Goal: Task Accomplishment & Management: Use online tool/utility

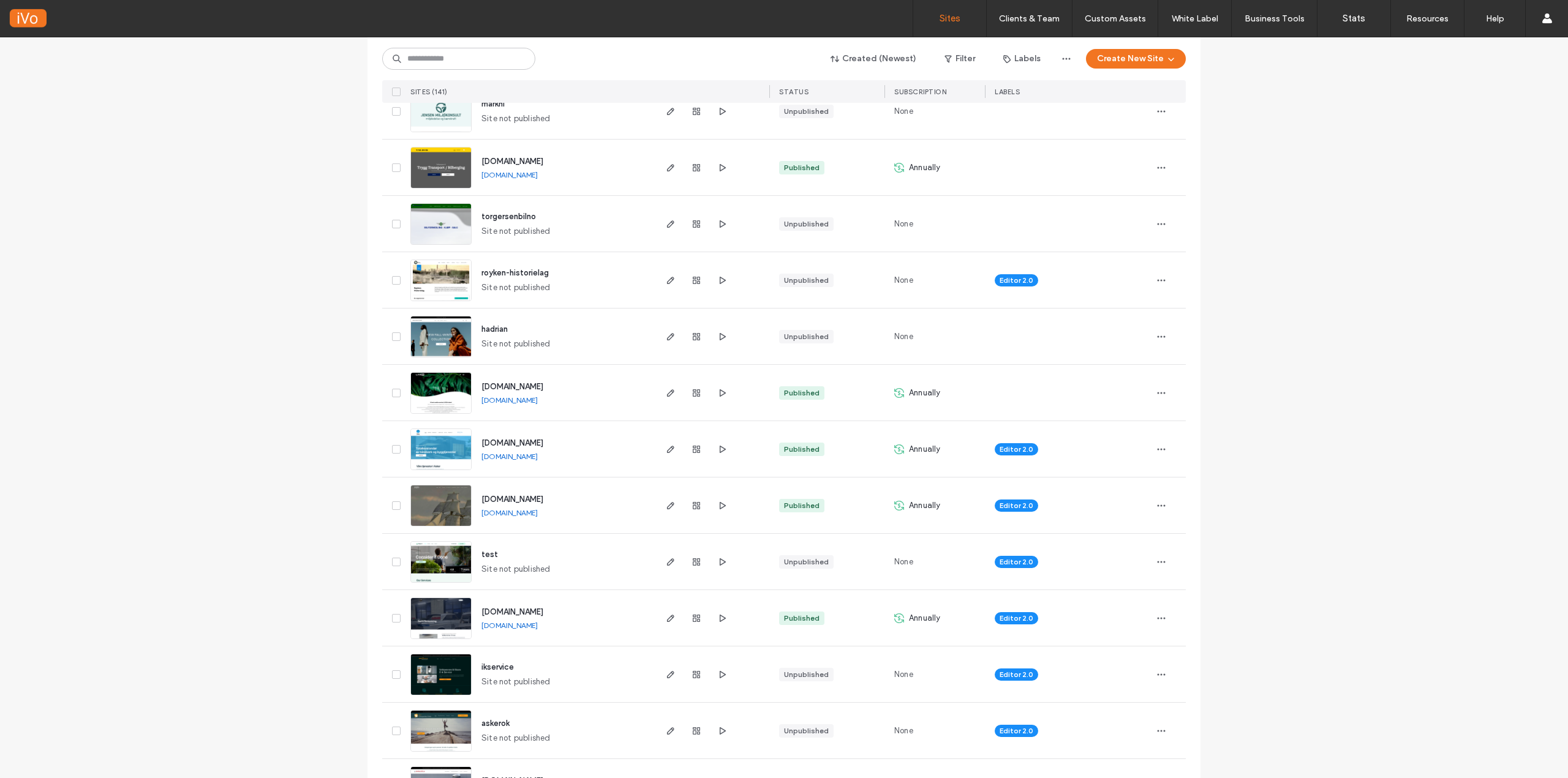
scroll to position [184, 0]
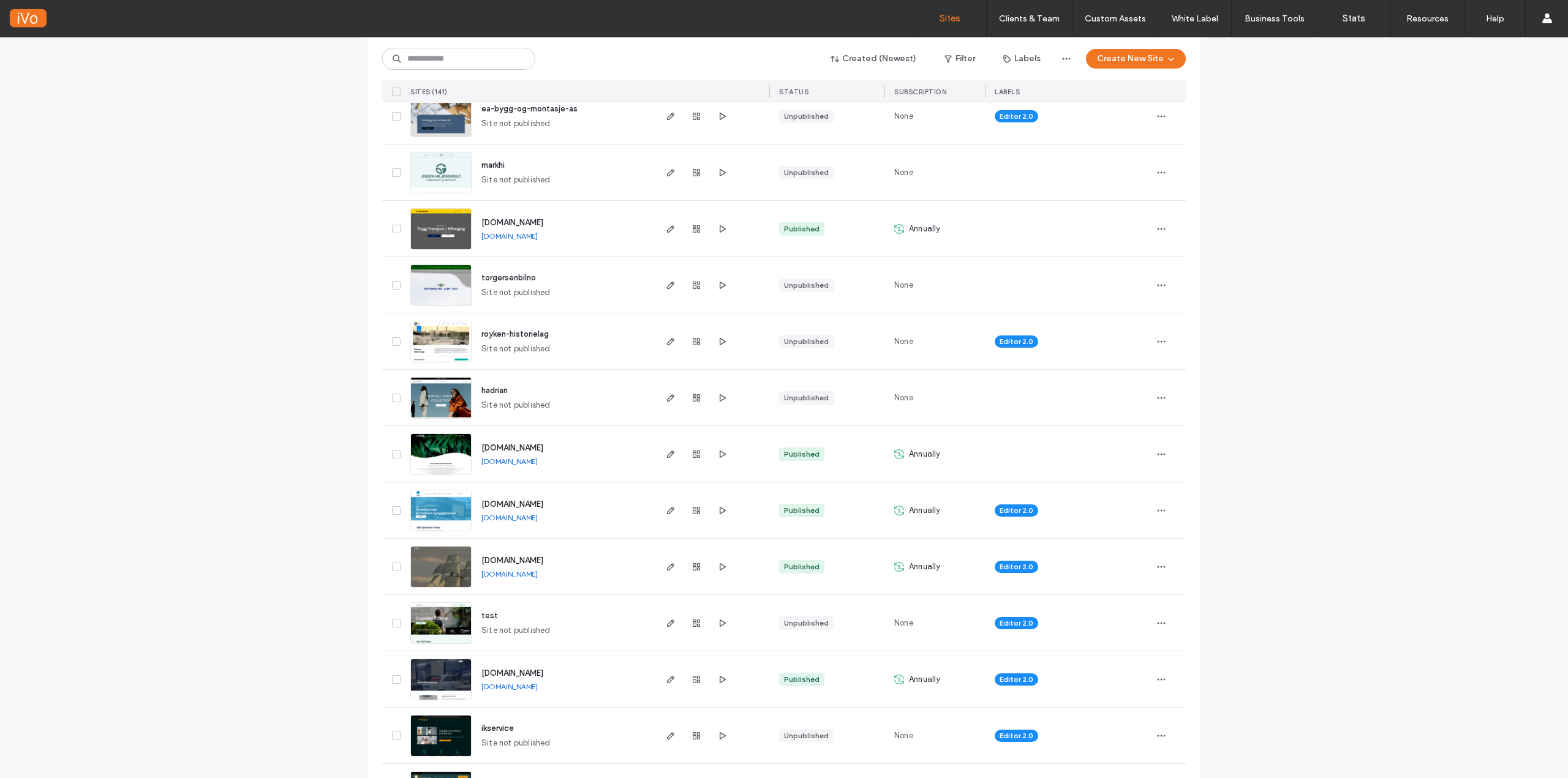
click at [436, 343] on img at bounding box center [441, 363] width 60 height 83
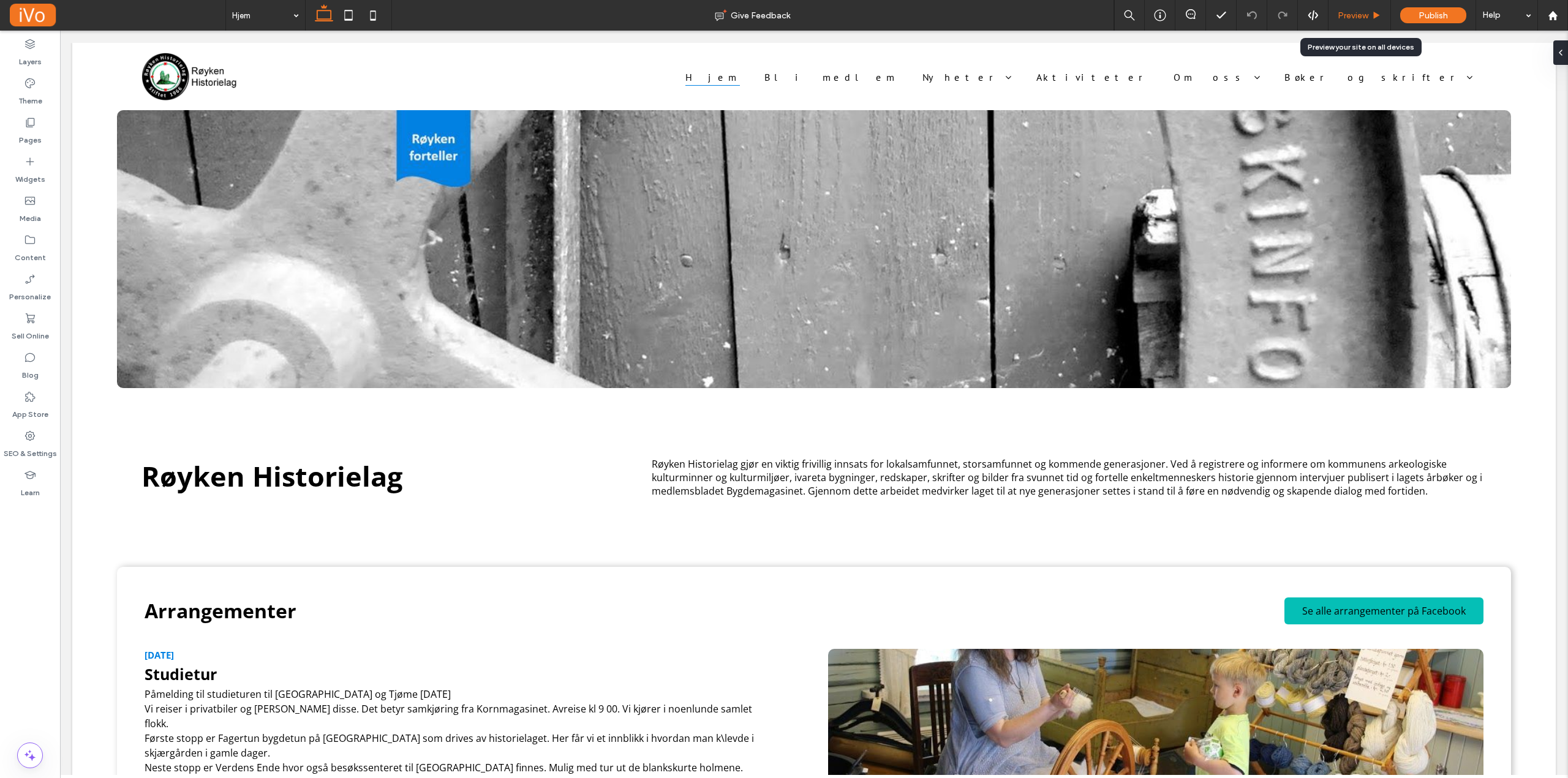
click at [1358, 17] on span "Preview" at bounding box center [1353, 16] width 31 height 10
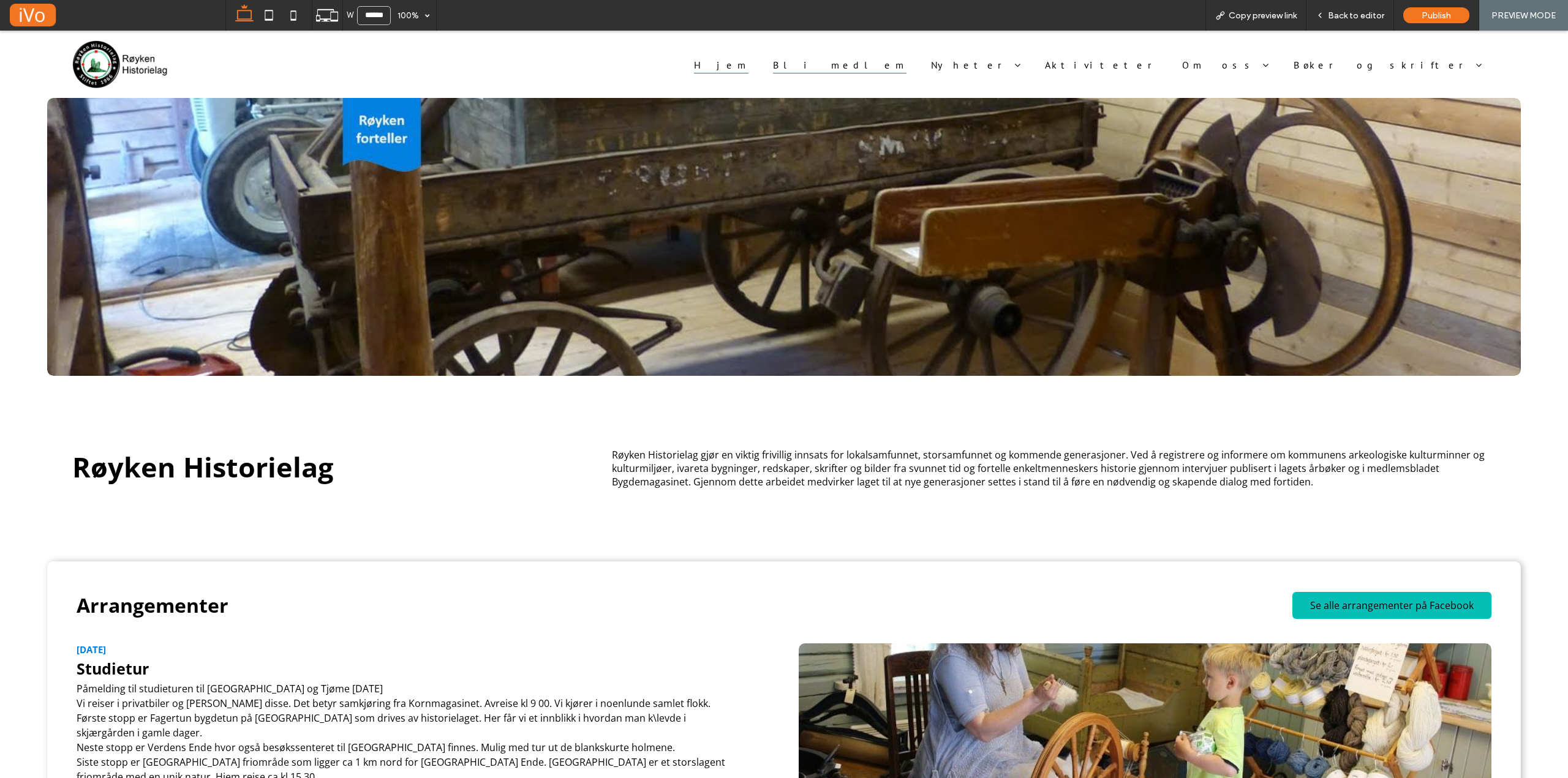
click at [907, 70] on span "Bli medlem" at bounding box center [840, 64] width 134 height 17
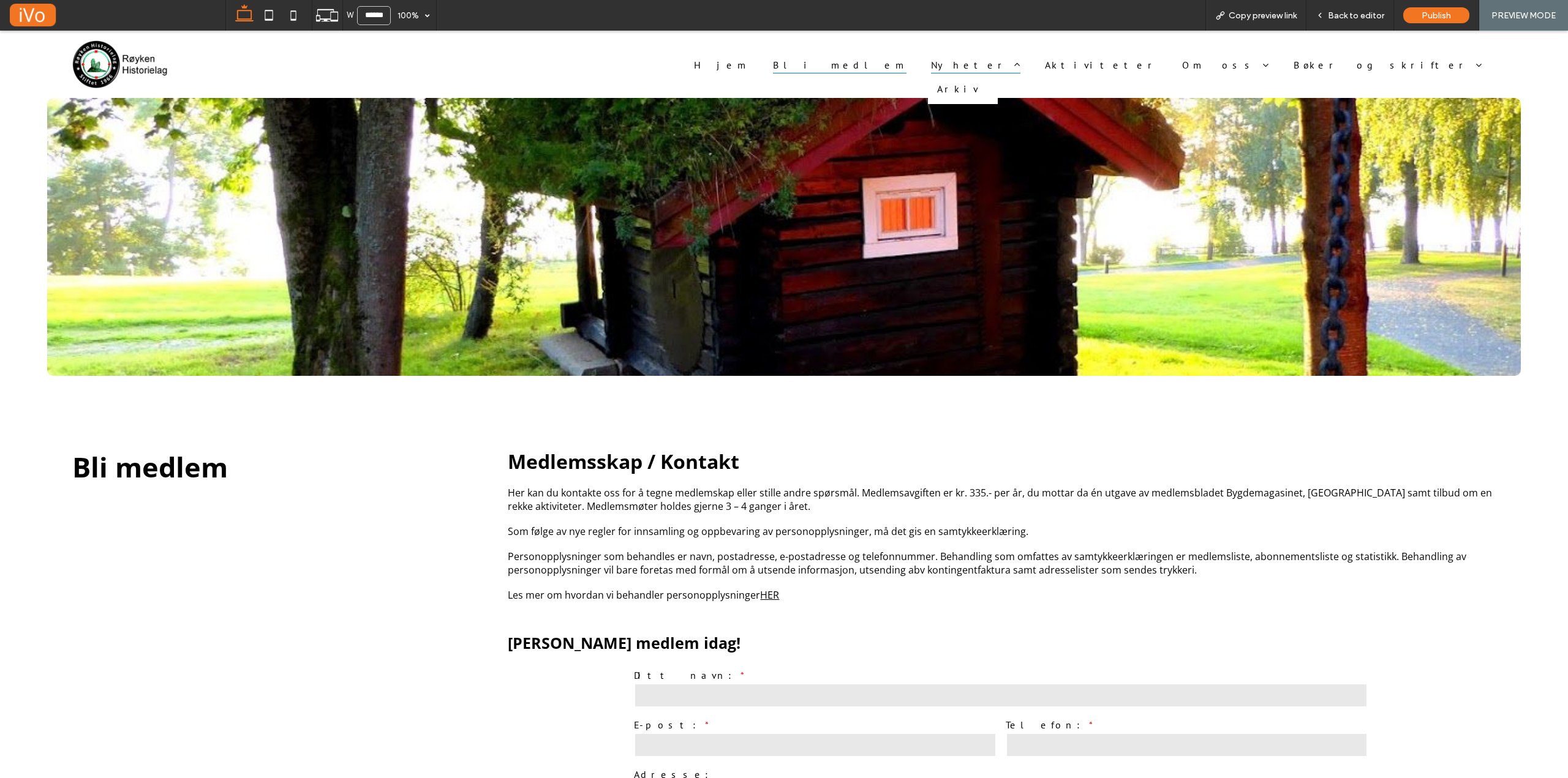
click at [1021, 63] on span "Nyheter" at bounding box center [976, 64] width 89 height 17
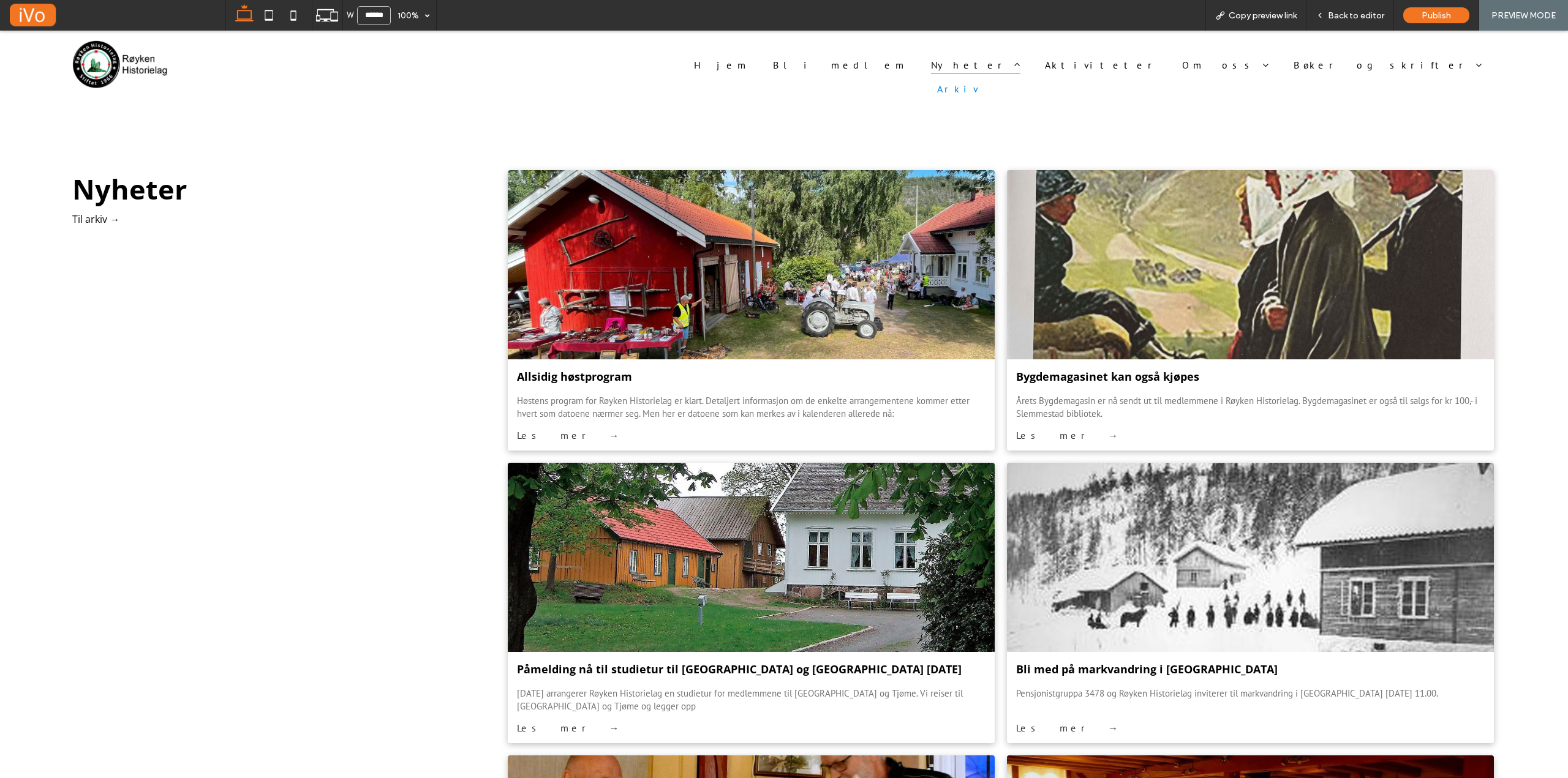
click at [979, 87] on span "Arkiv" at bounding box center [958, 89] width 42 height 12
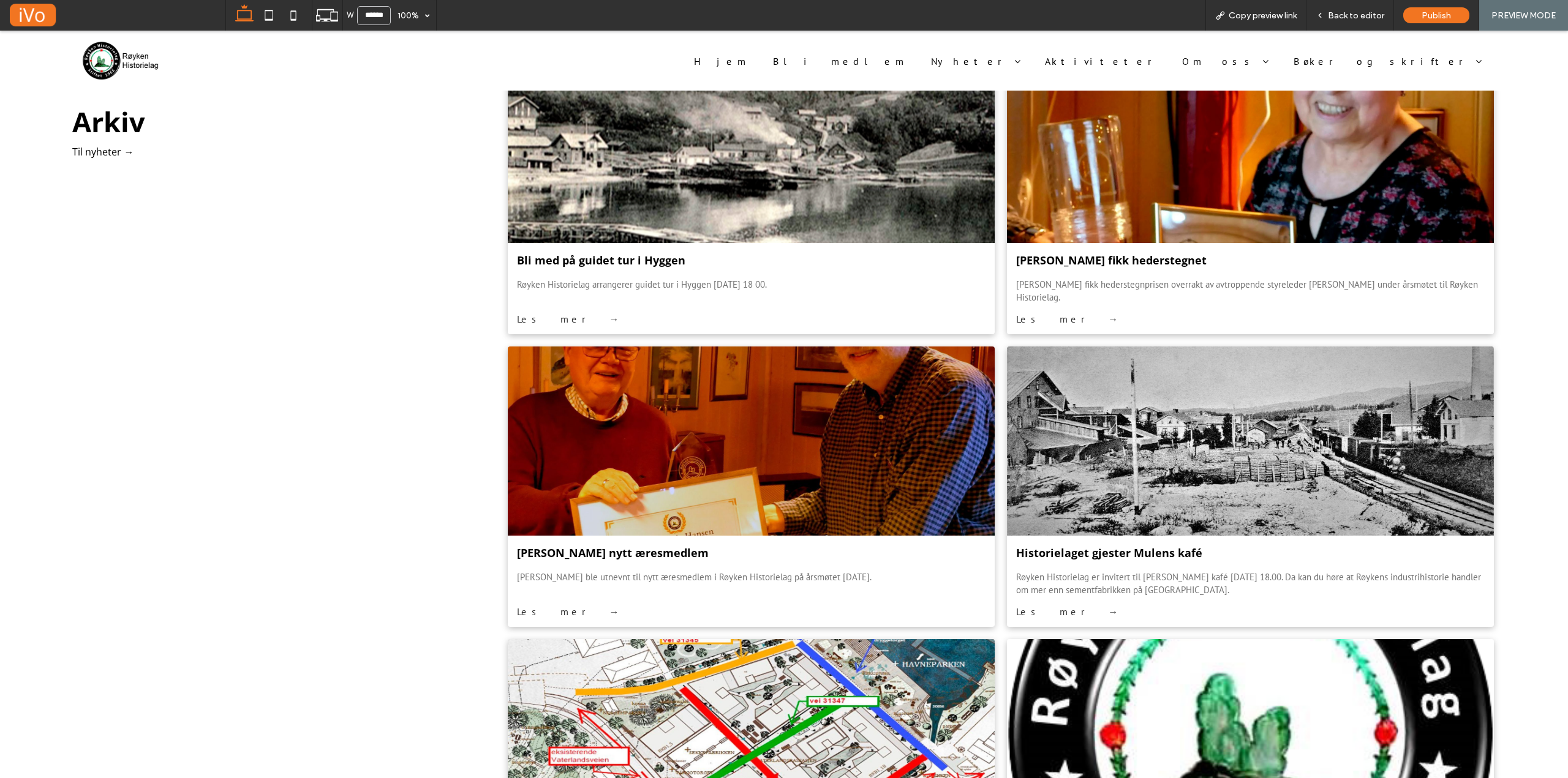
scroll to position [2746, 0]
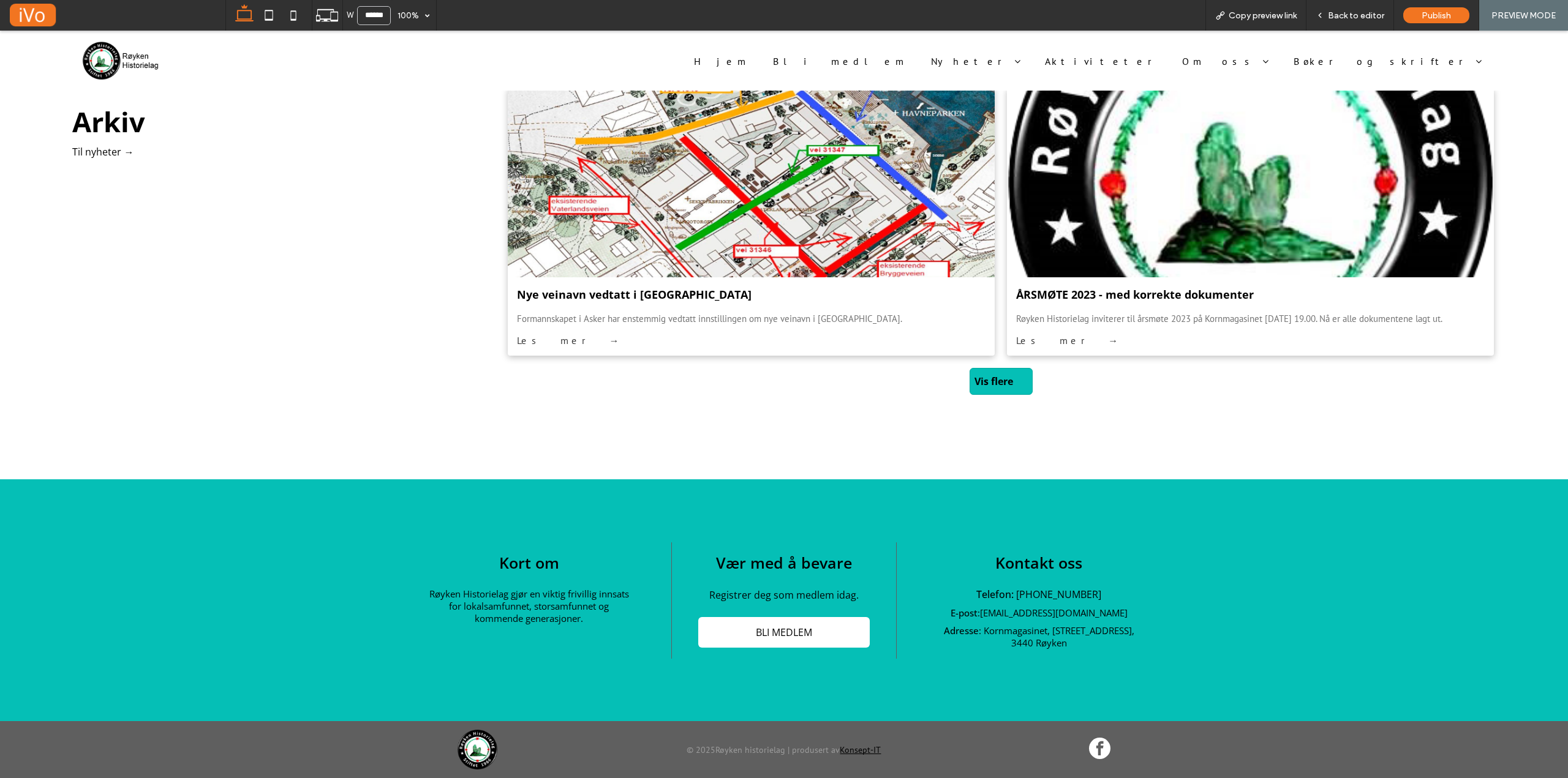
click at [990, 379] on span "Vis flere" at bounding box center [993, 381] width 47 height 25
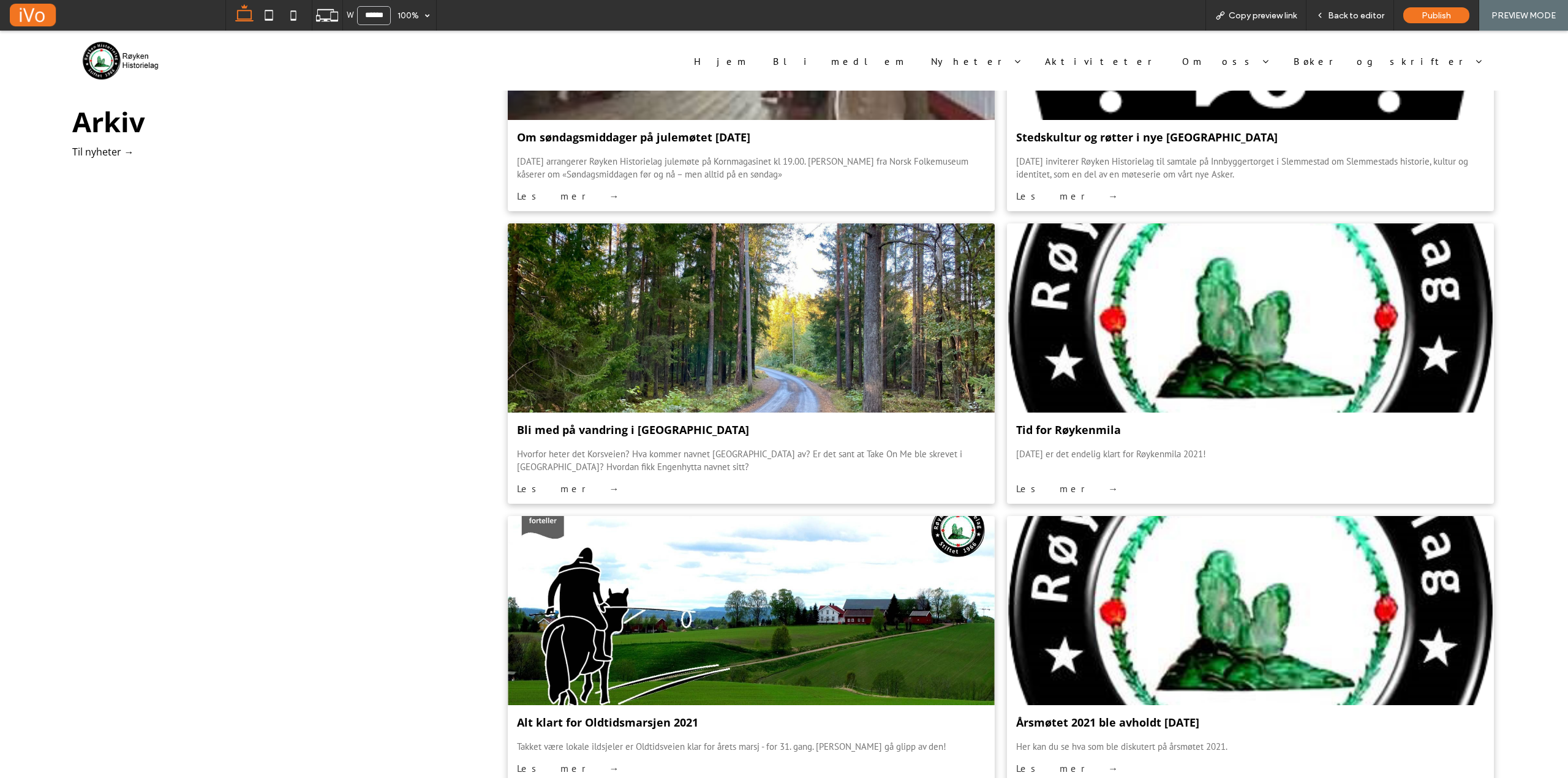
scroll to position [5685, 0]
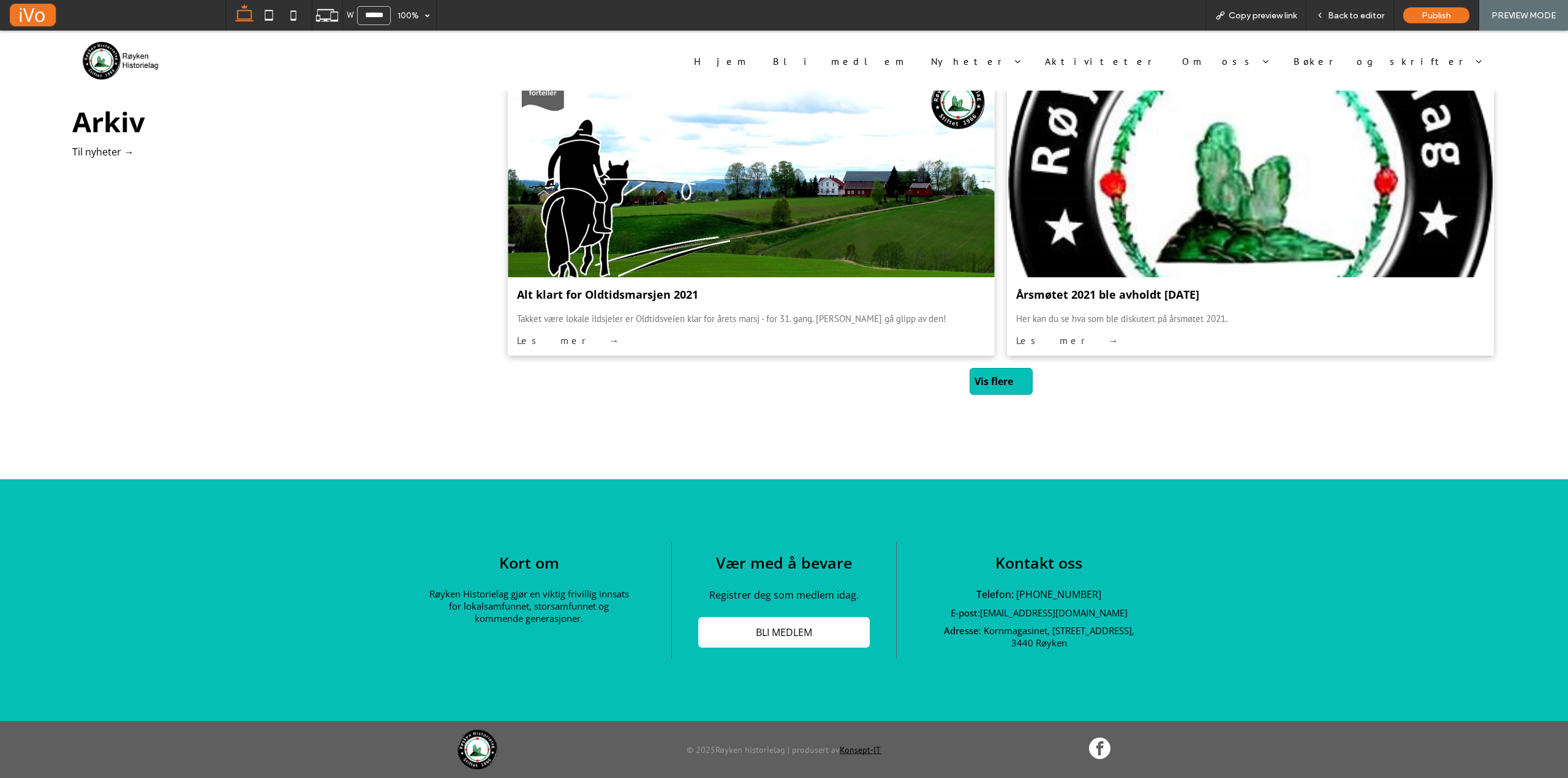
click at [1000, 389] on span "Vis flere" at bounding box center [993, 381] width 47 height 25
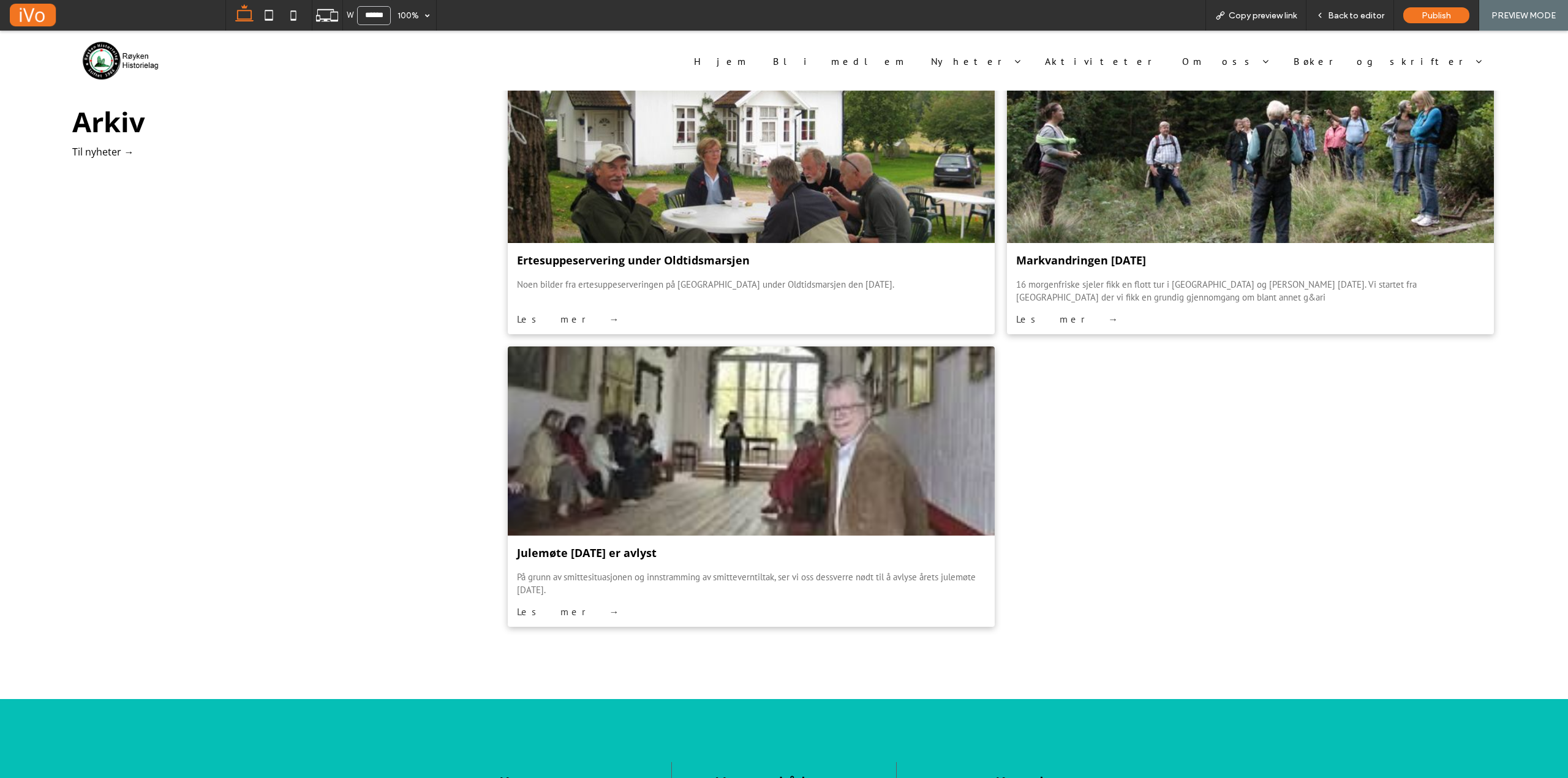
scroll to position [7705, 0]
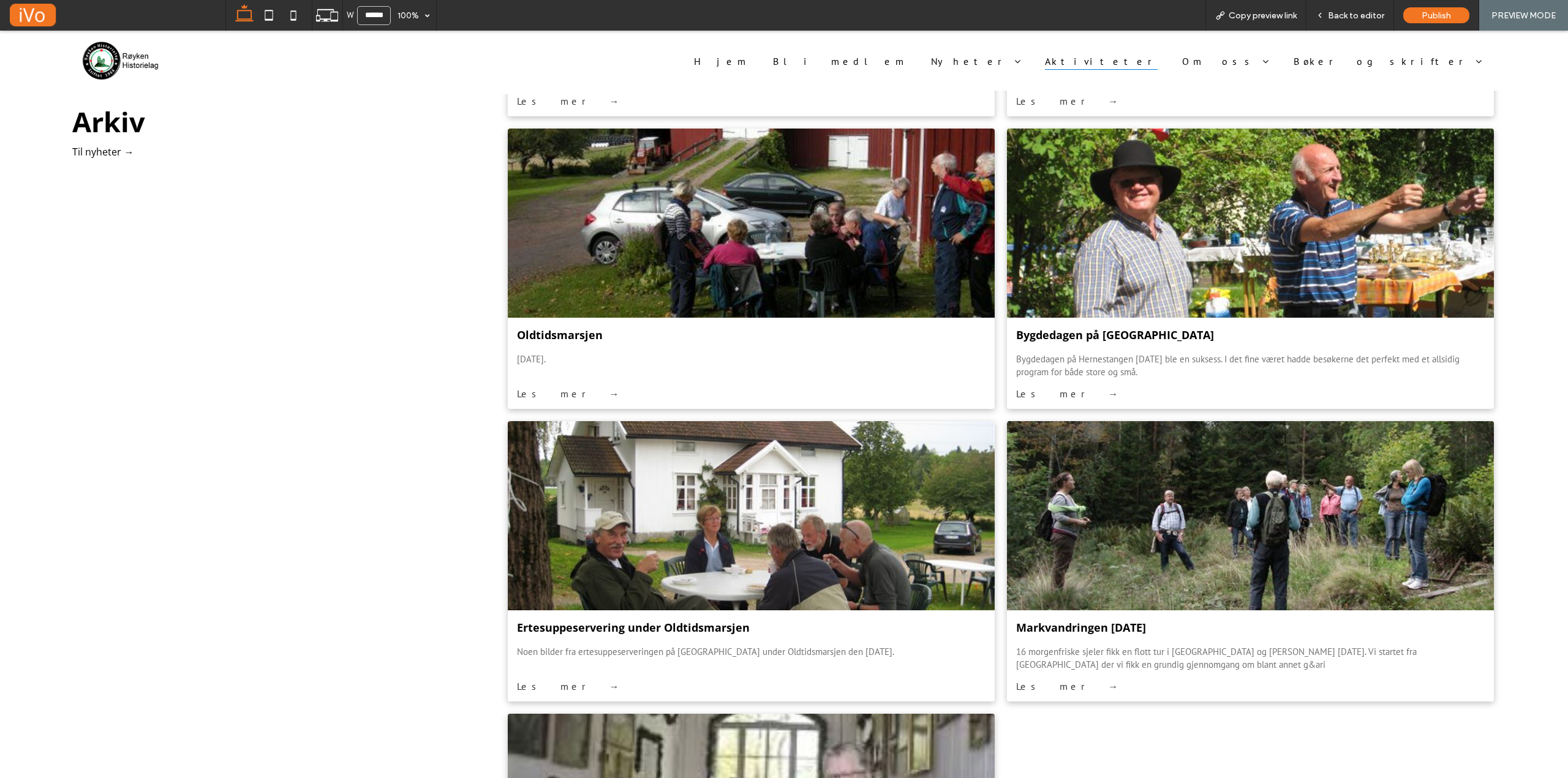
click at [1158, 62] on span "Aktiviteter" at bounding box center [1101, 60] width 113 height 17
click at [1158, 60] on span "Aktiviteter" at bounding box center [1101, 60] width 113 height 17
click at [1344, 94] on div "Open link in new tab" at bounding box center [1377, 95] width 153 height 13
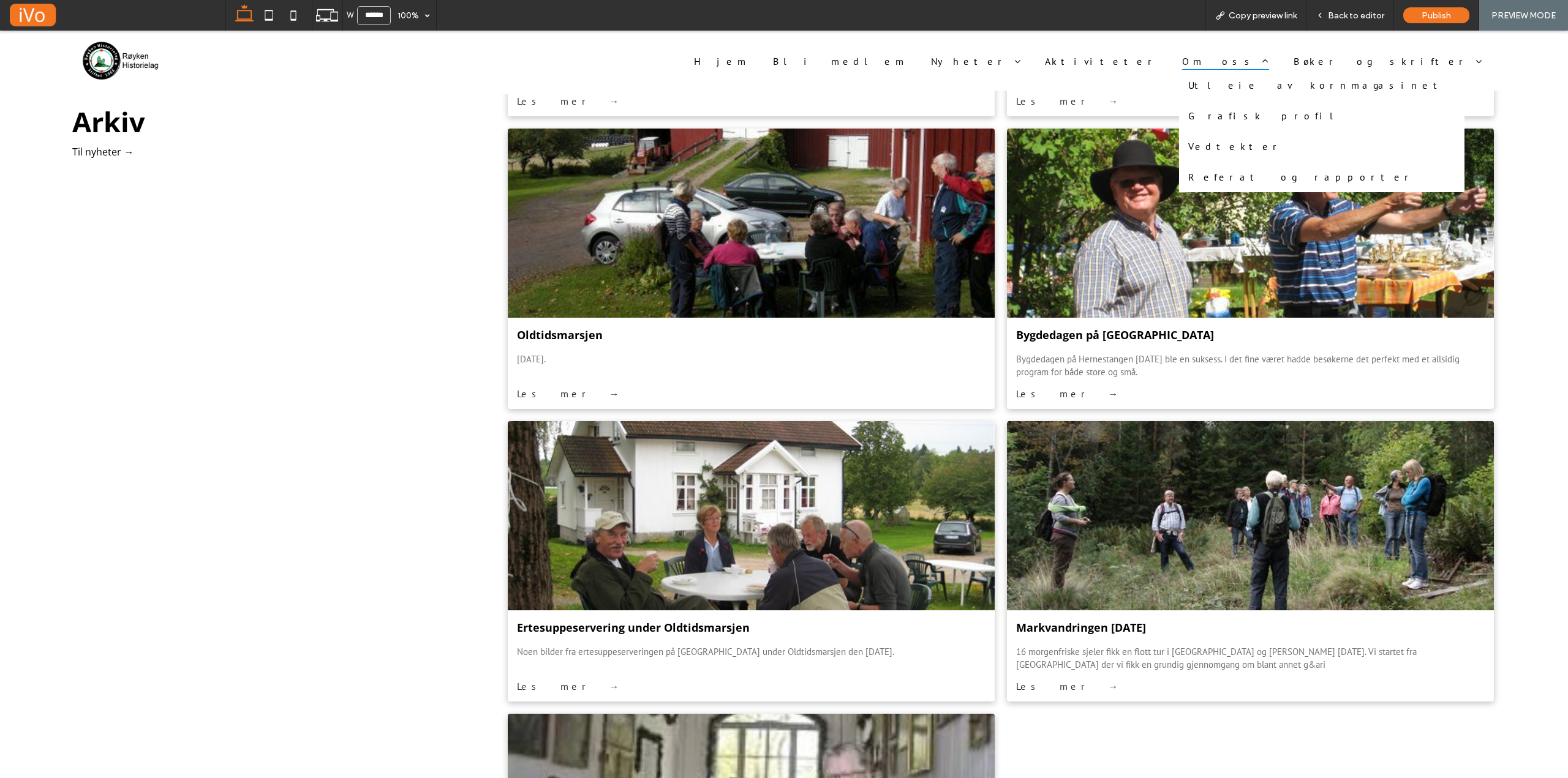
click at [1268, 59] on span "Om oss" at bounding box center [1225, 60] width 87 height 17
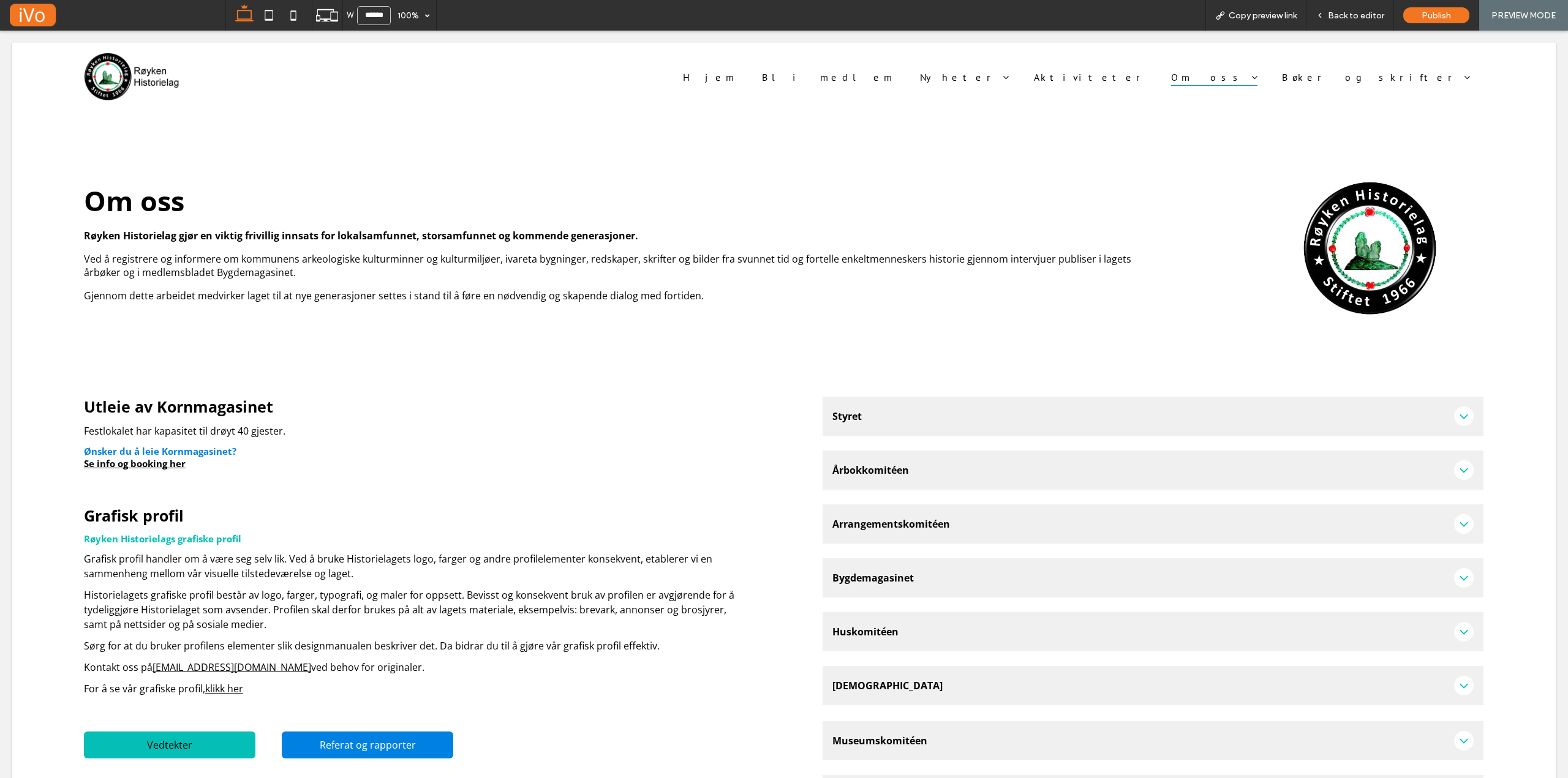
scroll to position [0, 0]
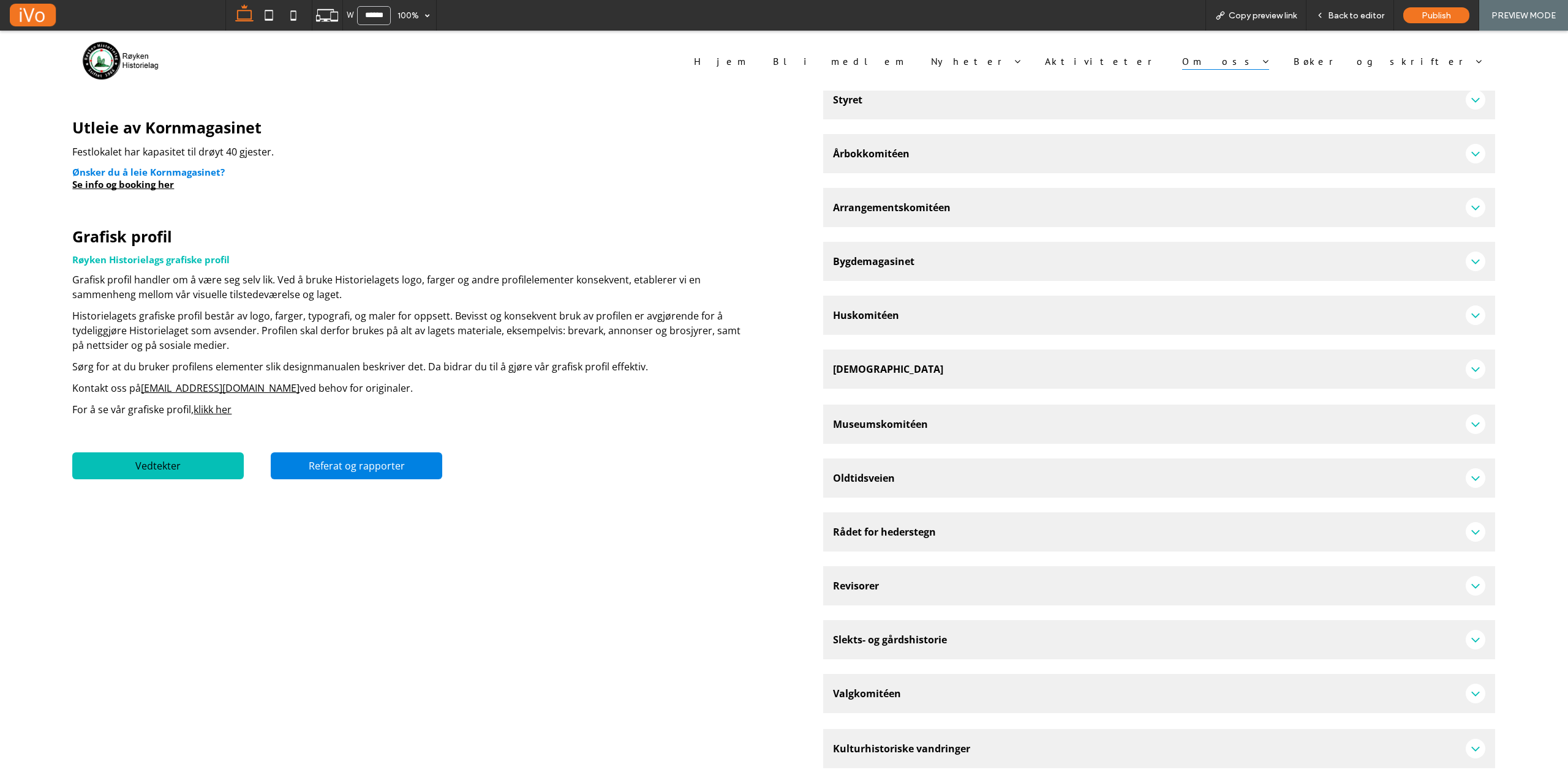
scroll to position [177, 0]
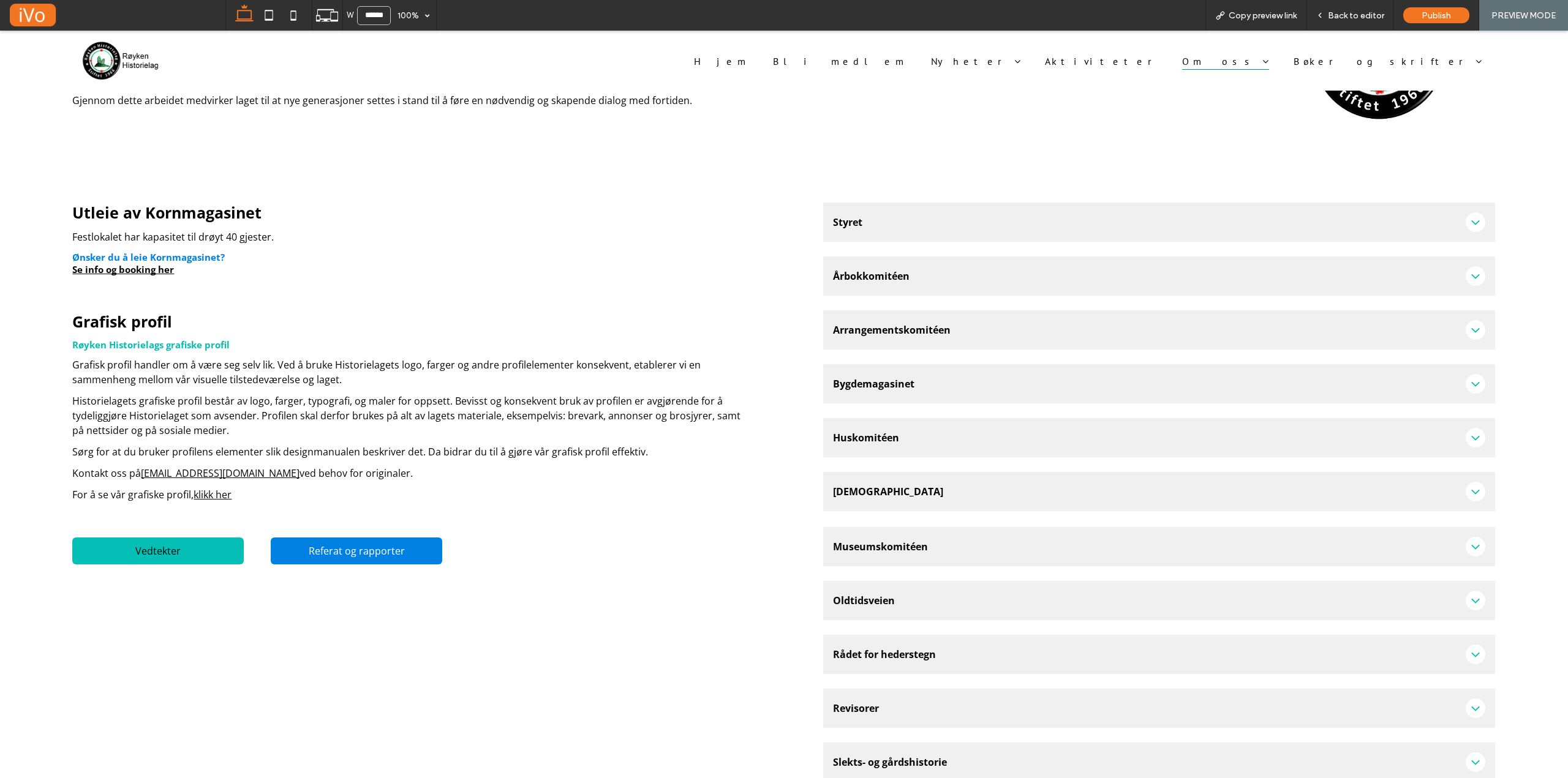
click at [918, 217] on span "Styret" at bounding box center [1146, 222] width 627 height 13
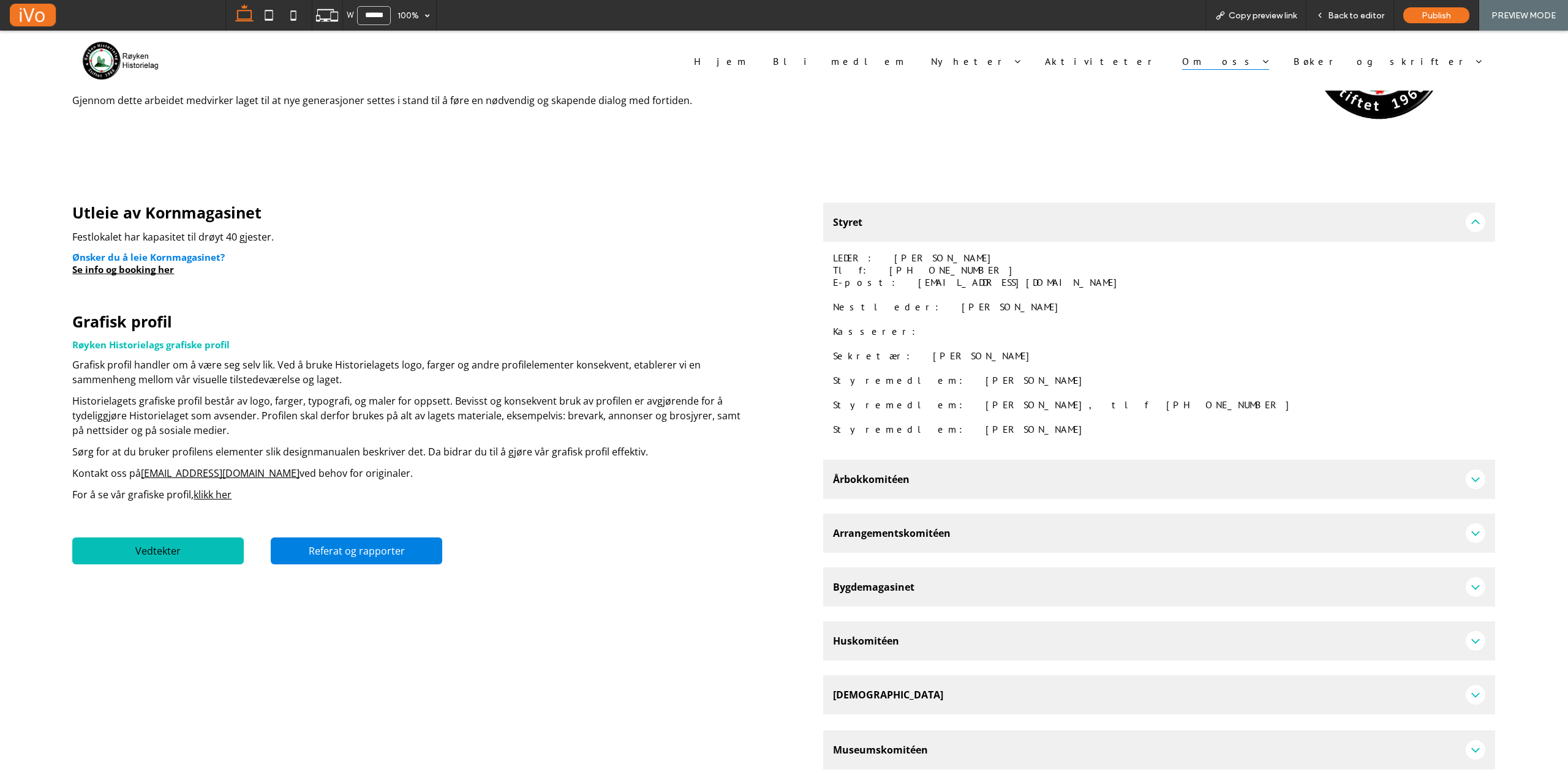
click at [935, 473] on span "Årbokkomitéen" at bounding box center [1146, 479] width 627 height 13
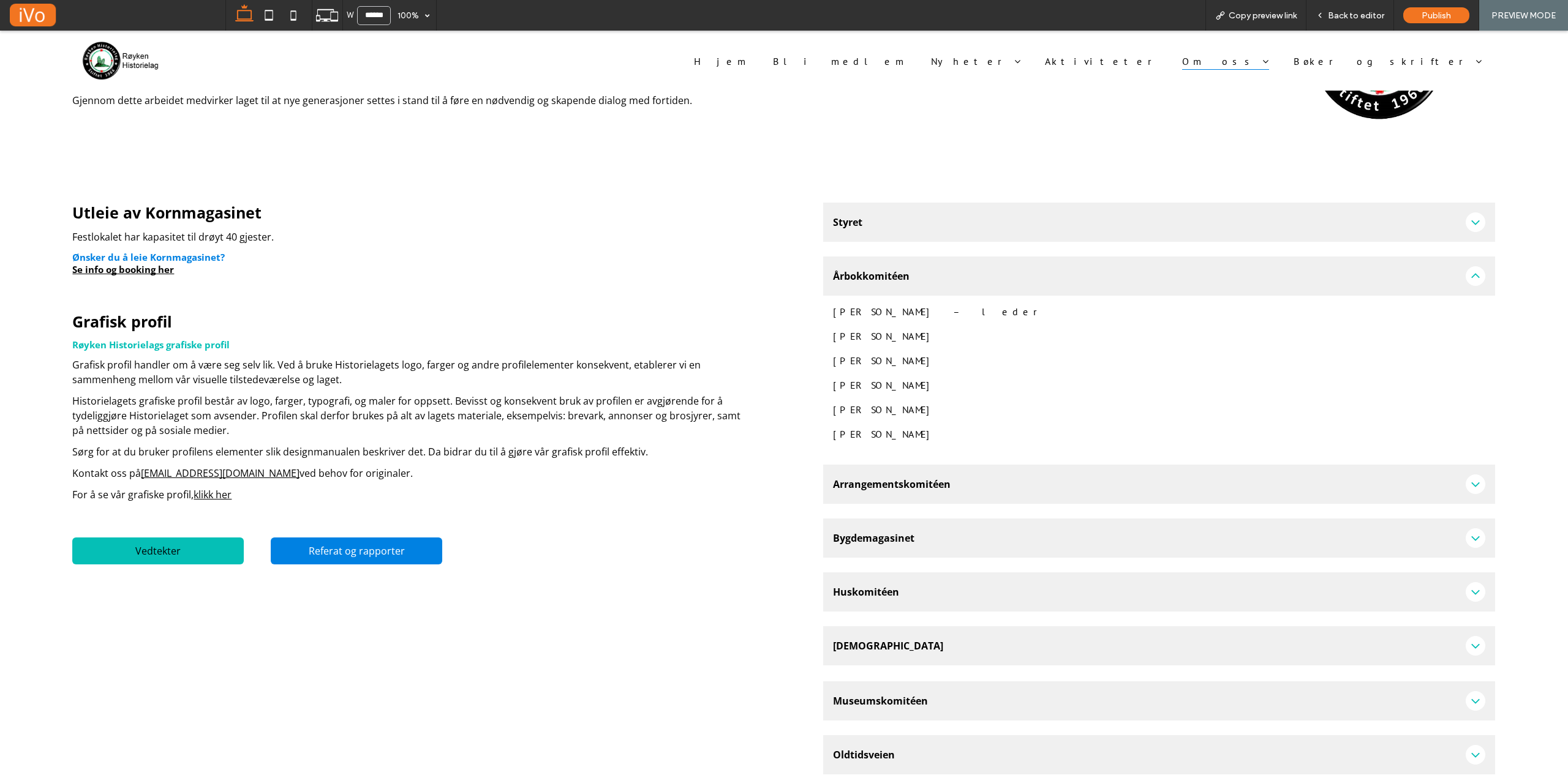
click at [927, 481] on span "Arrangementskomitéen" at bounding box center [1146, 483] width 627 height 13
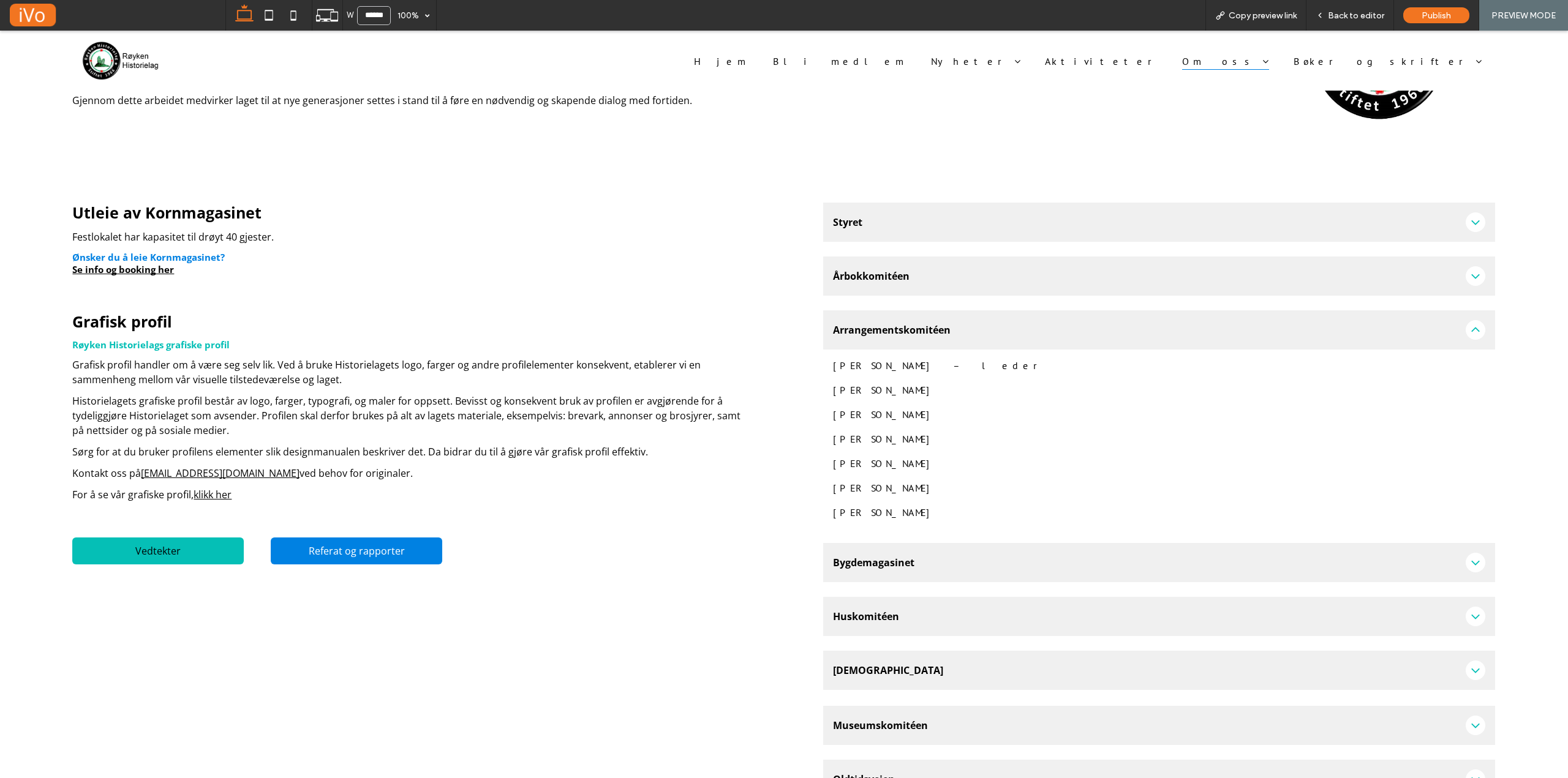
click at [910, 552] on div "Bygdemagasinet" at bounding box center [1159, 562] width 672 height 39
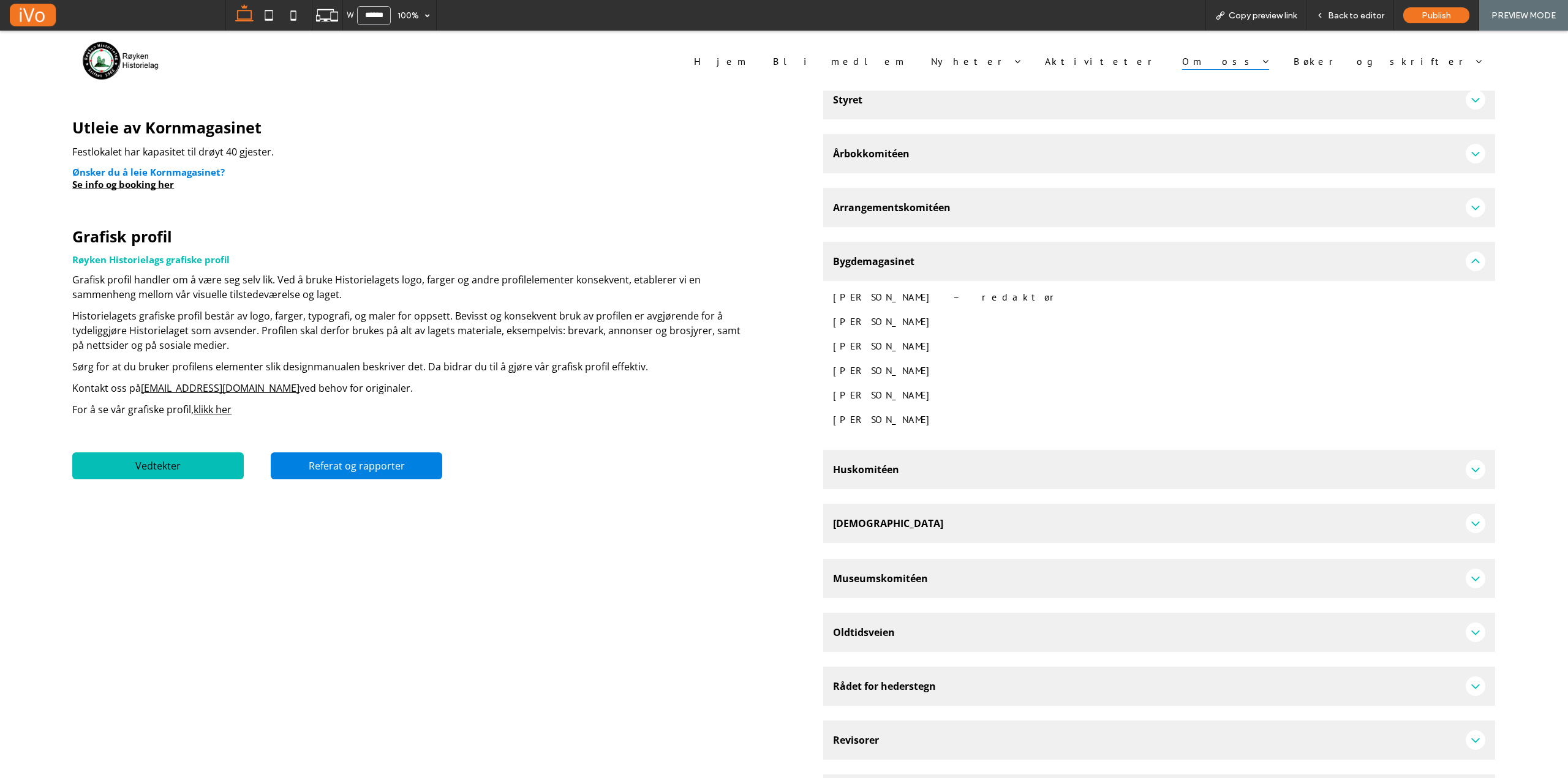
scroll to position [360, 0]
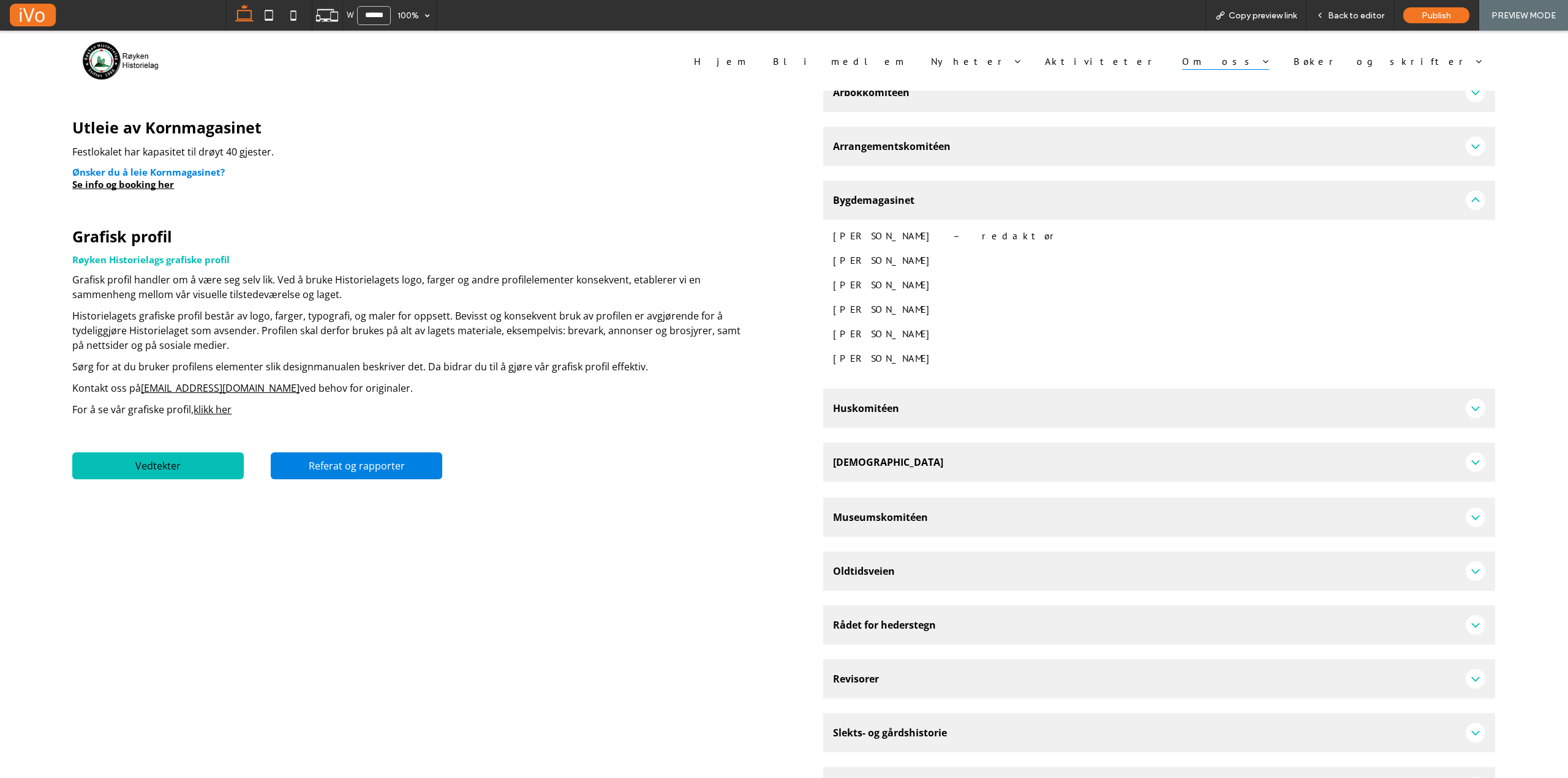
click at [903, 417] on div "Huskomitéen" at bounding box center [1159, 408] width 672 height 39
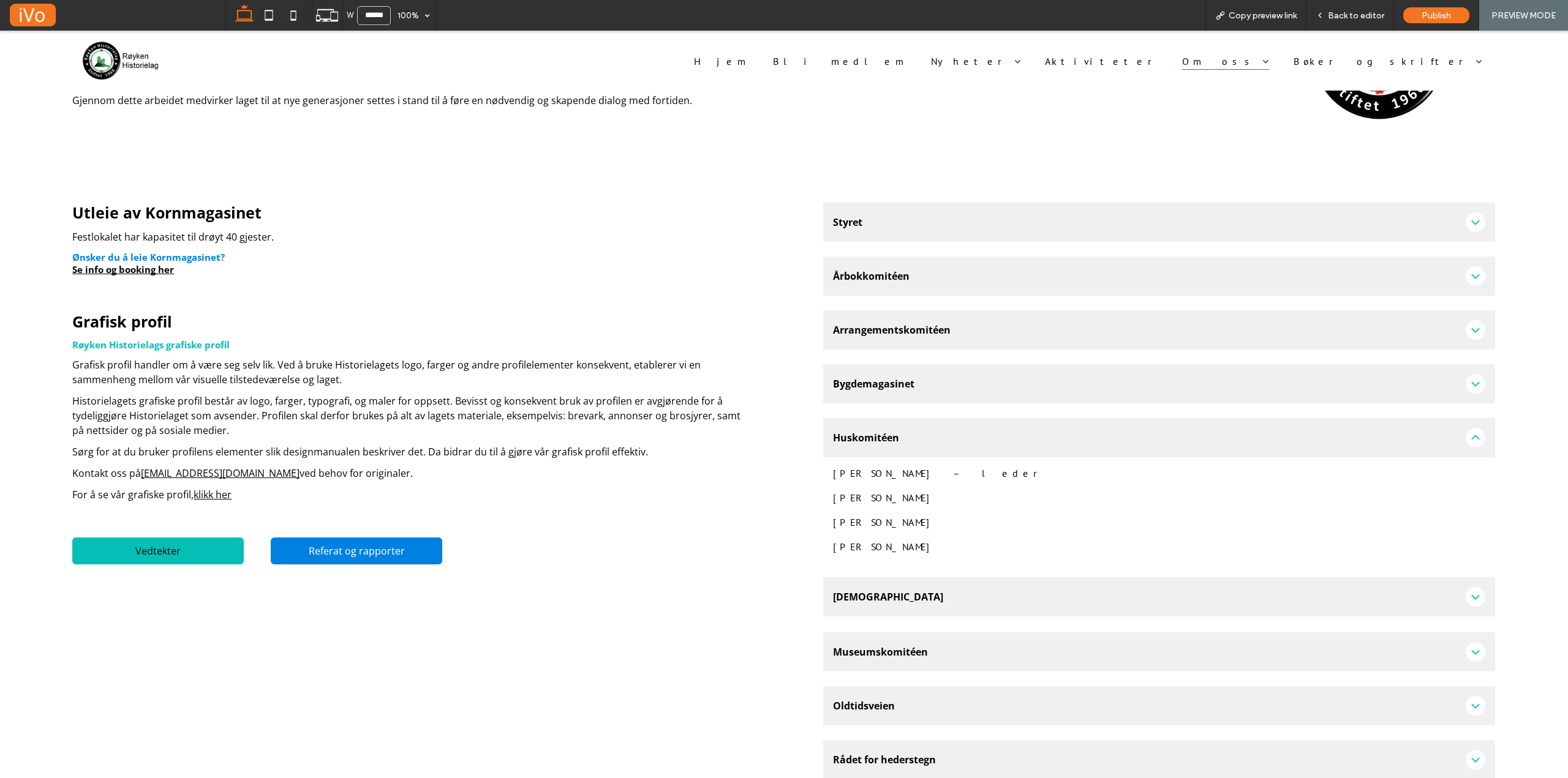
scroll to position [0, 0]
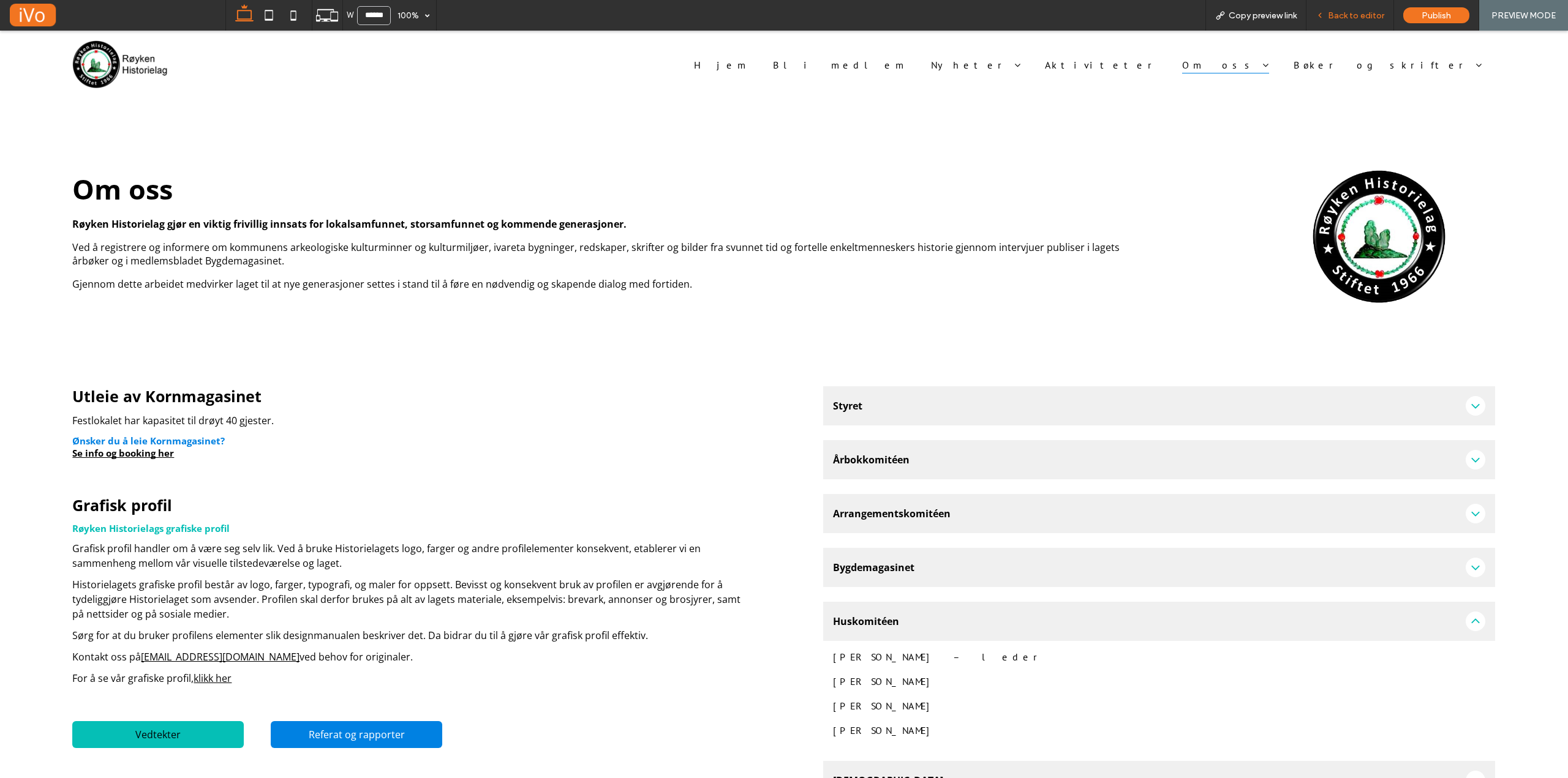
click at [1355, 17] on span "Back to editor" at bounding box center [1355, 16] width 56 height 10
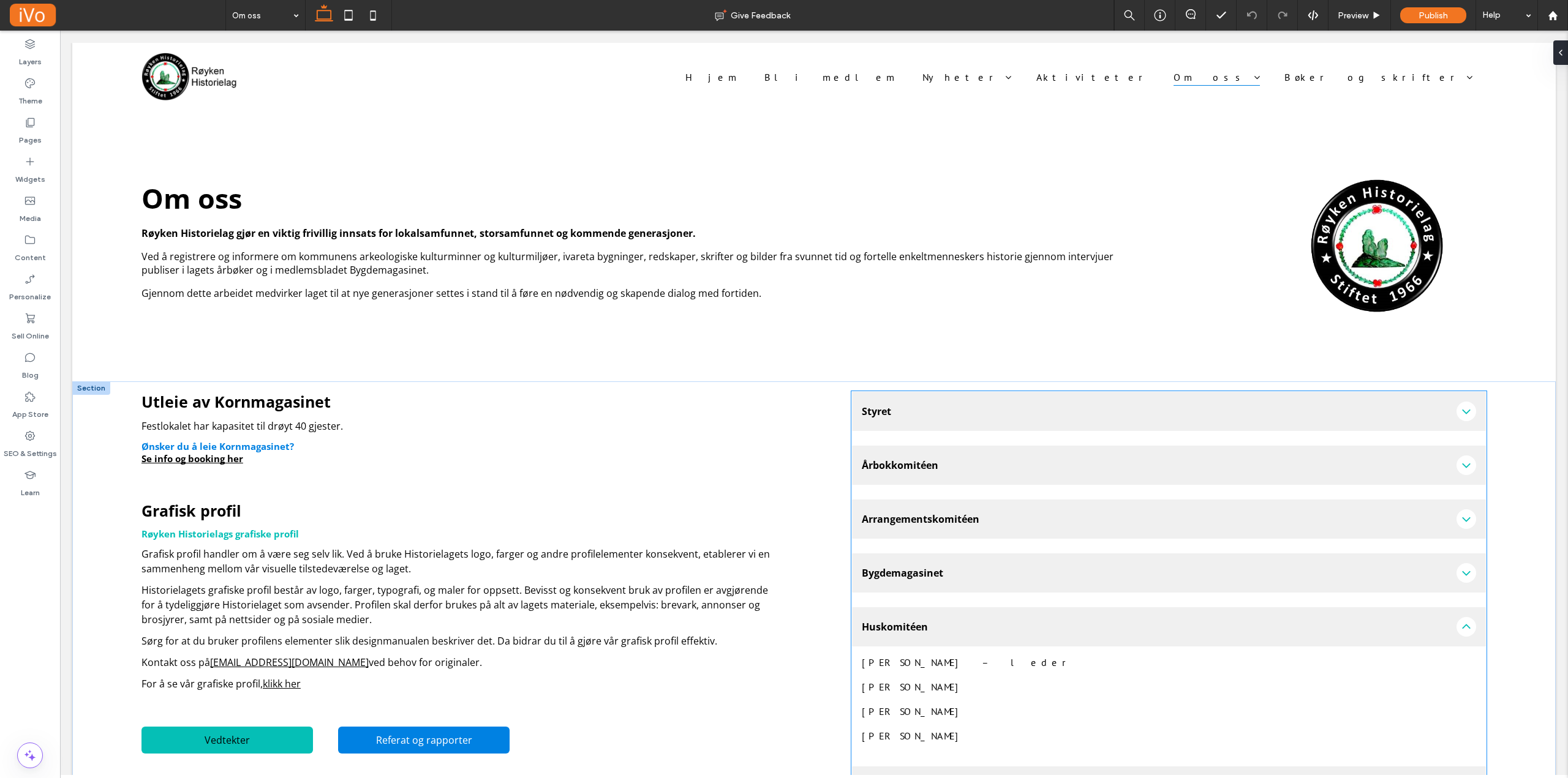
click at [968, 411] on span "Styret" at bounding box center [1156, 411] width 589 height 13
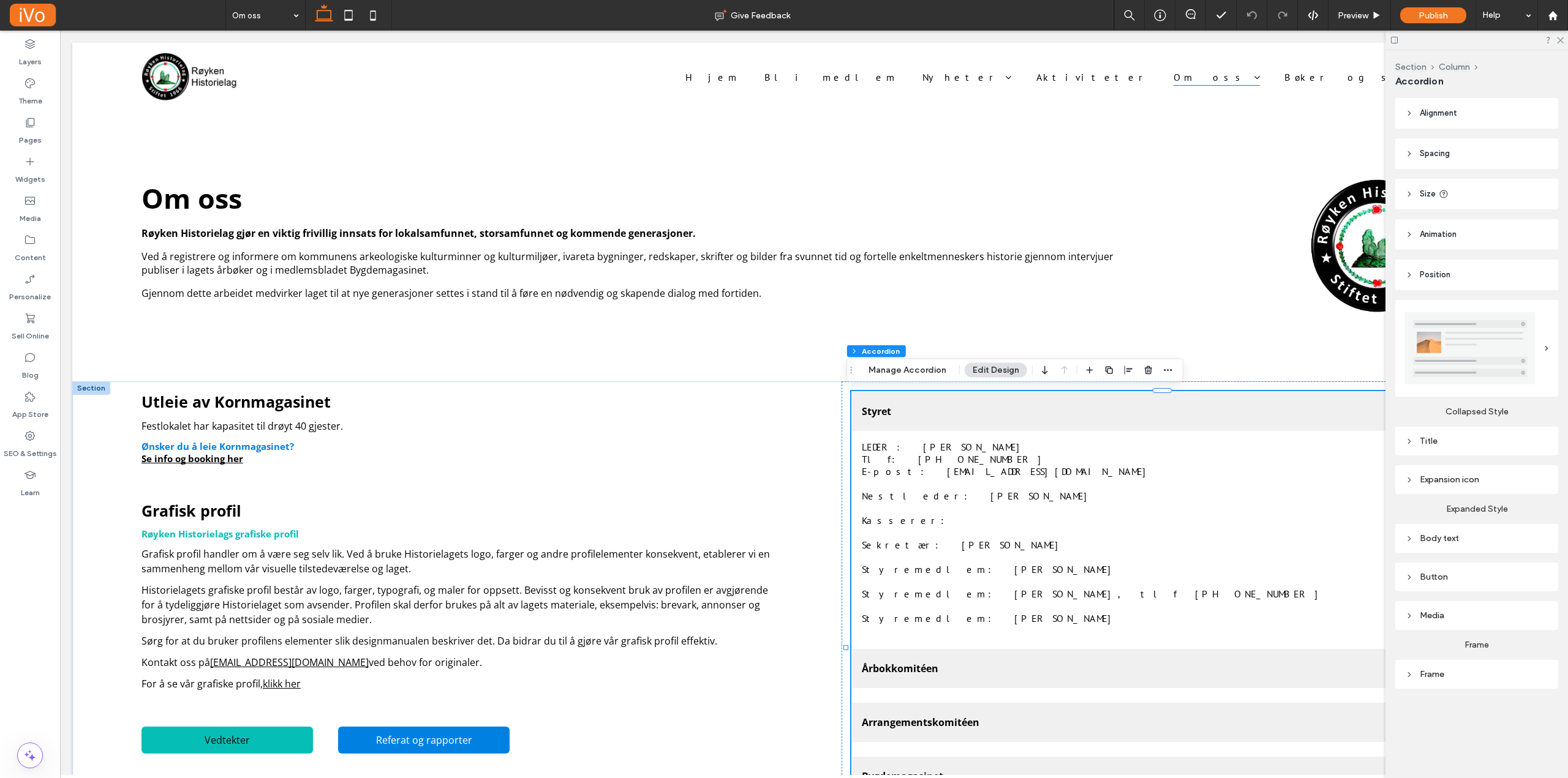
click at [1004, 538] on p "Sekretær: Ragnhild Ølstad" at bounding box center [1168, 545] width 614 height 12
click at [909, 526] on div "LEDER: RUNE SVENSSON Tlf: 90 56 96 22 E-post: rsvens1@outlook.com Nestleder: Ha…" at bounding box center [1168, 532] width 614 height 184
click at [931, 369] on button "Manage Accordion" at bounding box center [907, 370] width 94 height 15
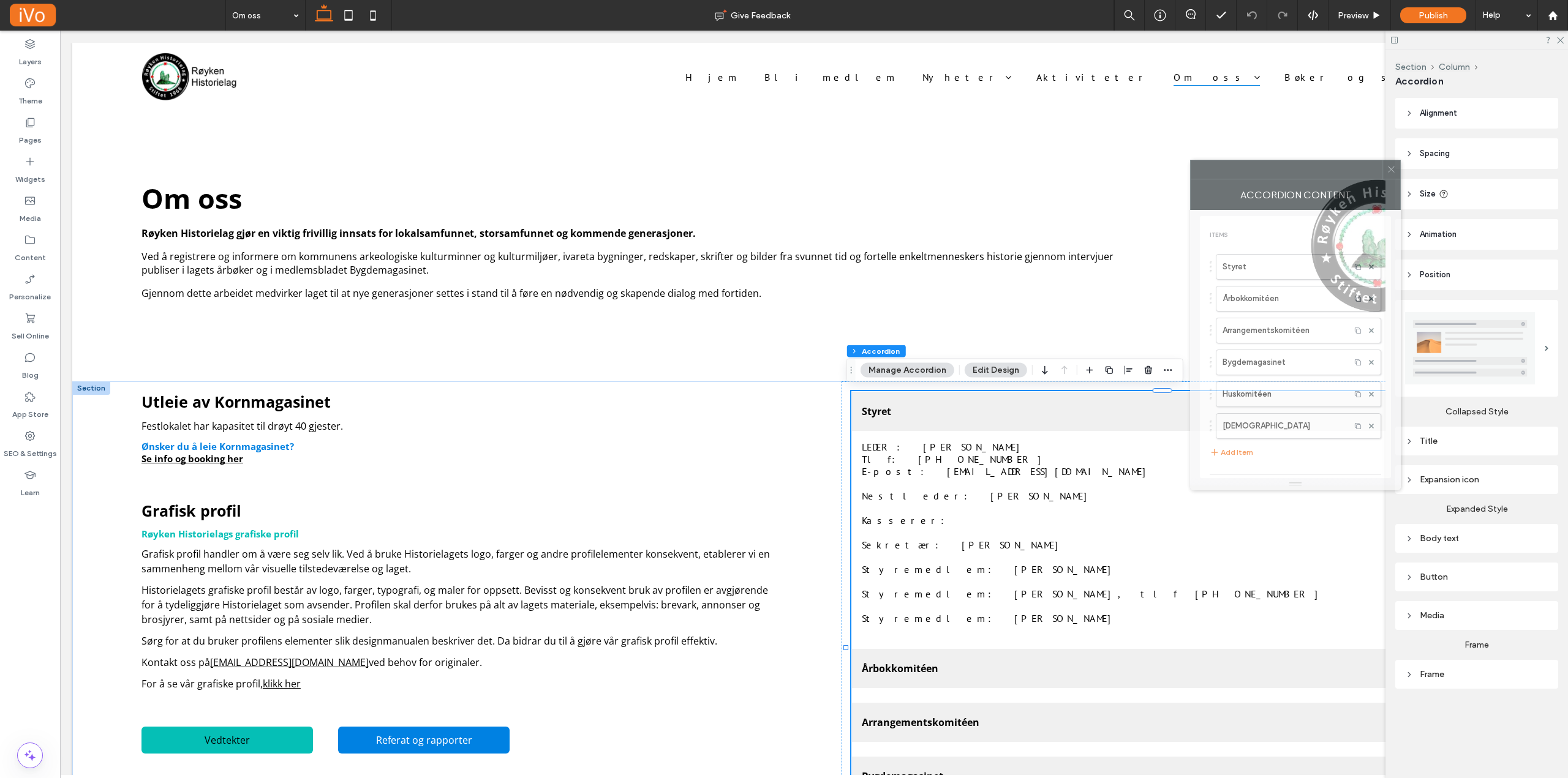
drag, startPoint x: 1407, startPoint y: 235, endPoint x: 1254, endPoint y: 171, distance: 165.8
click at [1254, 171] on div at bounding box center [1286, 169] width 192 height 18
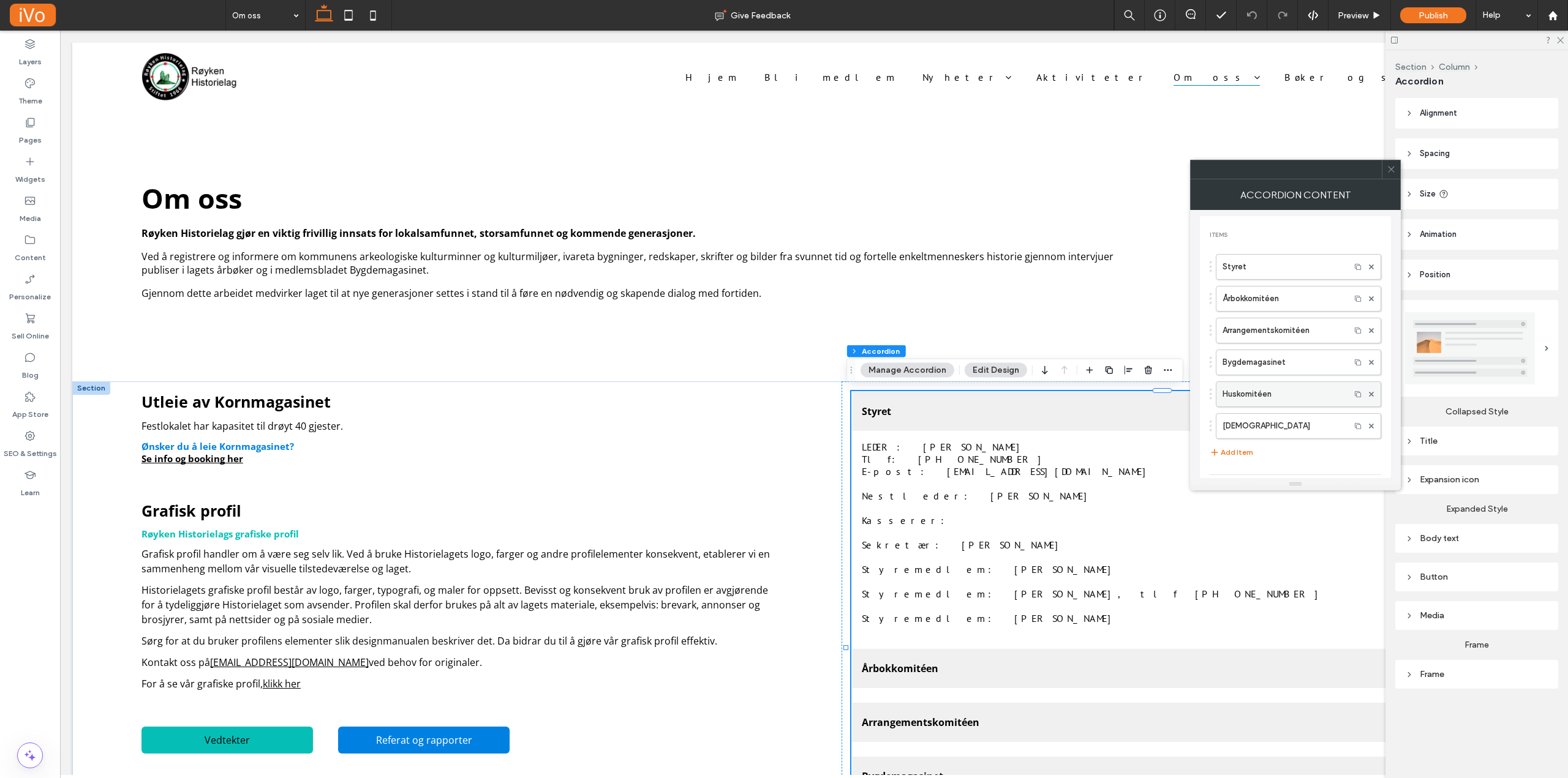
click at [1261, 392] on label "Huskomitéen" at bounding box center [1283, 394] width 122 height 24
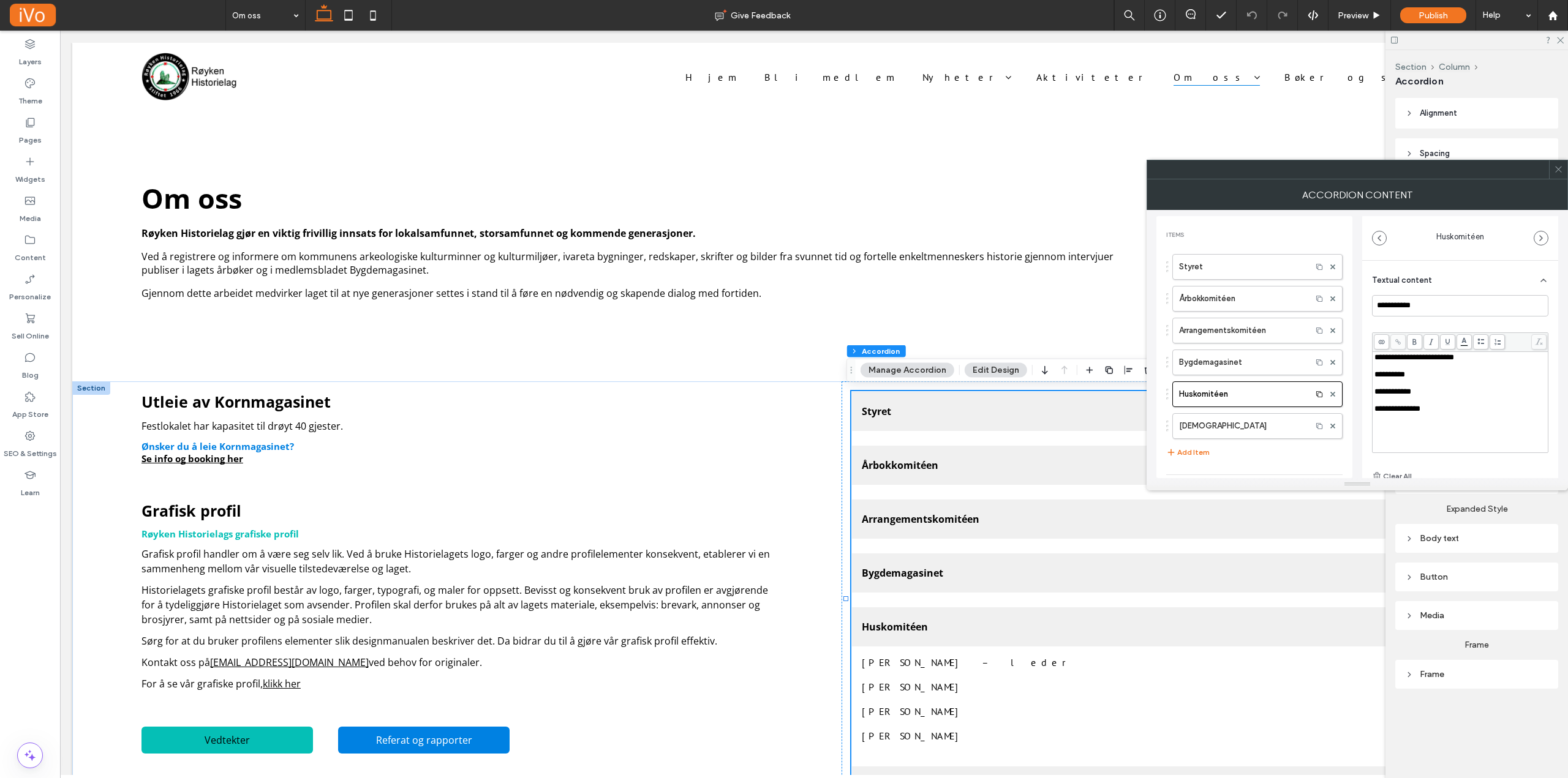
click at [1441, 365] on div "Rich Text Editor" at bounding box center [1460, 366] width 172 height 9
click at [1206, 362] on label "Bygdemagasinet" at bounding box center [1242, 363] width 126 height 24
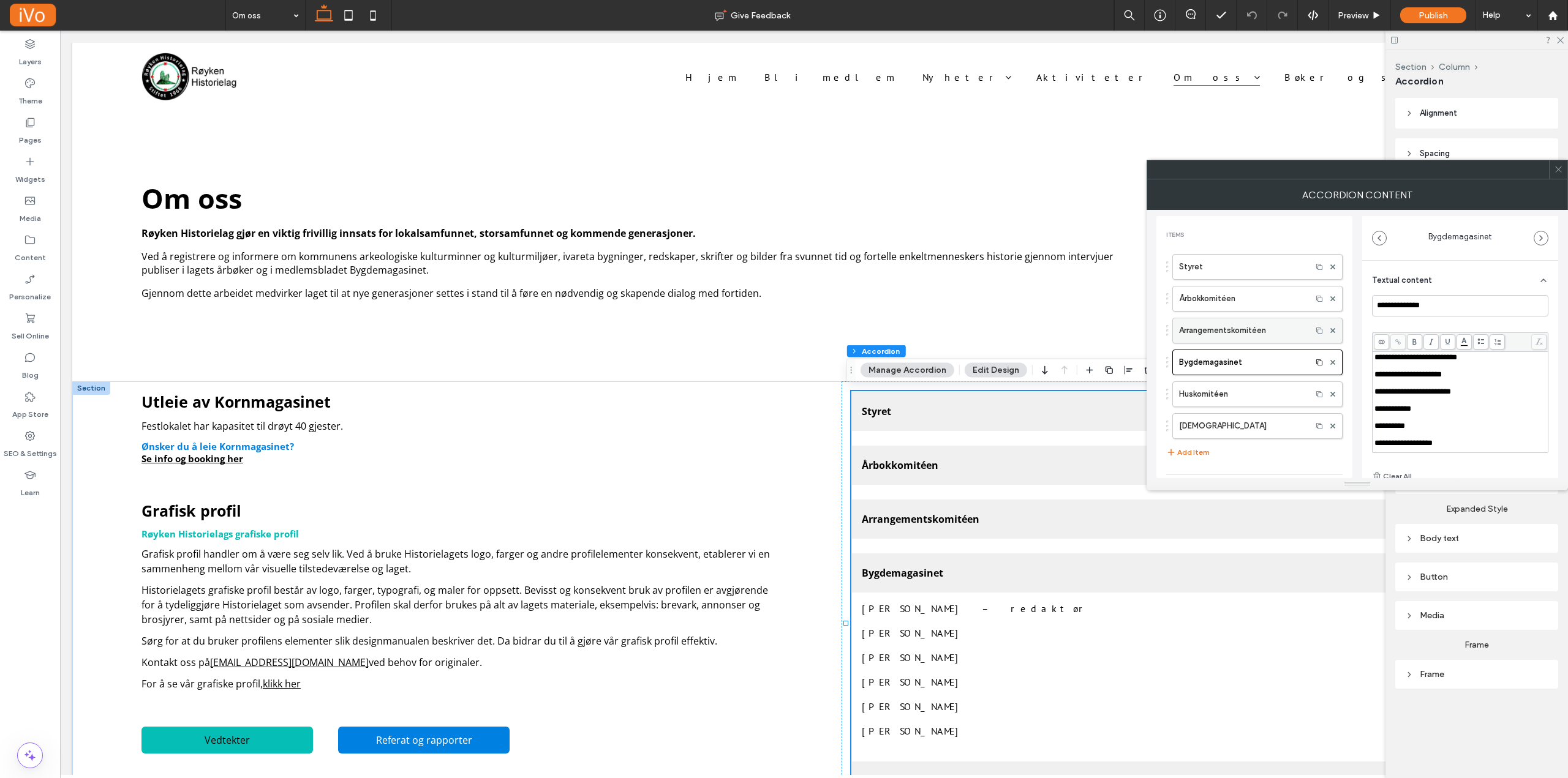
click at [1231, 326] on label "Arrangementskomitéen" at bounding box center [1242, 330] width 126 height 24
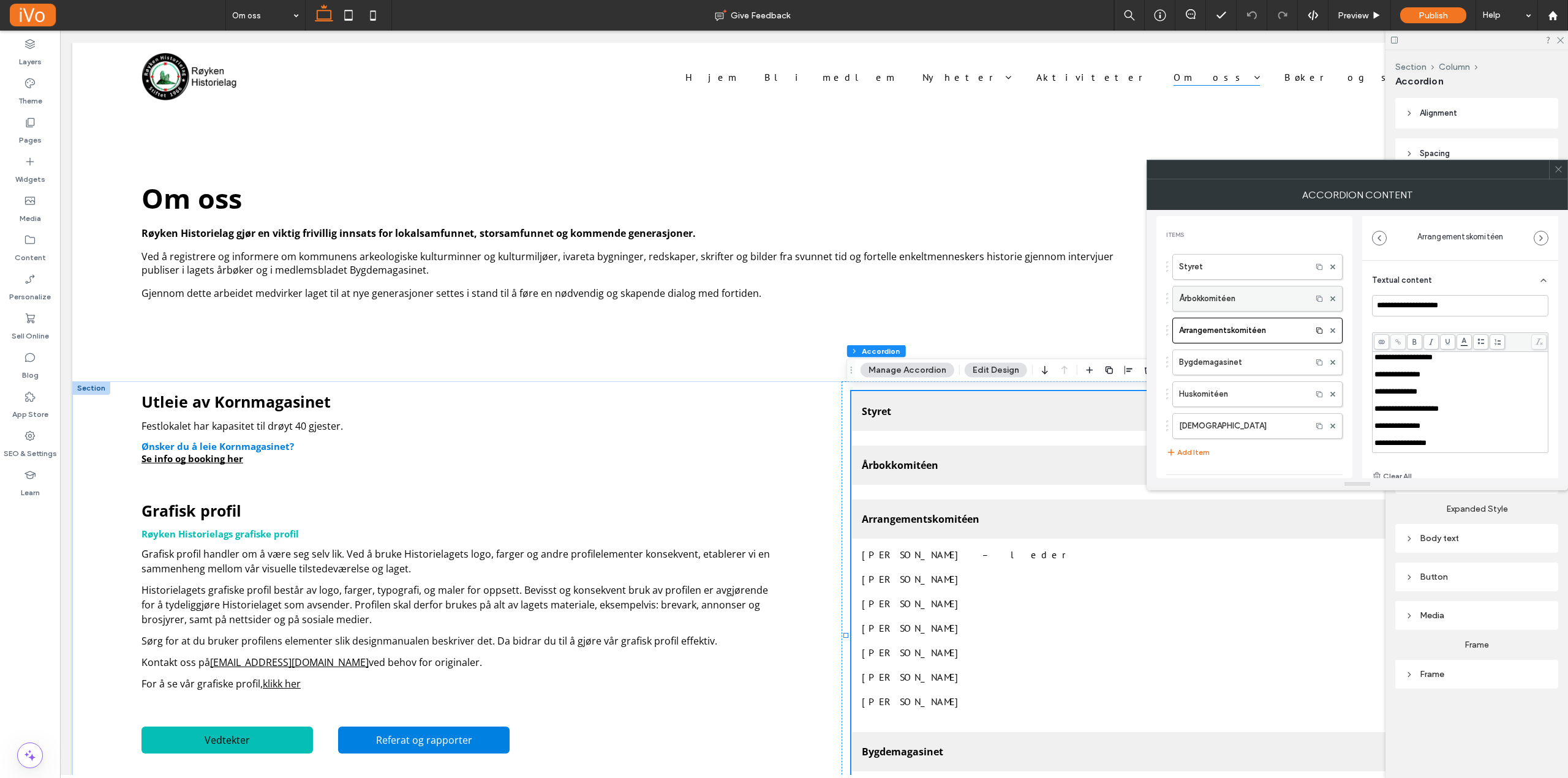
click at [1243, 299] on label "Årbokkomitéen" at bounding box center [1242, 299] width 126 height 24
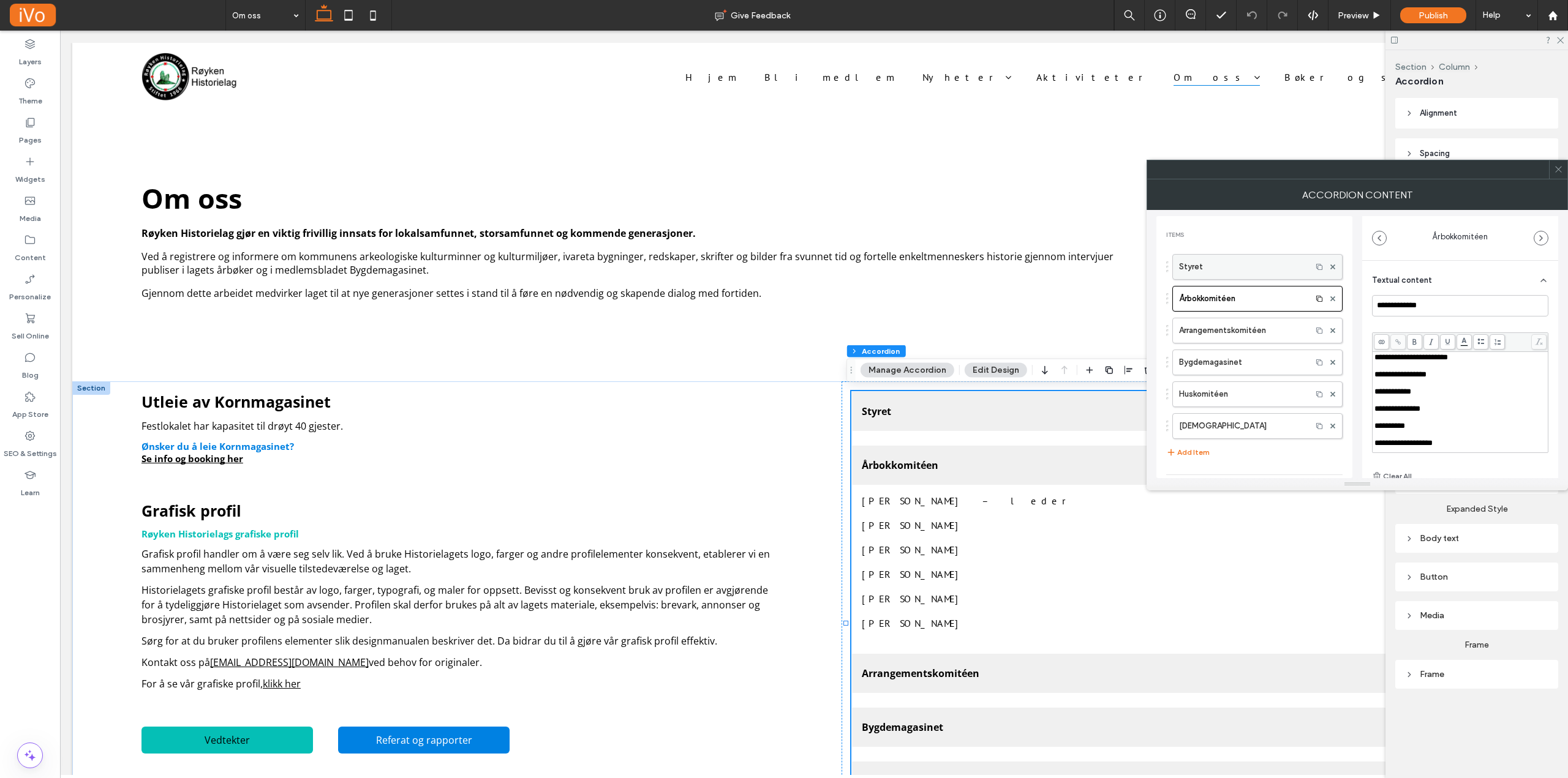
click at [1239, 273] on label "Styret" at bounding box center [1242, 267] width 126 height 24
type input "******"
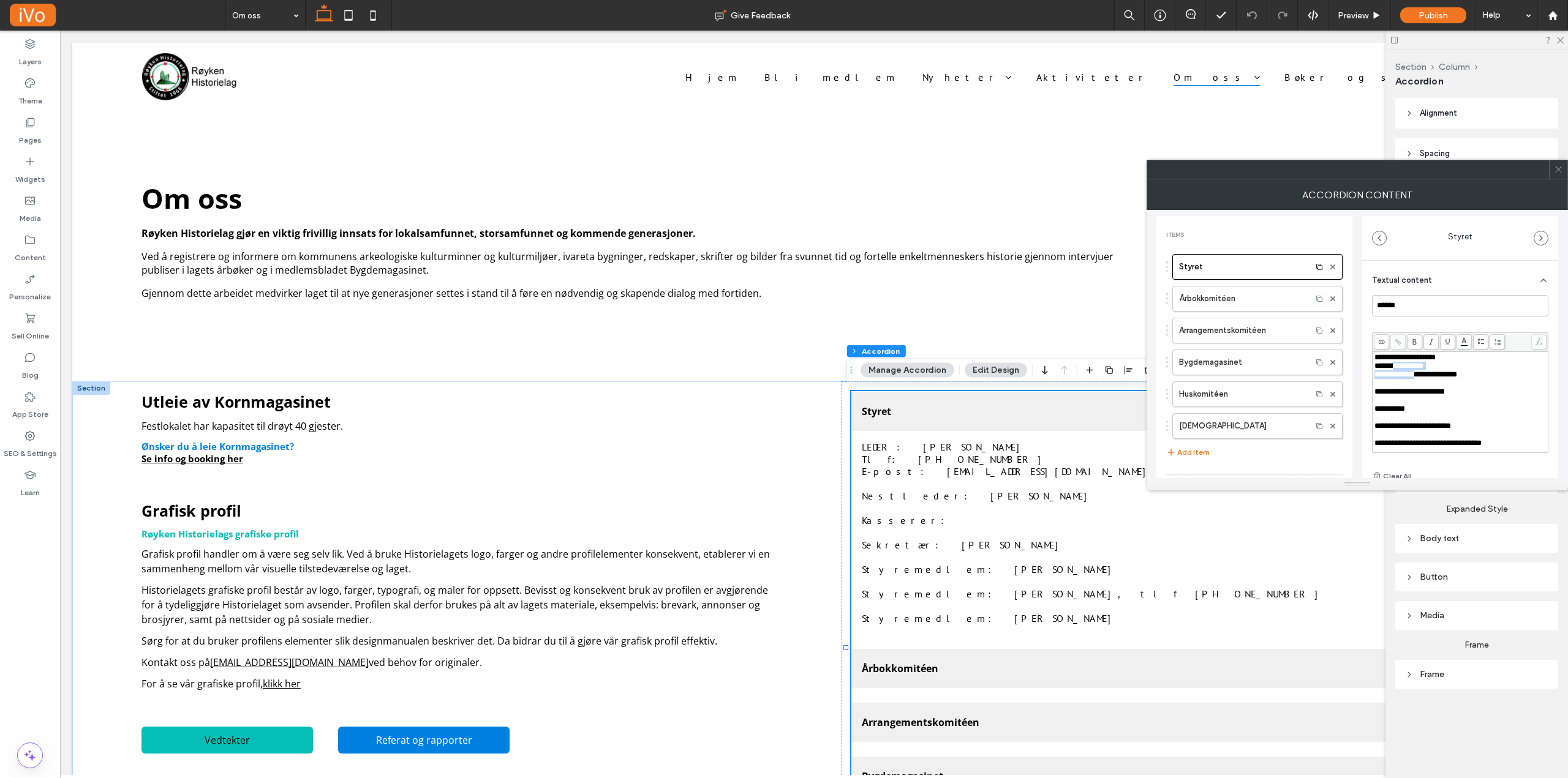
drag, startPoint x: 1393, startPoint y: 367, endPoint x: 1424, endPoint y: 379, distance: 33.2
click at [1424, 379] on div "**********" at bounding box center [1460, 417] width 172 height 129
click at [1419, 400] on div "Rich Text Editor" at bounding box center [1460, 400] width 172 height 9
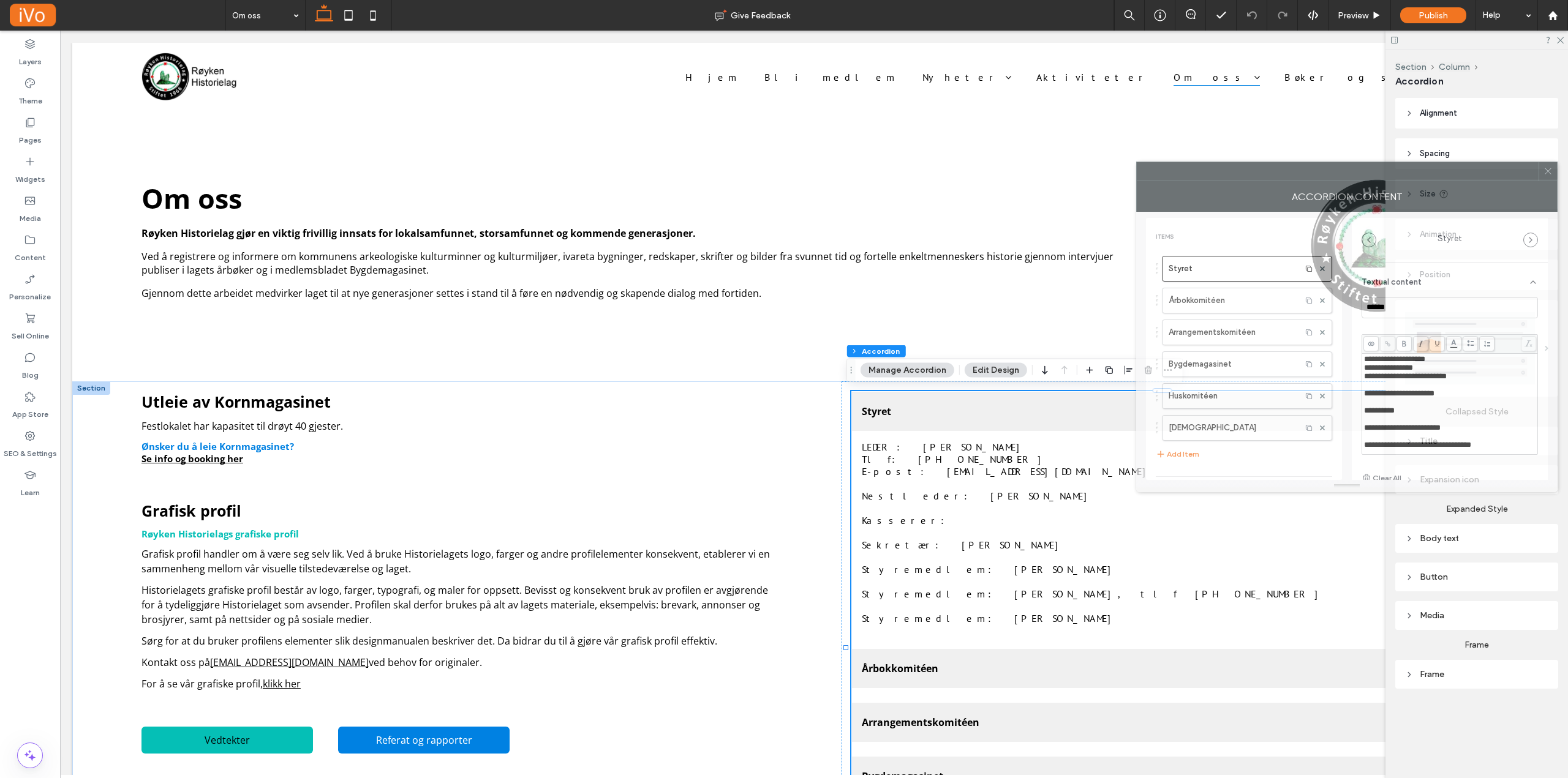
drag, startPoint x: 1458, startPoint y: 171, endPoint x: 1421, endPoint y: 172, distance: 37.0
click at [1422, 173] on div at bounding box center [1337, 171] width 401 height 18
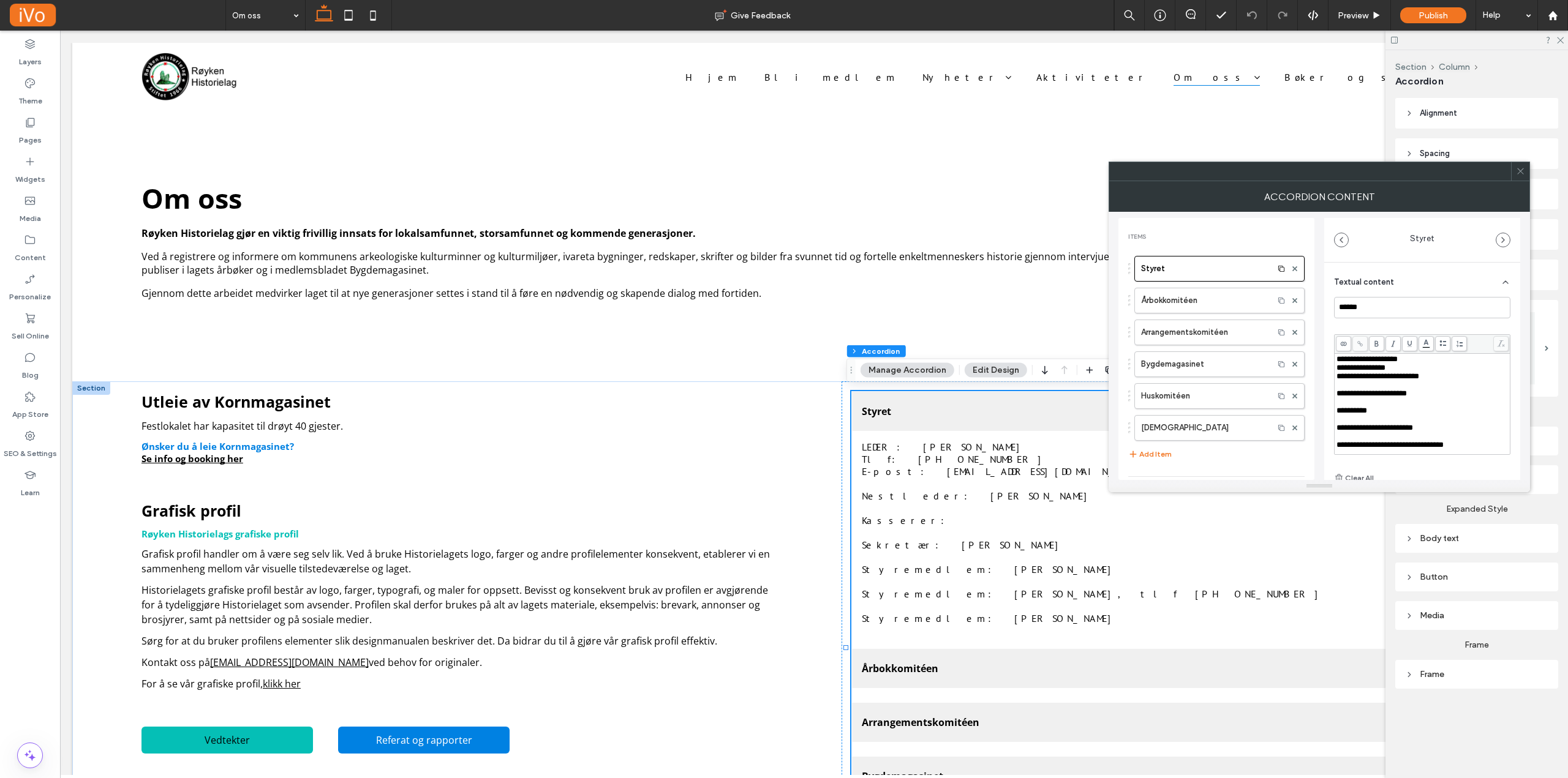
click at [1520, 170] on use at bounding box center [1520, 171] width 6 height 6
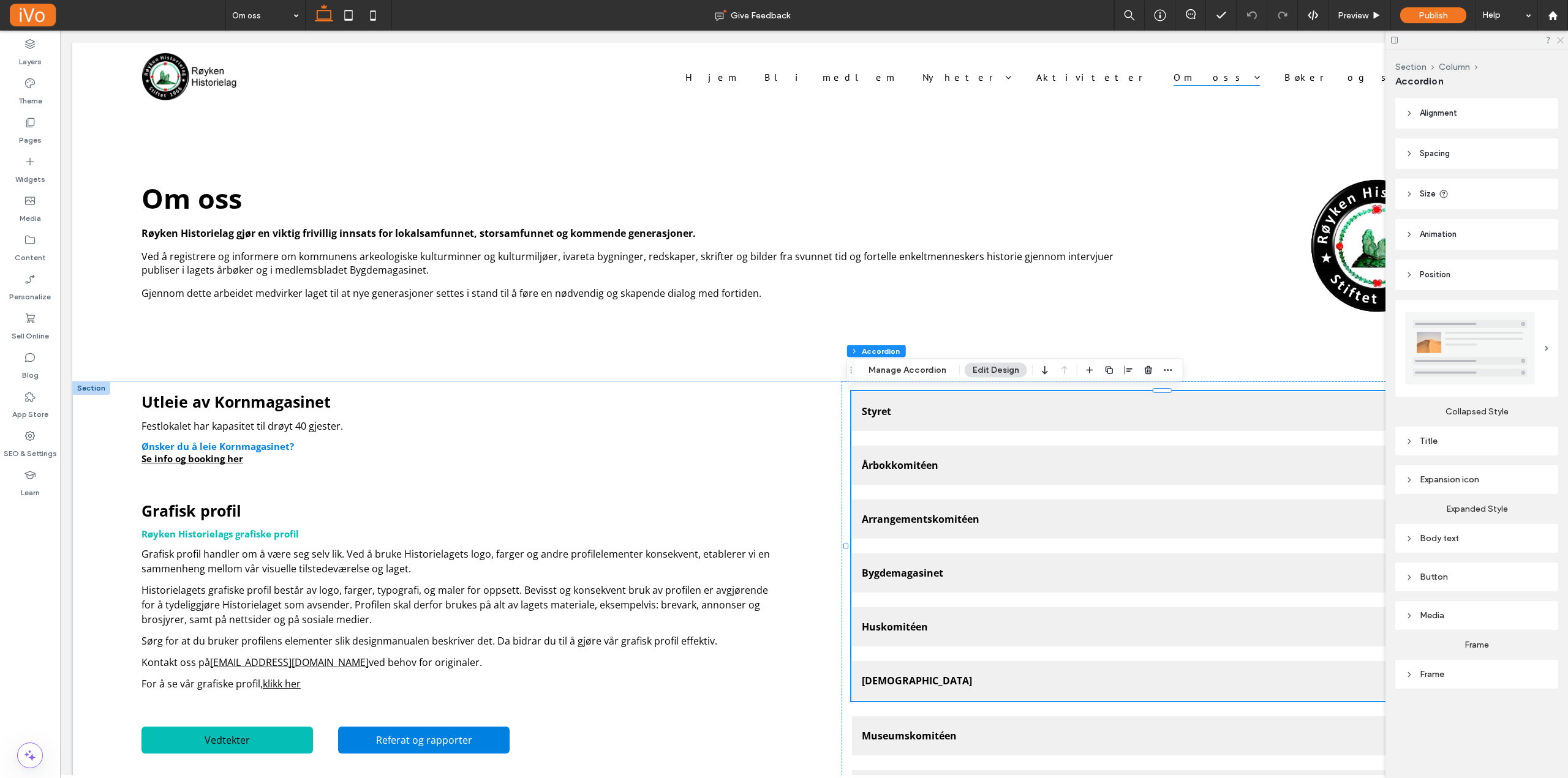
click at [1561, 39] on use at bounding box center [1560, 41] width 7 height 7
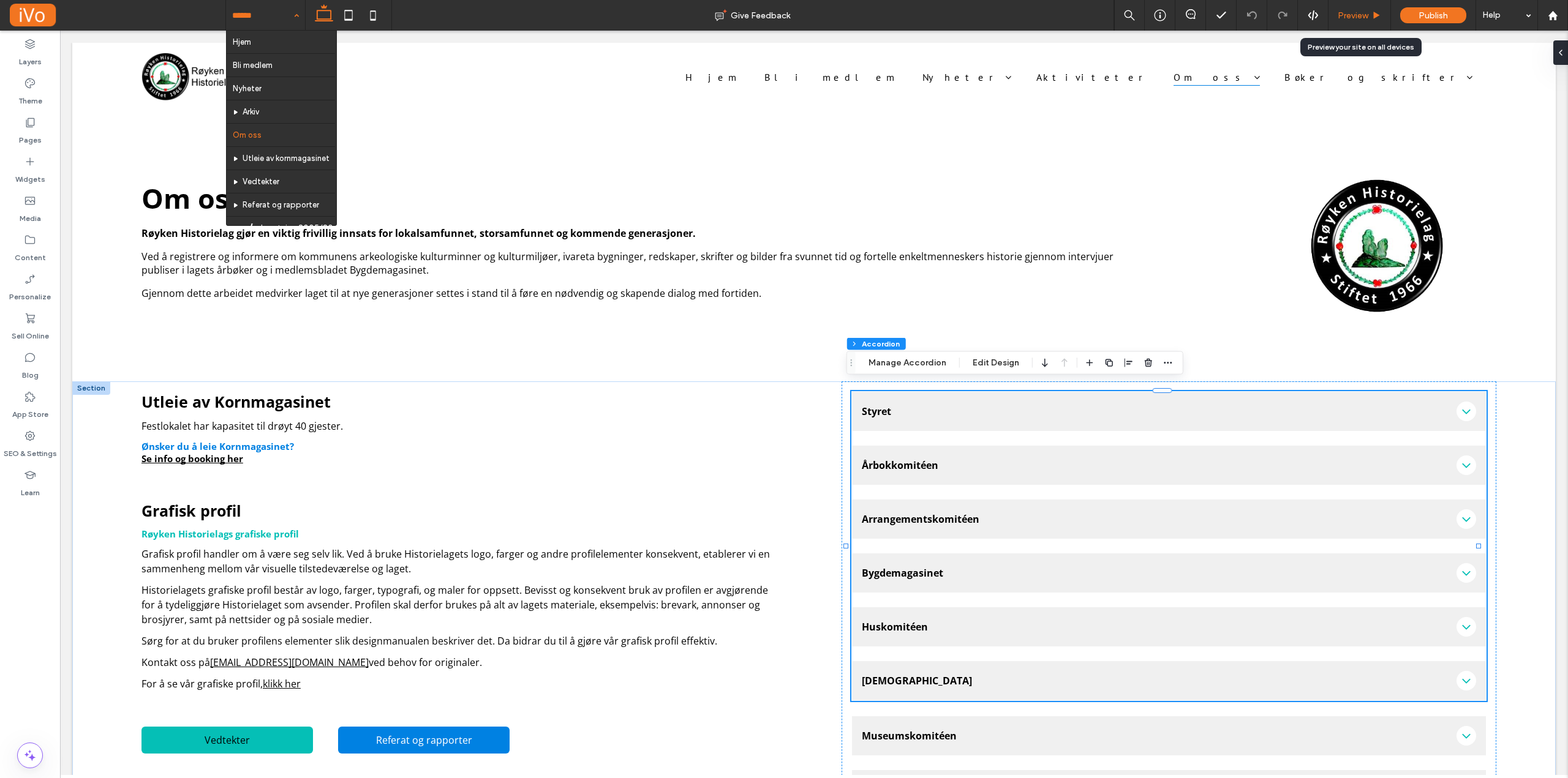
click at [1356, 14] on span "Preview" at bounding box center [1353, 16] width 31 height 10
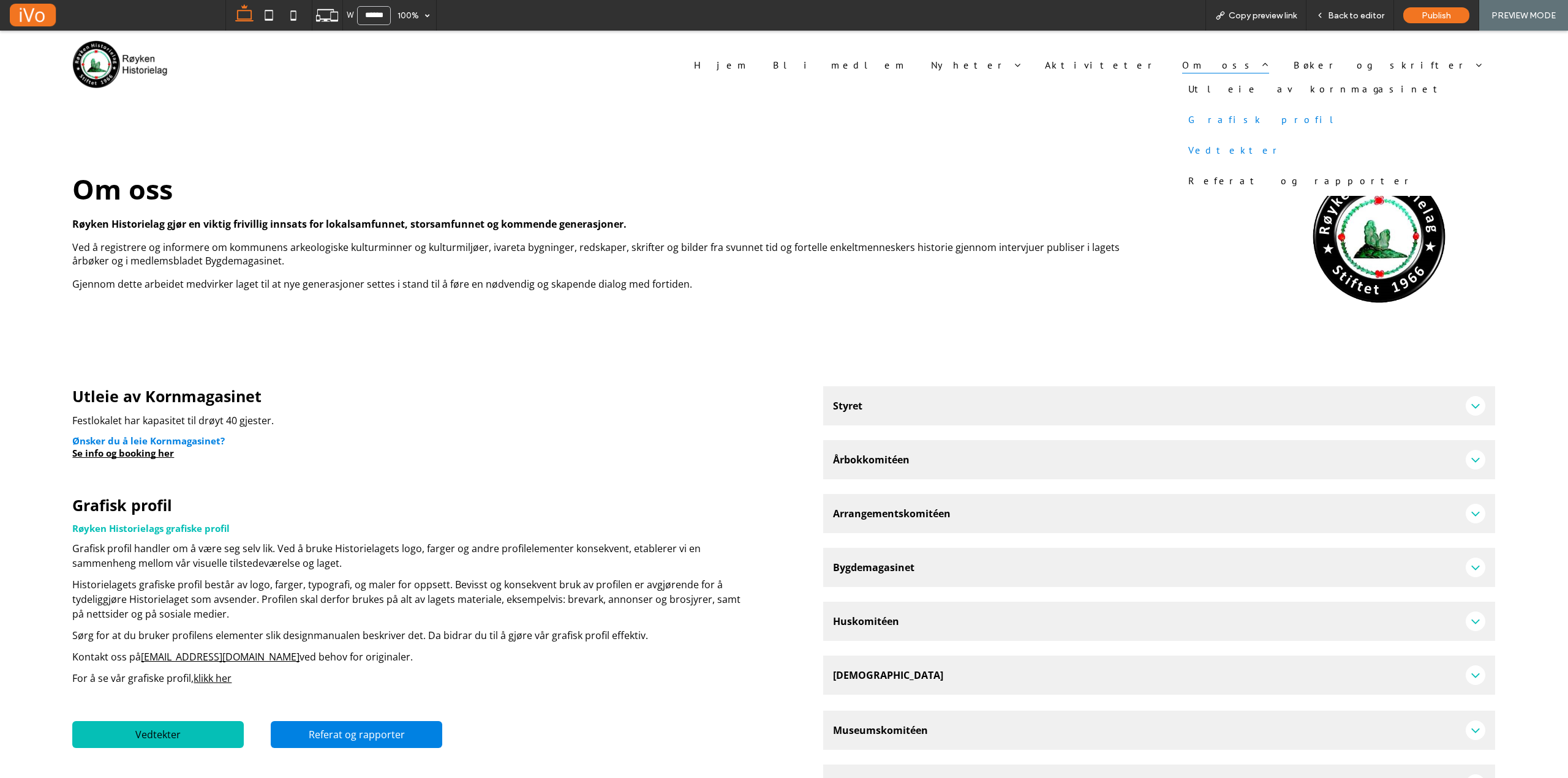
click at [1283, 156] on span "Vedtekter" at bounding box center [1236, 150] width 94 height 12
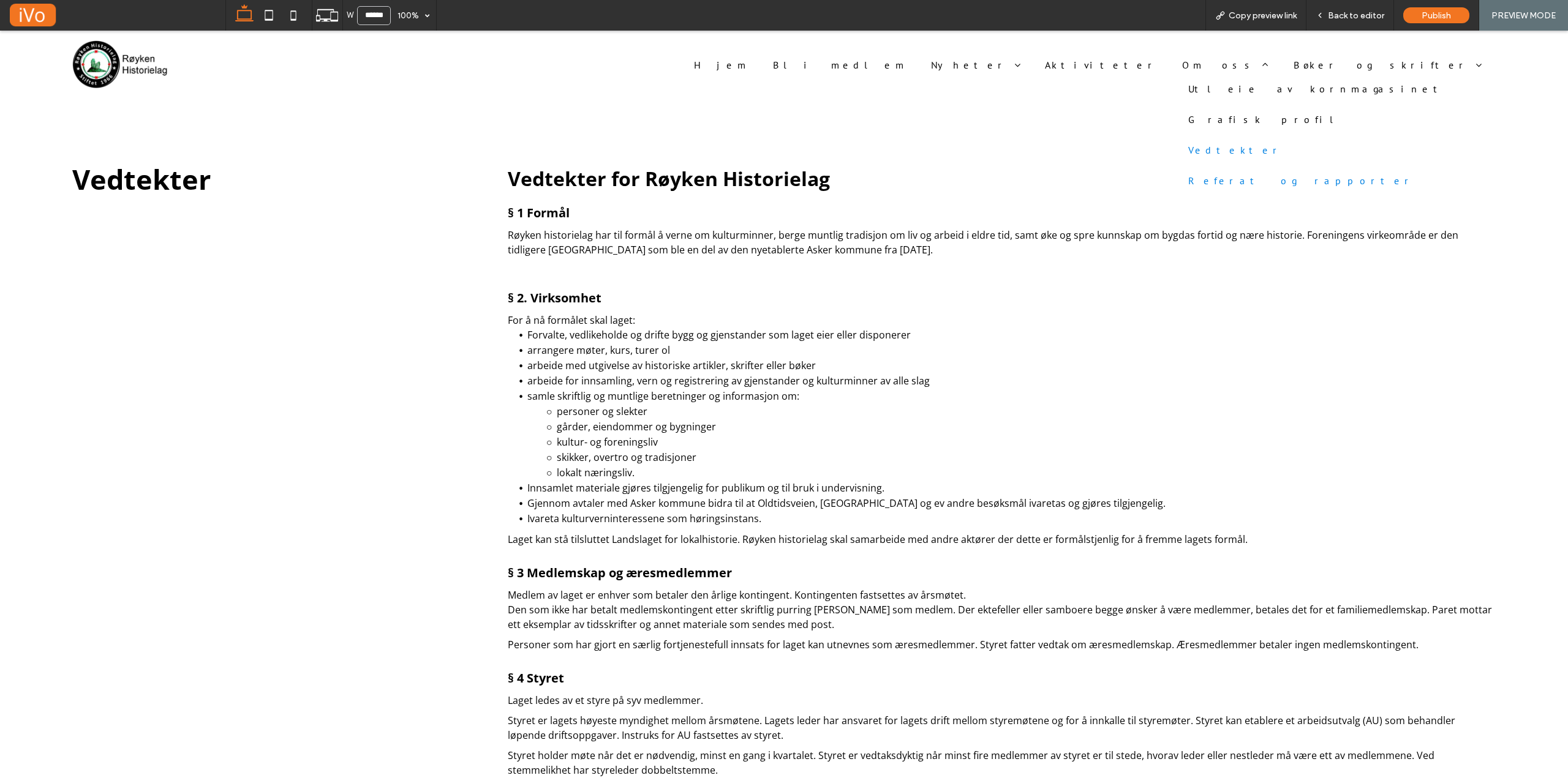
click at [1352, 177] on span "Referat og rapporter" at bounding box center [1301, 181] width 226 height 12
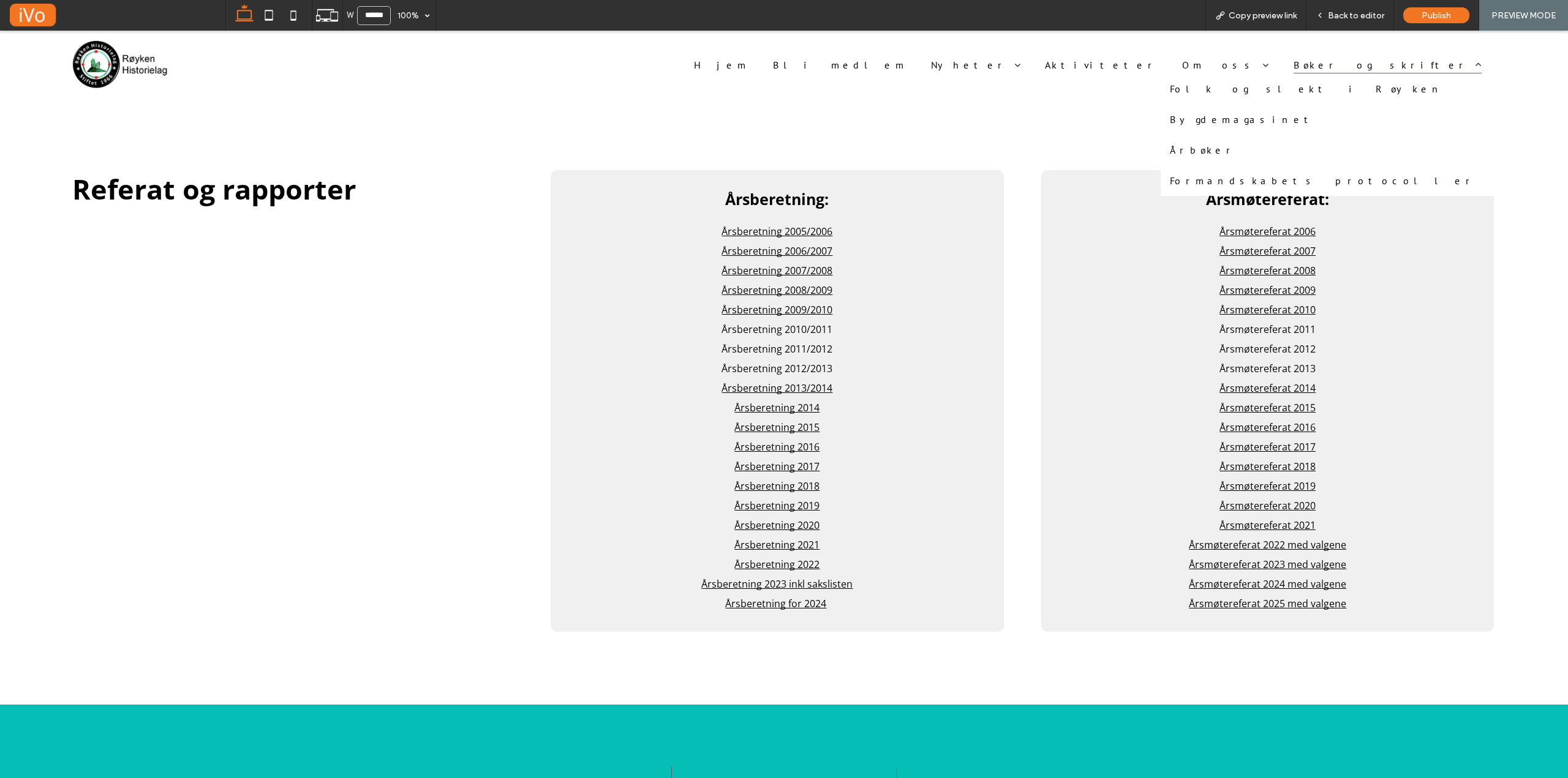
click at [1417, 65] on span "Bøker og skrifter" at bounding box center [1388, 64] width 189 height 17
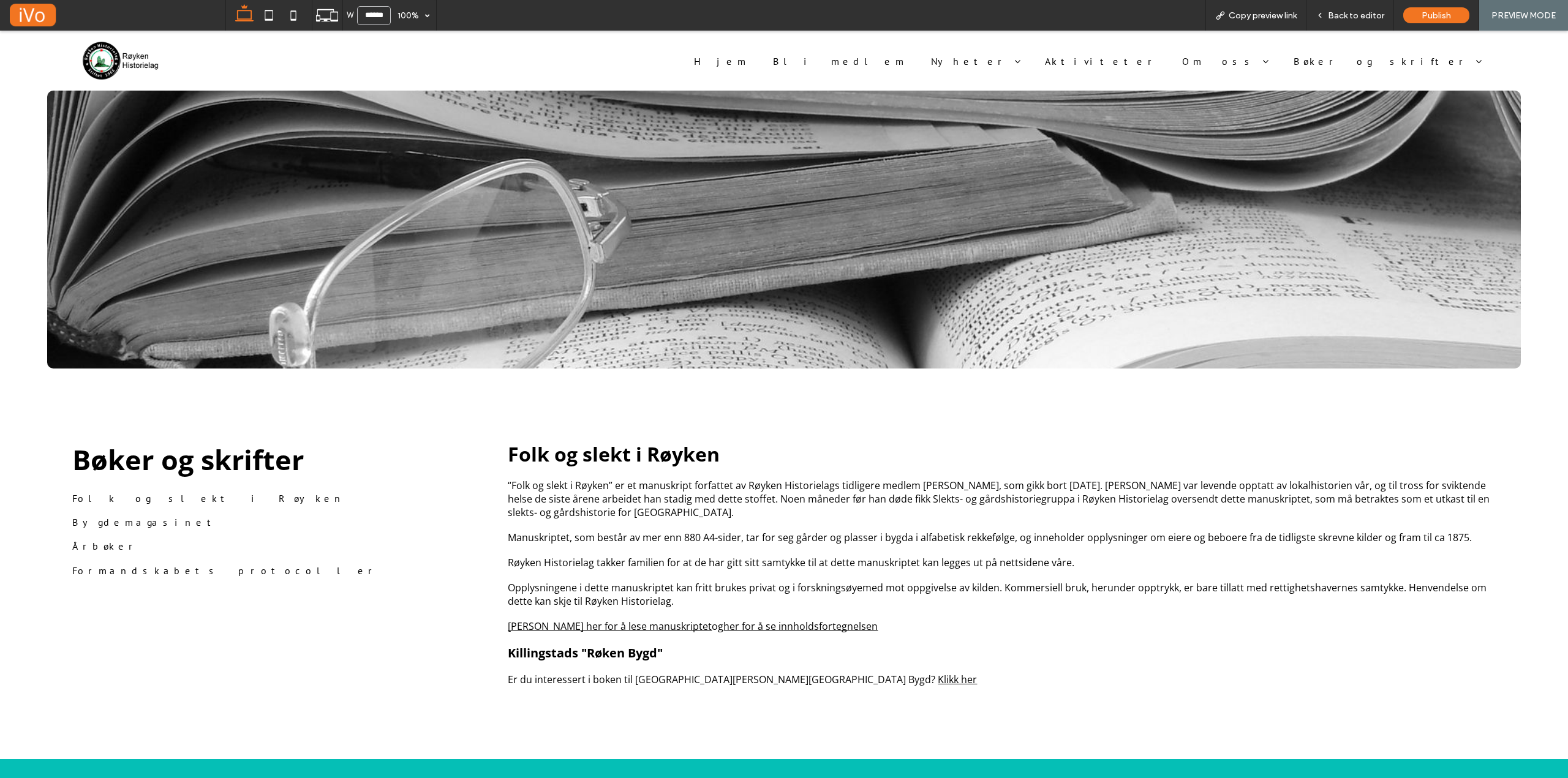
scroll to position [115, 0]
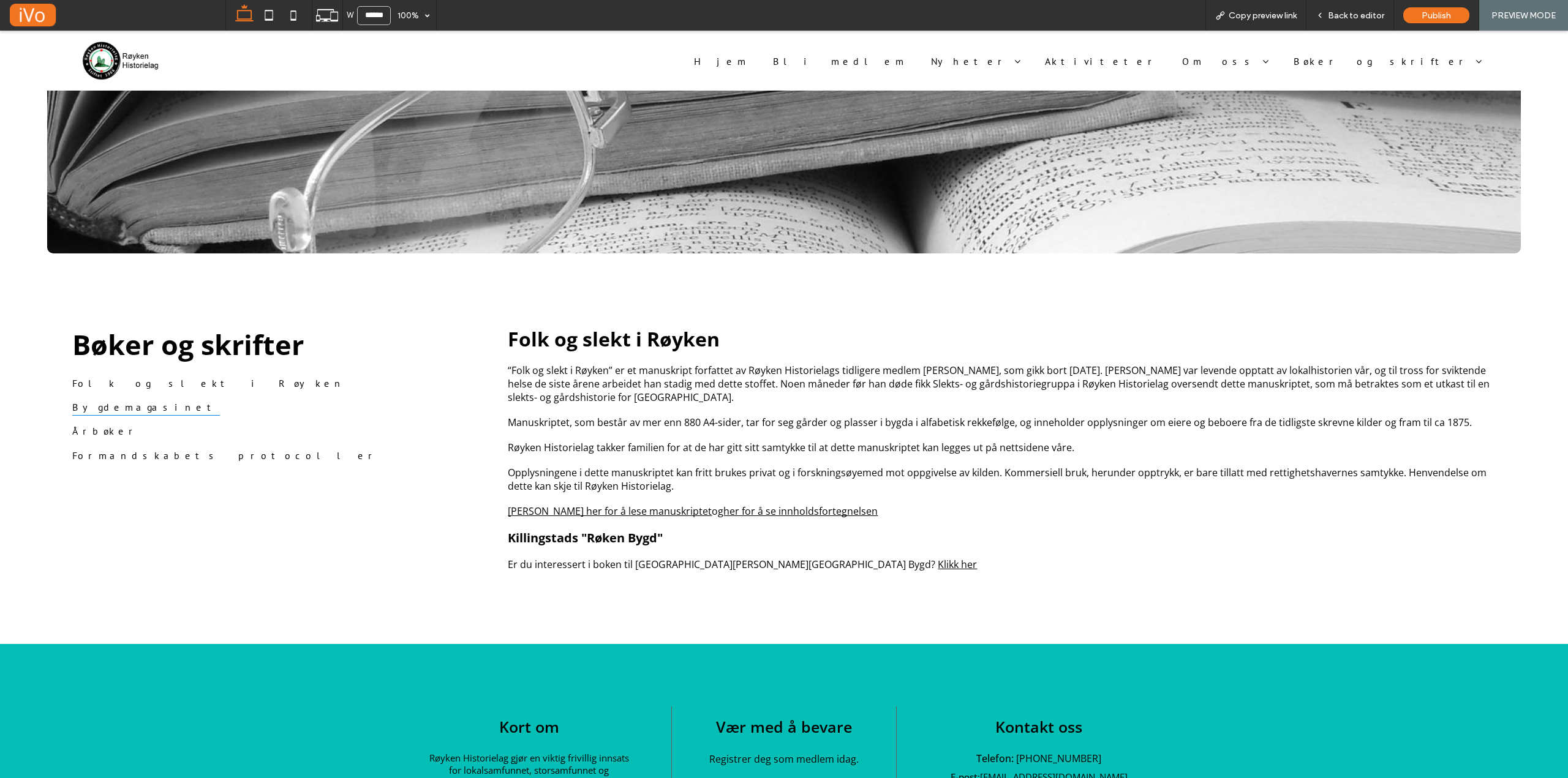
click at [101, 401] on span "Bygdemagasinet" at bounding box center [146, 406] width 148 height 17
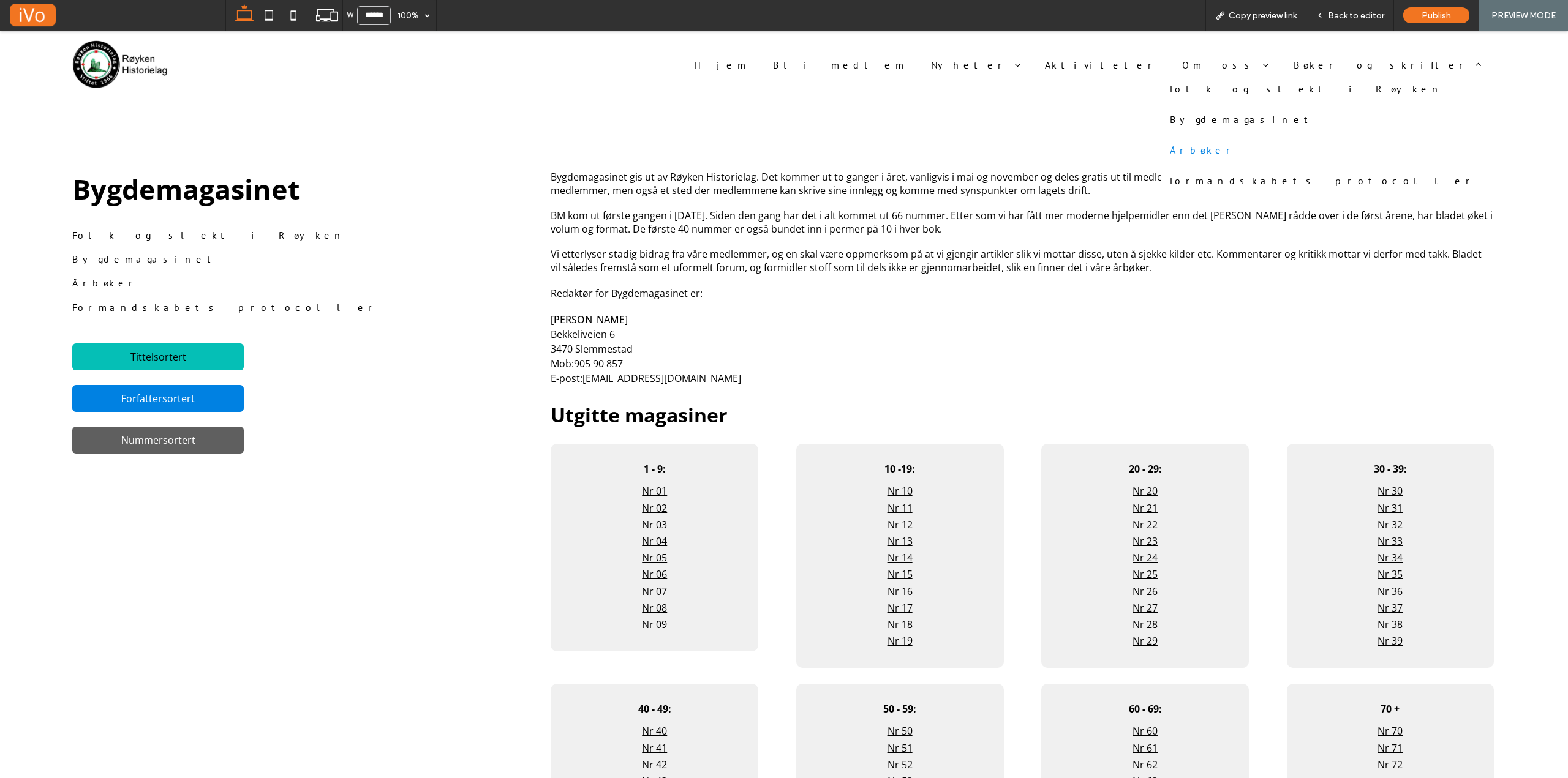
click at [1236, 154] on span "Årbøker" at bounding box center [1203, 150] width 66 height 12
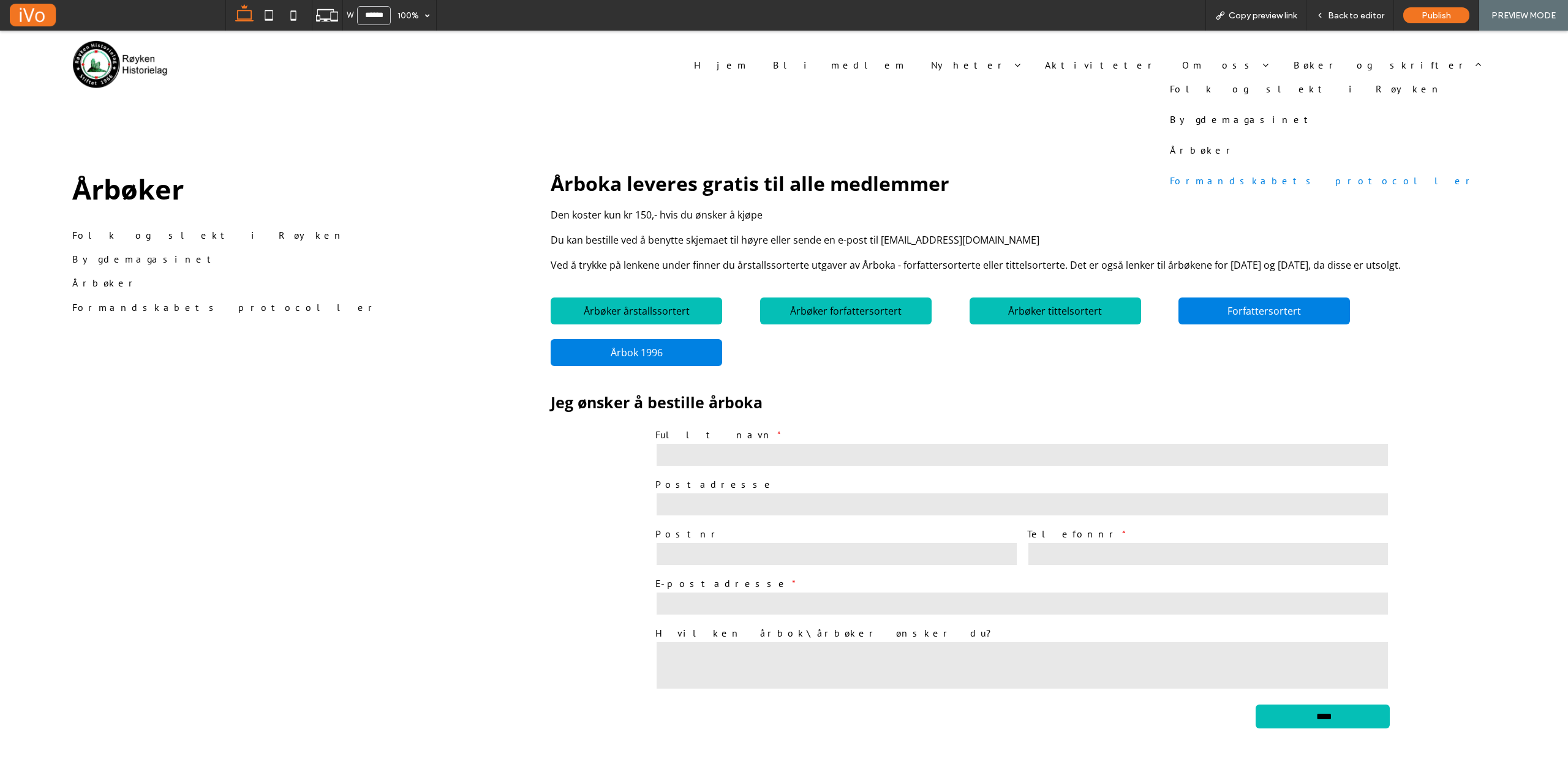
click at [1386, 184] on span "Formandskabets protocoller" at bounding box center [1322, 181] width 305 height 12
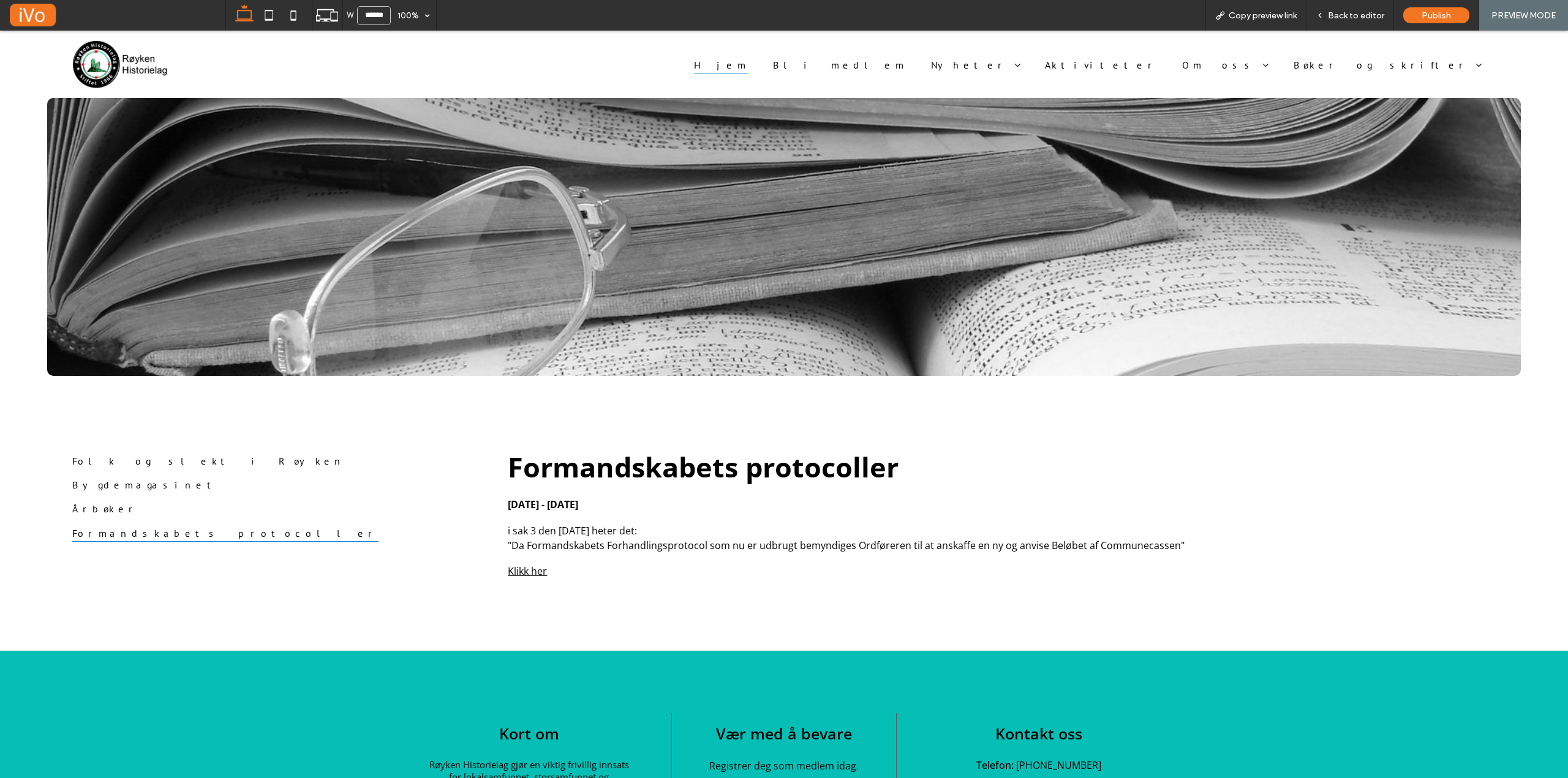
click at [749, 66] on span "Hjem" at bounding box center [721, 64] width 54 height 17
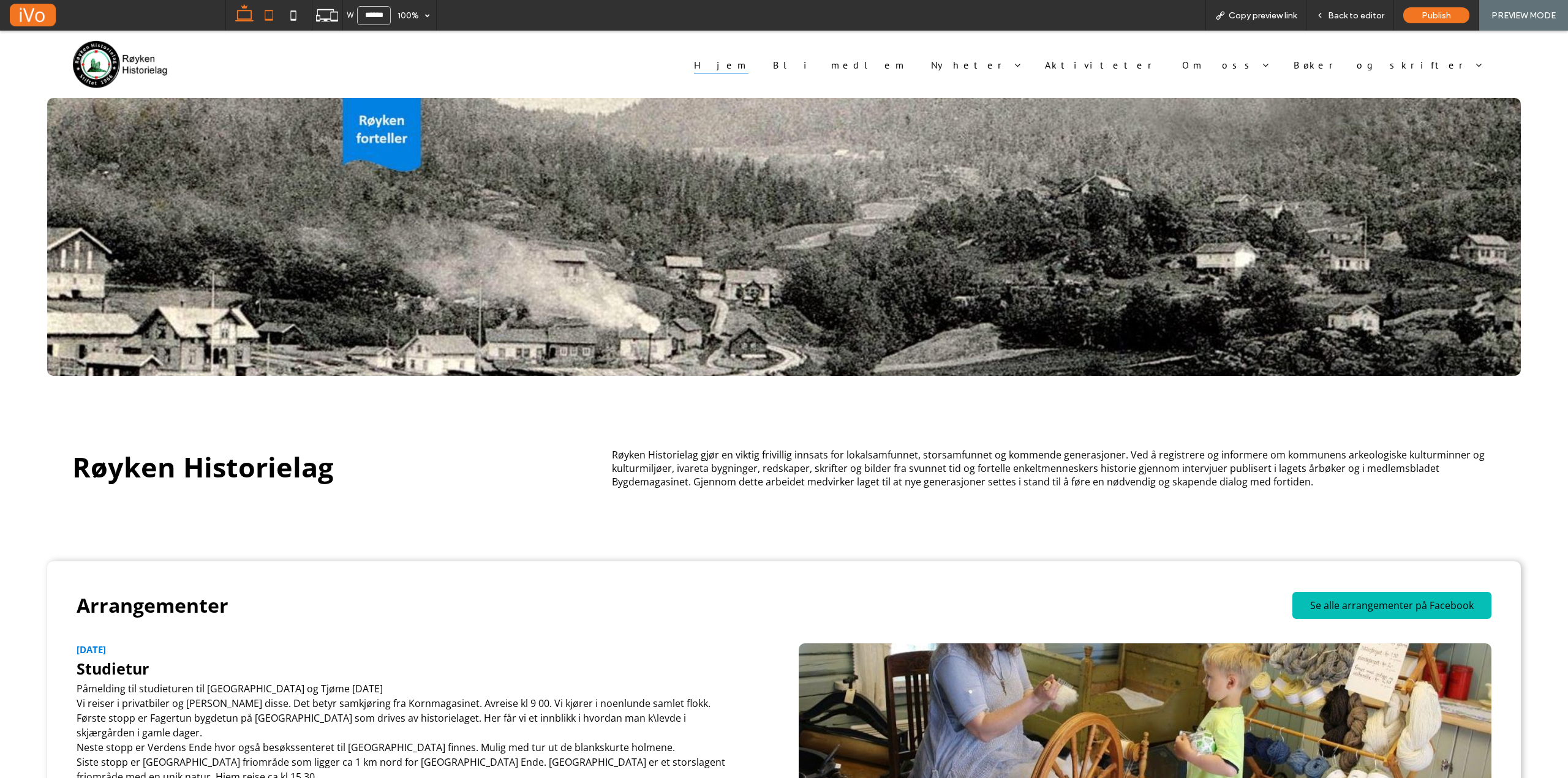
click at [268, 14] on icon at bounding box center [268, 16] width 24 height 24
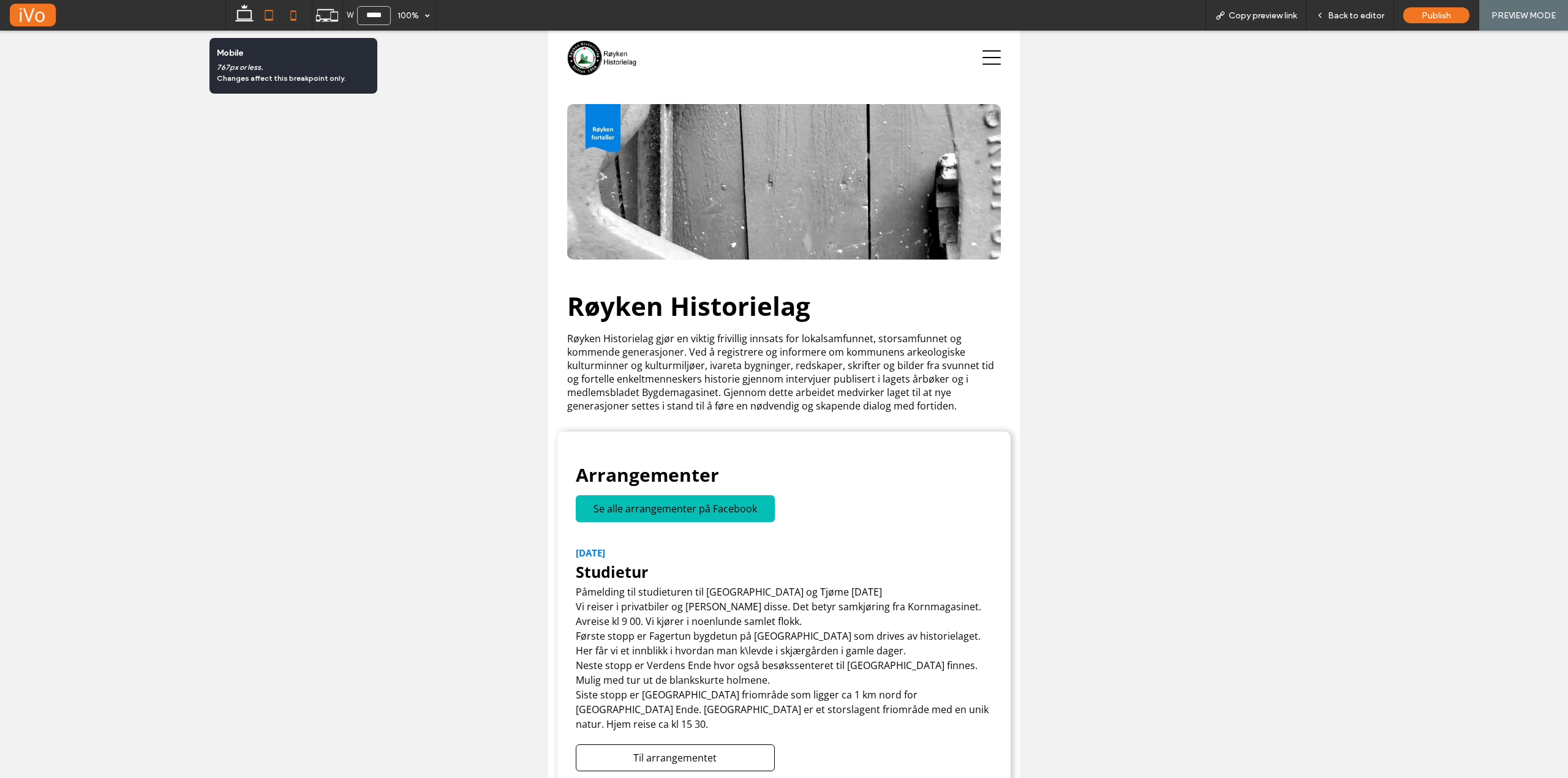
click at [288, 20] on icon at bounding box center [293, 16] width 24 height 24
type input "*****"
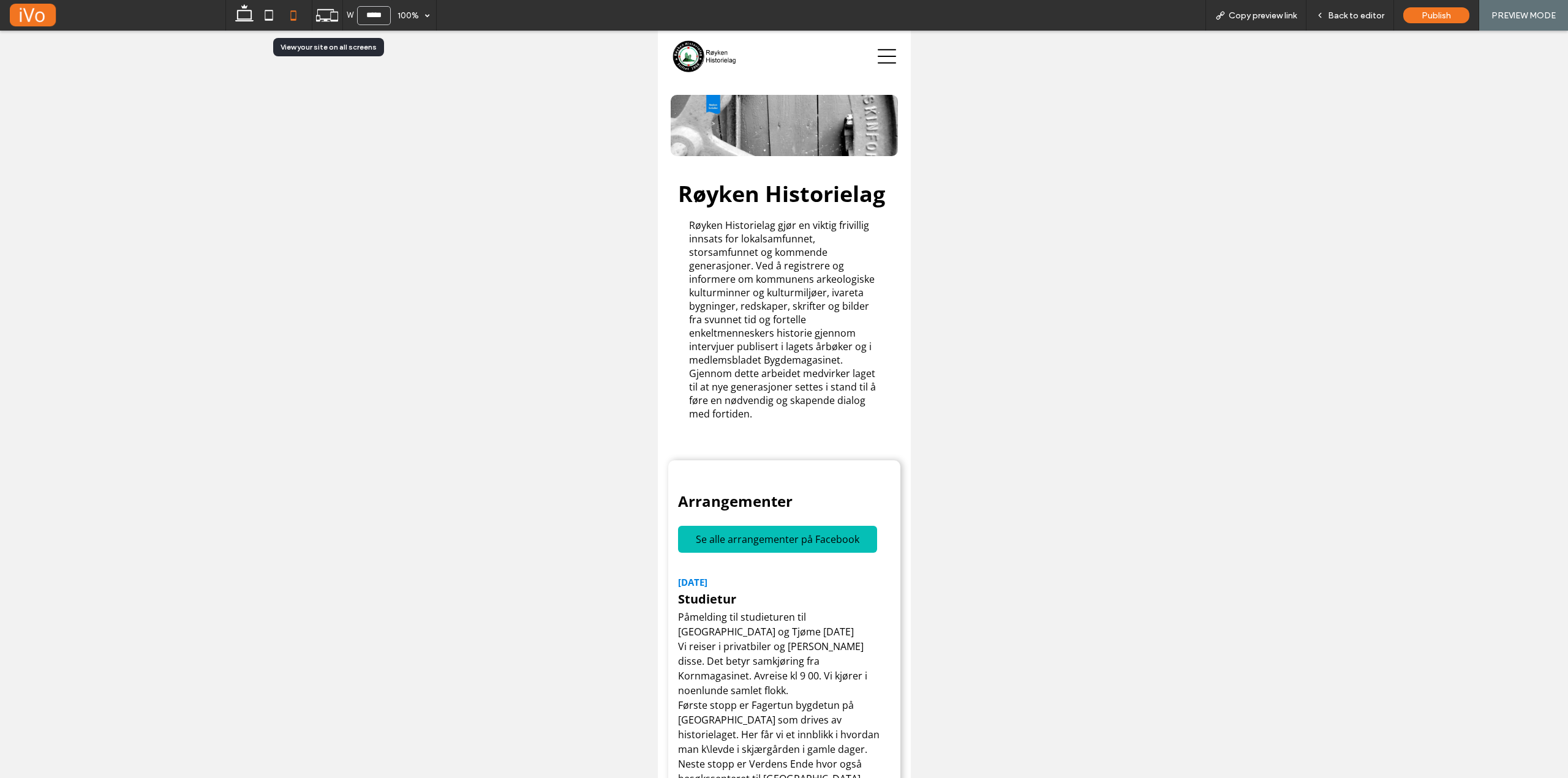
click at [324, 18] on icon at bounding box center [327, 15] width 24 height 24
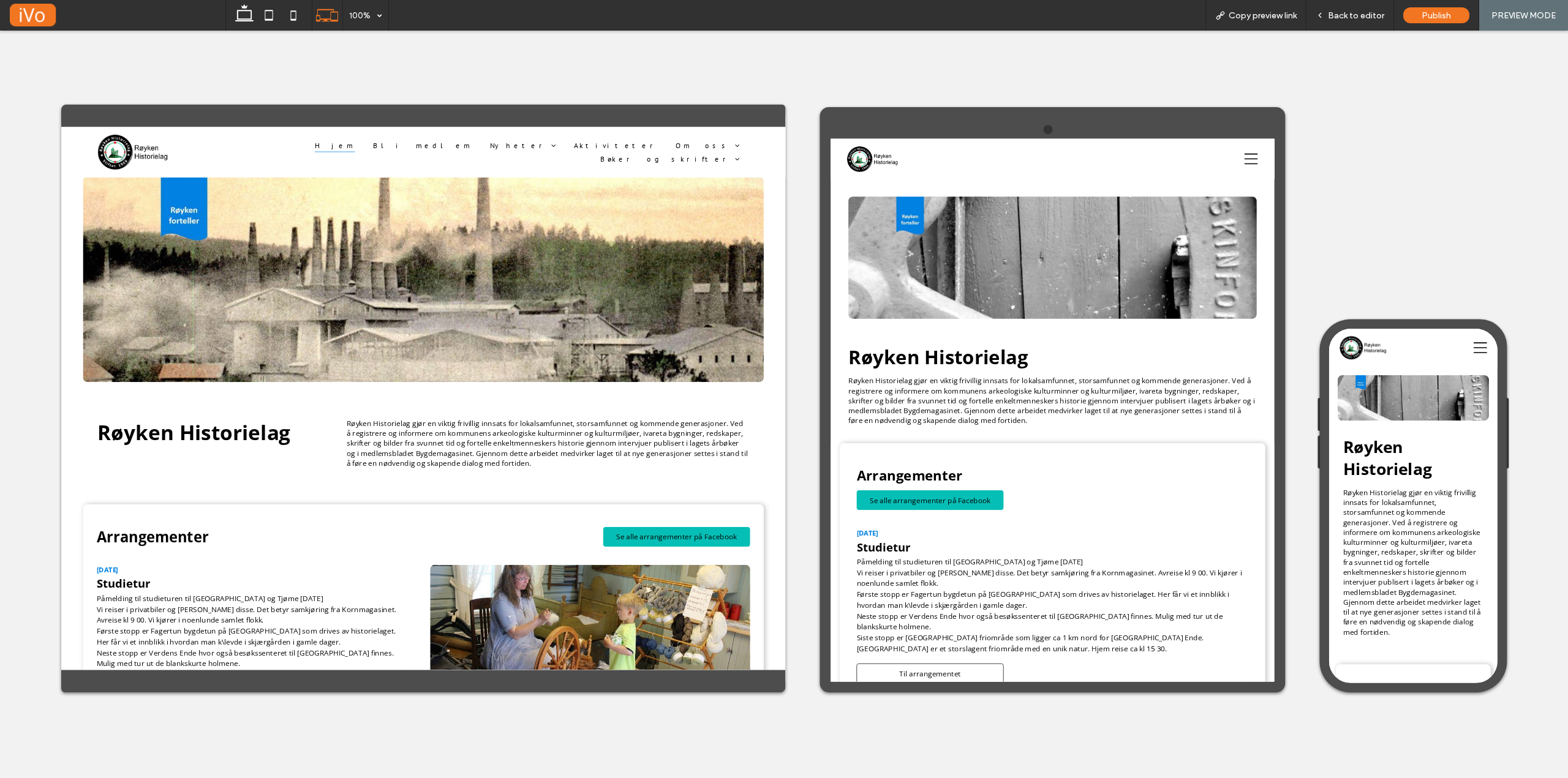
click at [1393, 169] on icon at bounding box center [1399, 165] width 18 height 18
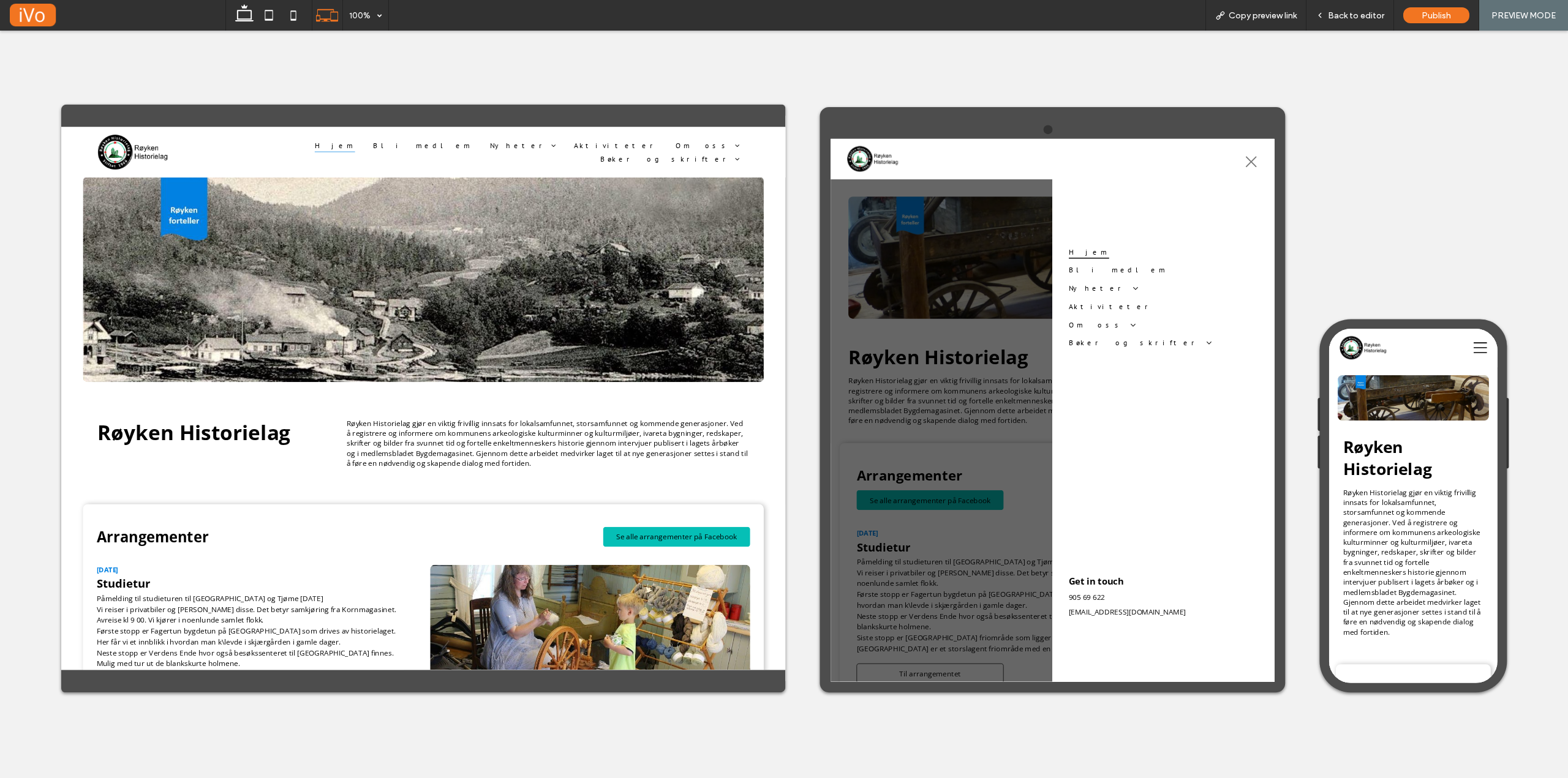
click at [1404, 166] on icon at bounding box center [1399, 170] width 15 height 15
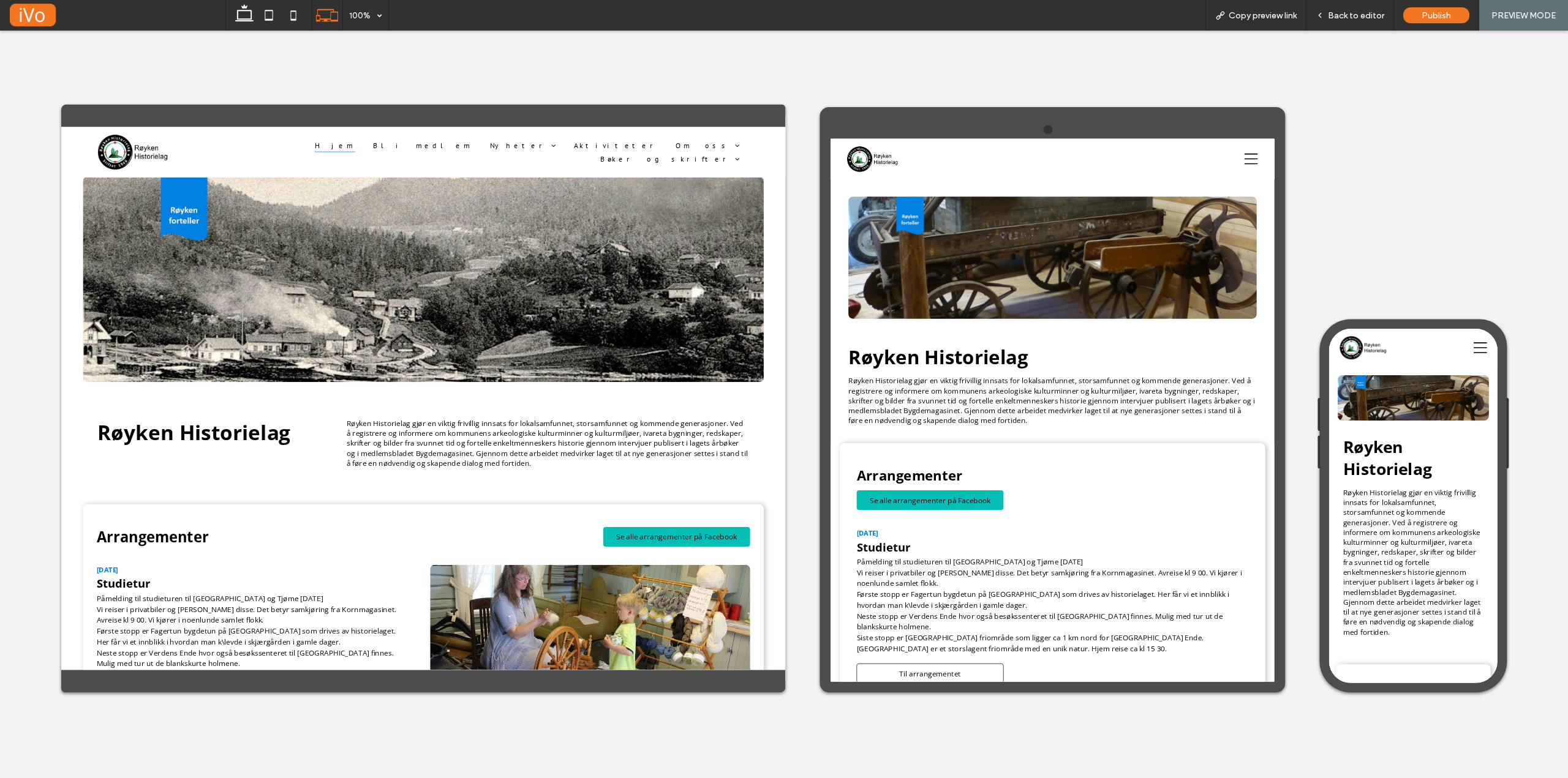
click at [1404, 166] on div at bounding box center [1274, 165] width 288 height 42
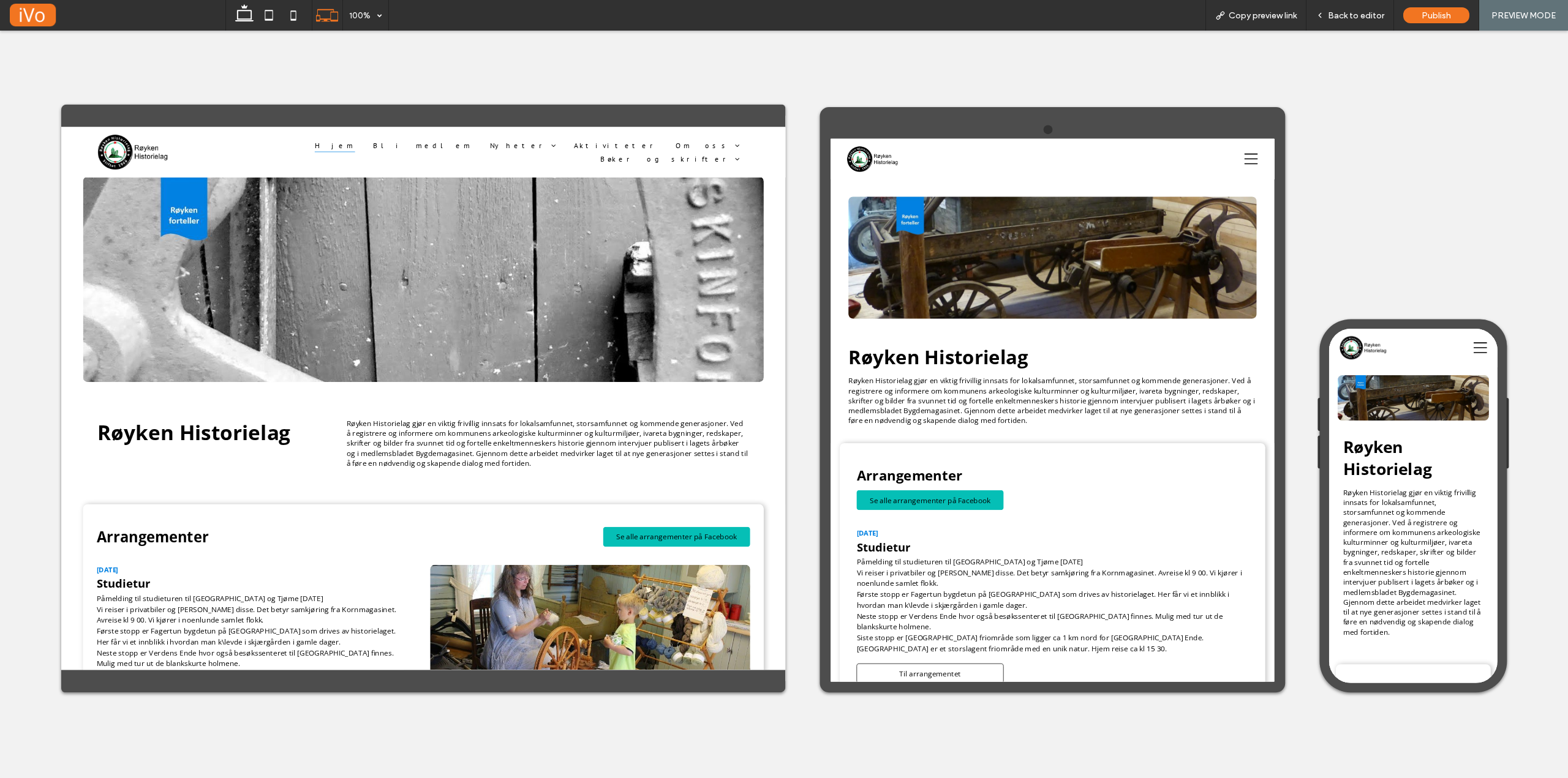
click at [1395, 166] on icon at bounding box center [1399, 165] width 18 height 15
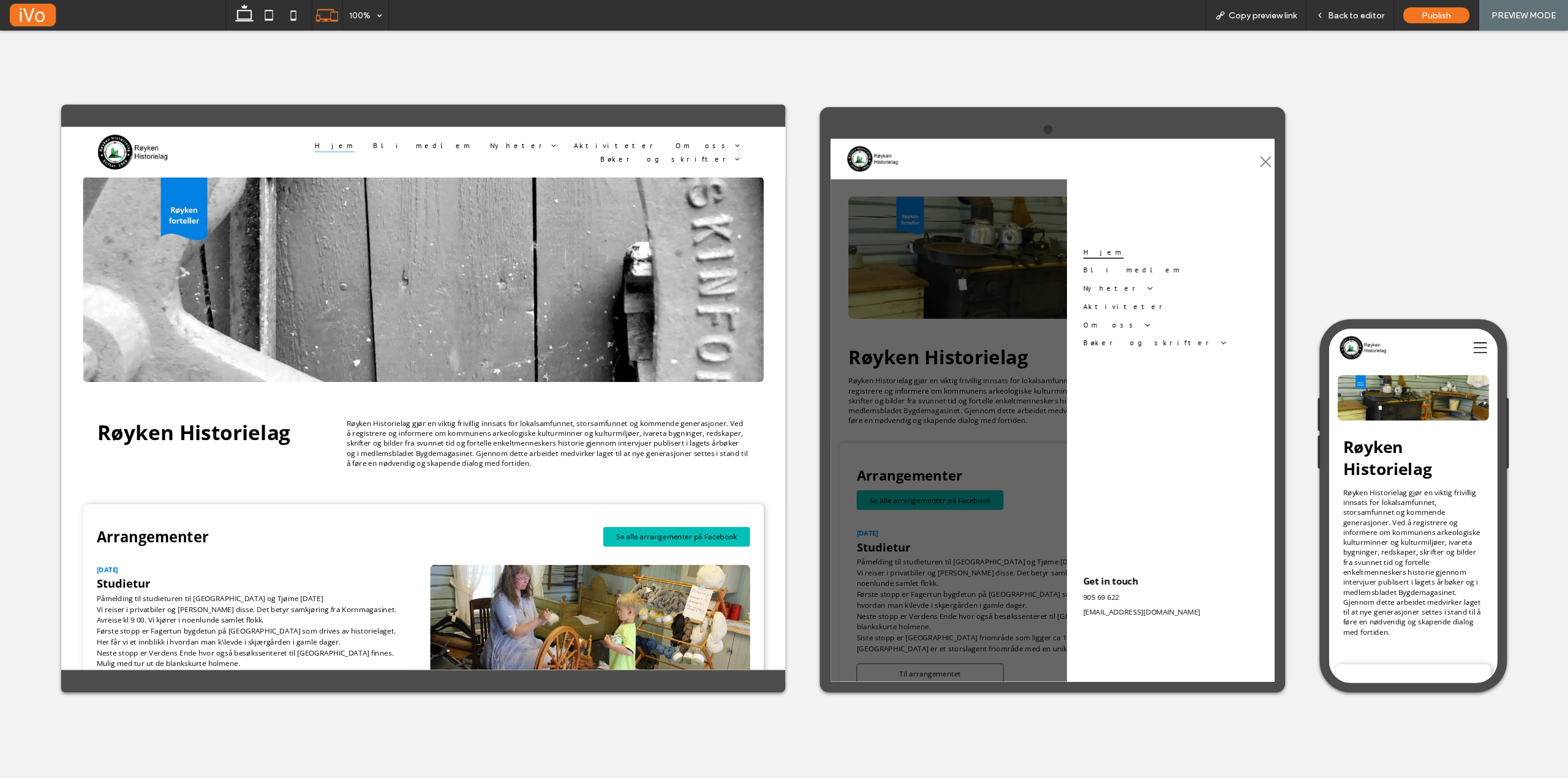
drag, startPoint x: 1156, startPoint y: 733, endPoint x: 1250, endPoint y: 728, distance: 94.1
click at [1234, 726] on h4 "Get in touch" at bounding box center [1300, 737] width 256 height 24
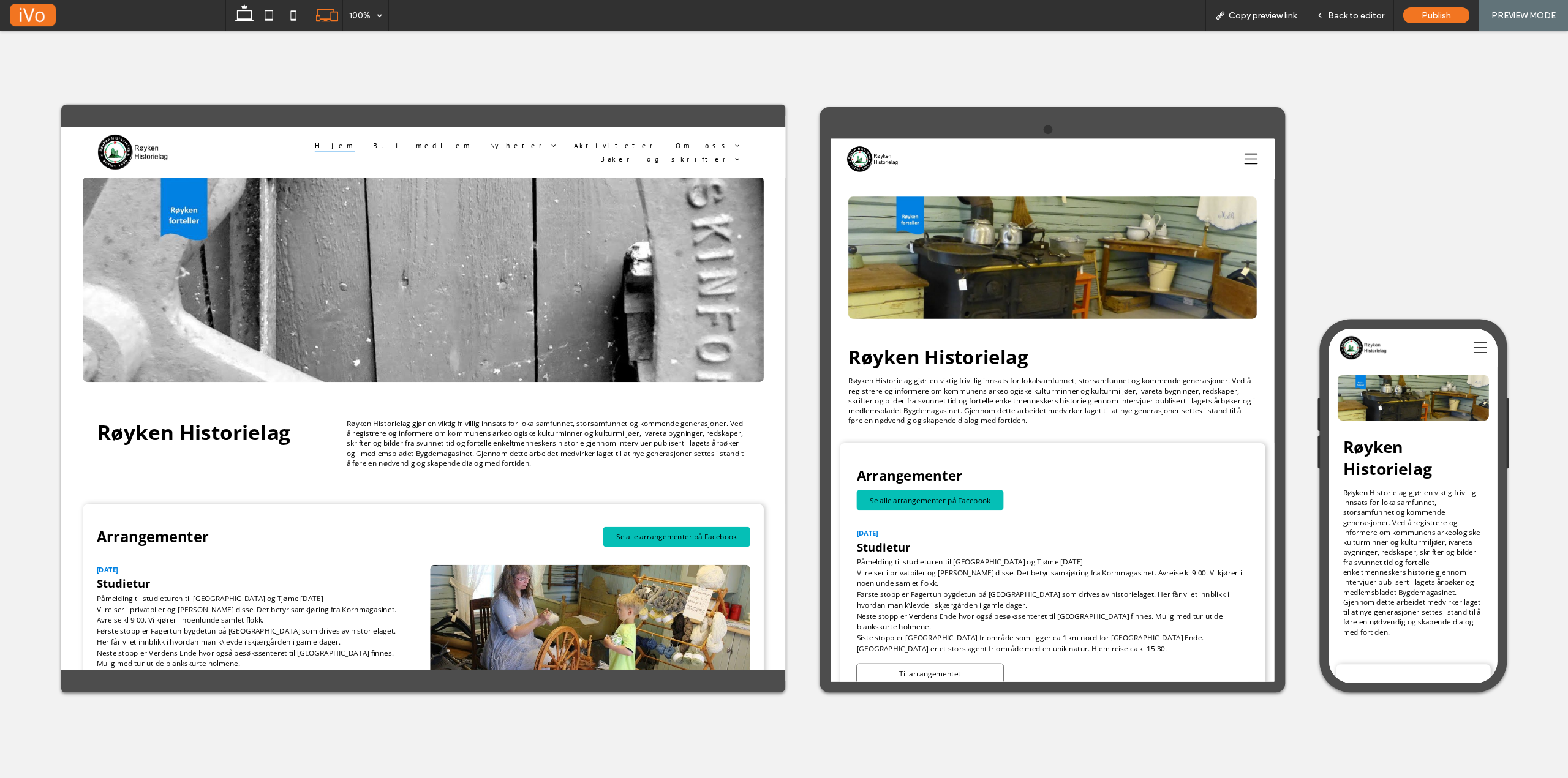
click at [1524, 353] on icon at bounding box center [1533, 353] width 18 height 15
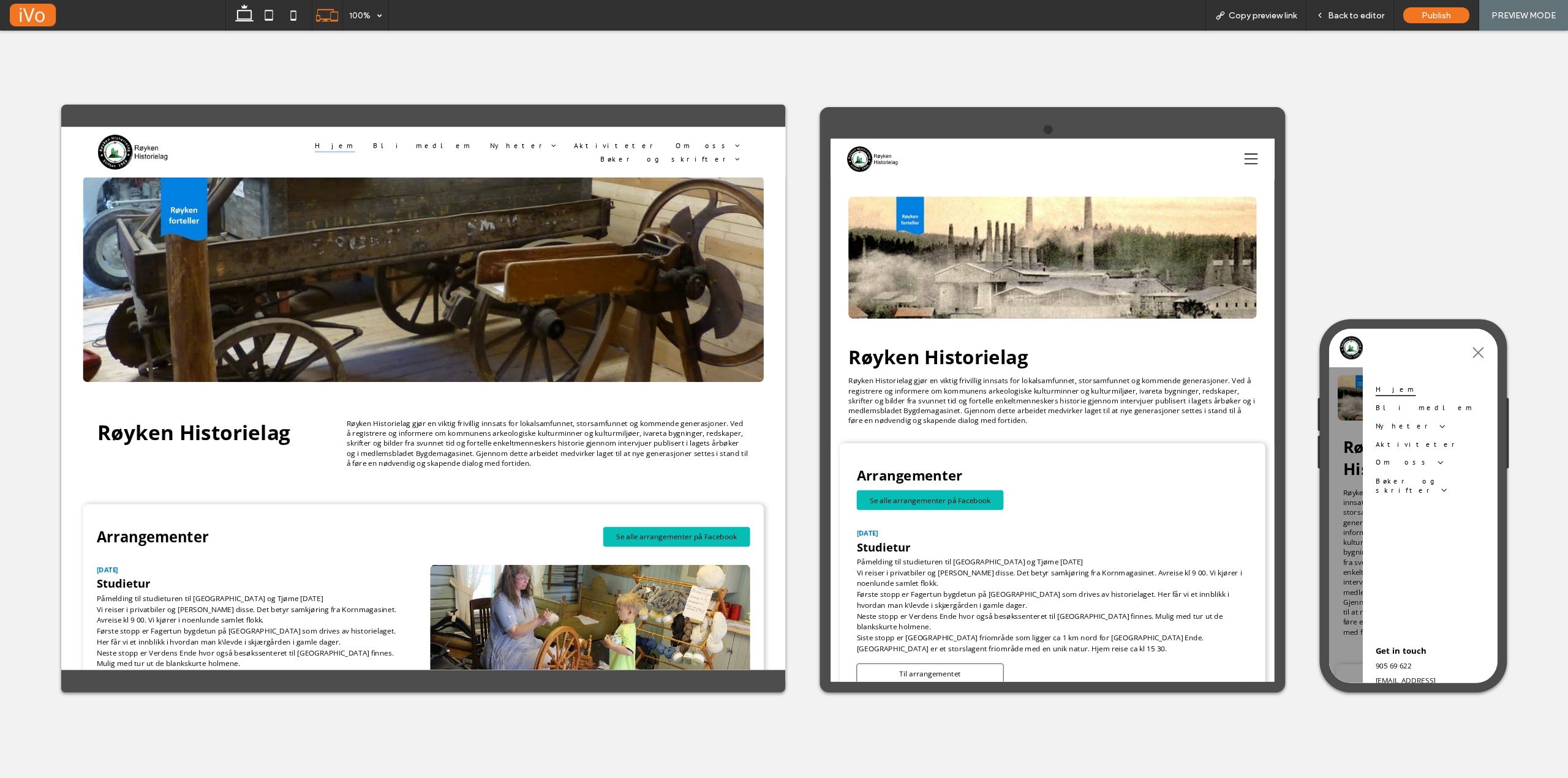
click at [1523, 353] on icon at bounding box center [1530, 360] width 18 height 18
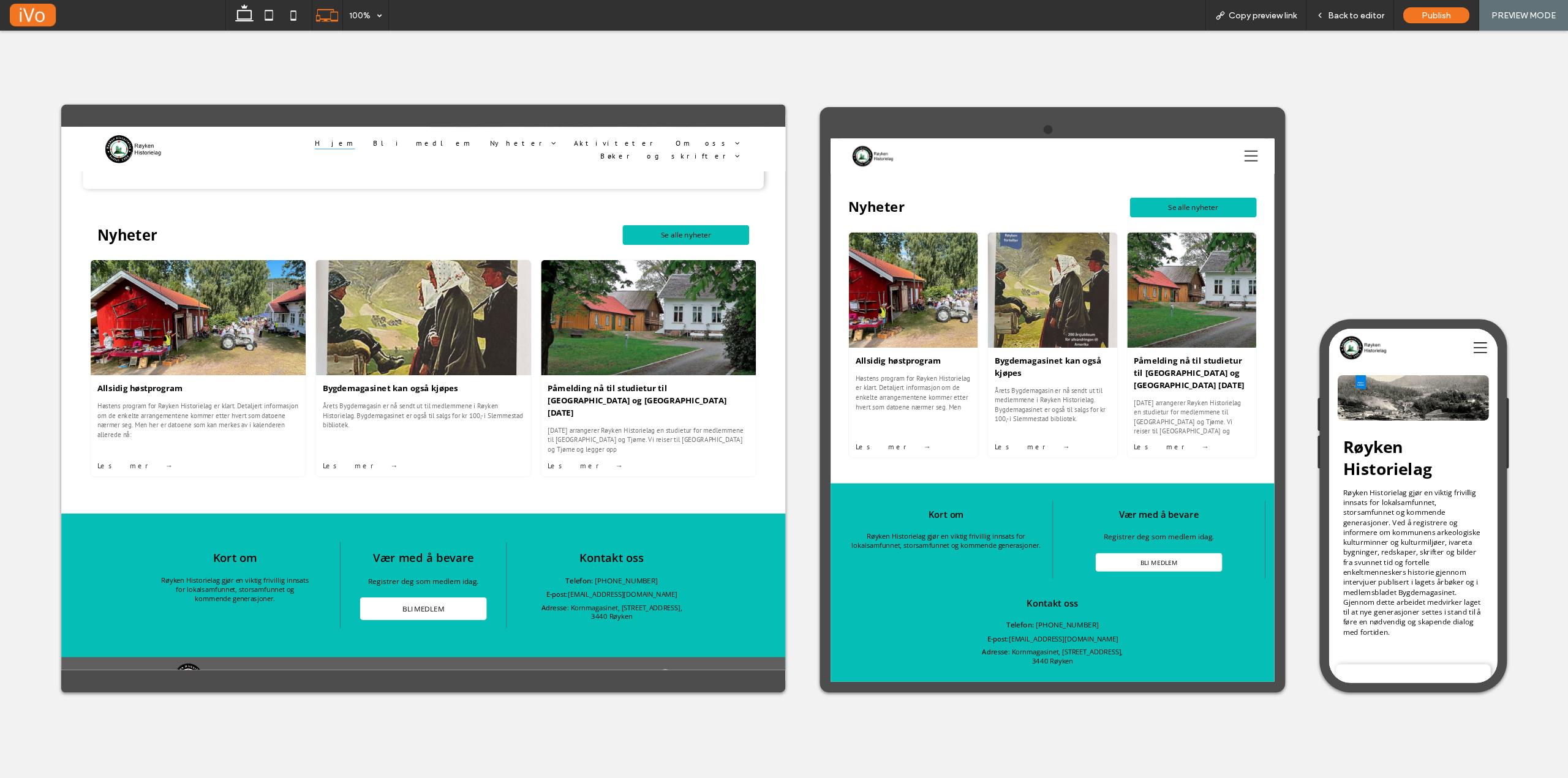
scroll to position [1094, 0]
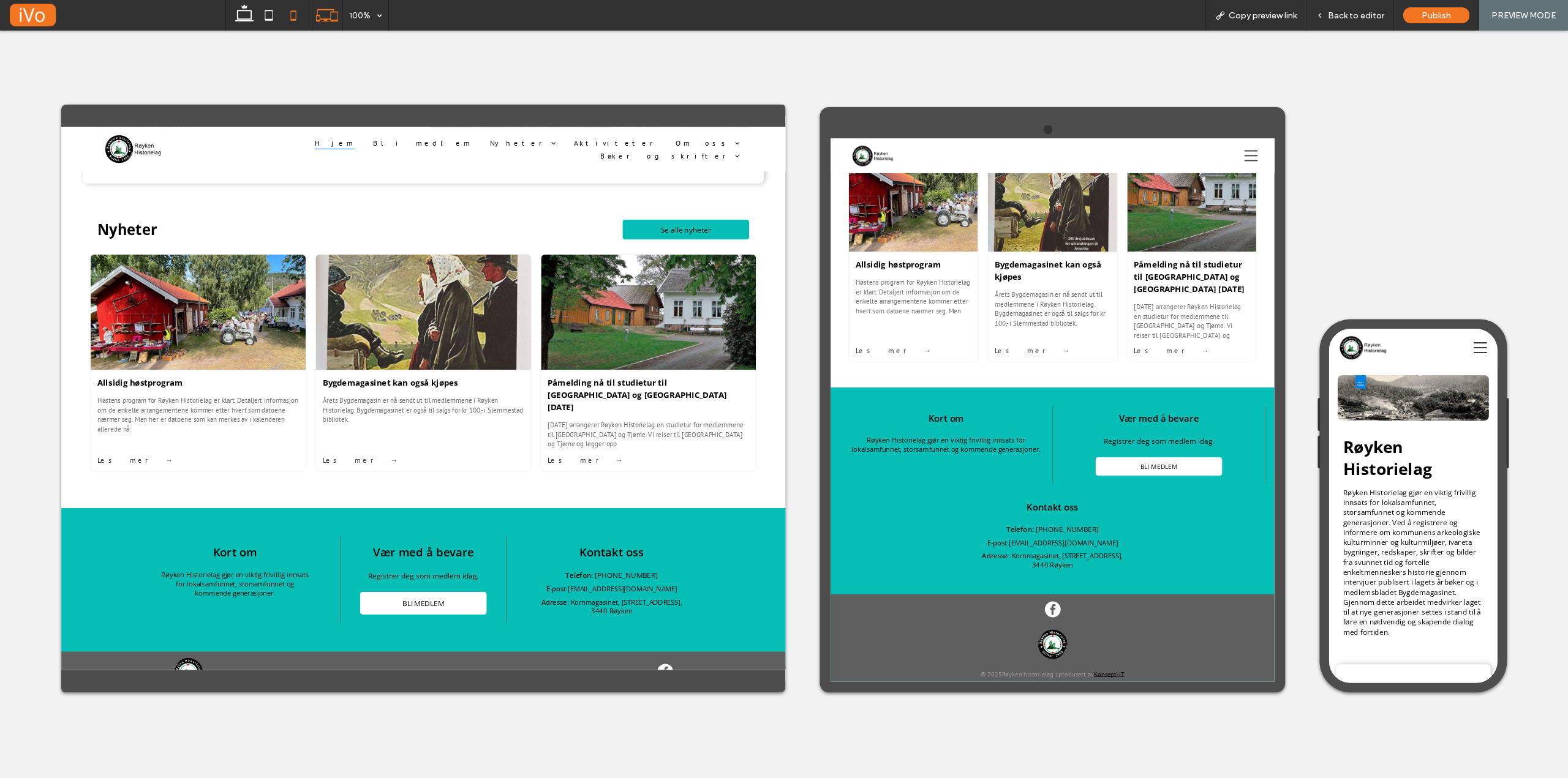
click at [281, 17] on icon at bounding box center [293, 16] width 24 height 24
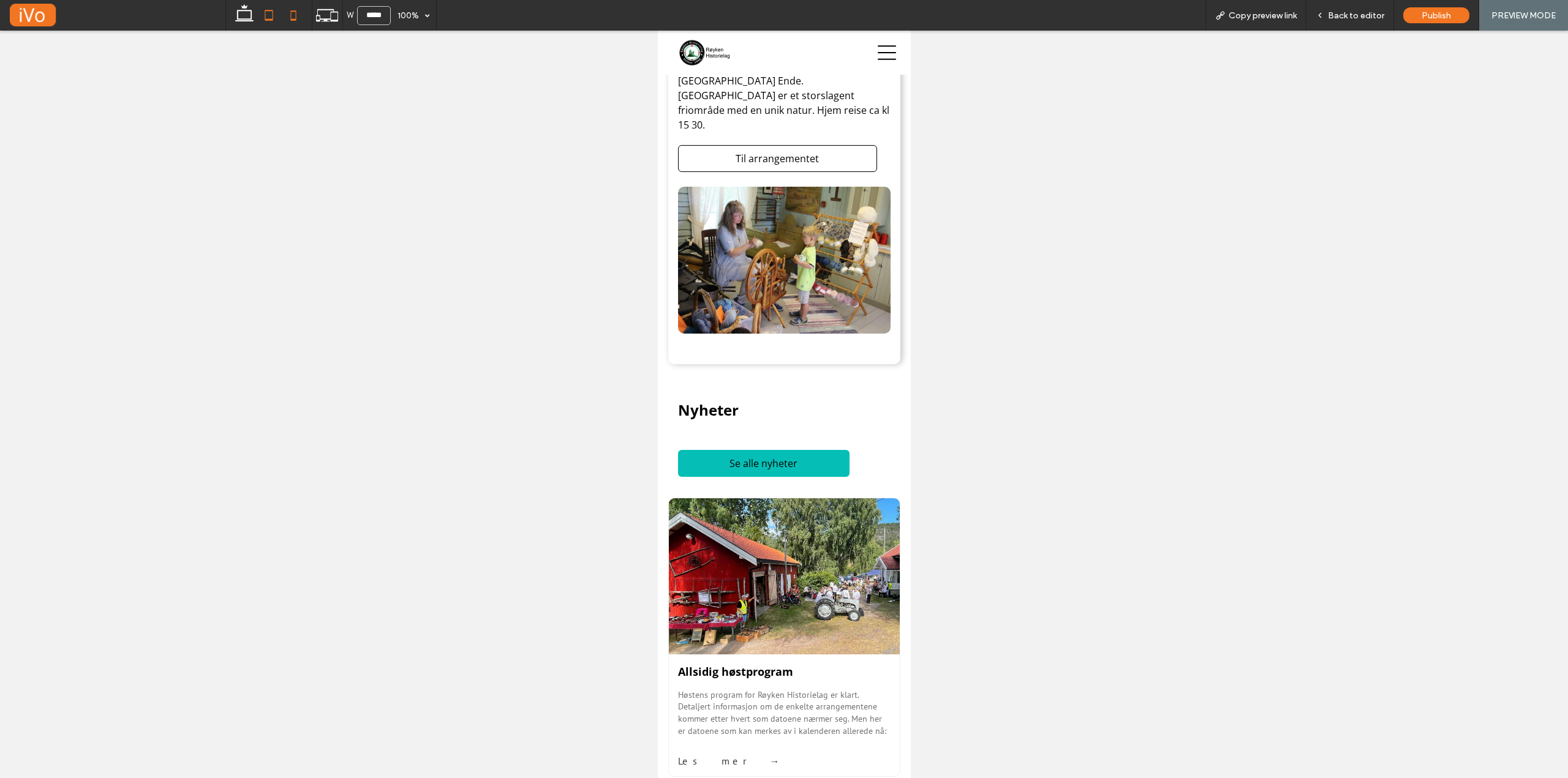
click at [267, 17] on icon at bounding box center [268, 16] width 24 height 24
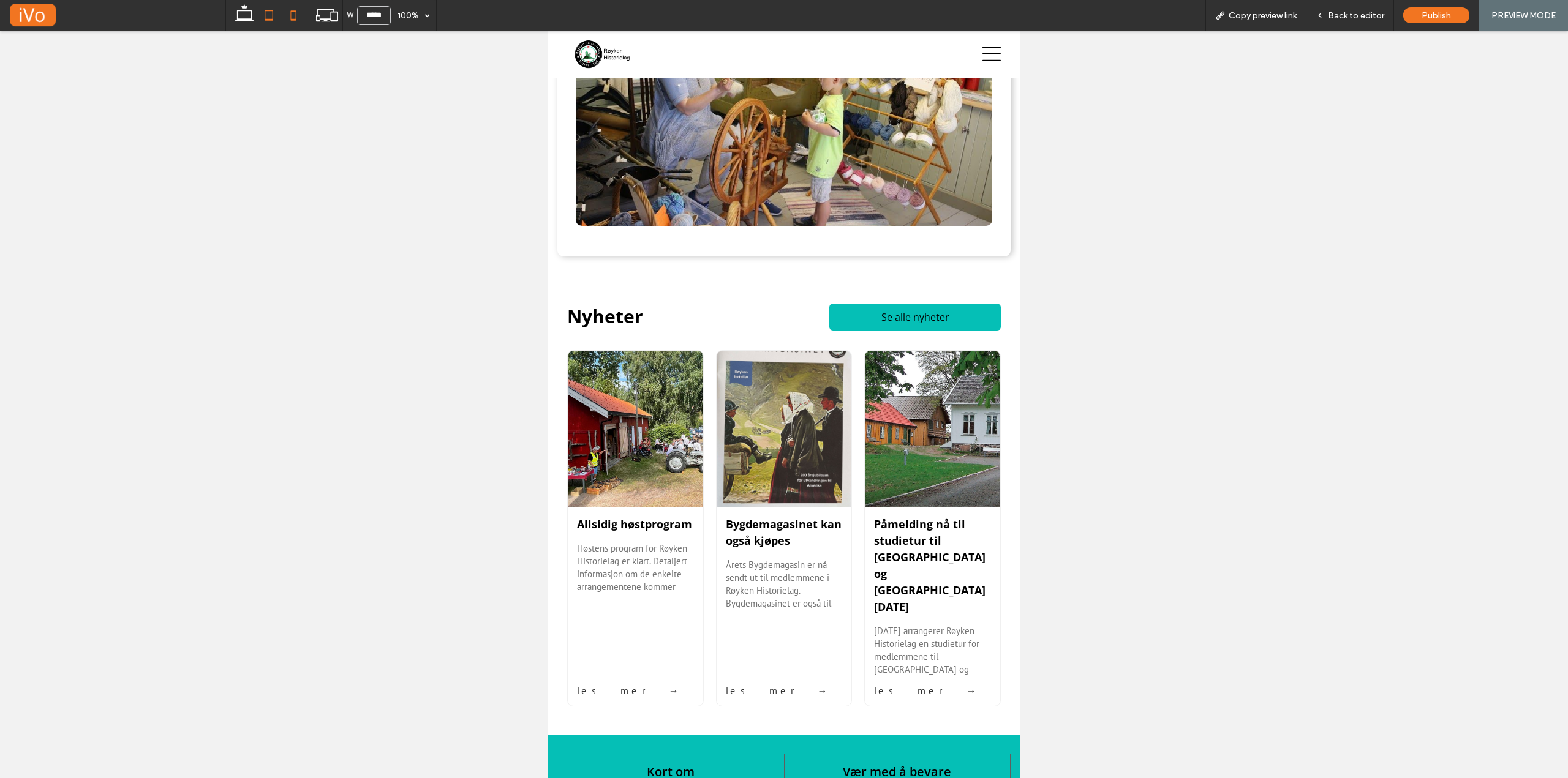
click at [293, 17] on icon at bounding box center [293, 16] width 24 height 24
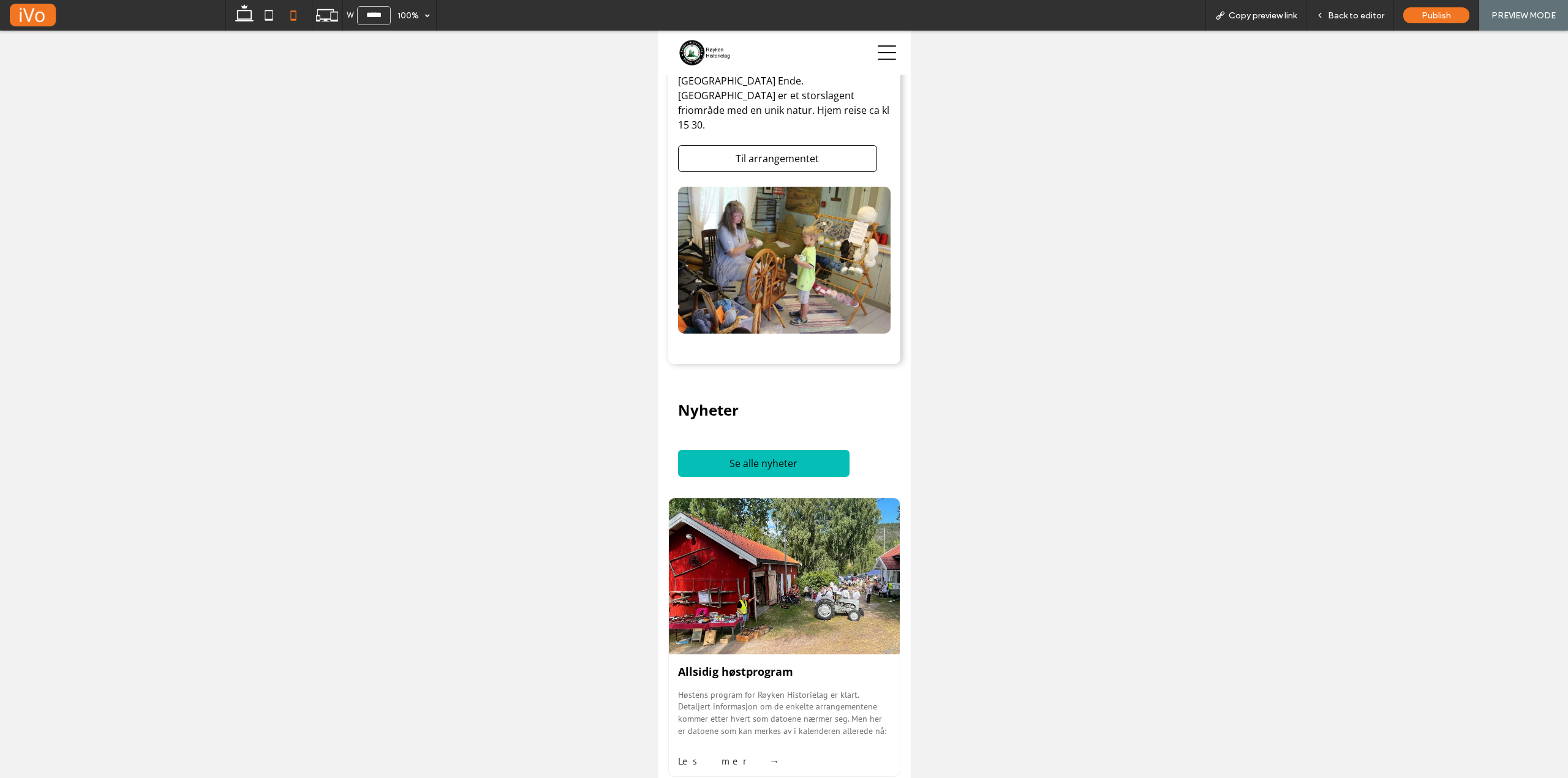
scroll to position [1192, 0]
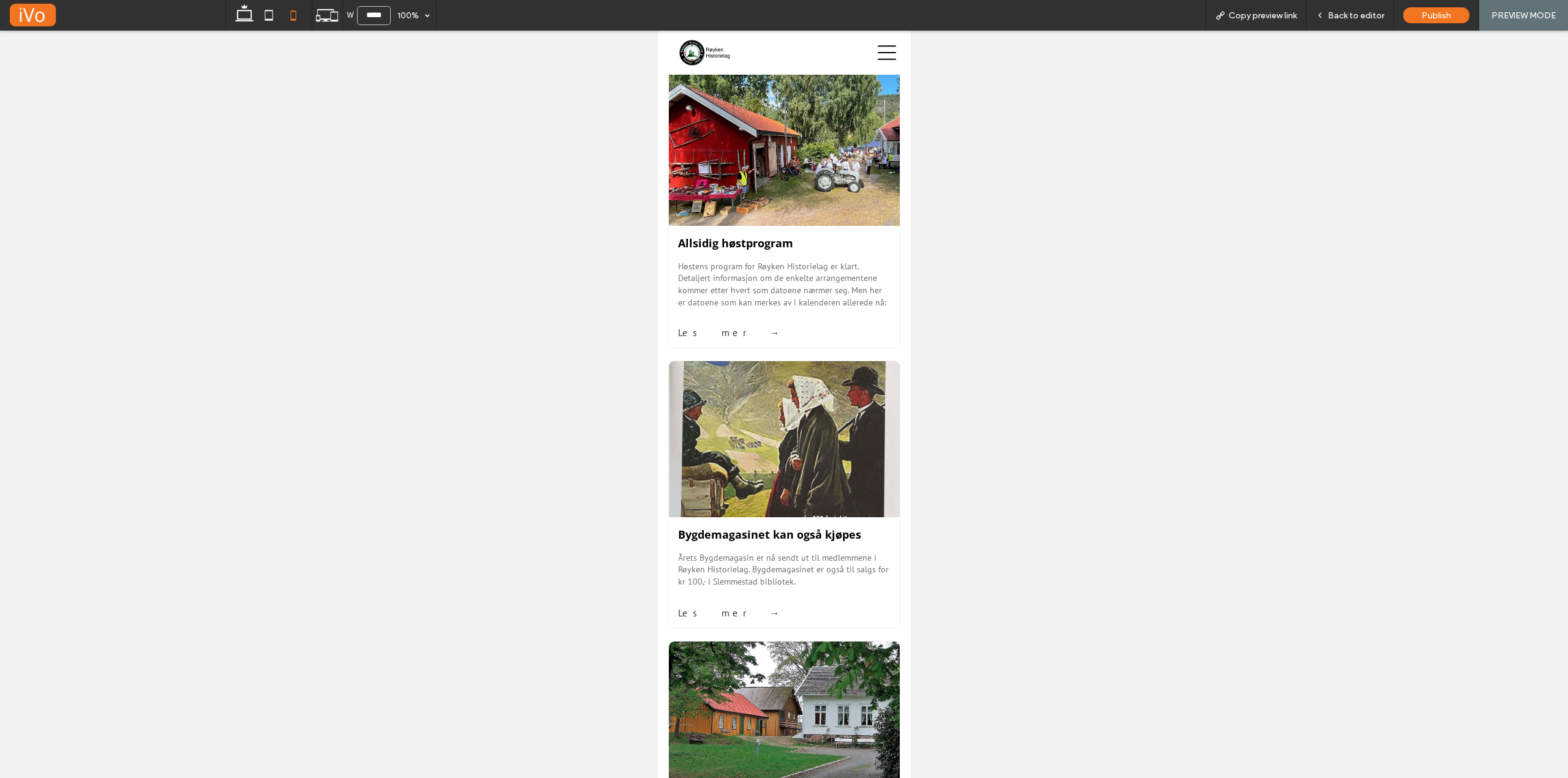
click at [877, 54] on icon at bounding box center [886, 52] width 18 height 18
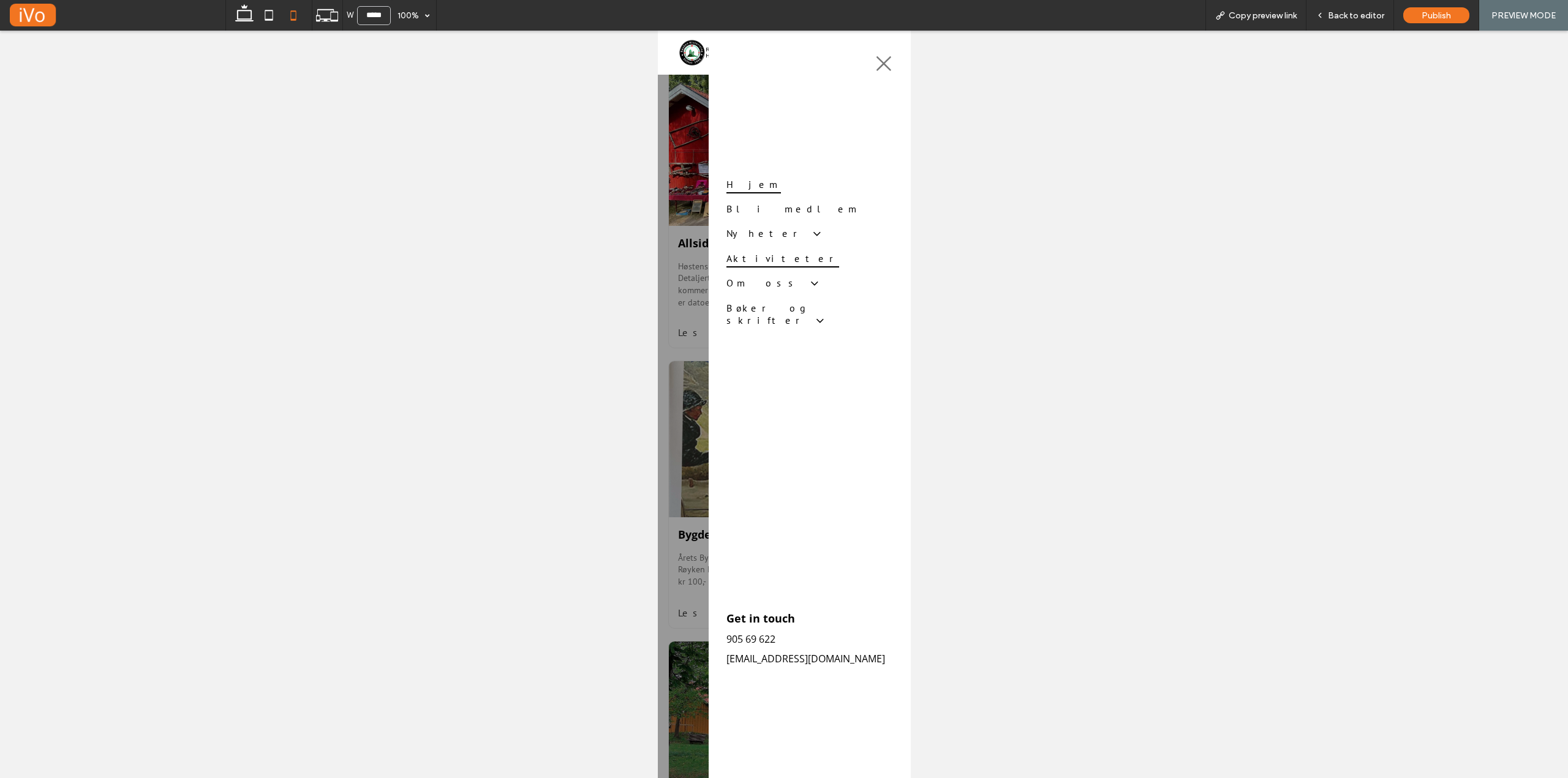
click at [743, 256] on span "Aktiviteter" at bounding box center [782, 258] width 113 height 18
click at [373, 277] on div "OK, Got It" at bounding box center [385, 281] width 48 height 16
click at [882, 59] on icon at bounding box center [882, 63] width 18 height 18
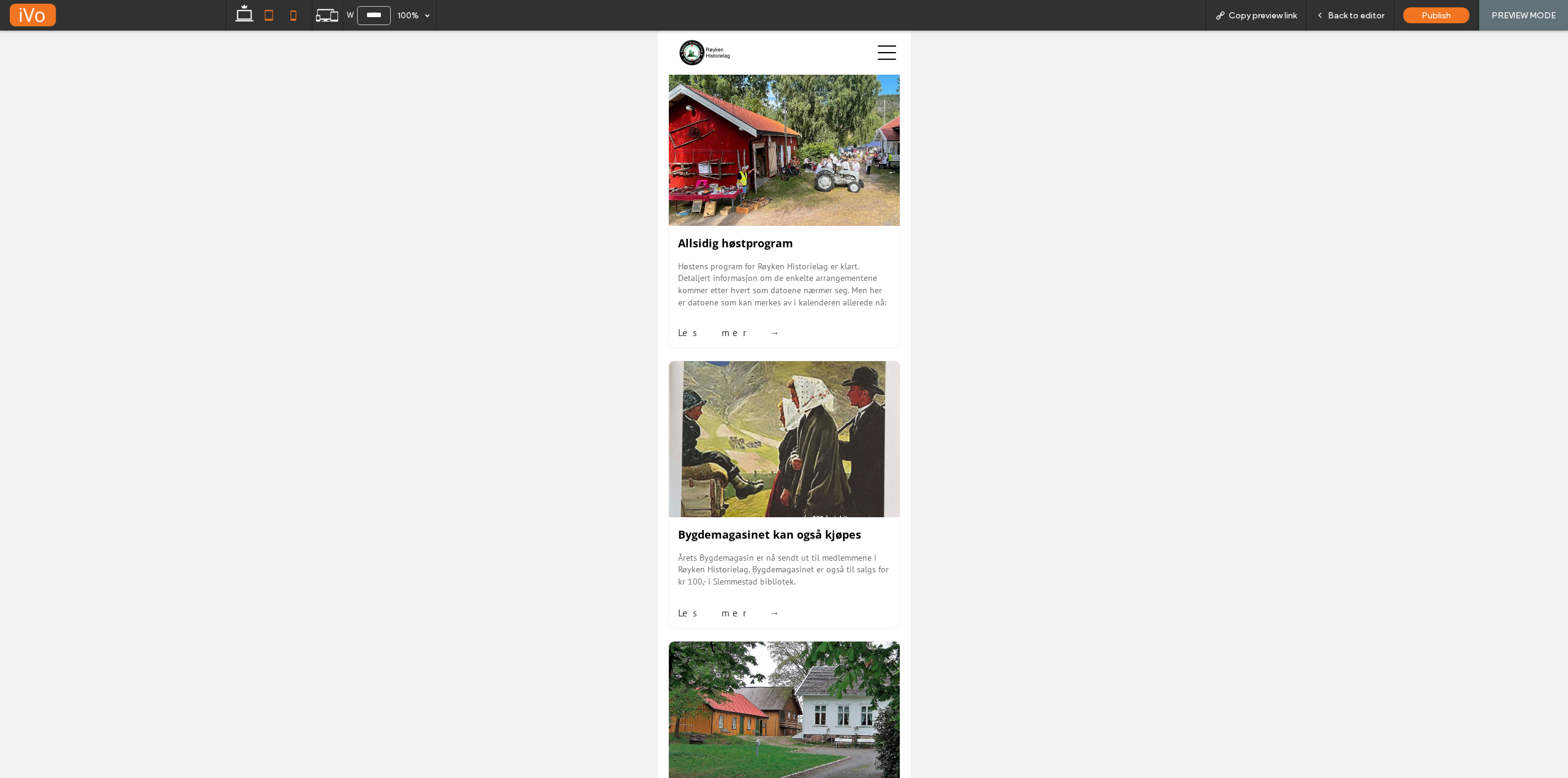
click at [261, 17] on icon at bounding box center [268, 16] width 24 height 24
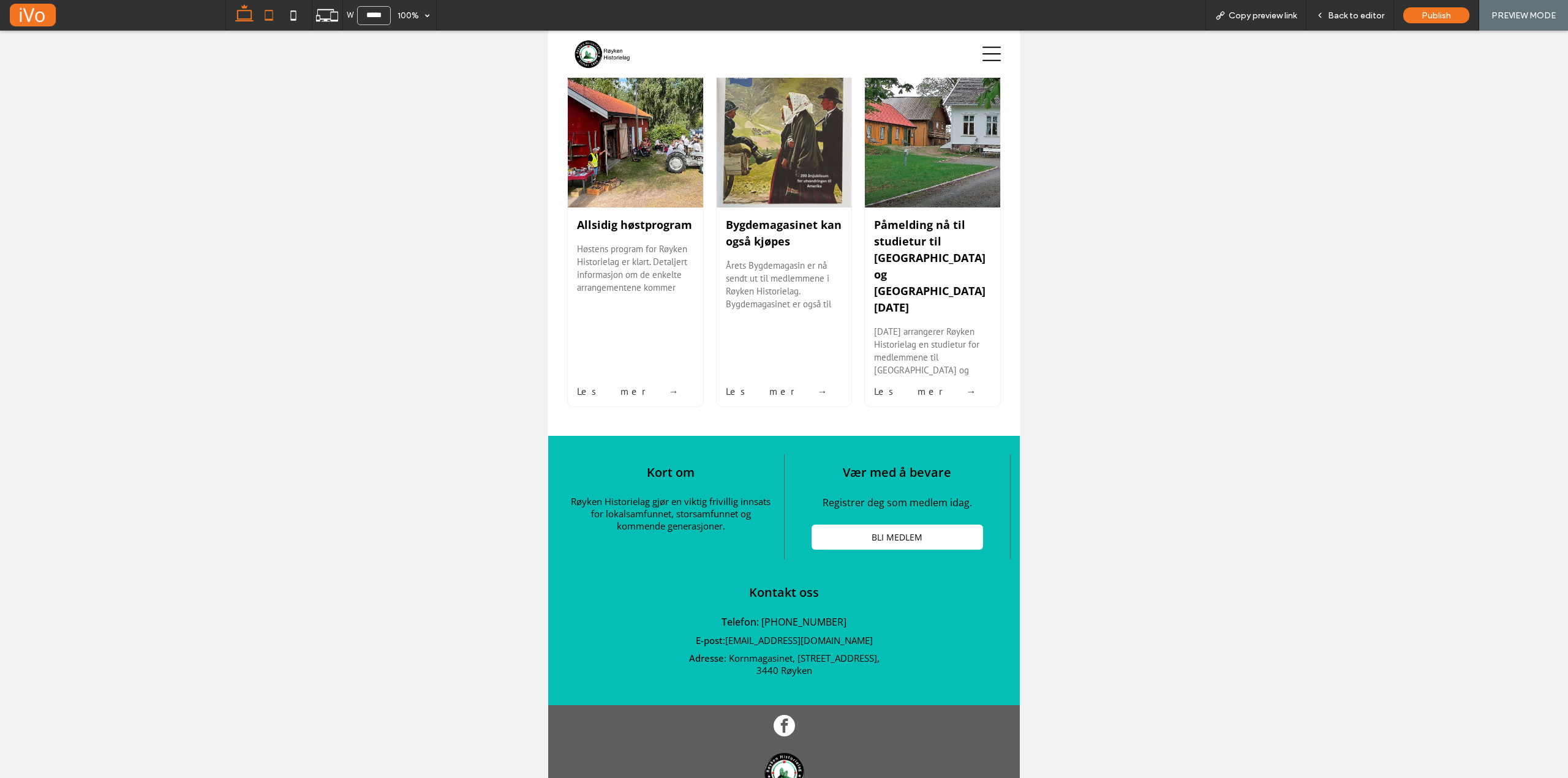
click at [244, 13] on icon at bounding box center [244, 16] width 24 height 24
type input "******"
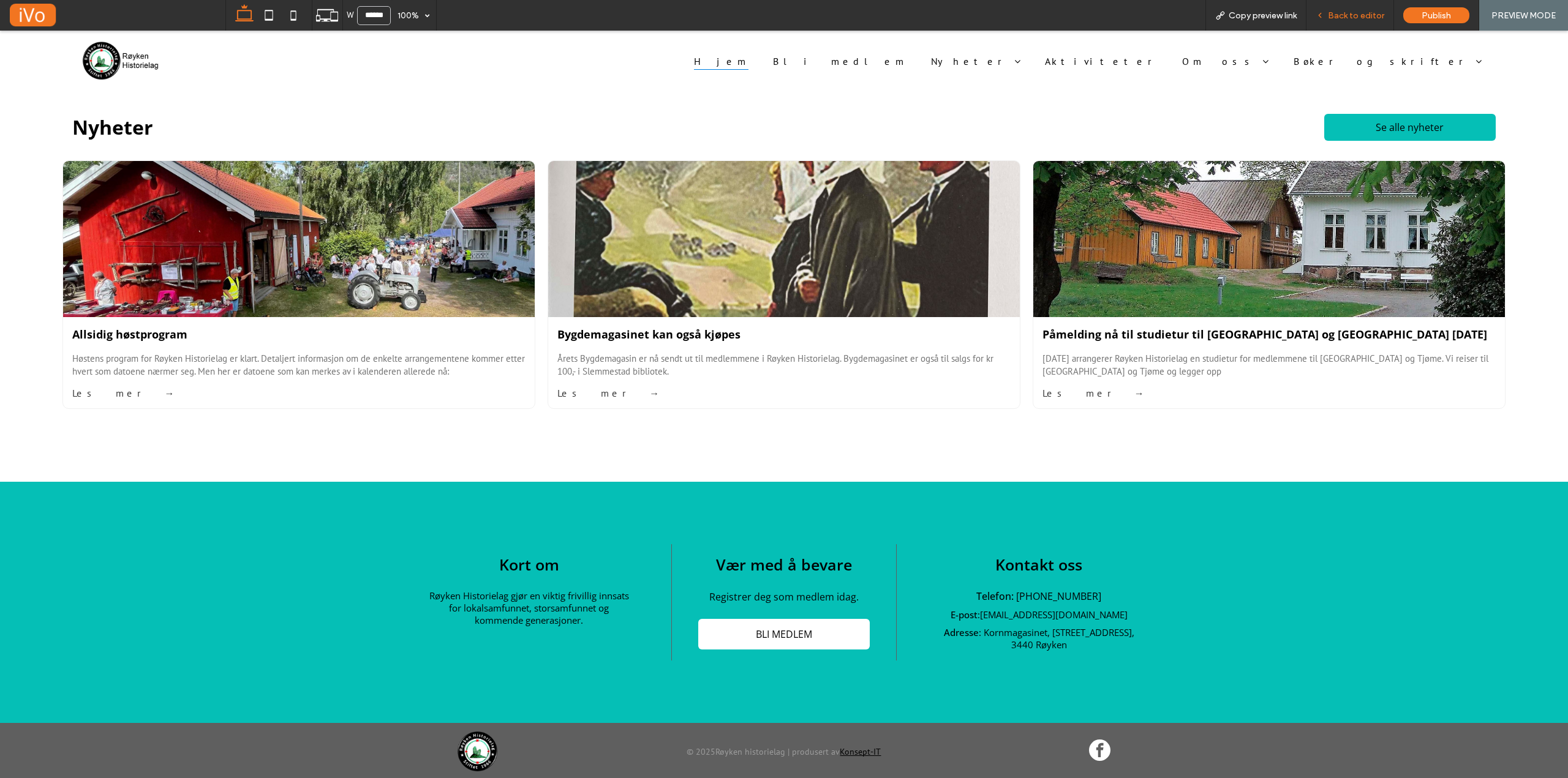
click at [1352, 11] on span "Back to editor" at bounding box center [1355, 16] width 56 height 10
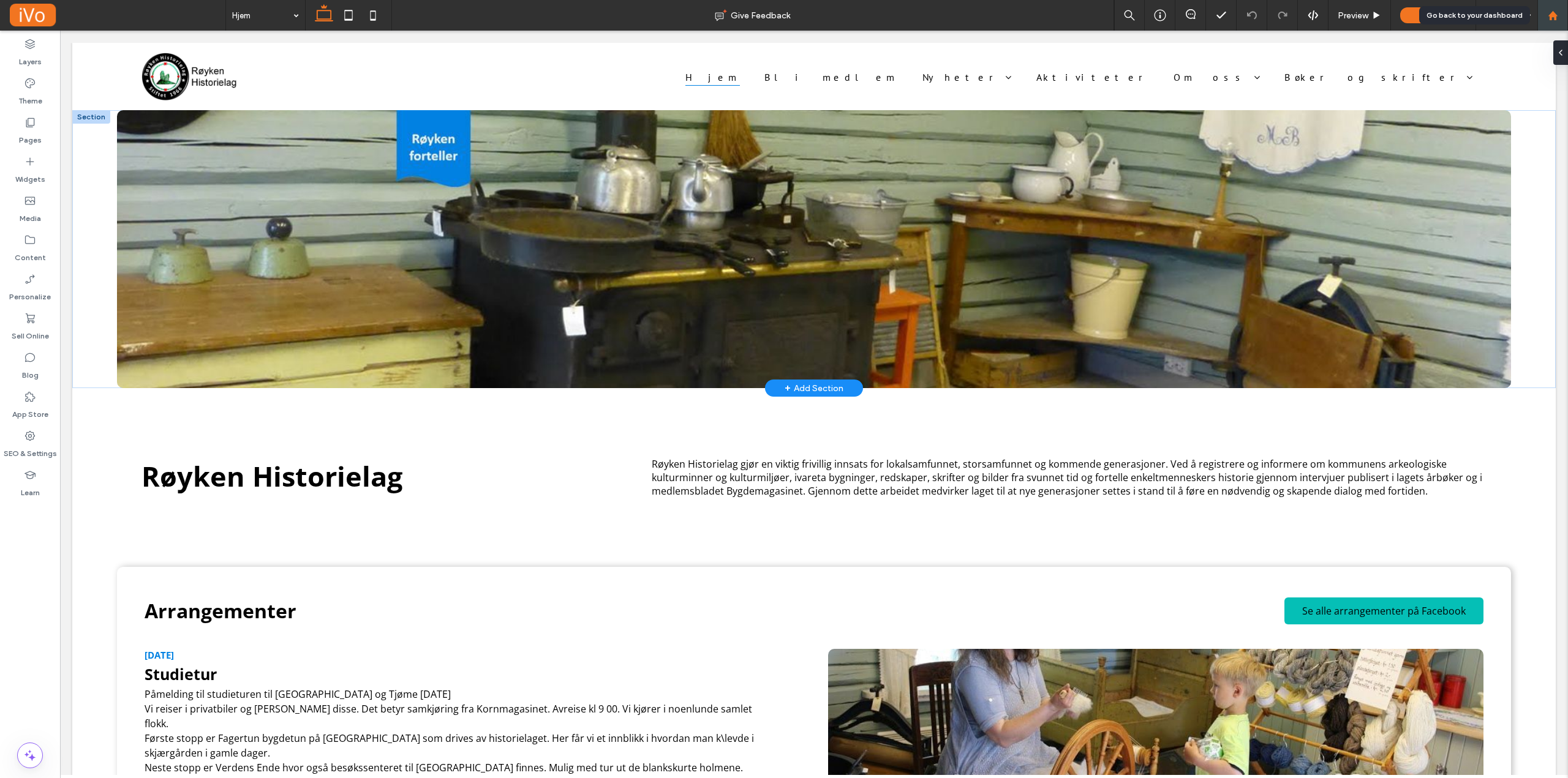
click at [1551, 17] on use at bounding box center [1552, 15] width 10 height 10
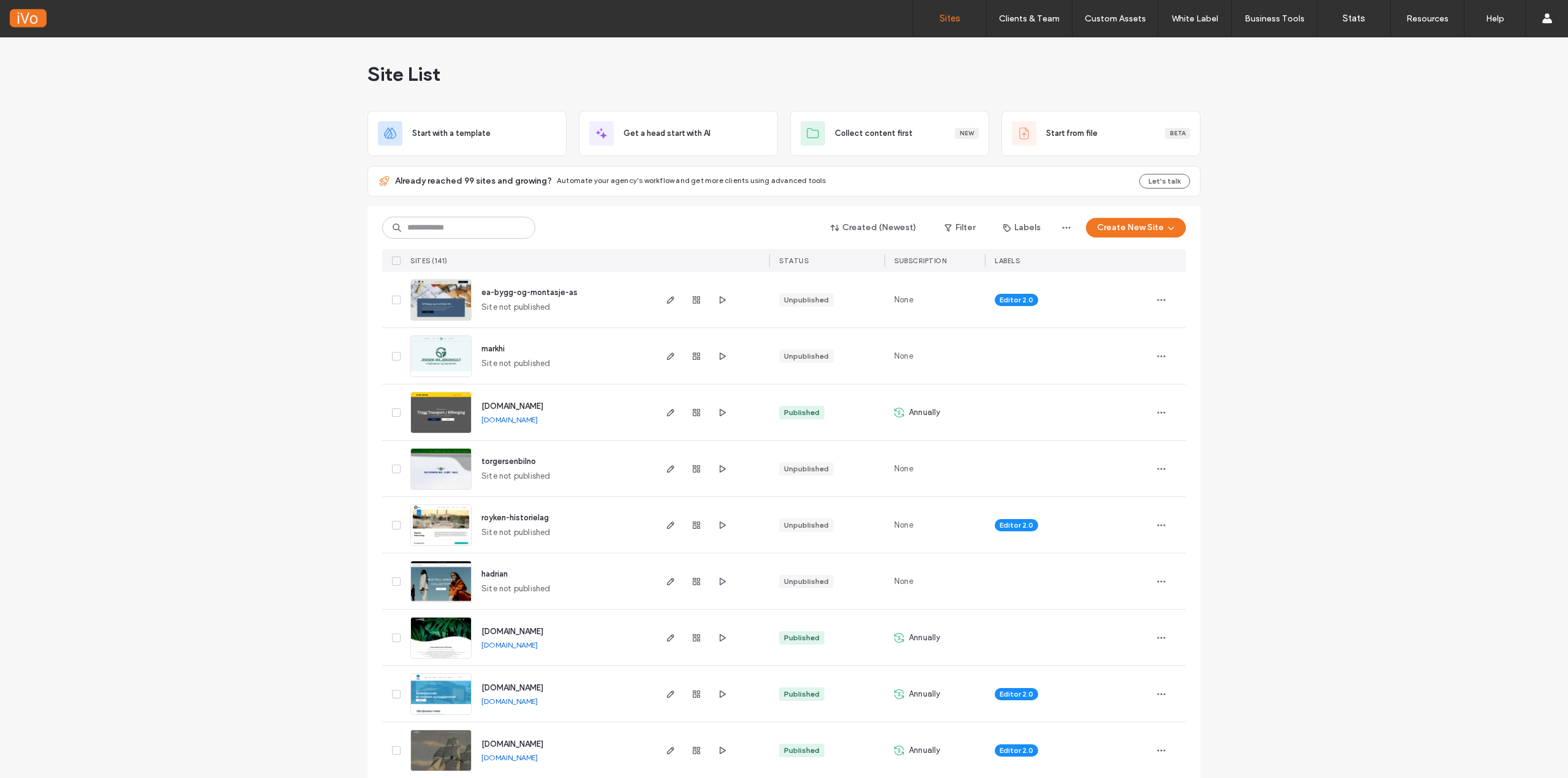
click at [417, 233] on input at bounding box center [458, 227] width 153 height 22
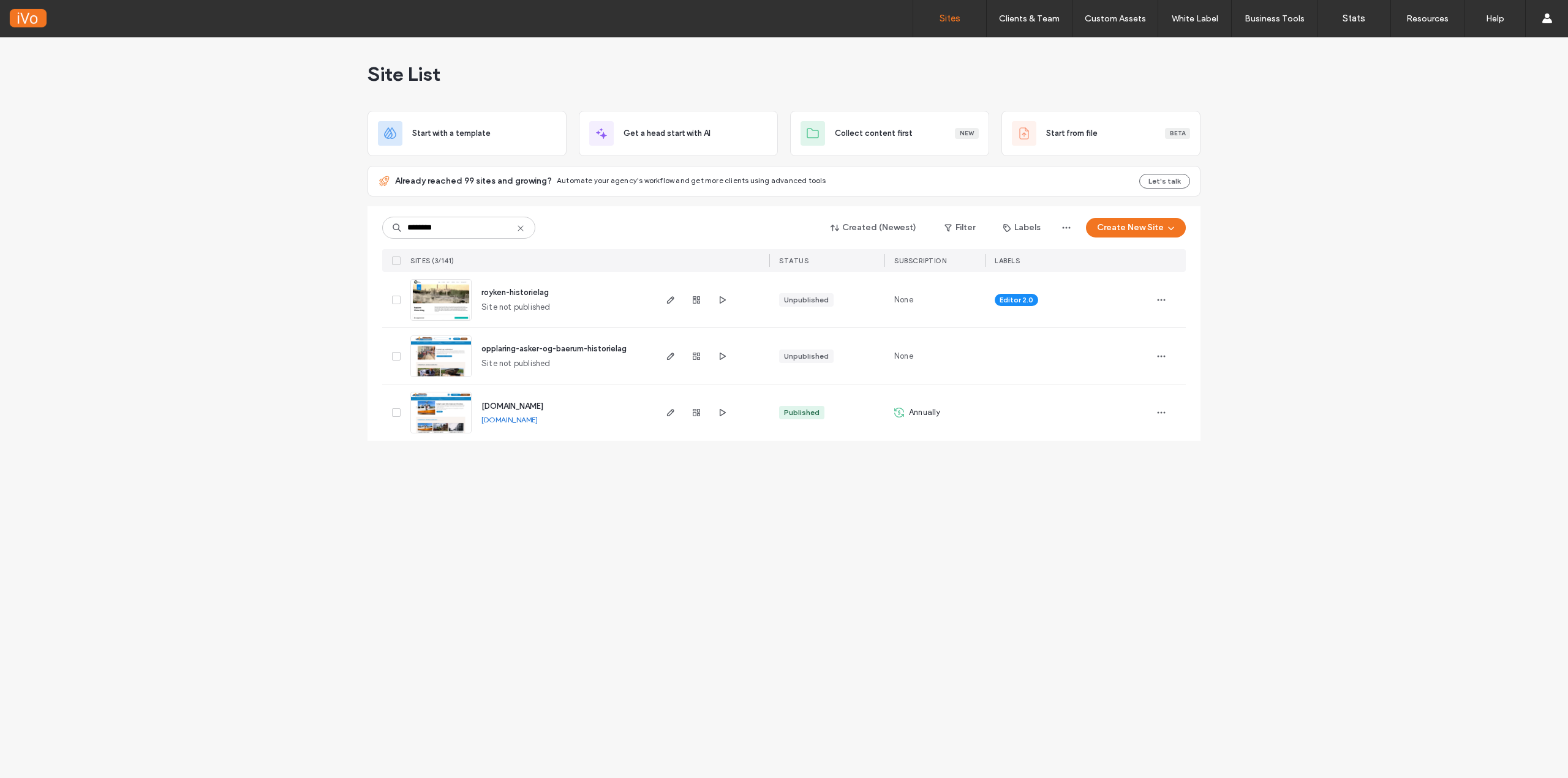
type input "********"
drag, startPoint x: 588, startPoint y: 308, endPoint x: 410, endPoint y: 295, distance: 178.5
click at [410, 295] on div "royken-historielag Site not published" at bounding box center [530, 300] width 248 height 56
click at [310, 305] on div "Site List Start with a template Get a head start with AI Collect content first …" at bounding box center [784, 407] width 1568 height 740
click at [696, 302] on use "button" at bounding box center [696, 300] width 7 height 7
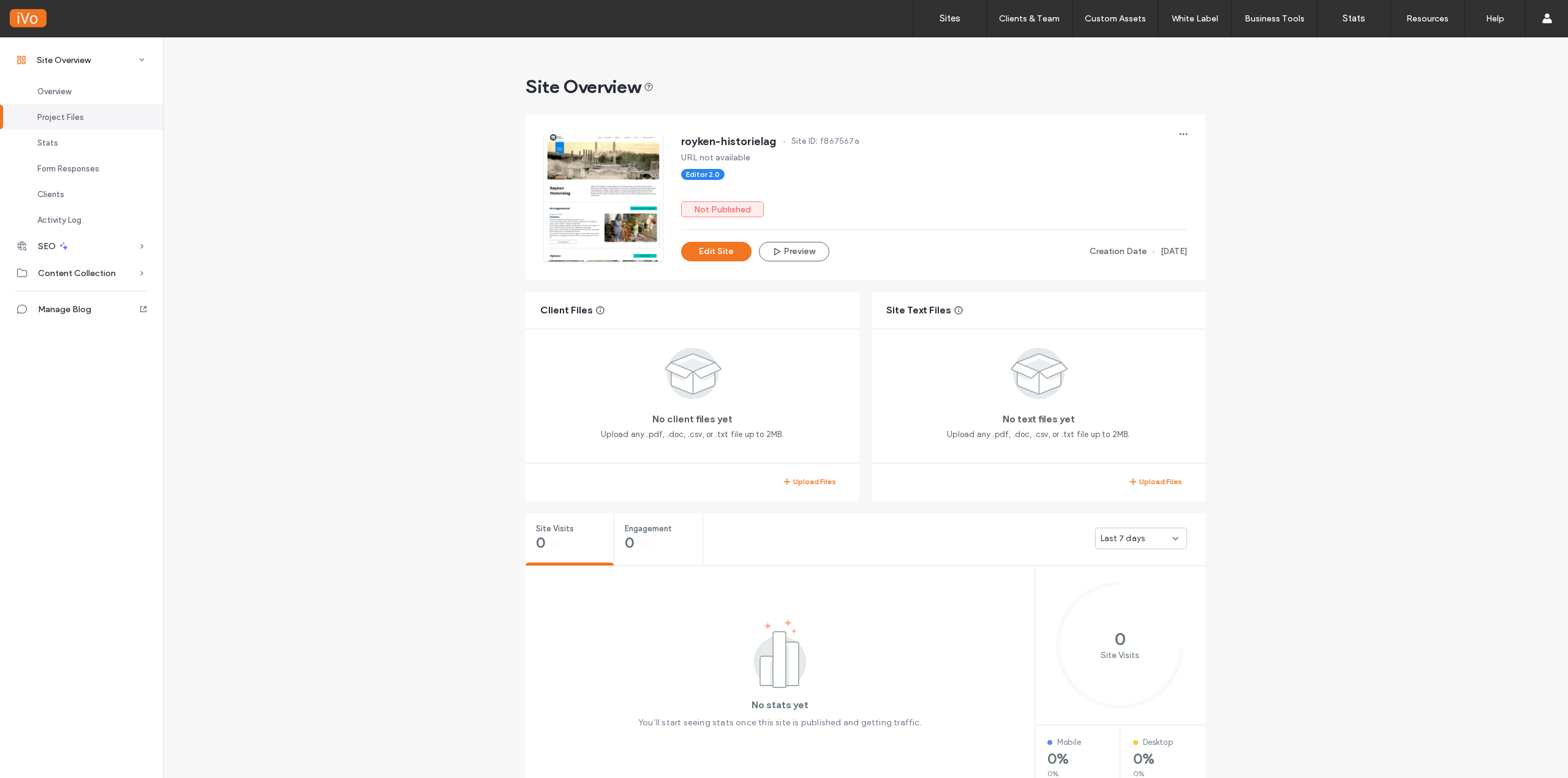
scroll to position [184, 0]
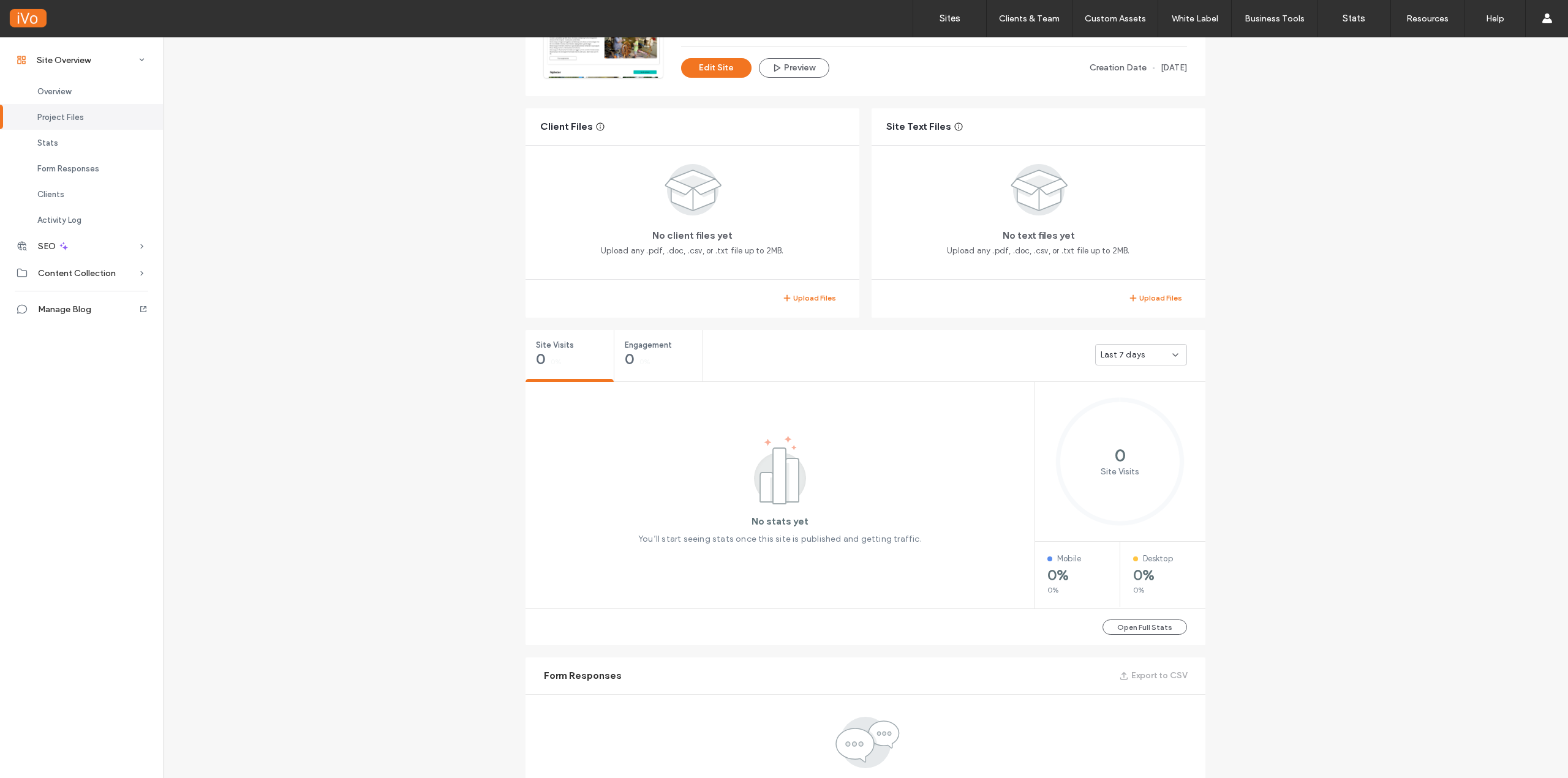
click at [1144, 355] on div "Last 7 days" at bounding box center [1137, 355] width 72 height 12
drag, startPoint x: 1314, startPoint y: 413, endPoint x: 1284, endPoint y: 395, distance: 35.0
click at [1314, 412] on div "Site Overview royken-historielag Site ID: f867567a URL not available Editor 2.0…" at bounding box center [865, 669] width 1405 height 1629
click at [66, 144] on div "Stats" at bounding box center [81, 142] width 163 height 25
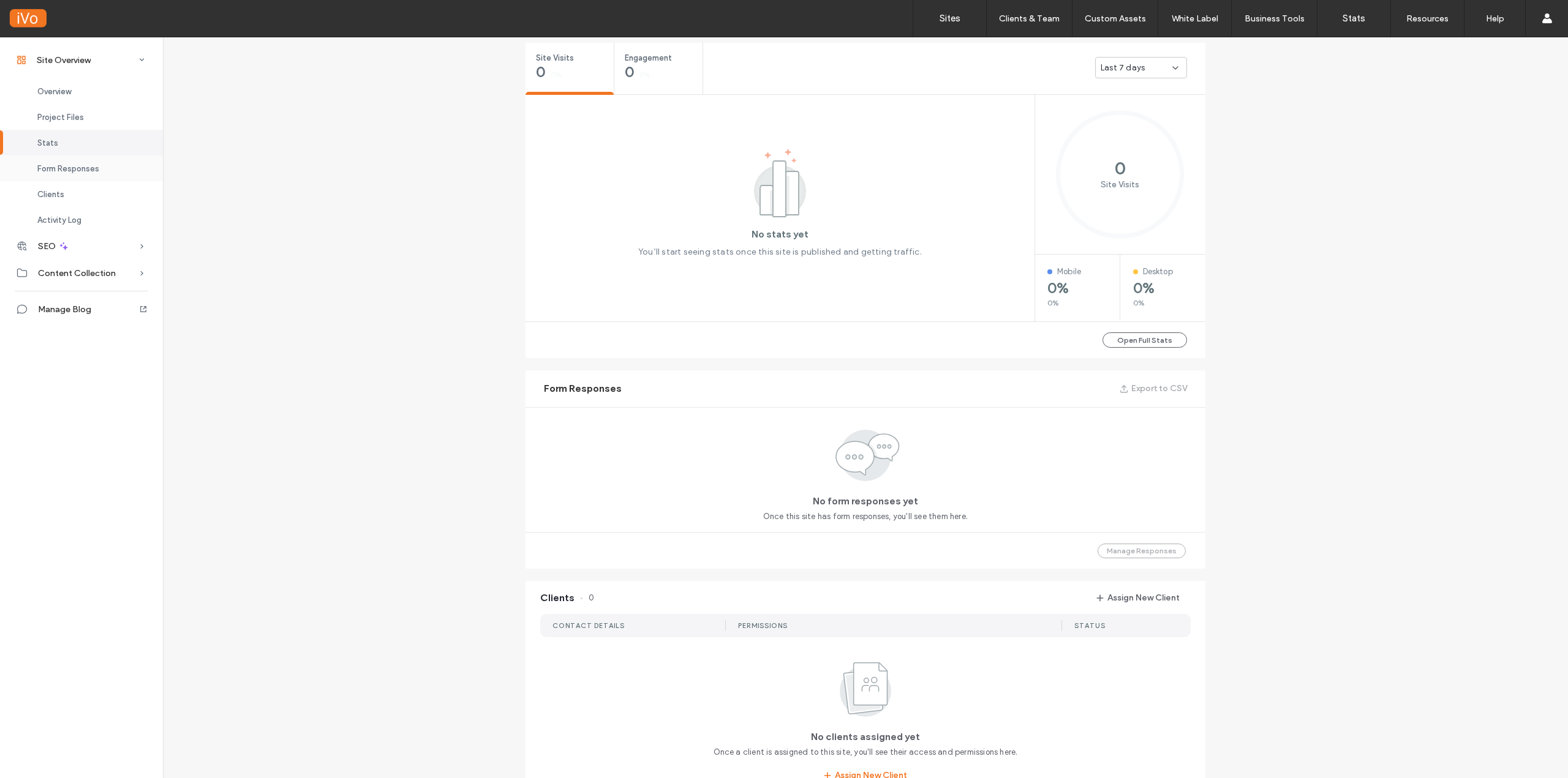
click at [70, 169] on span "Form Responses" at bounding box center [68, 169] width 62 height 10
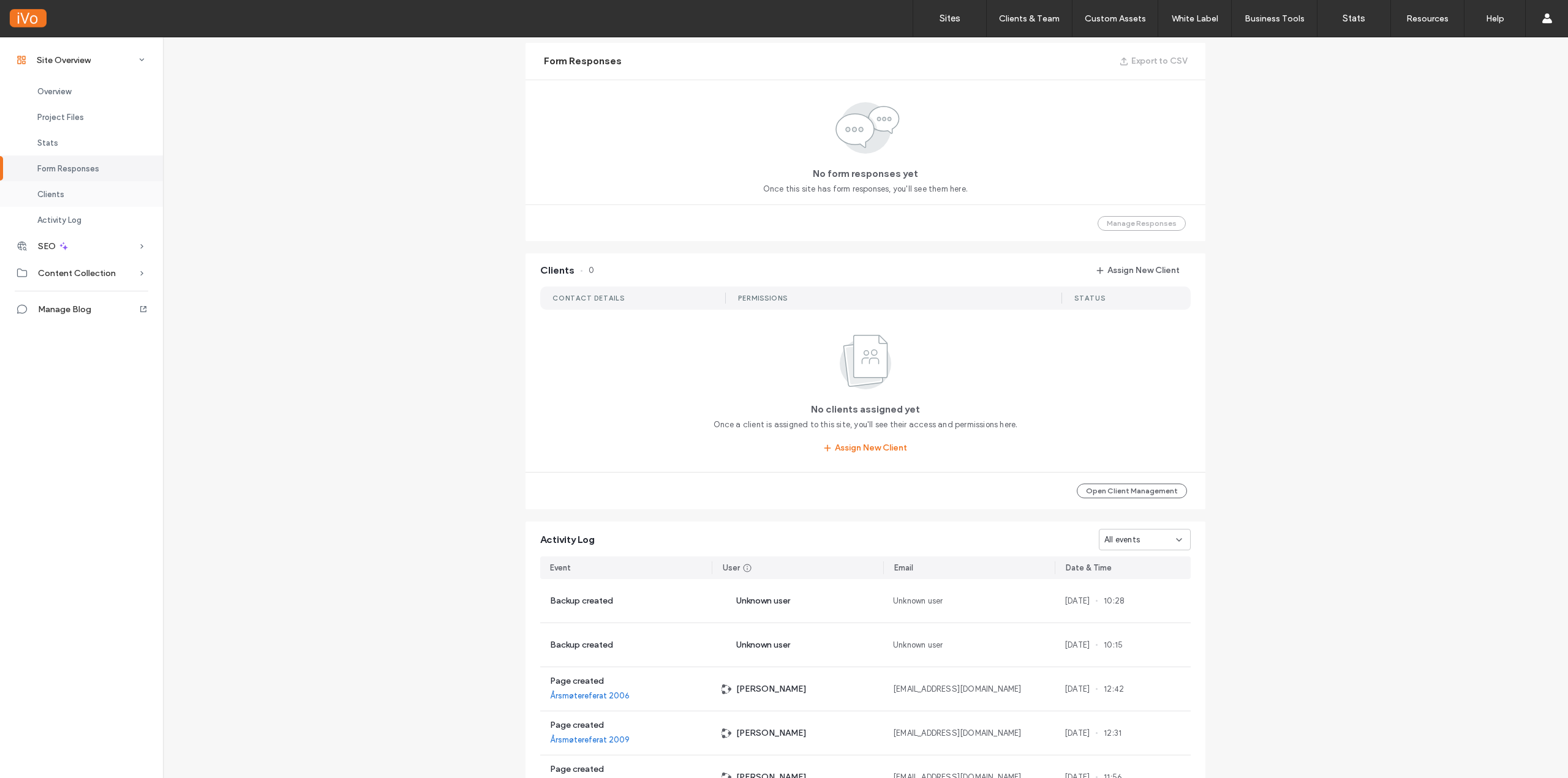
click at [69, 191] on div "Clients" at bounding box center [81, 193] width 163 height 25
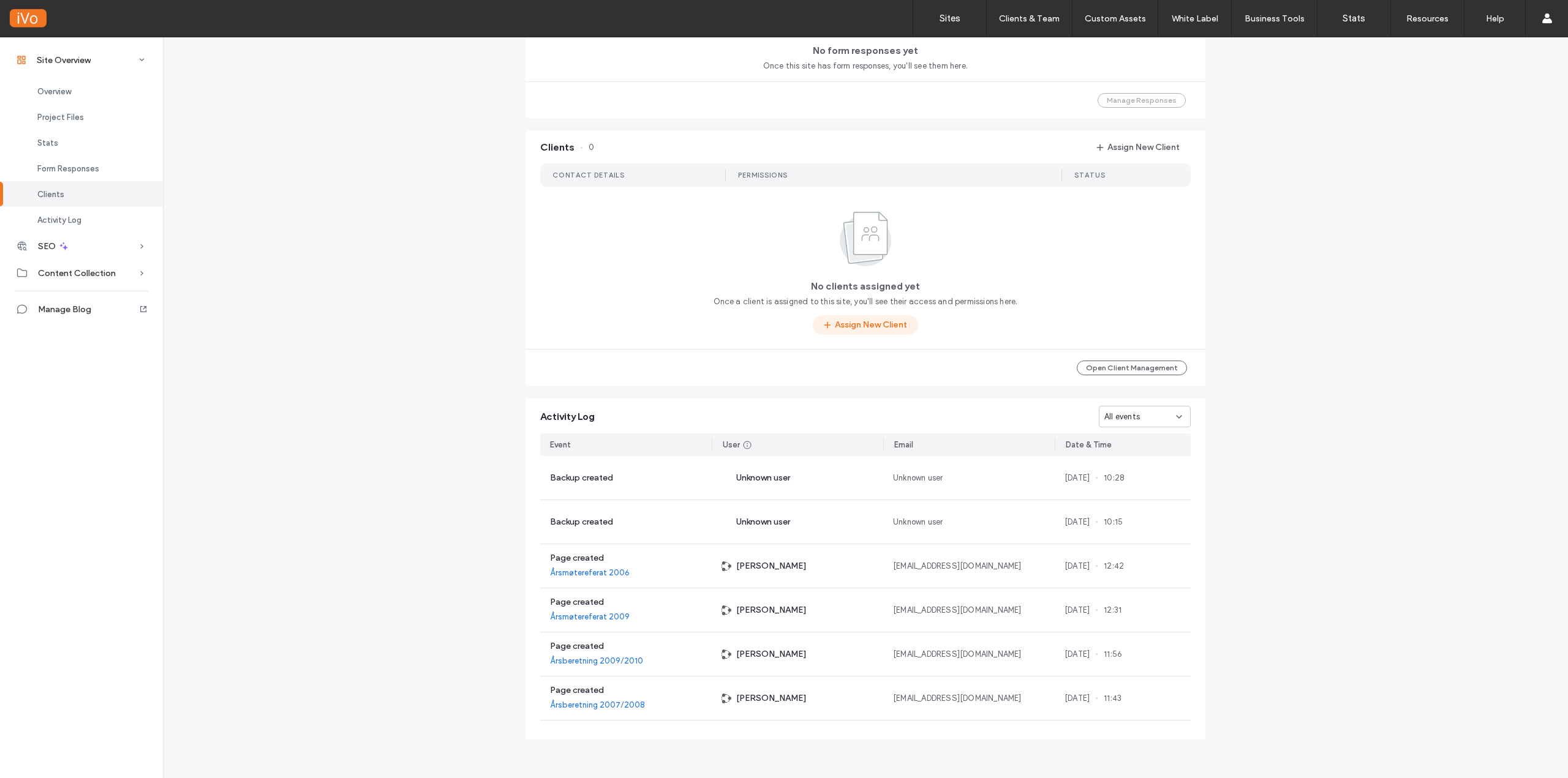
click at [866, 321] on button "Assign New Client" at bounding box center [865, 325] width 105 height 19
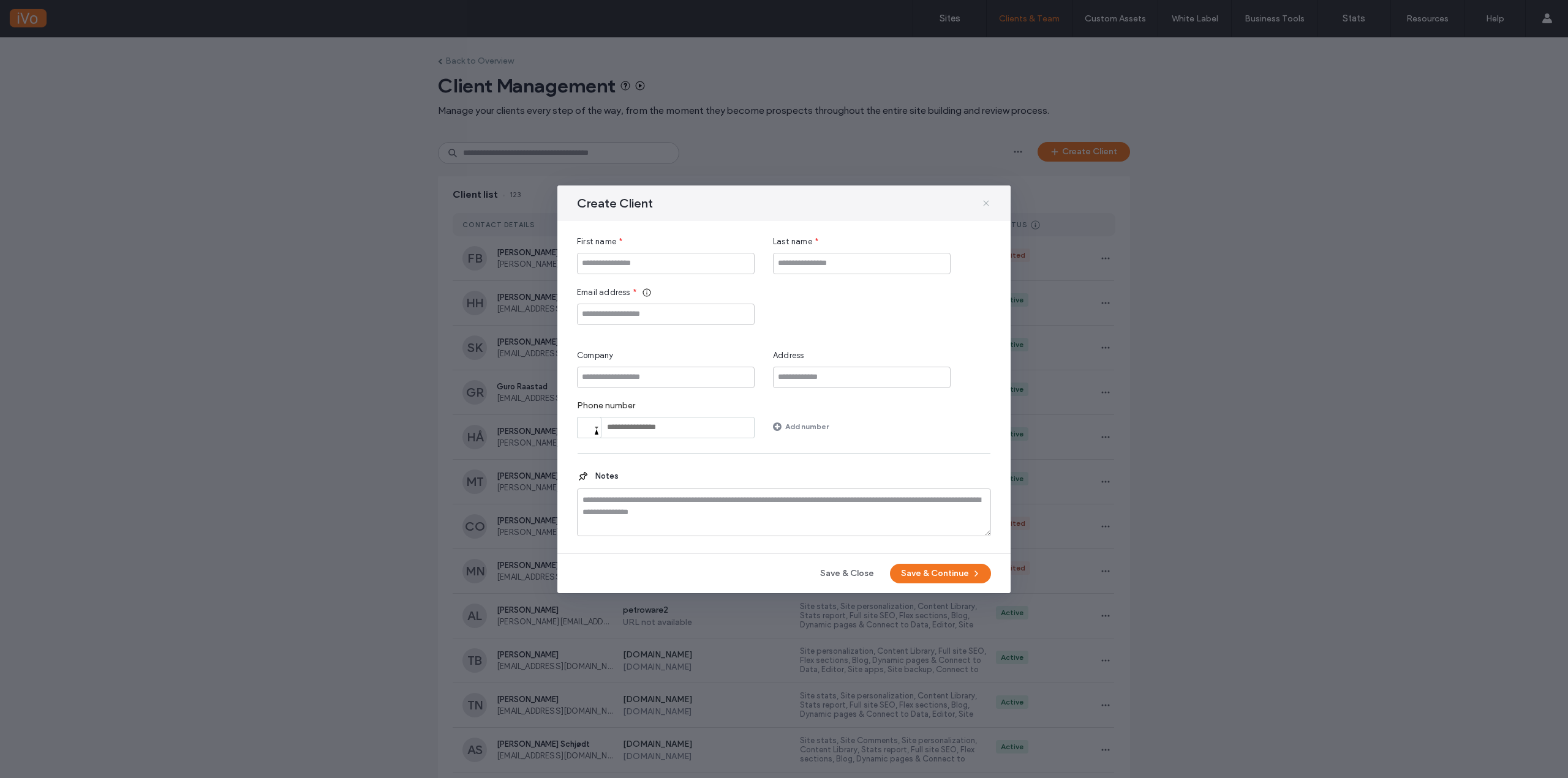
click at [991, 203] on icon at bounding box center [986, 203] width 10 height 10
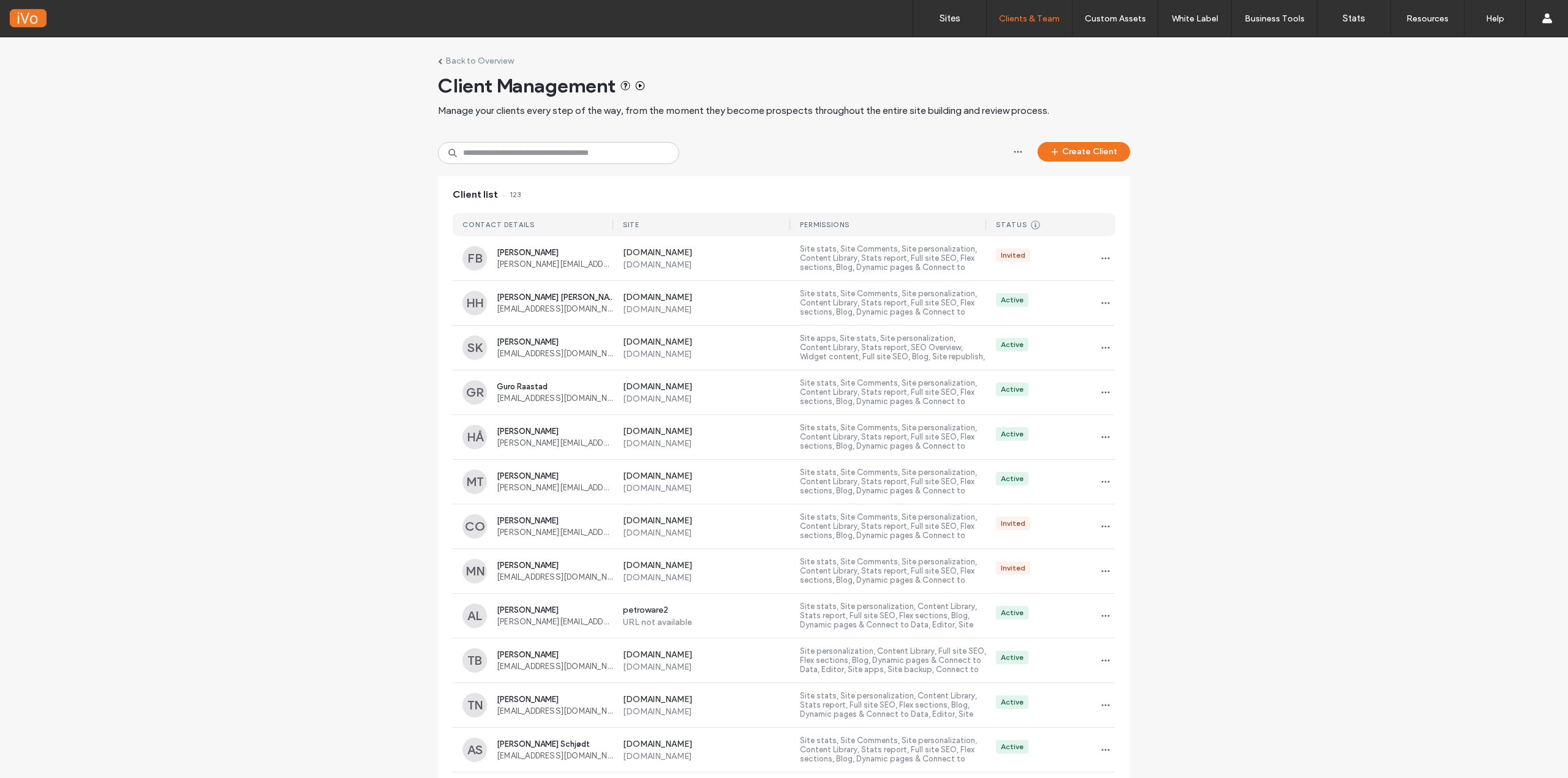
click at [438, 59] on span at bounding box center [440, 61] width 4 height 6
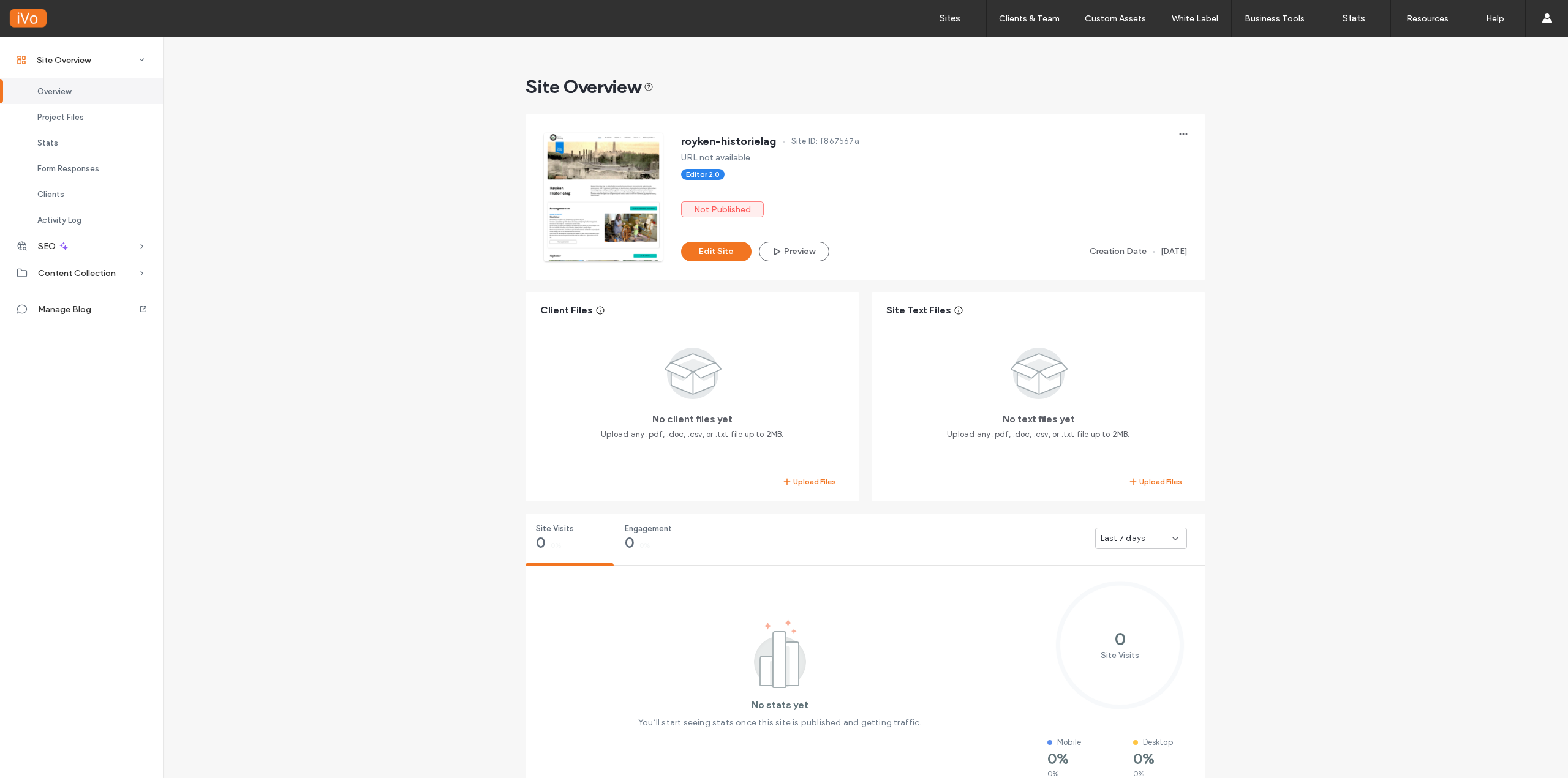
click at [89, 247] on div "SEO" at bounding box center [81, 246] width 163 height 27
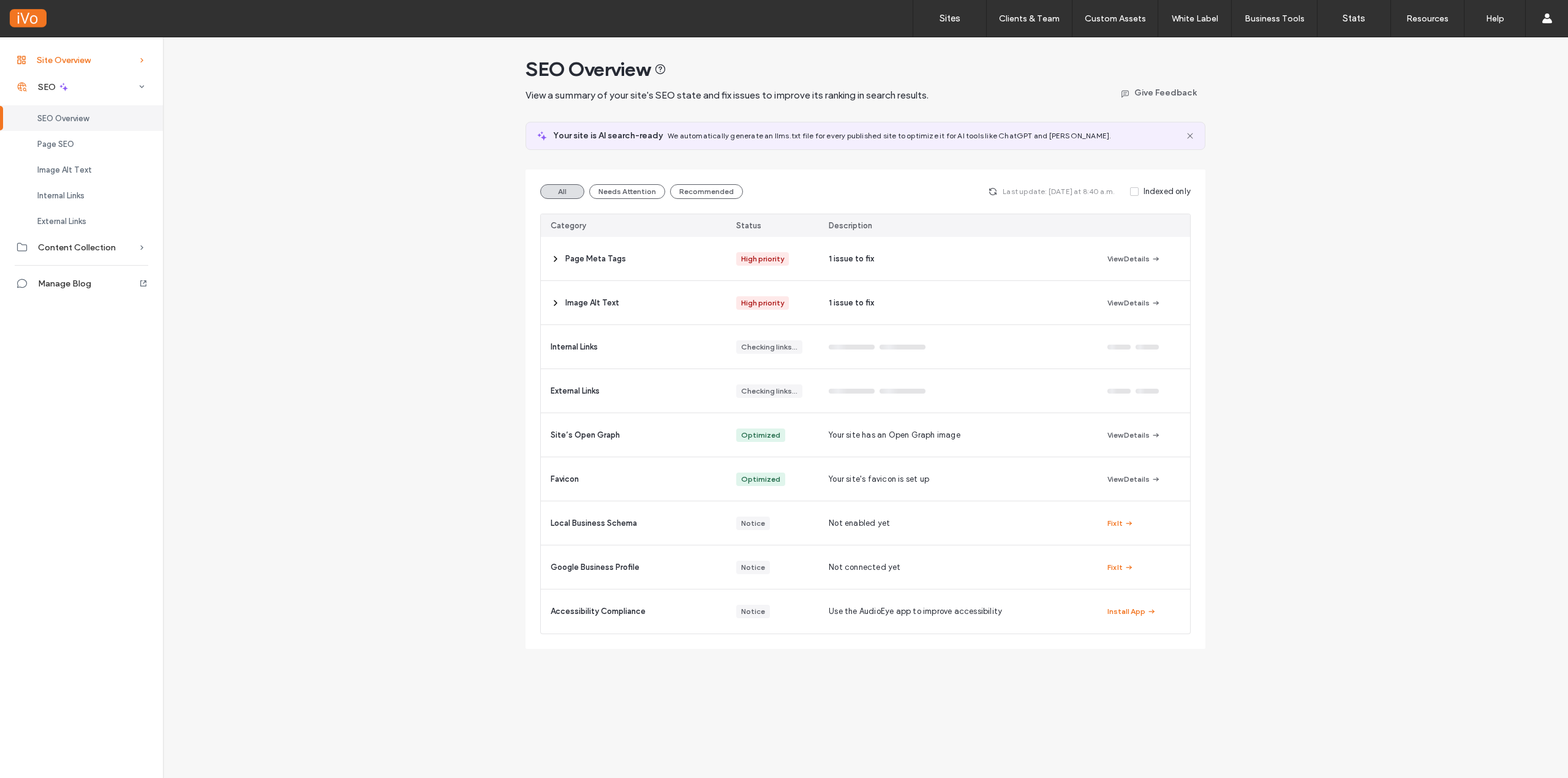
click at [93, 59] on div "Site Overview" at bounding box center [81, 59] width 163 height 27
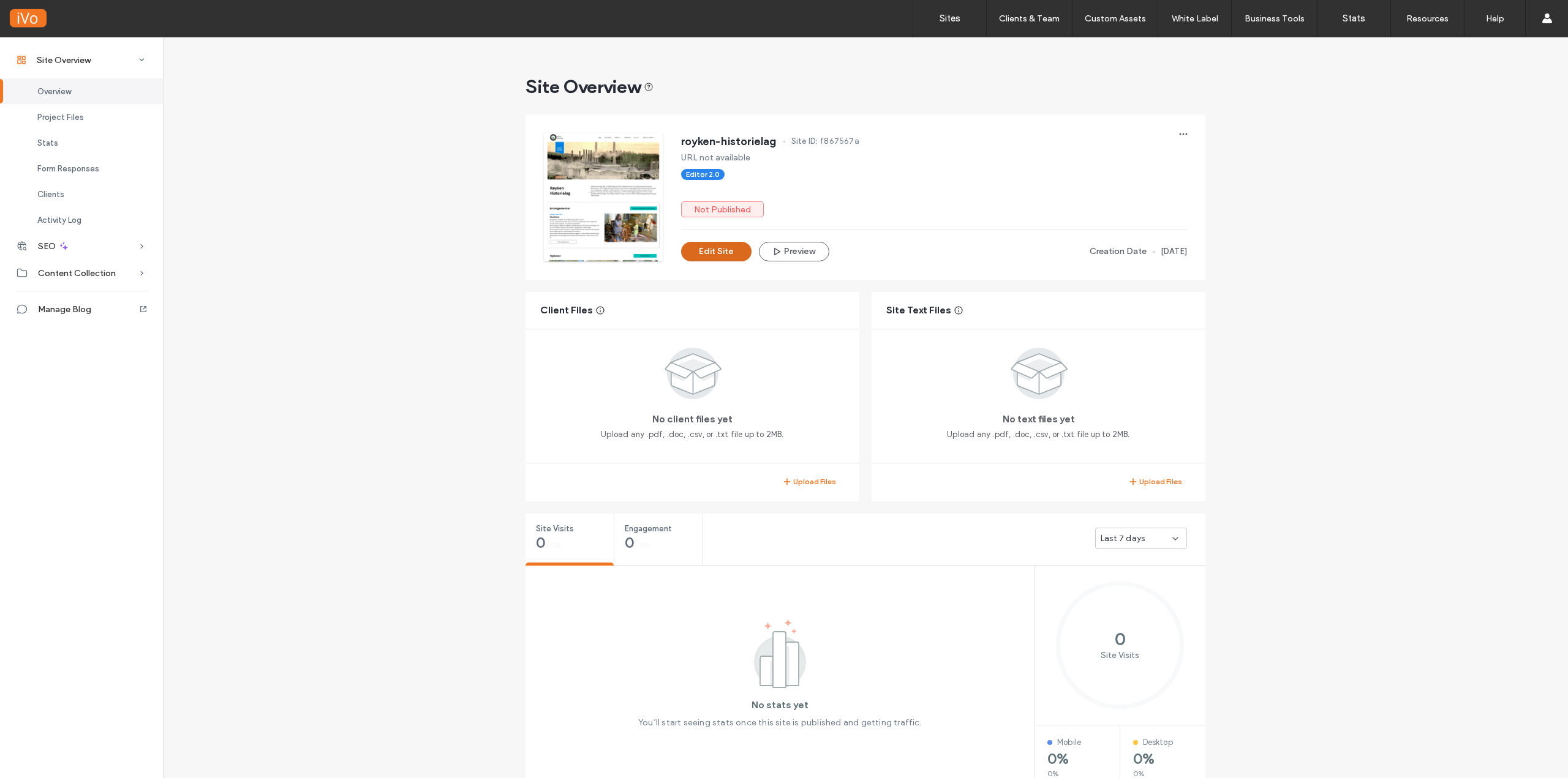
click at [704, 250] on button "Edit Site" at bounding box center [716, 252] width 71 height 19
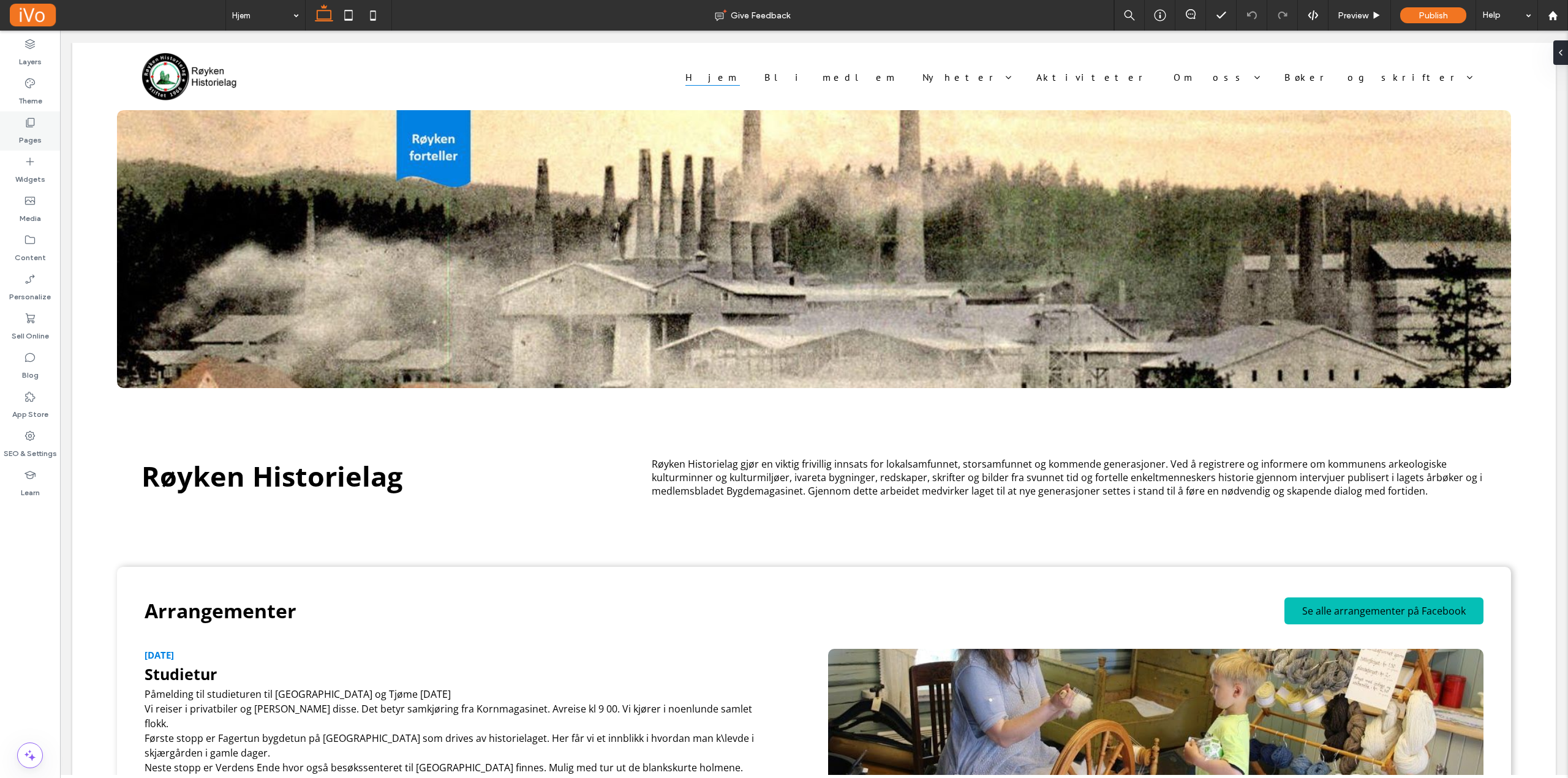
click at [31, 129] on label "Pages" at bounding box center [31, 137] width 23 height 17
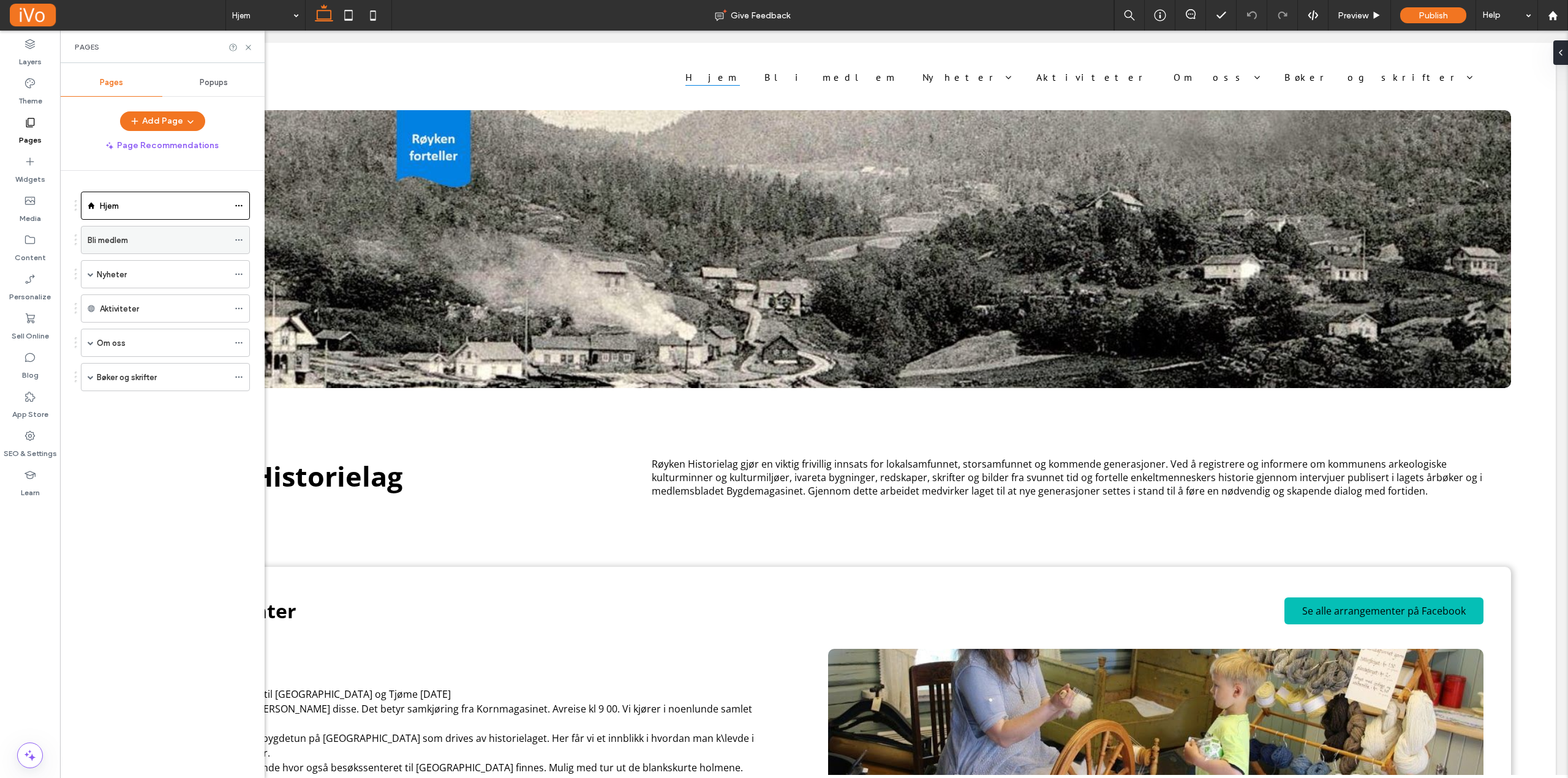
click at [157, 247] on div "Bli medlem" at bounding box center [157, 240] width 141 height 27
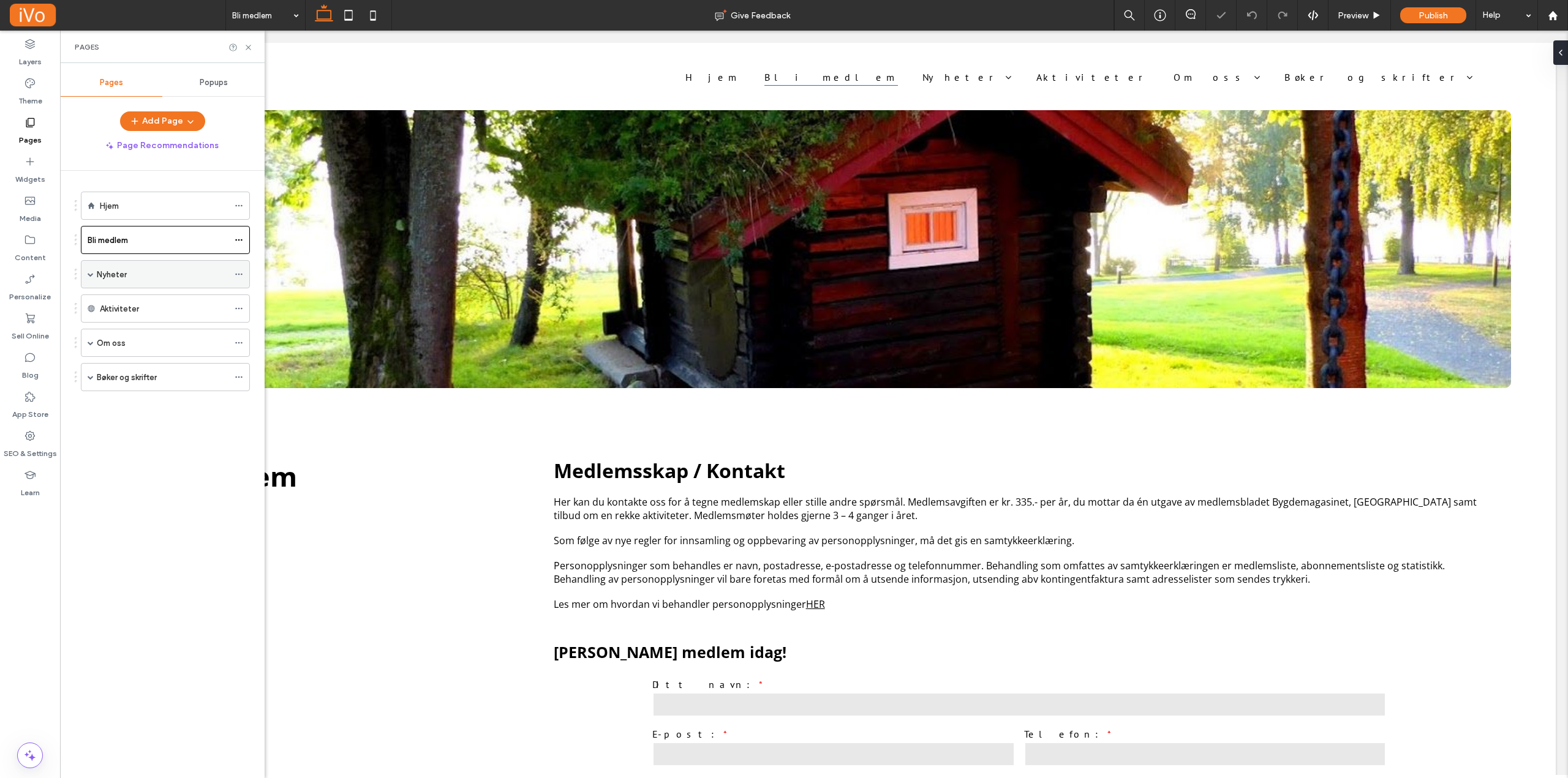
click at [157, 274] on div "Nyheter" at bounding box center [163, 274] width 132 height 13
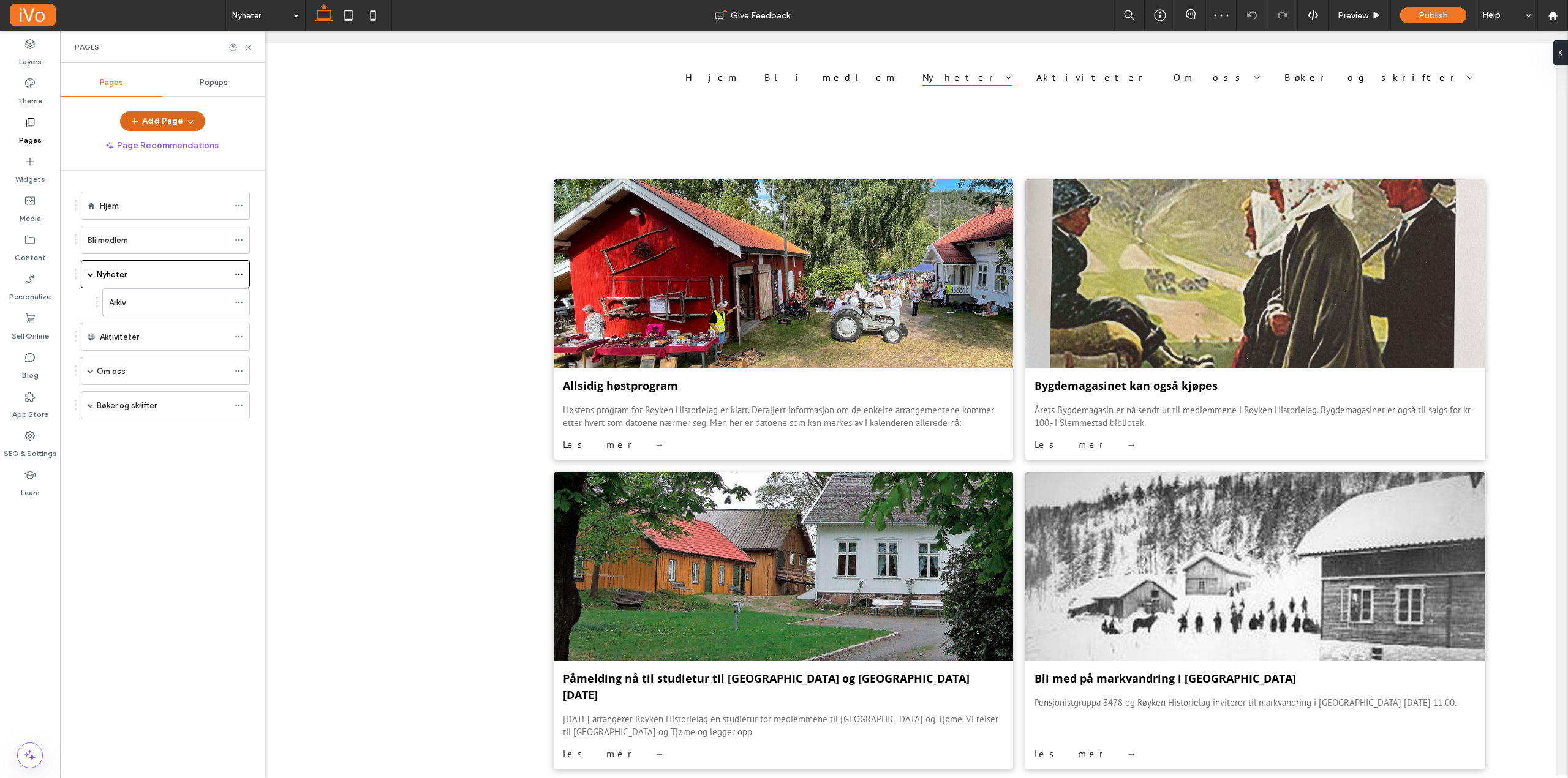
click at [157, 122] on button "Add Page" at bounding box center [162, 121] width 85 height 19
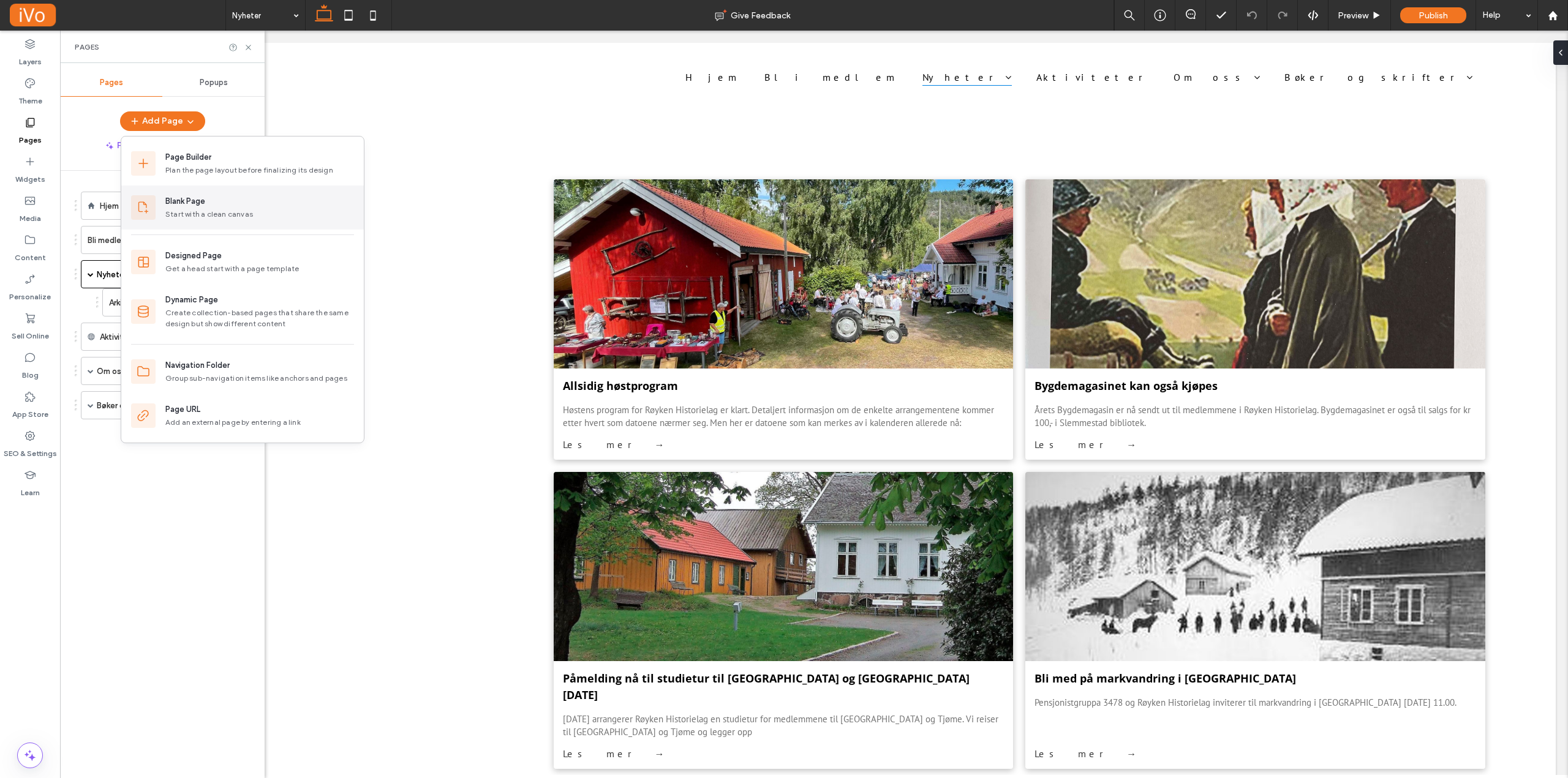
click at [197, 210] on div "Start with a clean canvas" at bounding box center [260, 214] width 189 height 11
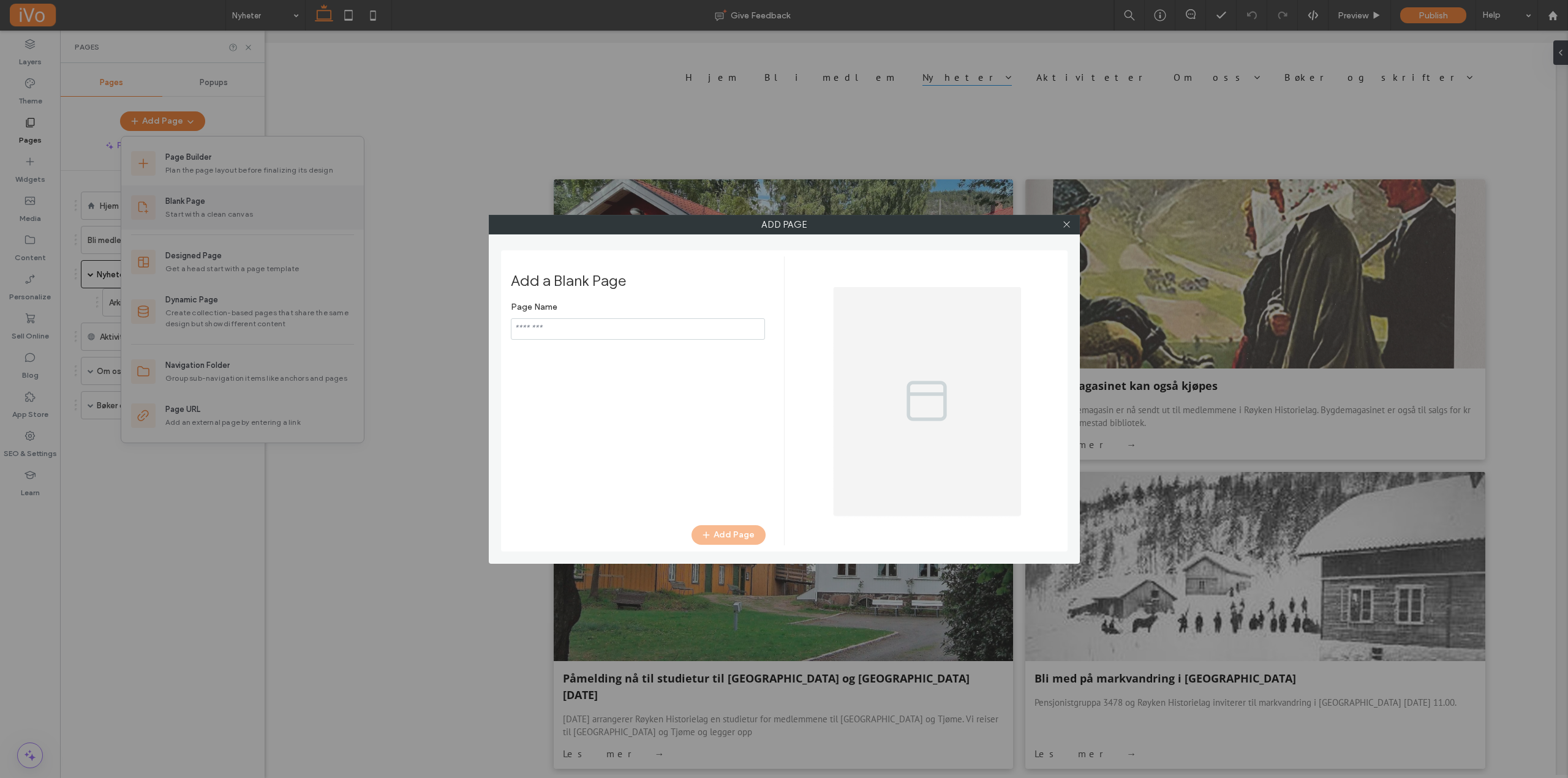
type input "*****"
click at [722, 536] on button "Add Page" at bounding box center [728, 535] width 74 height 19
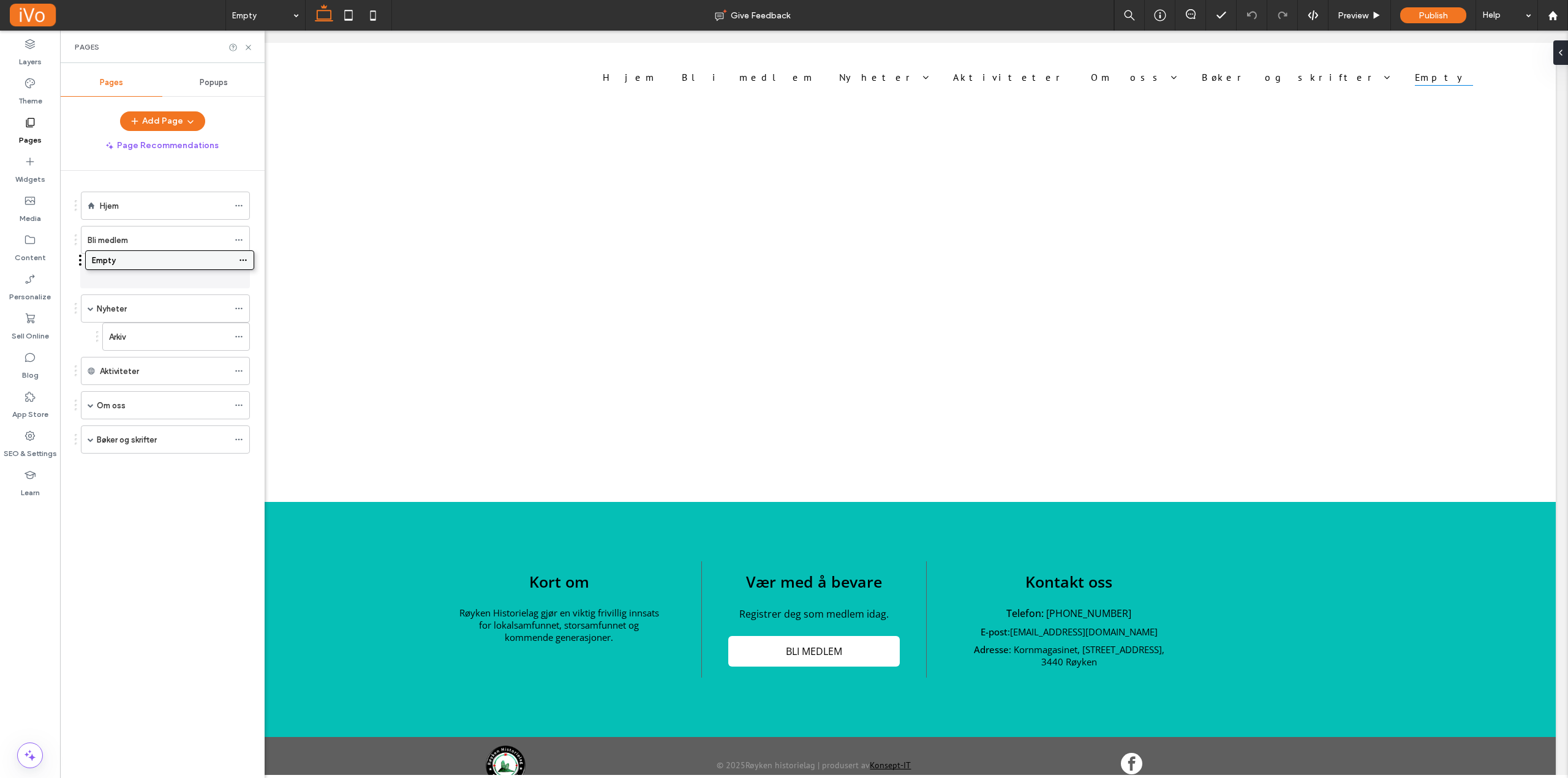
drag, startPoint x: 114, startPoint y: 443, endPoint x: 117, endPoint y: 268, distance: 175.0
drag, startPoint x: 125, startPoint y: 249, endPoint x: 123, endPoint y: 233, distance: 16.1
drag, startPoint x: 121, startPoint y: 236, endPoint x: 145, endPoint y: 228, distance: 25.3
click at [183, 236] on div "Empty" at bounding box center [169, 234] width 120 height 13
click at [250, 46] on icon at bounding box center [248, 47] width 10 height 10
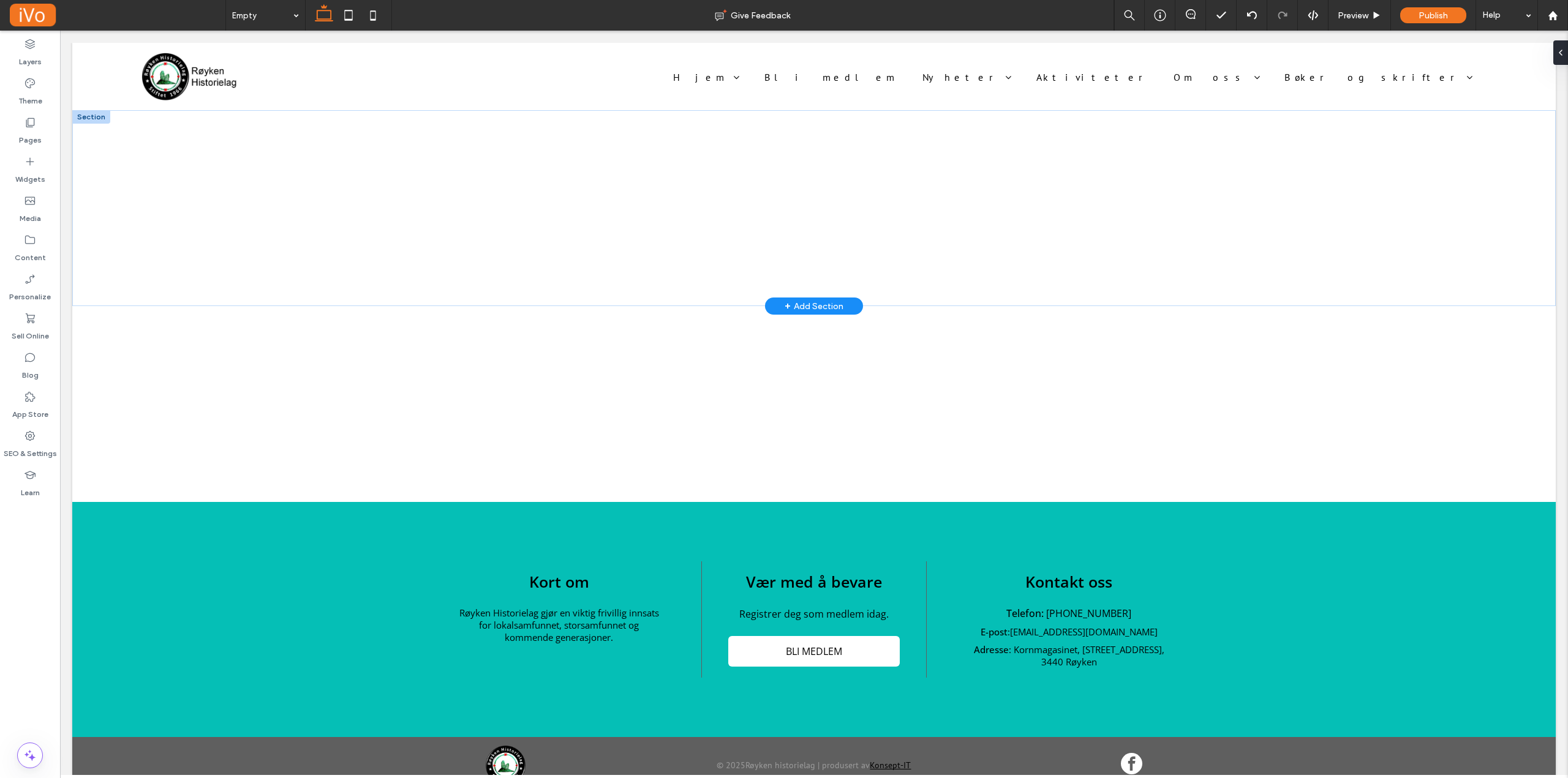
click at [813, 303] on div "+ Add Section" at bounding box center [813, 305] width 59 height 13
click at [351, 209] on div "What type of section? Empty Designed AI-Generated" at bounding box center [784, 419] width 1568 height 838
click at [31, 165] on icon at bounding box center [30, 162] width 12 height 12
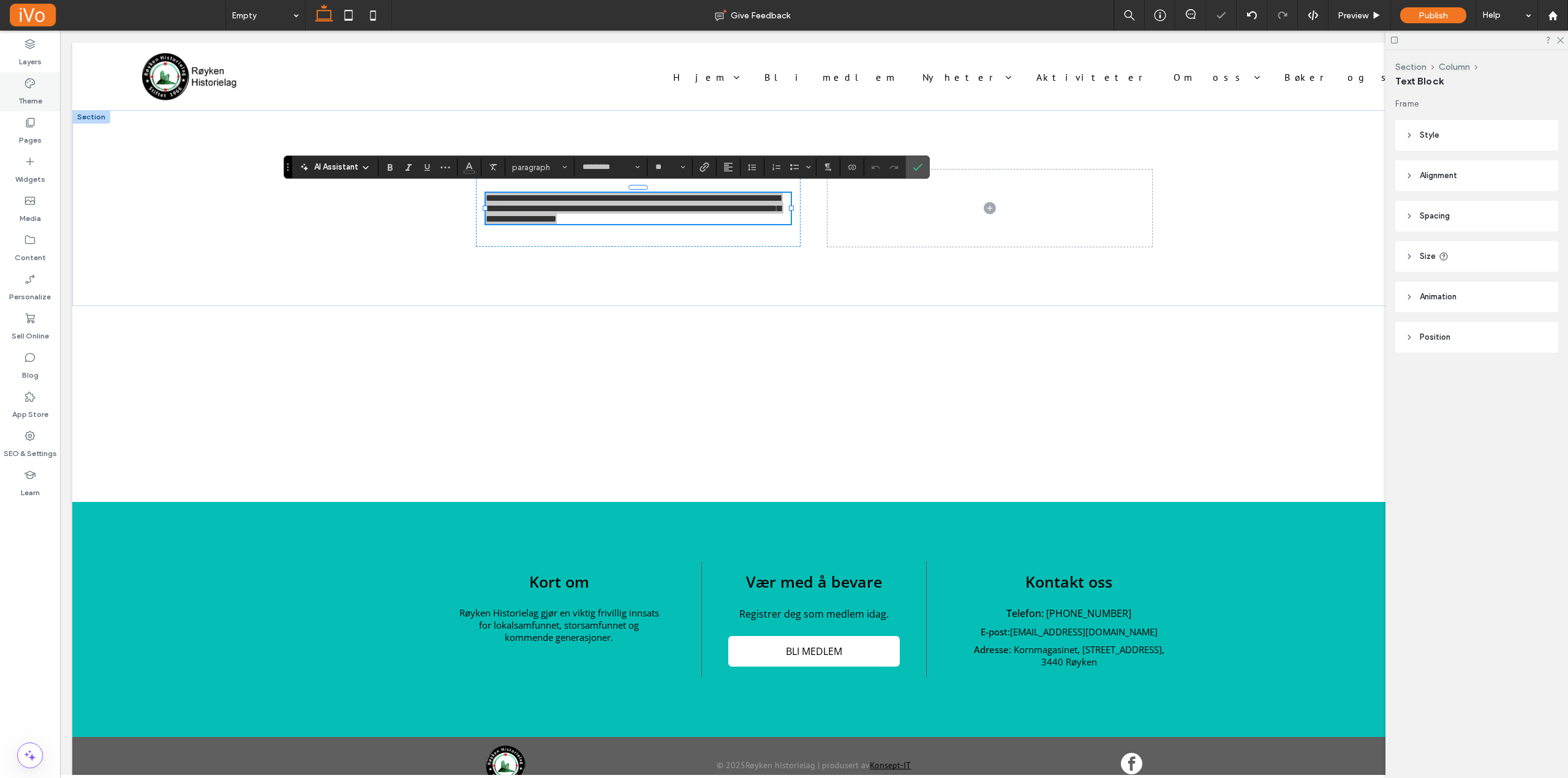
click at [28, 94] on label "Theme" at bounding box center [30, 98] width 24 height 17
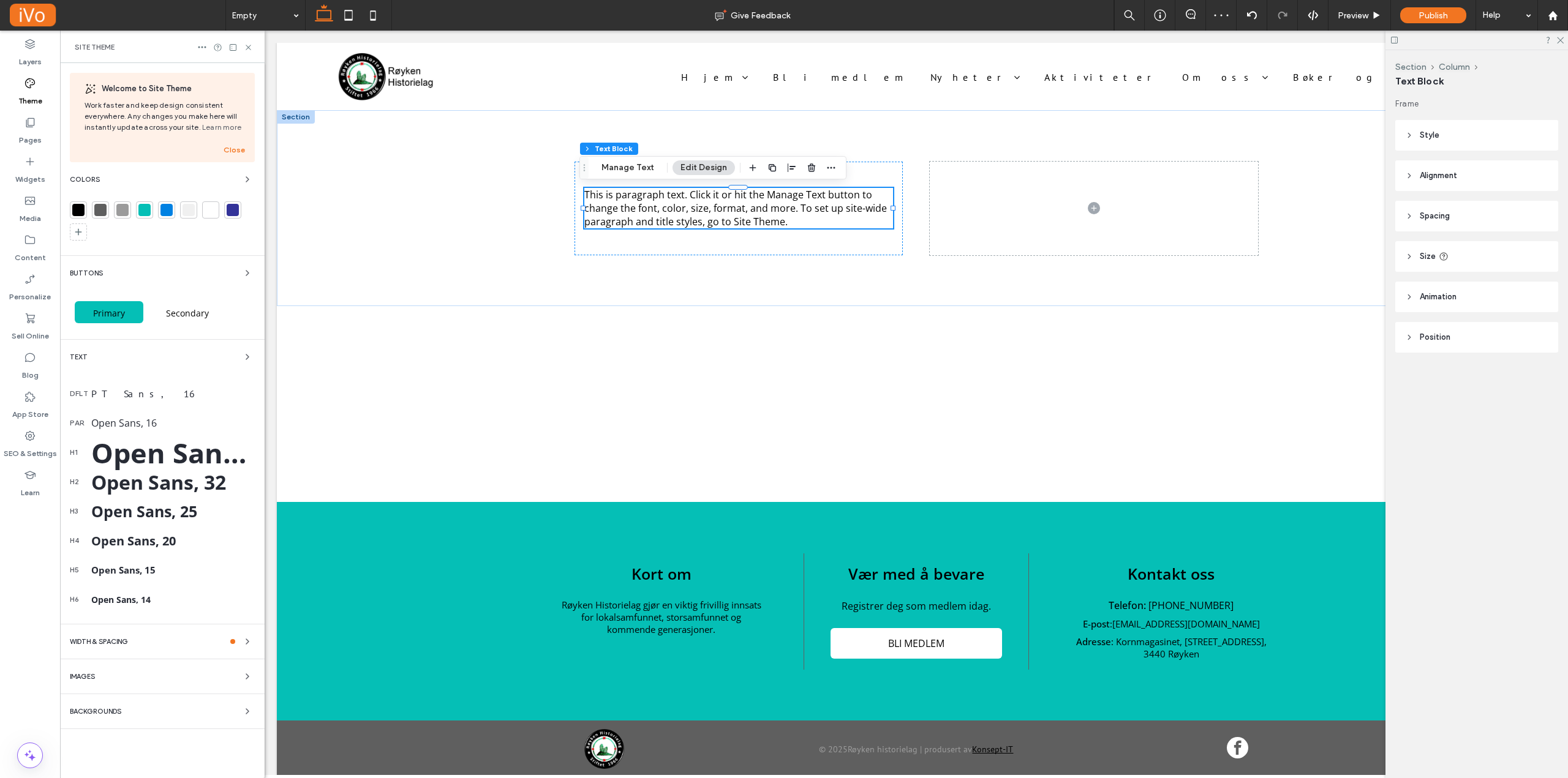
click at [28, 93] on label "Theme" at bounding box center [30, 98] width 24 height 17
click at [31, 123] on icon at bounding box center [30, 122] width 12 height 12
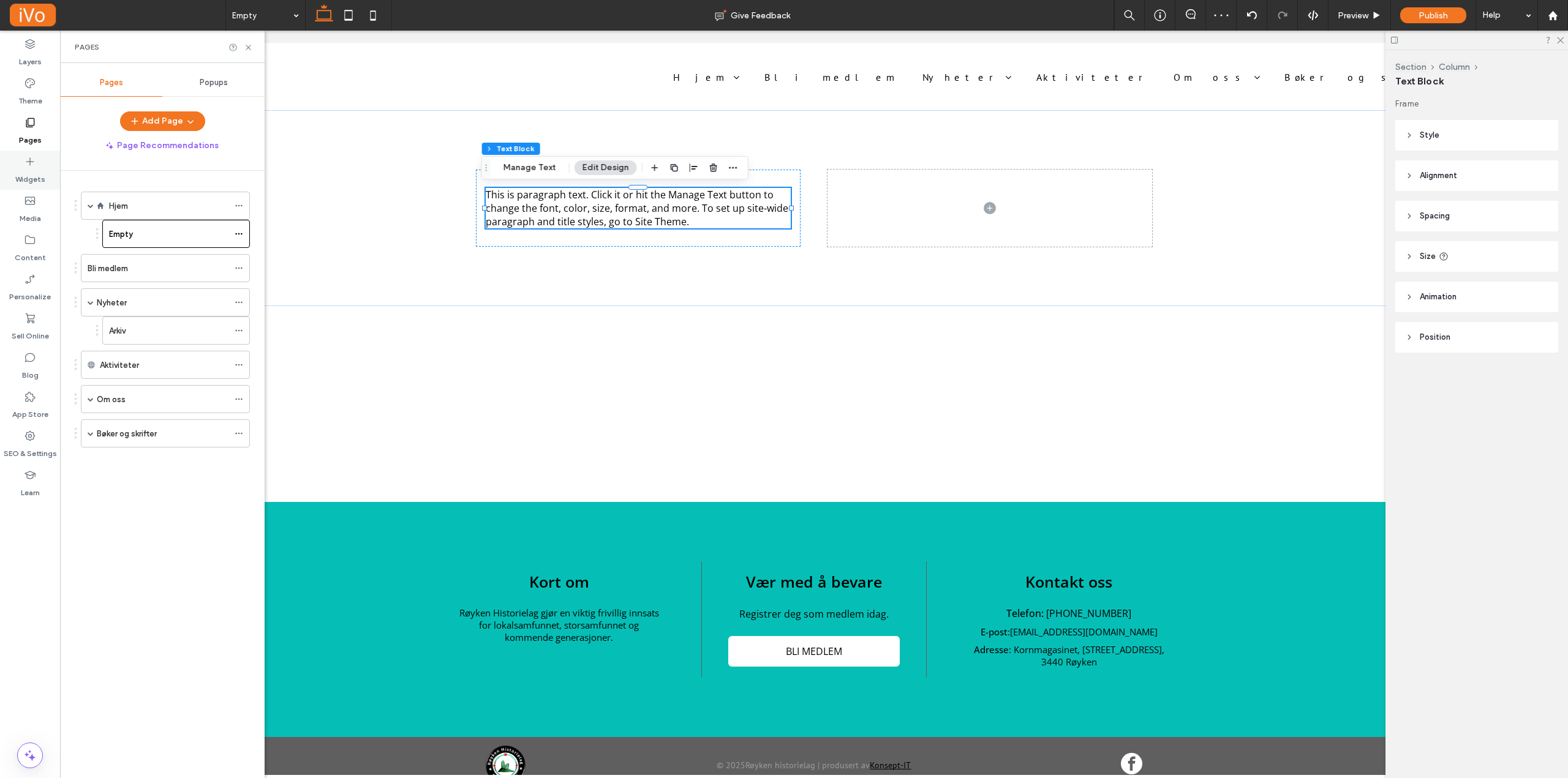
click at [29, 173] on label "Widgets" at bounding box center [31, 177] width 30 height 17
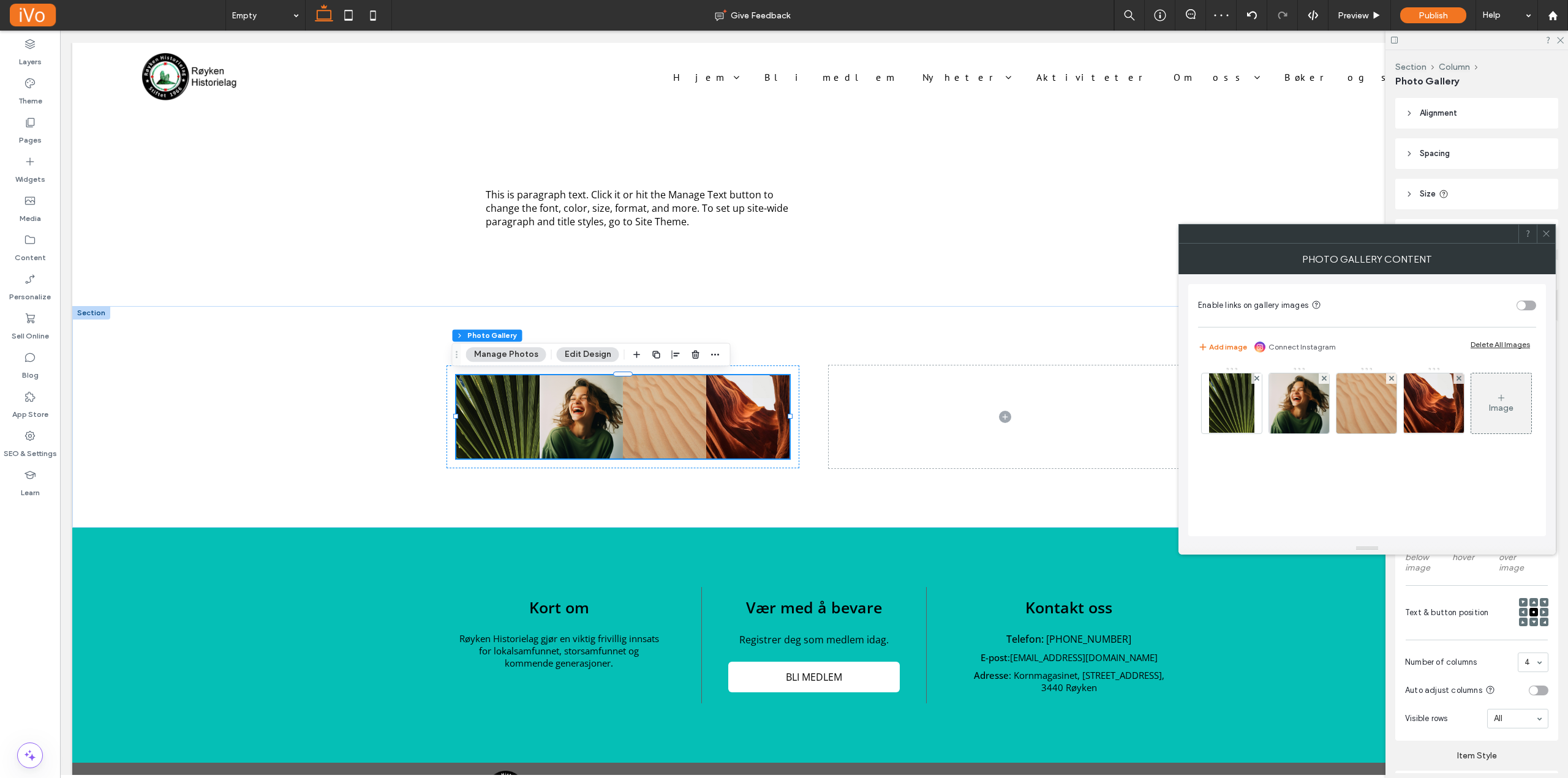
click at [1544, 231] on icon at bounding box center [1546, 233] width 10 height 10
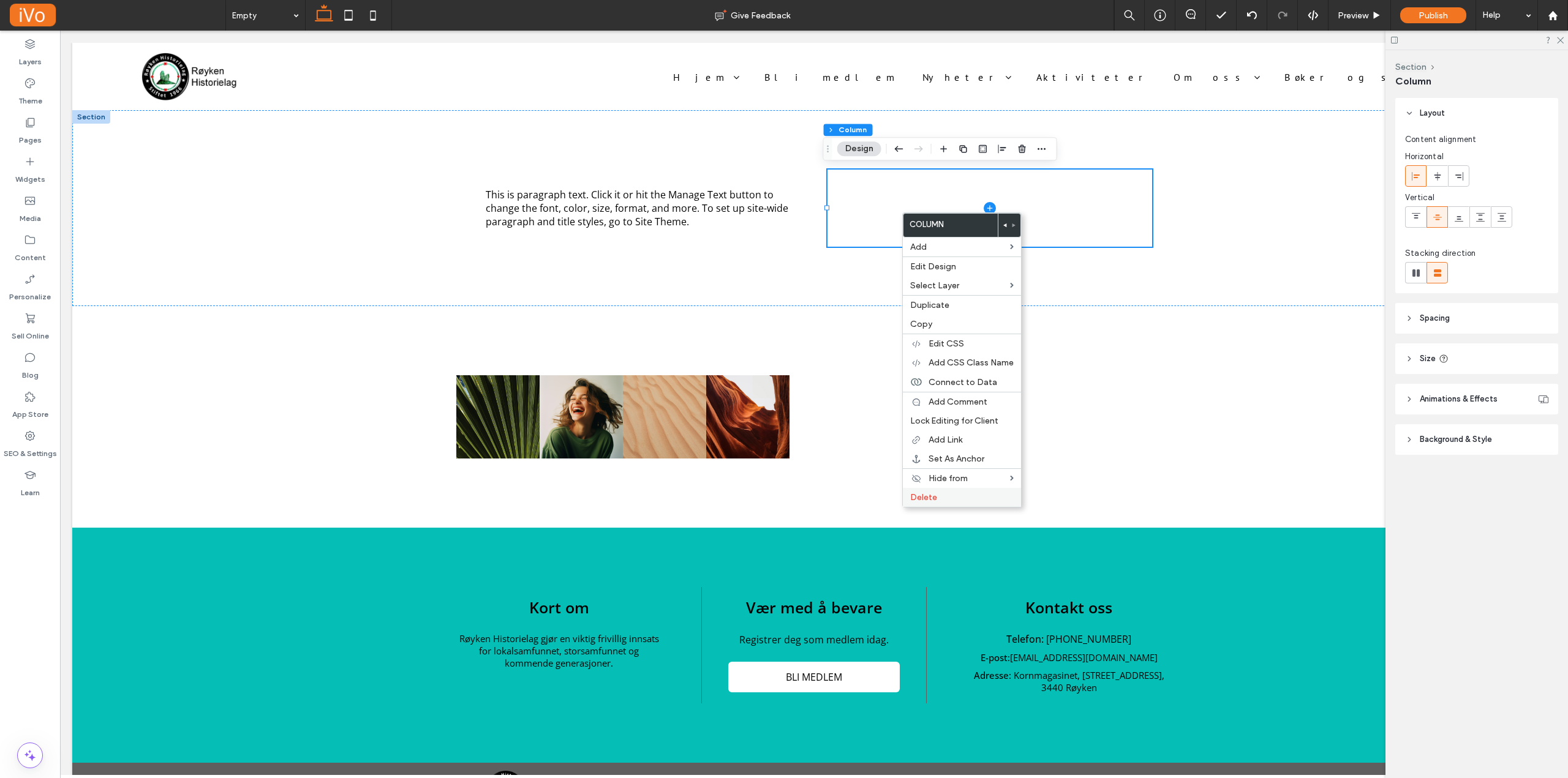
click at [939, 497] on label "Delete" at bounding box center [962, 497] width 103 height 10
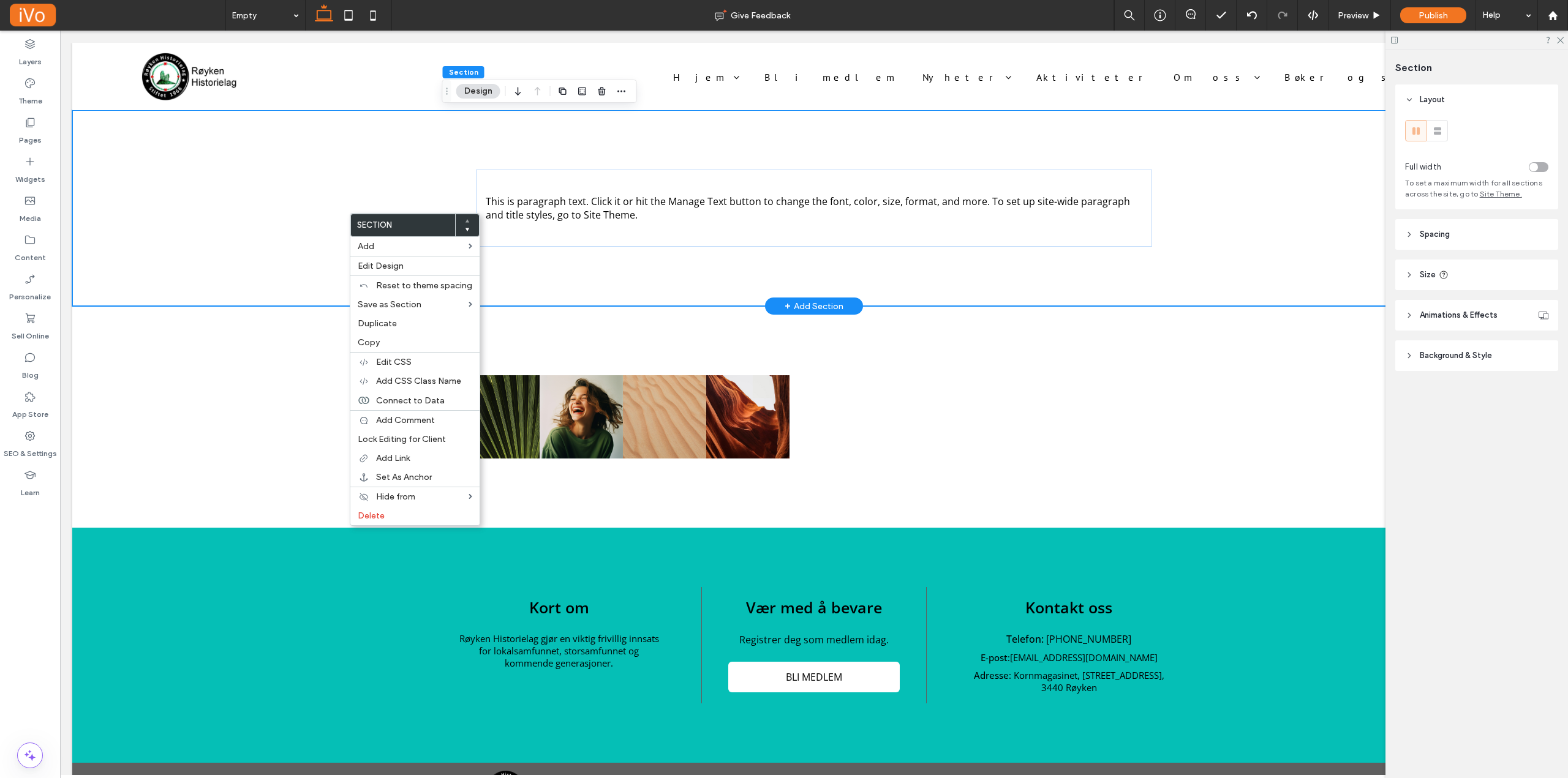
click at [261, 195] on div "This is paragraph text. Click it or hit the Manage Text button to change the fo…" at bounding box center [814, 208] width 1483 height 196
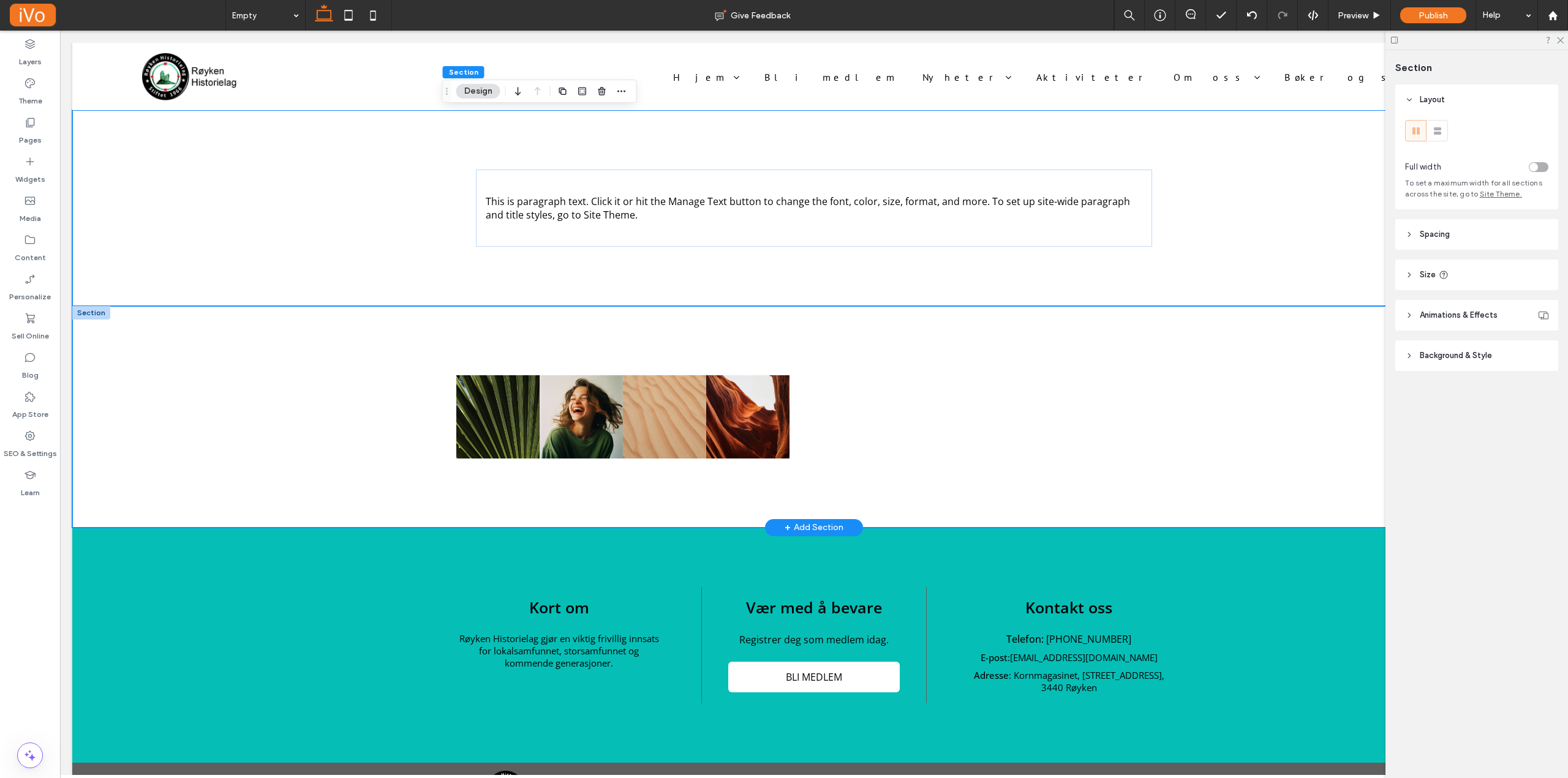
click at [144, 351] on div "Nature's Symphony Breathtaking colors of our planet Button Faces of Humanity Po…" at bounding box center [814, 417] width 1483 height 222
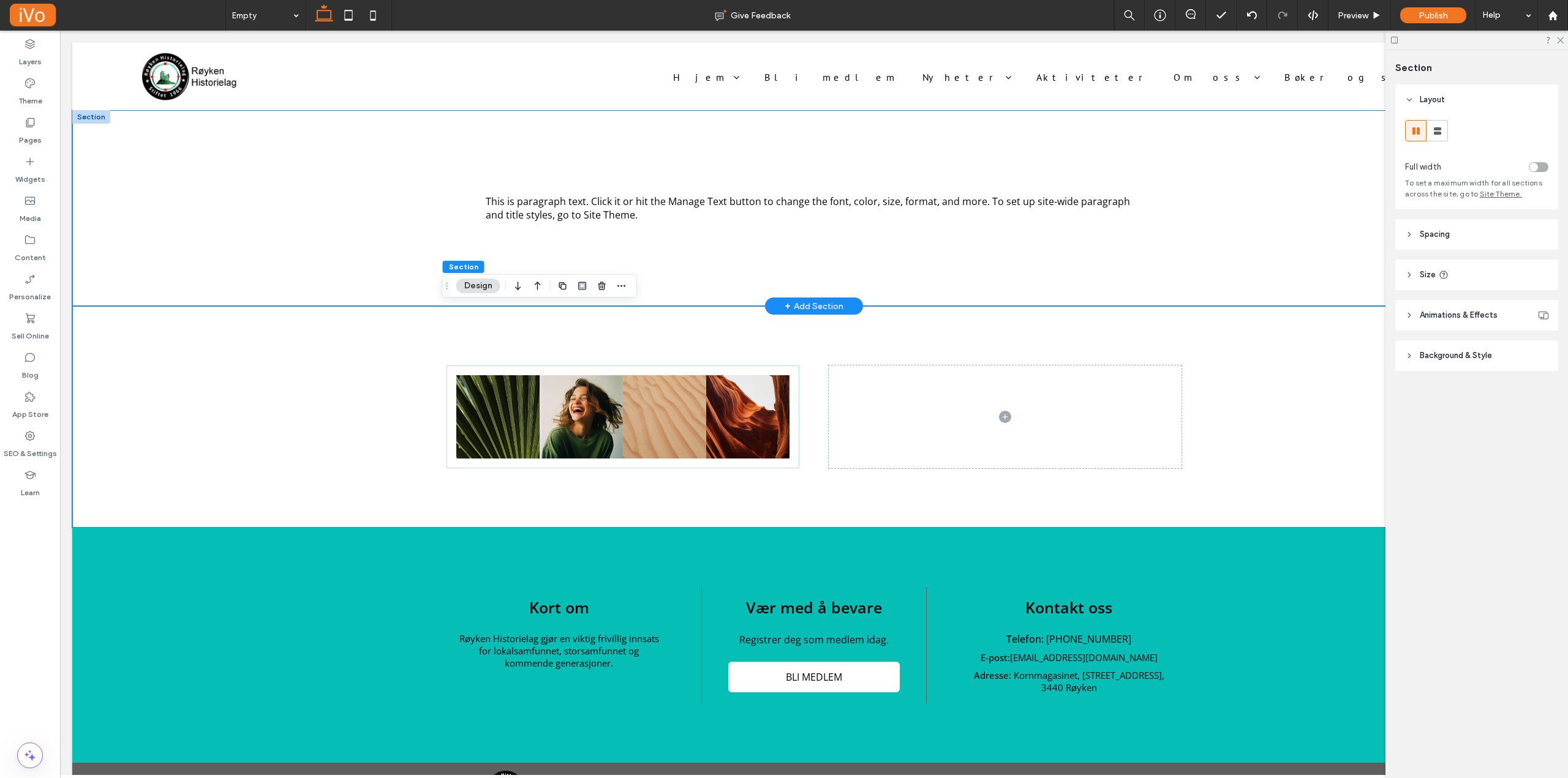
click at [401, 199] on div "This is paragraph text. Click it or hit the Manage Text button to change the fo…" at bounding box center [814, 208] width 1483 height 196
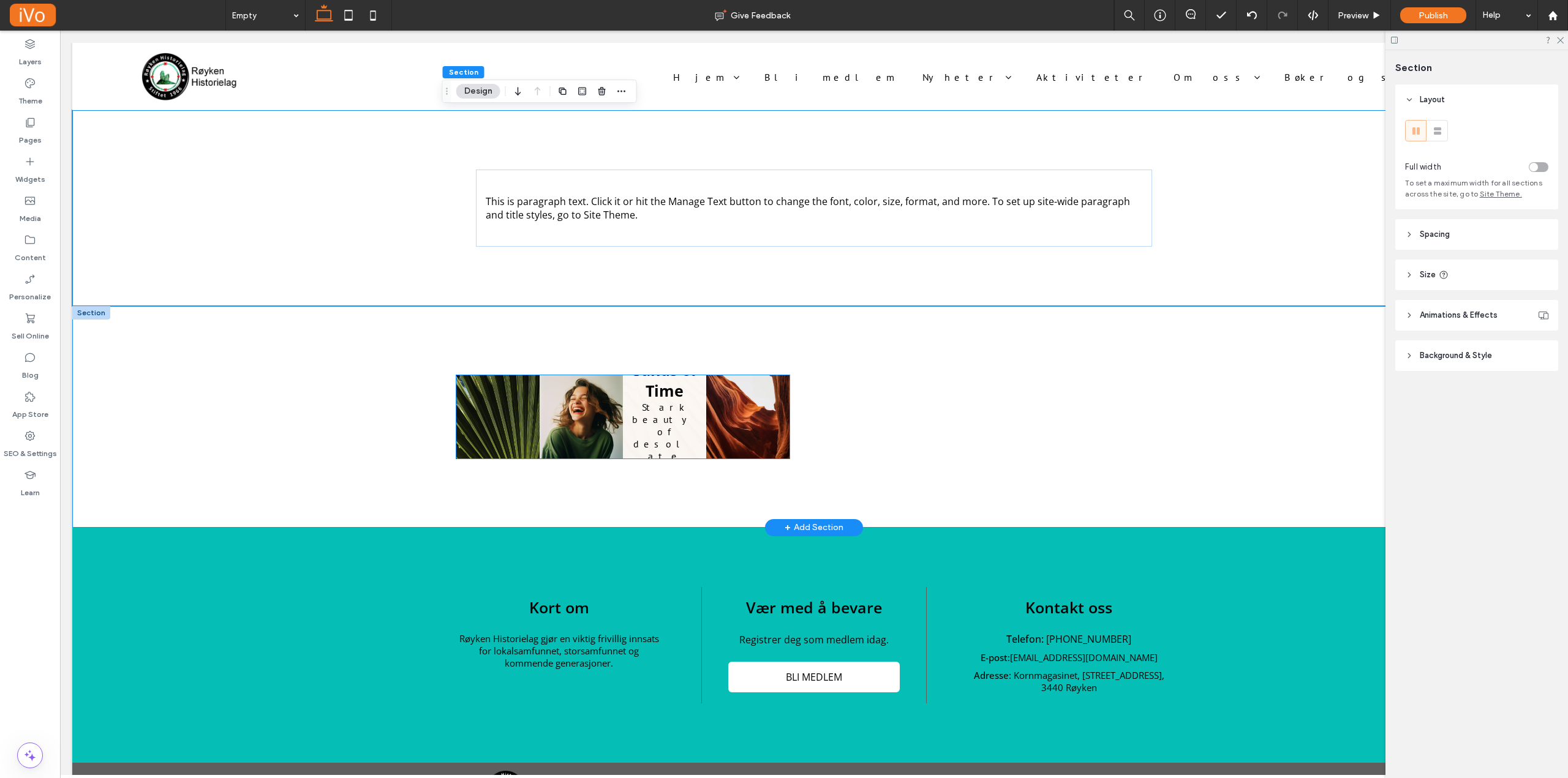
click at [676, 425] on link at bounding box center [664, 416] width 83 height 83
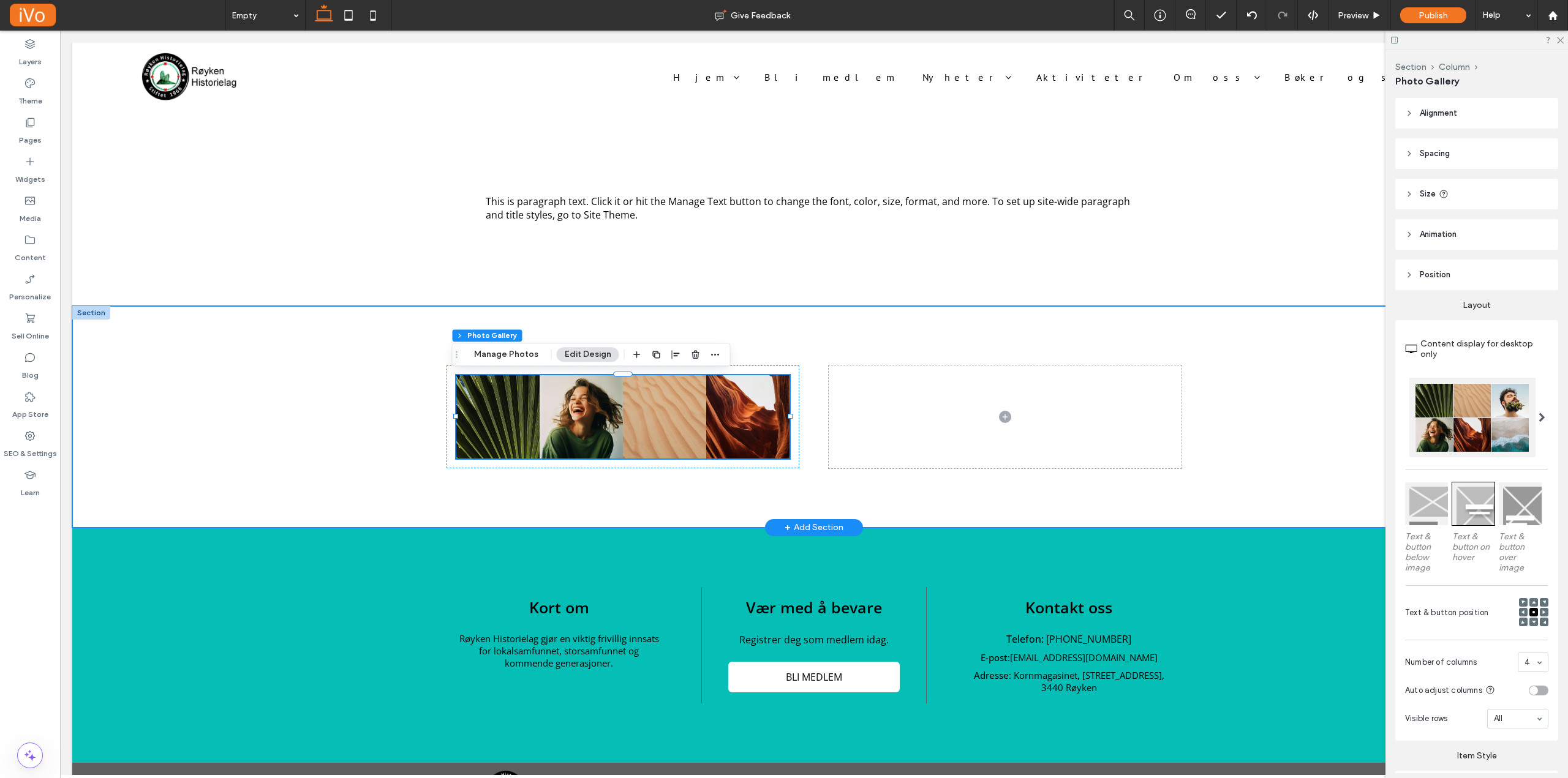
click at [87, 315] on div at bounding box center [91, 312] width 38 height 13
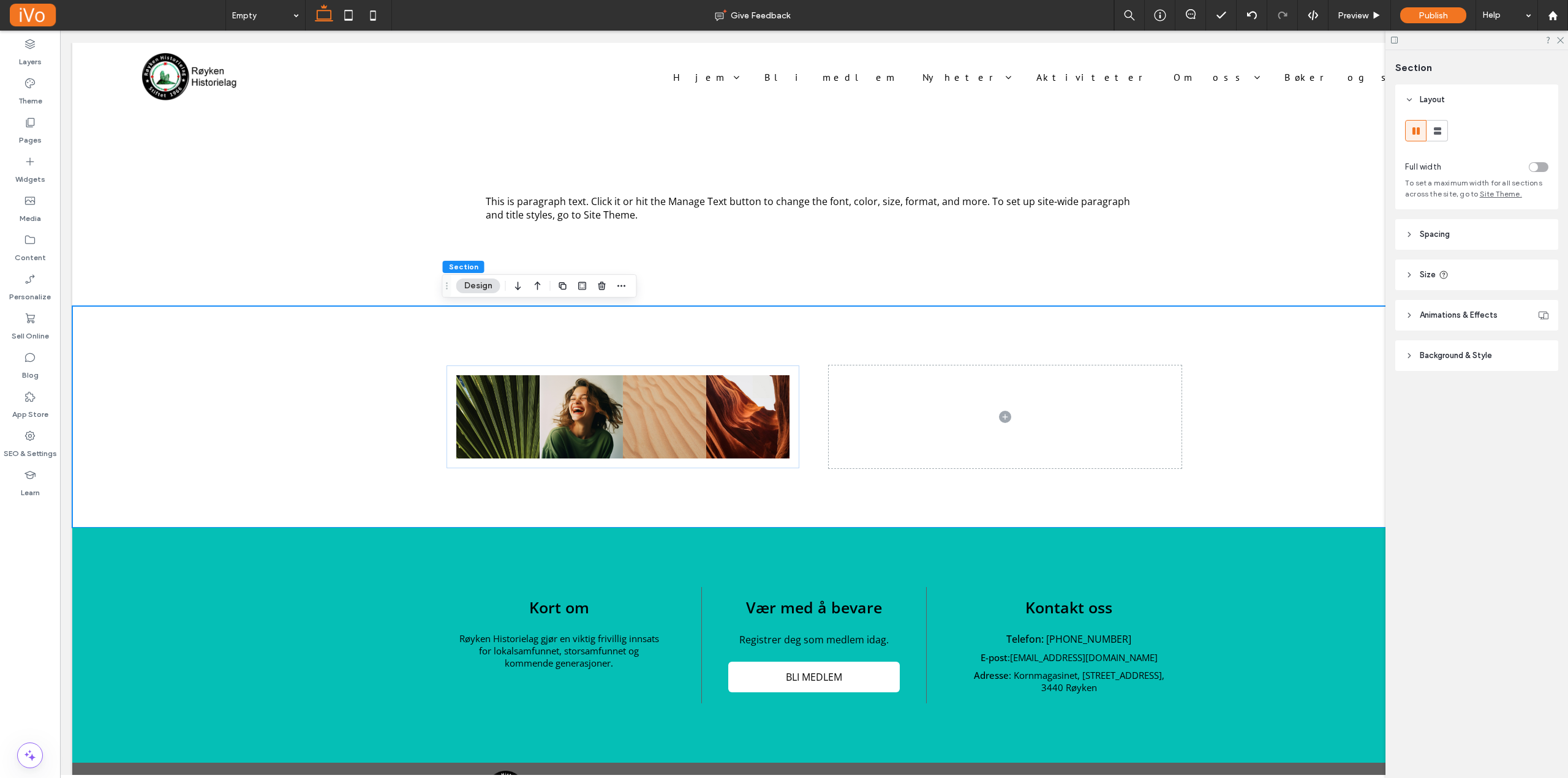
click at [482, 289] on button "Design" at bounding box center [478, 286] width 44 height 15
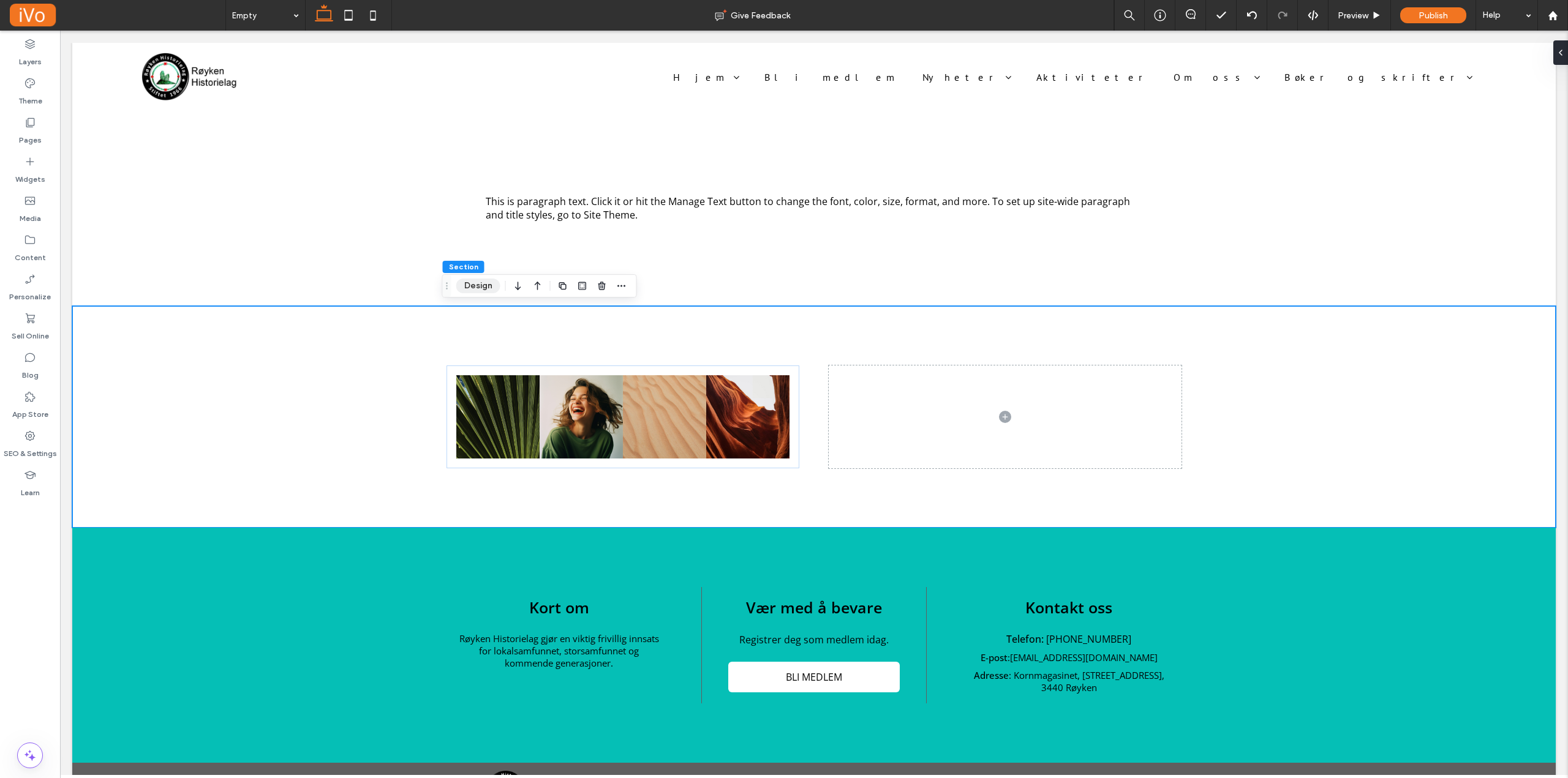
click at [482, 289] on button "Design" at bounding box center [478, 286] width 44 height 15
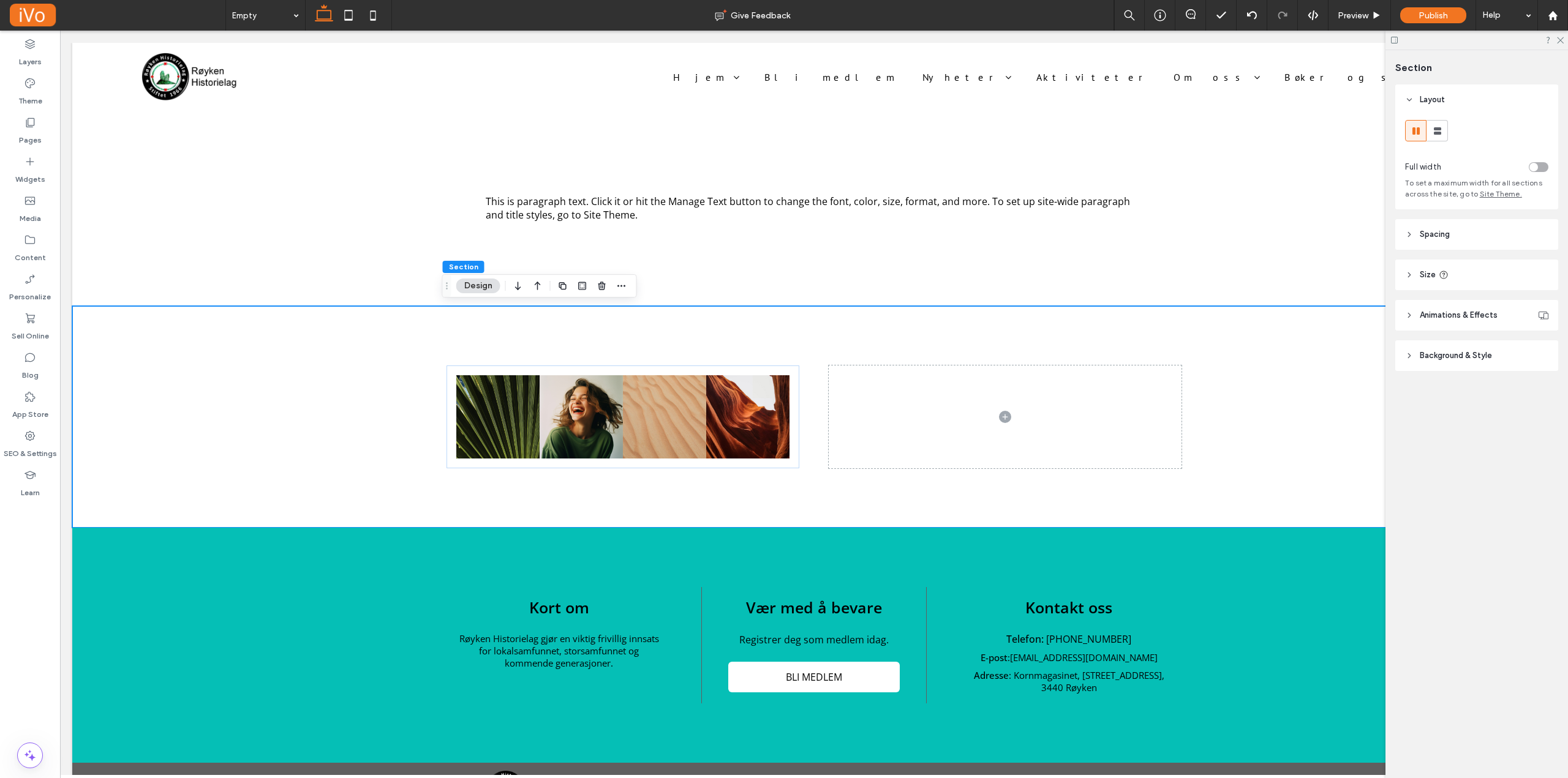
click at [1533, 169] on div "toggle" at bounding box center [1534, 167] width 9 height 9
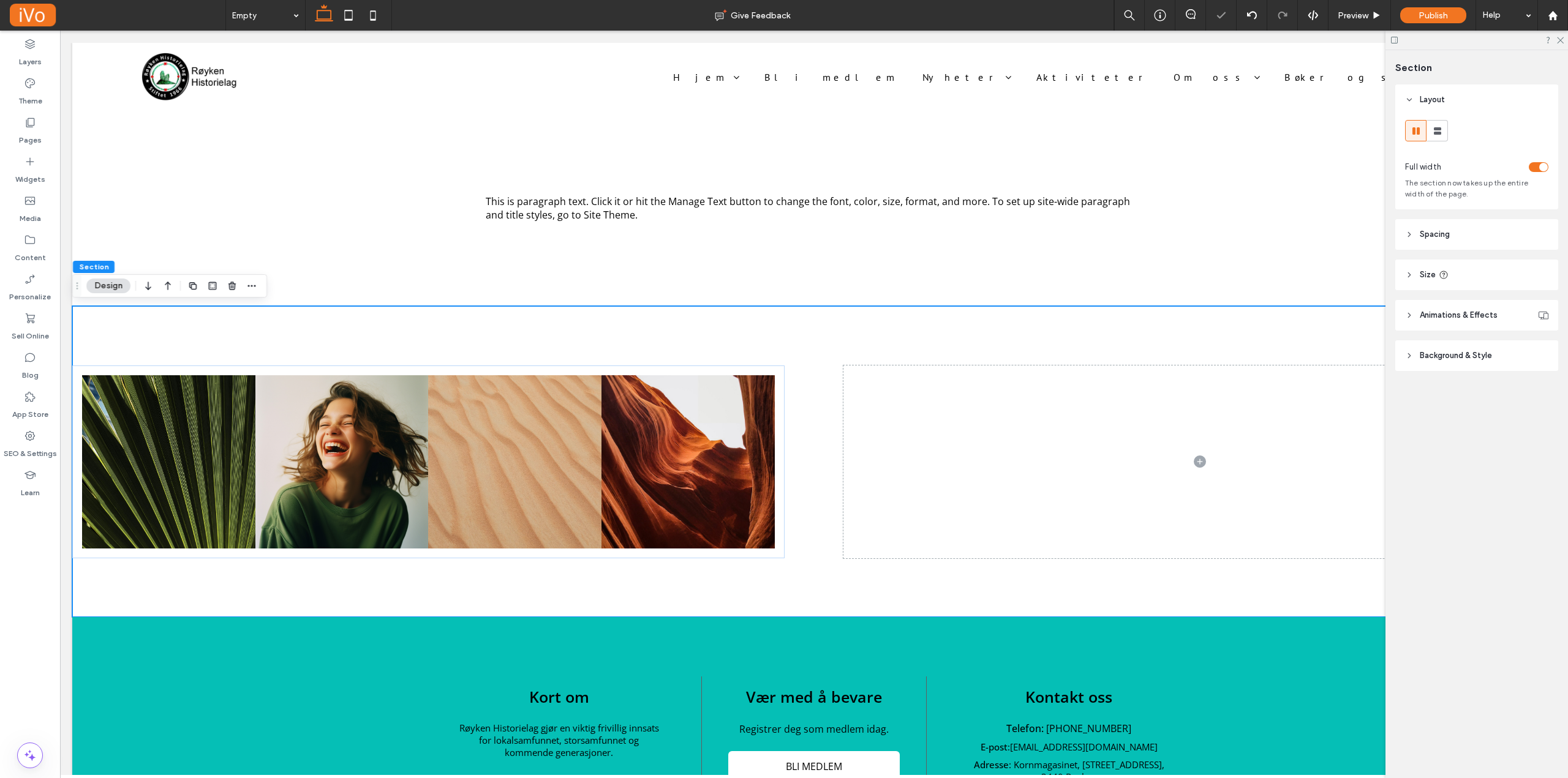
click at [1533, 169] on div "toggle" at bounding box center [1538, 167] width 19 height 10
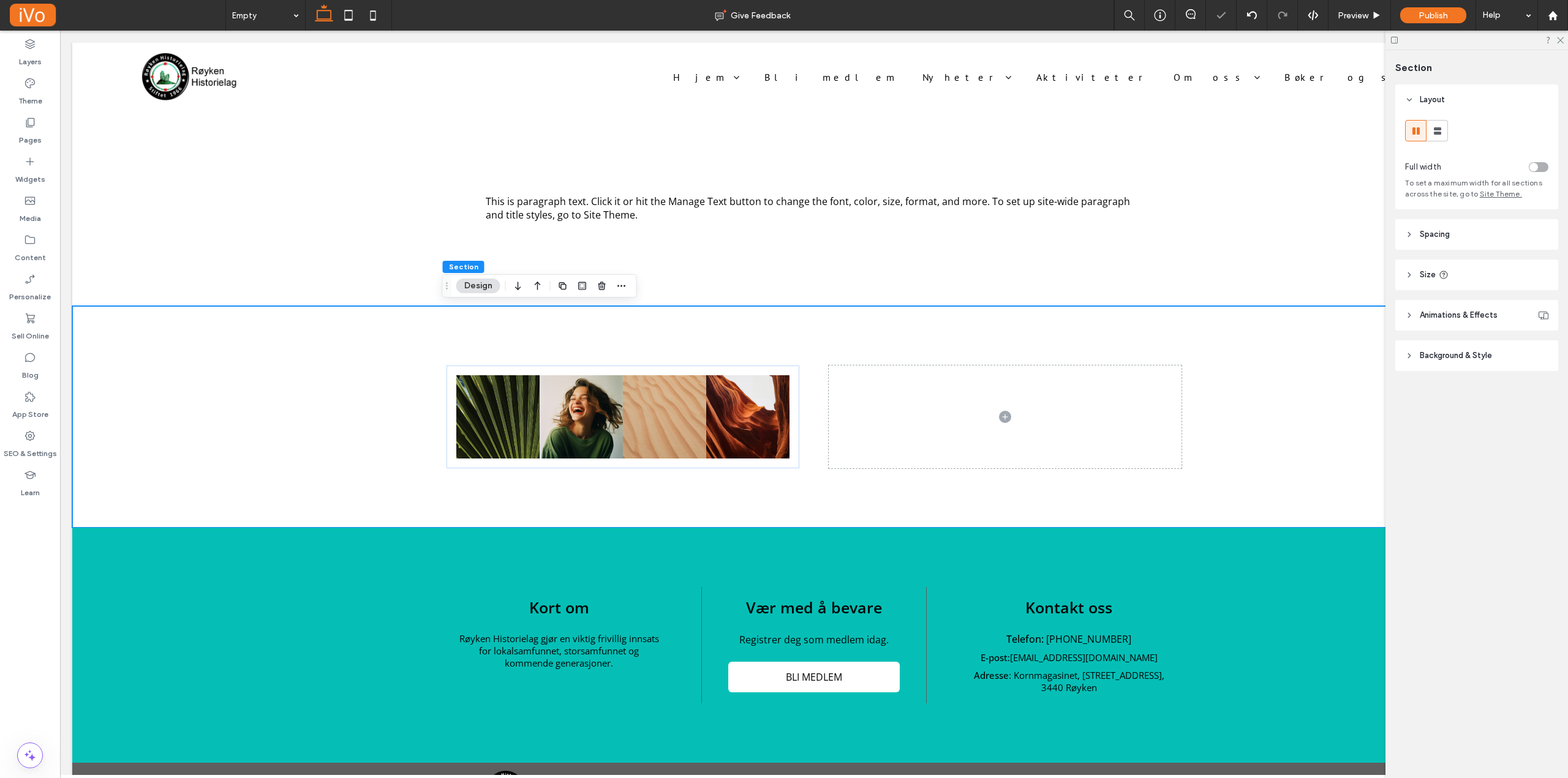
click at [1533, 169] on div "toggle" at bounding box center [1534, 167] width 9 height 9
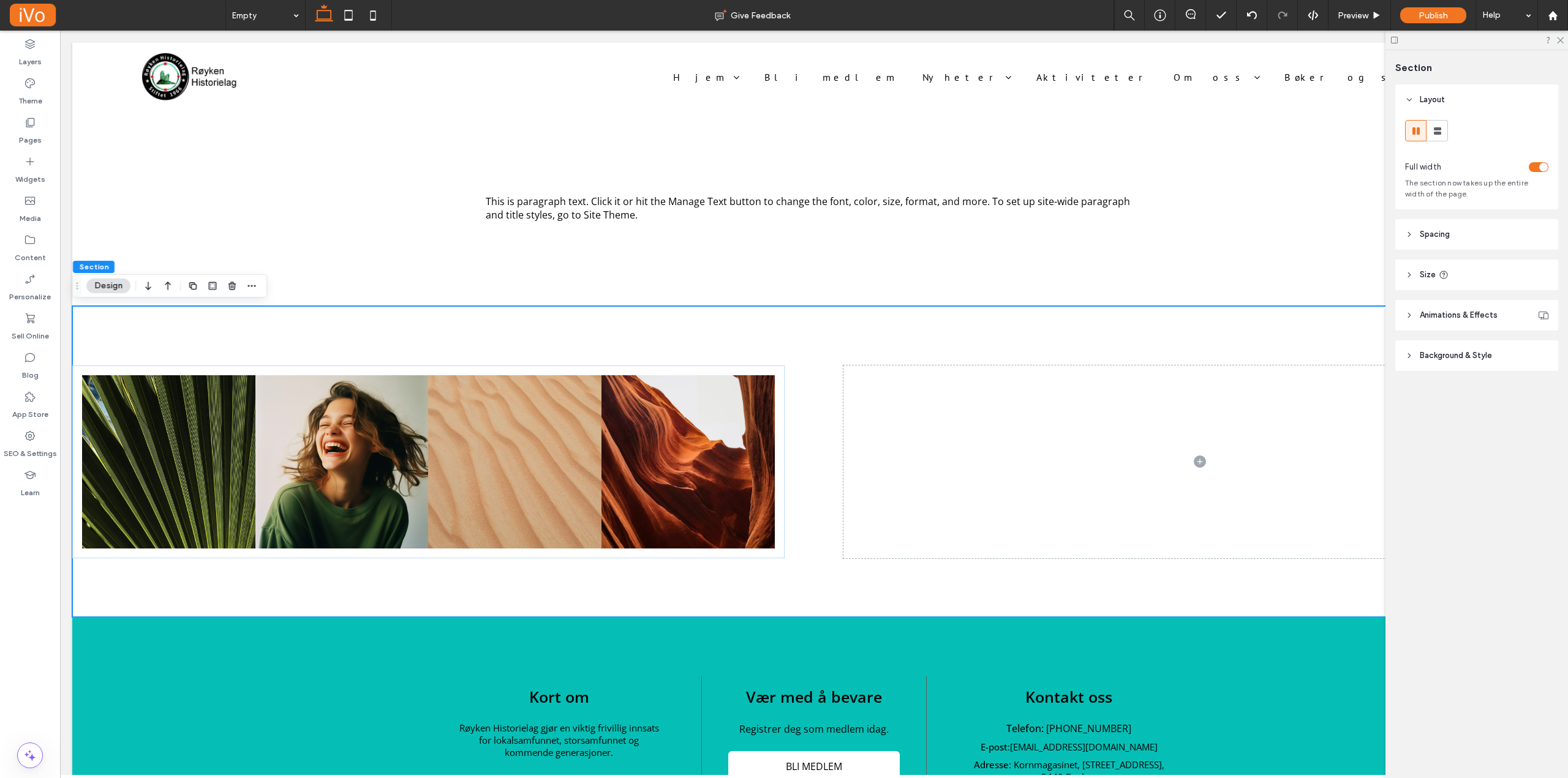
click at [1533, 169] on div "toggle" at bounding box center [1538, 167] width 19 height 10
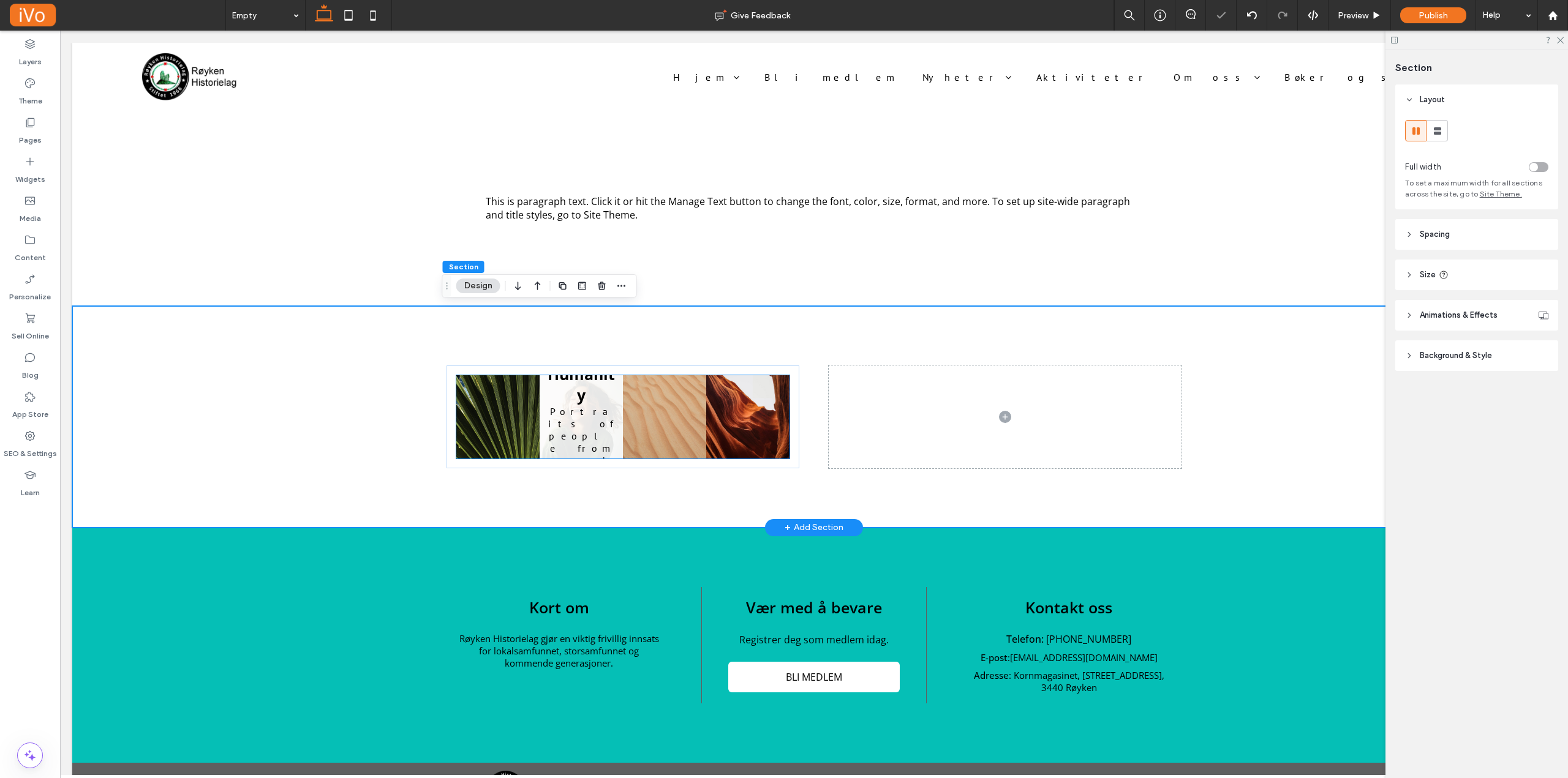
click at [574, 434] on link at bounding box center [581, 416] width 83 height 83
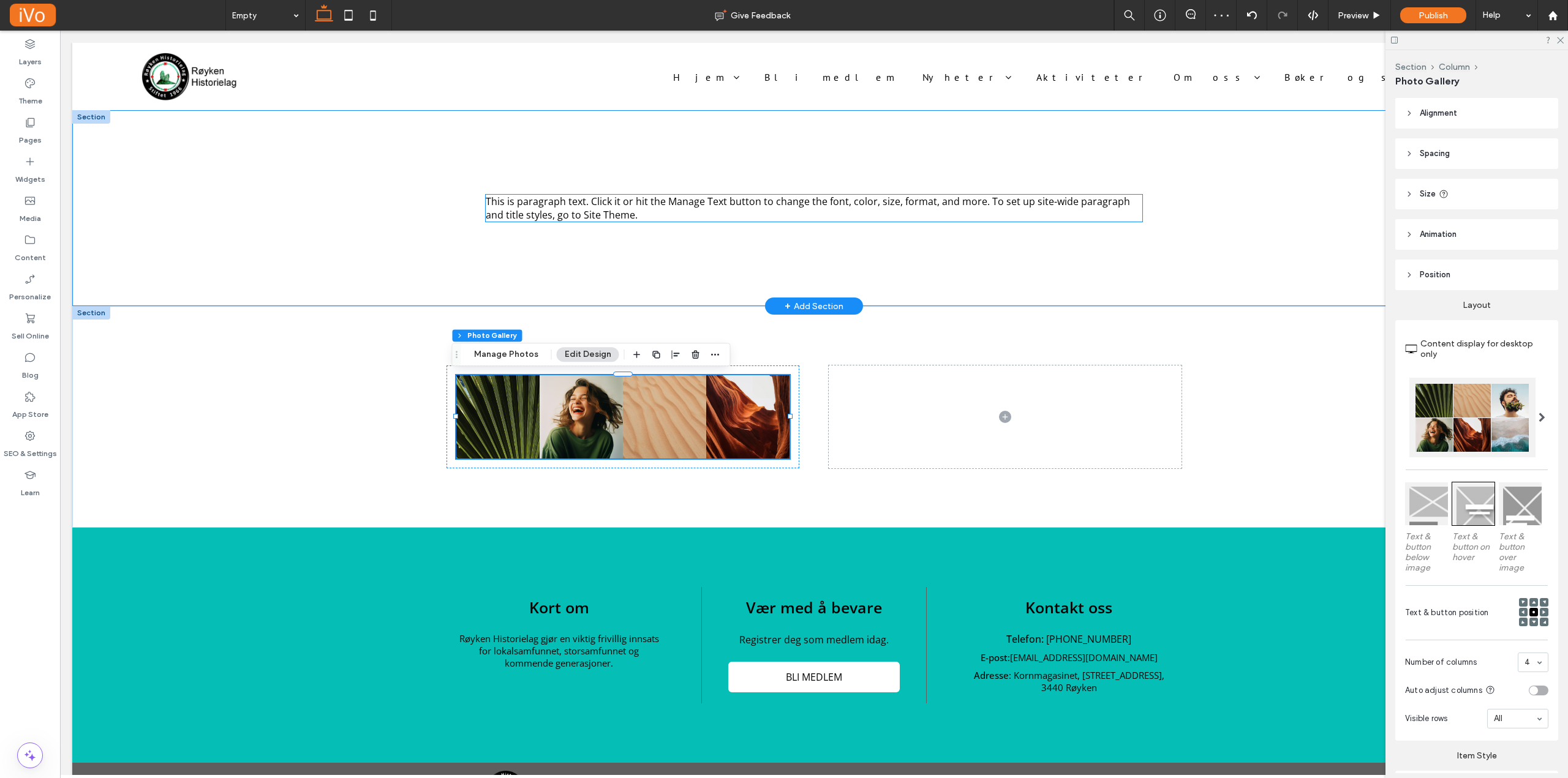
click at [801, 209] on p "This is paragraph text. Click it or hit the Manage Text button to change the fo…" at bounding box center [813, 208] width 656 height 27
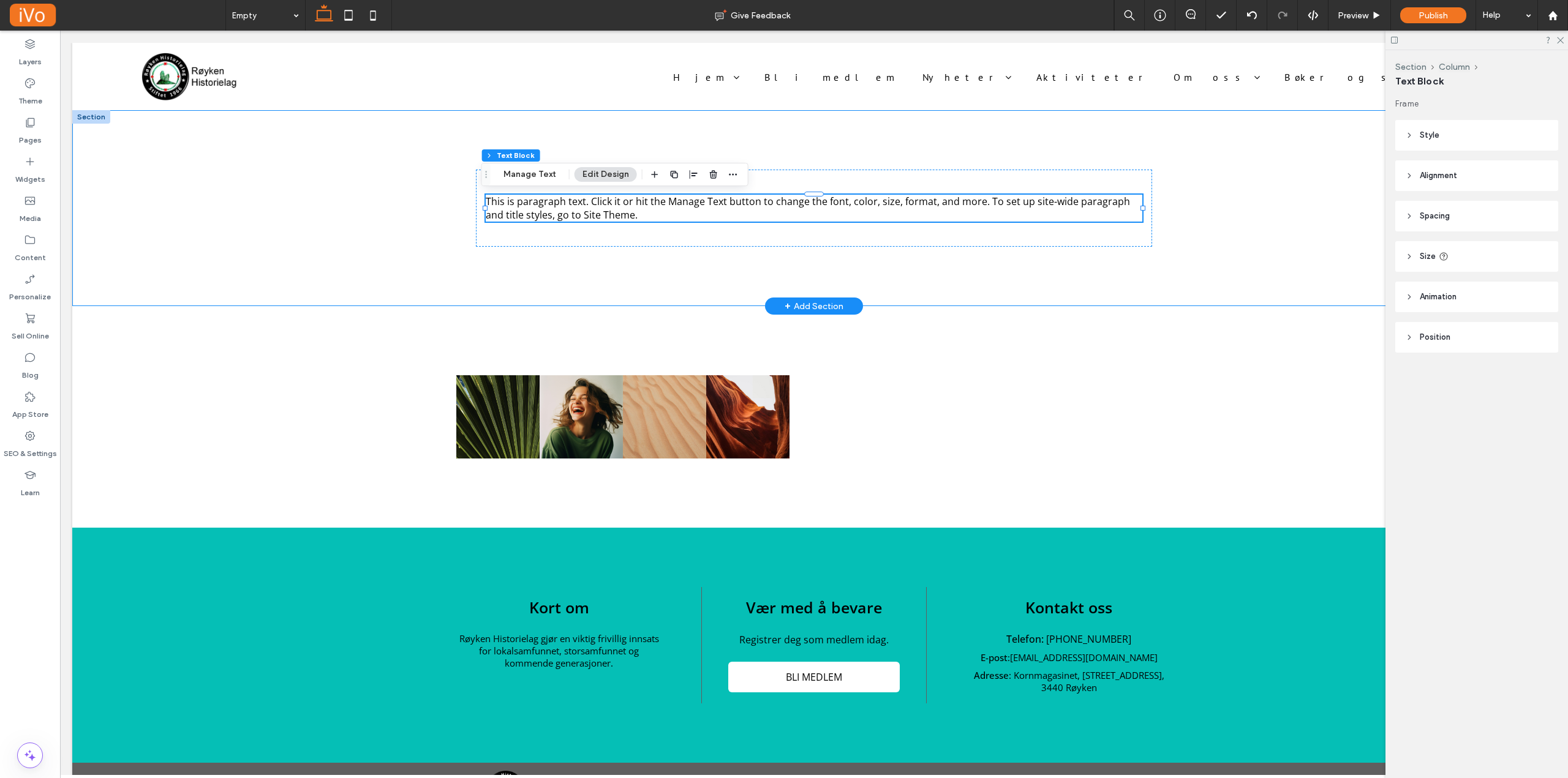
click at [1295, 183] on div "This is paragraph text. Click it or hit the Manage Text button to change the fo…" at bounding box center [814, 208] width 1483 height 196
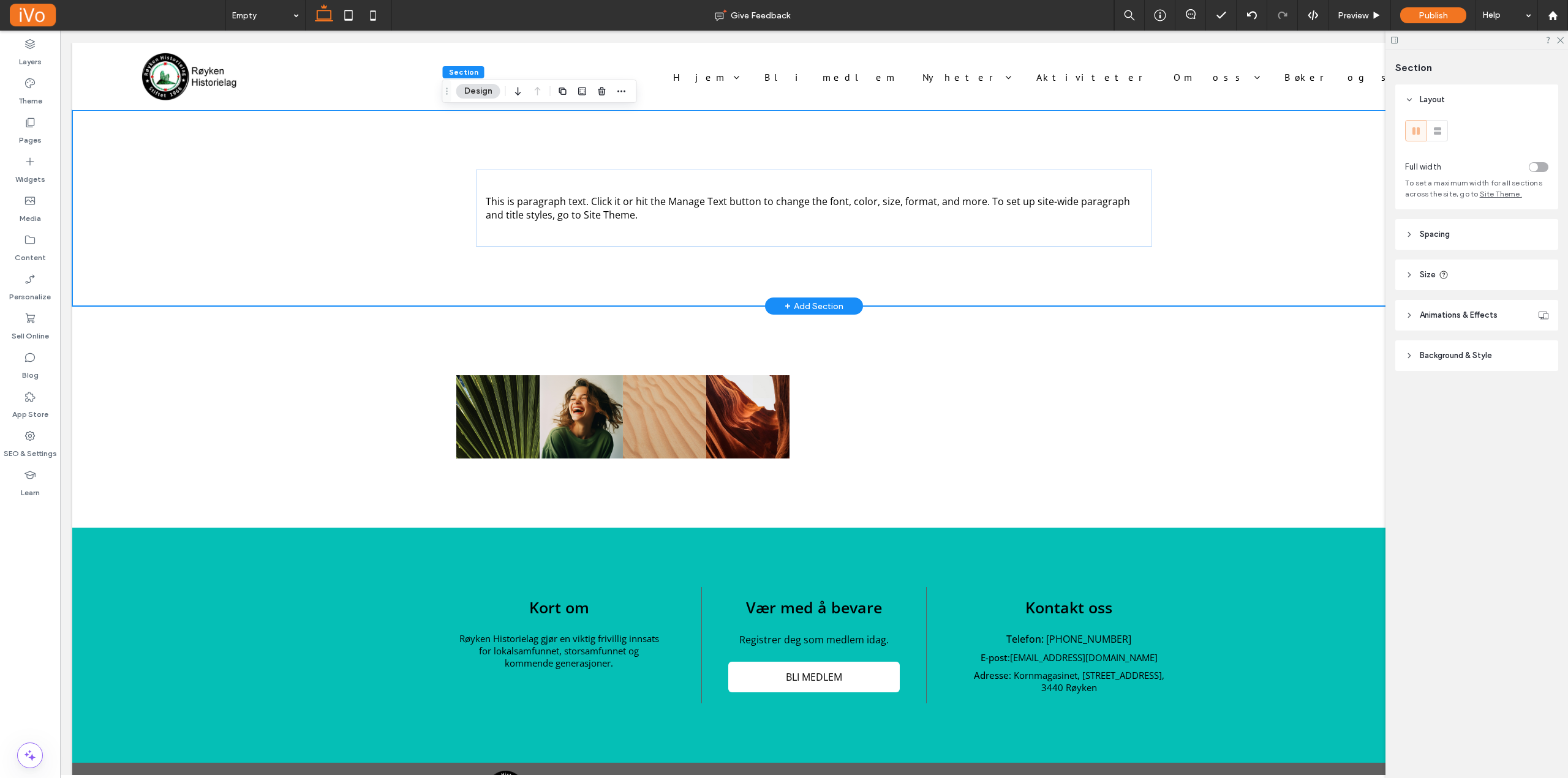
click at [140, 156] on div "This is paragraph text. Click it or hit the Manage Text button to change the fo…" at bounding box center [814, 208] width 1483 height 196
click at [705, 210] on p "This is paragraph text. Click it or hit the Manage Text button to change the fo…" at bounding box center [813, 208] width 656 height 27
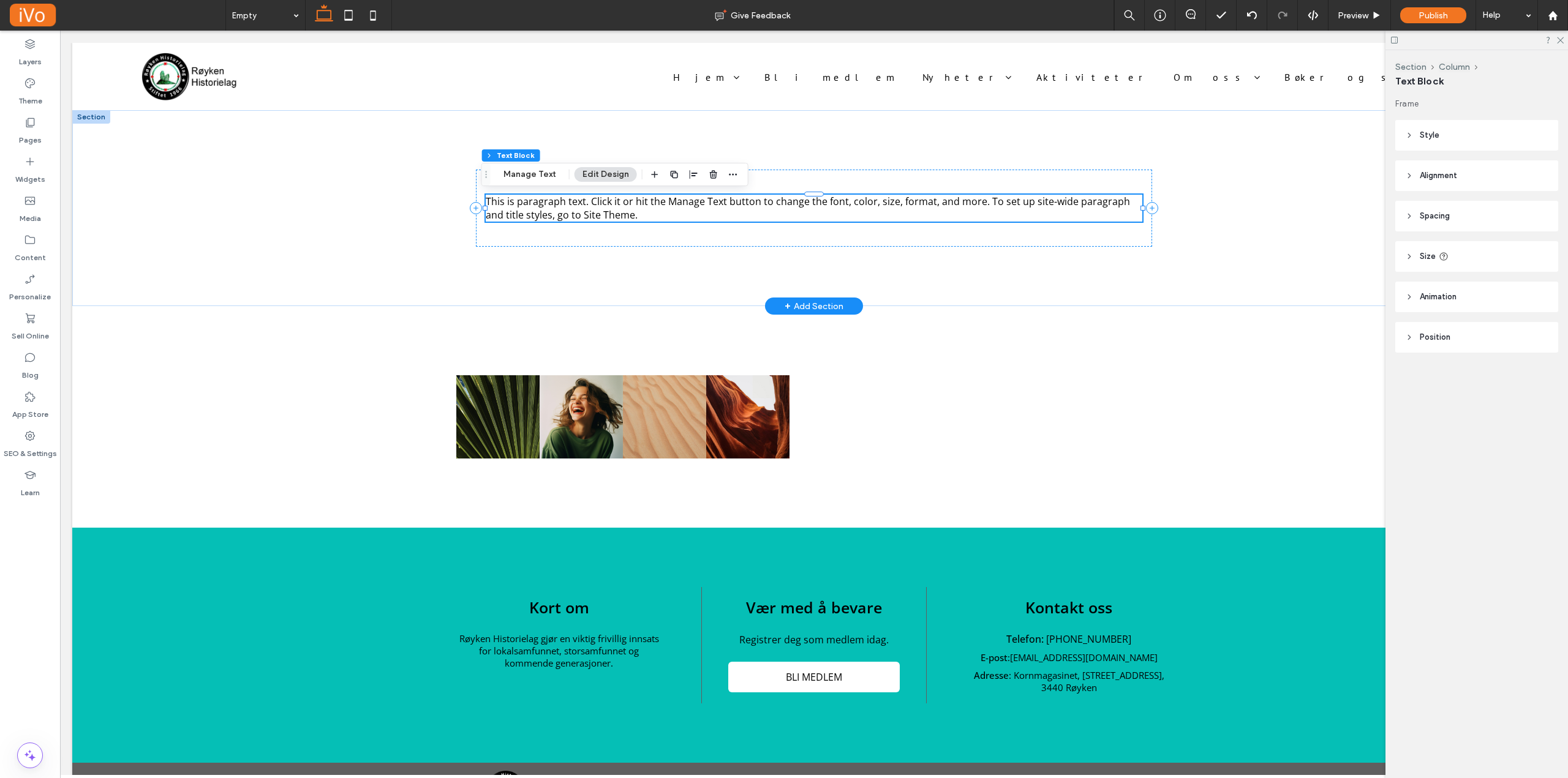
click at [609, 206] on span "This is paragraph text. Click it or hit the Manage Text button to change the fo…" at bounding box center [807, 208] width 645 height 27
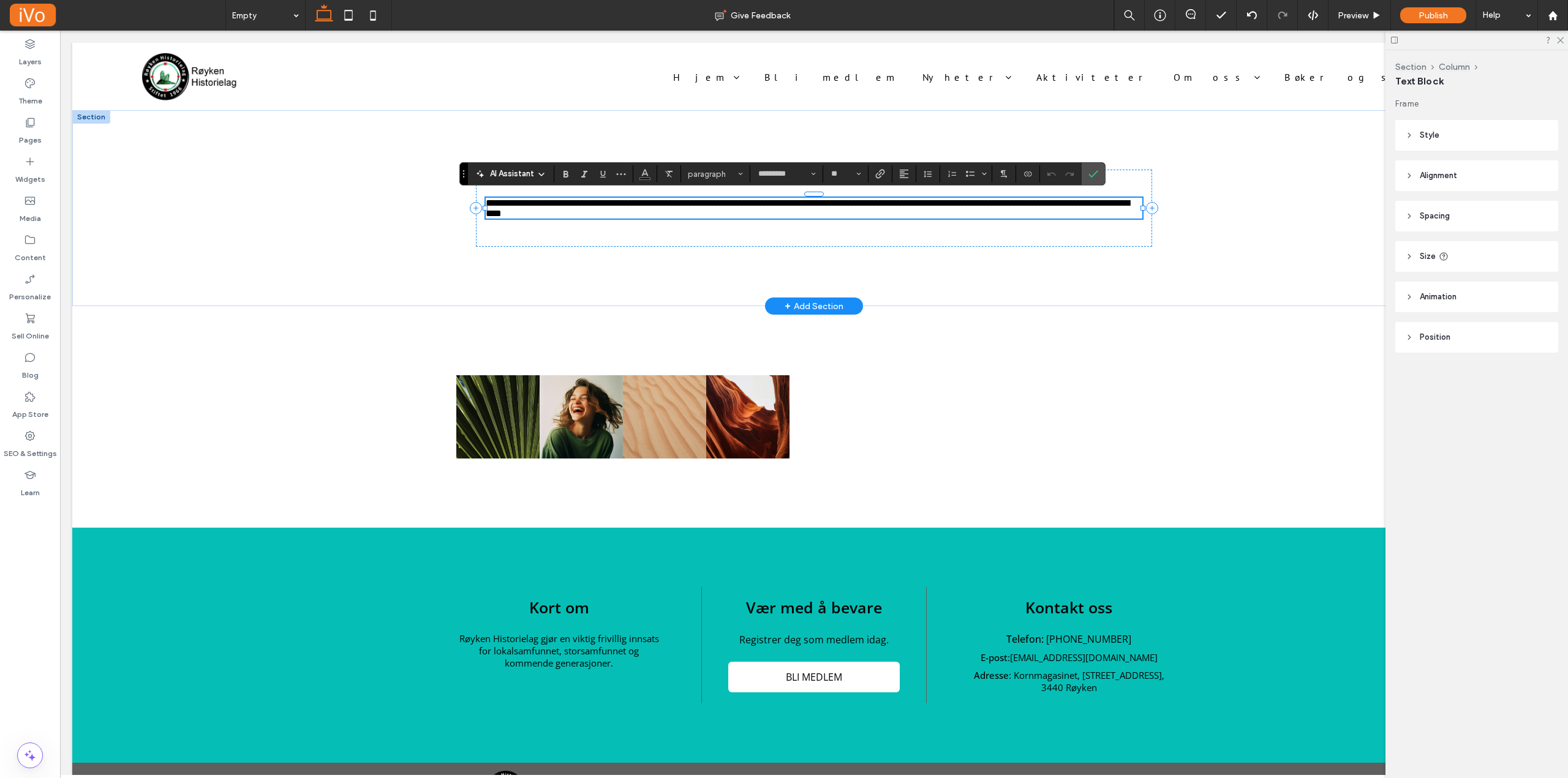
click at [624, 211] on p "**********" at bounding box center [813, 208] width 656 height 21
click at [637, 218] on p "**********" at bounding box center [813, 208] width 656 height 21
click at [584, 204] on span "**********" at bounding box center [807, 208] width 644 height 19
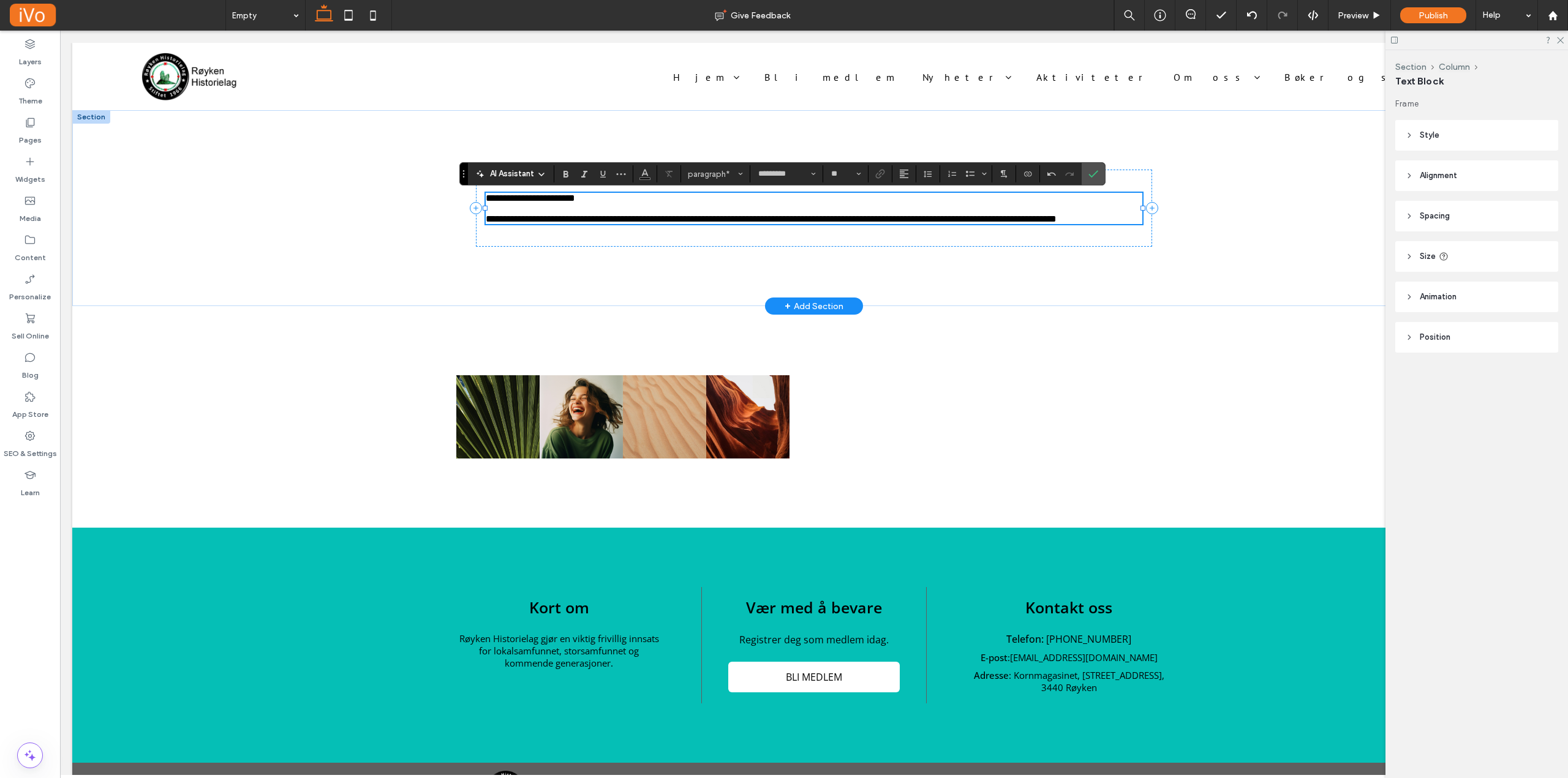
click at [882, 216] on span "**********" at bounding box center [770, 219] width 571 height 10
click at [878, 214] on span "**********" at bounding box center [770, 219] width 571 height 10
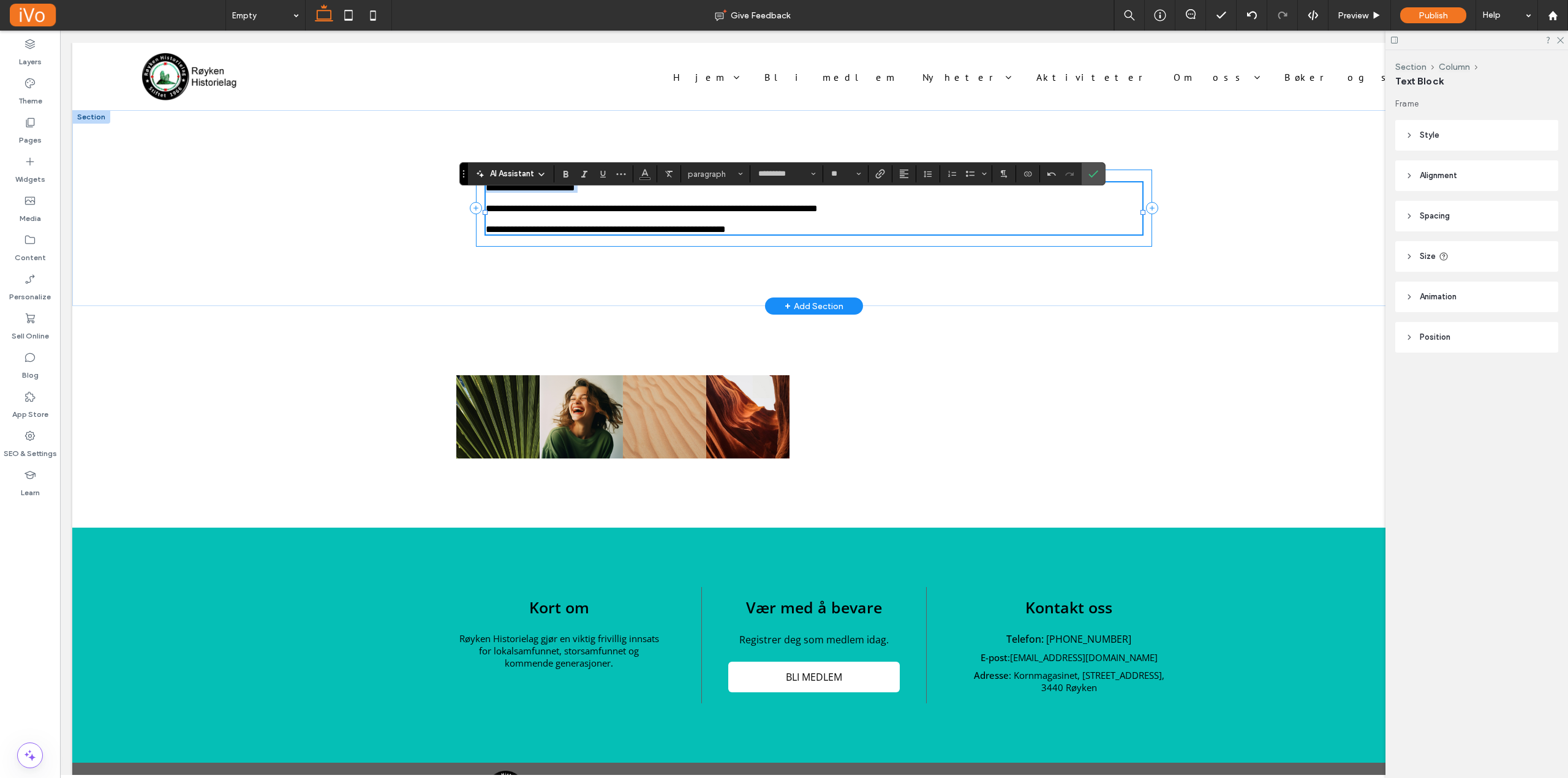
drag, startPoint x: 598, startPoint y: 194, endPoint x: 424, endPoint y: 183, distance: 174.3
click at [416, 181] on div "**********" at bounding box center [814, 208] width 1483 height 196
click at [719, 170] on span "paragraph" at bounding box center [712, 174] width 48 height 10
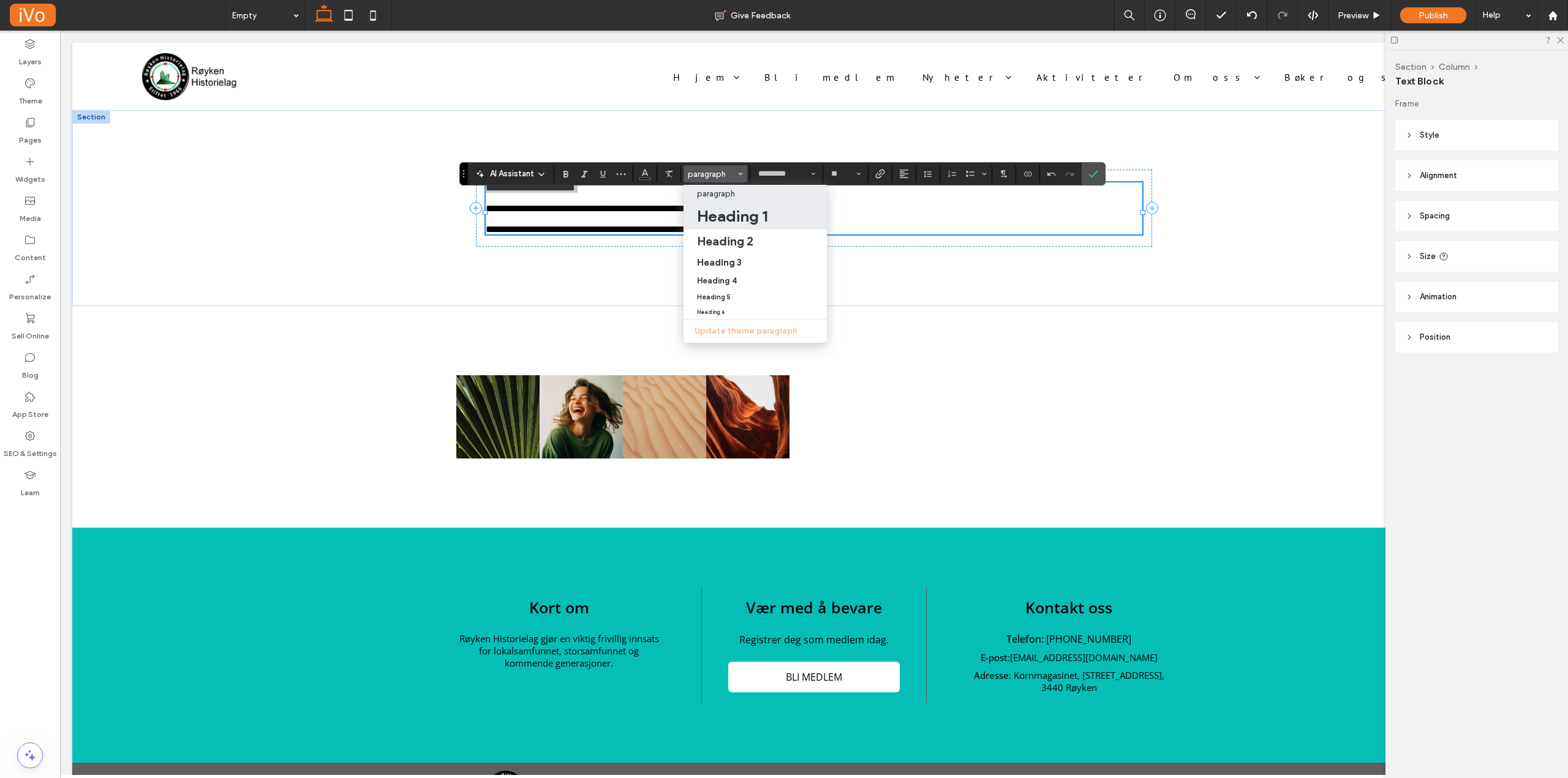
click at [728, 218] on h1 "Heading 1" at bounding box center [732, 216] width 71 height 19
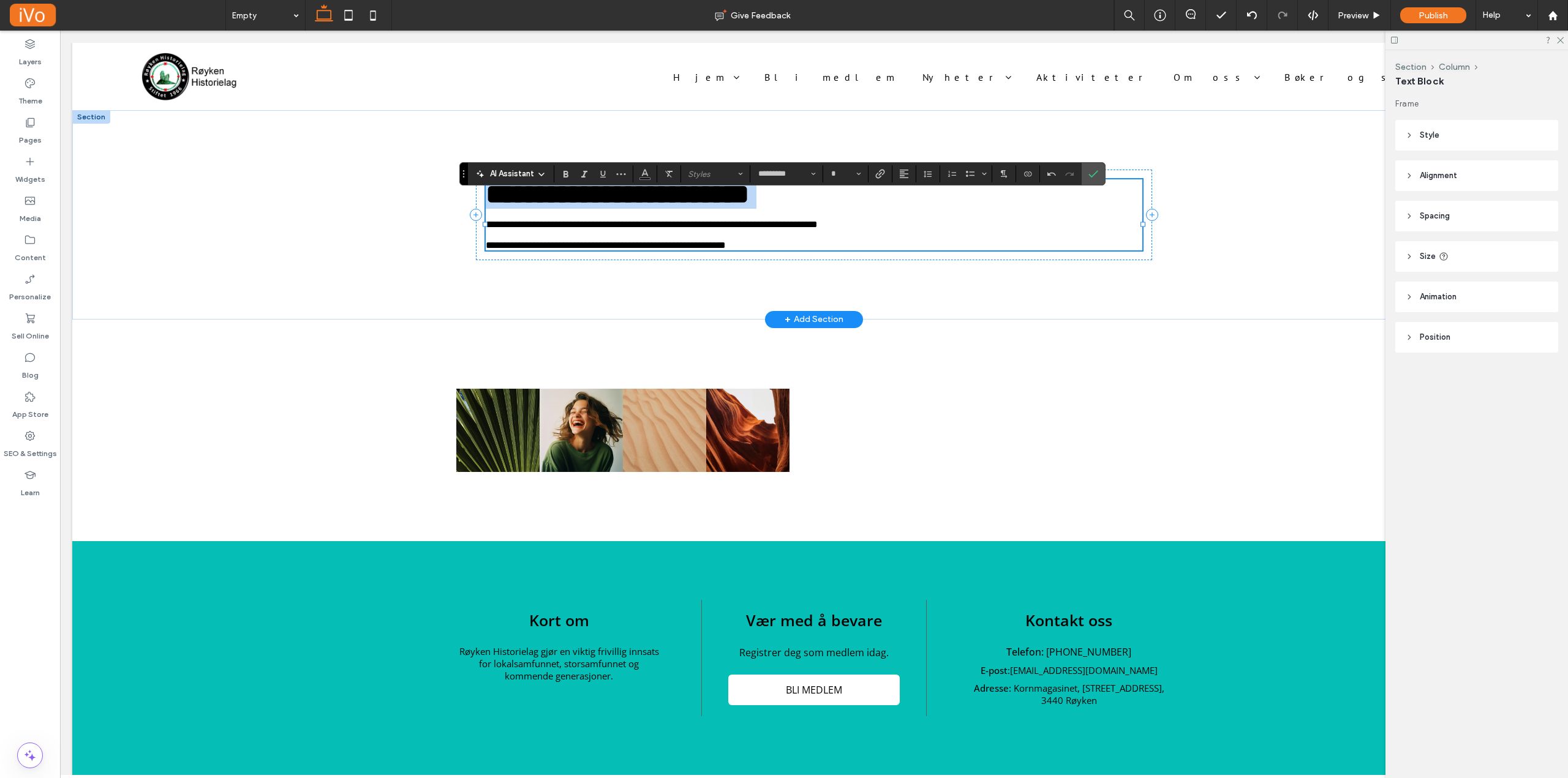
click at [749, 207] on span "**********" at bounding box center [617, 194] width 263 height 27
click at [837, 217] on p "﻿" at bounding box center [813, 214] width 656 height 10
type input "**"
drag, startPoint x: 898, startPoint y: 242, endPoint x: 471, endPoint y: 240, distance: 427.0
click at [476, 240] on div "**********" at bounding box center [813, 215] width 676 height 91
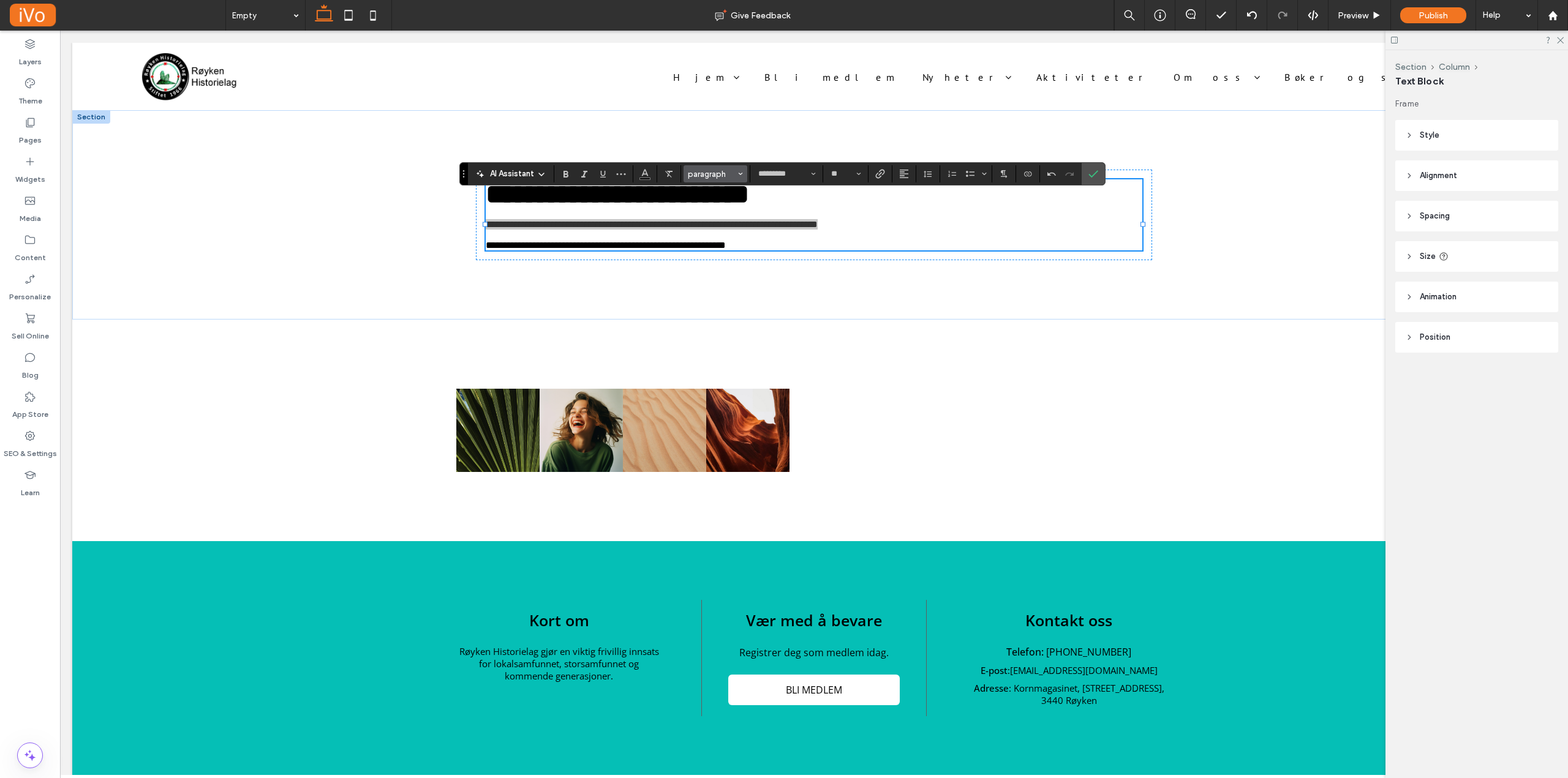
click at [721, 167] on button "paragraph" at bounding box center [715, 174] width 64 height 17
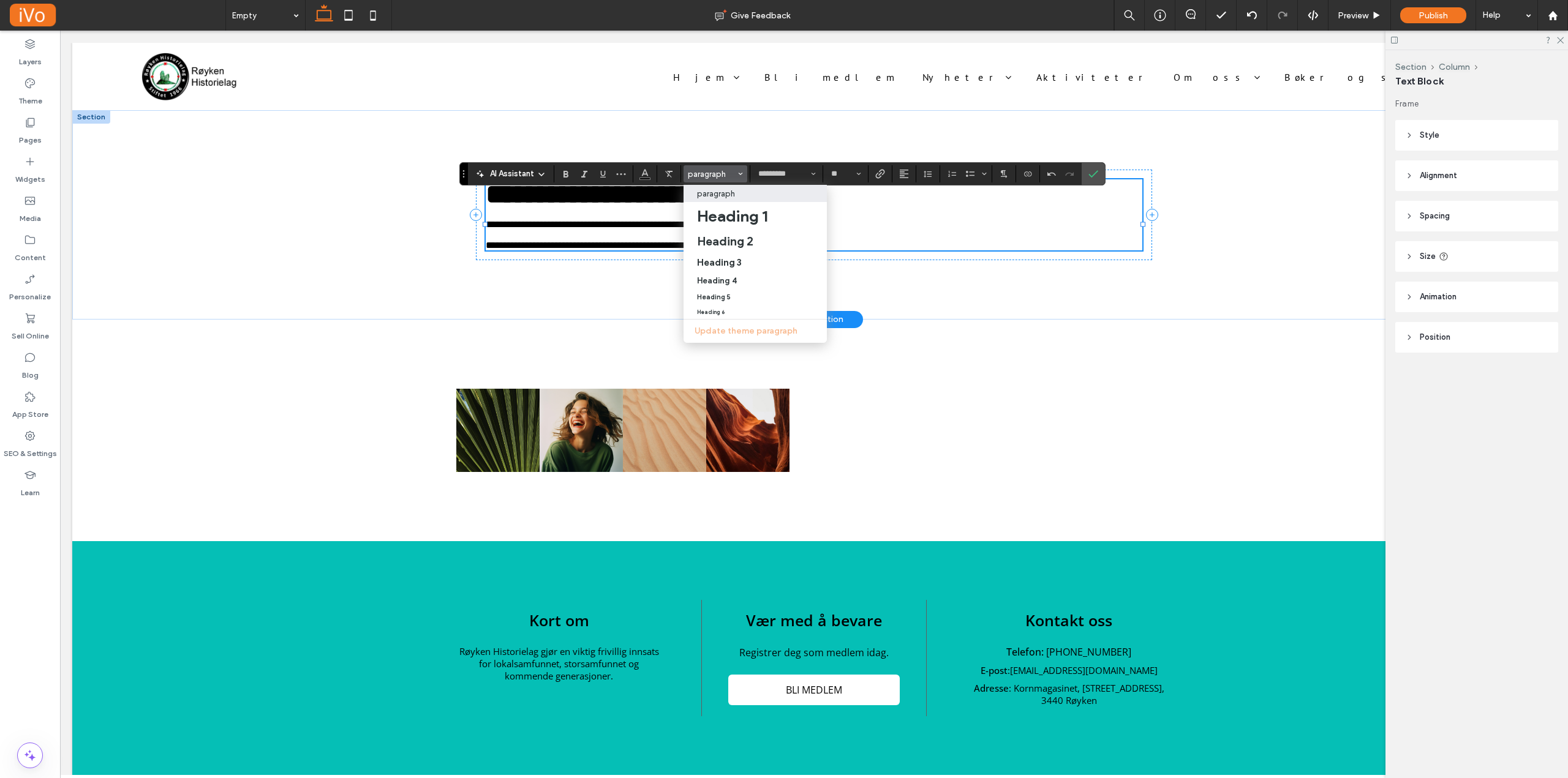
click at [925, 219] on p at bounding box center [813, 214] width 656 height 10
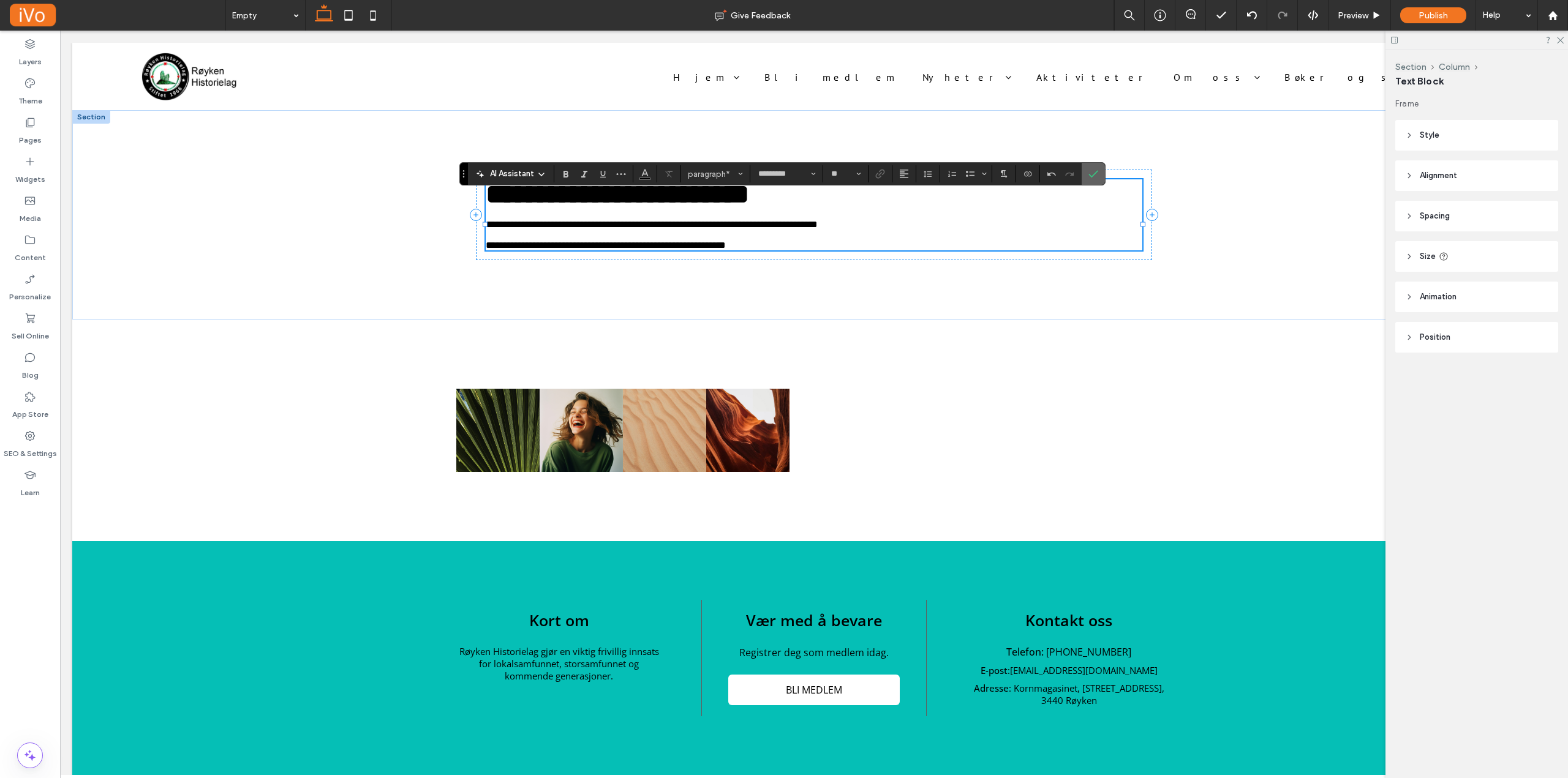
click at [1092, 181] on span "Confirm" at bounding box center [1091, 173] width 5 height 22
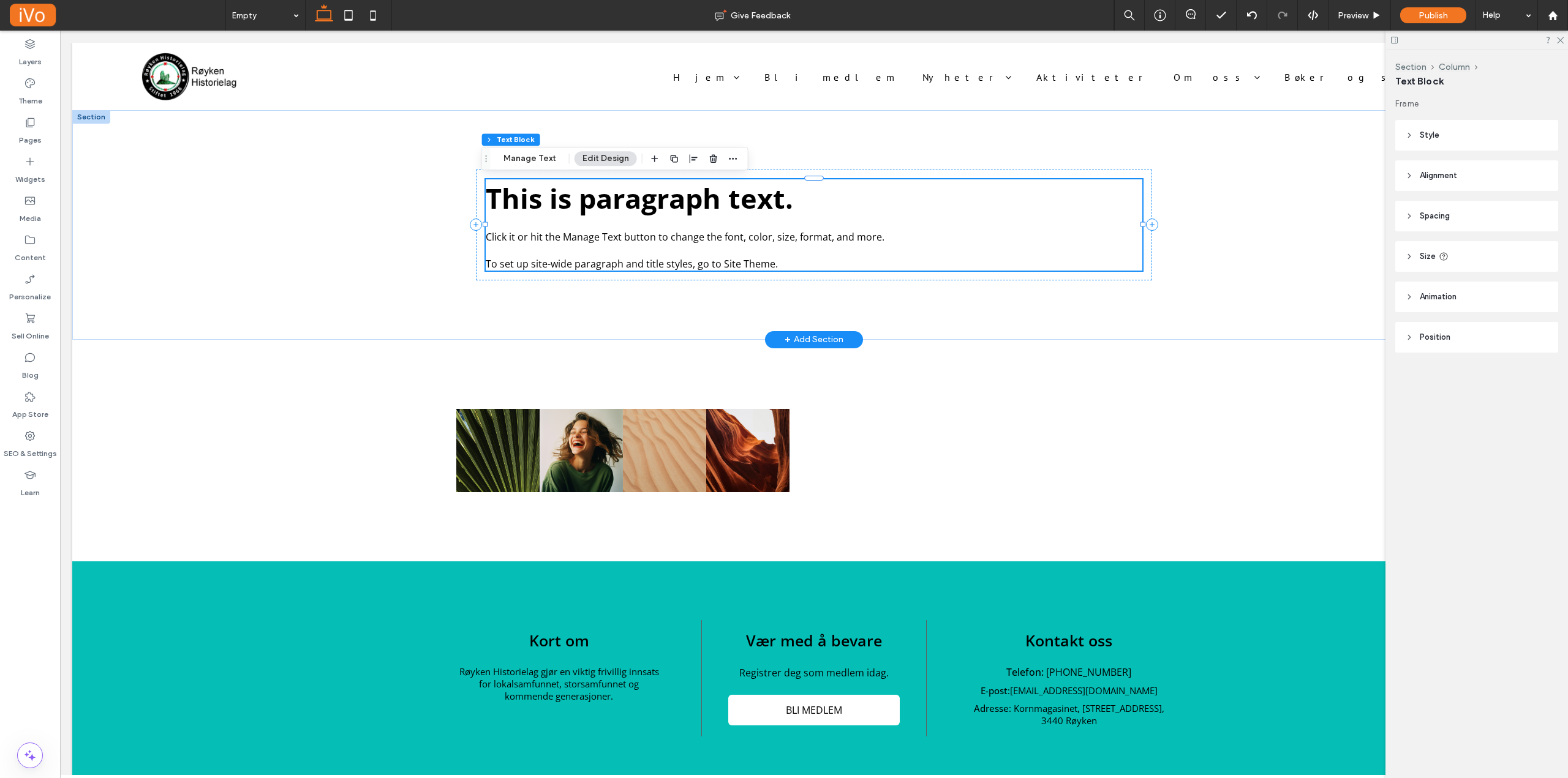
click at [710, 233] on span "Click it or hit the Manage Text button to change the font, color, size, format,…" at bounding box center [685, 236] width 399 height 13
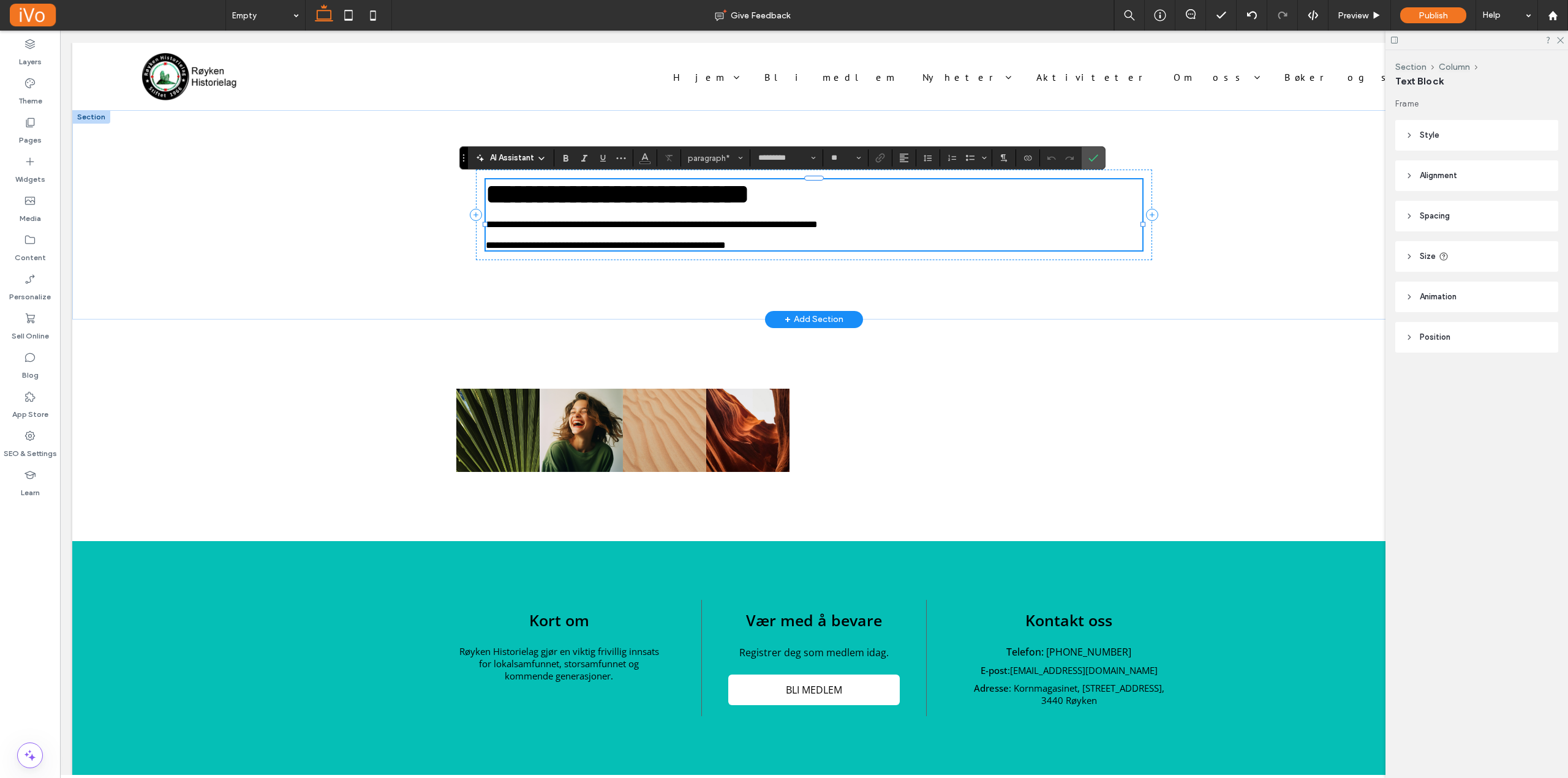
click at [707, 229] on span "**********" at bounding box center [652, 224] width 332 height 10
drag, startPoint x: 733, startPoint y: 240, endPoint x: 757, endPoint y: 240, distance: 24.0
click at [734, 229] on span "**********" at bounding box center [652, 224] width 332 height 10
click at [745, 229] on span "**********" at bounding box center [652, 224] width 332 height 10
click at [742, 229] on span "**********" at bounding box center [652, 224] width 332 height 10
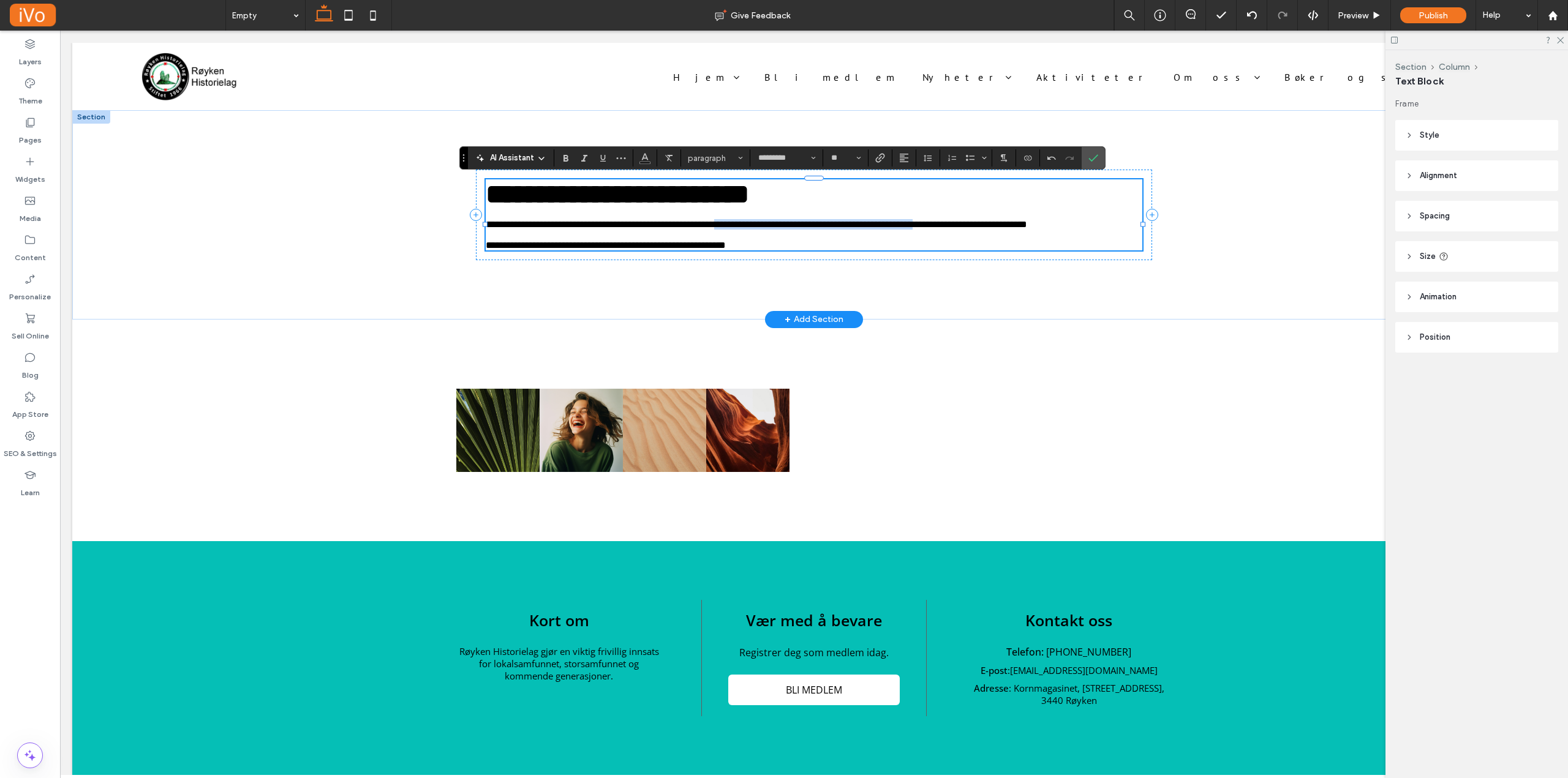
drag, startPoint x: 885, startPoint y: 238, endPoint x: 749, endPoint y: 232, distance: 136.1
click at [749, 229] on span "**********" at bounding box center [756, 224] width 541 height 10
click at [1093, 158] on icon "Confirm" at bounding box center [1093, 157] width 10 height 10
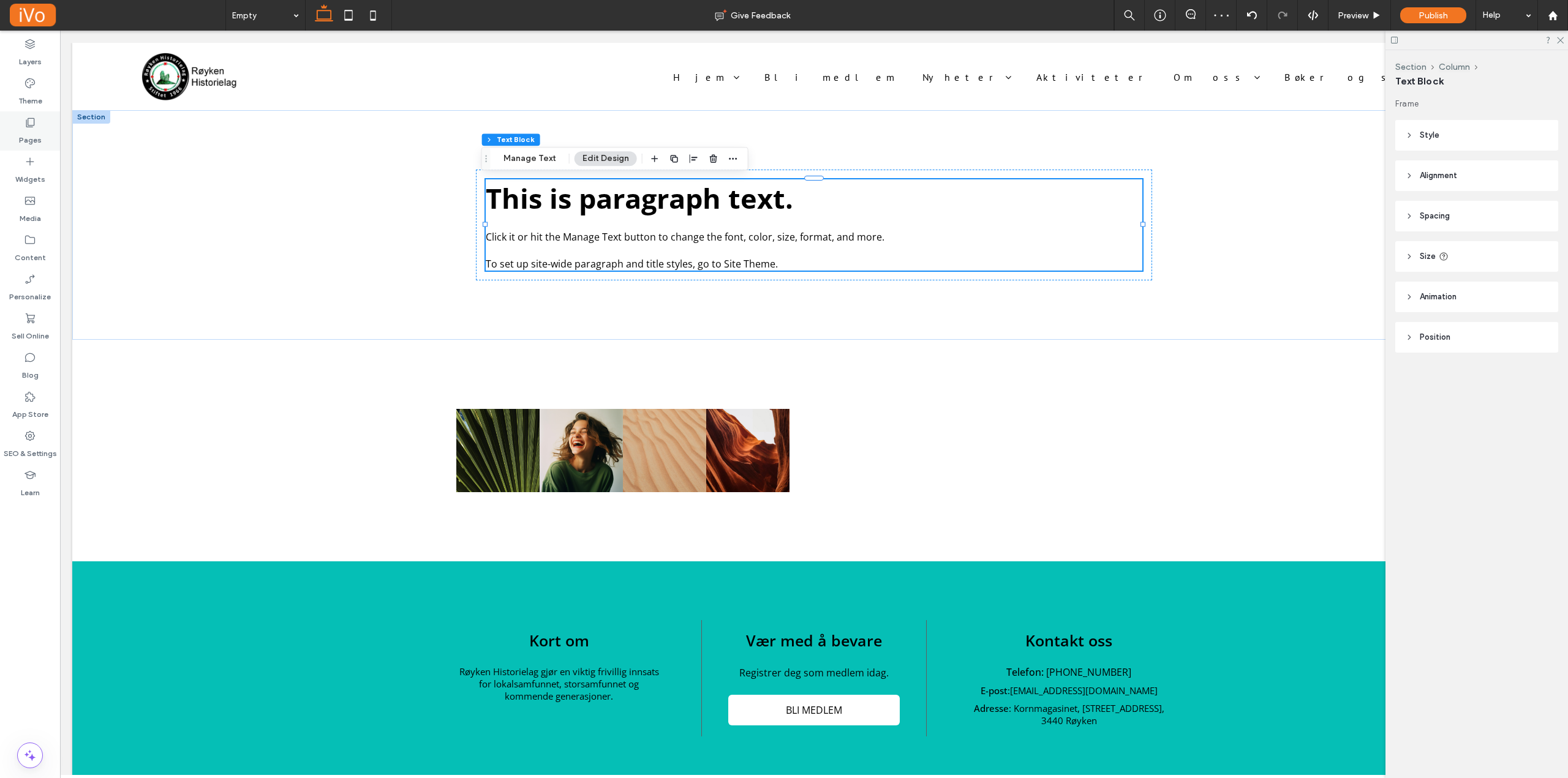
click at [31, 128] on icon at bounding box center [30, 122] width 12 height 12
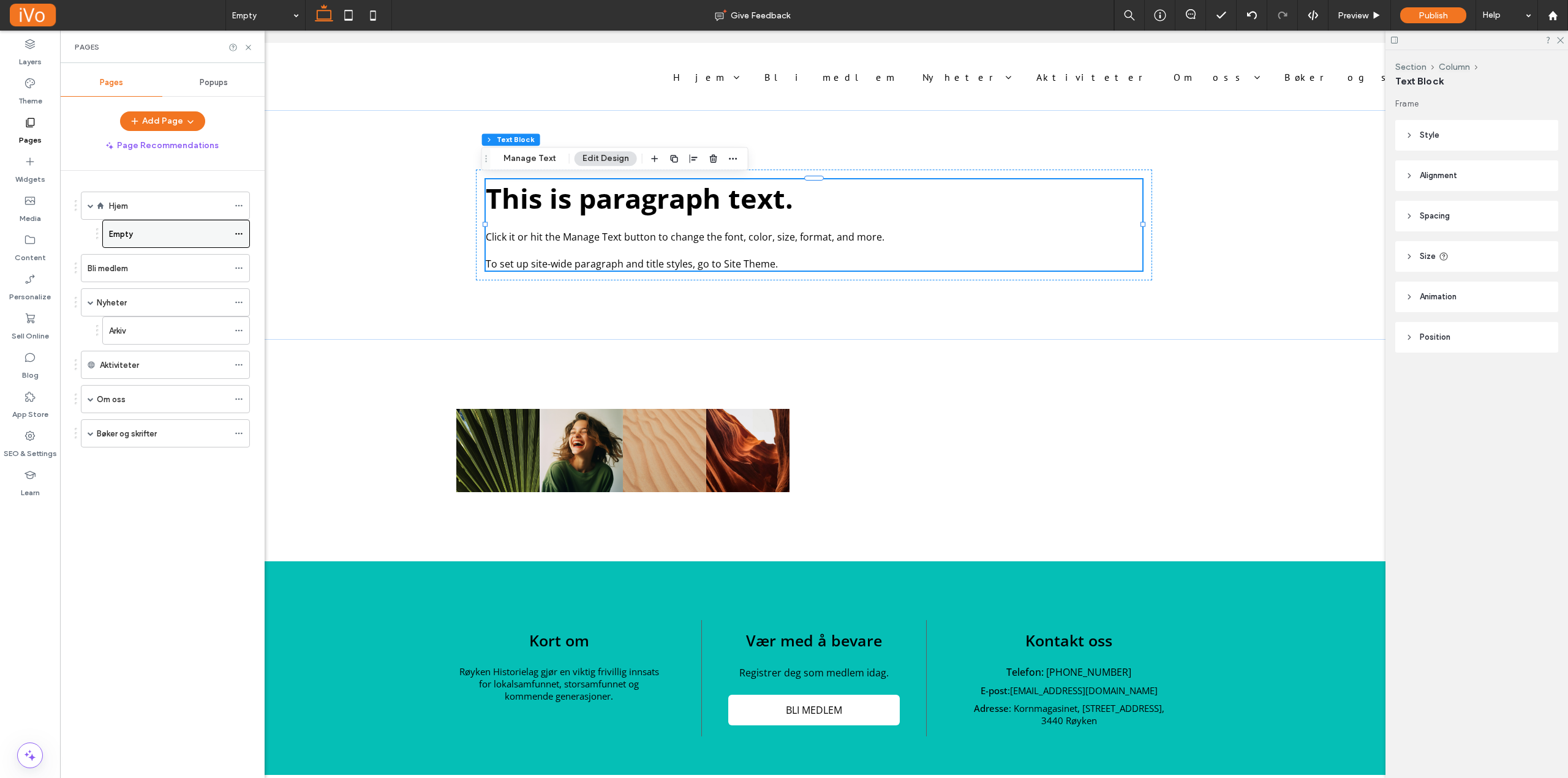
click at [241, 232] on icon at bounding box center [239, 234] width 9 height 9
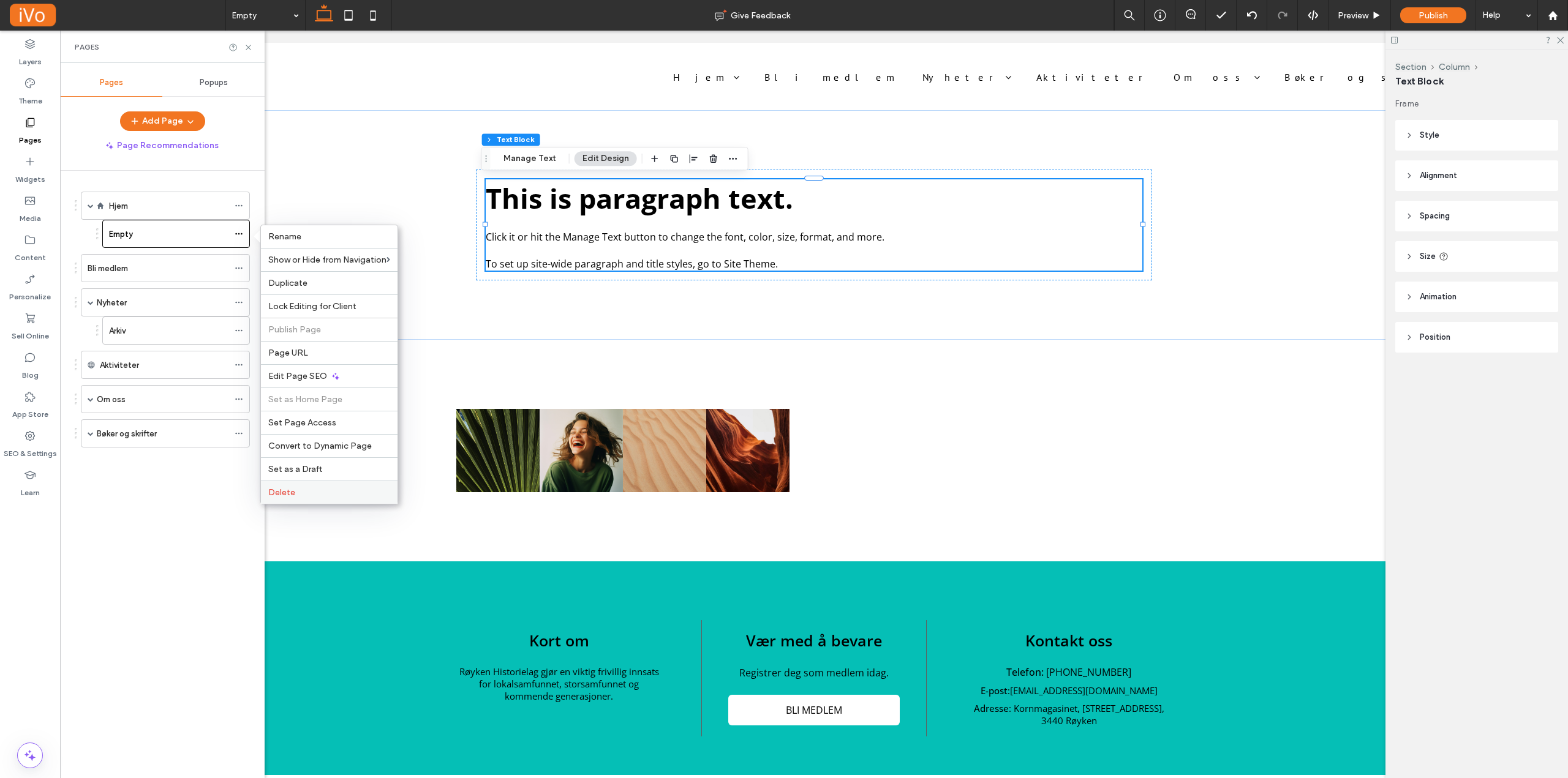
click at [310, 489] on label "Delete" at bounding box center [329, 492] width 122 height 10
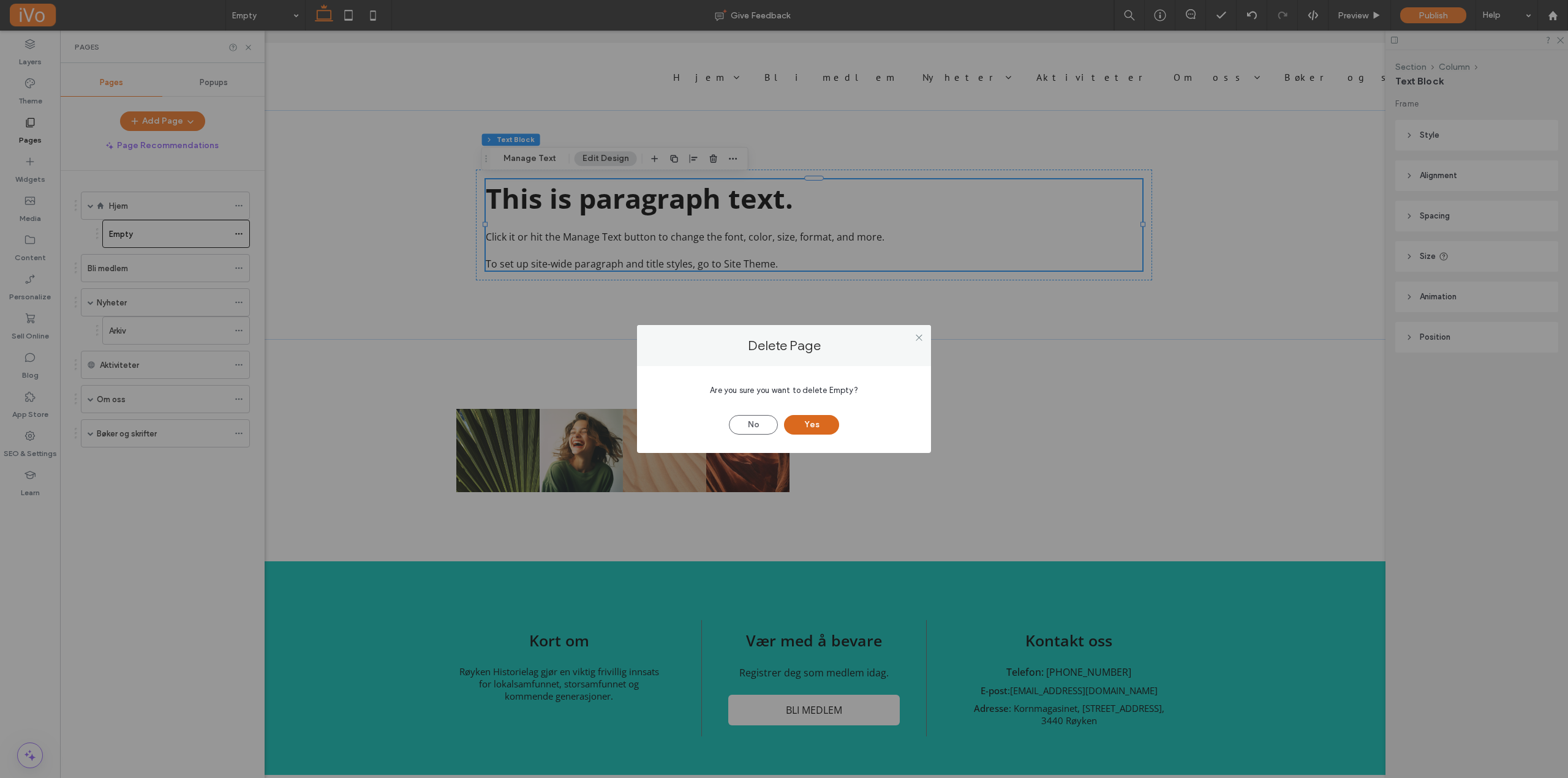
click at [829, 424] on button "Yes" at bounding box center [811, 425] width 55 height 19
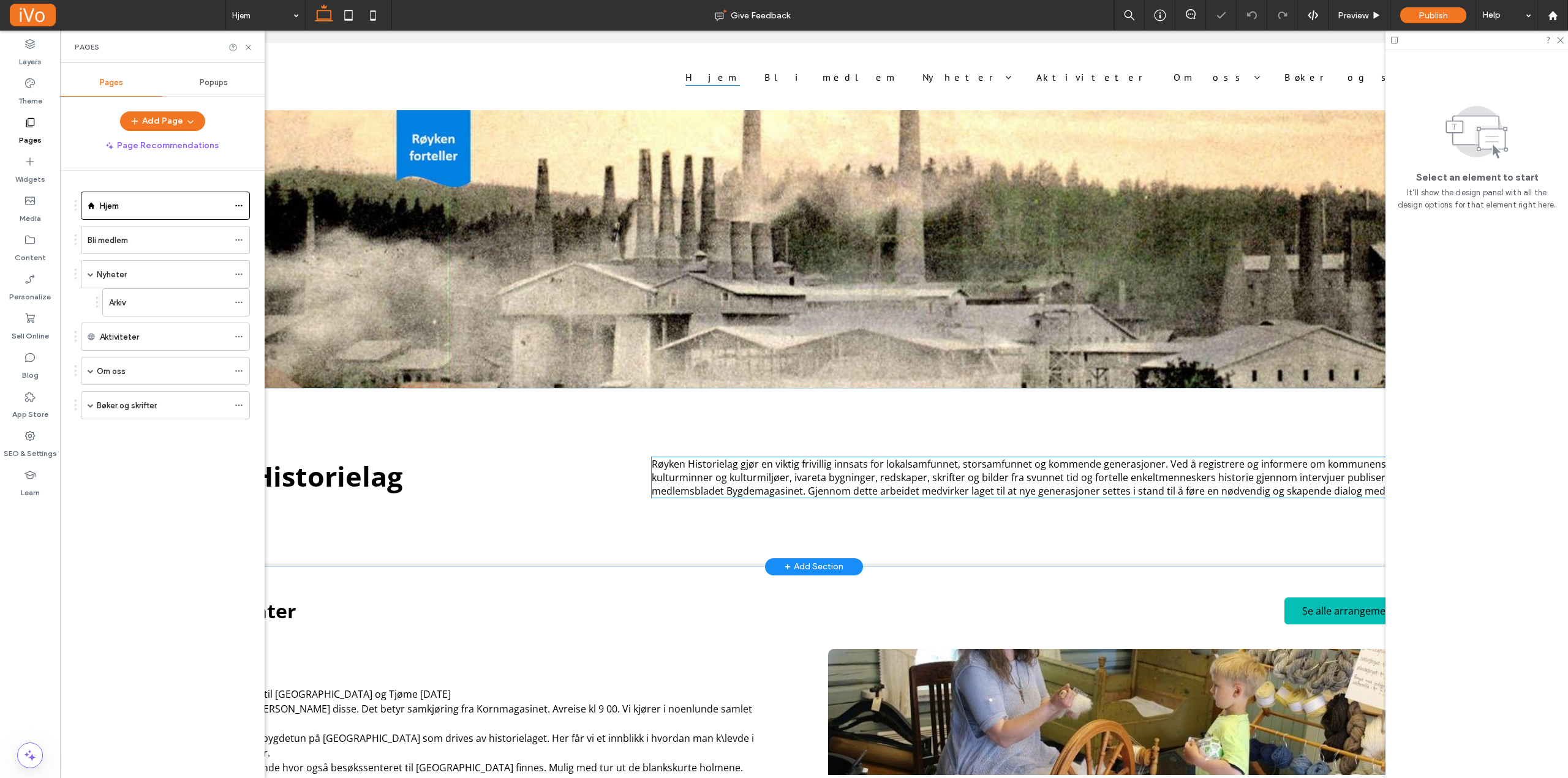
click at [803, 467] on span "Røyken Historielag gjør en viktig frivillig innsats for lokalsamfunnet, storsam…" at bounding box center [1067, 477] width 831 height 40
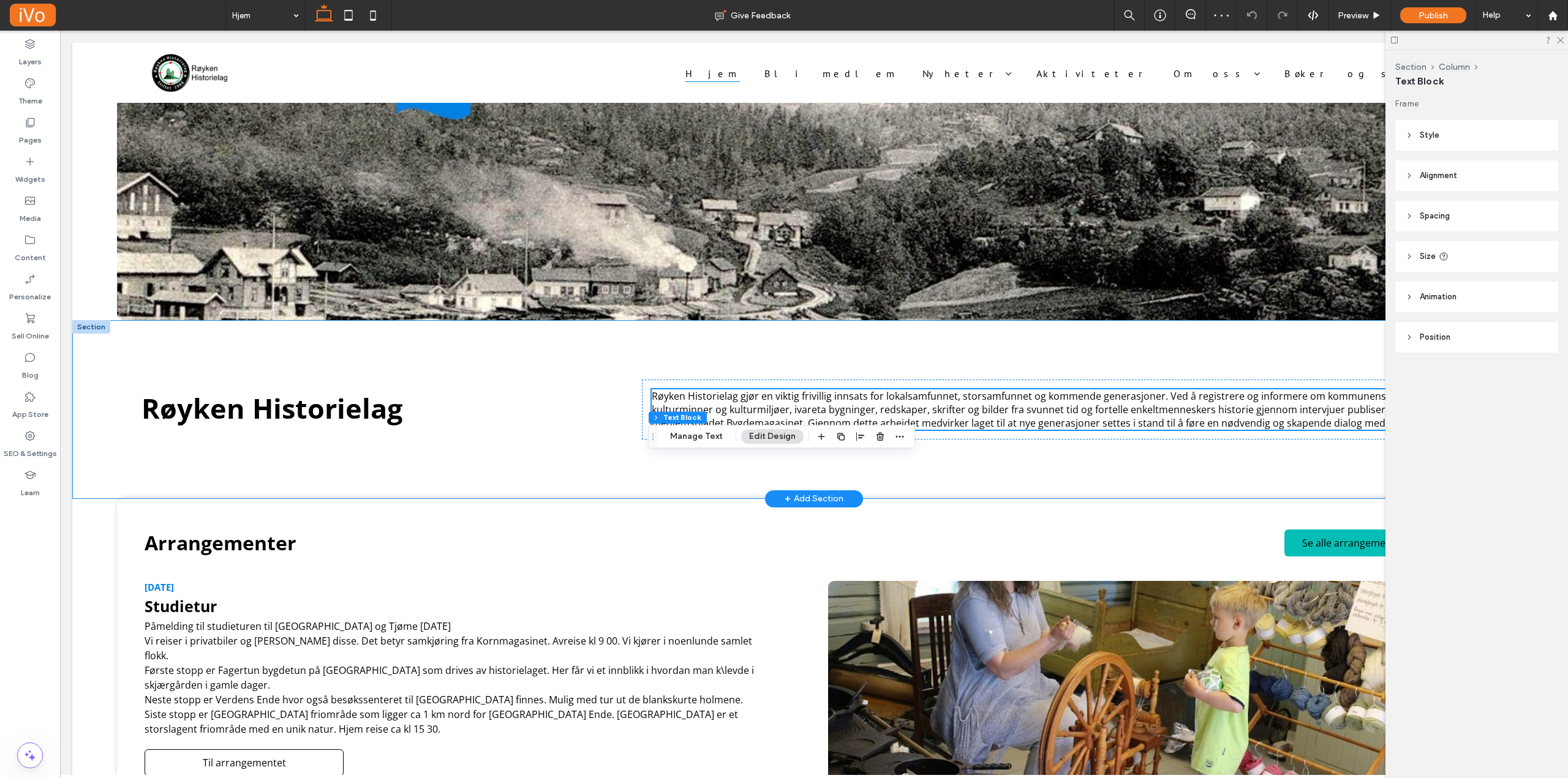
scroll to position [115, 0]
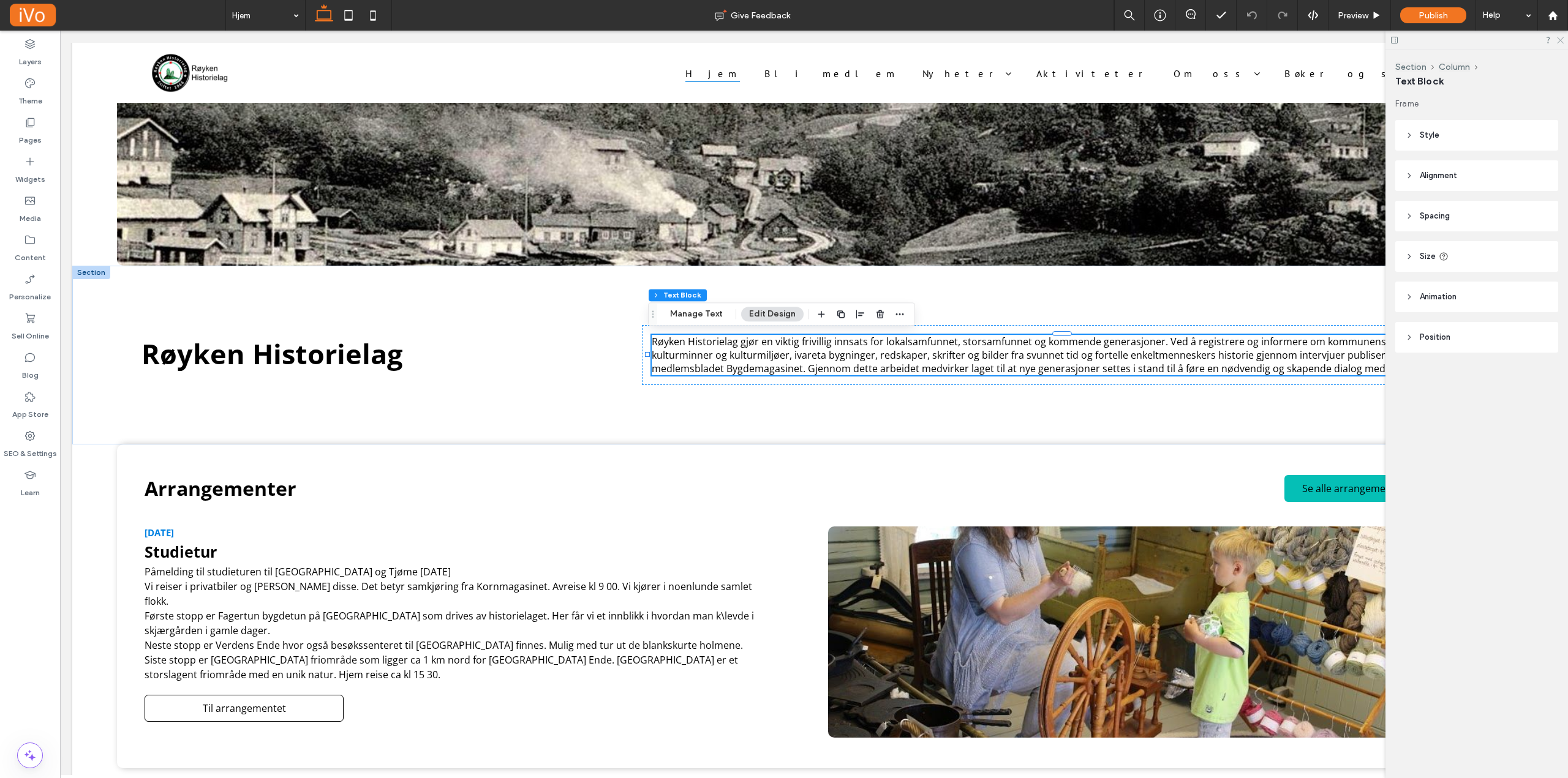
click at [1561, 41] on icon at bounding box center [1559, 39] width 8 height 8
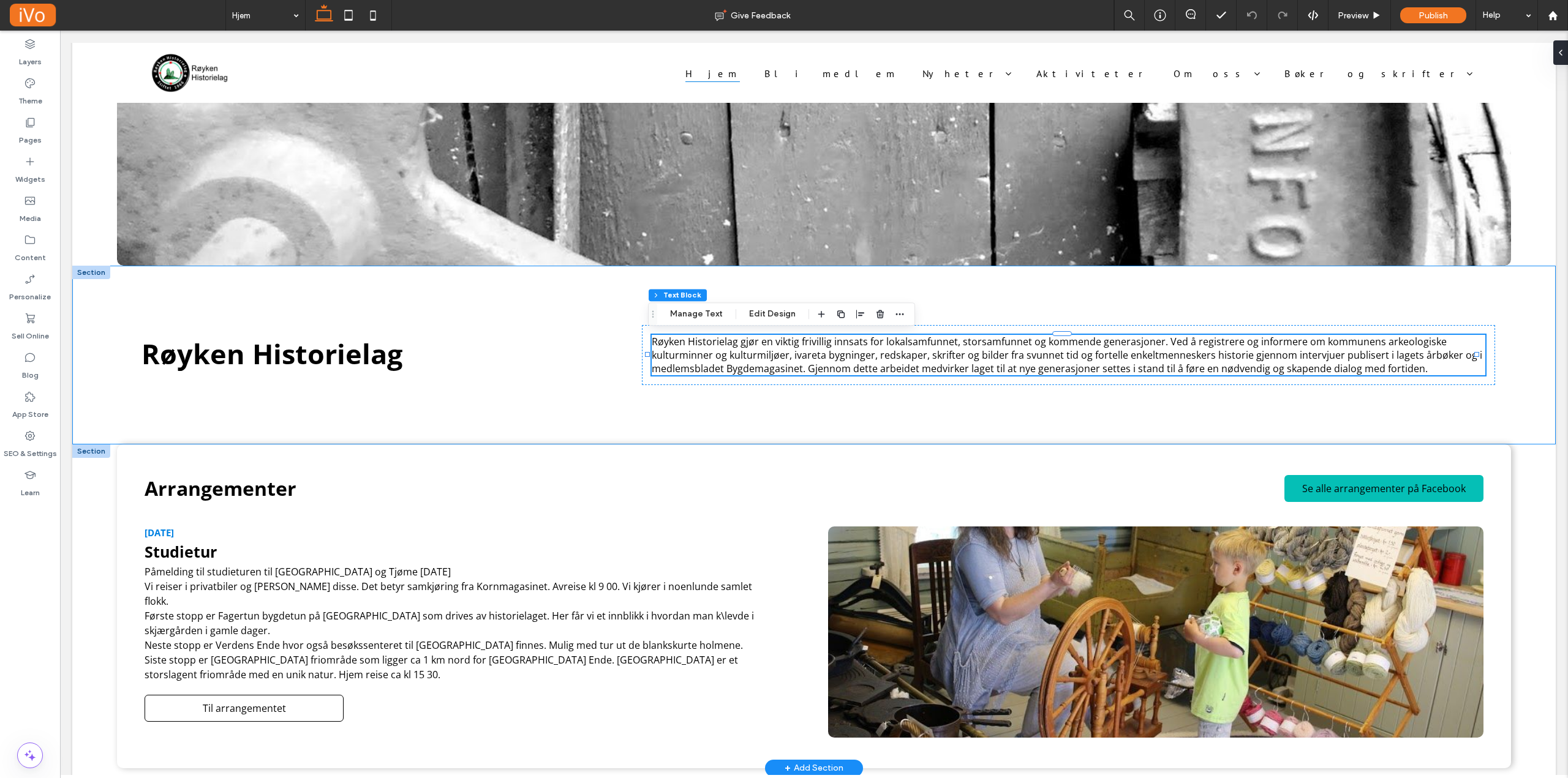
scroll to position [360, 0]
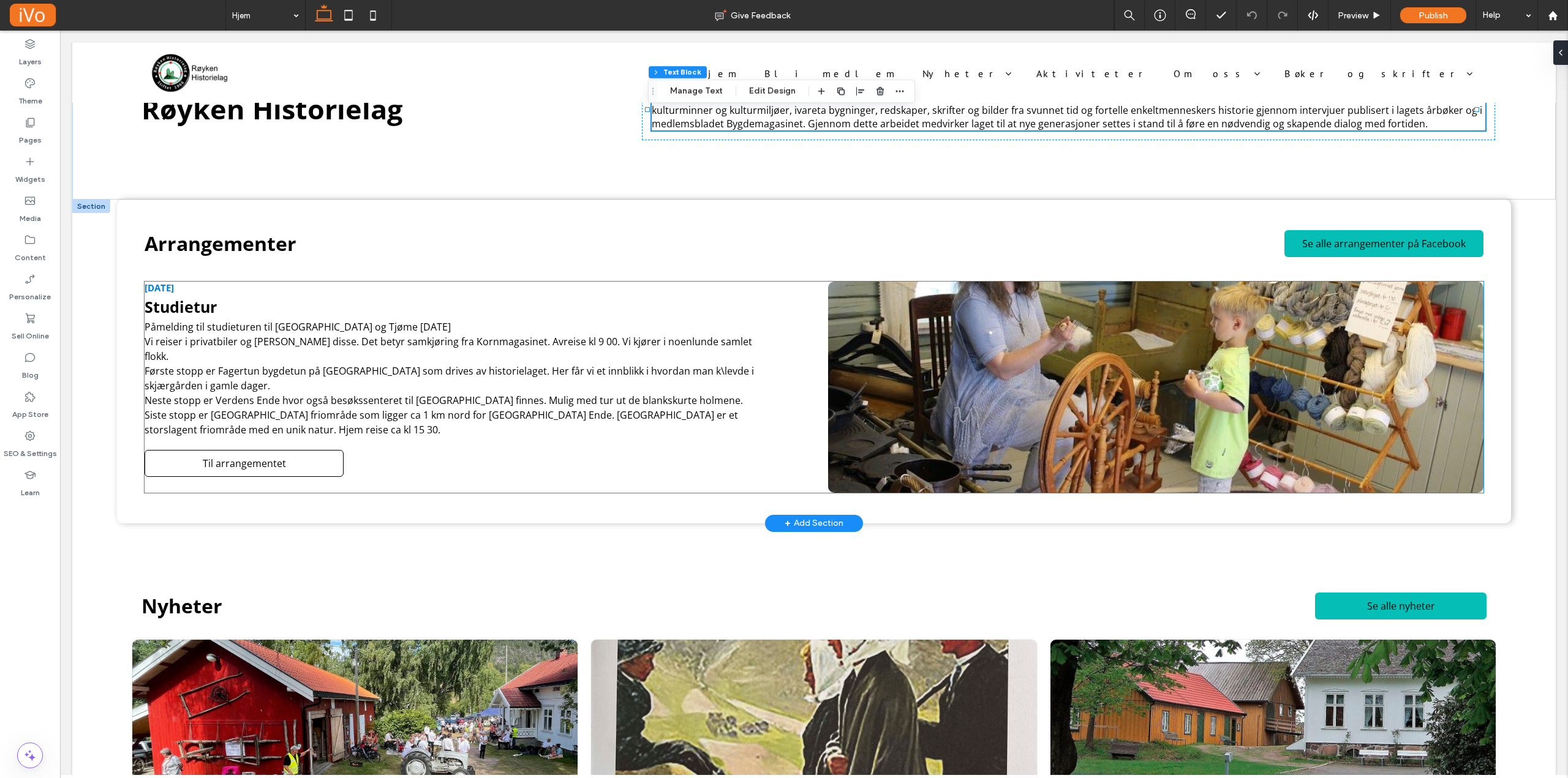
click at [1070, 408] on img at bounding box center [1155, 387] width 655 height 212
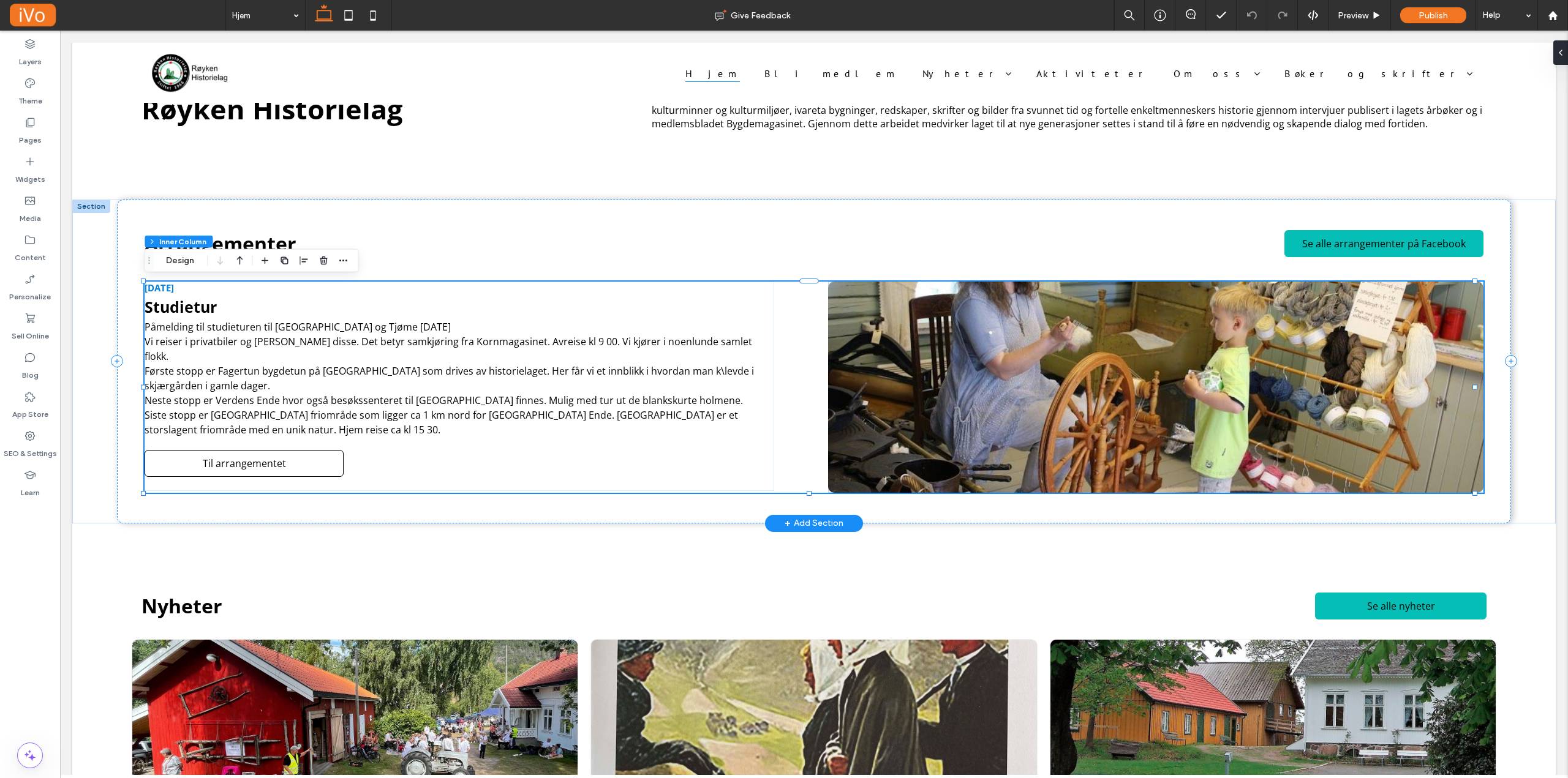
click at [1119, 387] on img at bounding box center [1155, 387] width 655 height 212
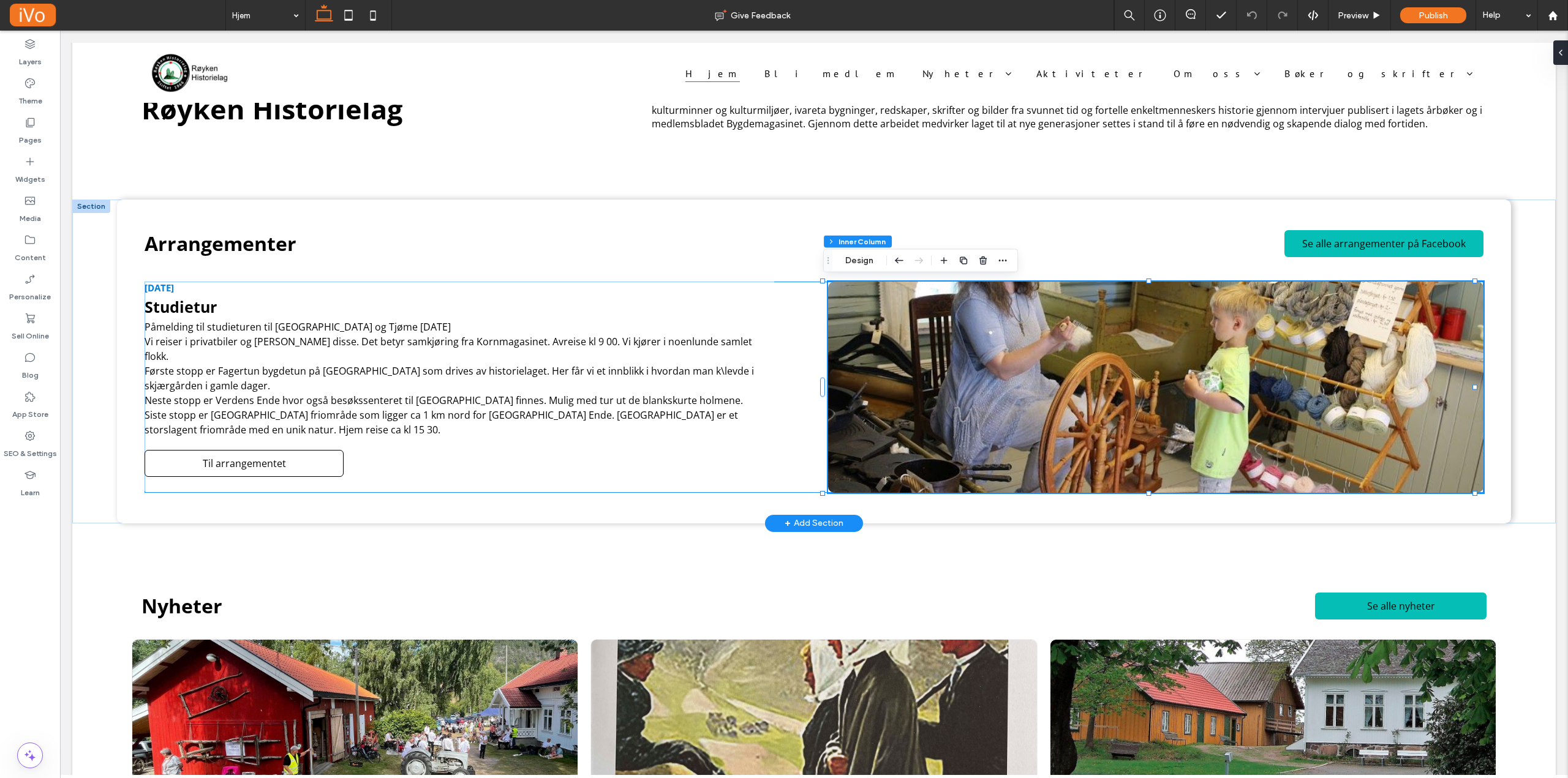
click at [1046, 375] on img at bounding box center [1155, 387] width 655 height 212
type input "**"
click at [882, 260] on button "Manage Image" at bounding box center [875, 260] width 76 height 15
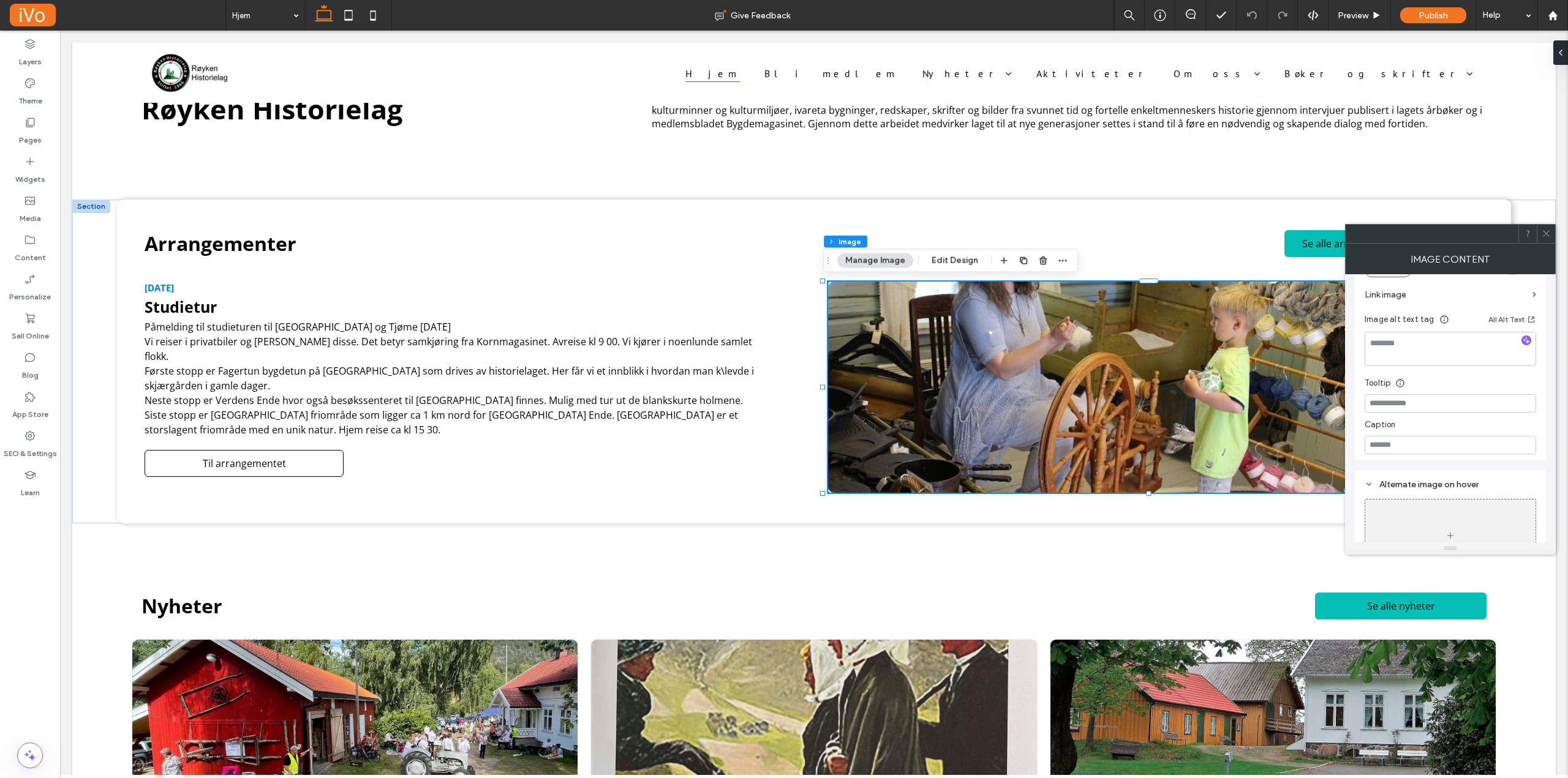
scroll to position [231, 0]
click at [1419, 395] on input at bounding box center [1450, 398] width 171 height 18
type input "*********"
click at [1424, 358] on input at bounding box center [1450, 356] width 171 height 18
click at [1415, 349] on input at bounding box center [1450, 356] width 171 height 18
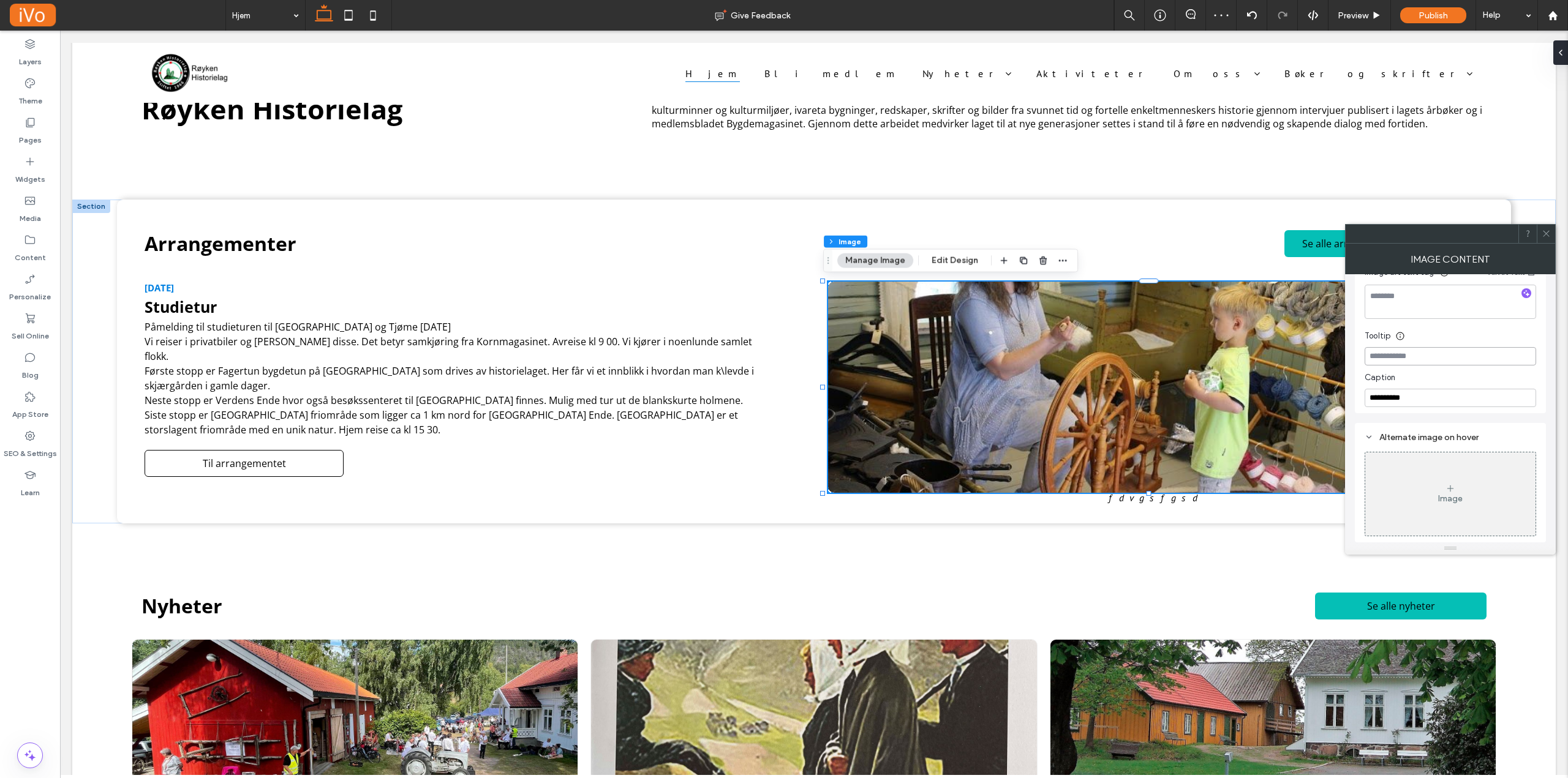
click at [1414, 352] on input at bounding box center [1450, 356] width 171 height 18
type input "**********"
click at [1427, 362] on textarea at bounding box center [1450, 363] width 171 height 34
click at [1403, 357] on textarea at bounding box center [1450, 363] width 171 height 34
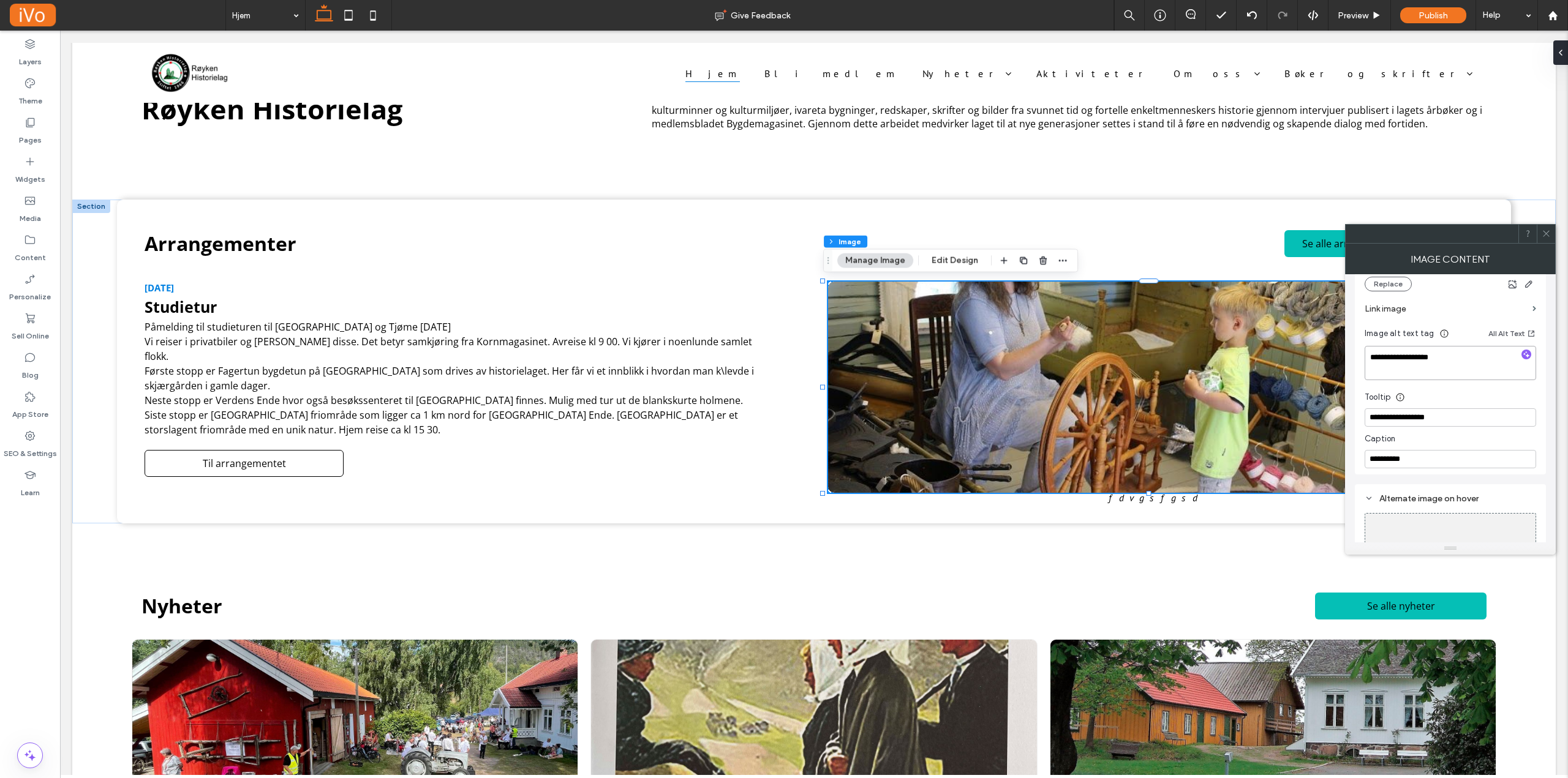
type textarea "**********"
drag, startPoint x: 1434, startPoint y: 388, endPoint x: 1292, endPoint y: 401, distance: 142.6
click at [1470, 363] on textarea "**********" at bounding box center [1450, 363] width 171 height 34
drag, startPoint x: 1524, startPoint y: 395, endPoint x: 1335, endPoint y: 354, distance: 193.4
click at [1526, 356] on icon "button" at bounding box center [1526, 355] width 9 height 9
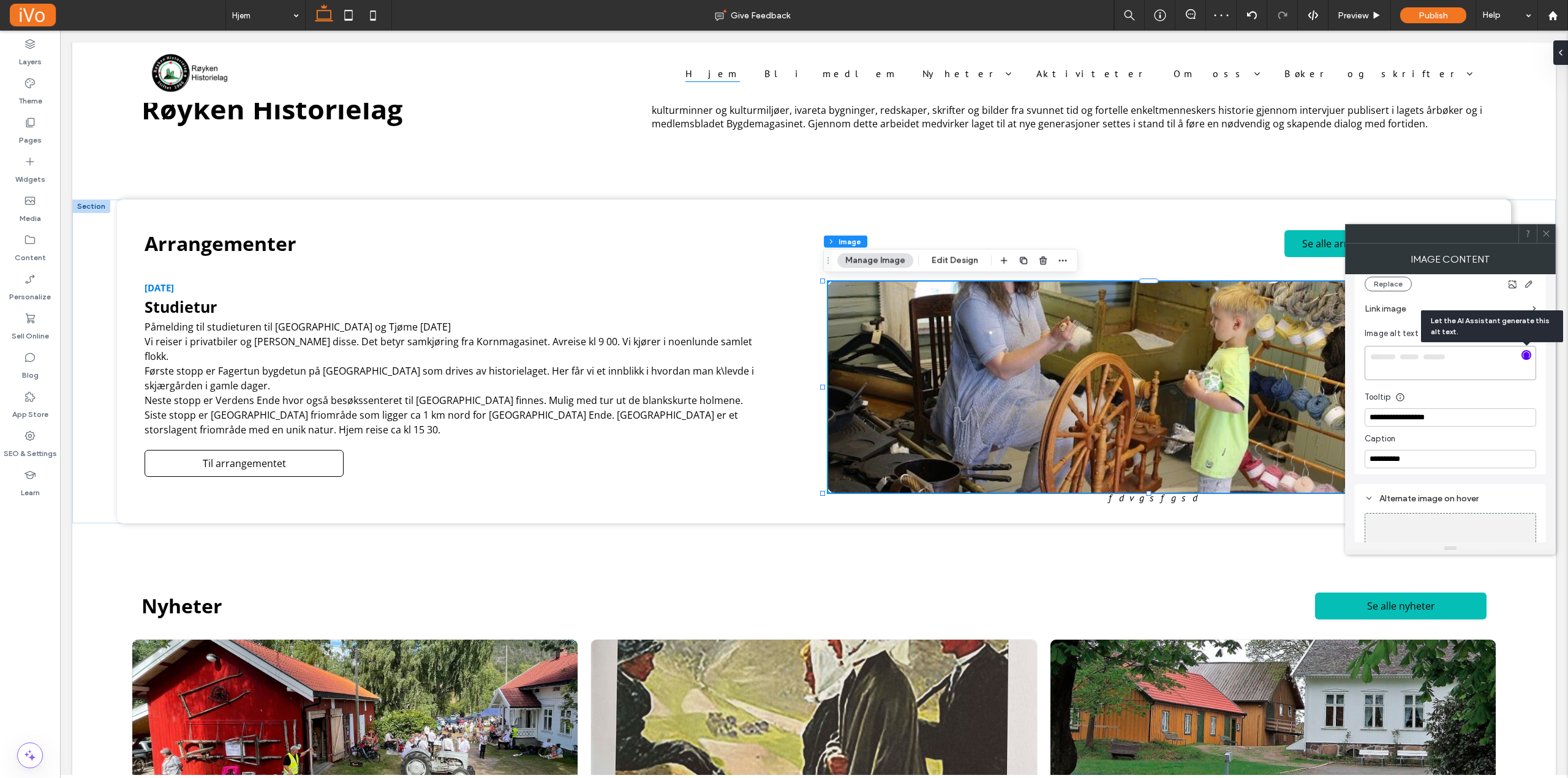
type textarea "**********"
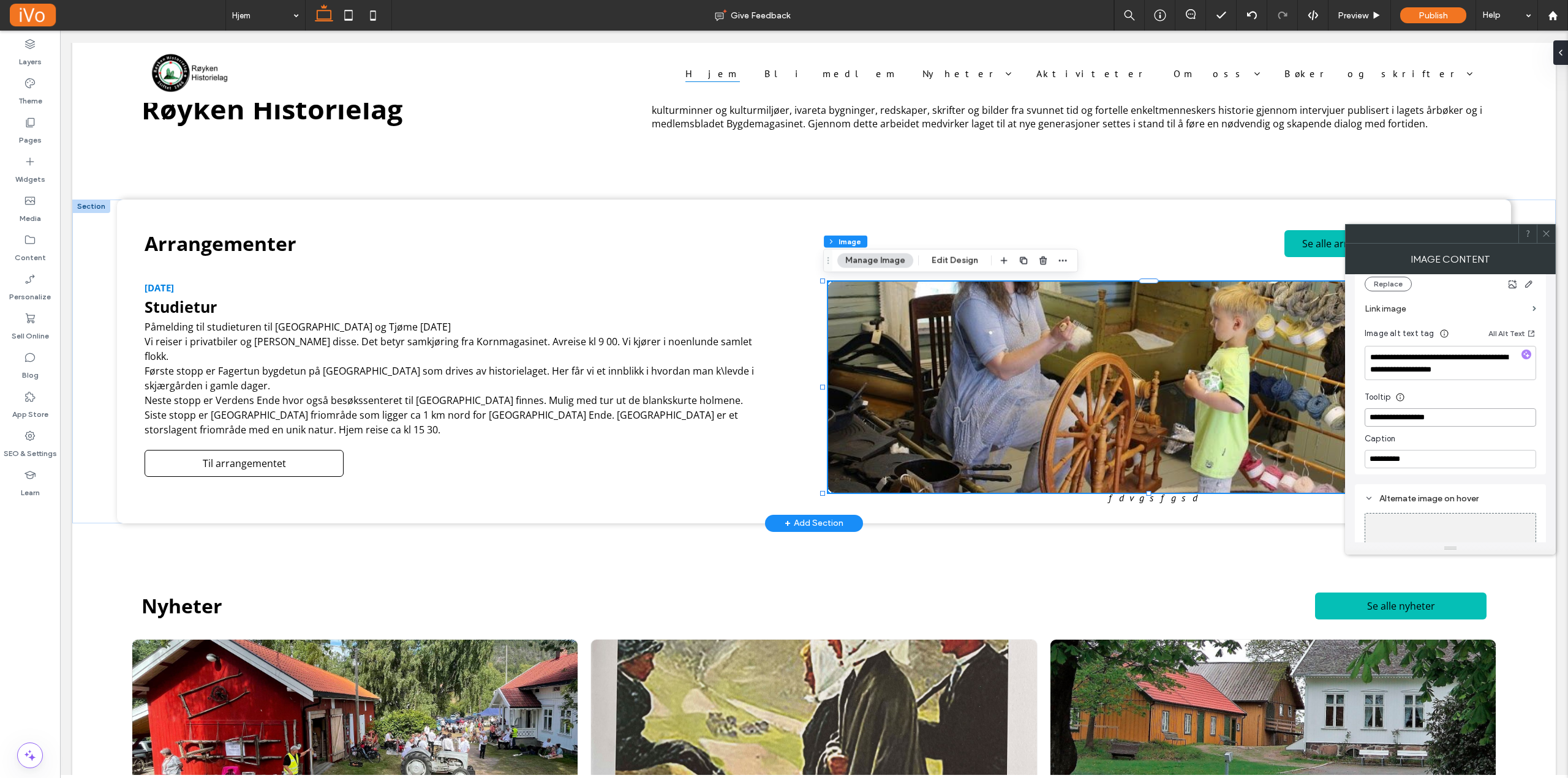
drag, startPoint x: 1523, startPoint y: 446, endPoint x: 1308, endPoint y: 430, distance: 215.6
drag, startPoint x: 1484, startPoint y: 491, endPoint x: 1338, endPoint y: 462, distance: 148.9
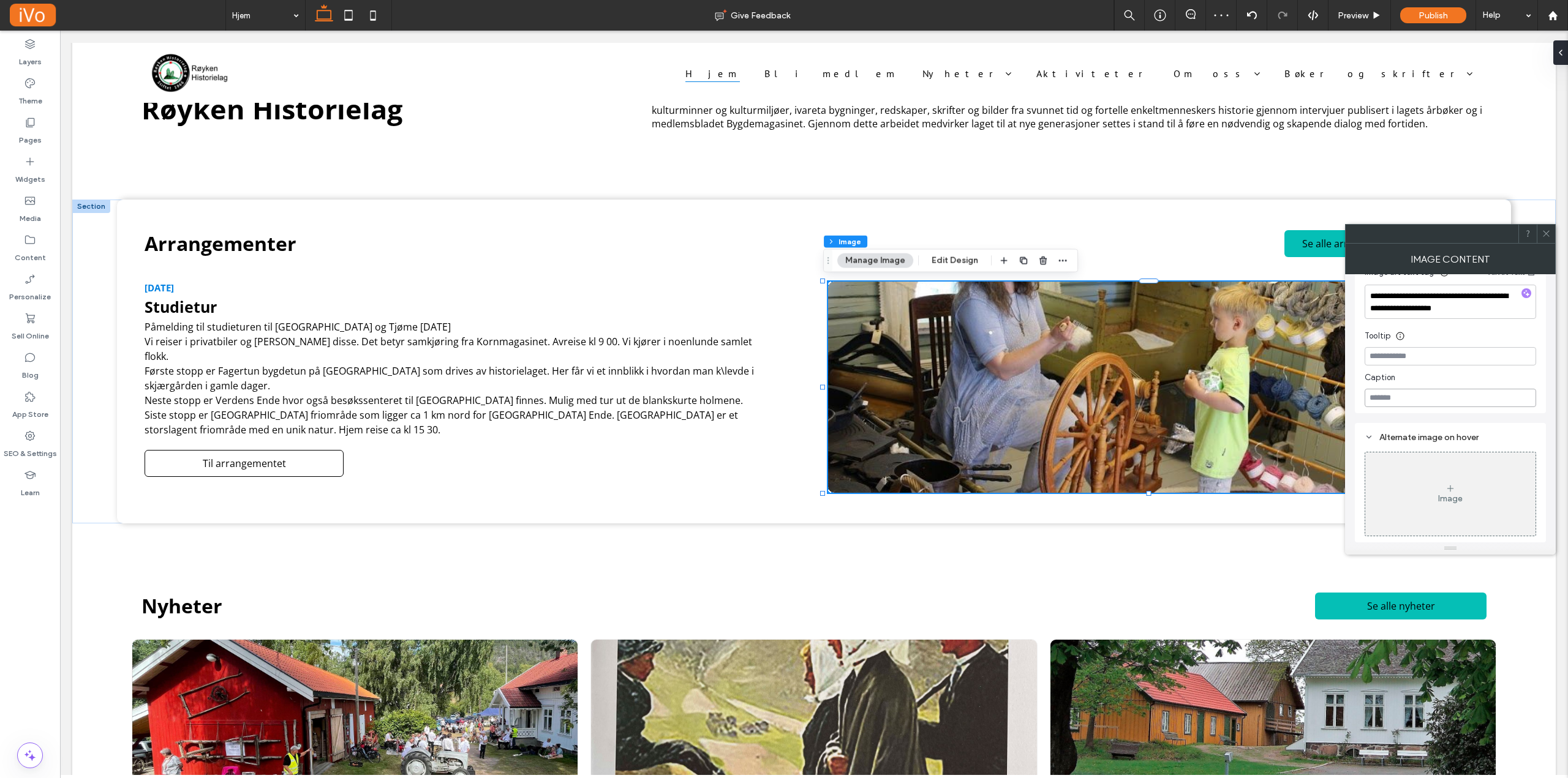
scroll to position [108, 0]
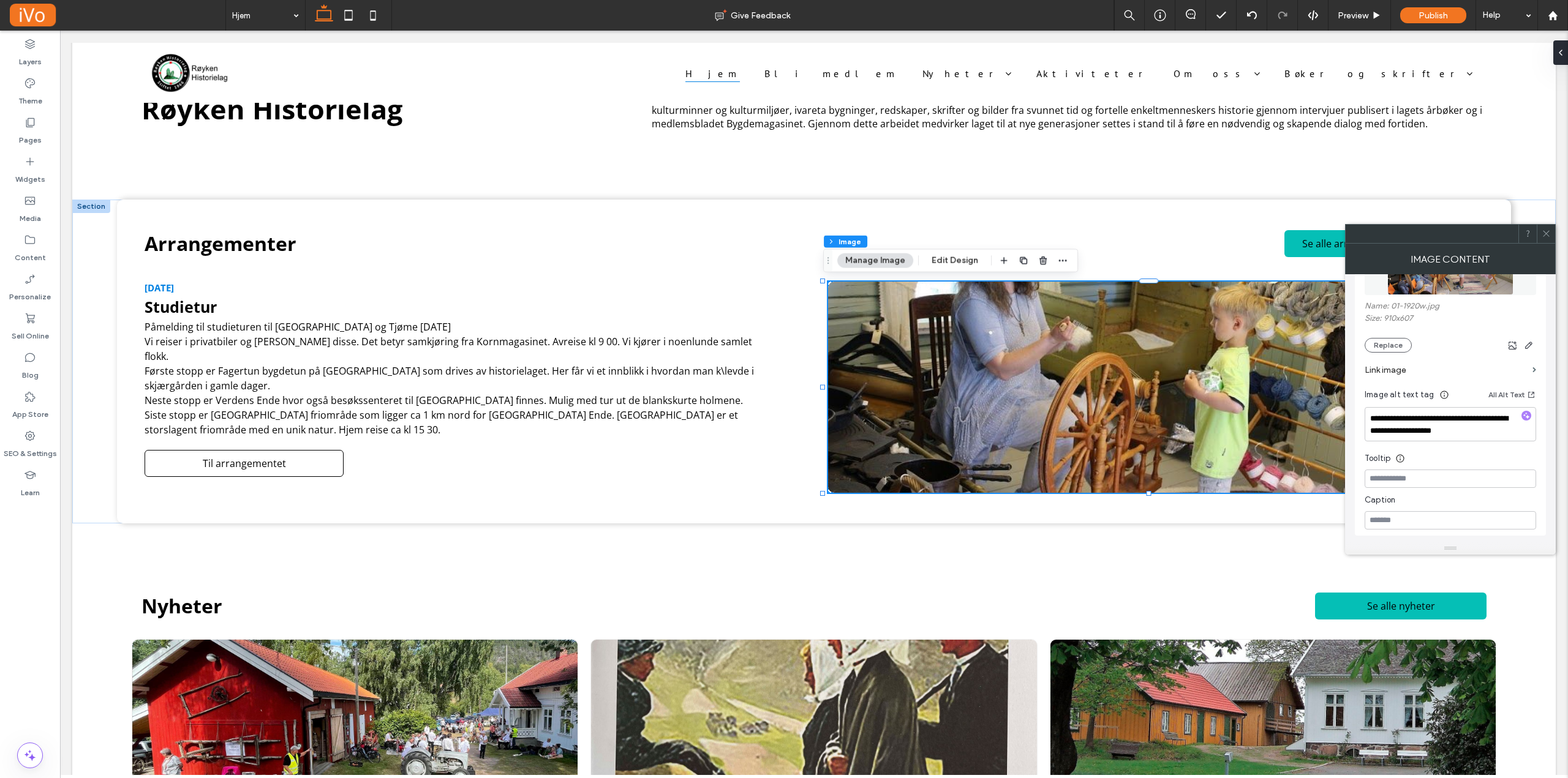
click at [1544, 233] on icon at bounding box center [1546, 233] width 10 height 10
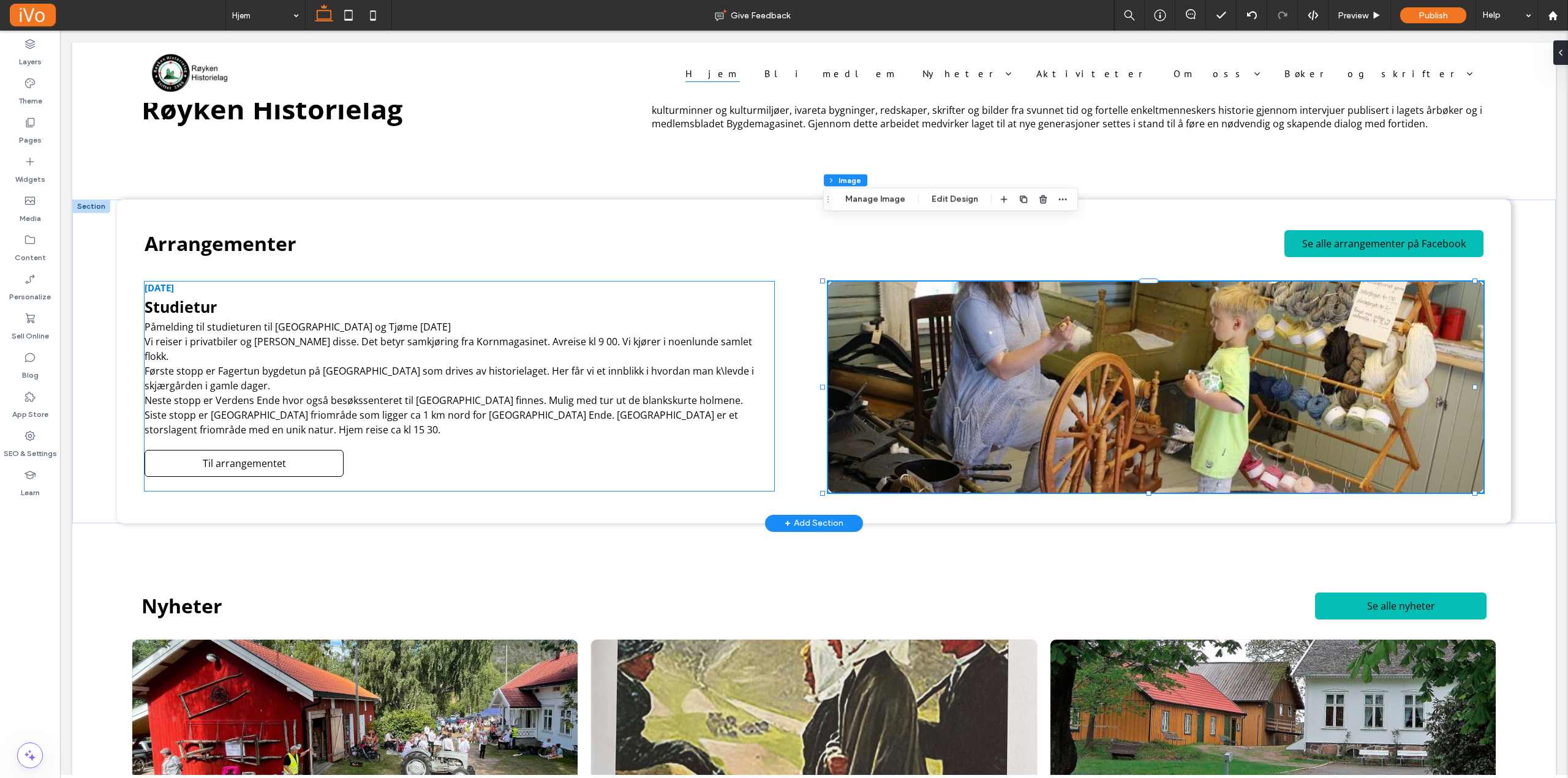
scroll to position [421, 0]
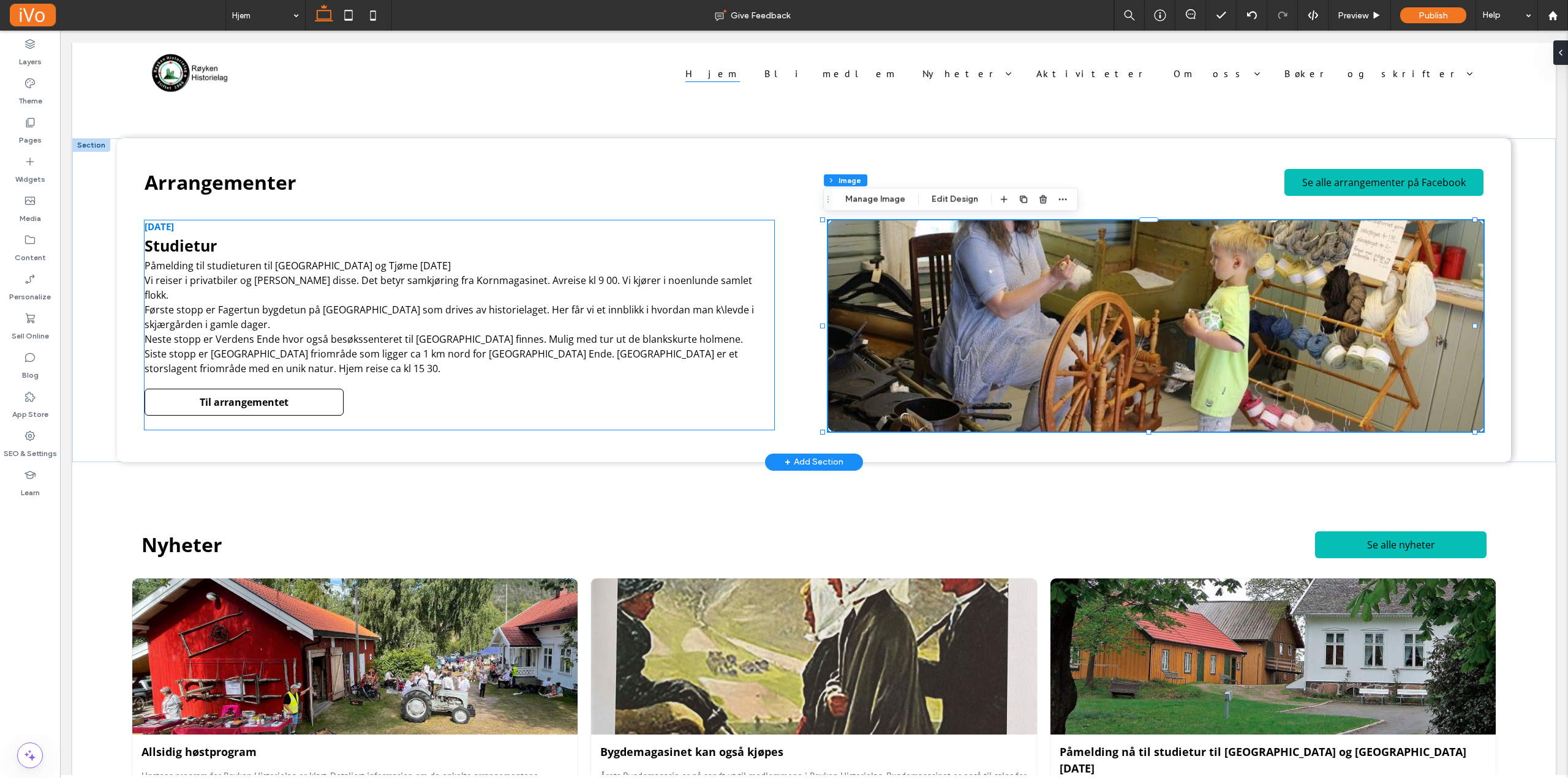
click at [310, 389] on link "Til arrangementet" at bounding box center [244, 402] width 199 height 27
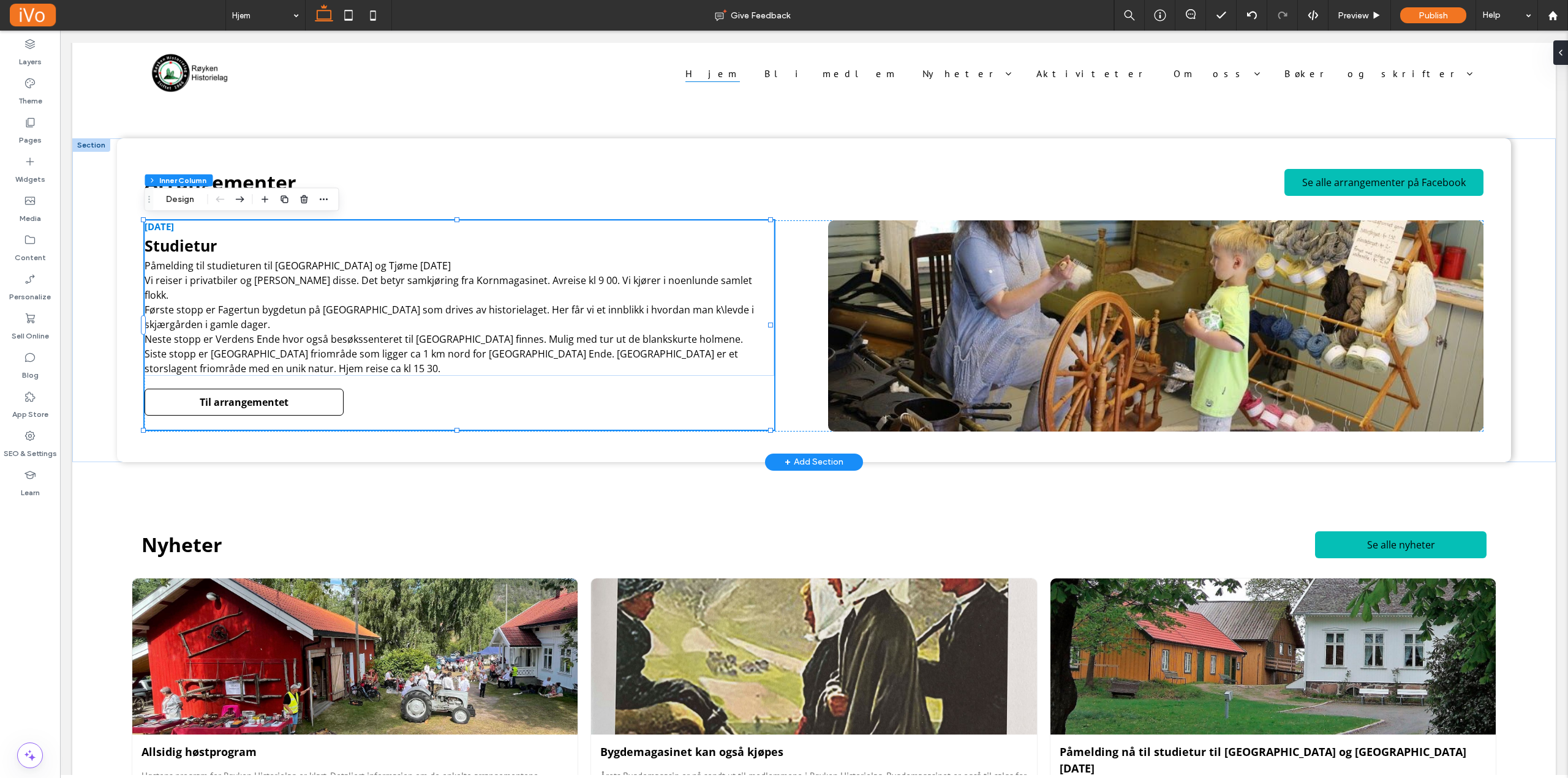
click at [333, 394] on link "Til arrangementet" at bounding box center [244, 402] width 199 height 27
type input "**"
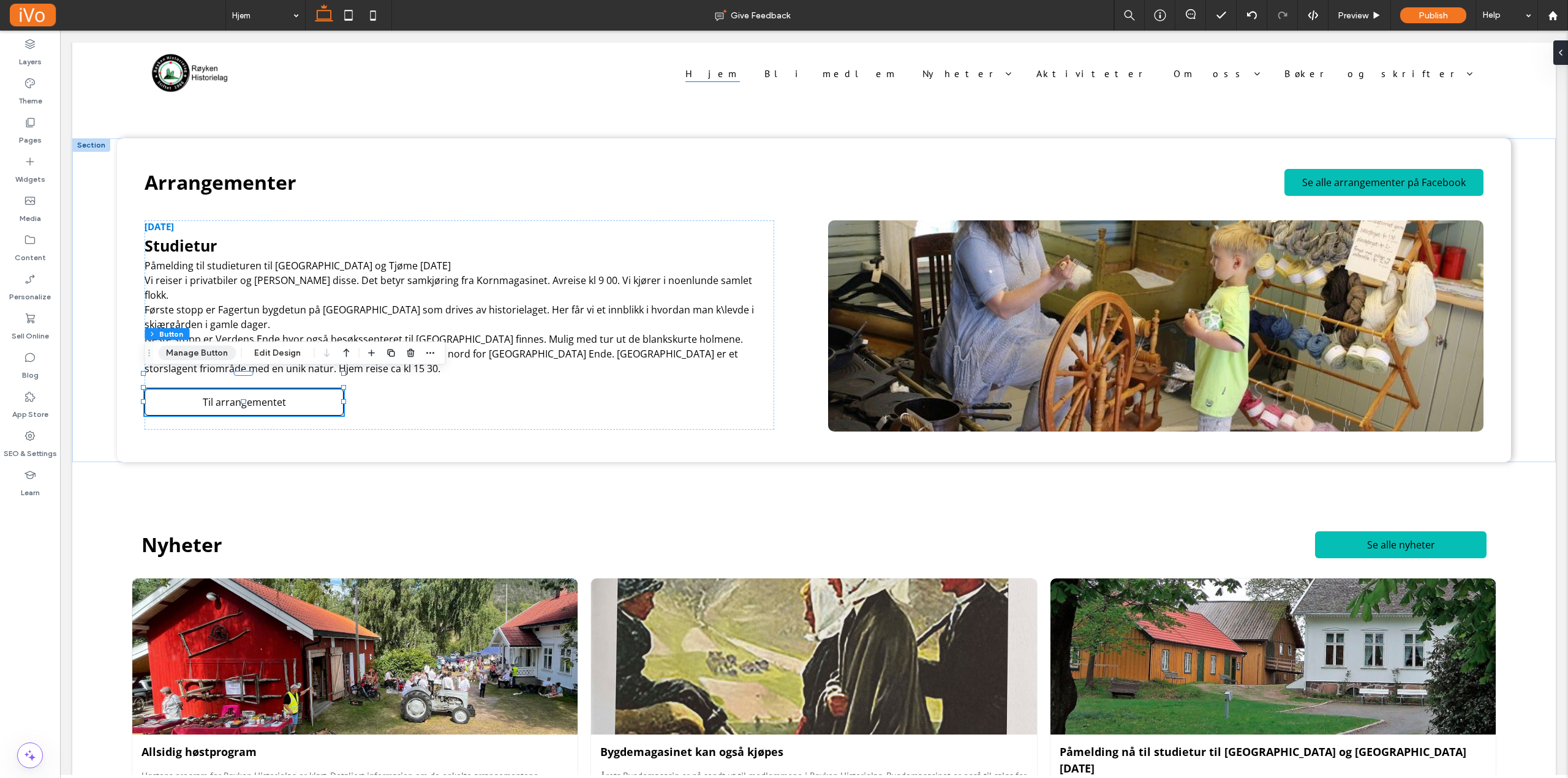
click at [212, 356] on button "Manage Button" at bounding box center [197, 353] width 78 height 15
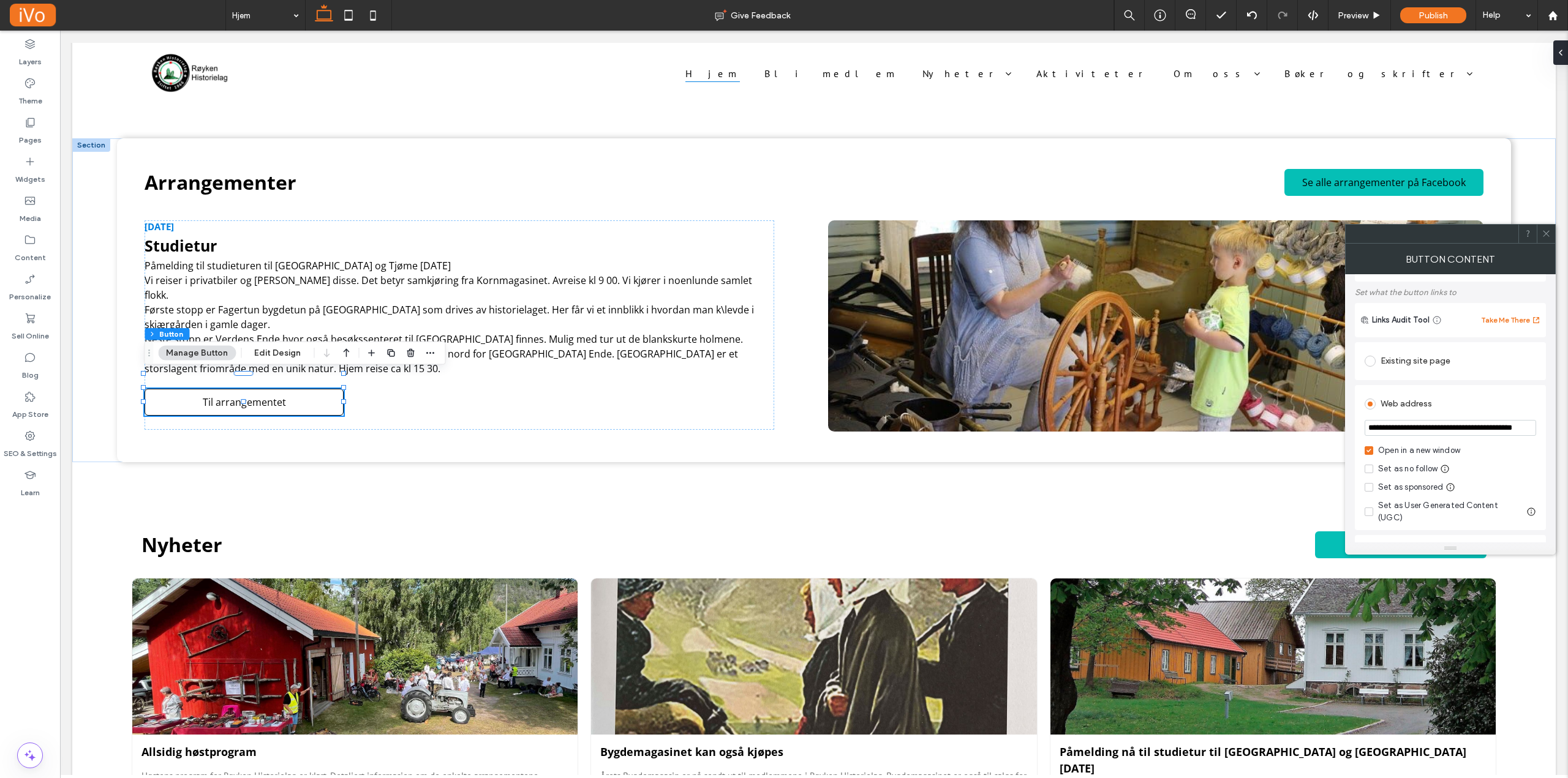
scroll to position [122, 0]
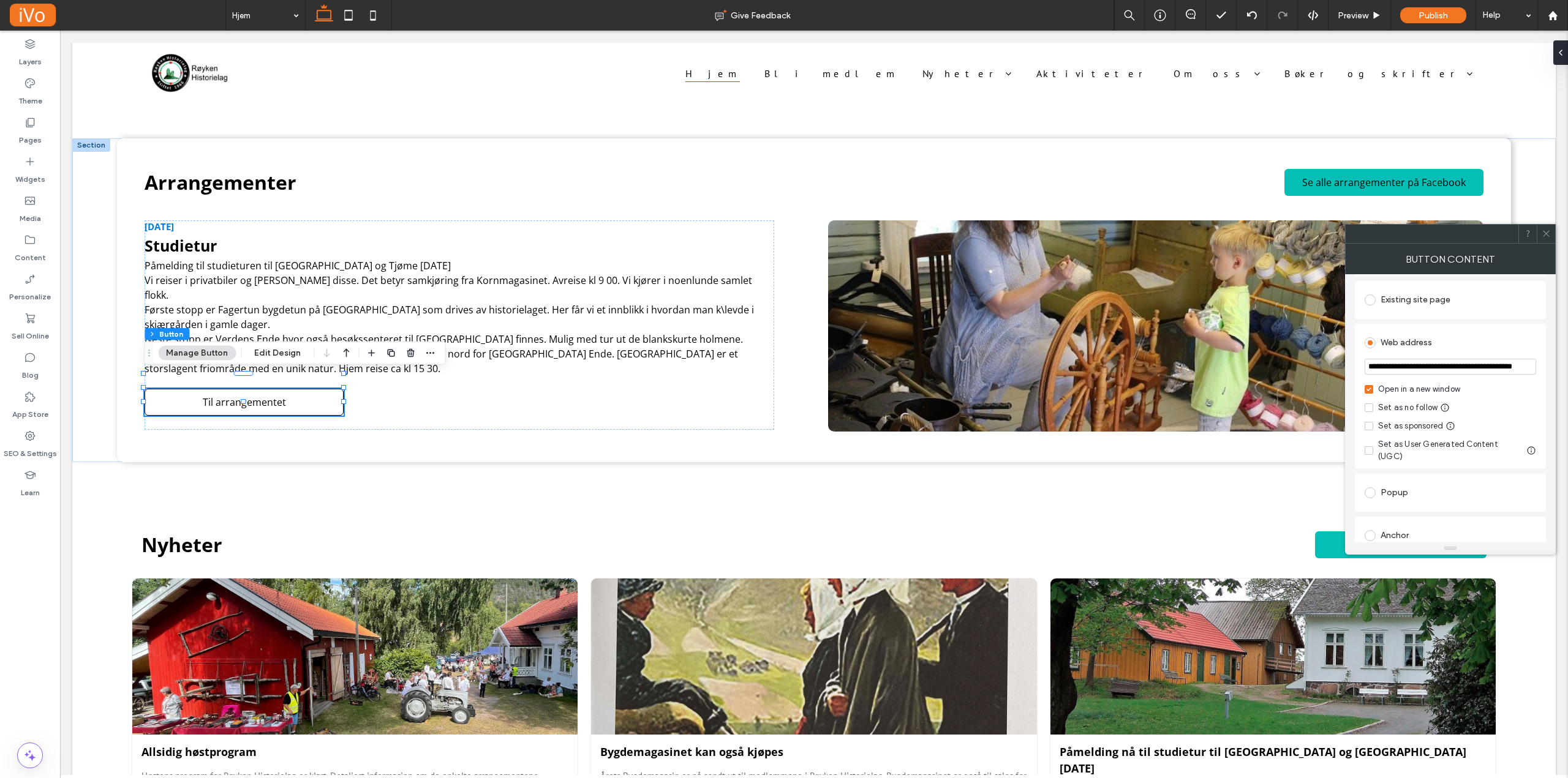
click at [1545, 232] on icon at bounding box center [1546, 233] width 10 height 10
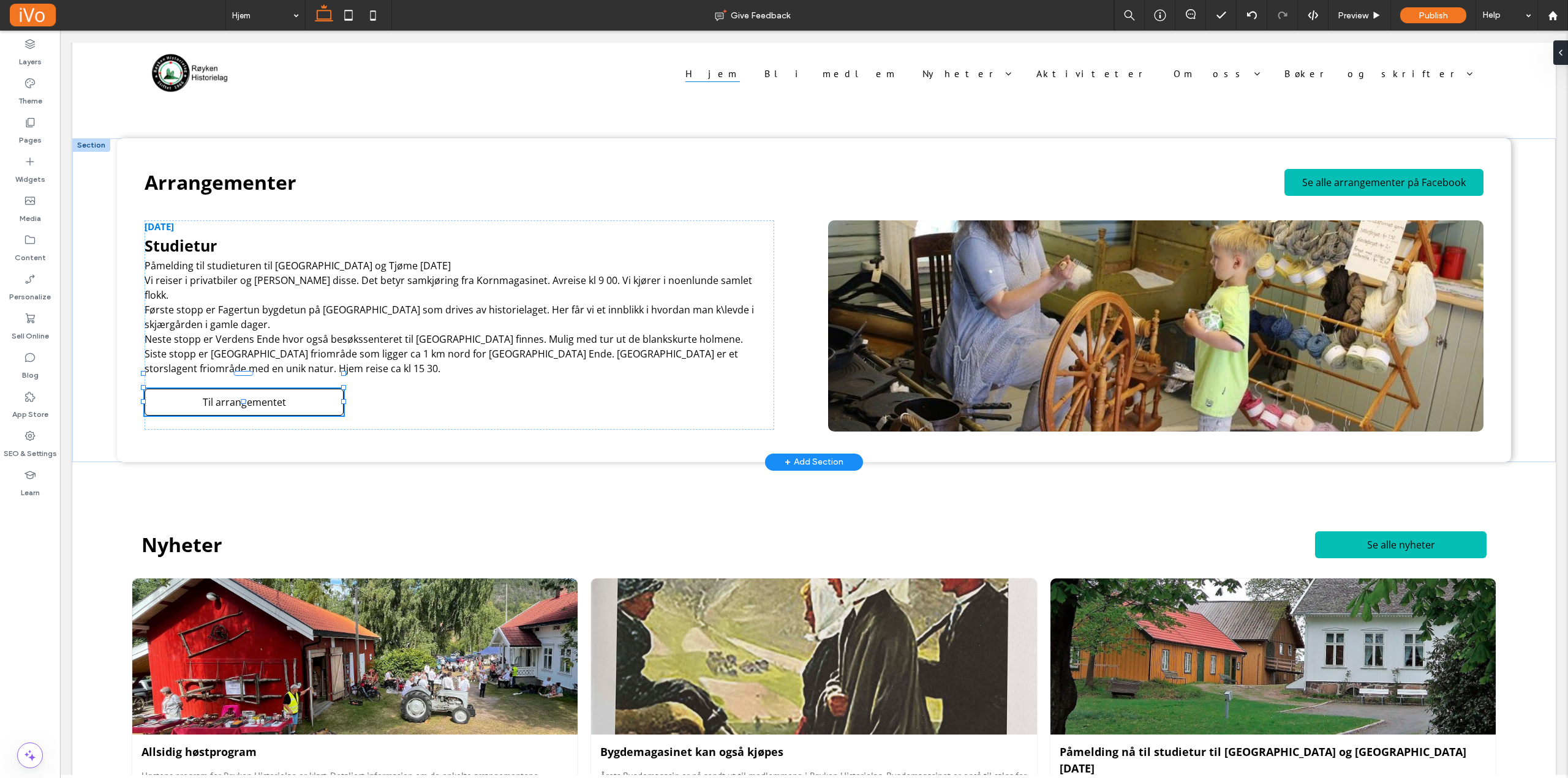
click at [245, 401] on div at bounding box center [244, 401] width 5 height 5
type input "**"
click at [208, 356] on button "Manage Button" at bounding box center [197, 353] width 78 height 15
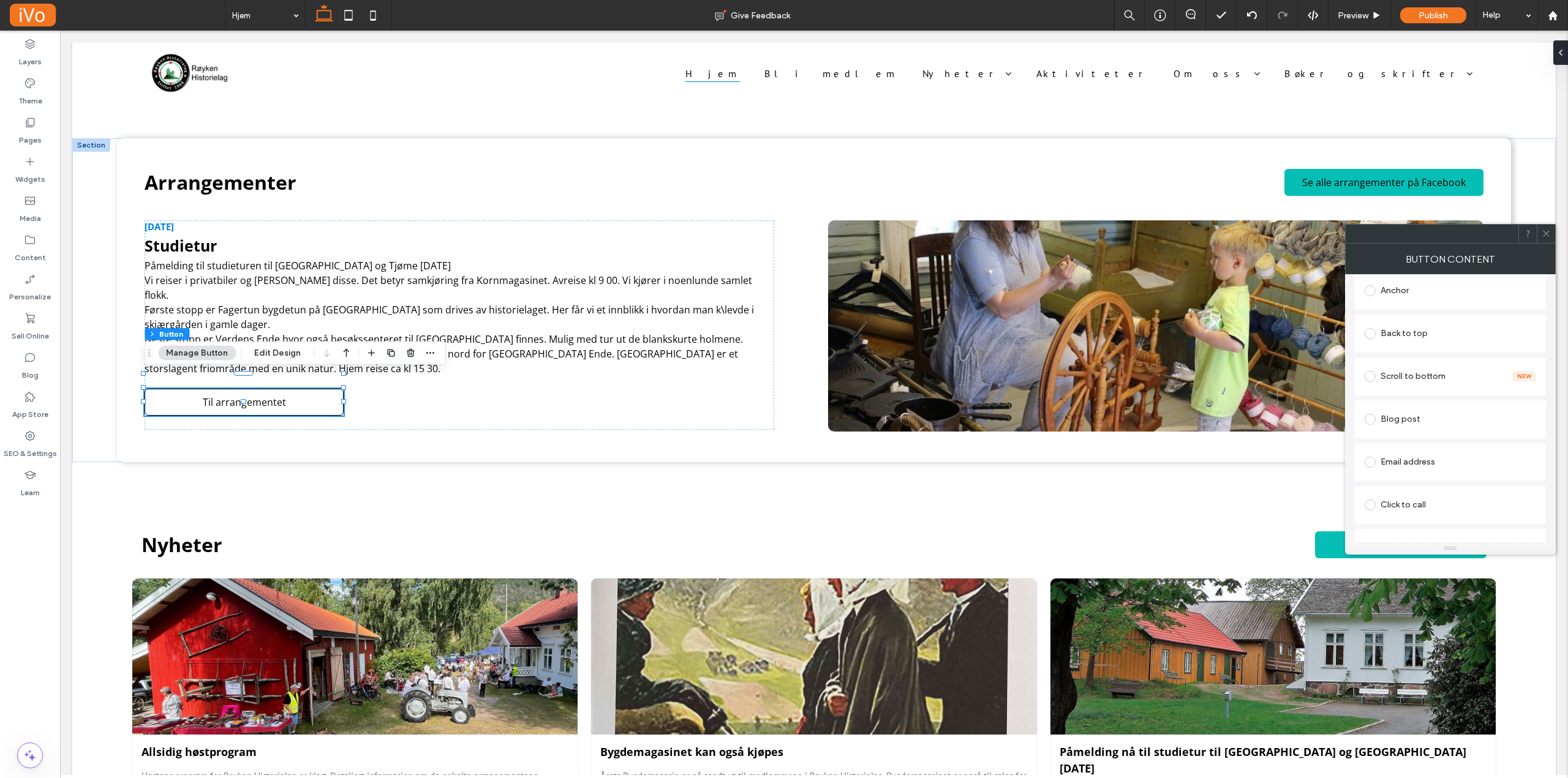
scroll to position [380, 0]
click at [1544, 231] on icon at bounding box center [1546, 233] width 10 height 10
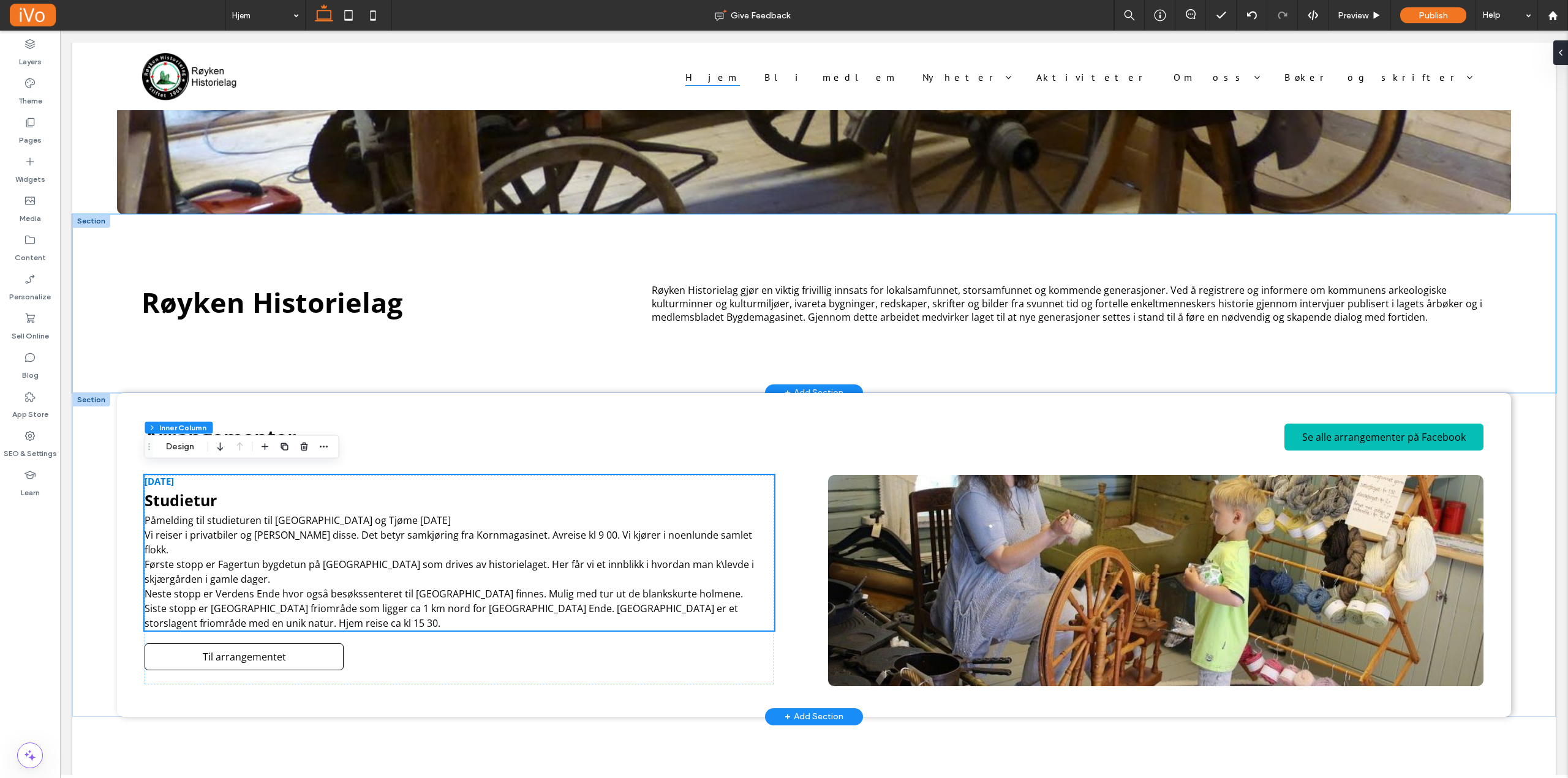
scroll to position [0, 0]
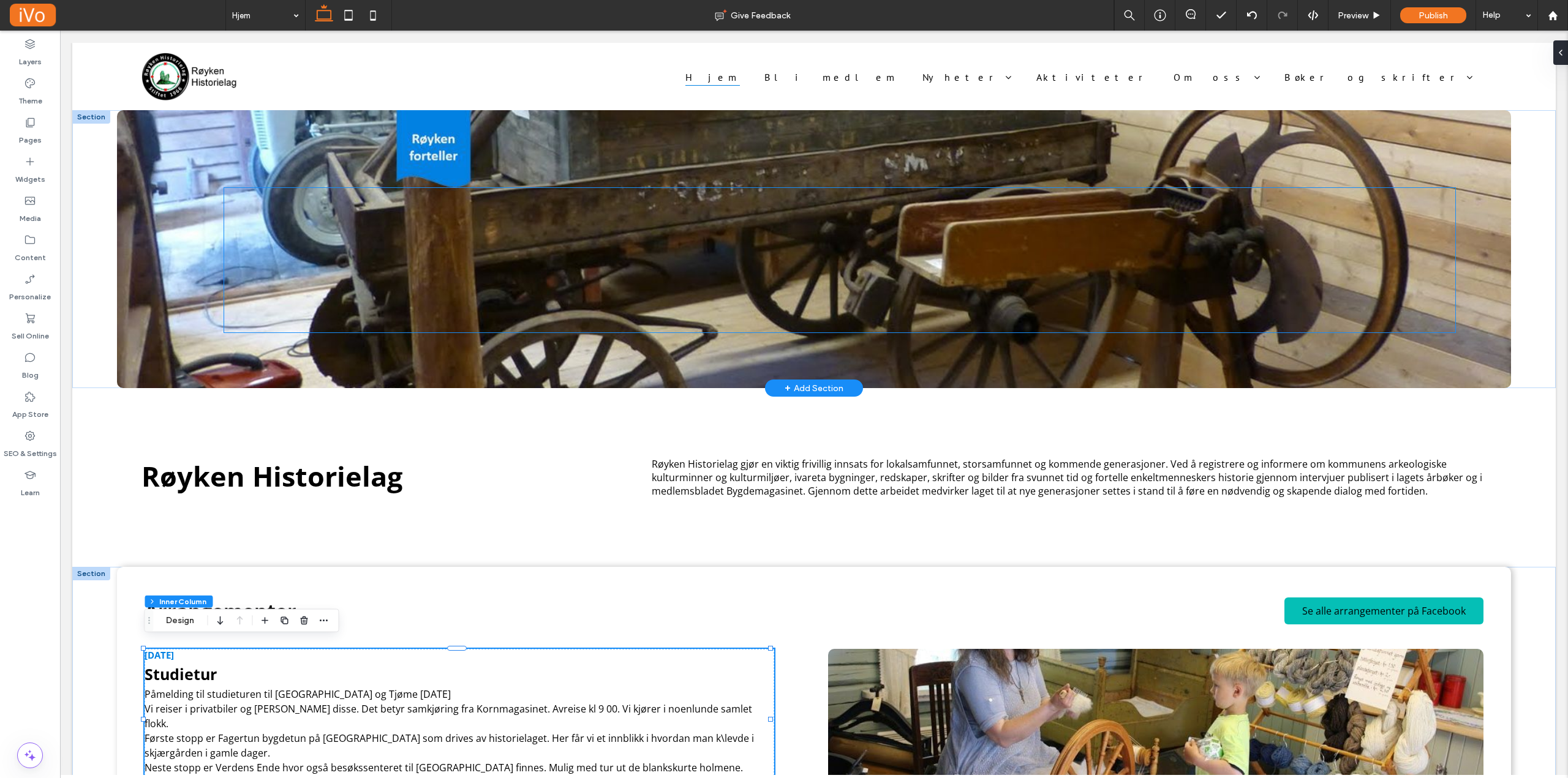
click at [684, 210] on div at bounding box center [840, 260] width 1231 height 144
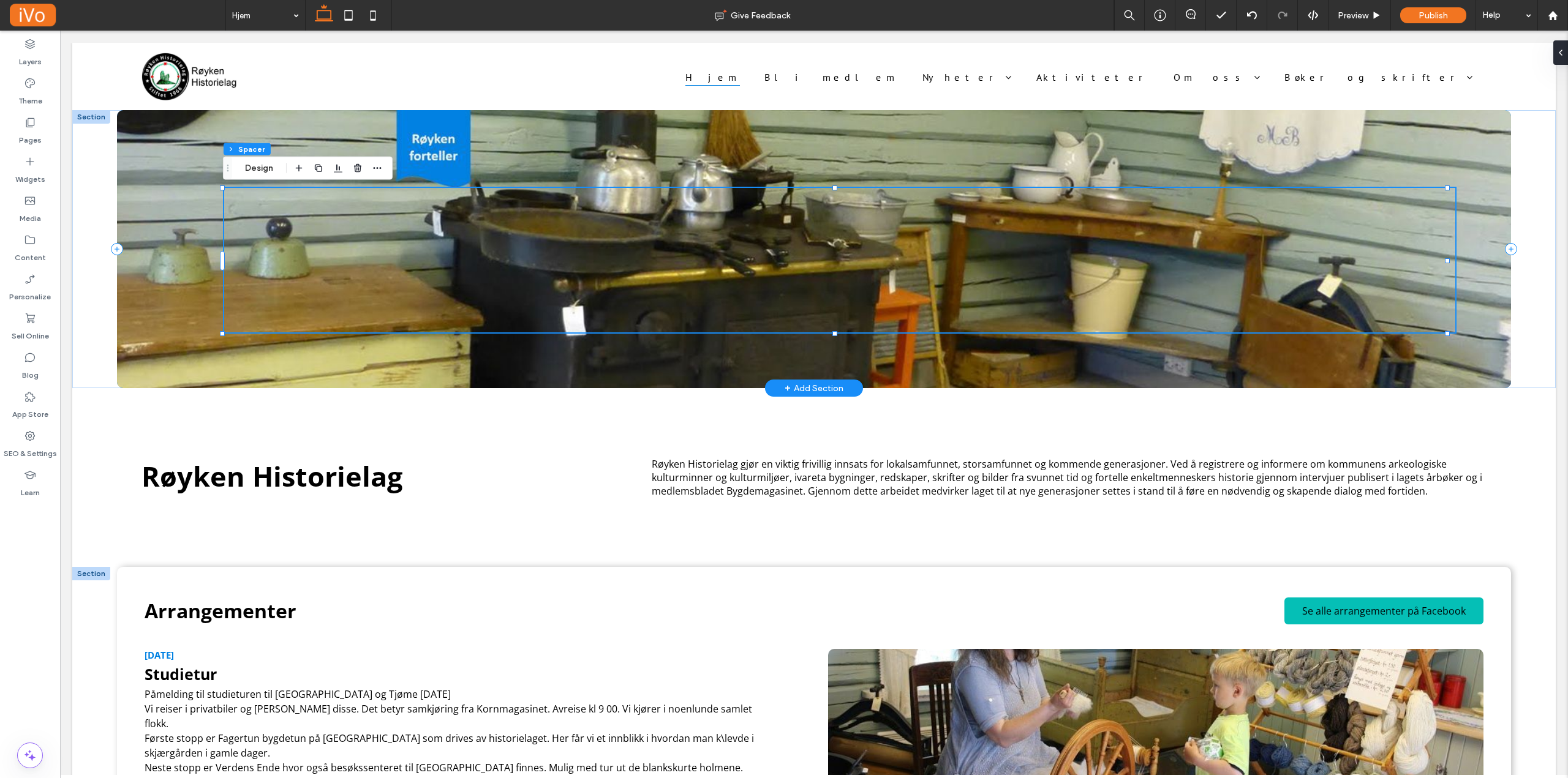
click at [173, 266] on div at bounding box center [814, 249] width 1395 height 278
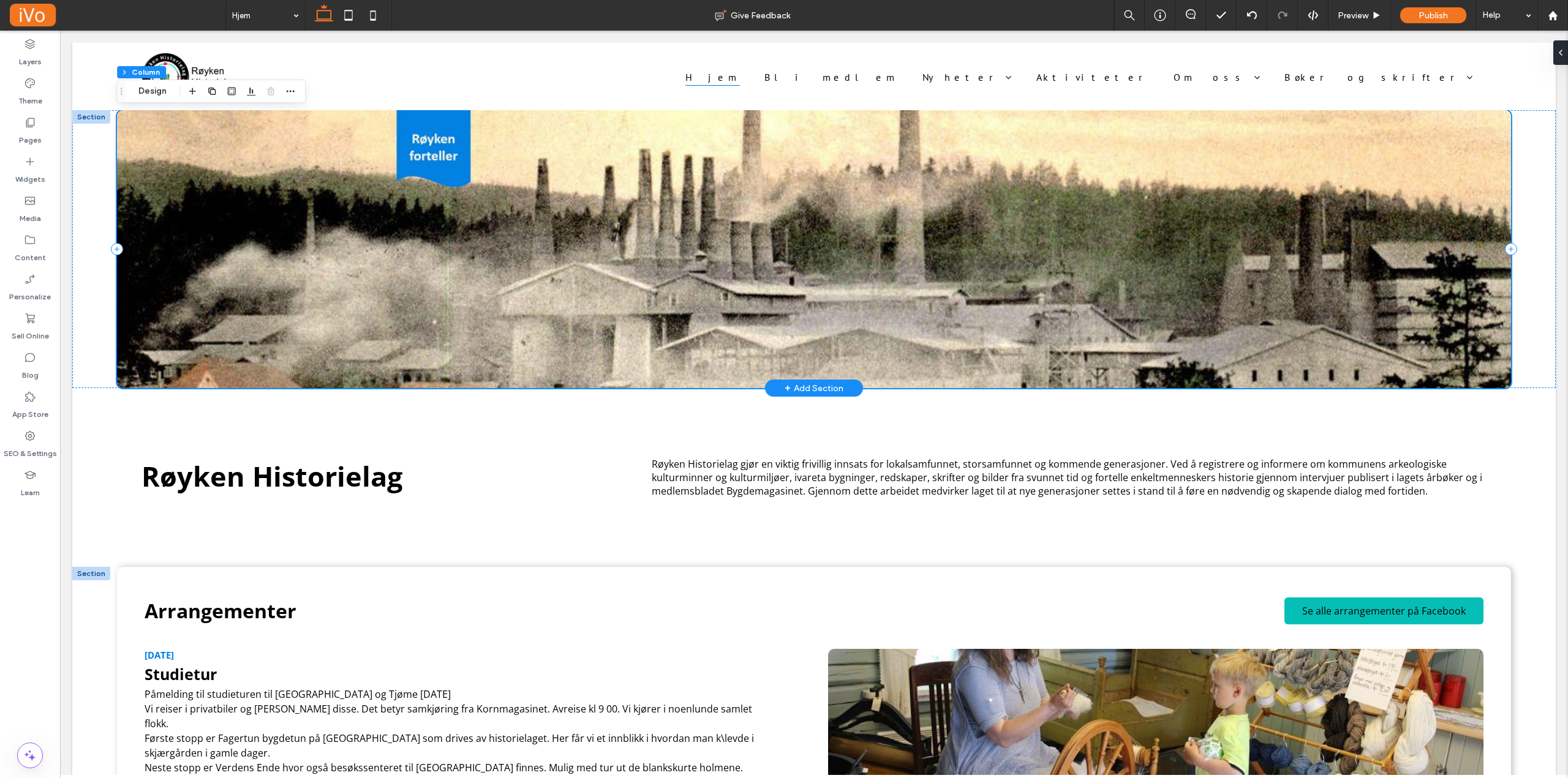
click at [189, 219] on div at bounding box center [814, 249] width 1395 height 278
click at [344, 259] on div at bounding box center [840, 260] width 1231 height 144
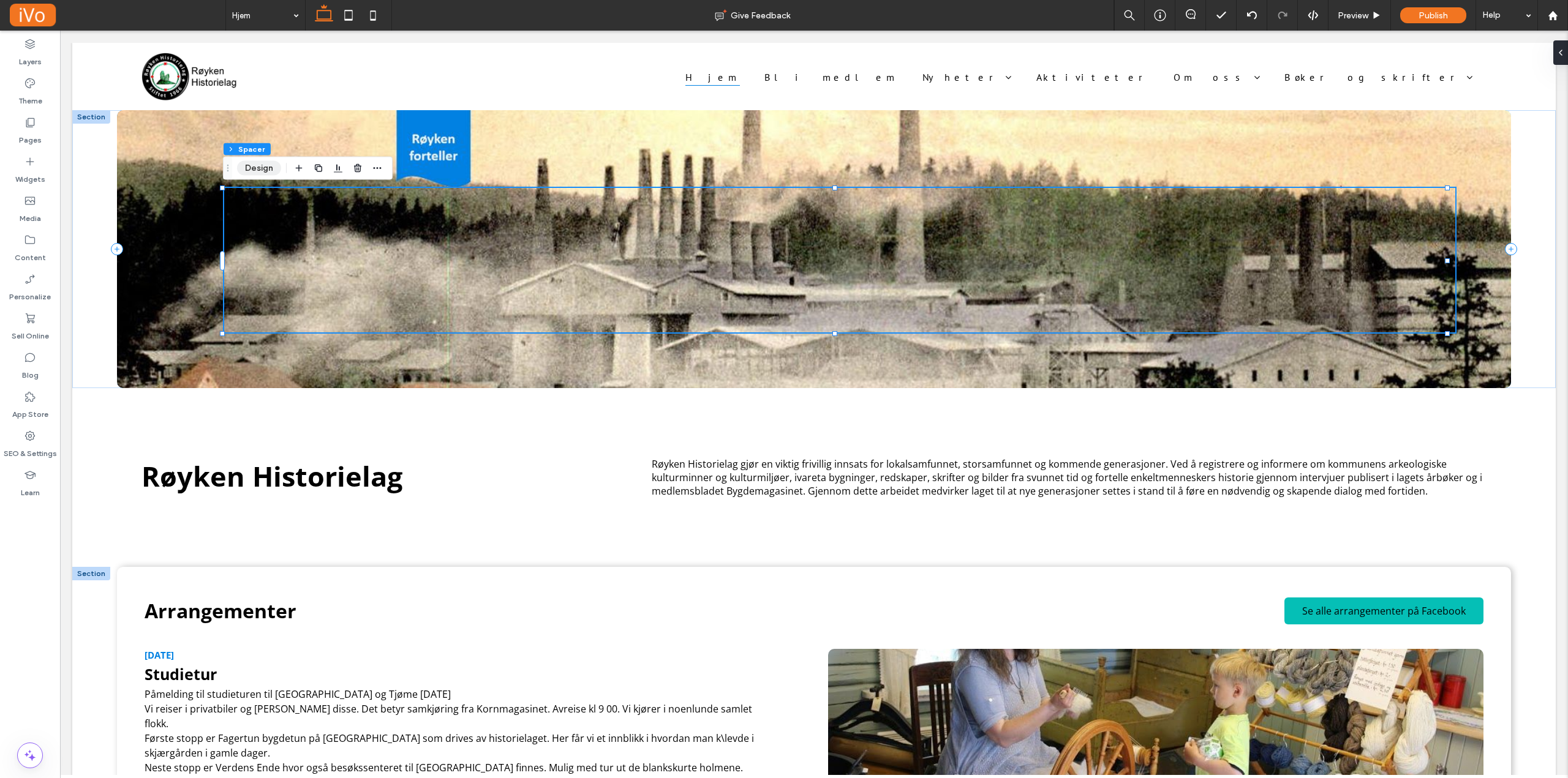
click at [252, 170] on button "Design" at bounding box center [259, 168] width 44 height 15
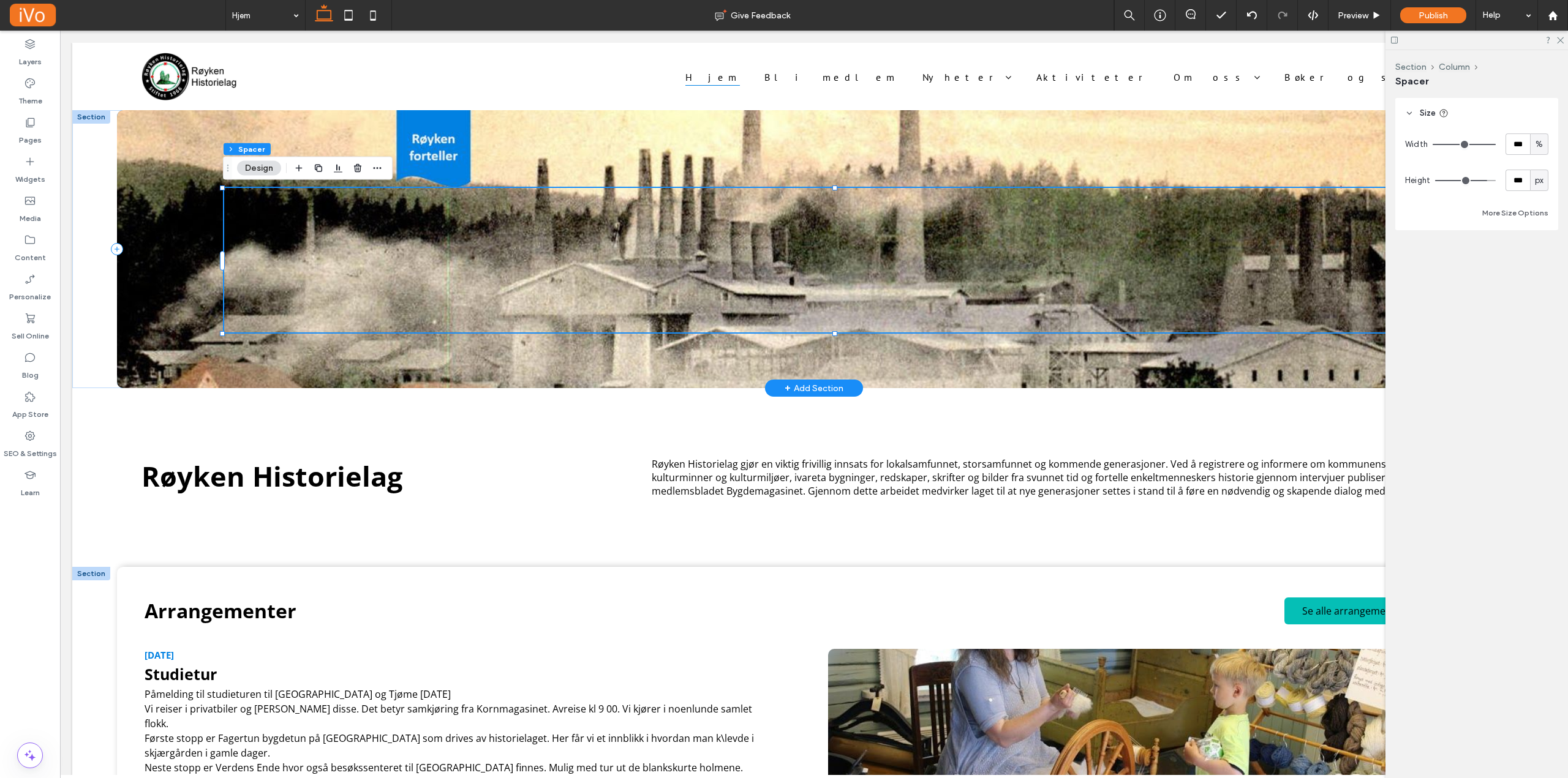
click at [188, 244] on div at bounding box center [814, 249] width 1395 height 278
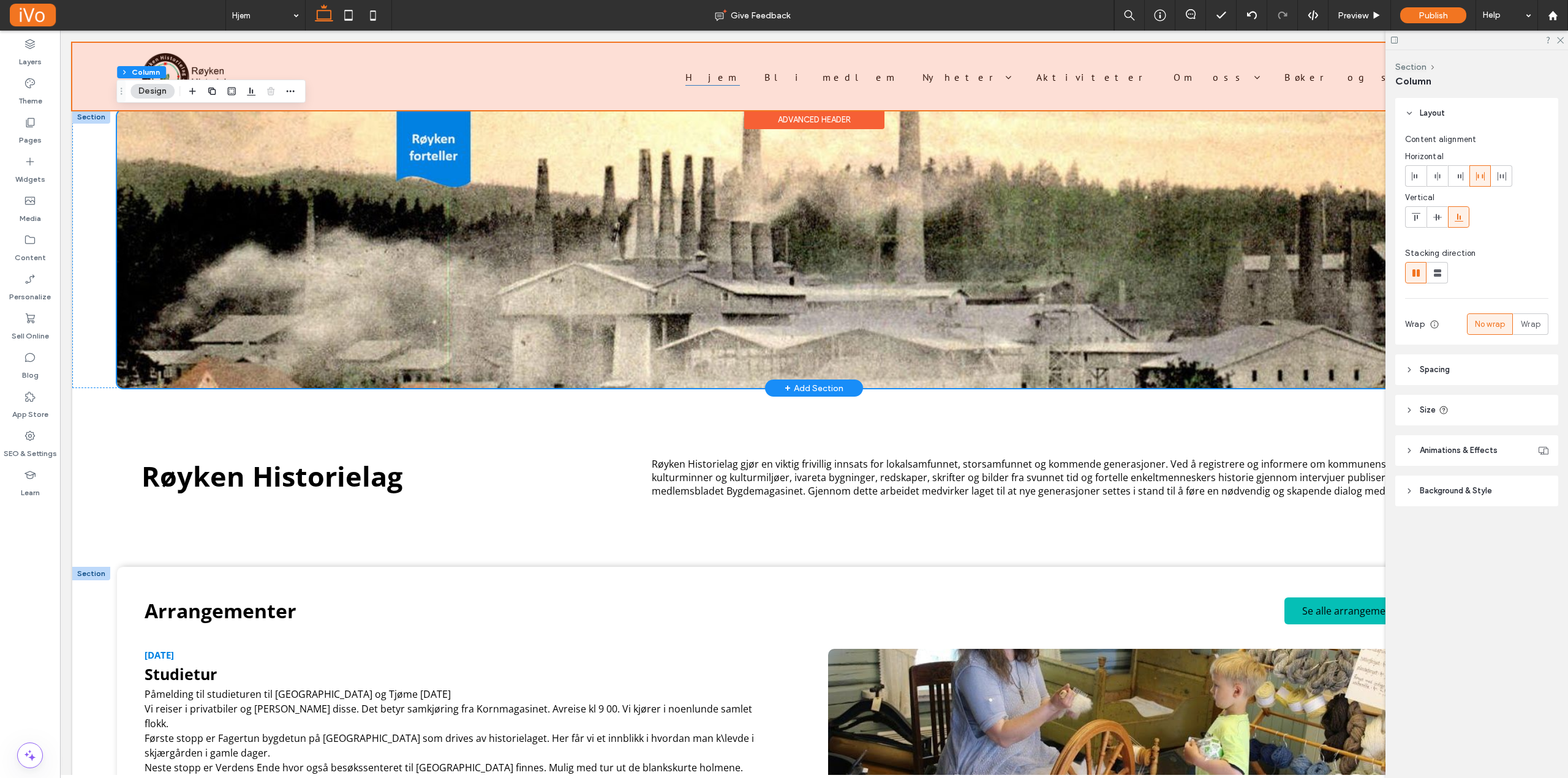
click at [147, 85] on button "Design" at bounding box center [152, 91] width 44 height 15
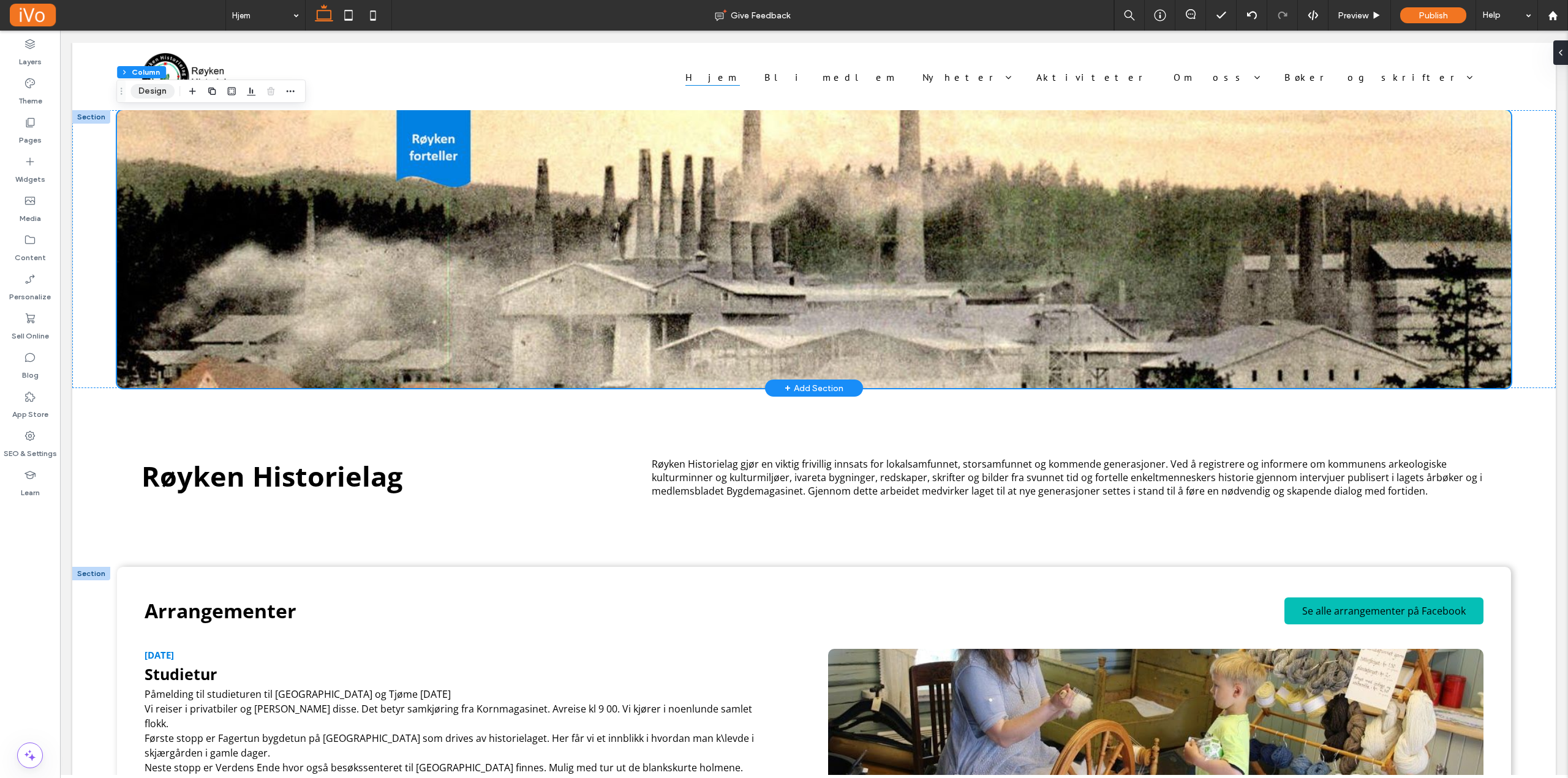
click at [148, 86] on button "Design" at bounding box center [152, 91] width 44 height 15
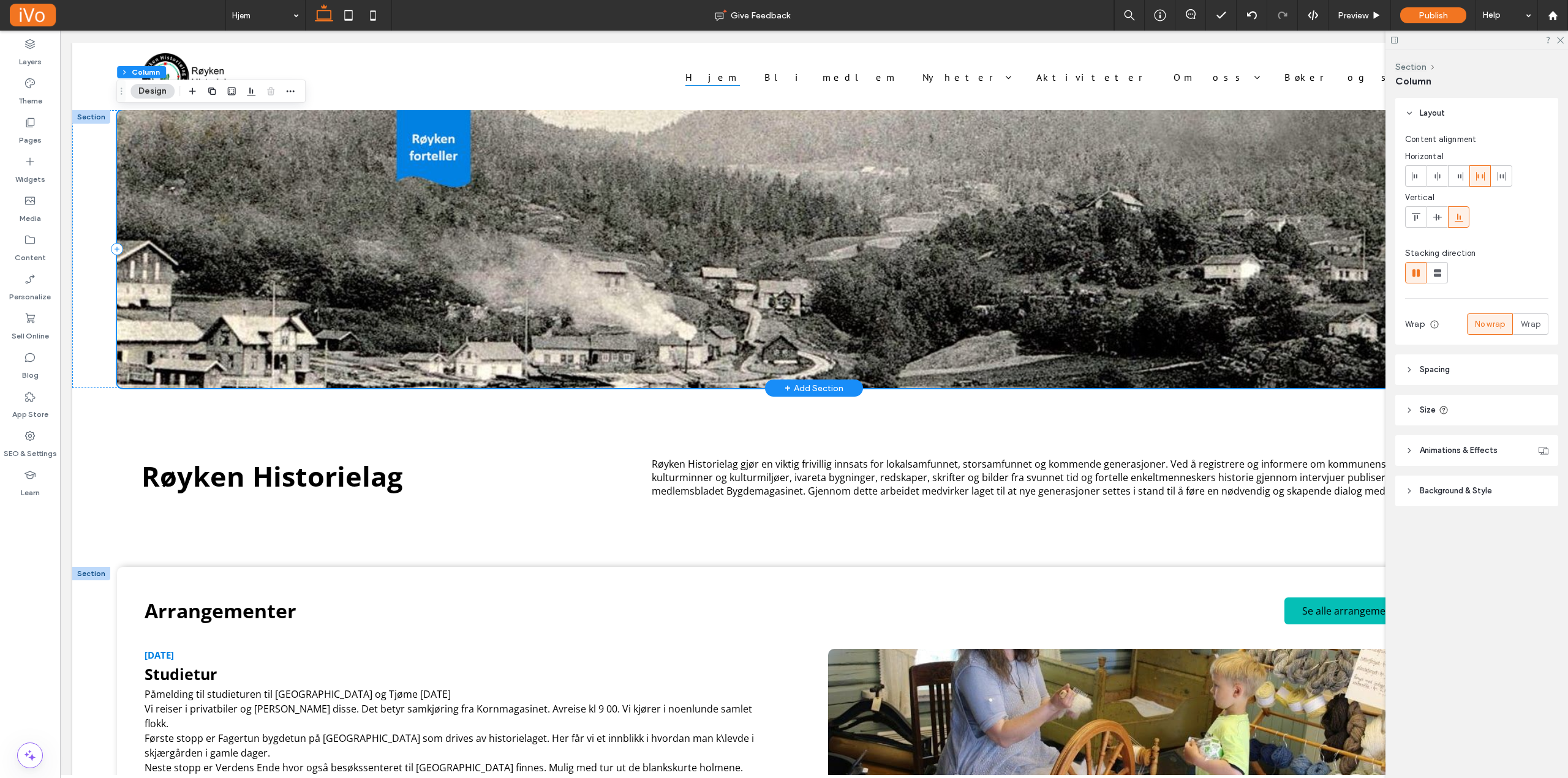
click at [169, 344] on div at bounding box center [814, 249] width 1395 height 278
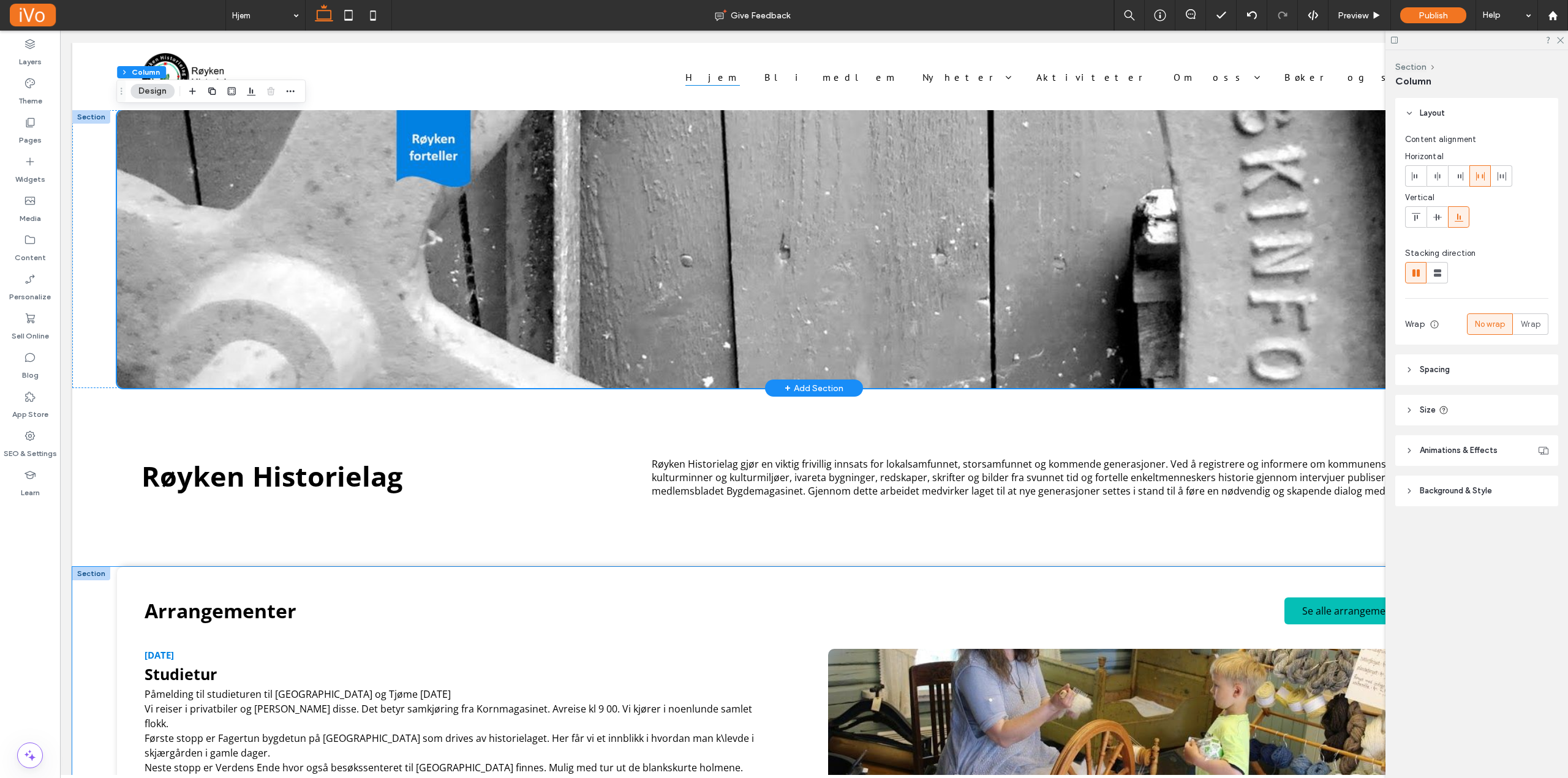
click at [87, 587] on div "Arrangementer Se alle arrangementer på Facebook Lørdag 14. juni 2025 Studietur …" at bounding box center [814, 729] width 1483 height 323
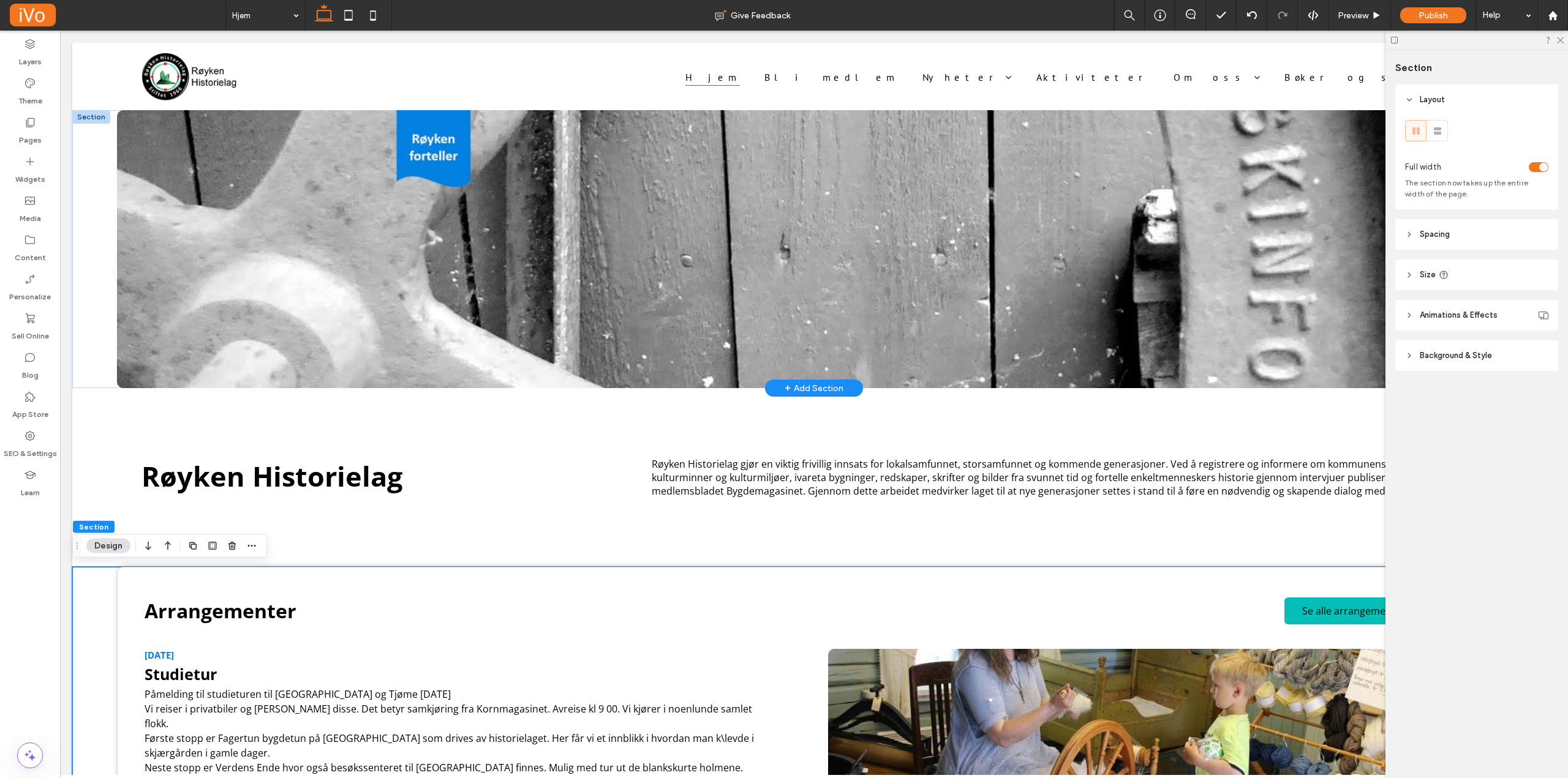
click at [27, 589] on div "Layers Theme Pages Widgets Media Content Personalize Sell Online Blog App Store…" at bounding box center [30, 404] width 60 height 747
click at [29, 430] on icon at bounding box center [30, 436] width 12 height 12
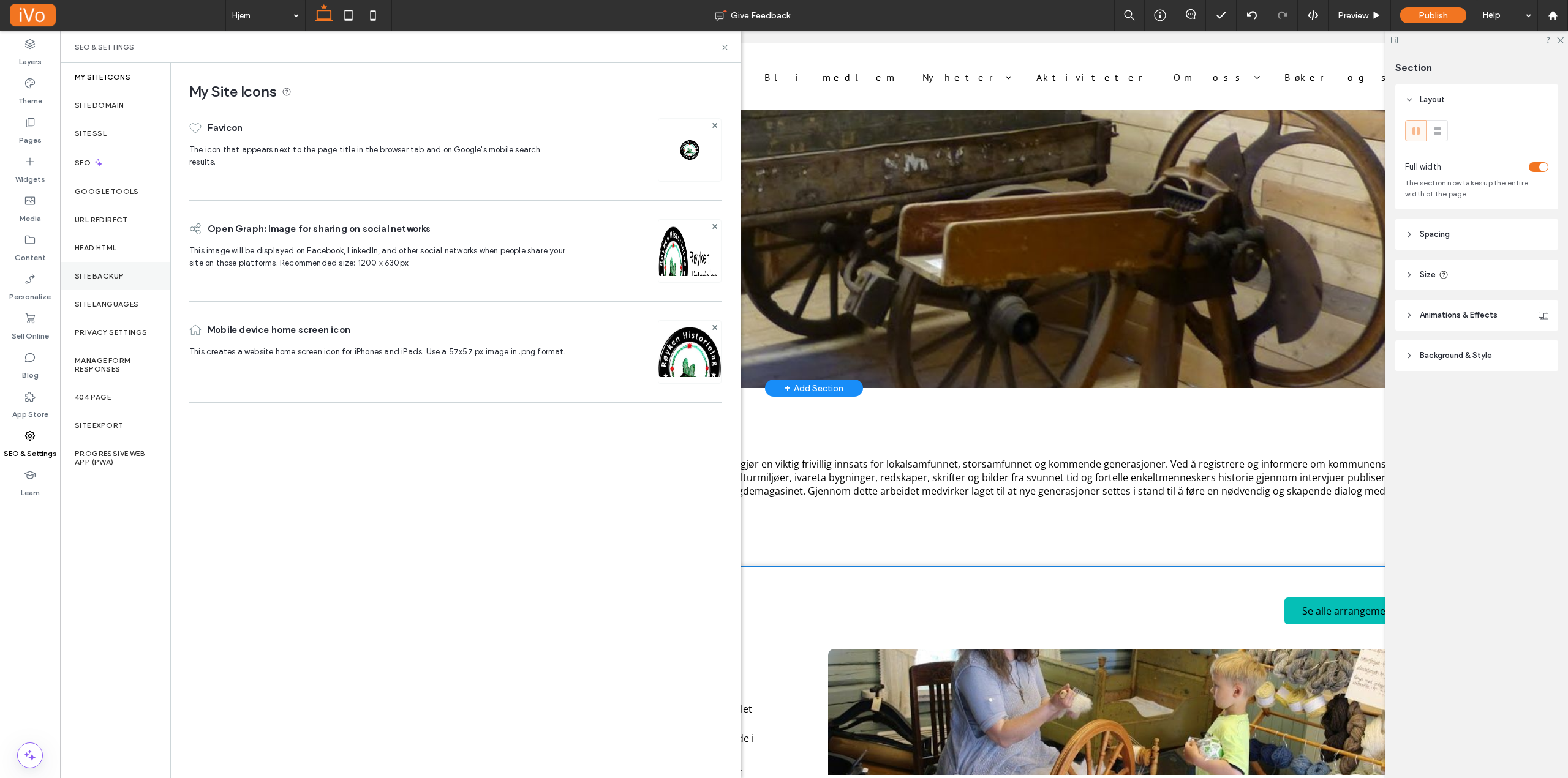
click at [104, 277] on label "Site Backup" at bounding box center [99, 276] width 49 height 9
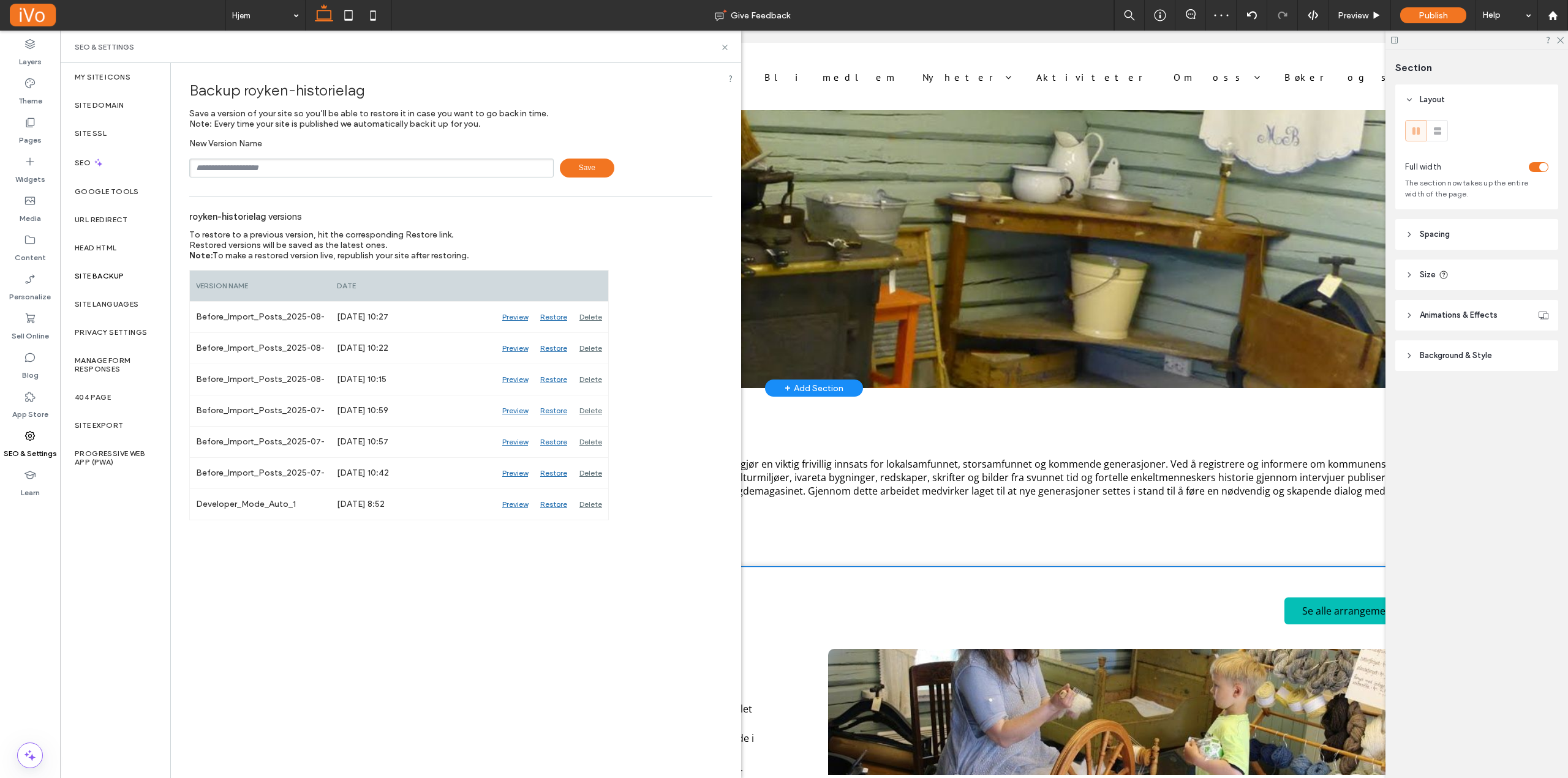
click at [314, 160] on input "text" at bounding box center [371, 168] width 365 height 19
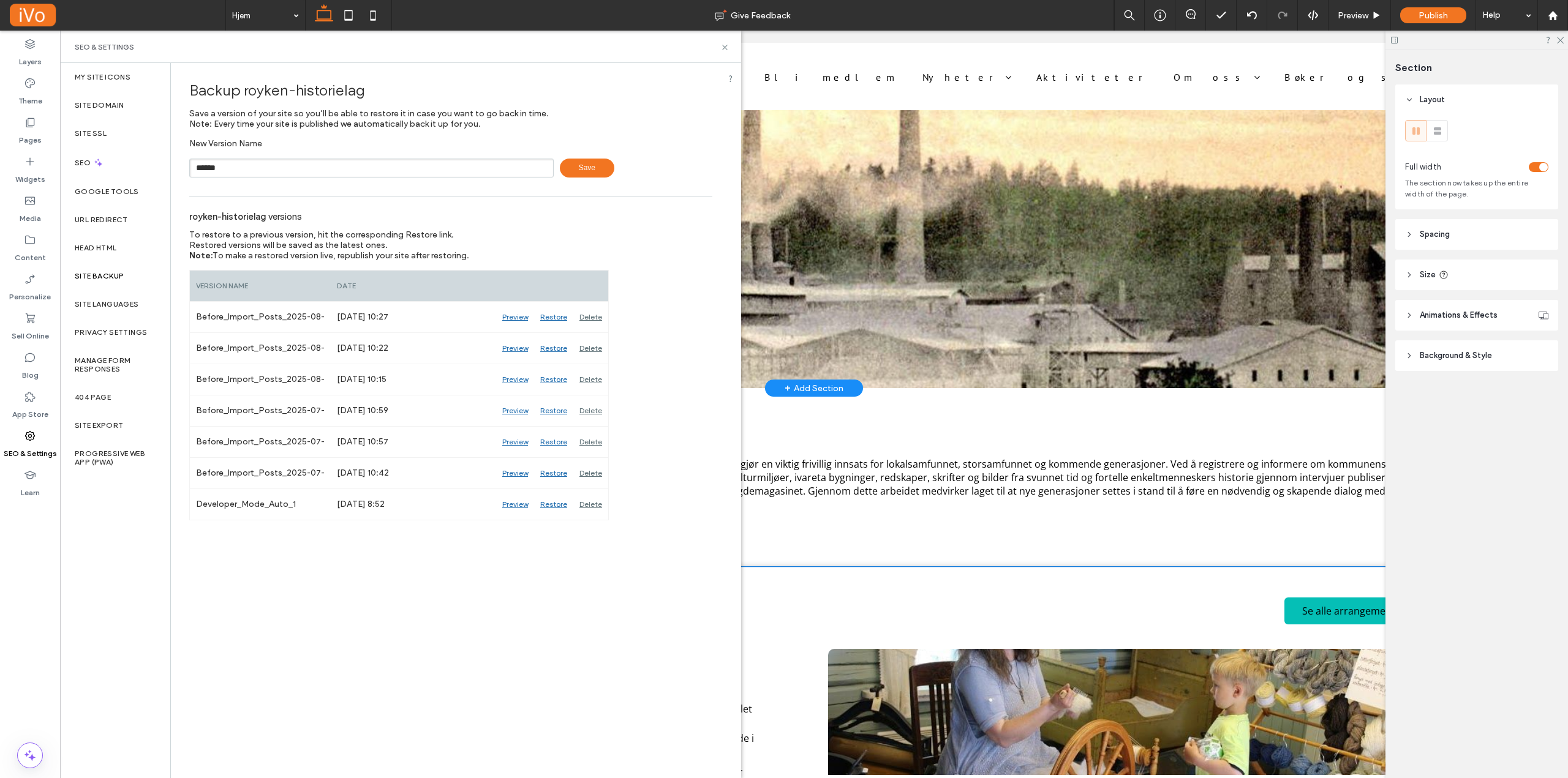
type input "******"
click at [591, 165] on span "Save" at bounding box center [587, 168] width 54 height 19
click at [114, 99] on div "Site Domain" at bounding box center [115, 105] width 110 height 28
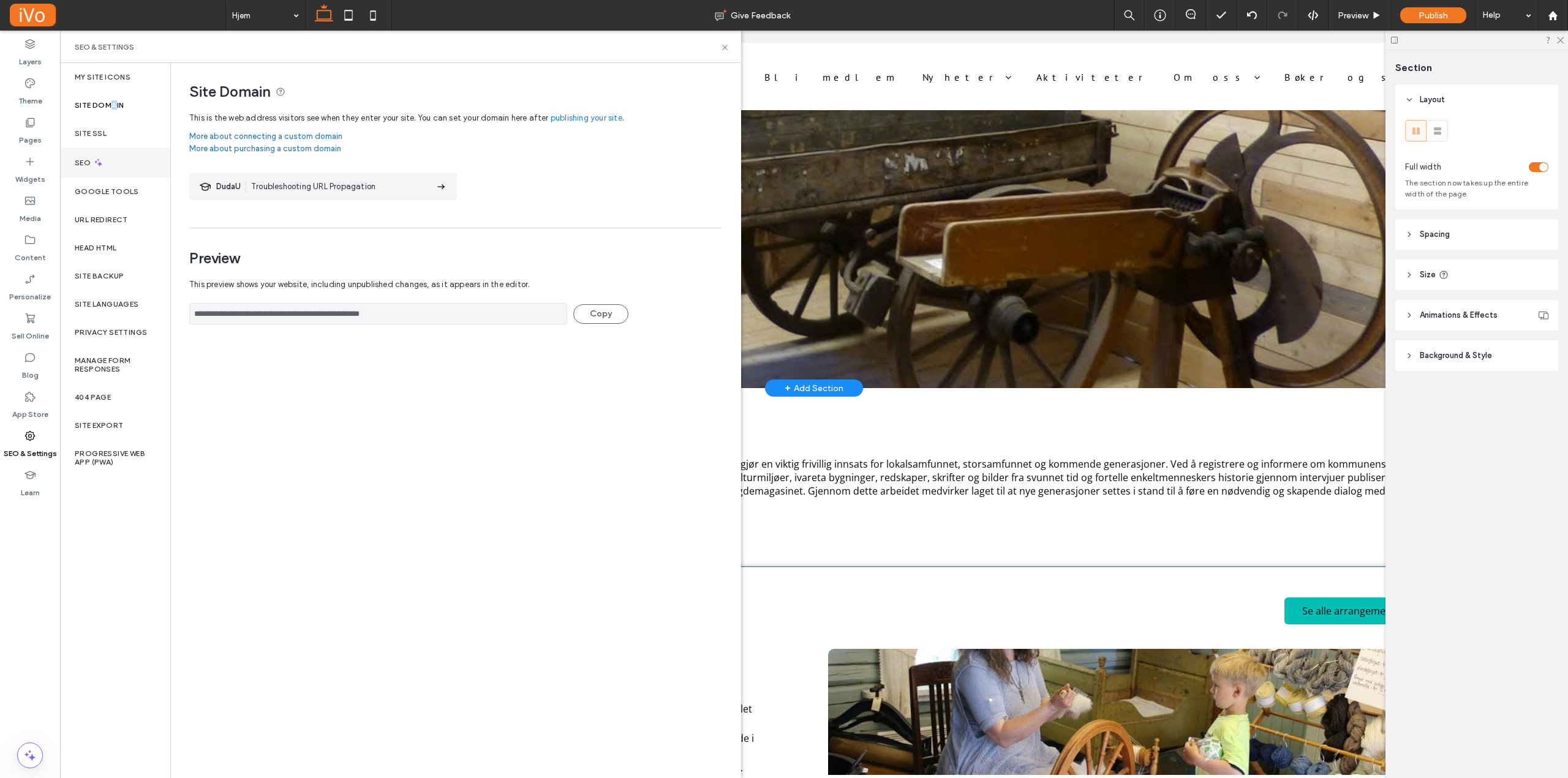
click at [126, 152] on div "SEO" at bounding box center [115, 163] width 110 height 30
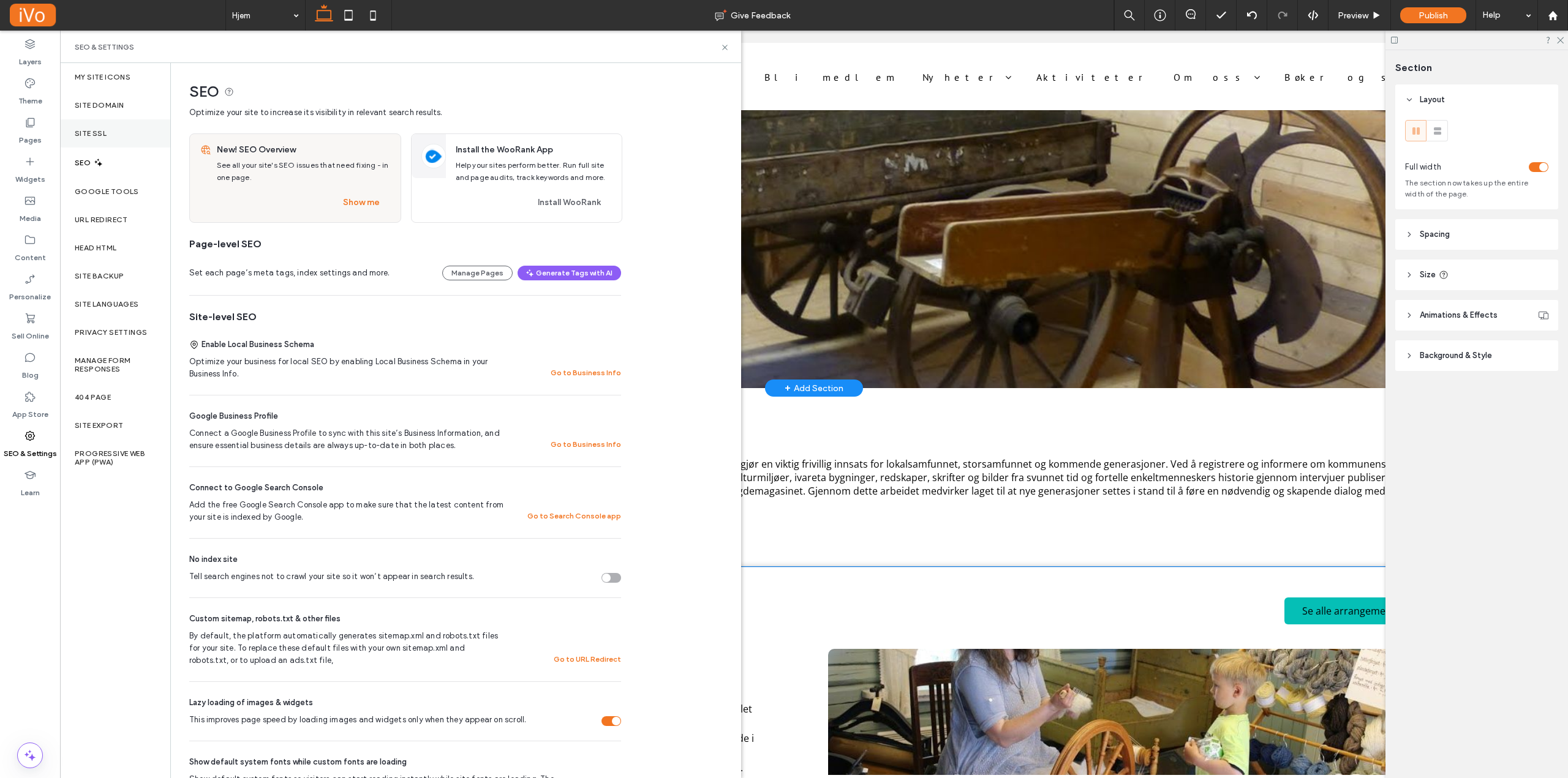
click at [127, 139] on div "Site SSL" at bounding box center [115, 134] width 110 height 28
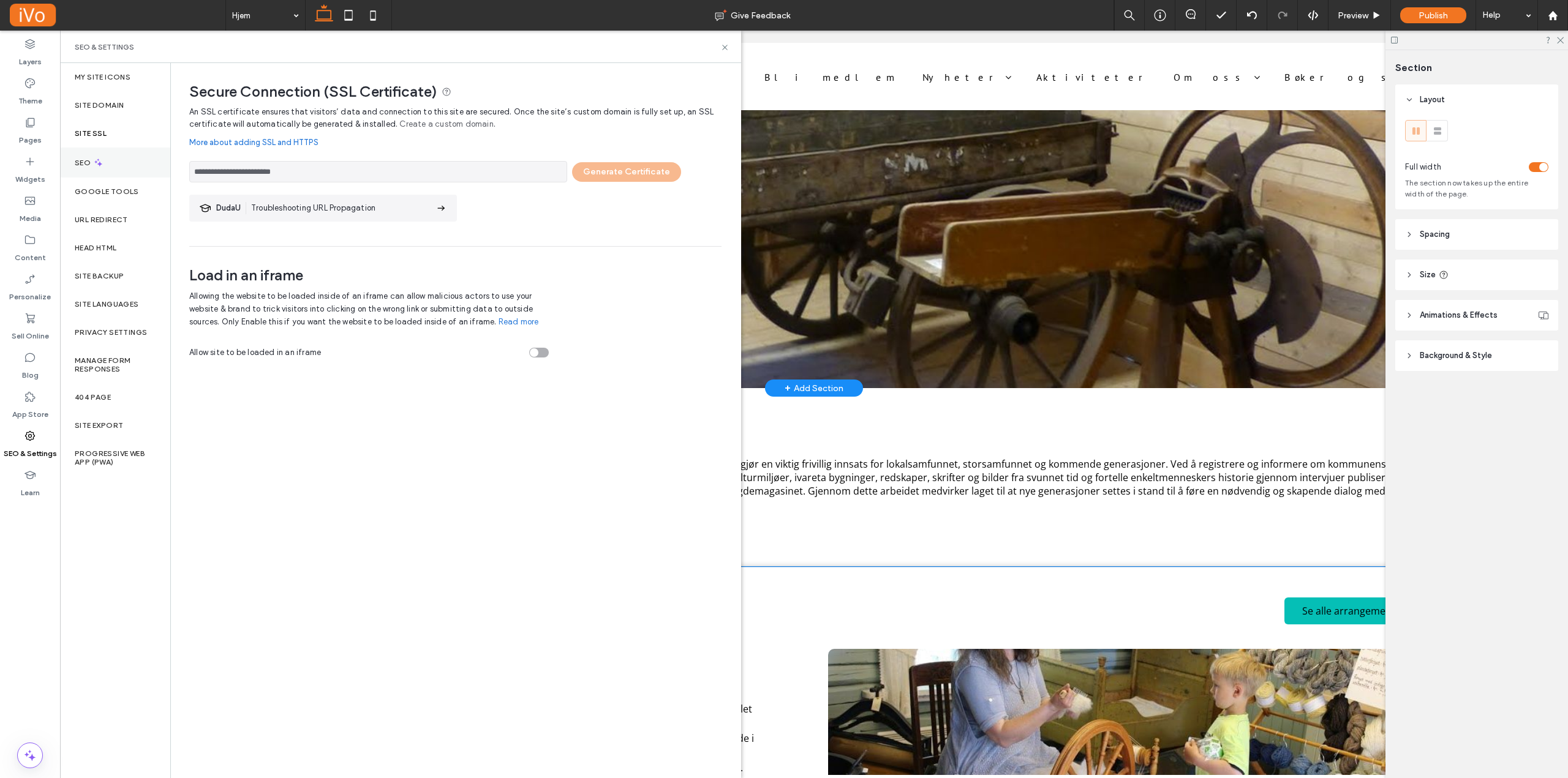
click at [109, 170] on div "SEO" at bounding box center [115, 163] width 110 height 30
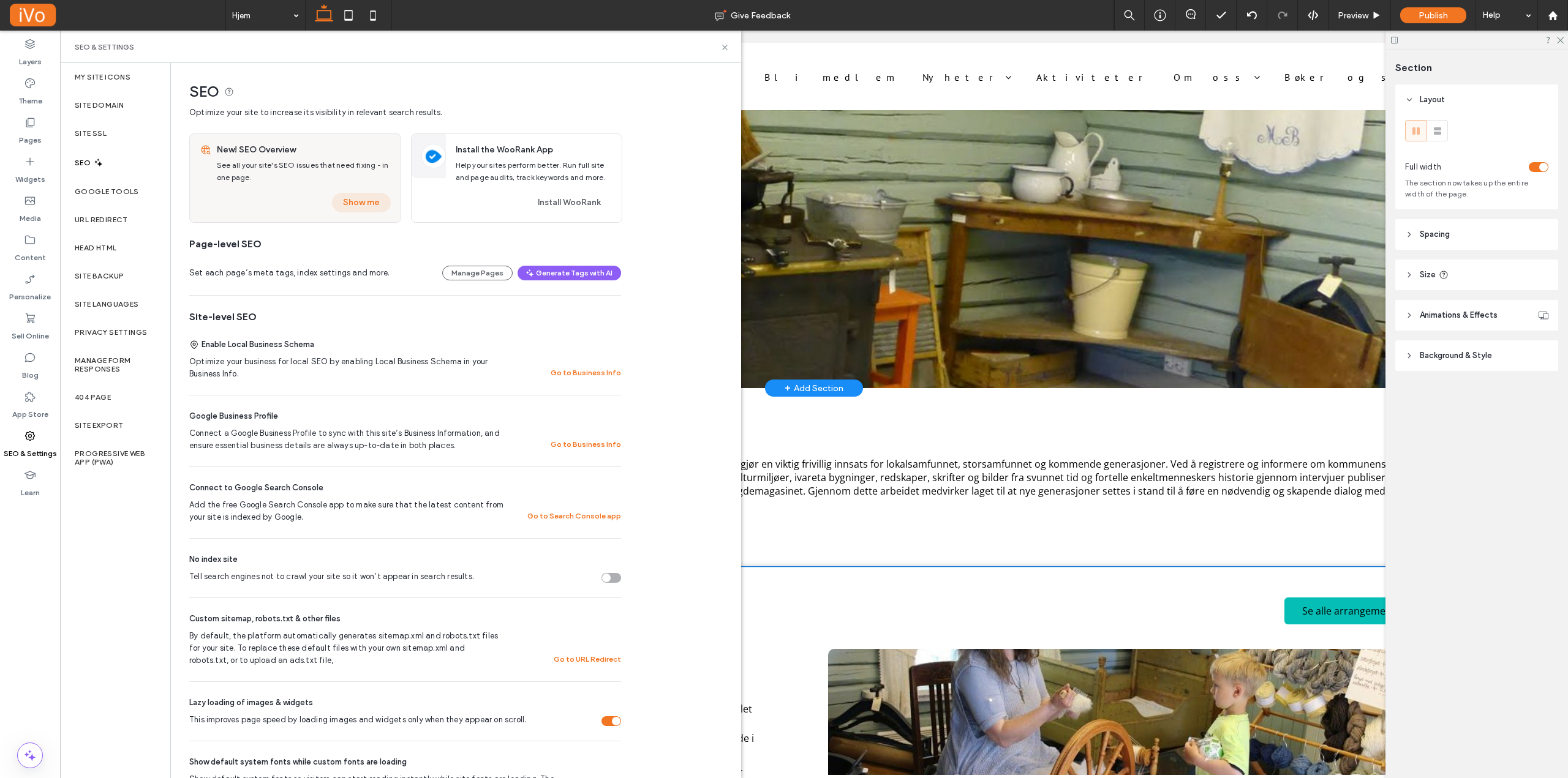
click at [352, 204] on button "Show me" at bounding box center [361, 203] width 59 height 19
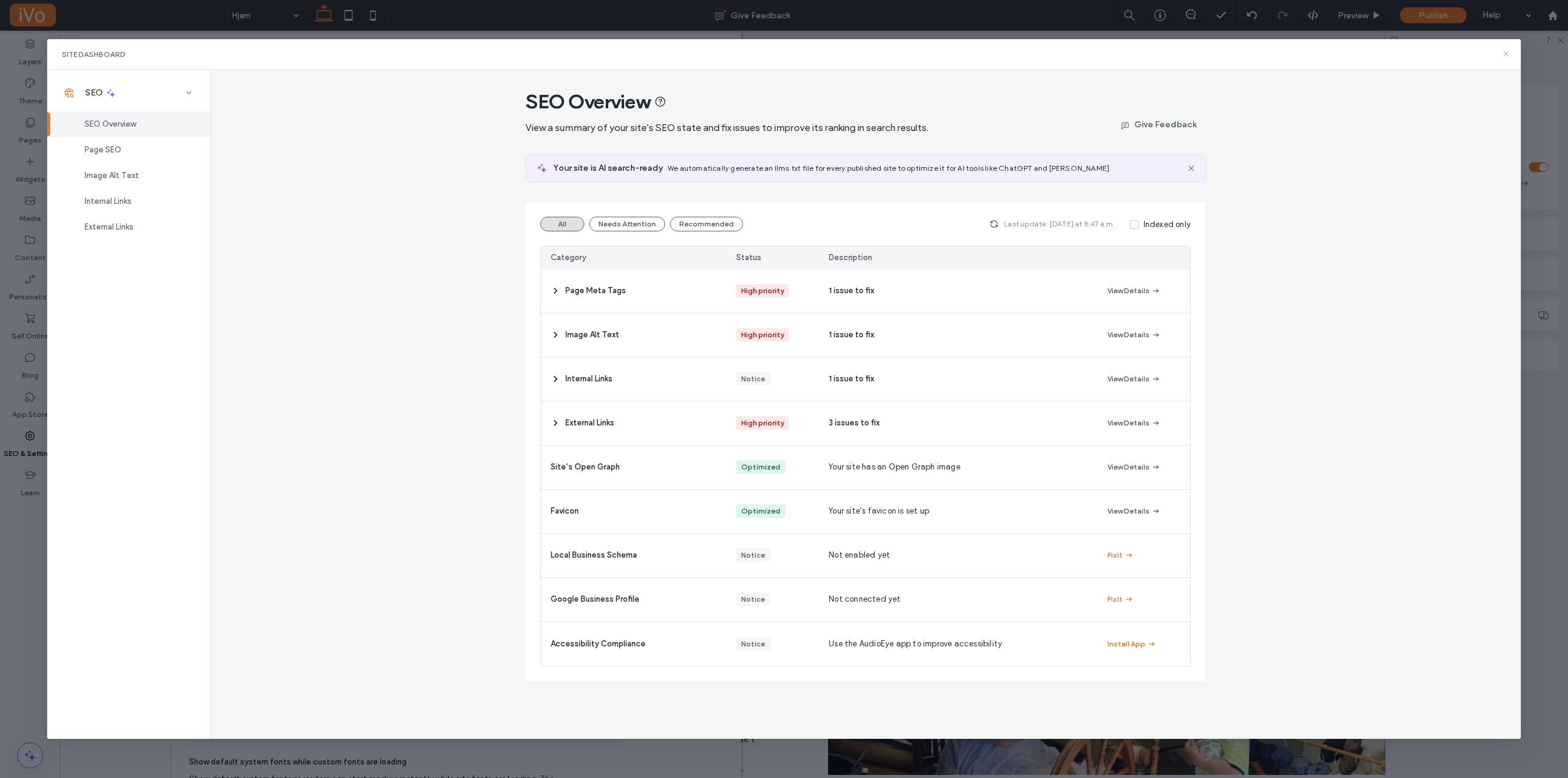
click at [1506, 54] on icon at bounding box center [1506, 53] width 10 height 10
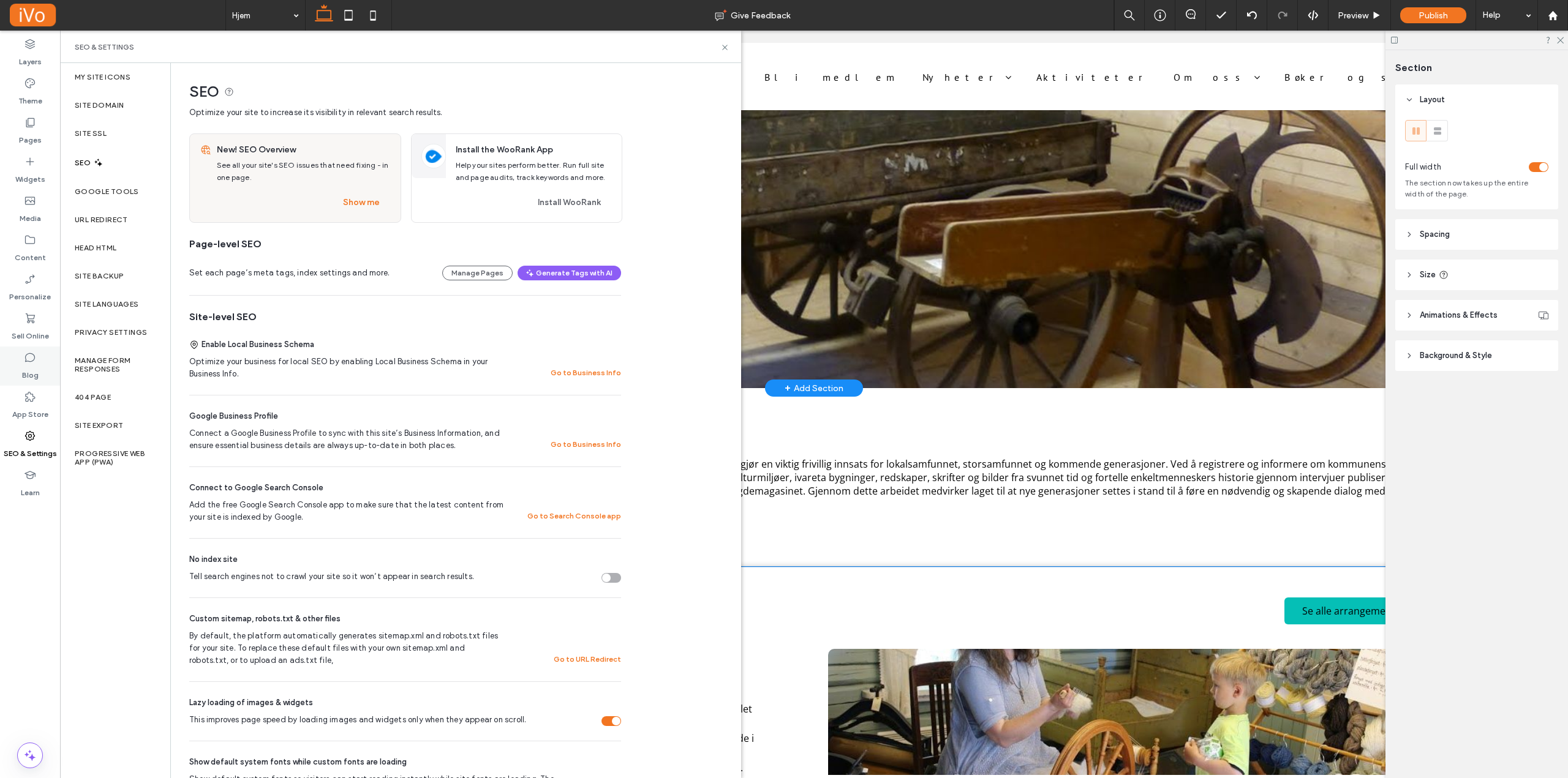
click at [31, 357] on icon at bounding box center [30, 358] width 12 height 12
click at [31, 329] on label "Sell Online" at bounding box center [30, 333] width 38 height 17
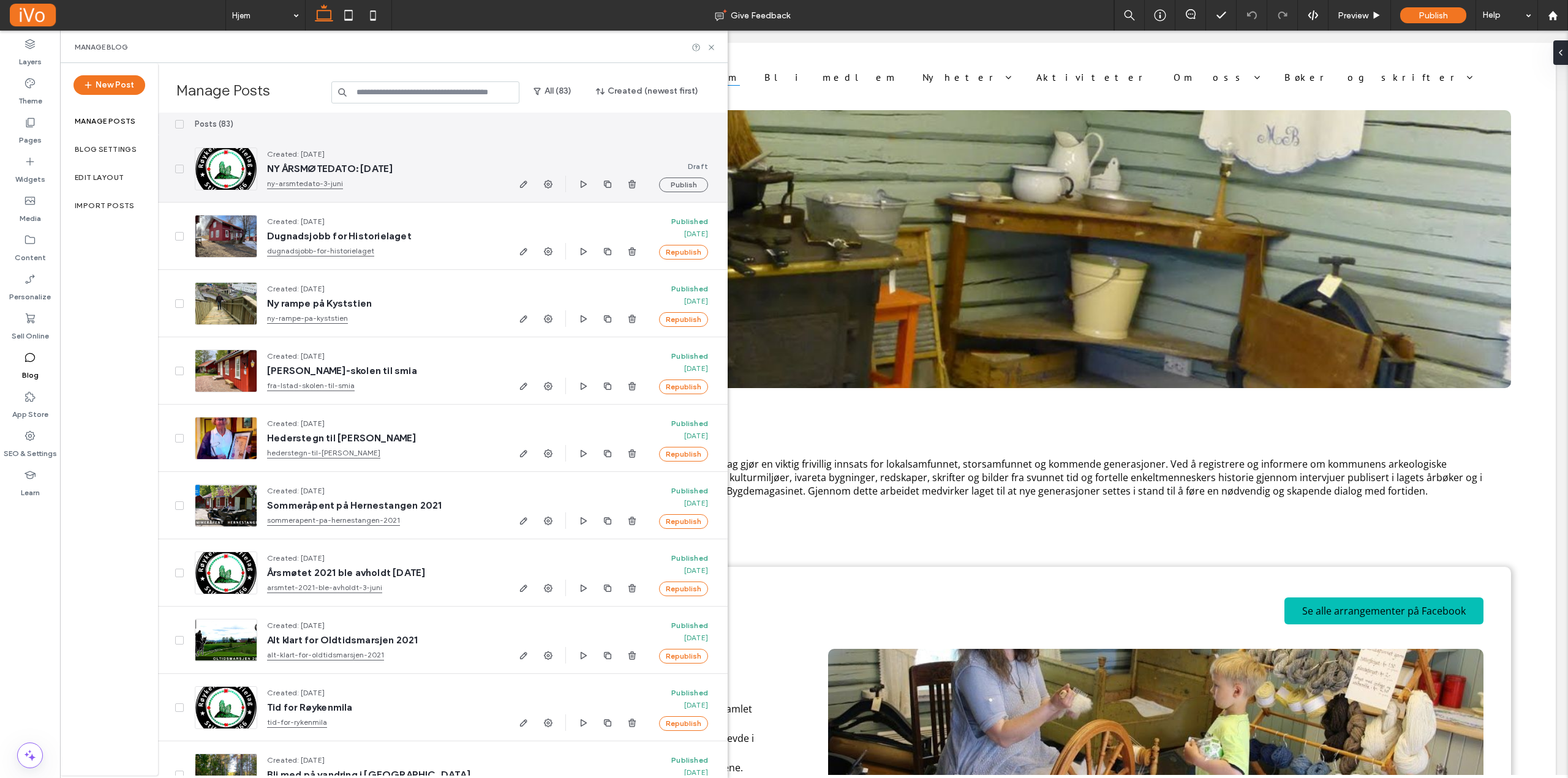
click at [232, 169] on div at bounding box center [226, 169] width 62 height 43
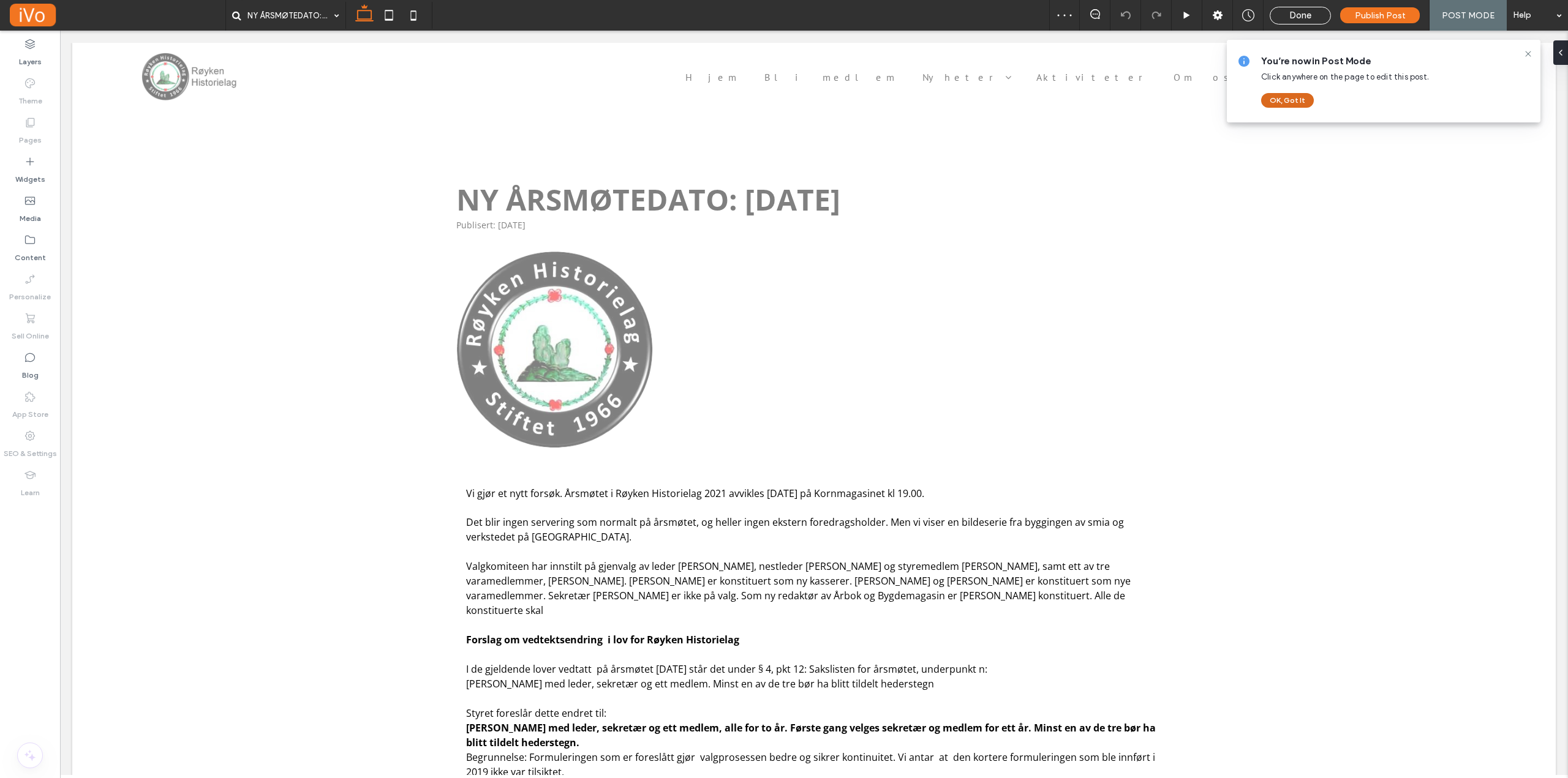
click at [1283, 100] on button "OK, Got It" at bounding box center [1287, 100] width 52 height 15
click at [1379, 18] on span "Publish Post" at bounding box center [1380, 16] width 51 height 10
click at [1286, 17] on div "Done" at bounding box center [1300, 15] width 60 height 11
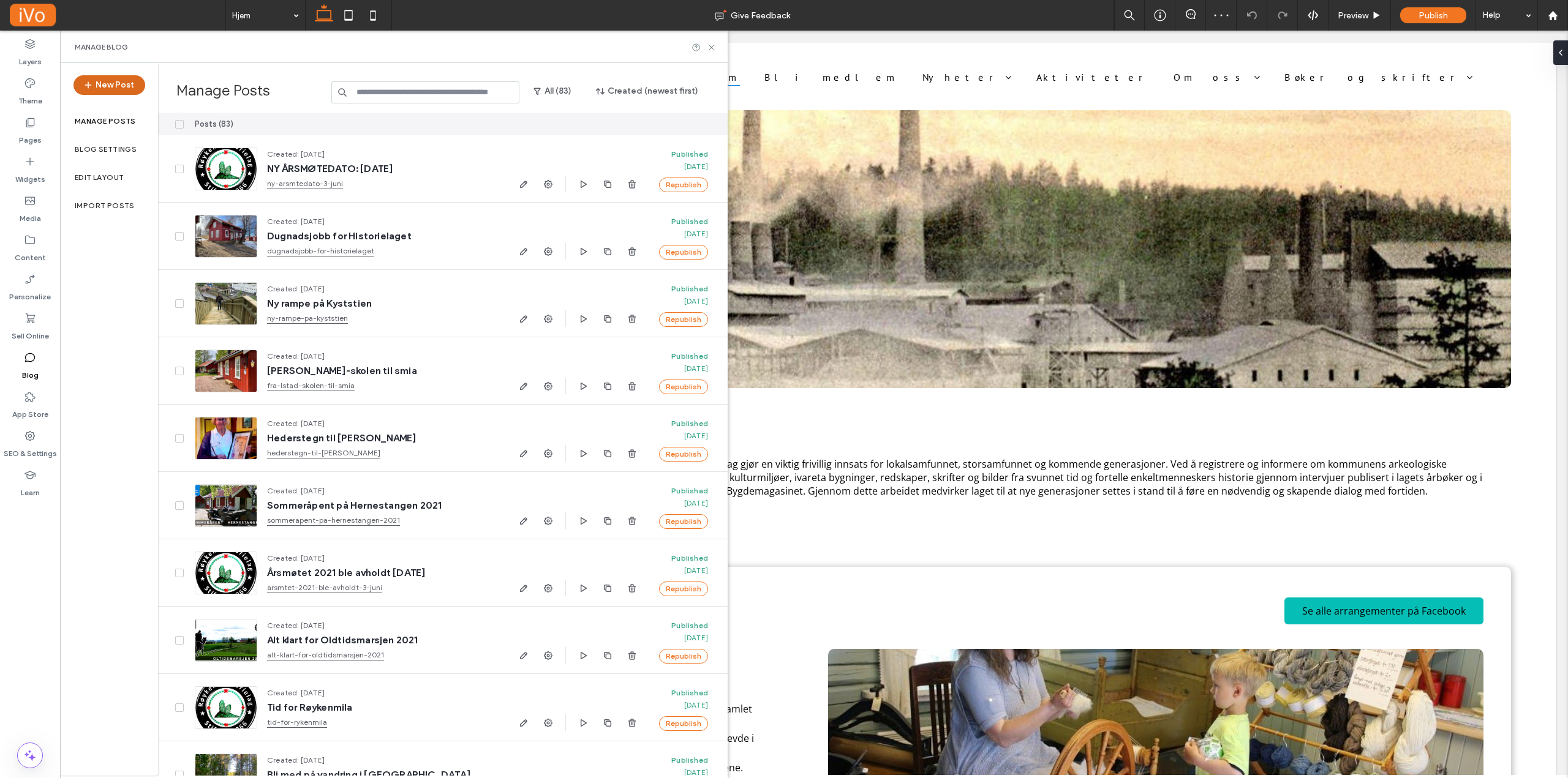
click at [120, 85] on button "New Post" at bounding box center [109, 85] width 72 height 19
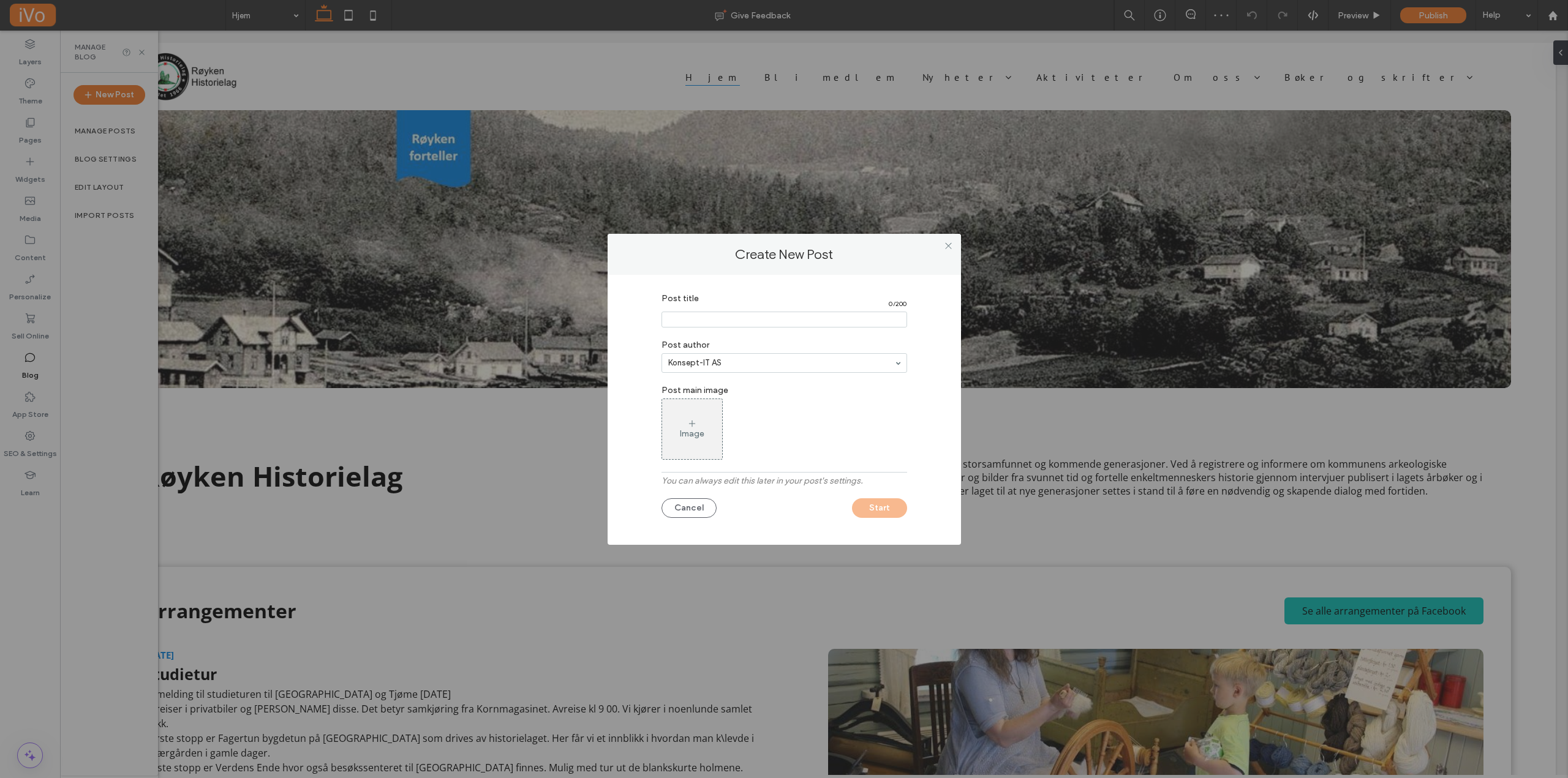
click at [722, 311] on input "Post title" at bounding box center [784, 319] width 246 height 16
type input "****"
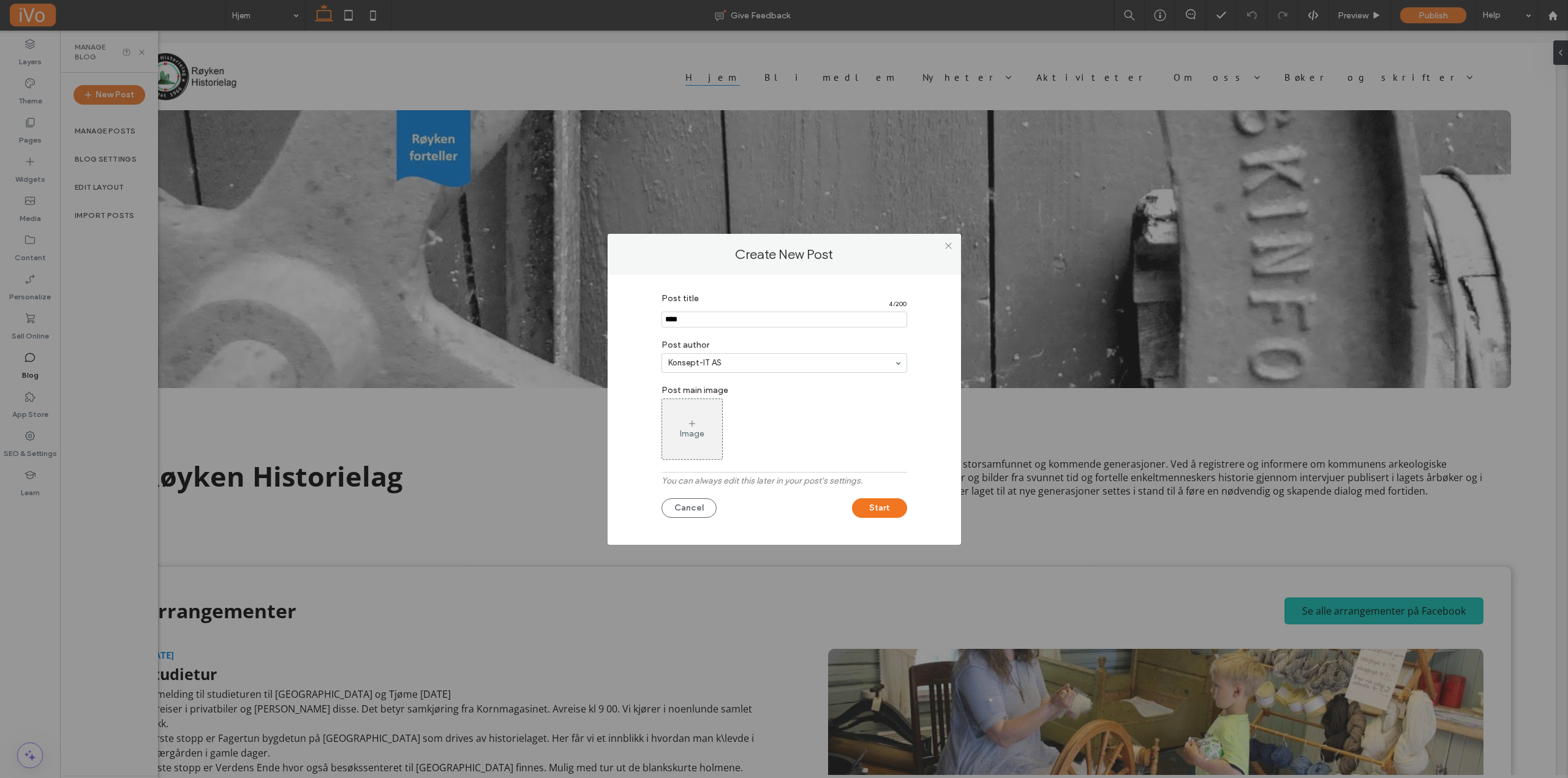
click at [693, 429] on div "Image" at bounding box center [692, 434] width 24 height 10
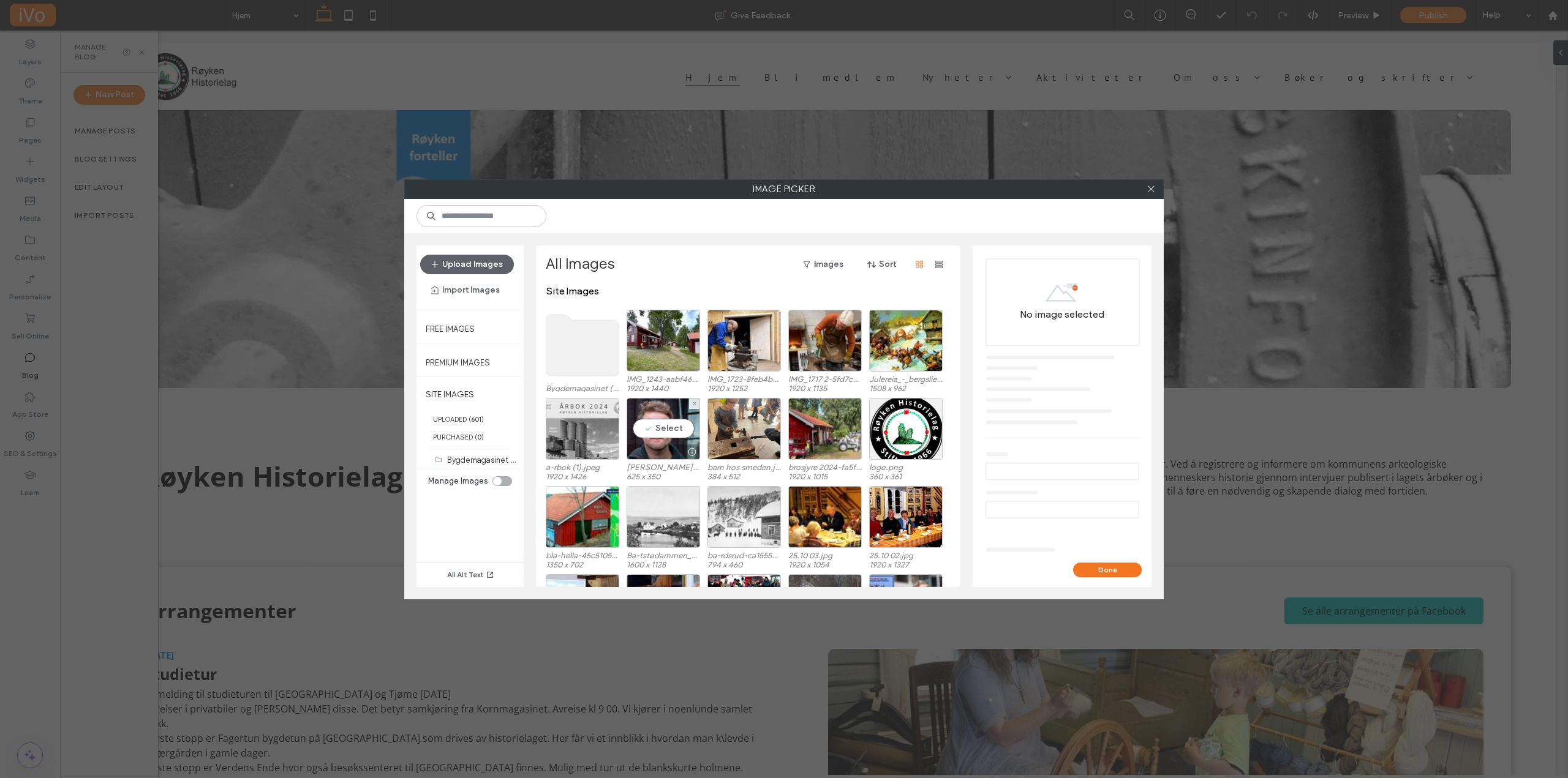
drag, startPoint x: 664, startPoint y: 428, endPoint x: 777, endPoint y: 469, distance: 120.2
click at [665, 428] on div "Select" at bounding box center [663, 428] width 73 height 62
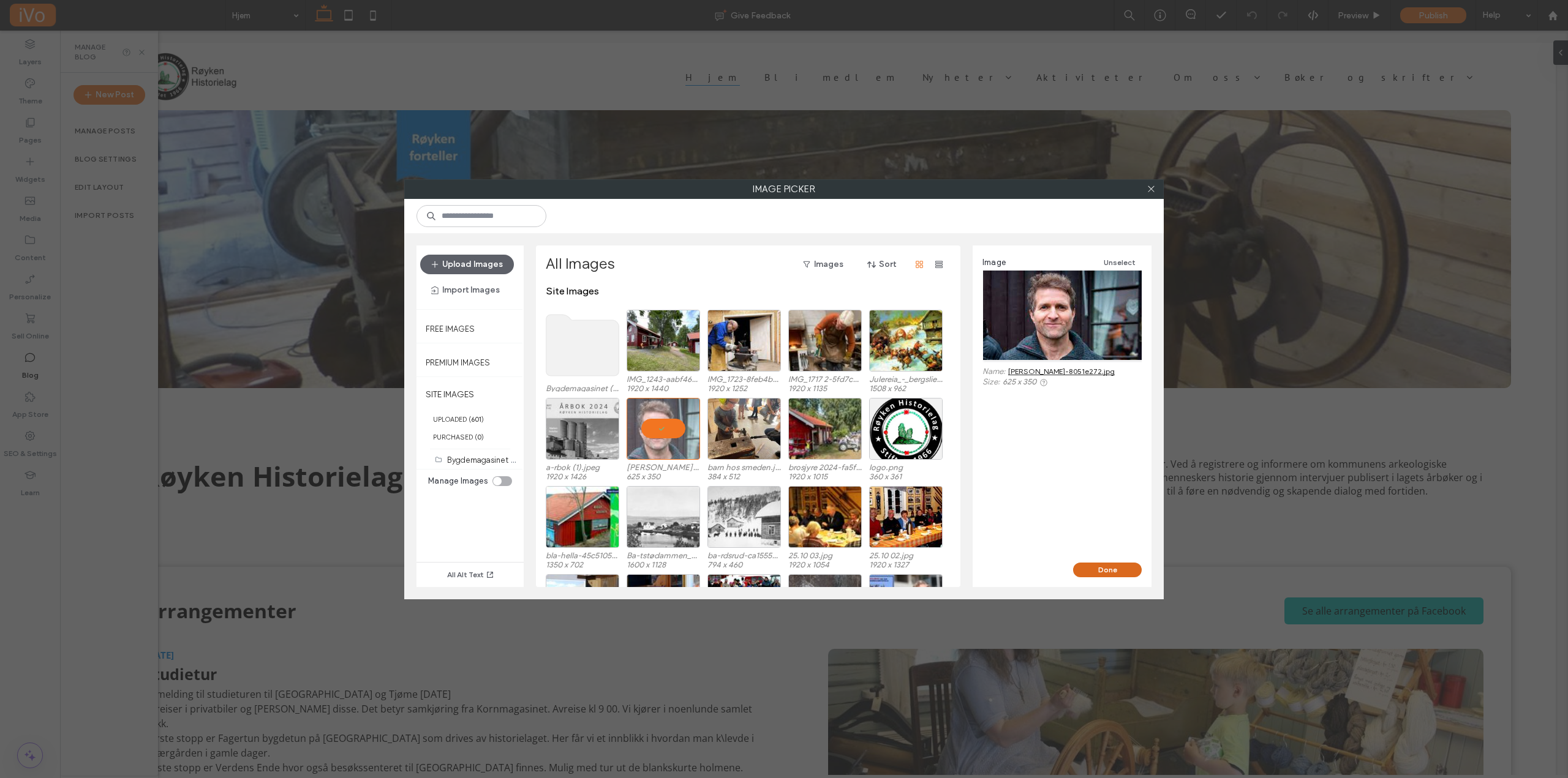
click at [1112, 569] on button "Done" at bounding box center [1107, 570] width 68 height 15
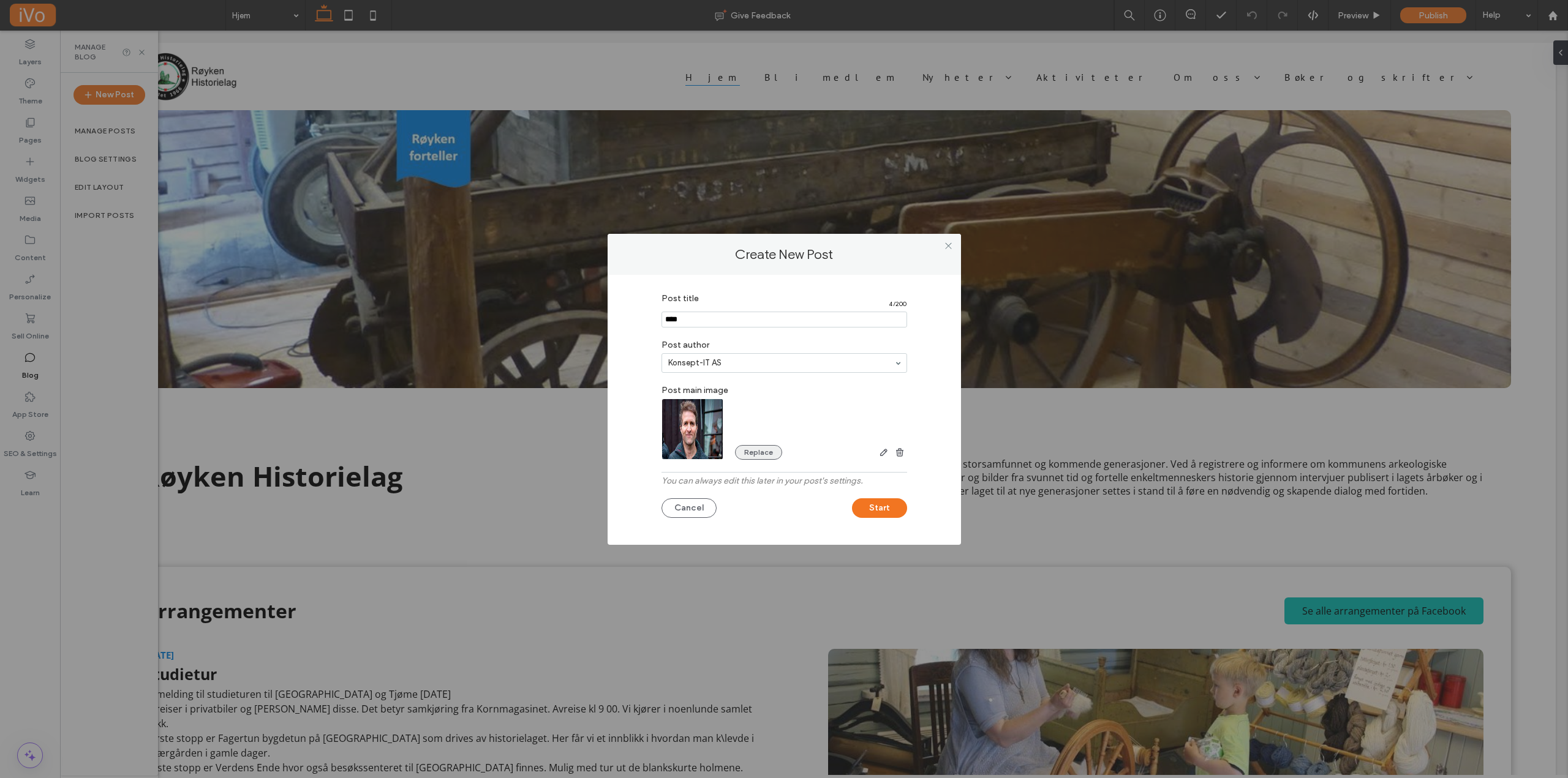
click at [763, 455] on button "Replace" at bounding box center [758, 452] width 47 height 15
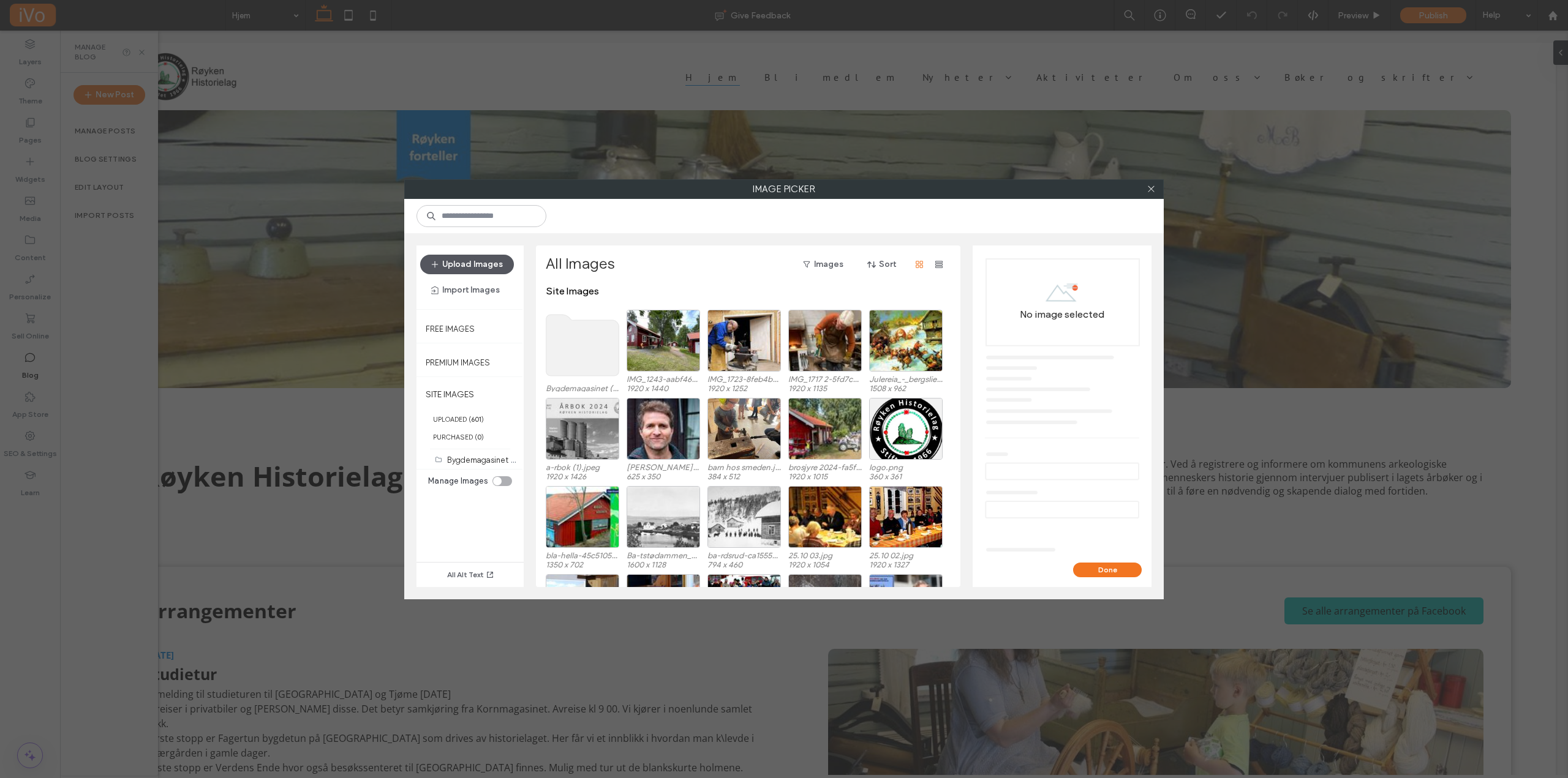
click at [462, 265] on button "Upload Images" at bounding box center [466, 264] width 94 height 19
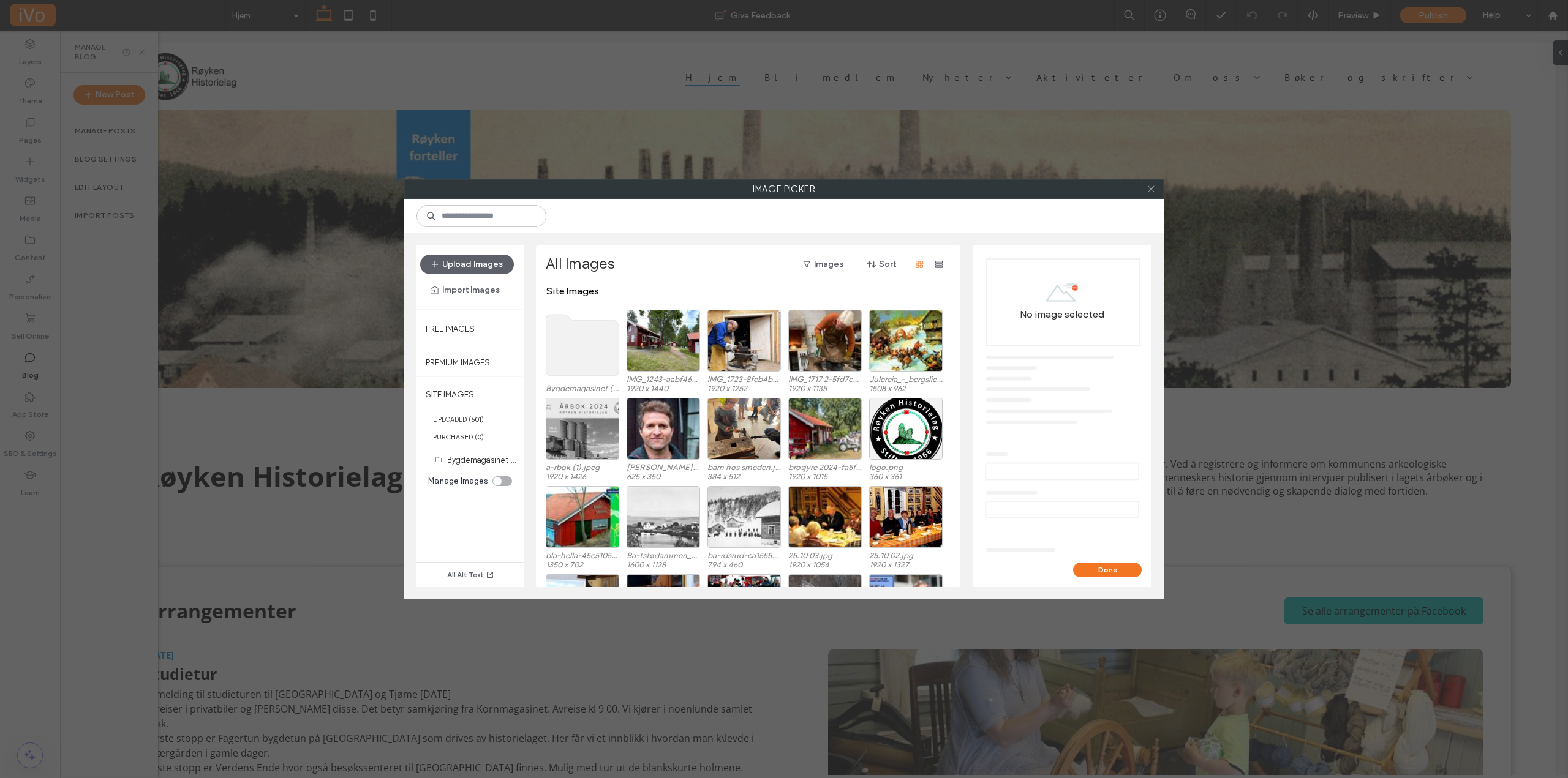
click at [1154, 185] on icon at bounding box center [1151, 189] width 10 height 10
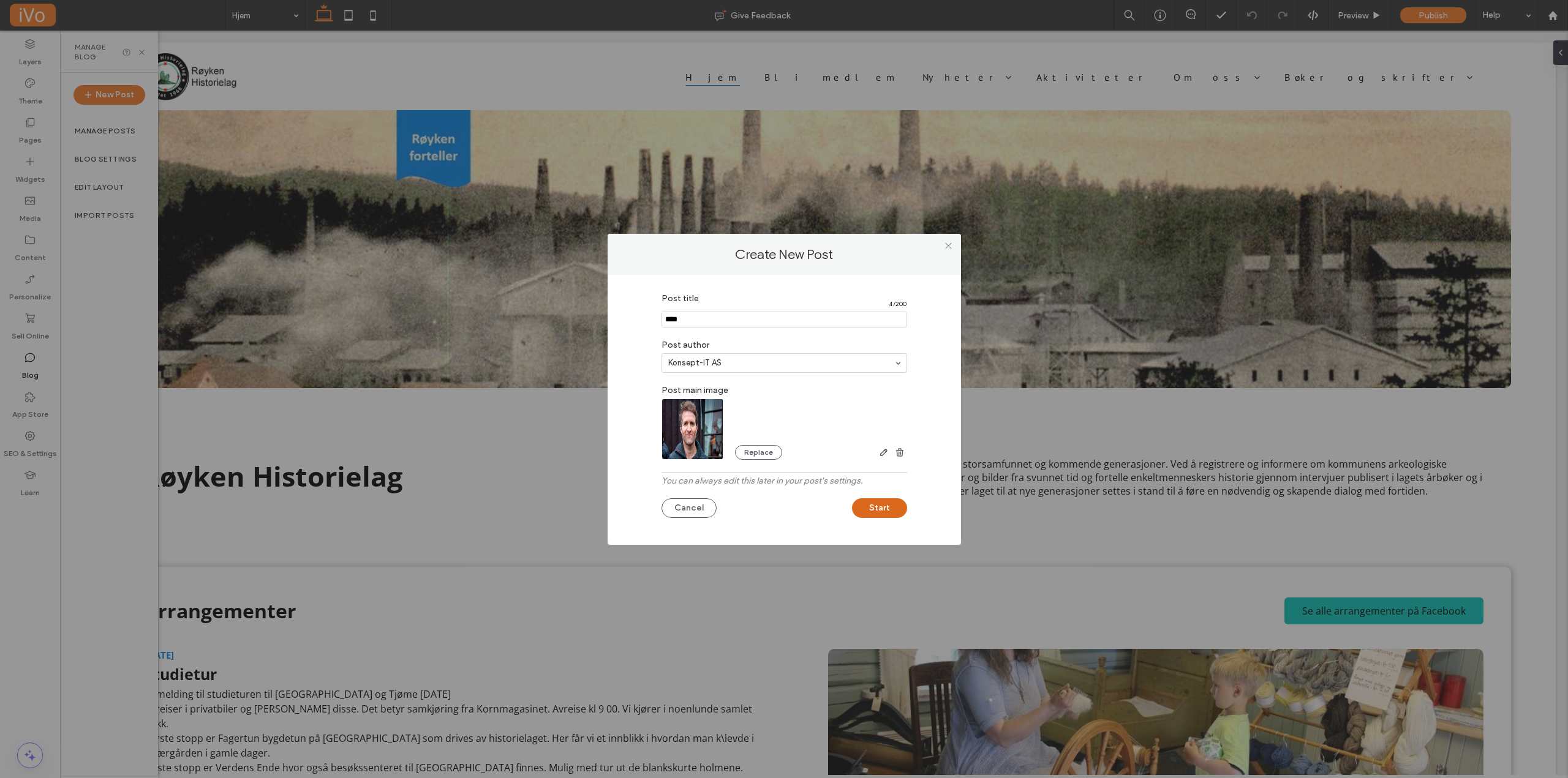
click at [883, 506] on button "Start" at bounding box center [879, 508] width 55 height 19
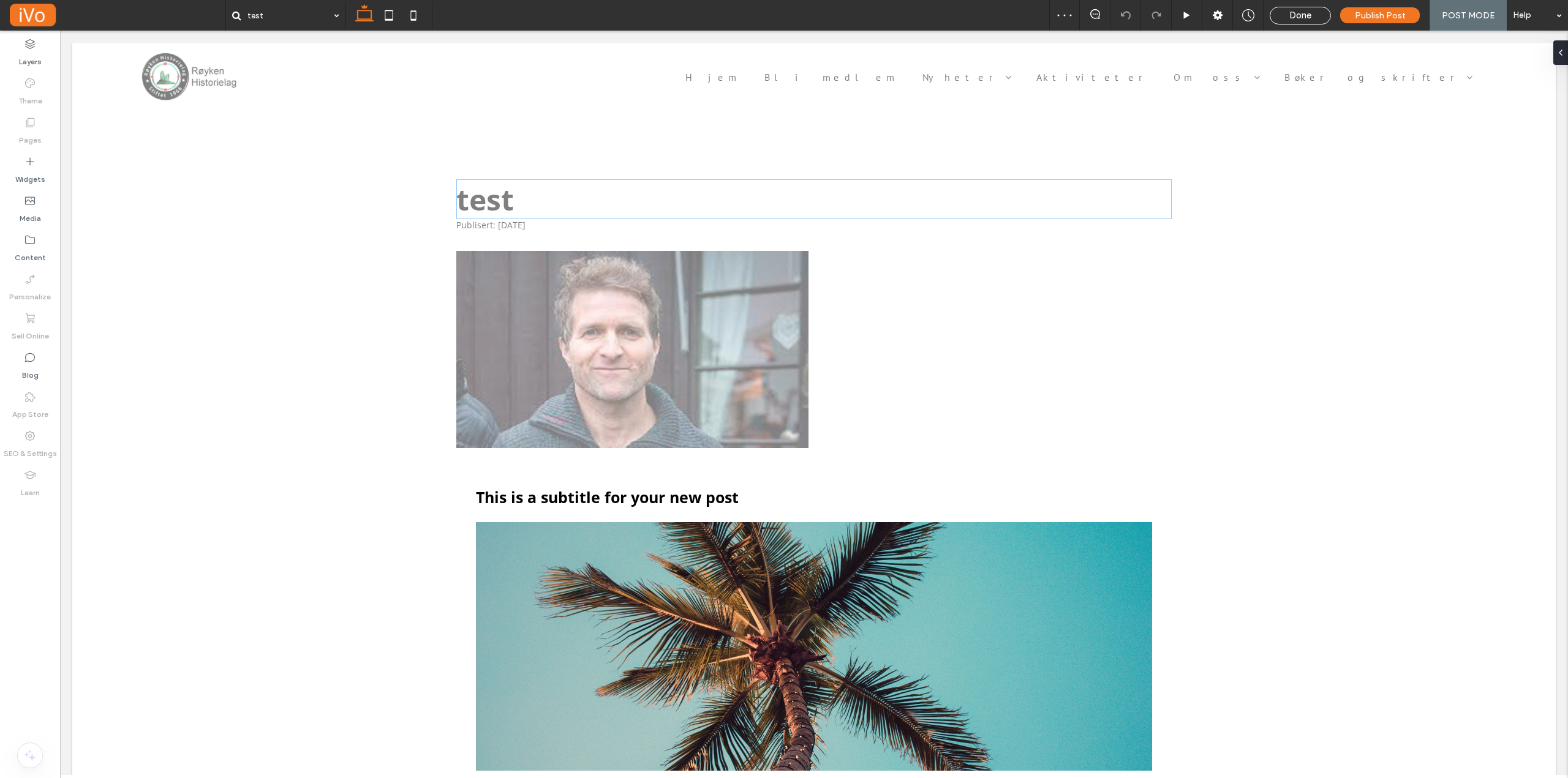
click at [490, 197] on h1 "test" at bounding box center [814, 199] width 715 height 40
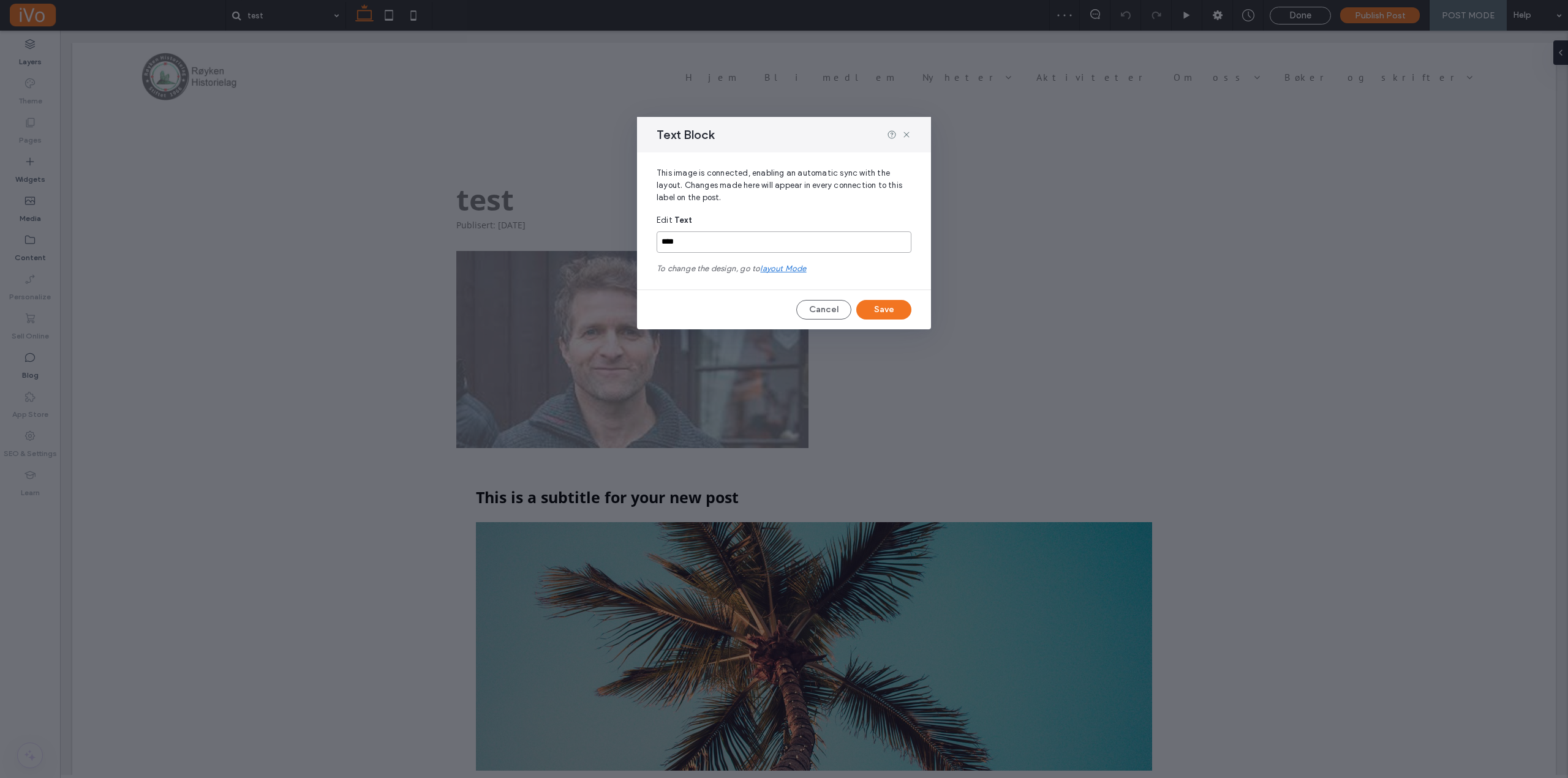
drag, startPoint x: 726, startPoint y: 244, endPoint x: 630, endPoint y: 232, distance: 96.7
click at [630, 232] on div "Text Block This image is connected, enabling an automatic sync with the layout.…" at bounding box center [784, 389] width 1568 height 778
type input "**********"
click at [876, 302] on button "Save" at bounding box center [883, 309] width 55 height 19
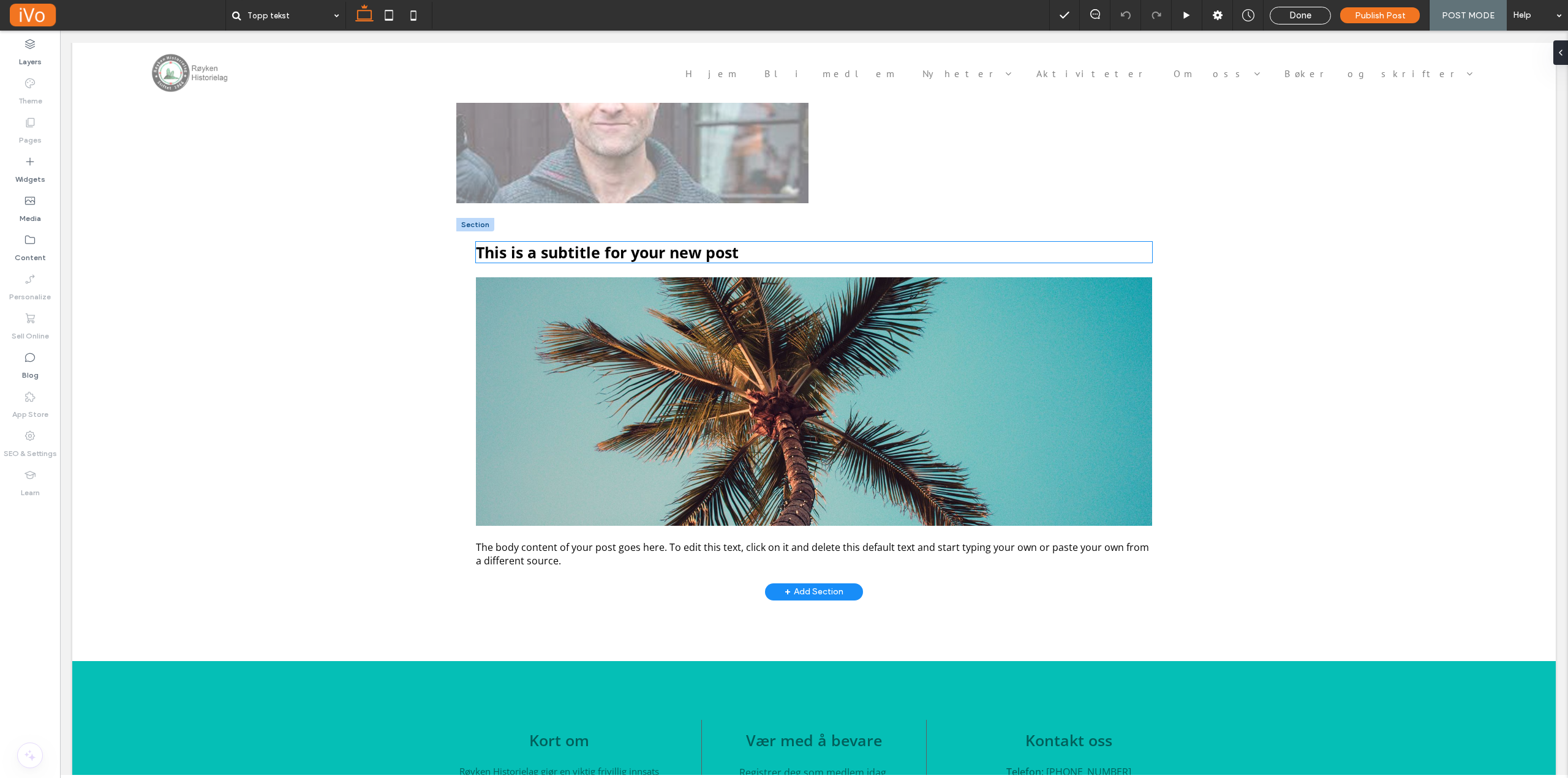
click at [577, 256] on span "This is a subtitle for your new post" at bounding box center [607, 253] width 262 height 21
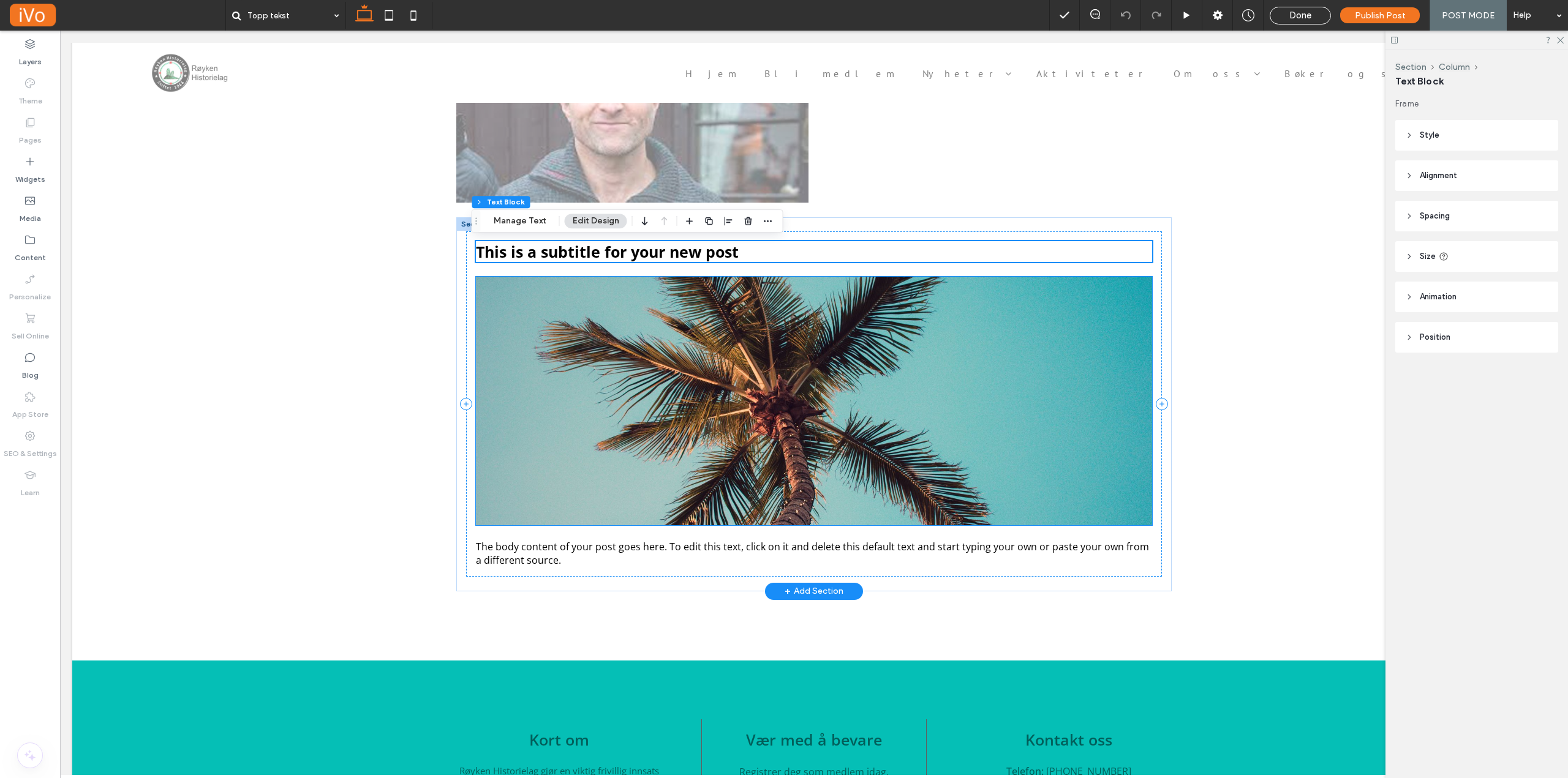
scroll to position [238, 0]
click at [788, 424] on img at bounding box center [813, 401] width 676 height 248
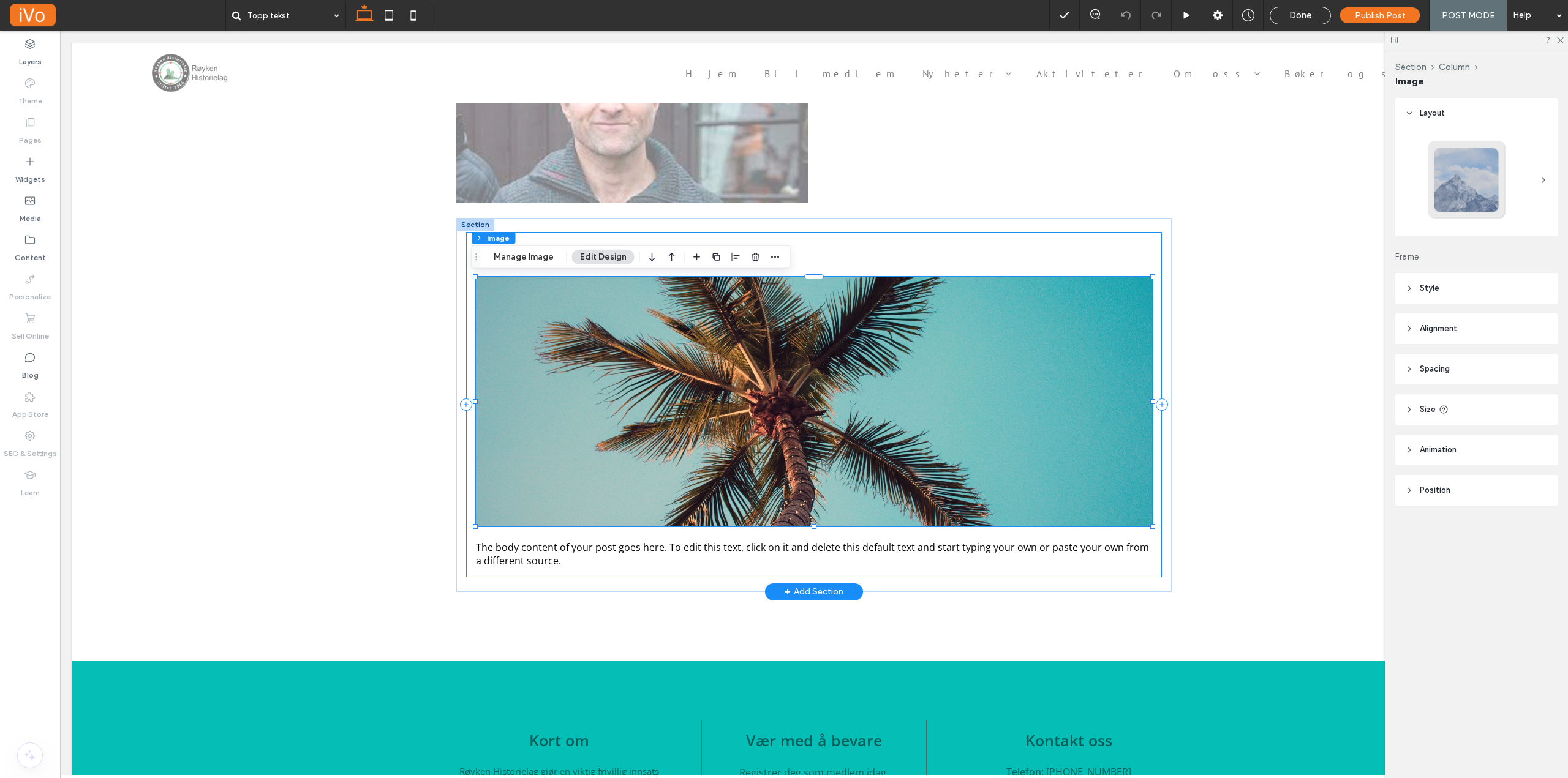
click at [623, 546] on span "The body content of your post goes here. To edit this text, click on it and del…" at bounding box center [812, 553] width 673 height 27
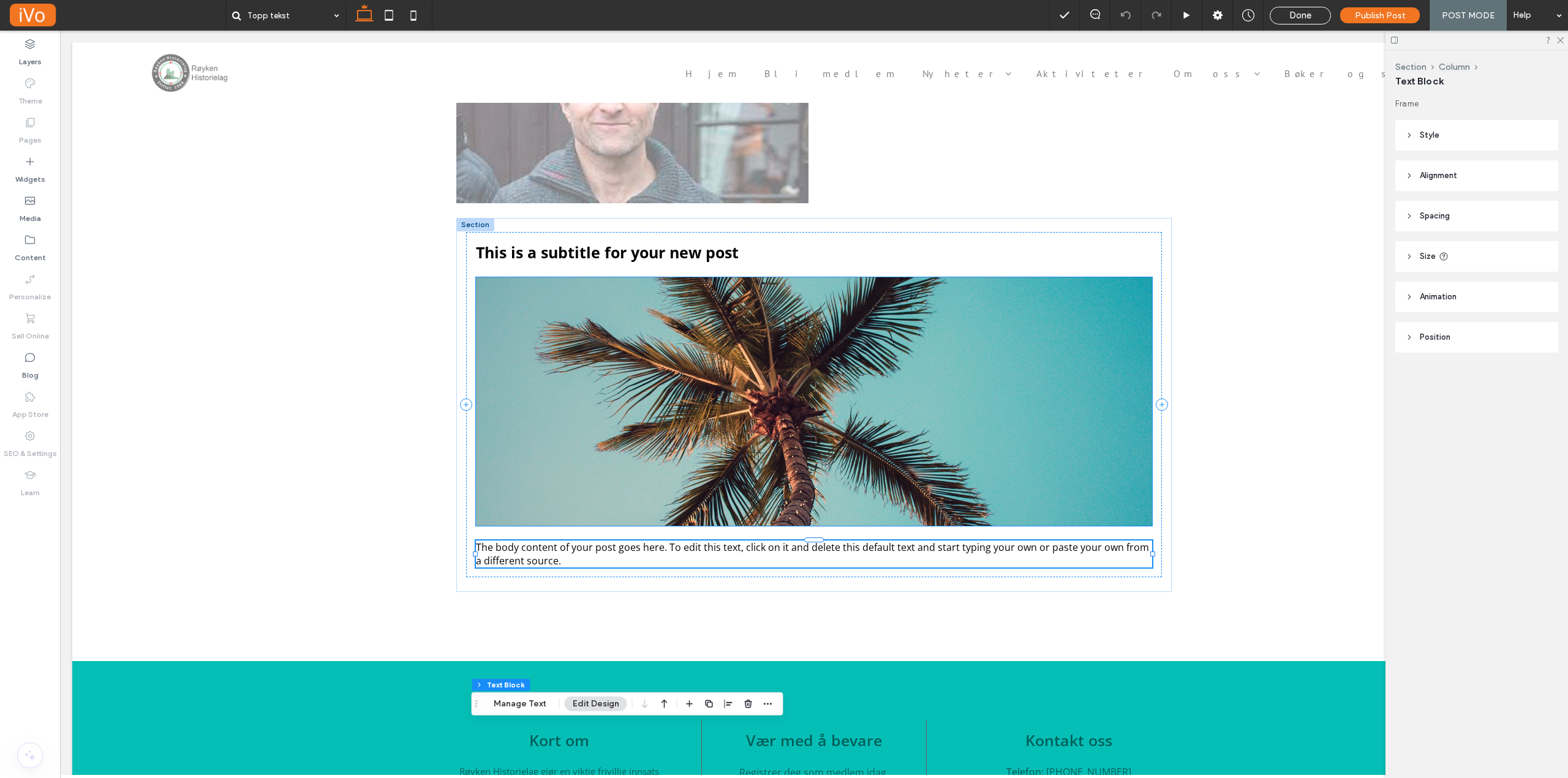
scroll to position [54, 0]
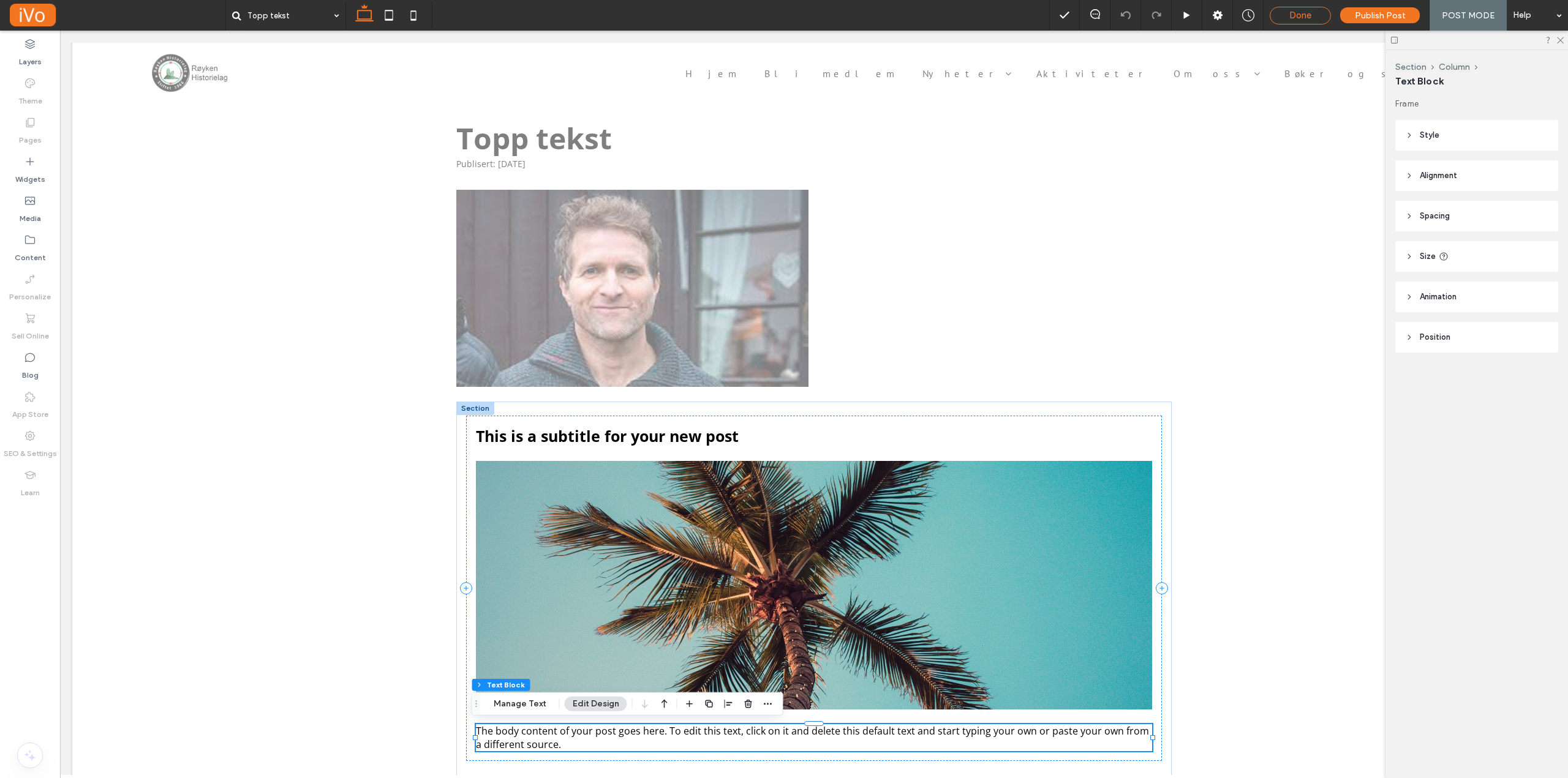
click at [1298, 16] on span "Done" at bounding box center [1300, 15] width 22 height 11
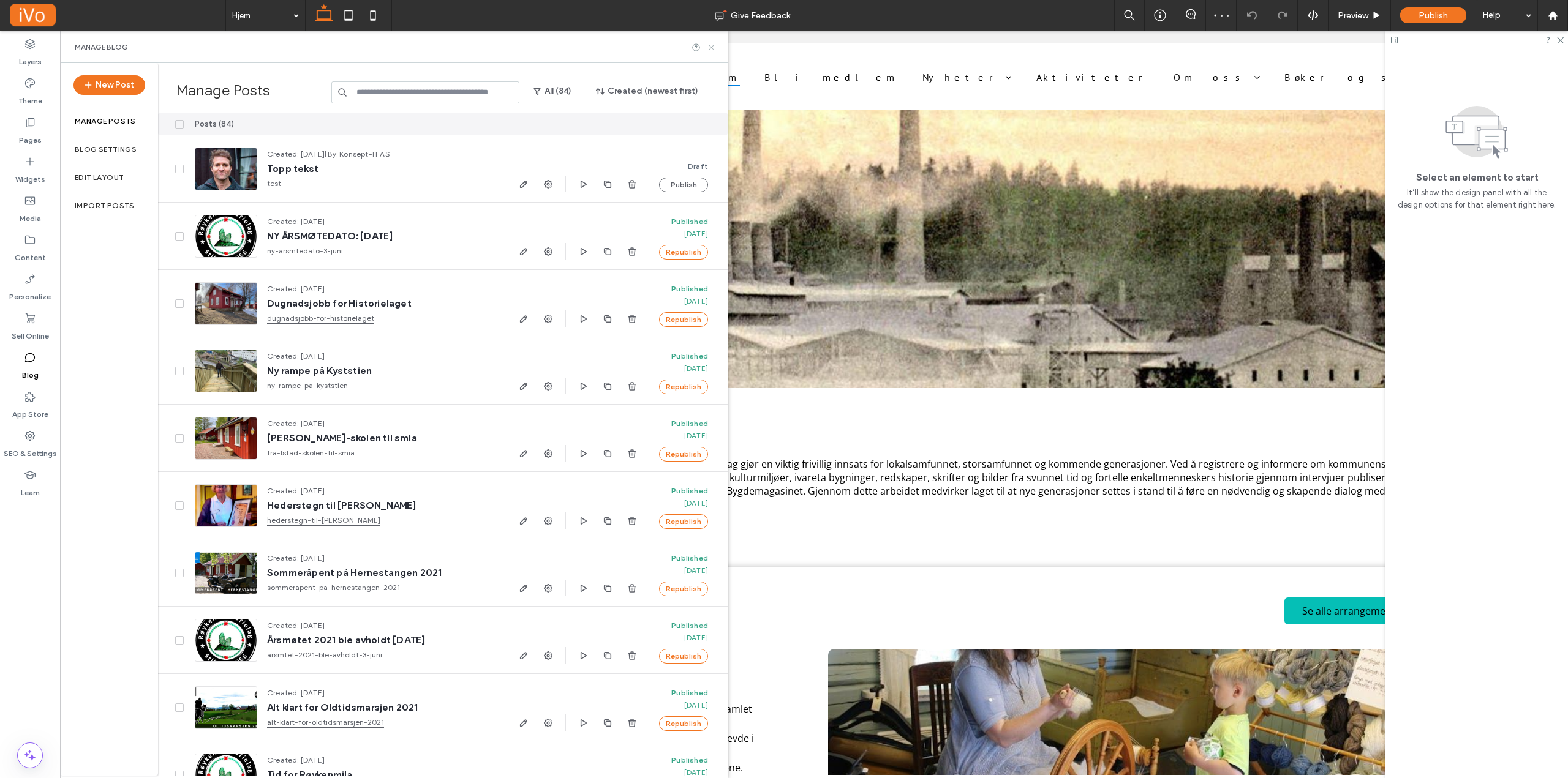
click at [710, 50] on icon at bounding box center [711, 47] width 10 height 10
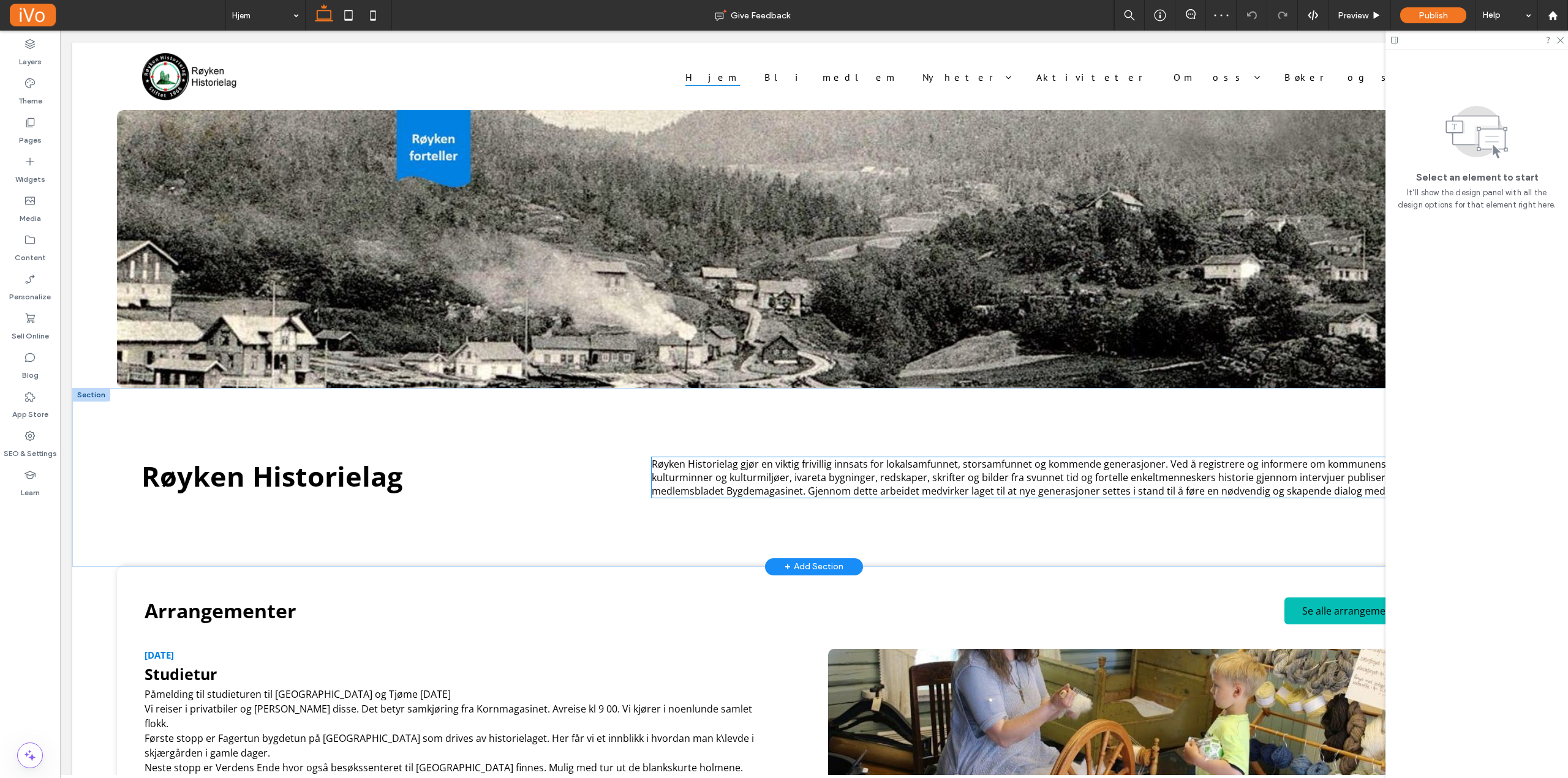
click at [821, 483] on span "Røyken Historielag gjør en viktig frivillig innsats for lokalsamfunnet, storsam…" at bounding box center [1067, 477] width 831 height 40
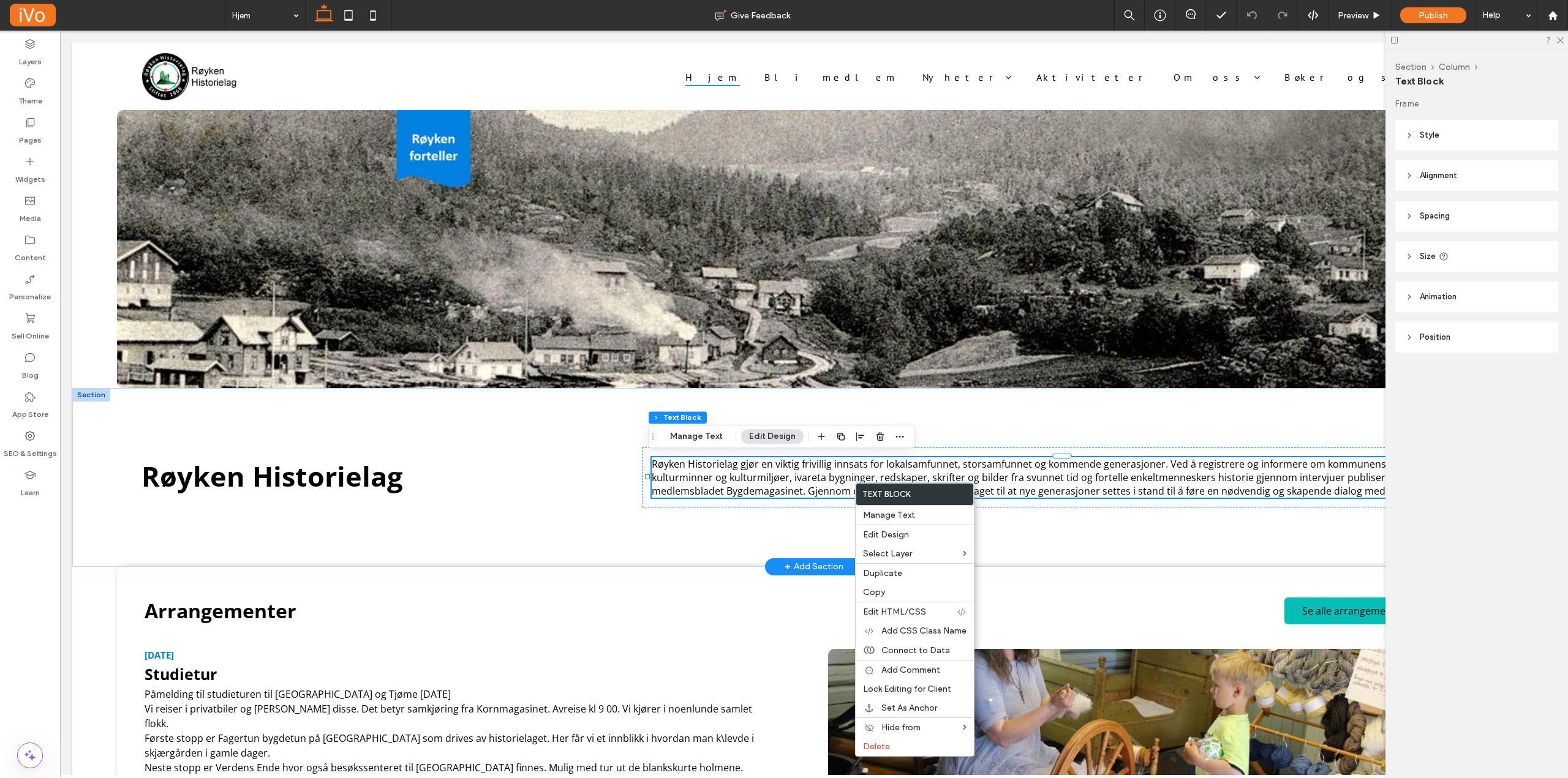
click at [810, 483] on span "Røyken Historielag gjør en viktig frivillig innsats for lokalsamfunnet, storsam…" at bounding box center [1067, 477] width 831 height 40
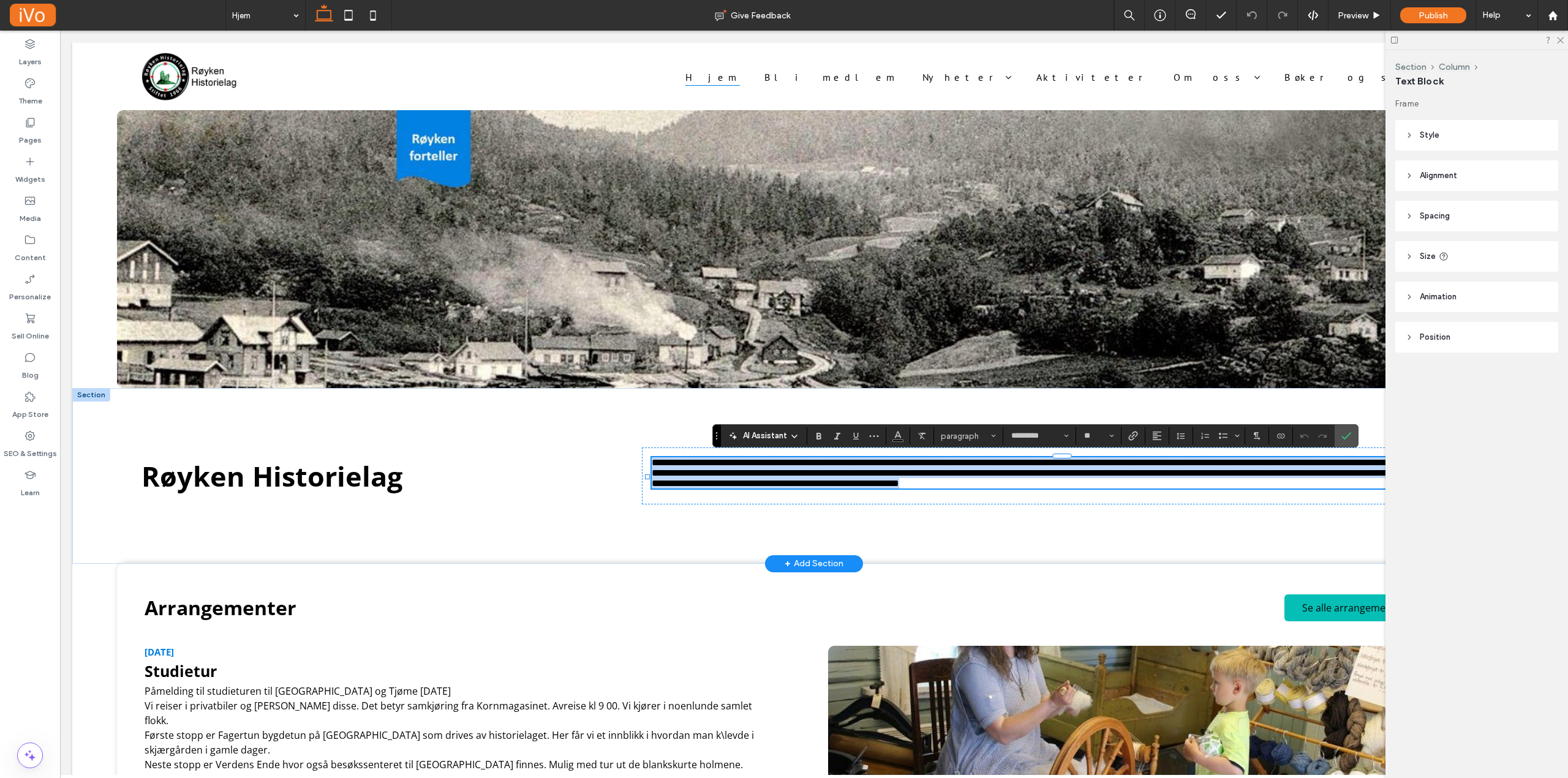
click at [833, 483] on span "**********" at bounding box center [1065, 473] width 828 height 30
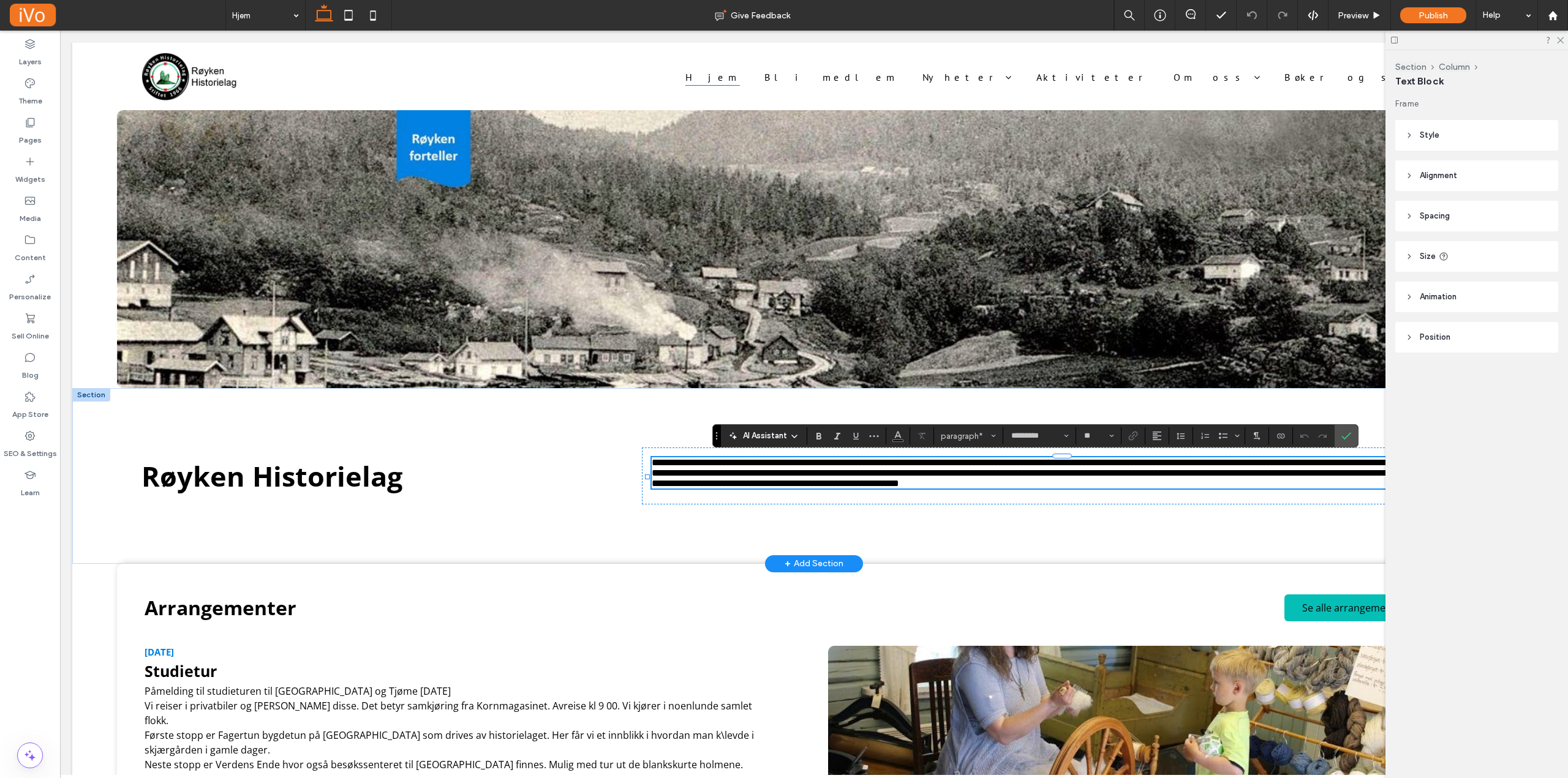
click at [910, 478] on span "**********" at bounding box center [1065, 473] width 828 height 30
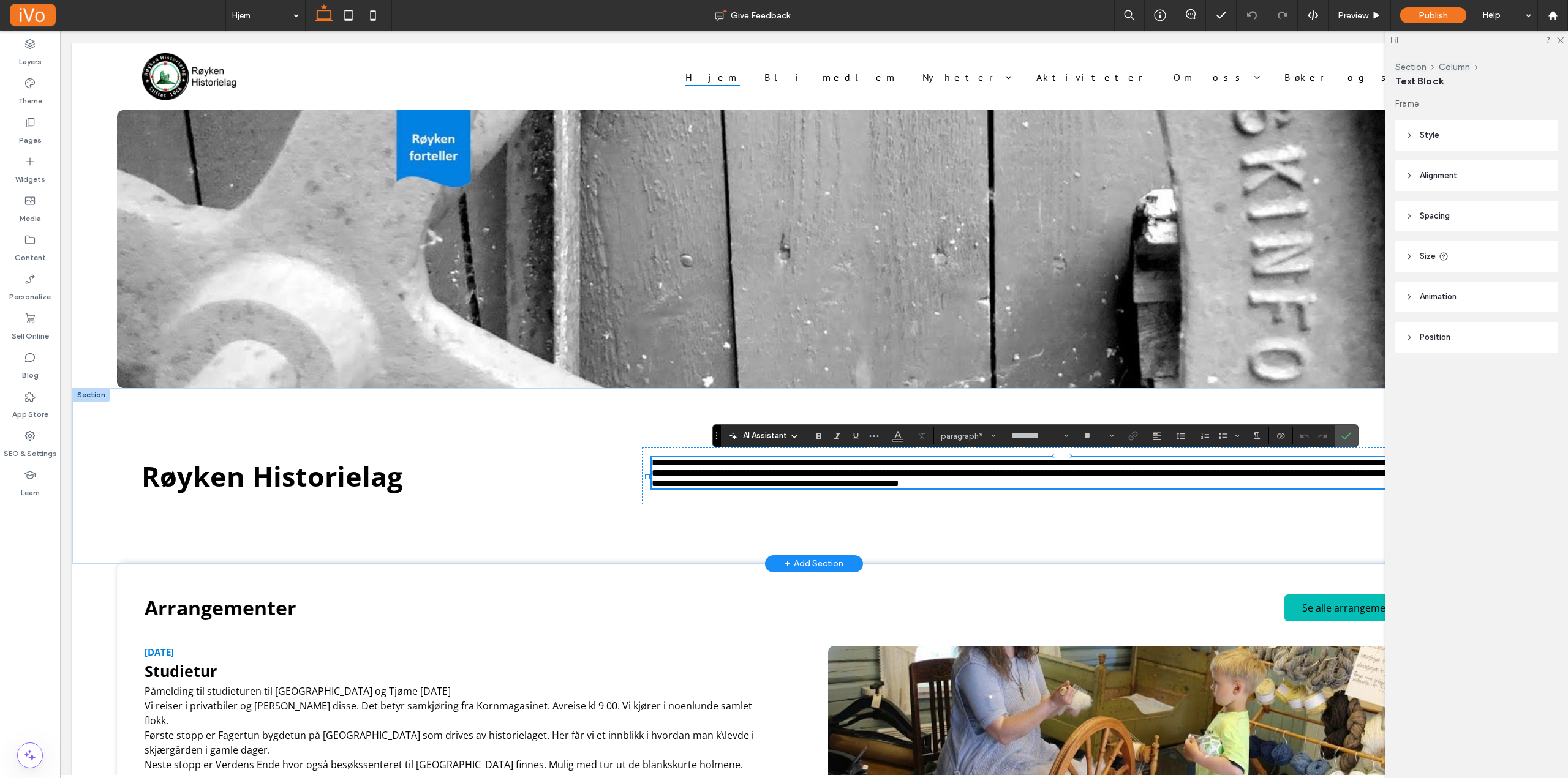
drag, startPoint x: 937, startPoint y: 463, endPoint x: 858, endPoint y: 473, distance: 79.6
click at [862, 488] on span "**********" at bounding box center [1065, 473] width 828 height 30
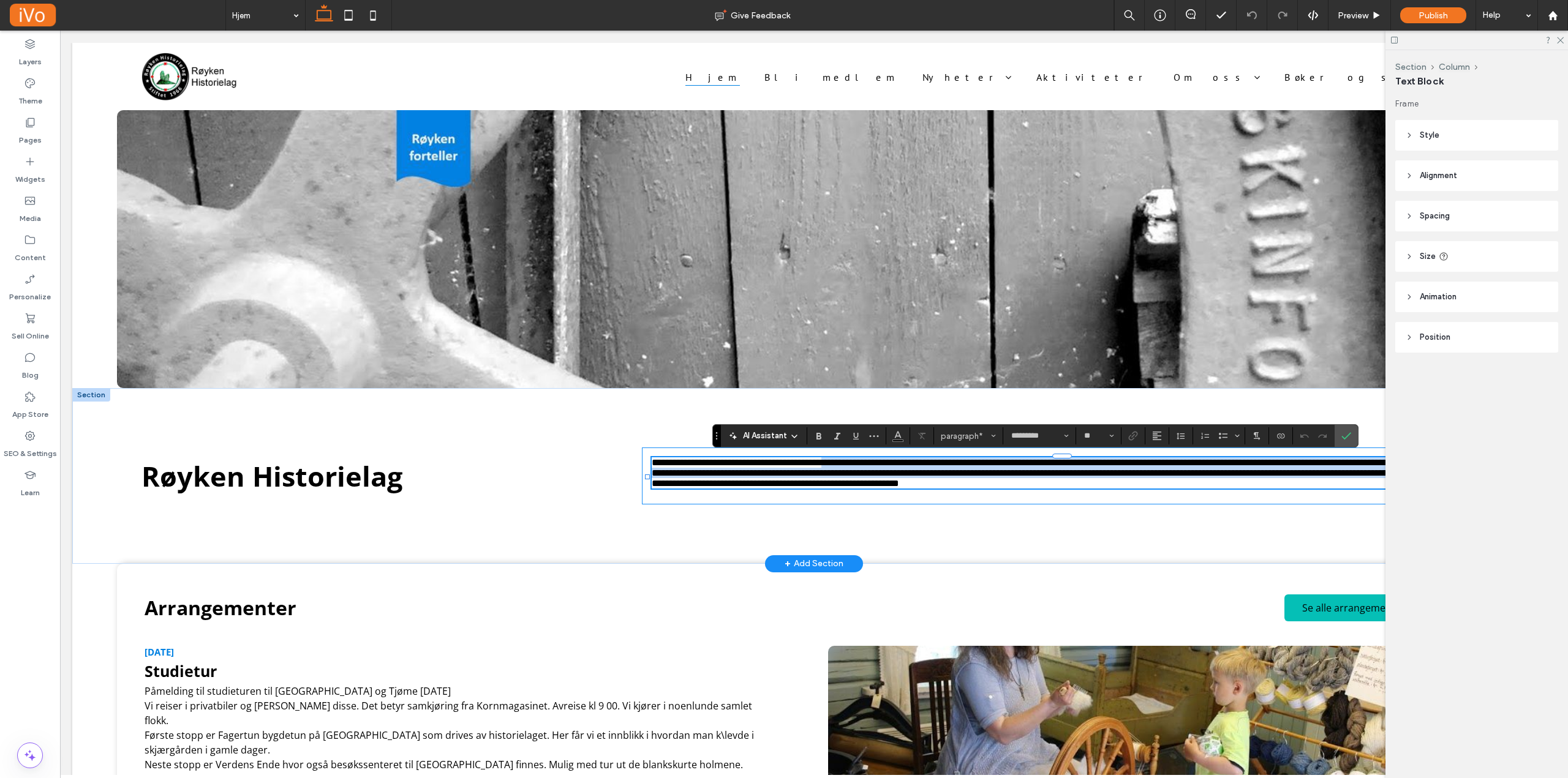
drag, startPoint x: 839, startPoint y: 469, endPoint x: 1082, endPoint y: 504, distance: 245.5
click at [1082, 504] on div "**********" at bounding box center [1069, 476] width 854 height 57
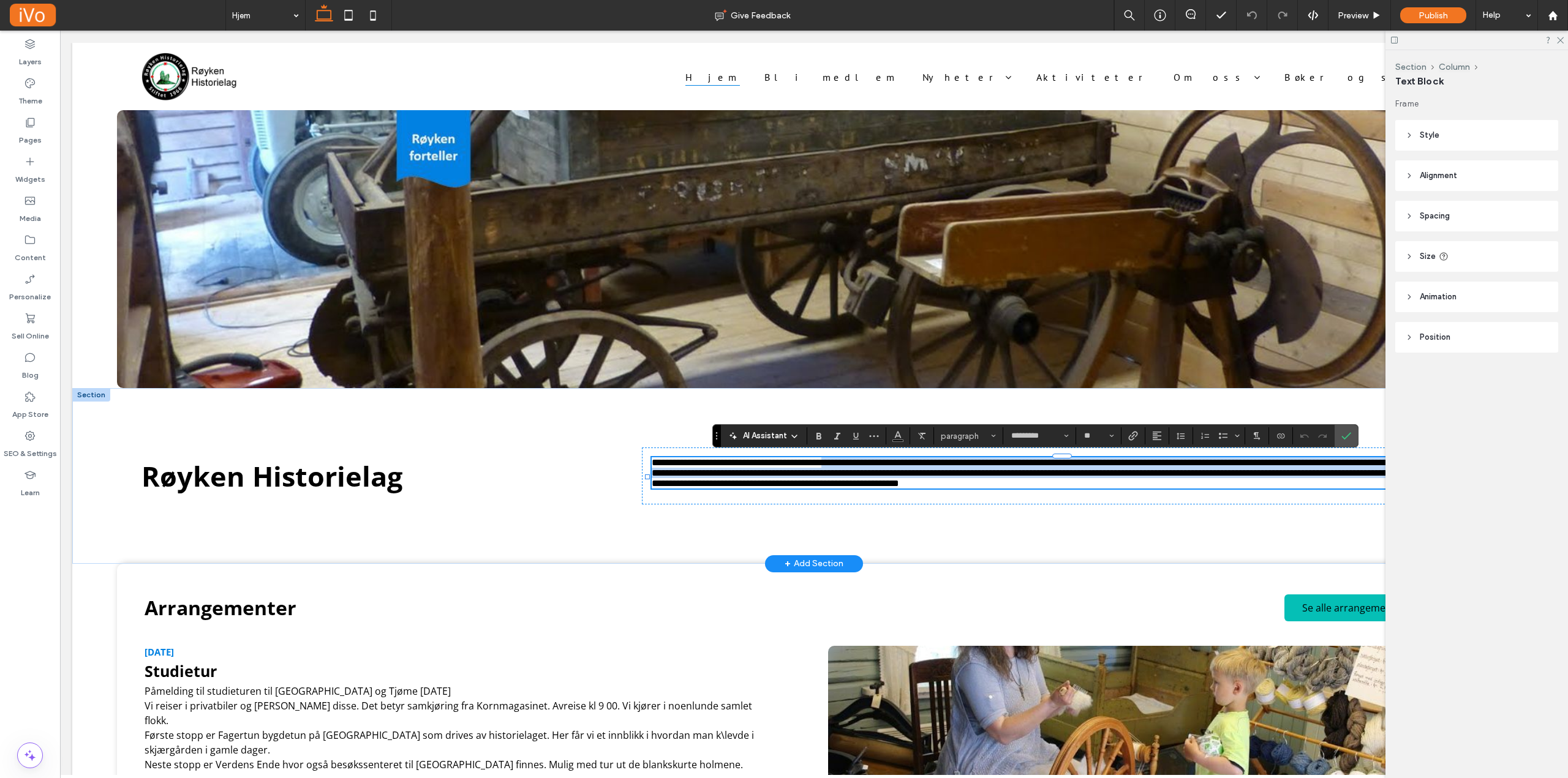
drag, startPoint x: 951, startPoint y: 486, endPoint x: 841, endPoint y: 477, distance: 110.4
click at [841, 477] on span "**********" at bounding box center [1065, 473] width 828 height 30
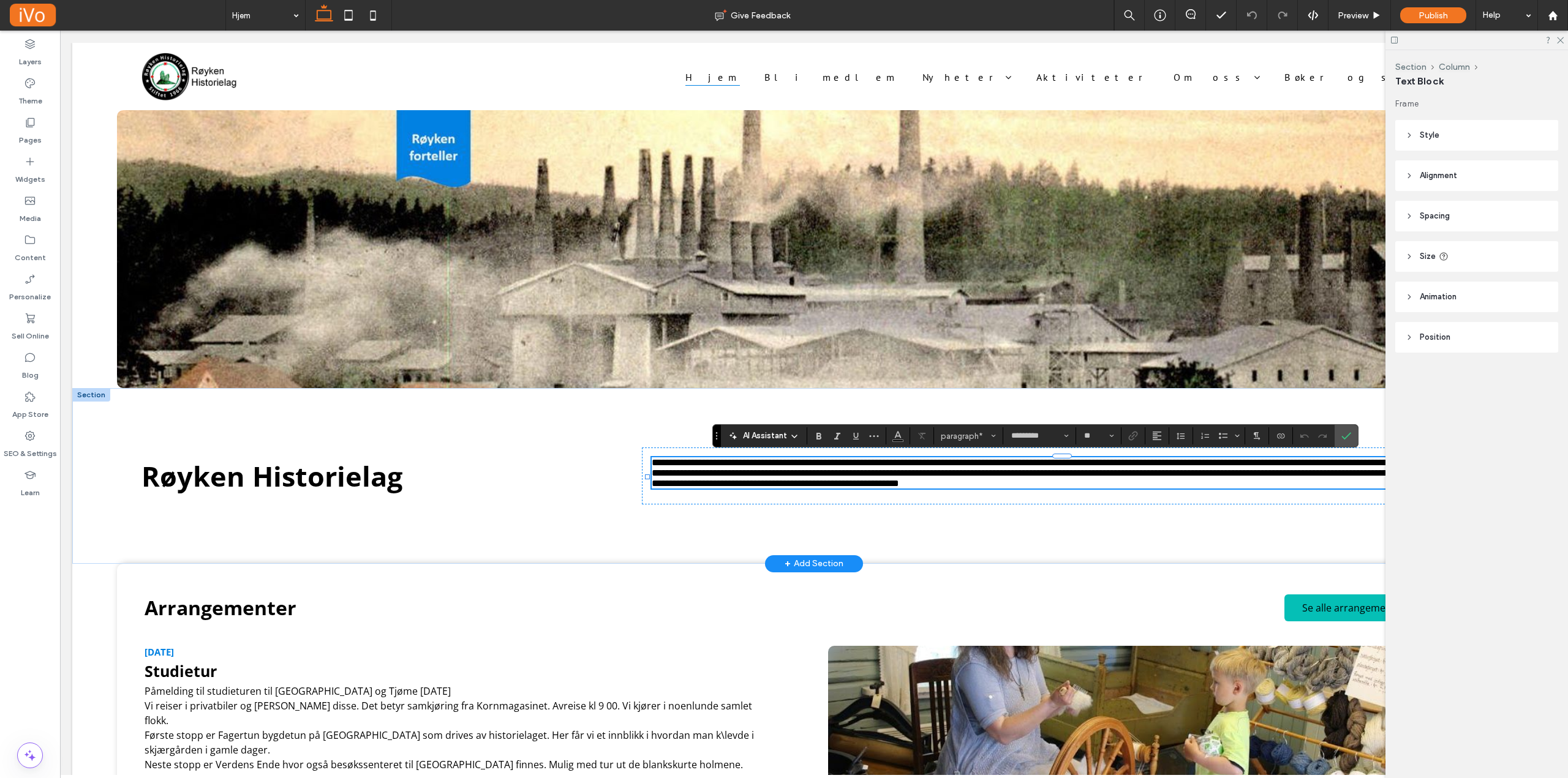
click at [1305, 475] on span "**********" at bounding box center [1065, 473] width 828 height 30
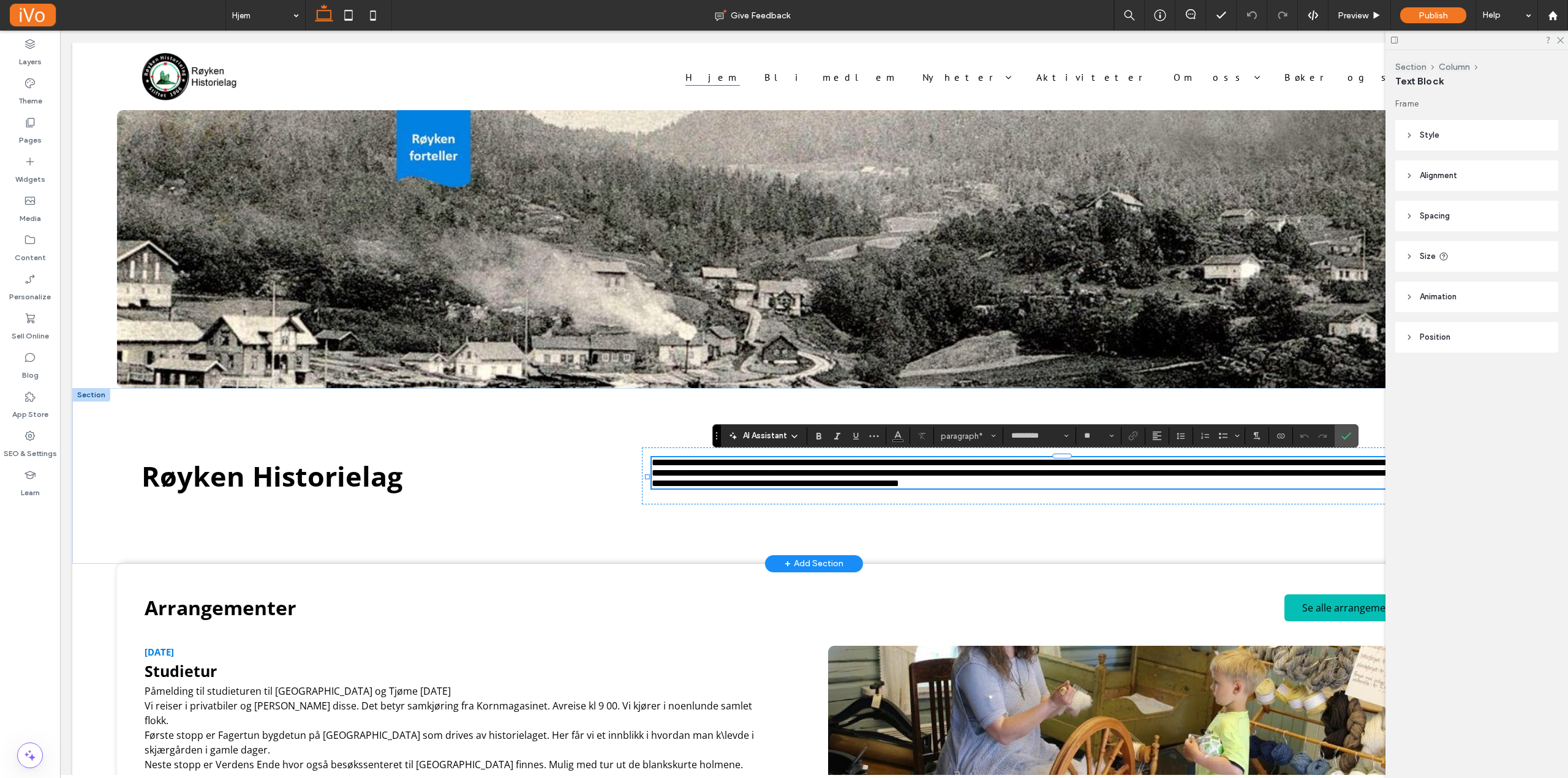
click at [923, 483] on span "**********" at bounding box center [1065, 473] width 828 height 30
drag, startPoint x: 923, startPoint y: 483, endPoint x: 818, endPoint y: 473, distance: 105.5
click at [817, 473] on span "**********" at bounding box center [1065, 473] width 828 height 30
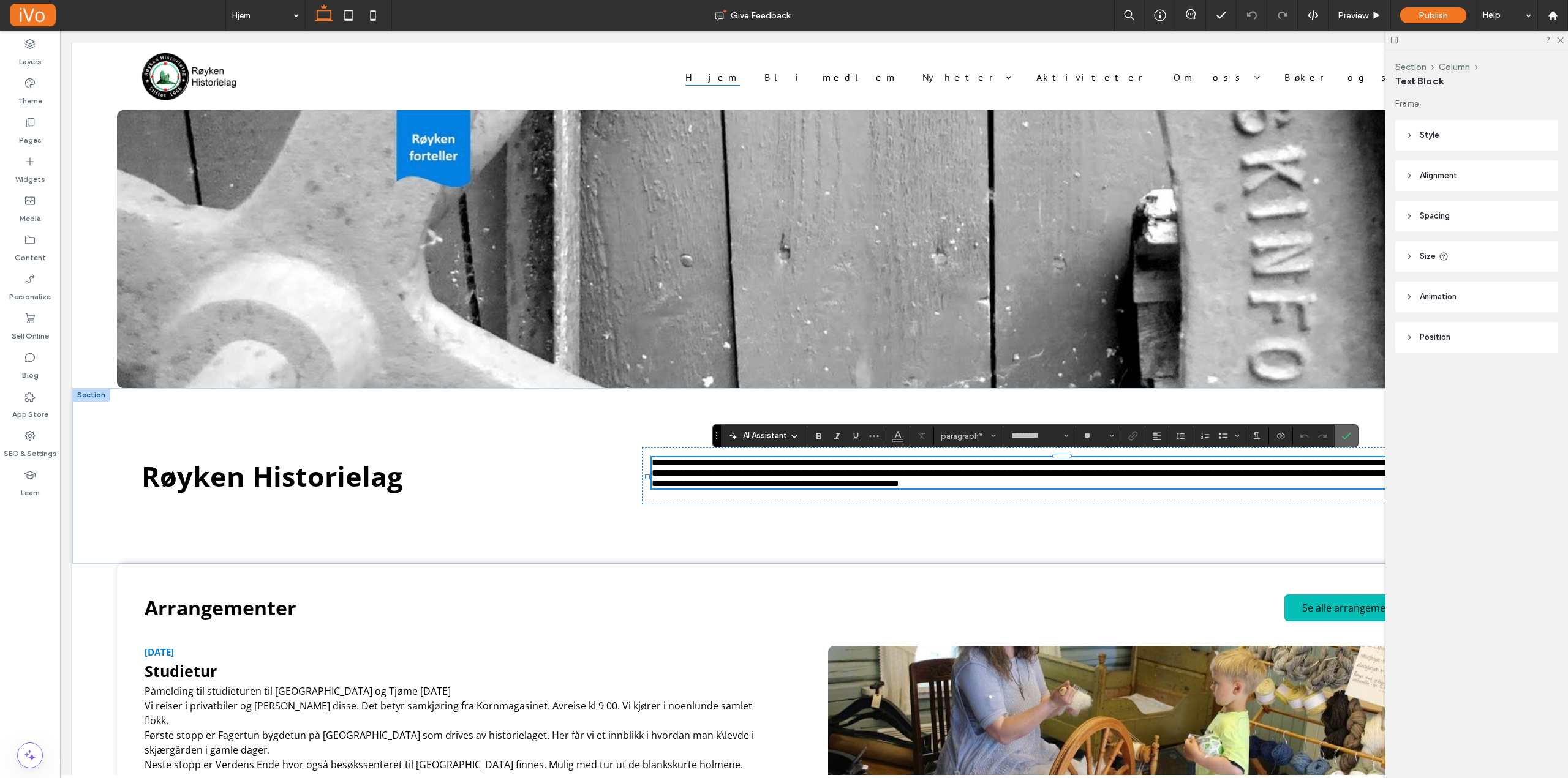
click at [1342, 434] on icon "Confirm" at bounding box center [1346, 435] width 10 height 10
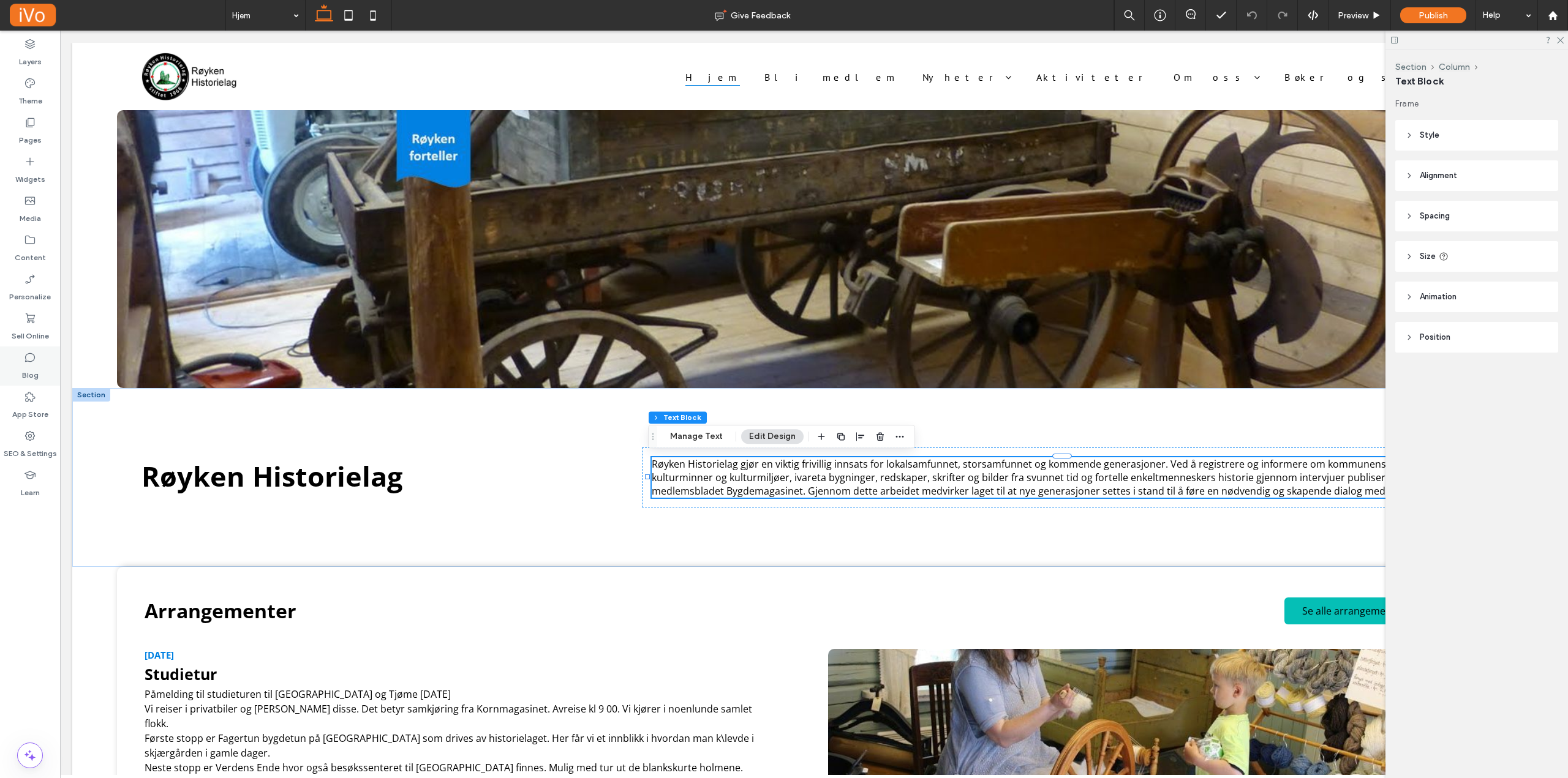
click at [28, 369] on label "Blog" at bounding box center [30, 372] width 17 height 17
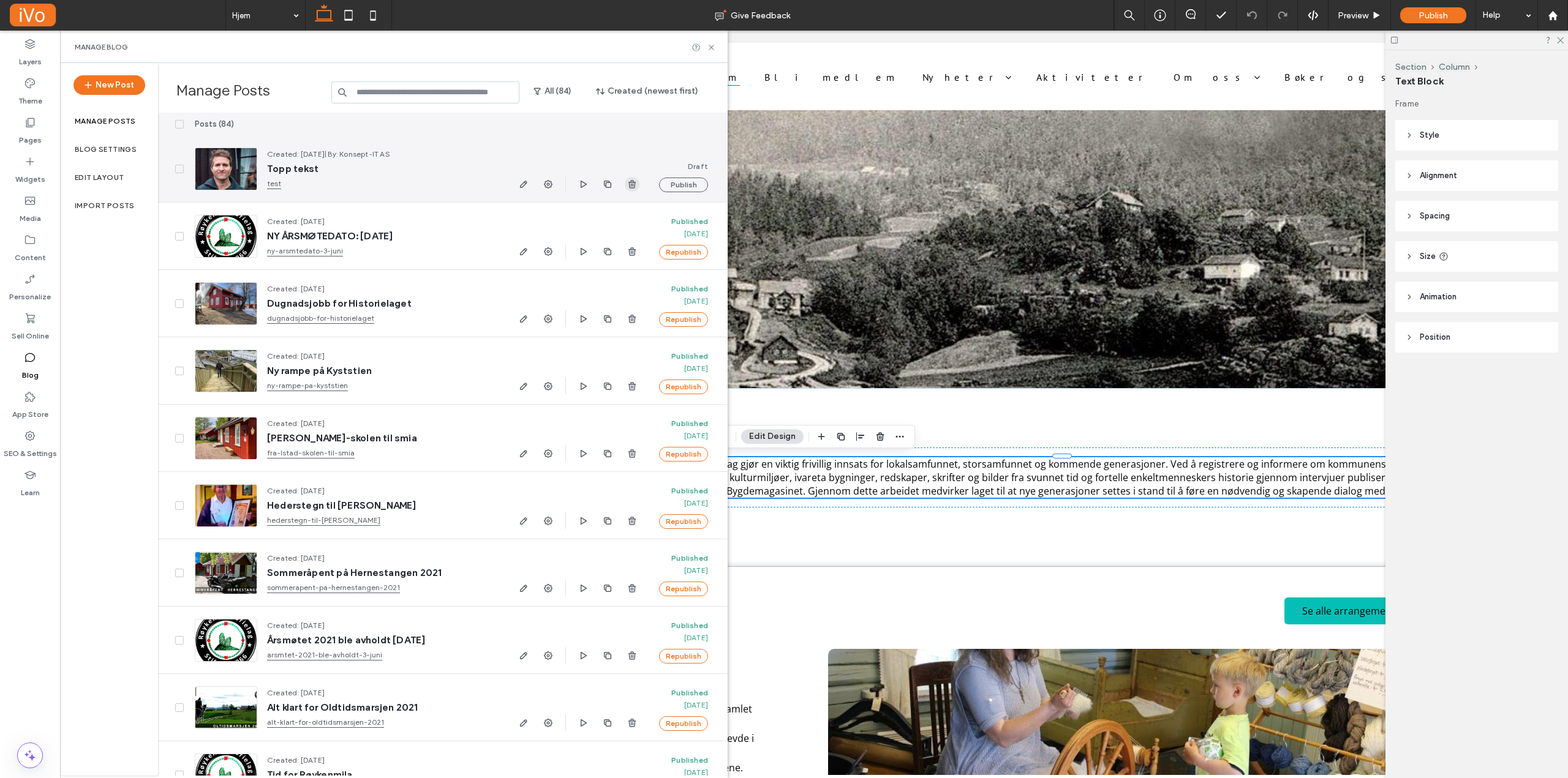
click at [635, 185] on use "button" at bounding box center [632, 184] width 7 height 8
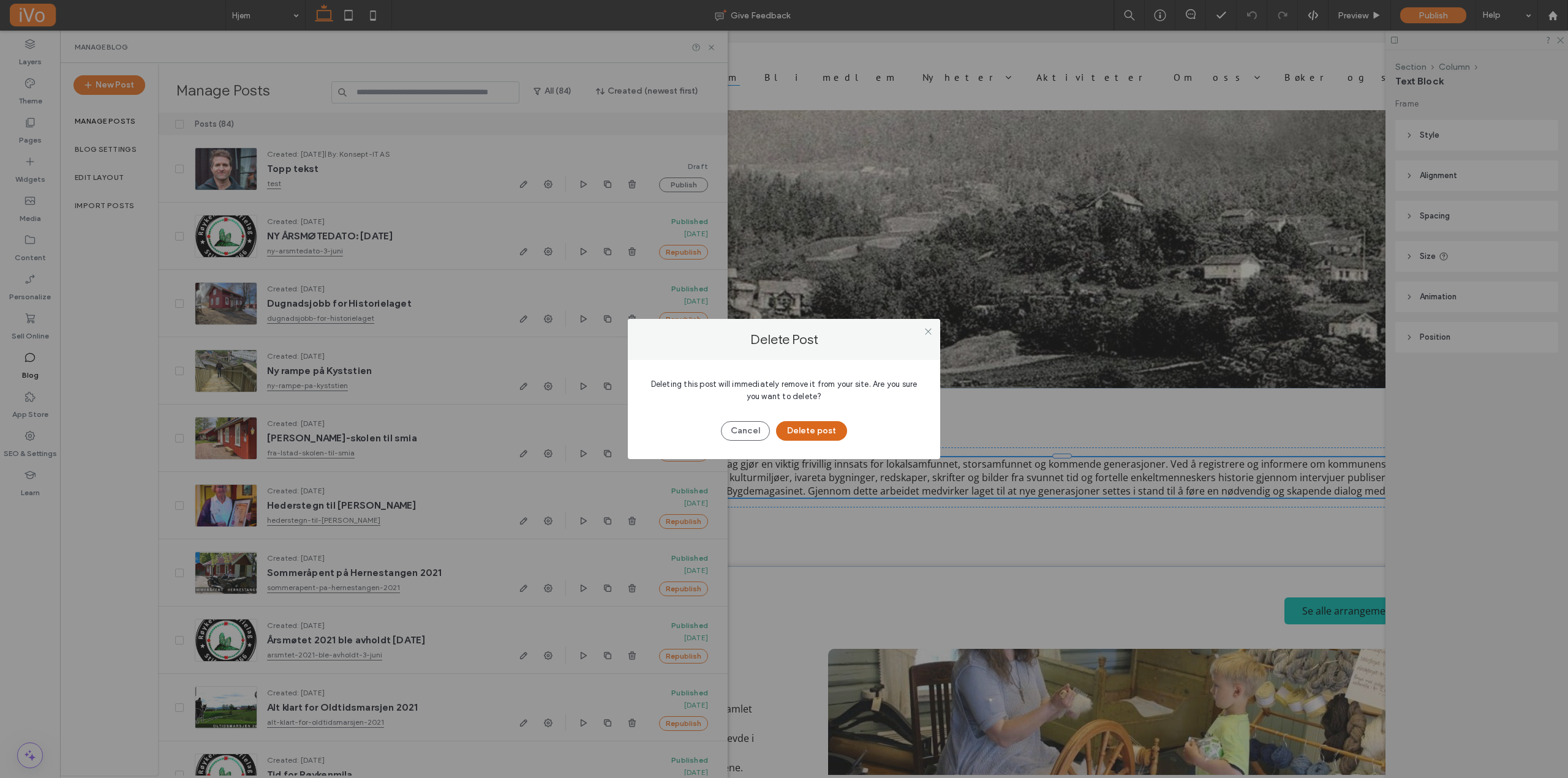
click at [829, 439] on button "Delete post" at bounding box center [811, 431] width 71 height 19
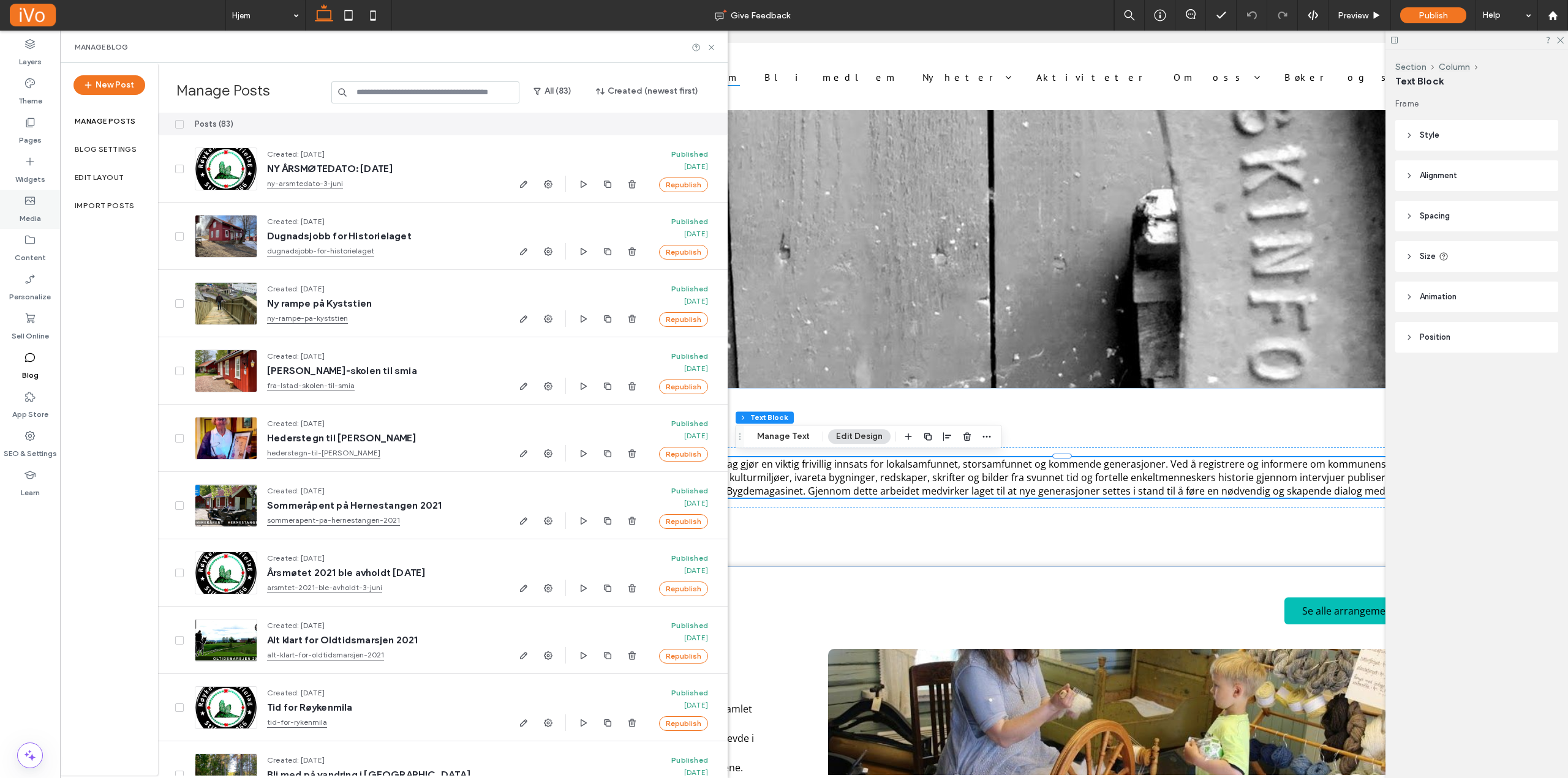
click at [30, 211] on label "Media" at bounding box center [30, 216] width 22 height 17
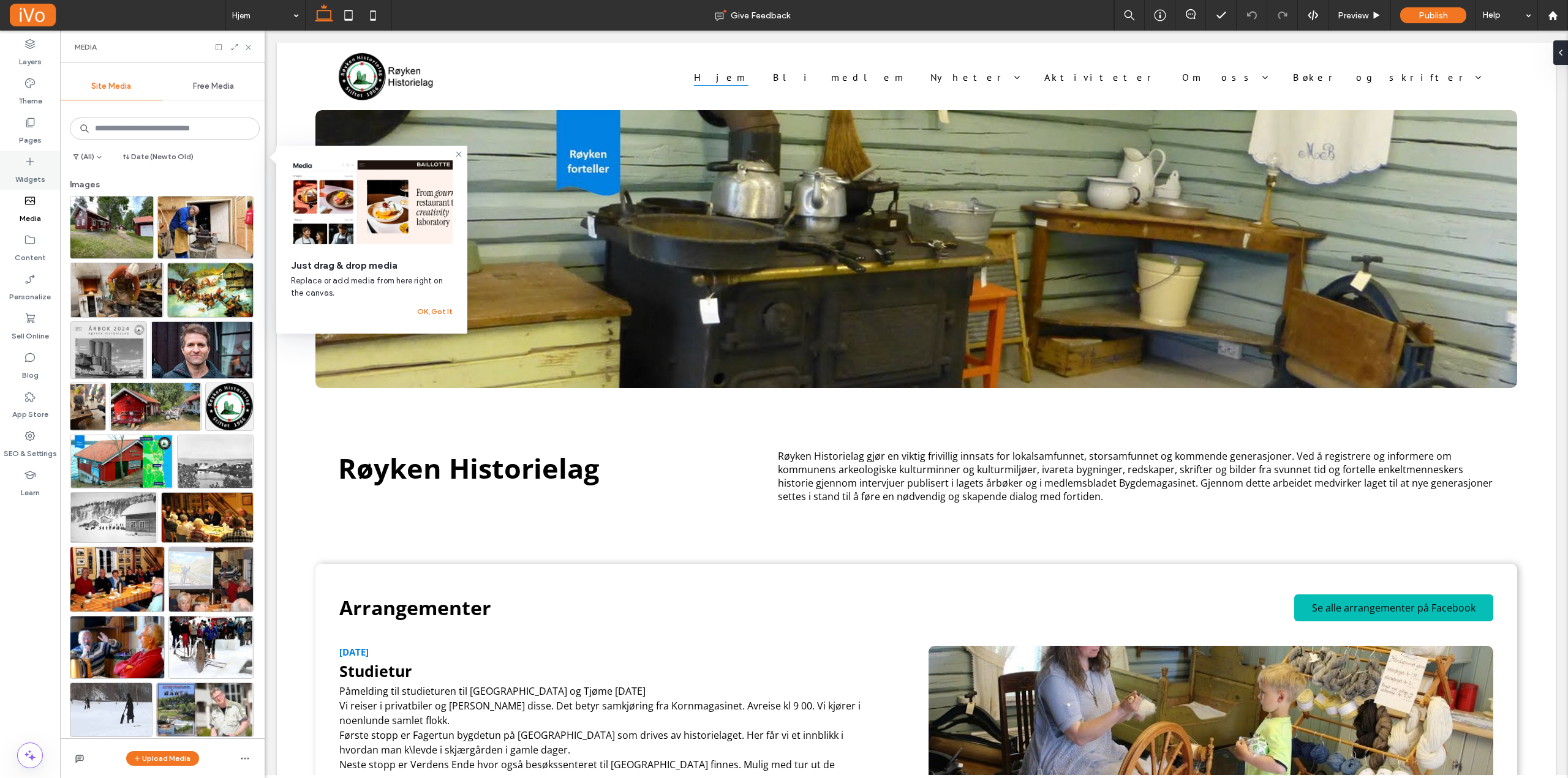
click at [26, 165] on icon at bounding box center [30, 162] width 12 height 12
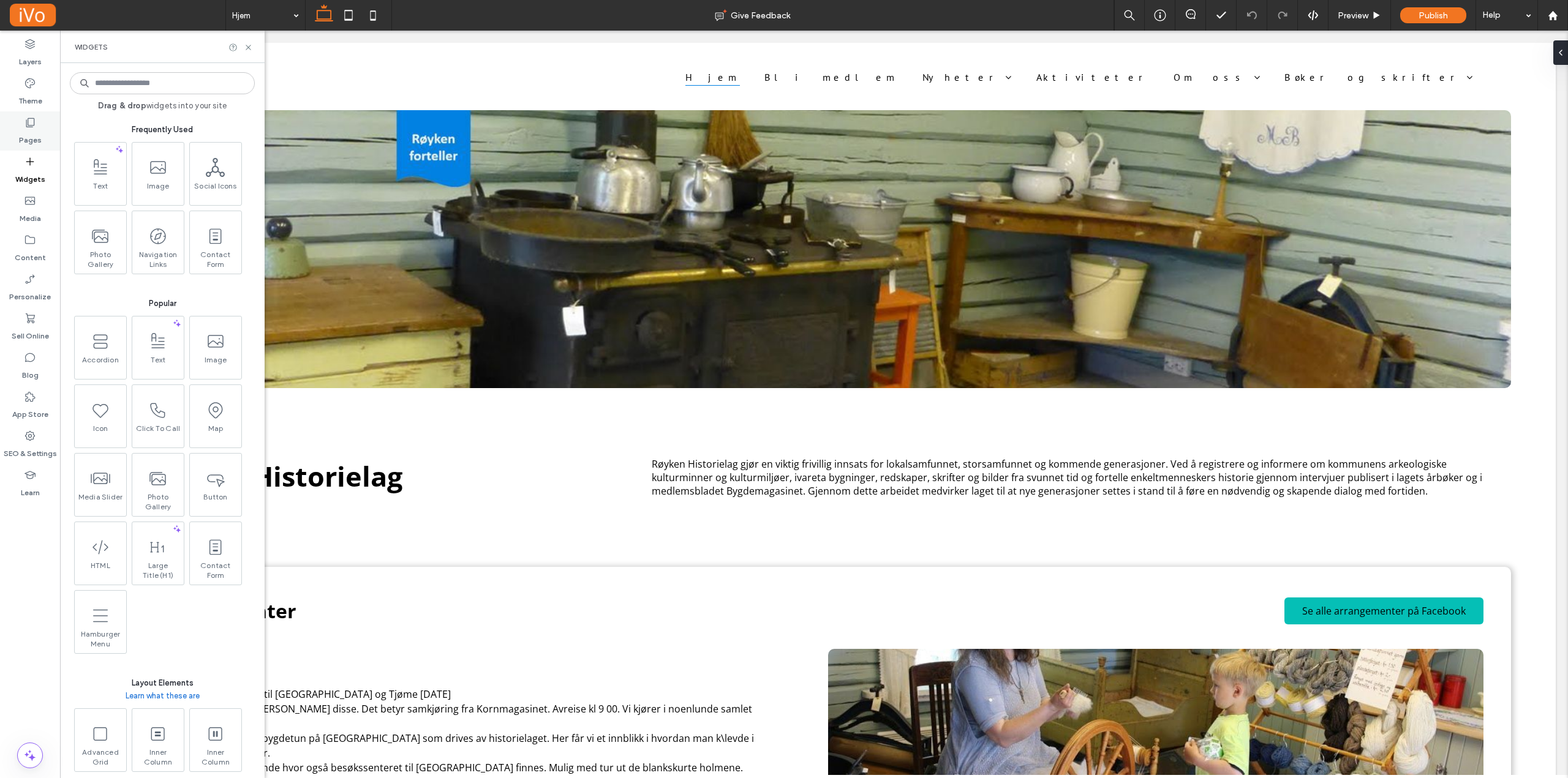
click at [31, 126] on use at bounding box center [31, 122] width 9 height 10
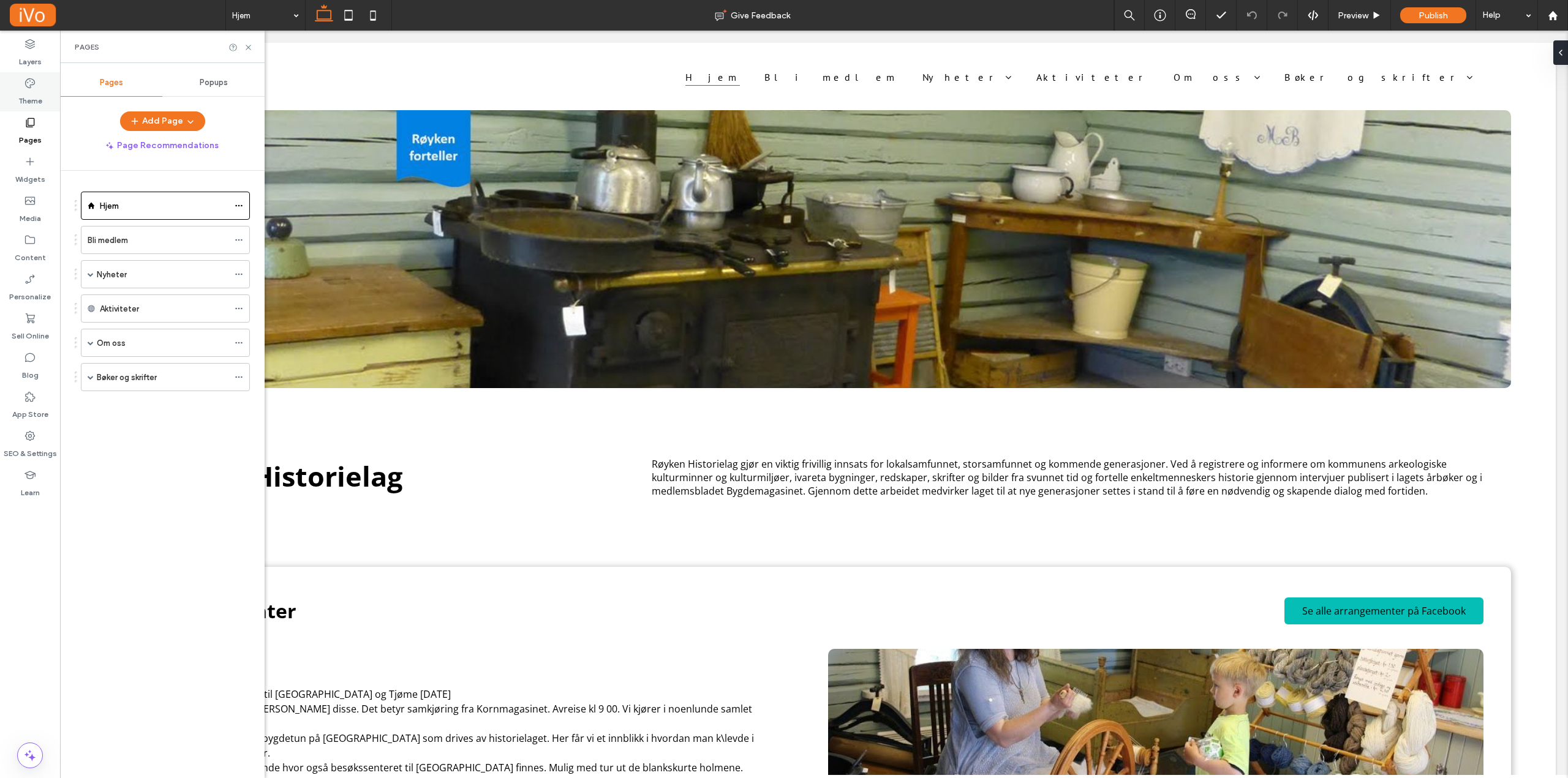
click at [31, 85] on use at bounding box center [30, 83] width 10 height 10
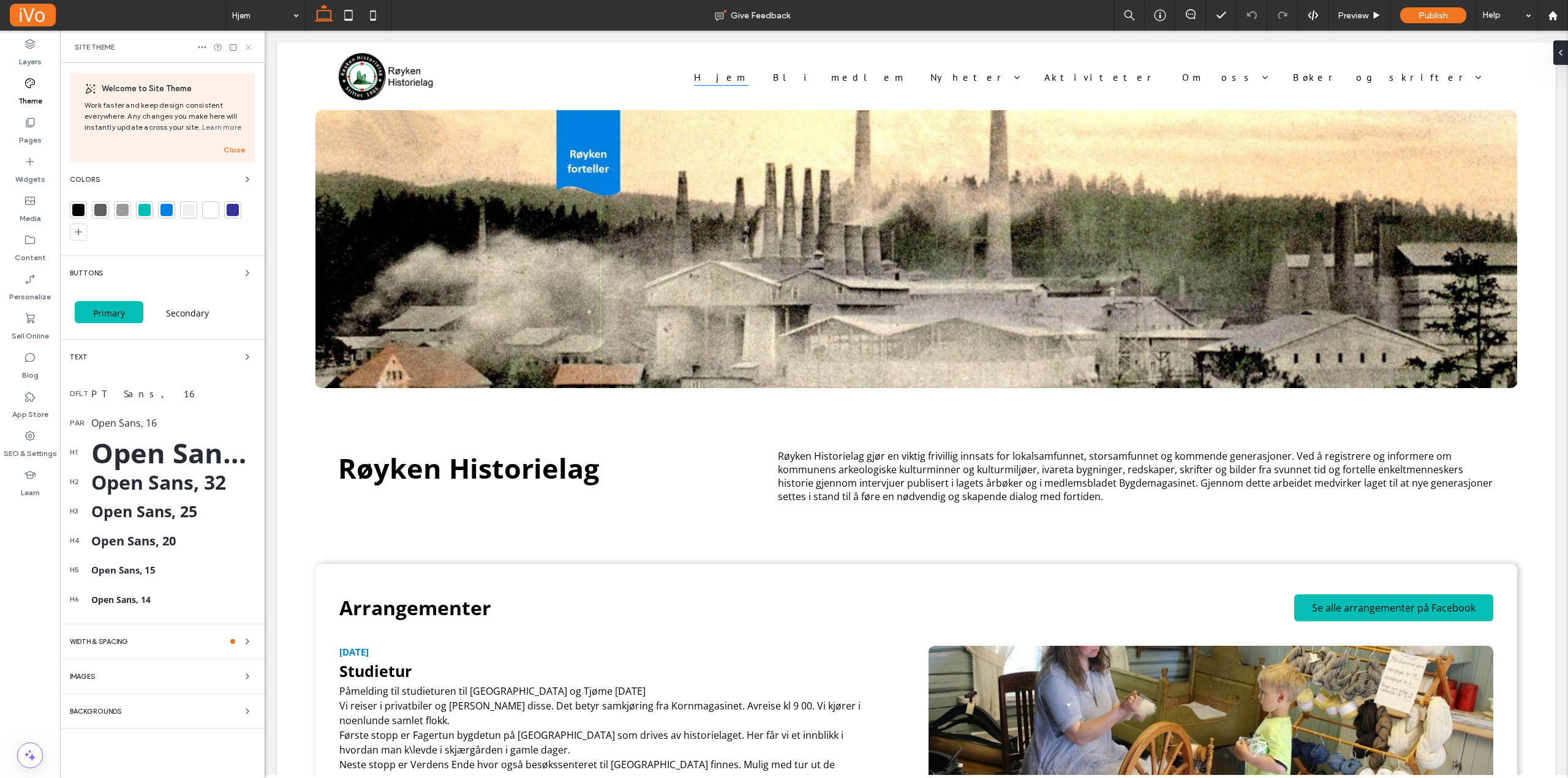
click at [248, 46] on use at bounding box center [248, 47] width 5 height 5
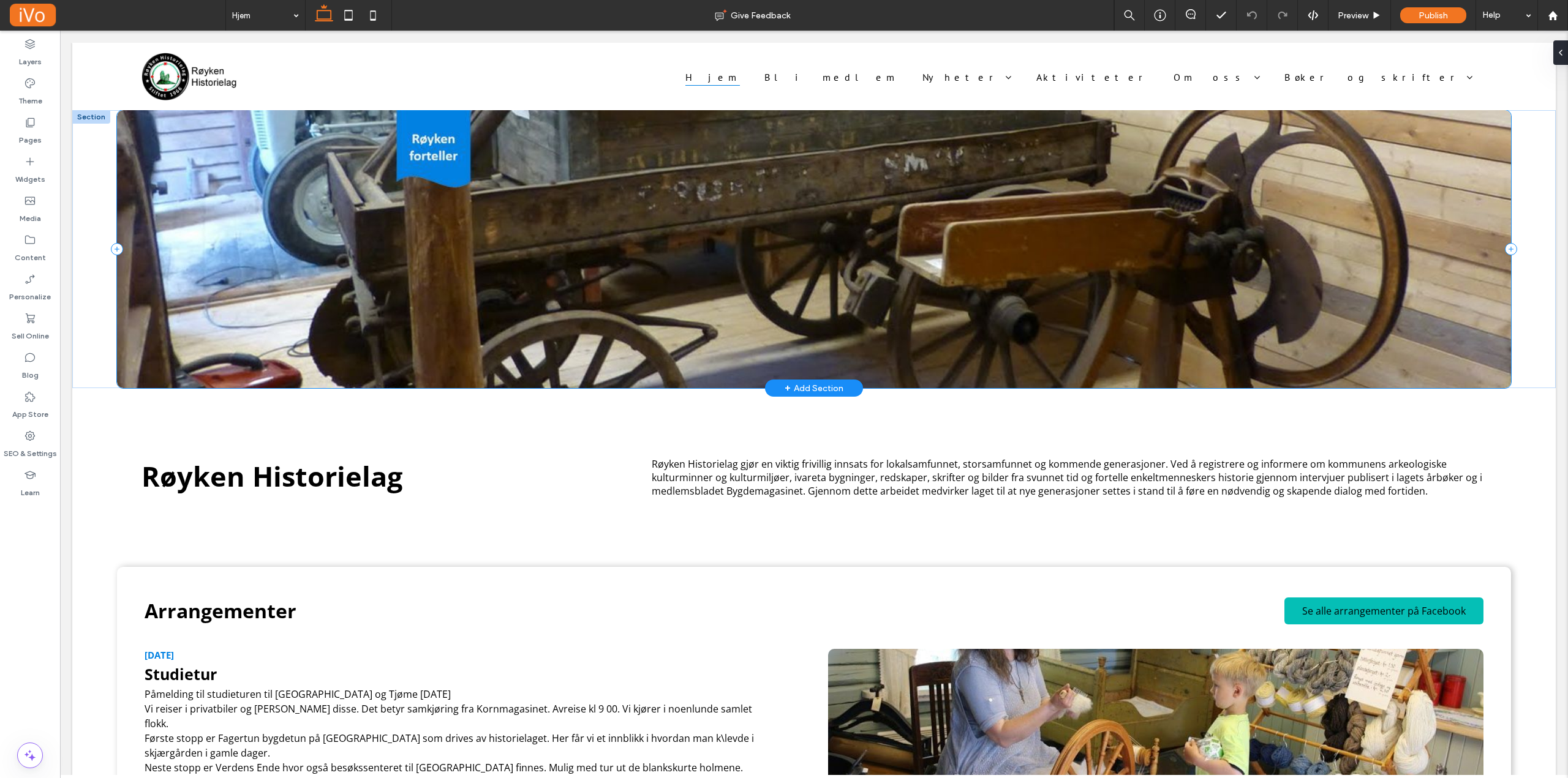
click at [183, 360] on div at bounding box center [814, 249] width 1395 height 278
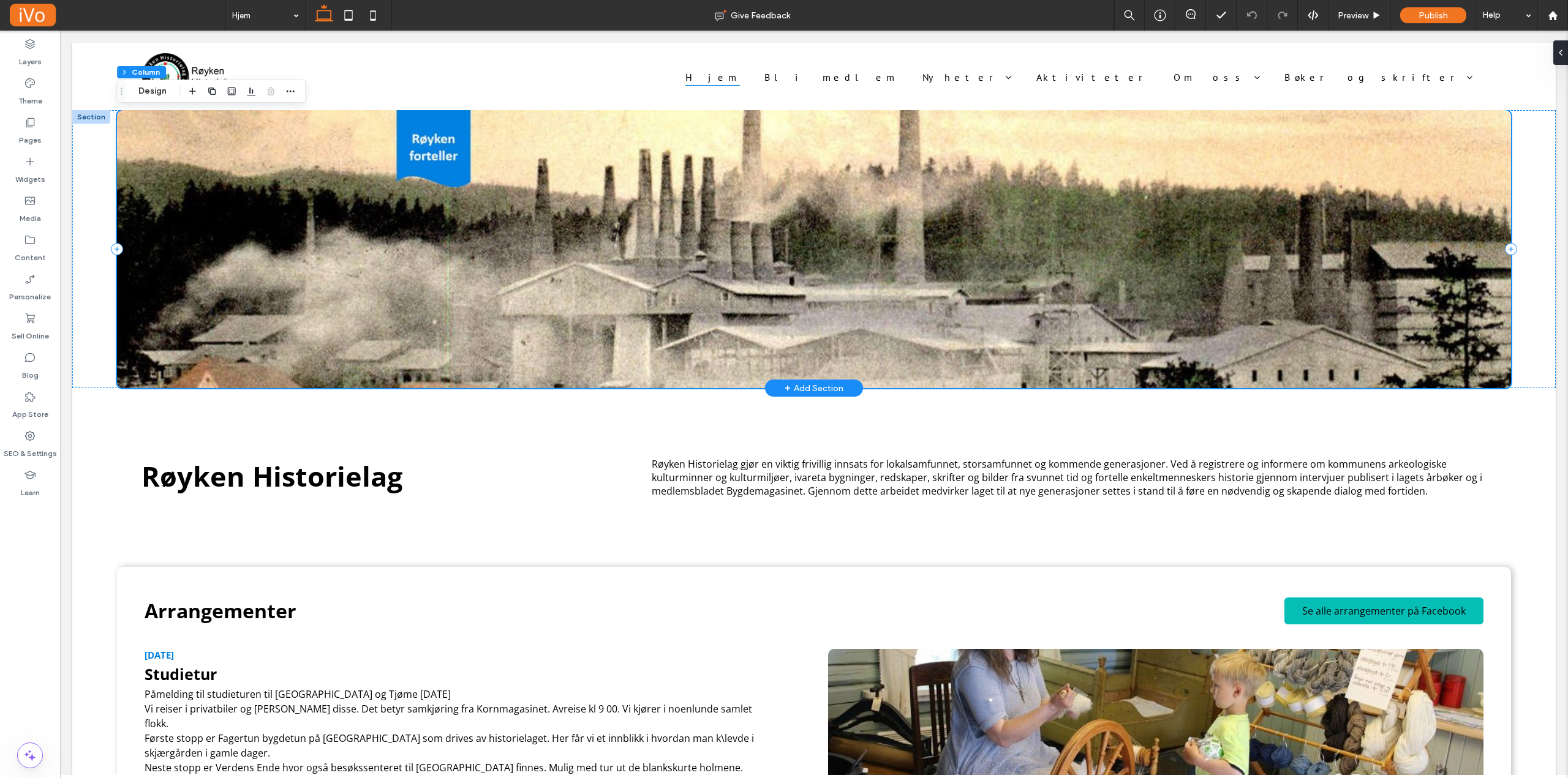
click at [221, 328] on div at bounding box center [814, 249] width 1395 height 278
click at [166, 130] on div at bounding box center [814, 249] width 1395 height 278
click at [343, 166] on div at bounding box center [814, 249] width 1395 height 278
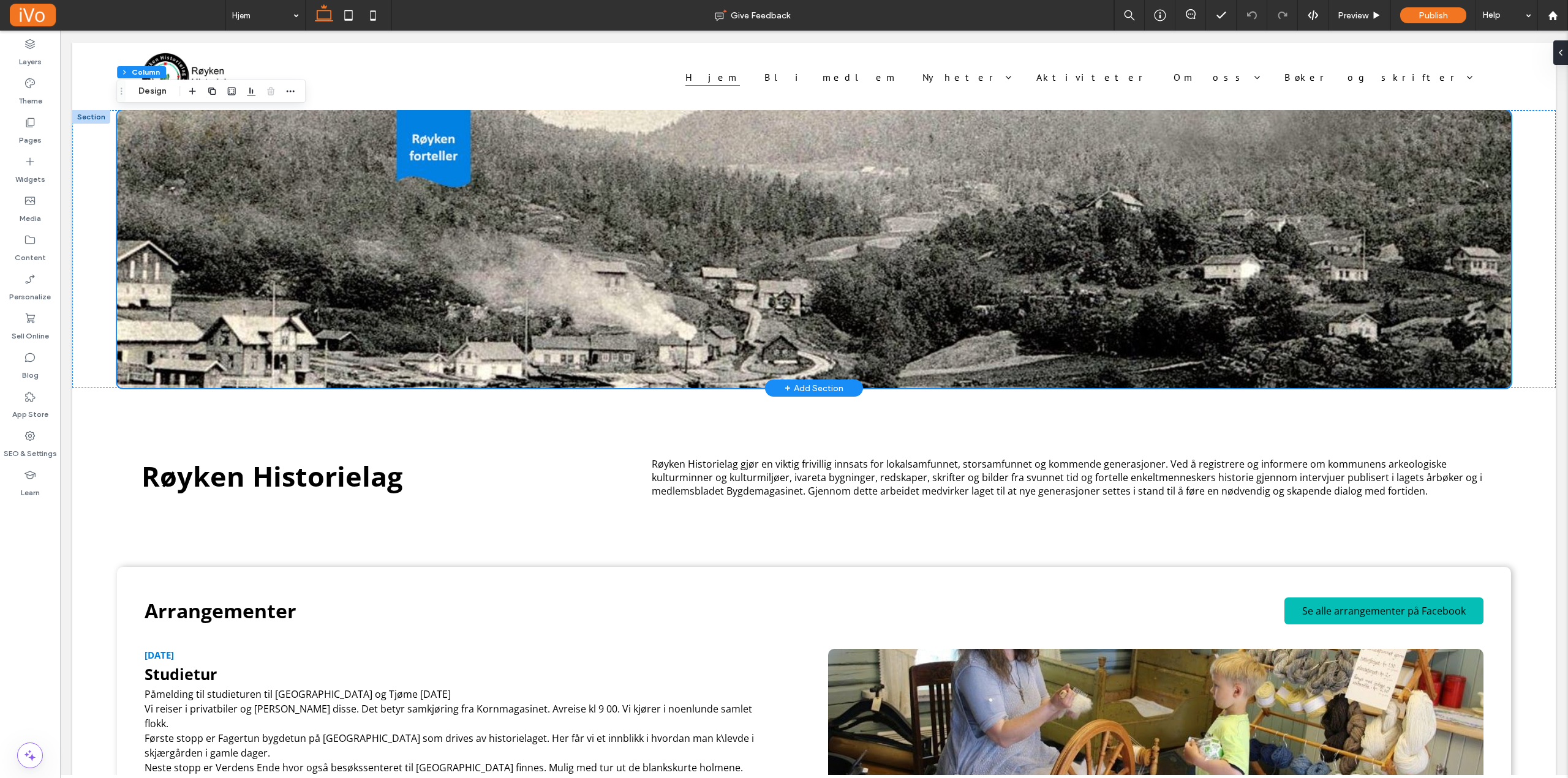
click at [85, 120] on div at bounding box center [91, 116] width 38 height 13
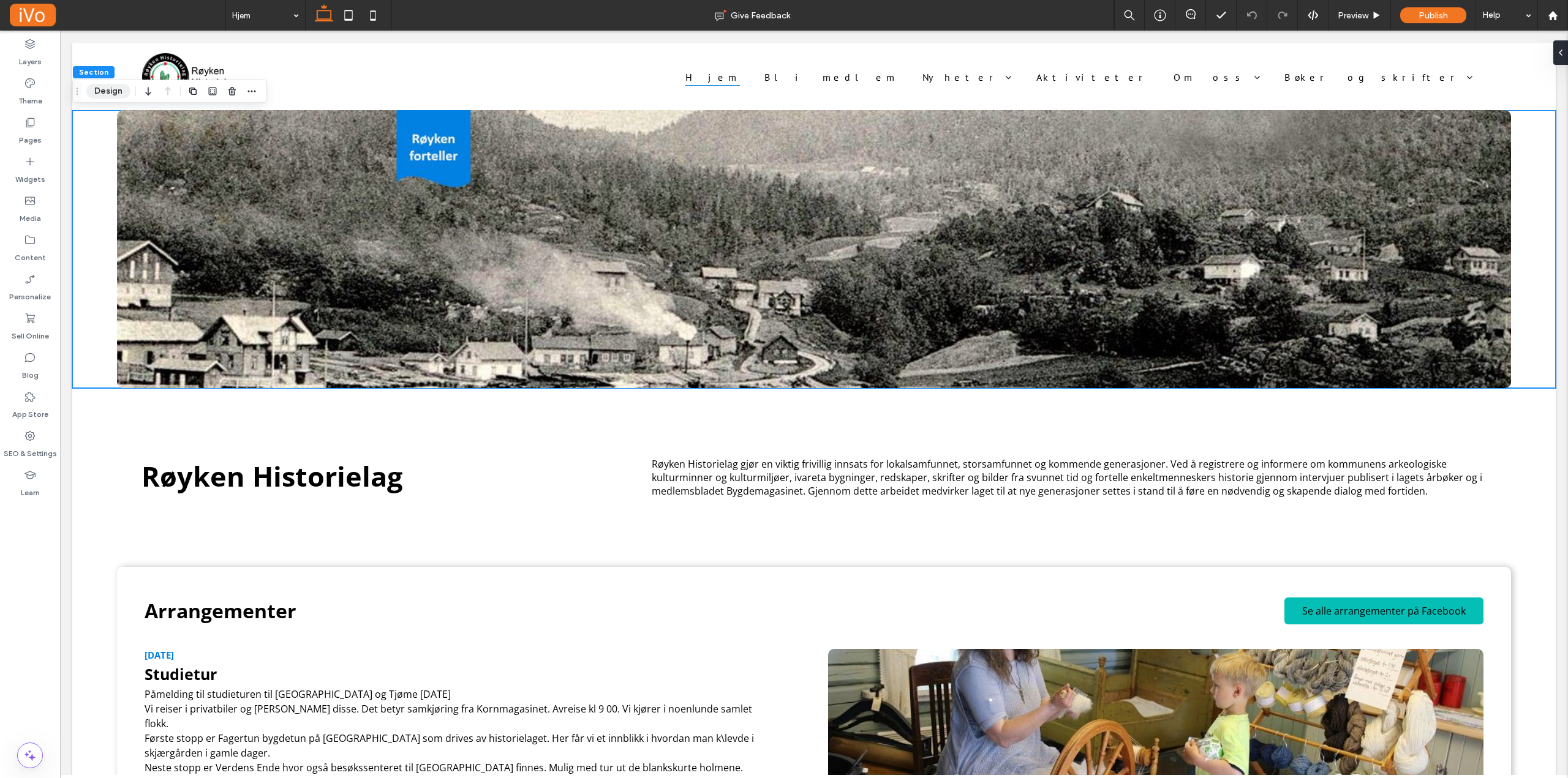
click at [93, 91] on button "Design" at bounding box center [108, 91] width 44 height 15
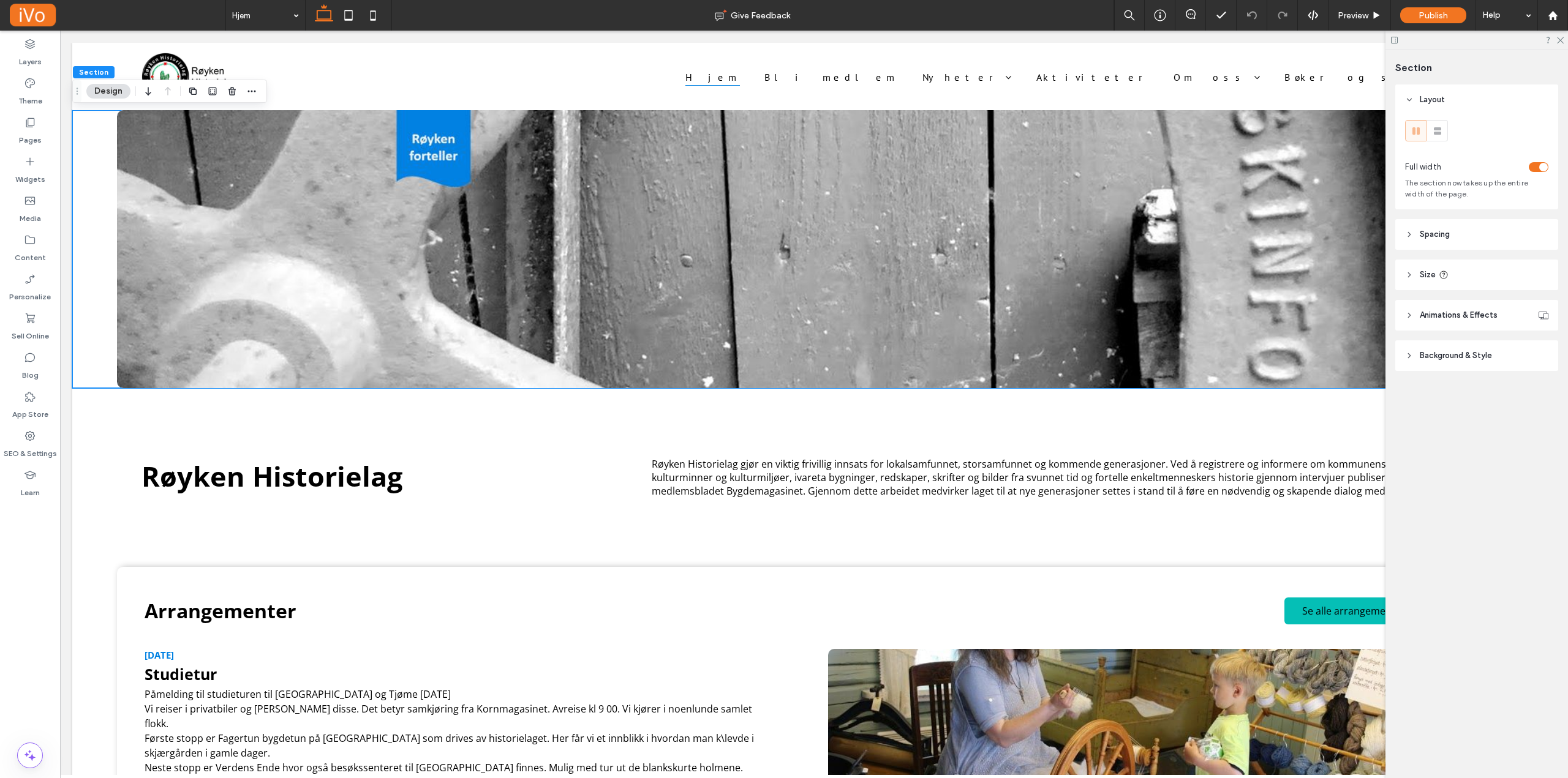
click at [1405, 355] on header "Background & Style" at bounding box center [1476, 355] width 163 height 31
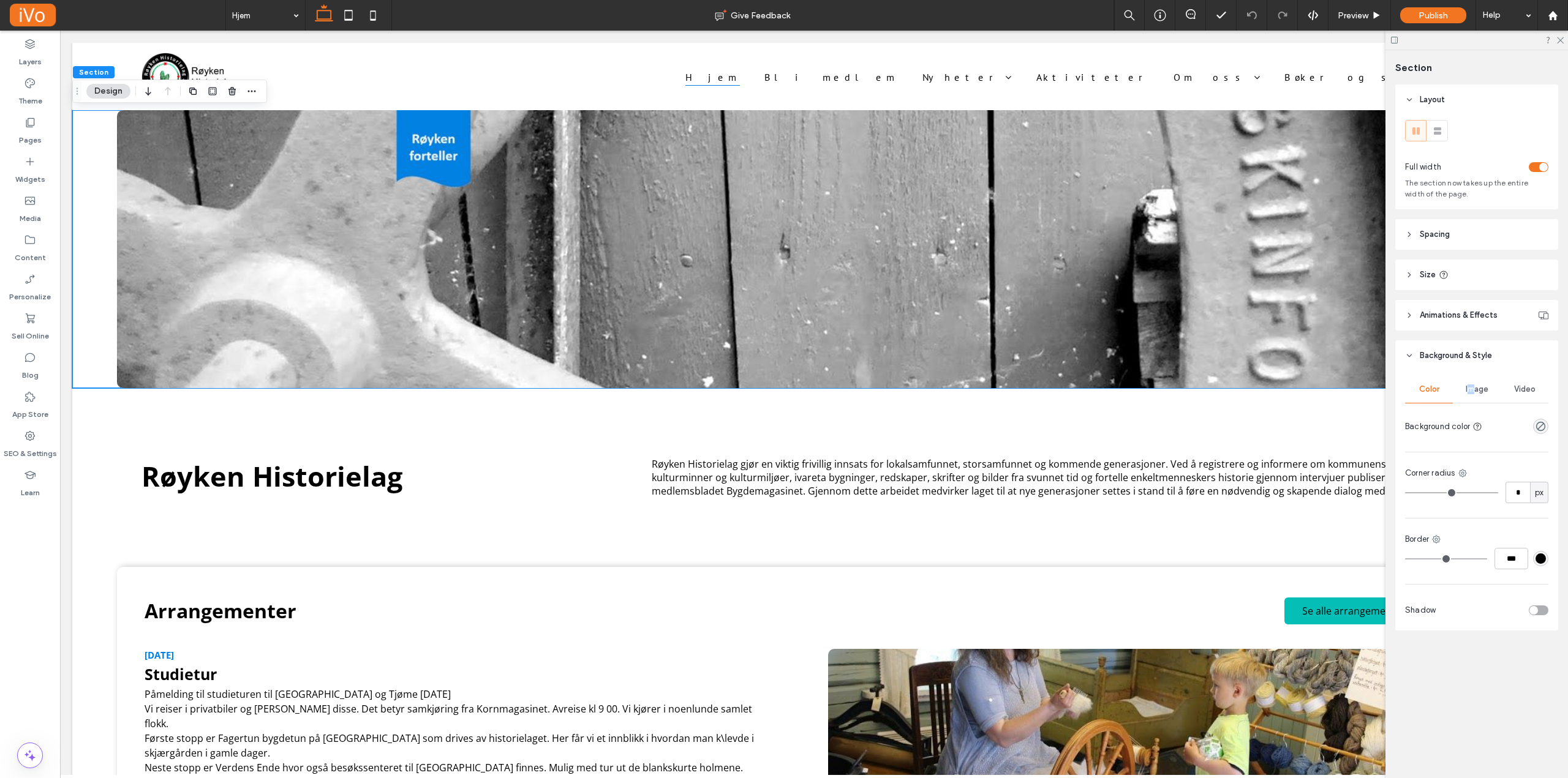
click at [1473, 386] on span "Image" at bounding box center [1477, 389] width 23 height 10
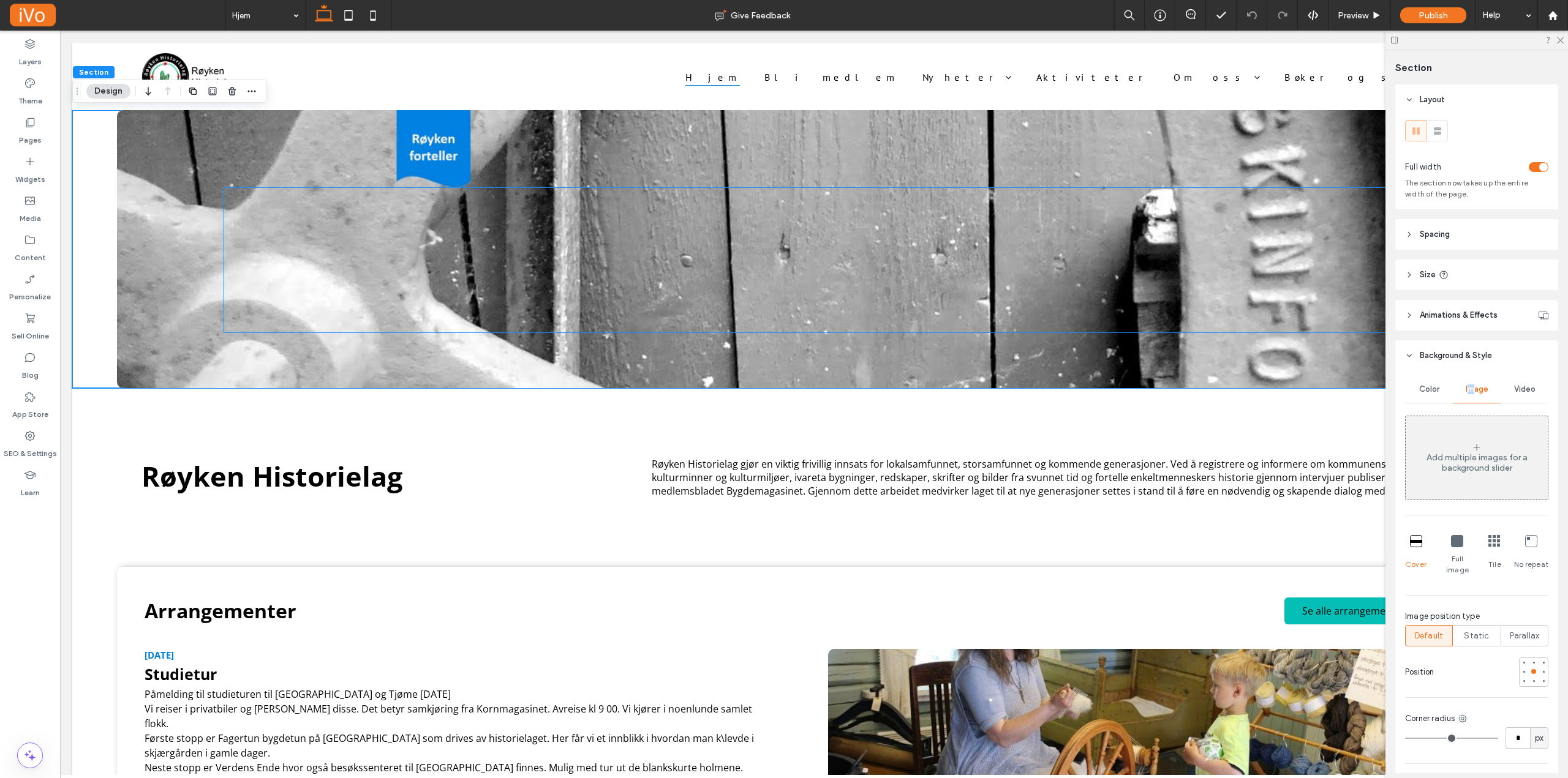
click at [972, 214] on div at bounding box center [840, 260] width 1231 height 144
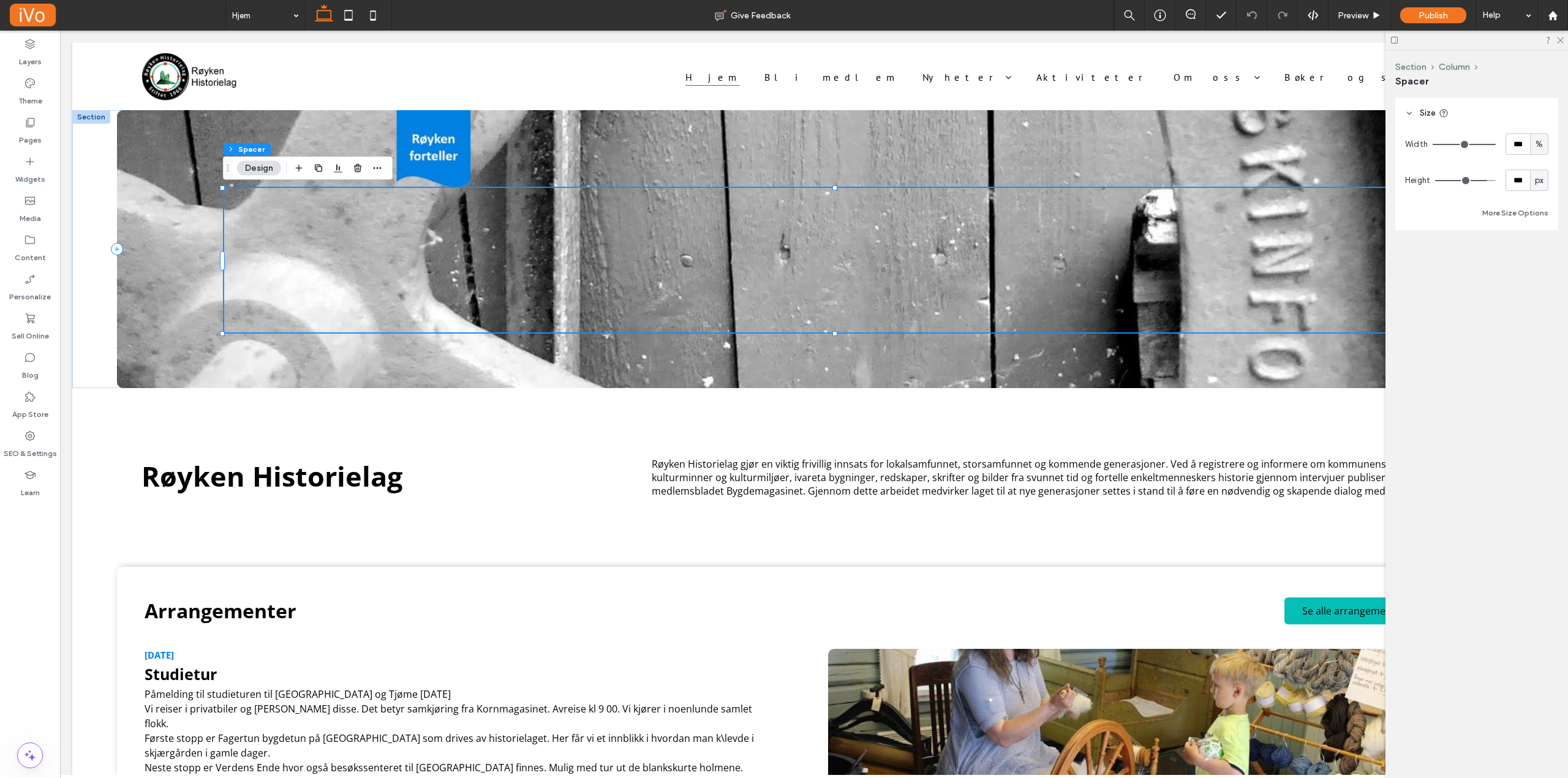
click at [1025, 163] on div at bounding box center [814, 249] width 1395 height 278
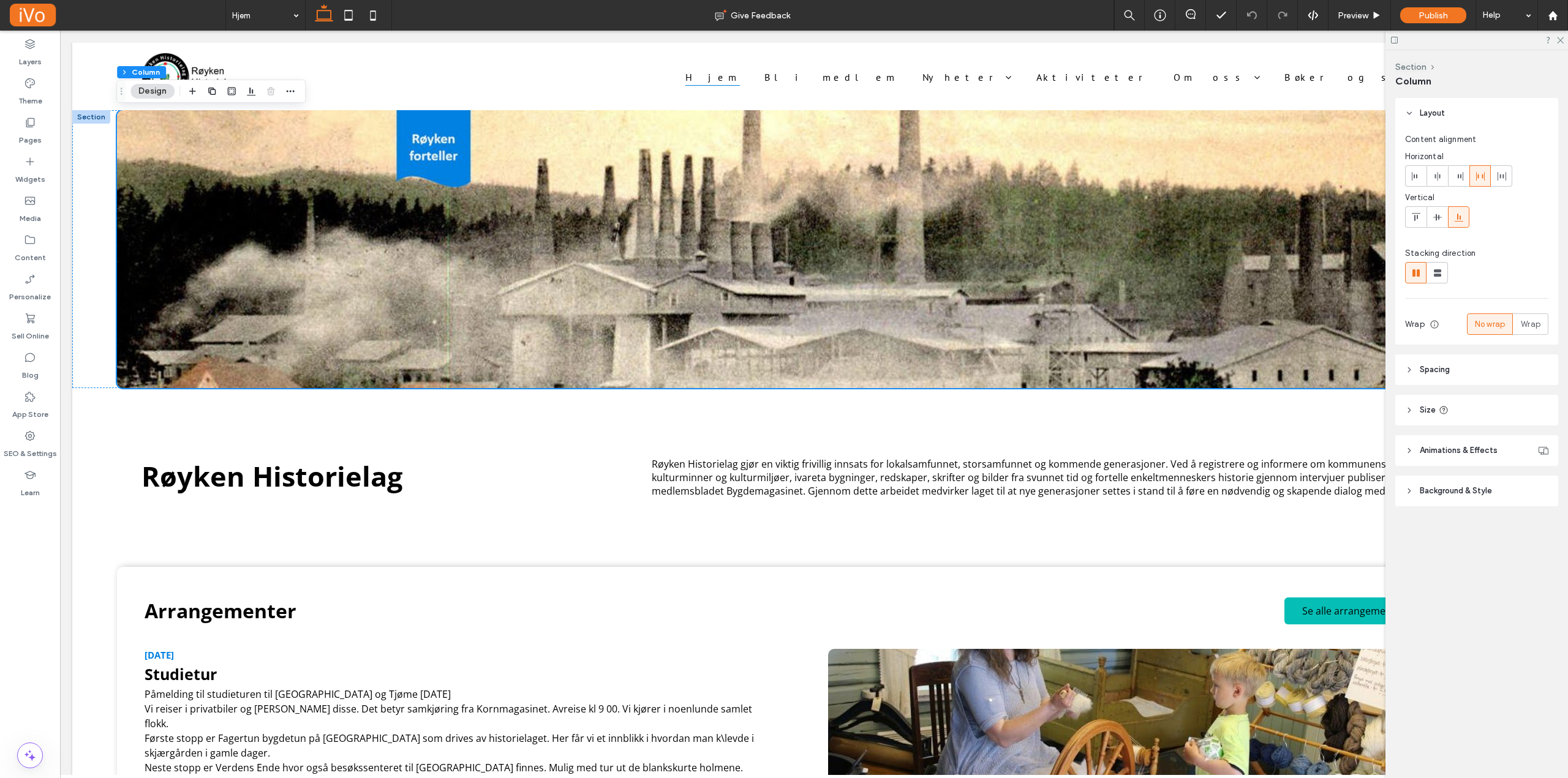
click at [1407, 490] on icon at bounding box center [1410, 491] width 9 height 9
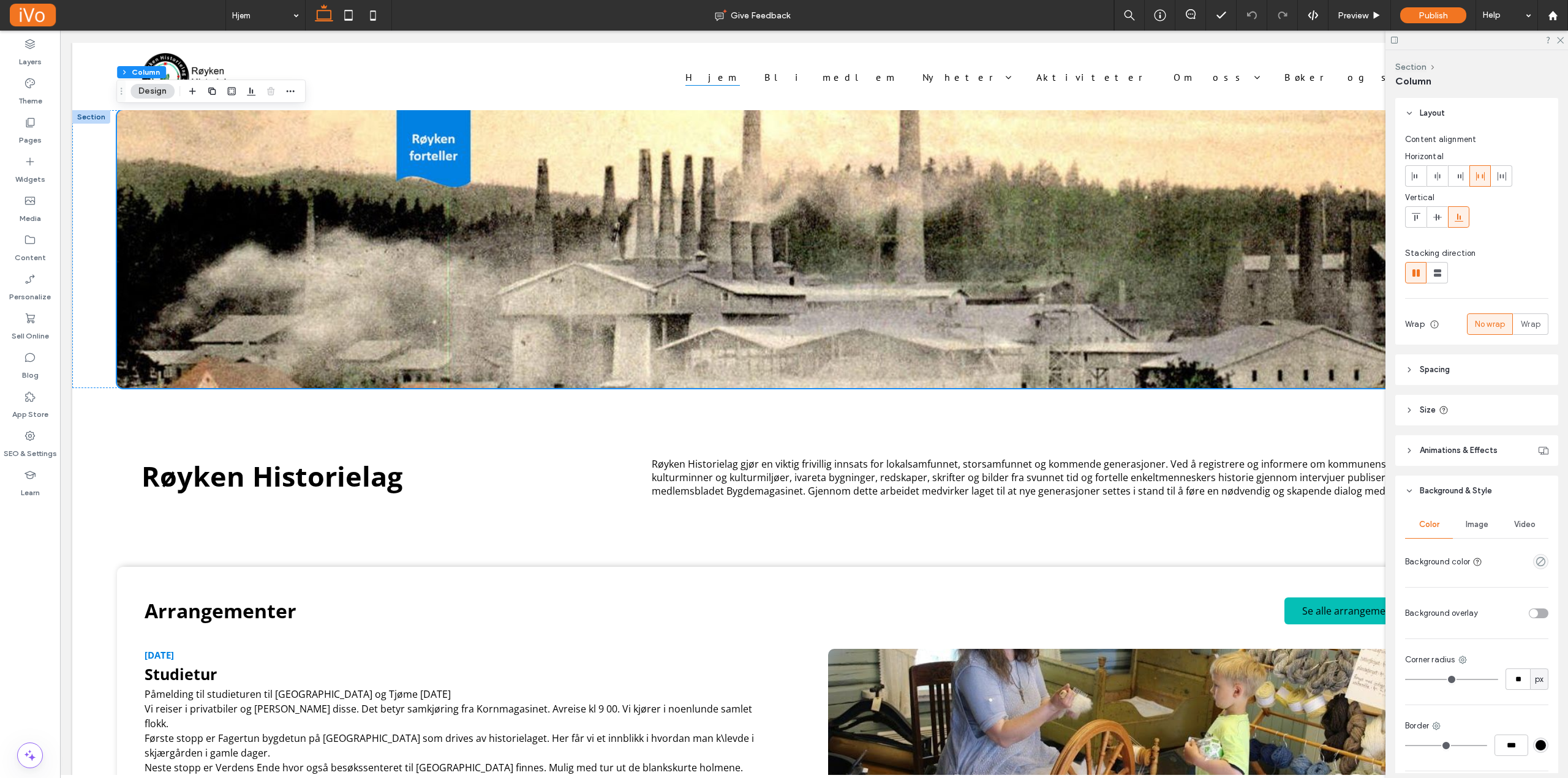
click at [1473, 519] on div "Image" at bounding box center [1476, 524] width 48 height 27
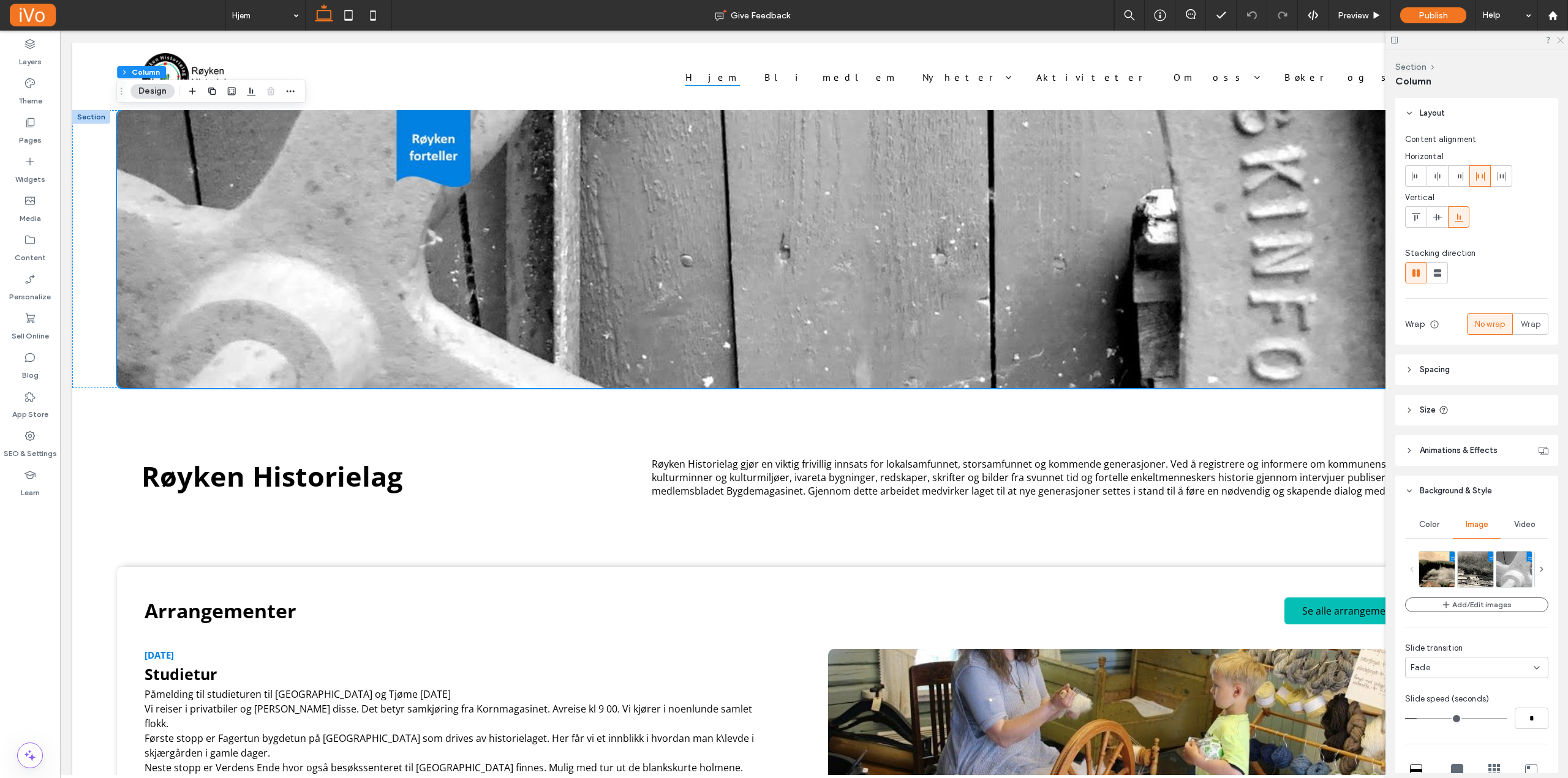
click at [1558, 42] on use at bounding box center [1560, 41] width 7 height 7
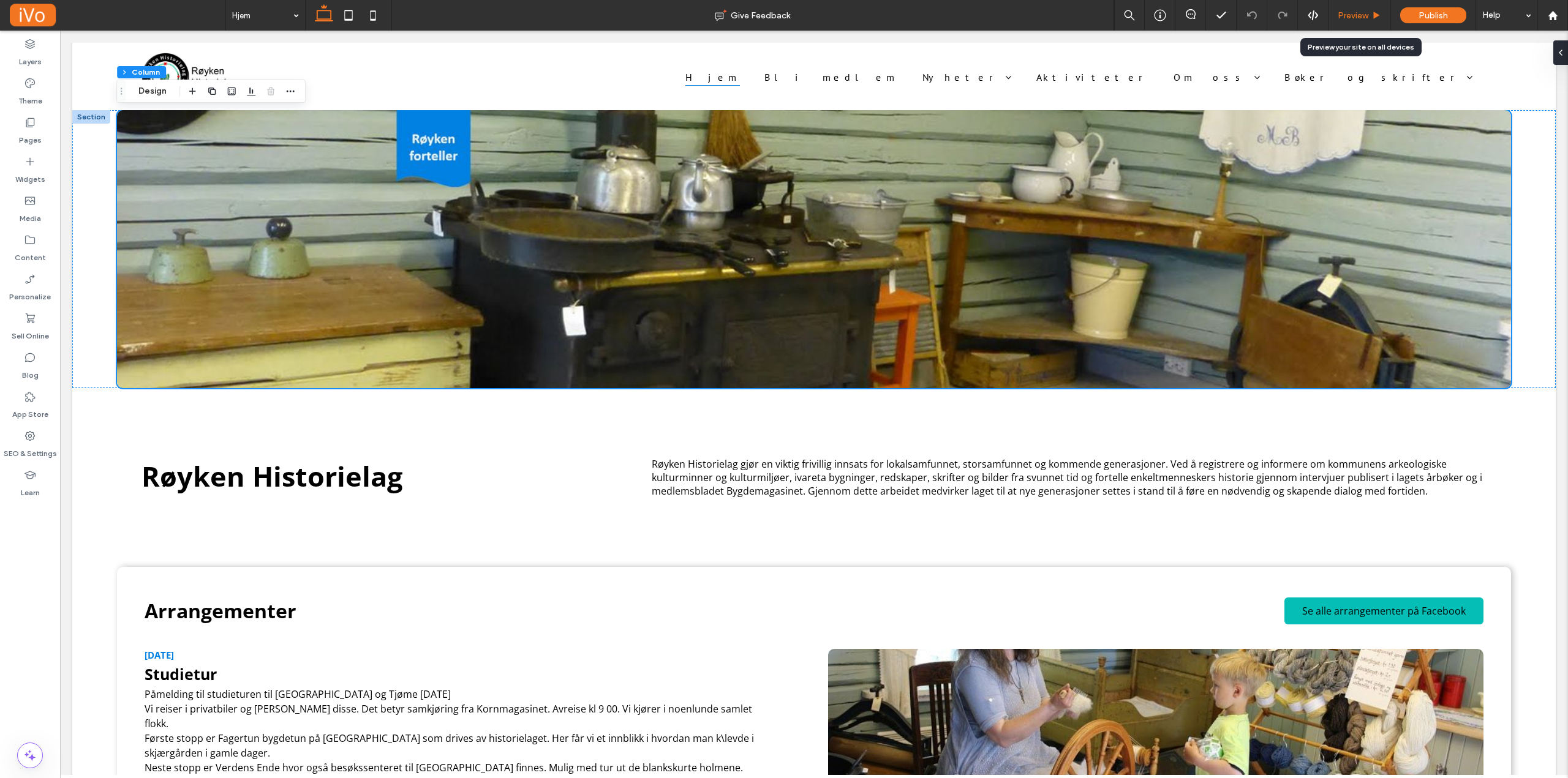
click at [1352, 16] on span "Preview" at bounding box center [1353, 16] width 31 height 10
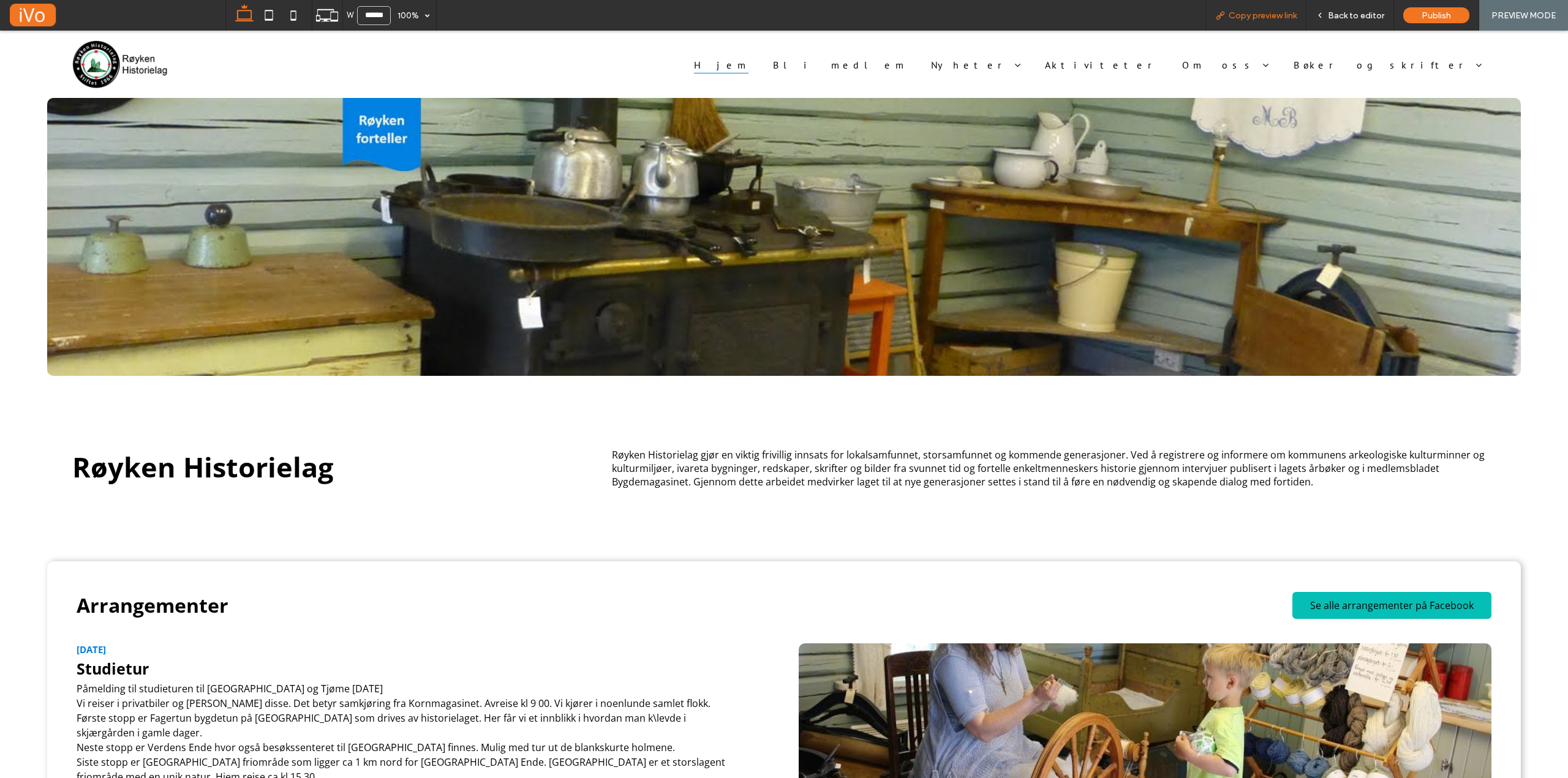
click at [1252, 14] on span "Copy preview link" at bounding box center [1263, 16] width 68 height 10
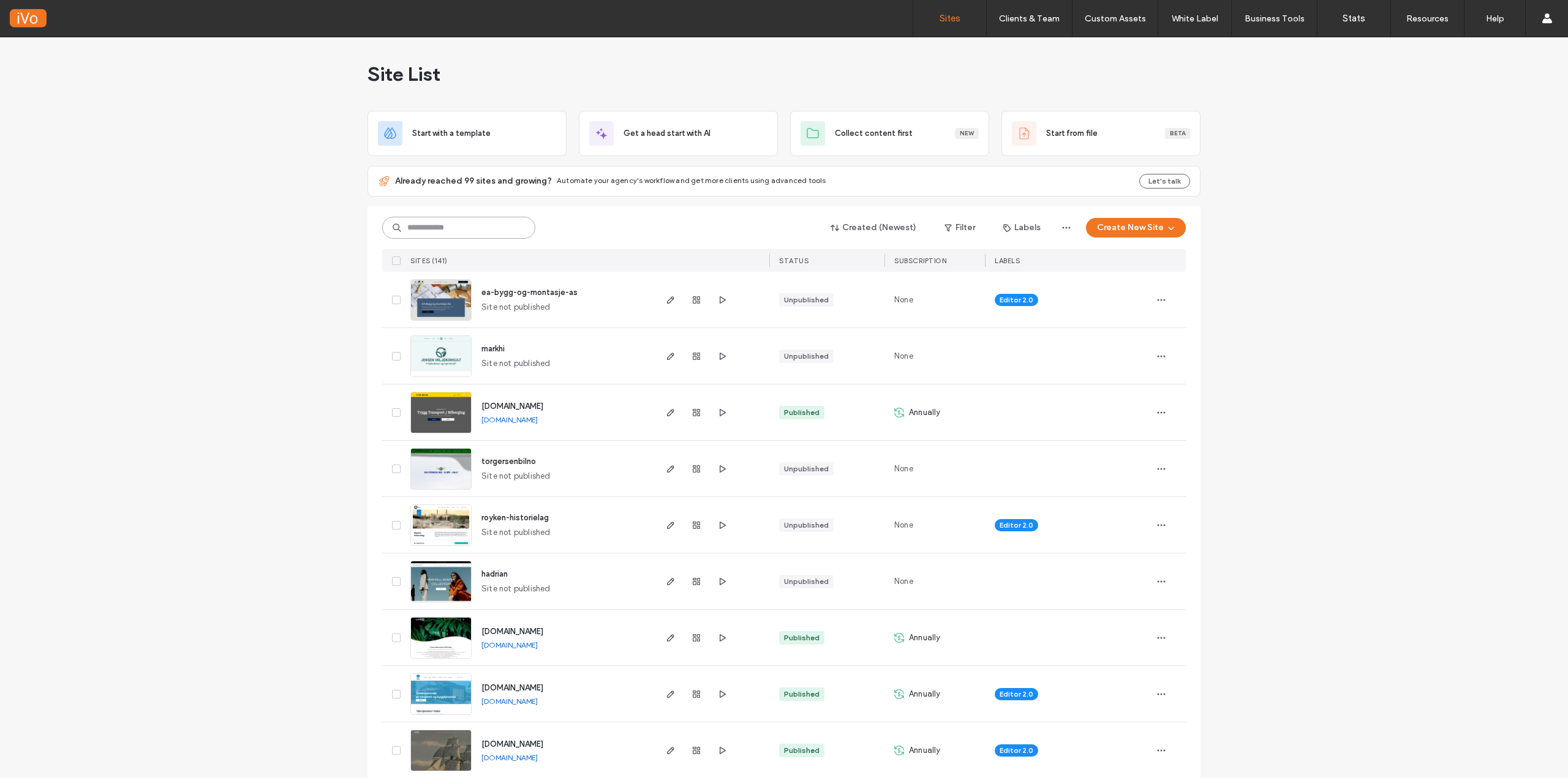
click at [440, 230] on input at bounding box center [458, 227] width 153 height 22
type input "******"
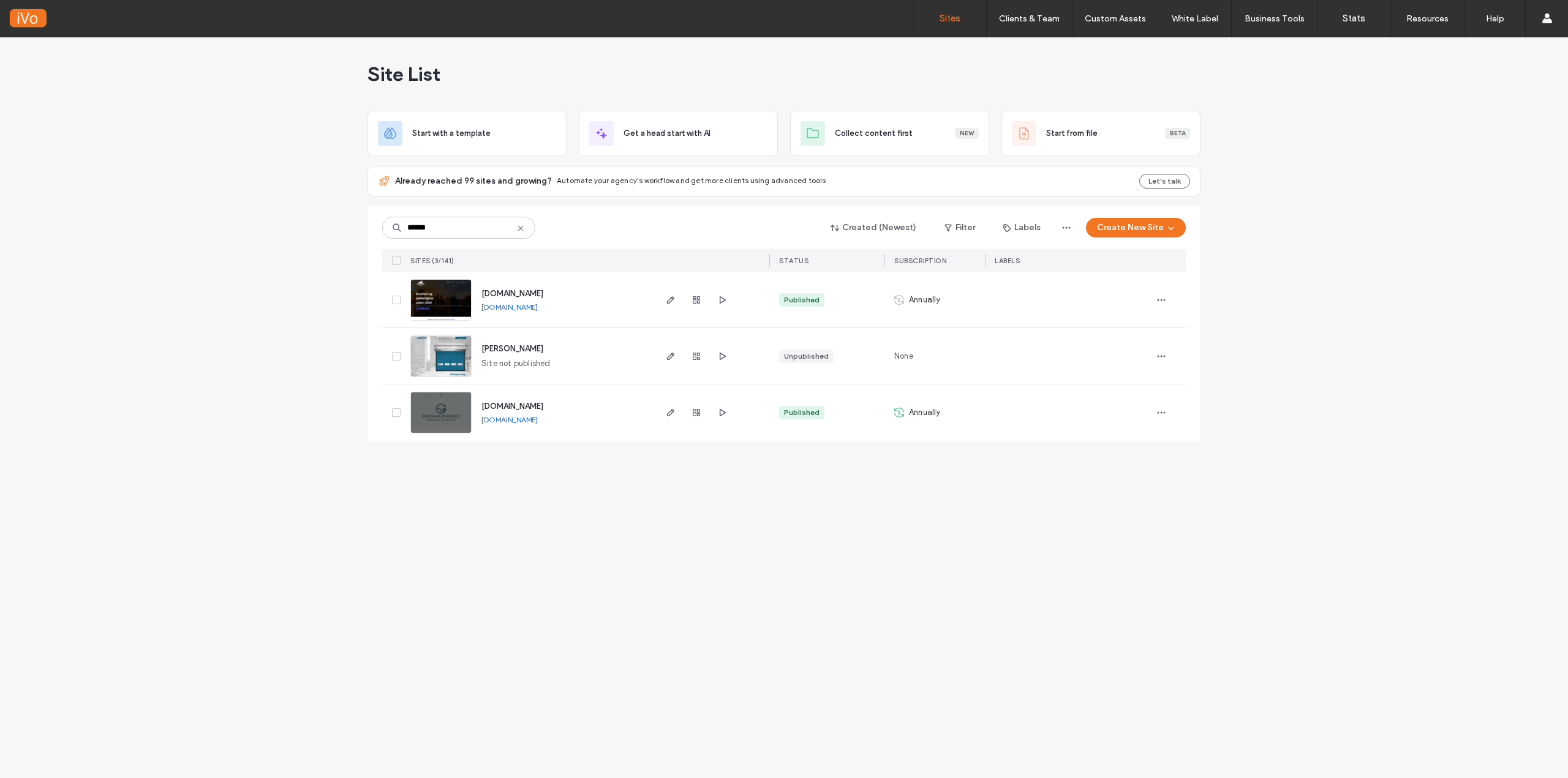
click at [441, 409] on img at bounding box center [441, 434] width 60 height 83
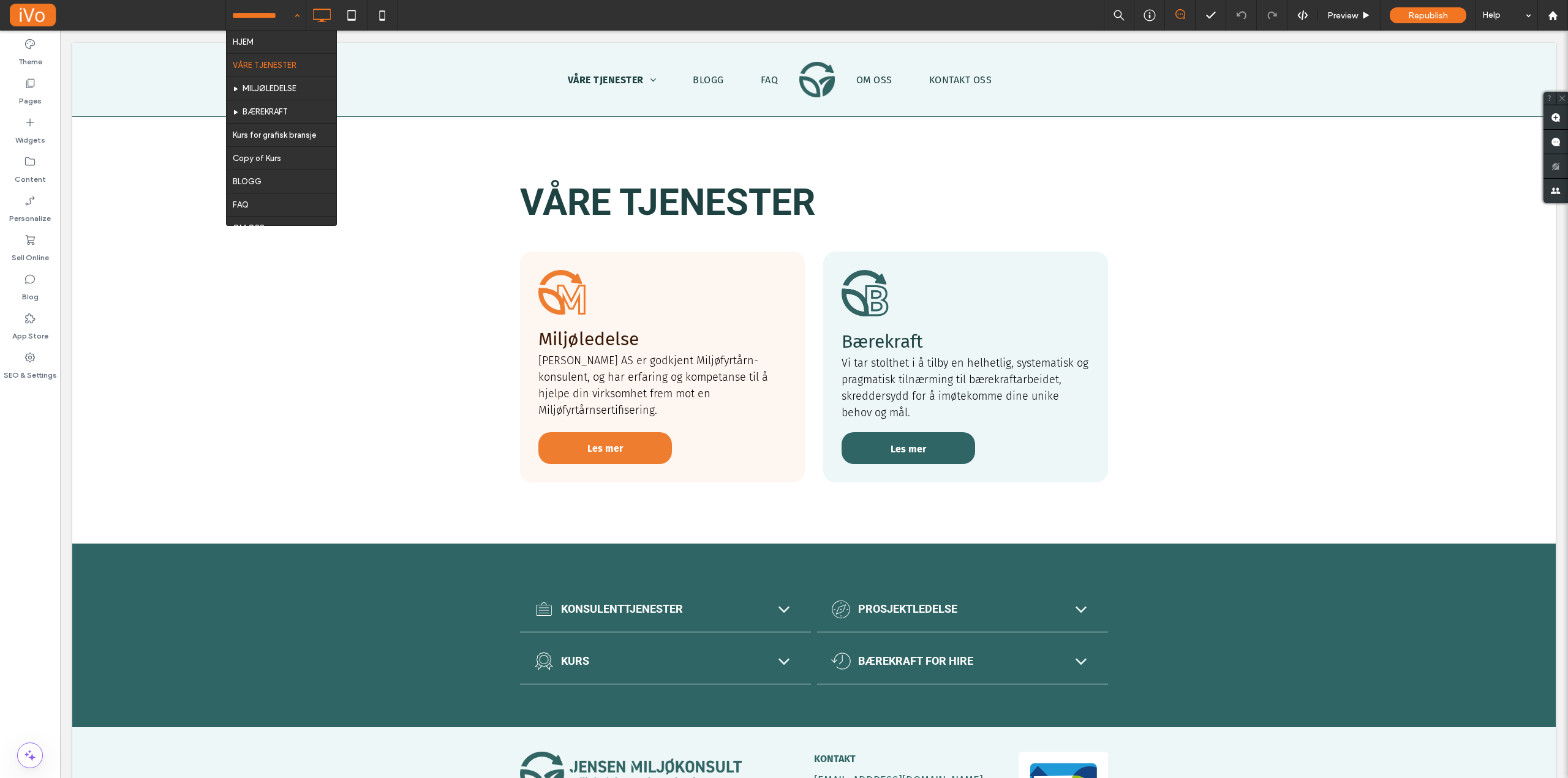
click at [277, 14] on input at bounding box center [262, 15] width 61 height 31
click at [263, 11] on input at bounding box center [262, 15] width 61 height 31
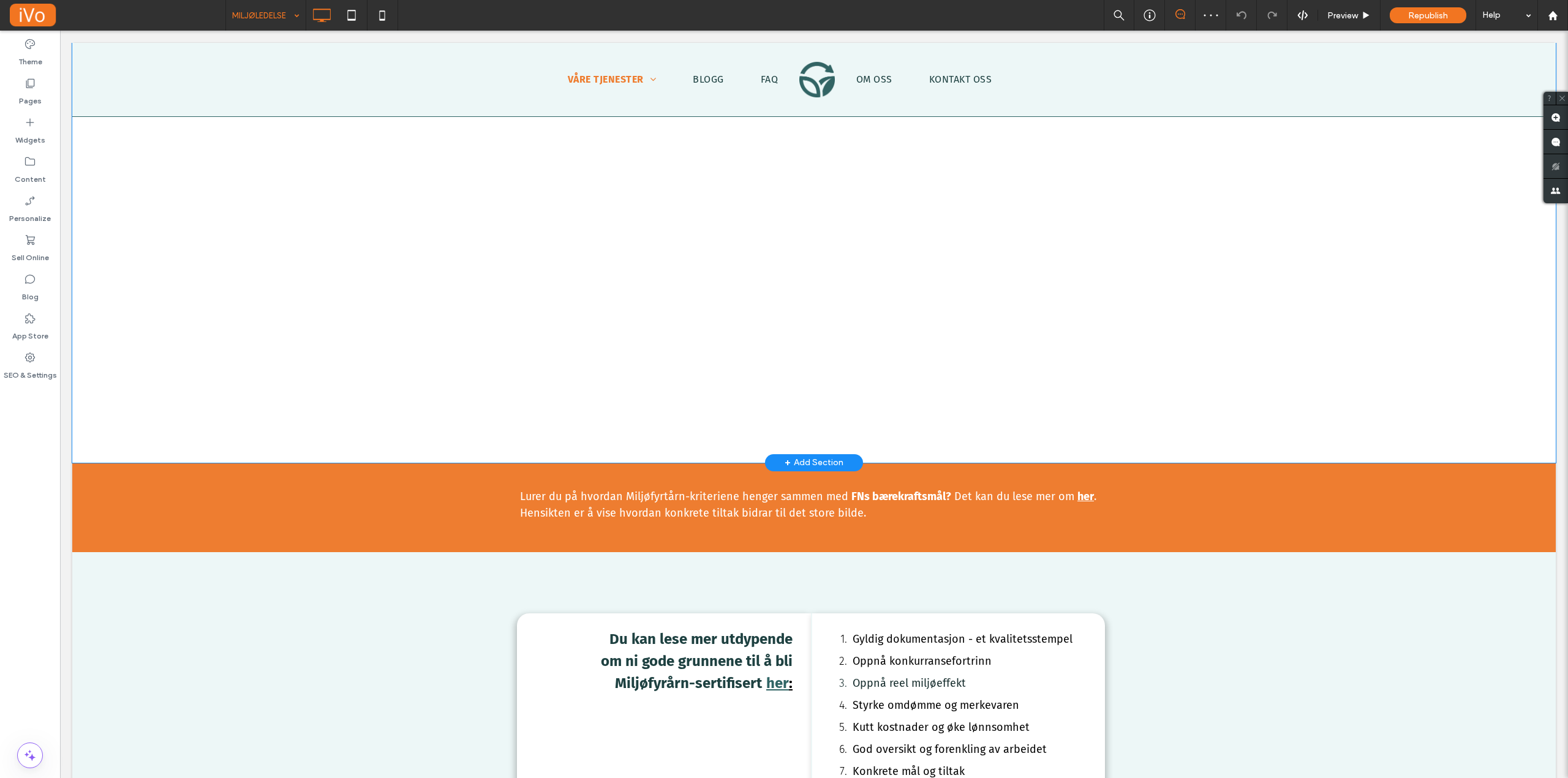
scroll to position [673, 0]
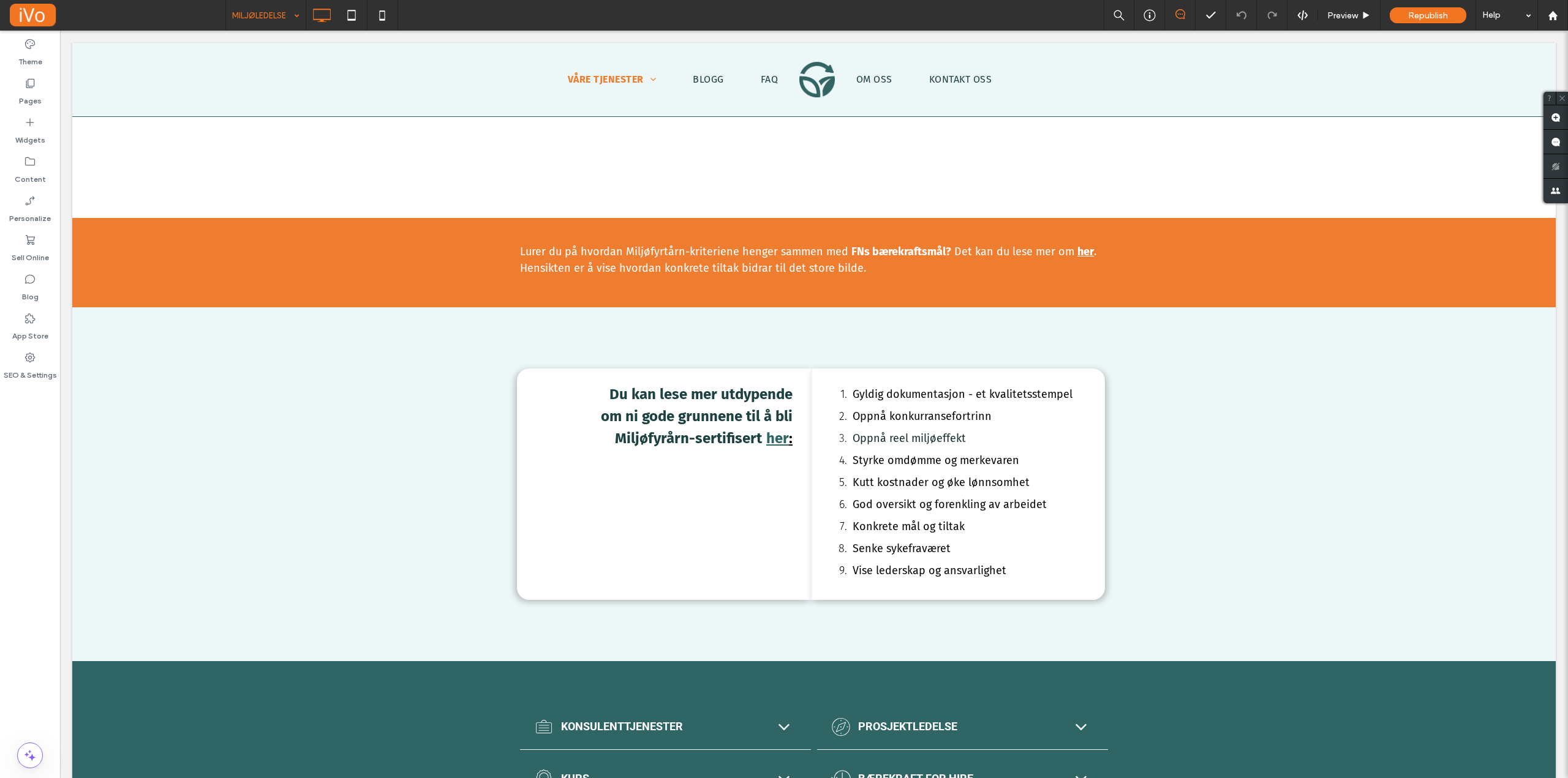
click at [261, 14] on input at bounding box center [262, 15] width 61 height 31
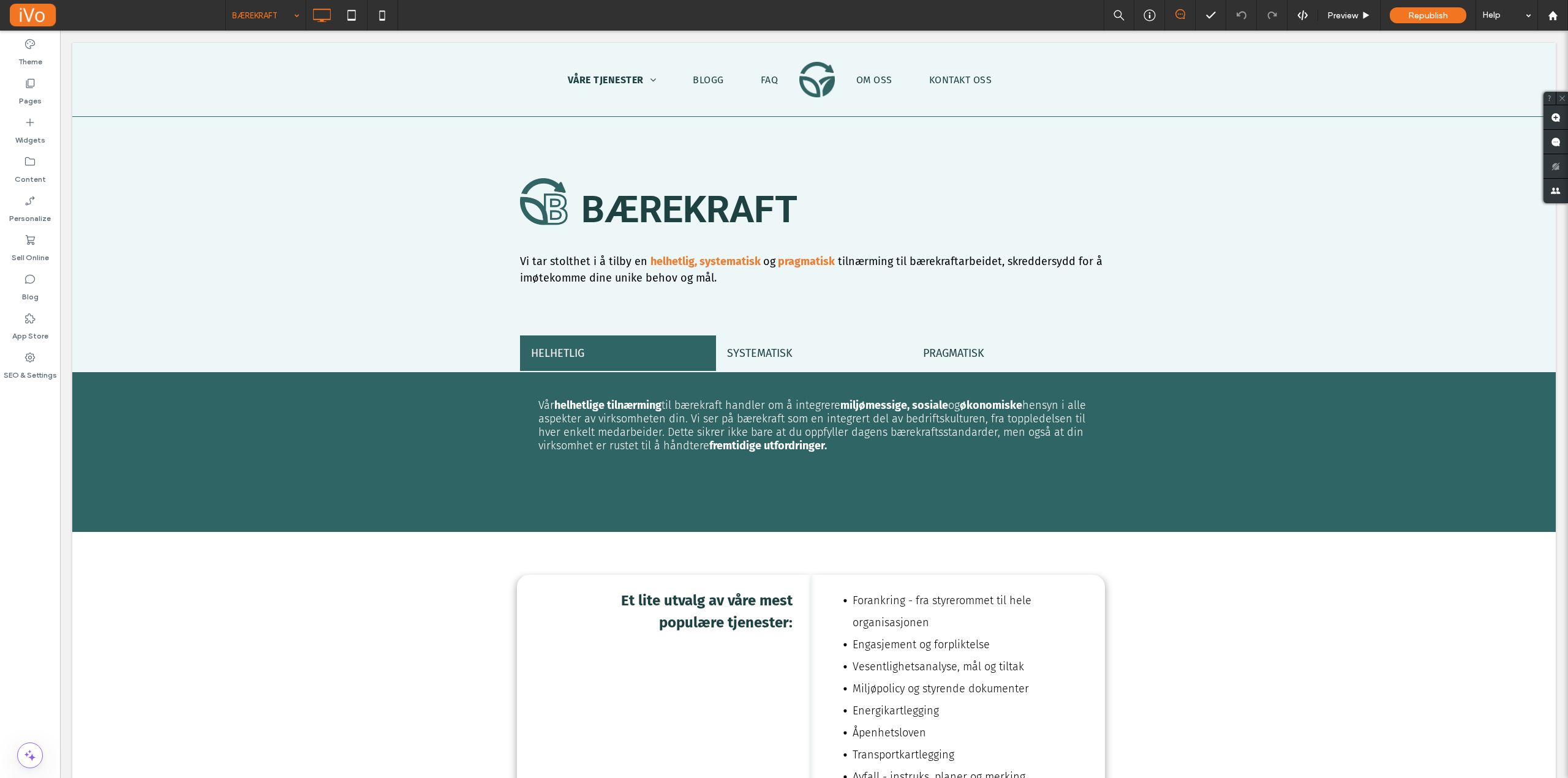
scroll to position [0, 0]
click at [263, 13] on input at bounding box center [262, 15] width 61 height 31
click at [209, 15] on span at bounding box center [117, 16] width 216 height 24
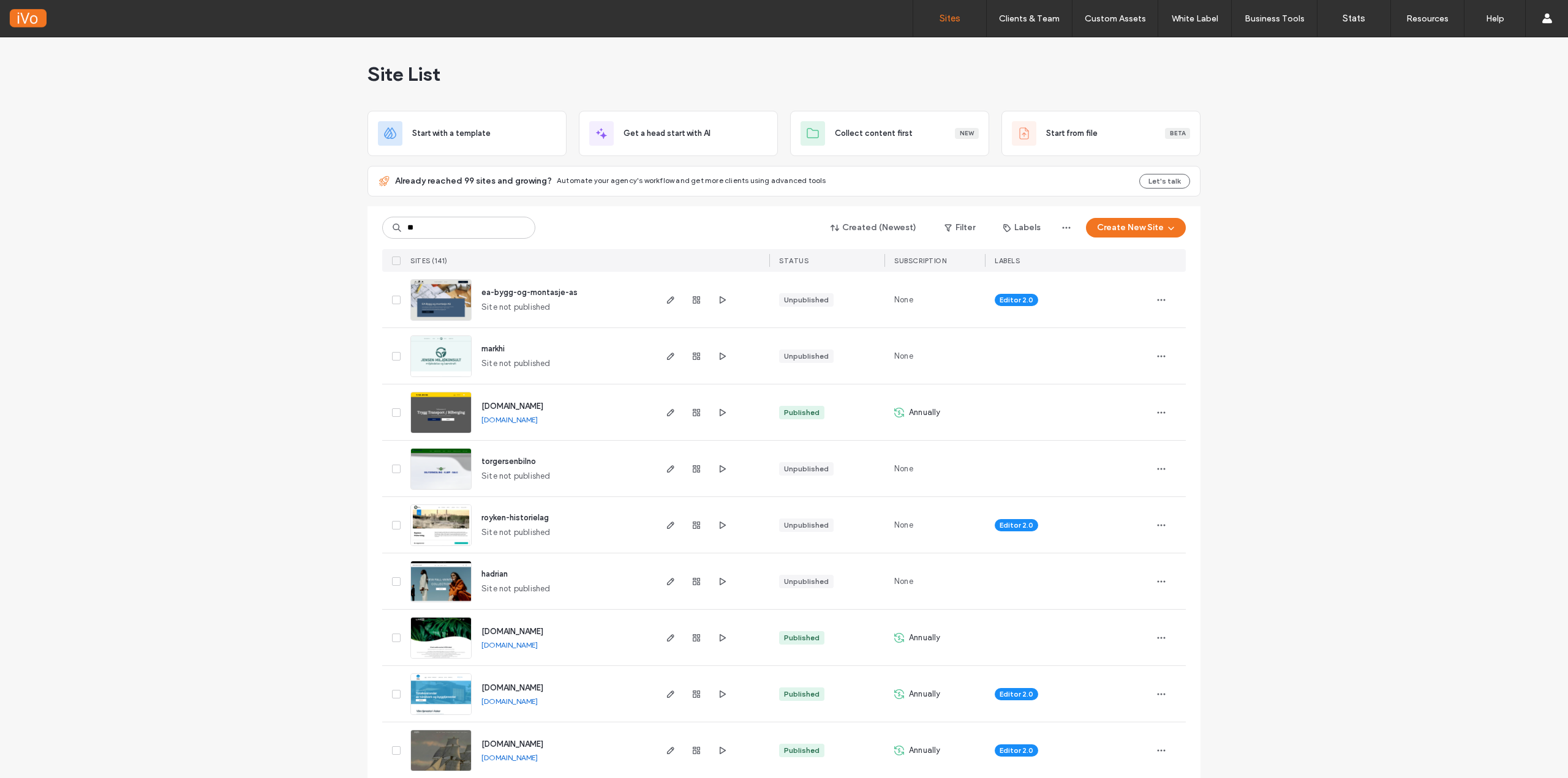
type input "**"
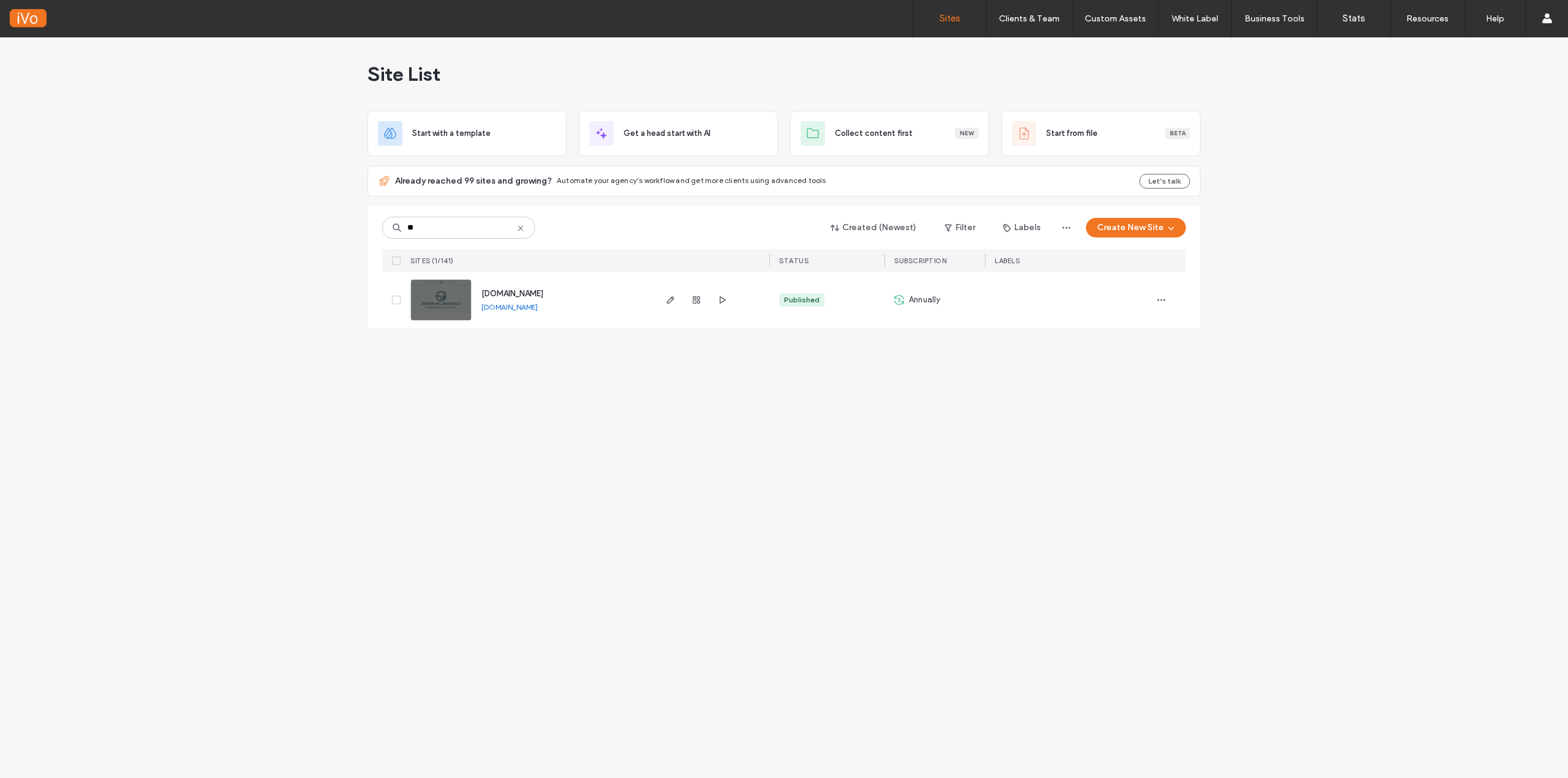
click at [443, 298] on img at bounding box center [441, 321] width 60 height 83
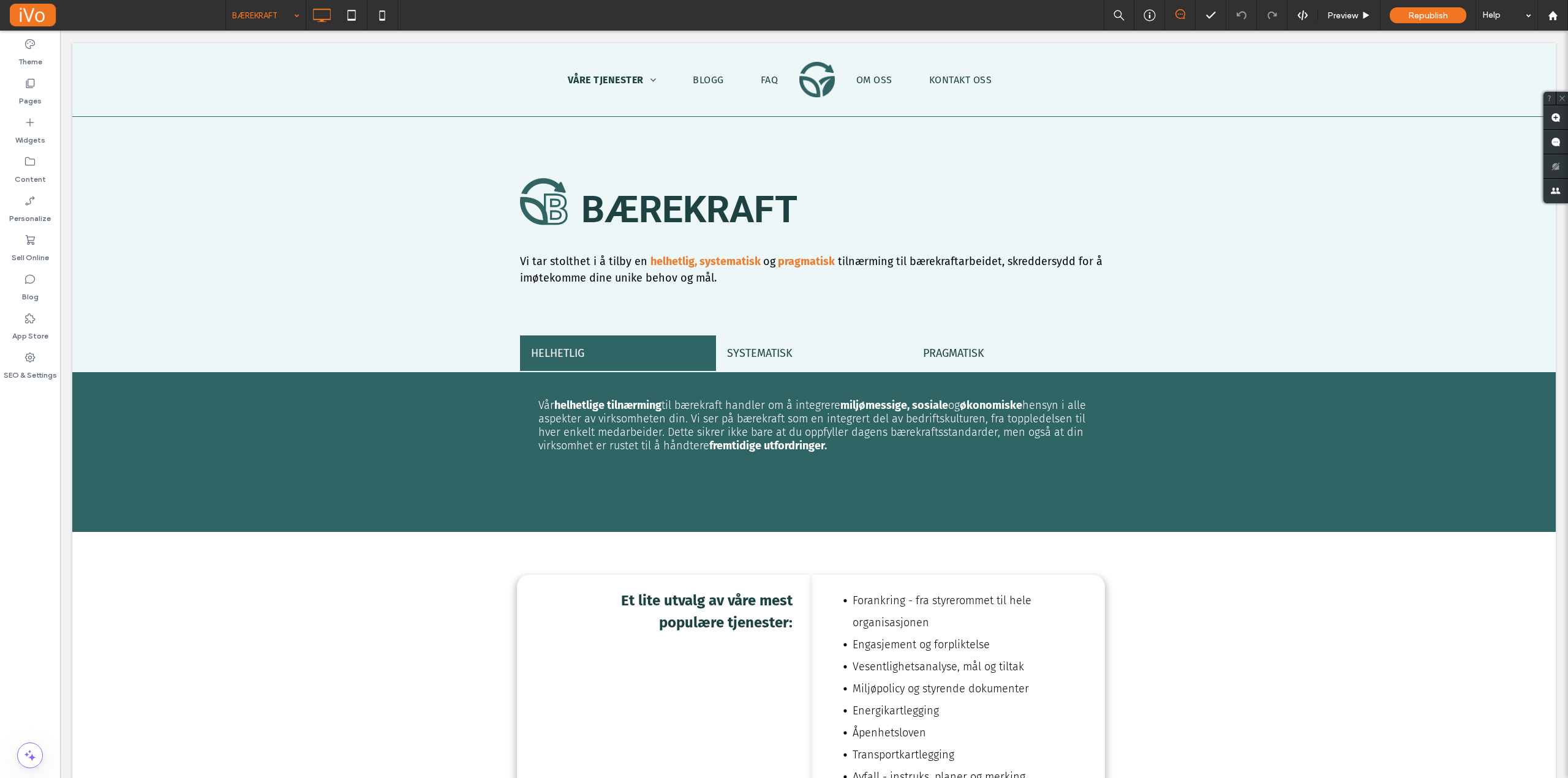
click at [253, 17] on input at bounding box center [262, 15] width 61 height 31
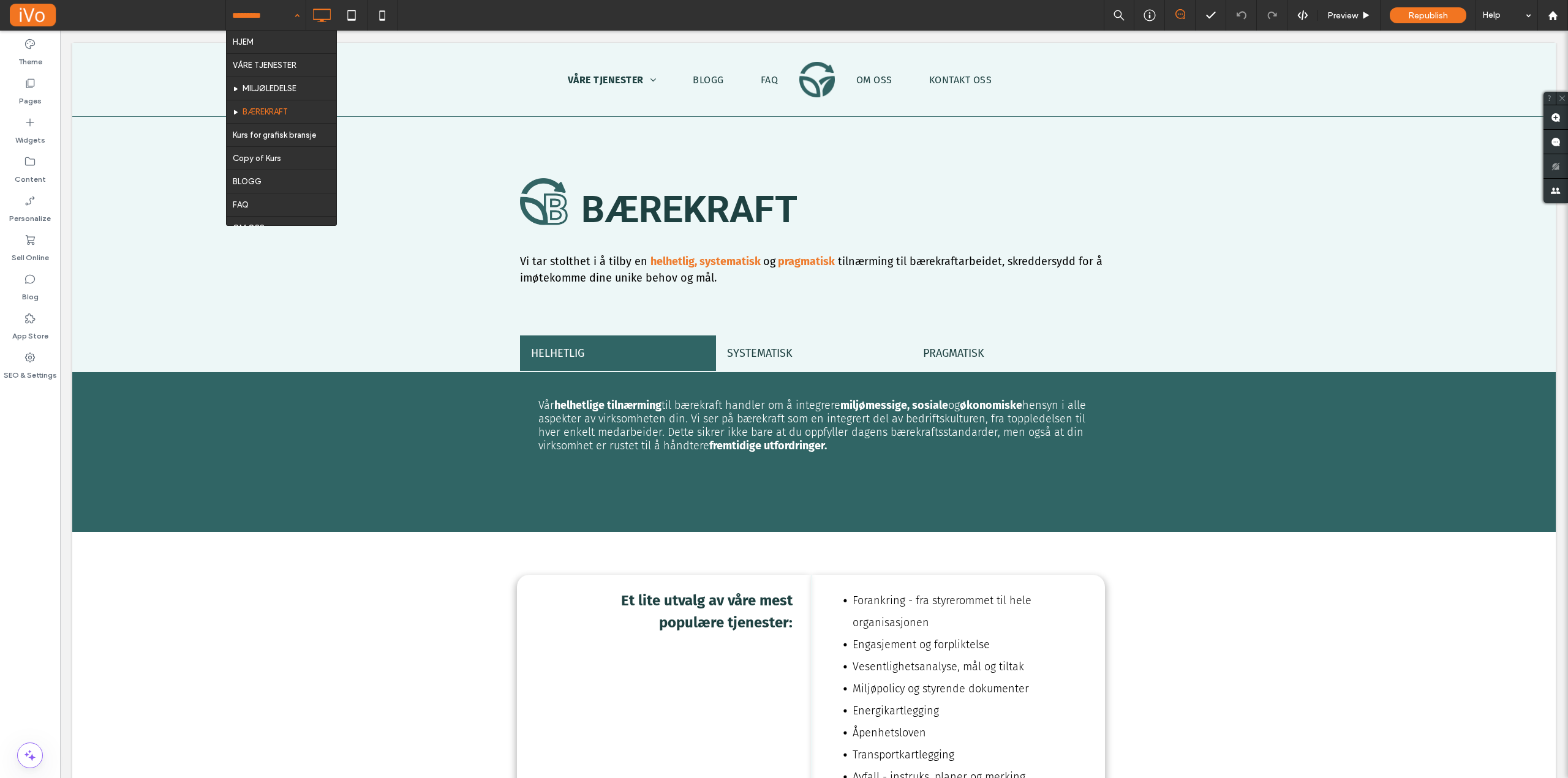
click at [253, 17] on input at bounding box center [262, 15] width 61 height 31
click at [282, 11] on input at bounding box center [262, 15] width 61 height 31
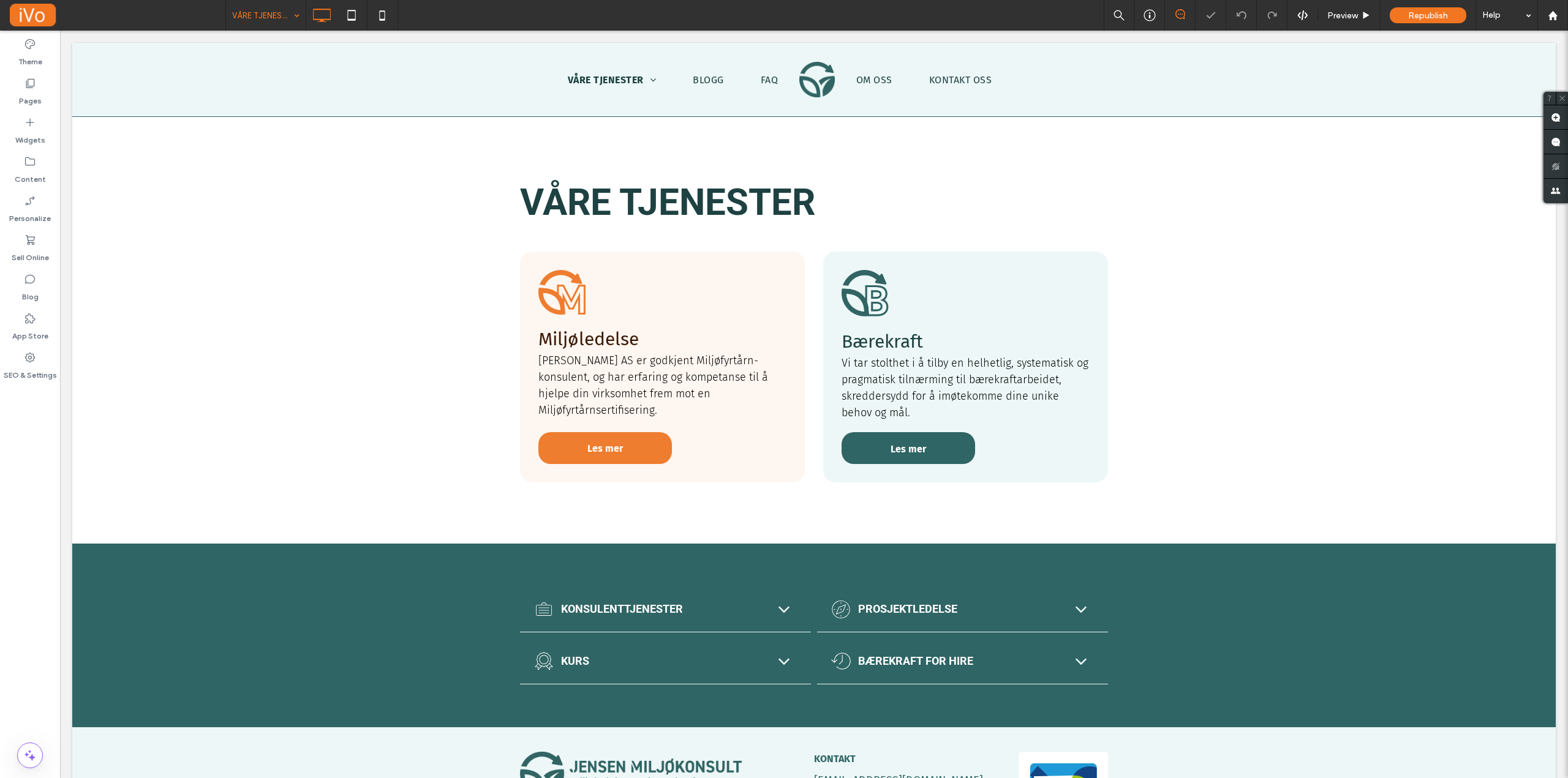
click at [287, 19] on input at bounding box center [262, 15] width 61 height 31
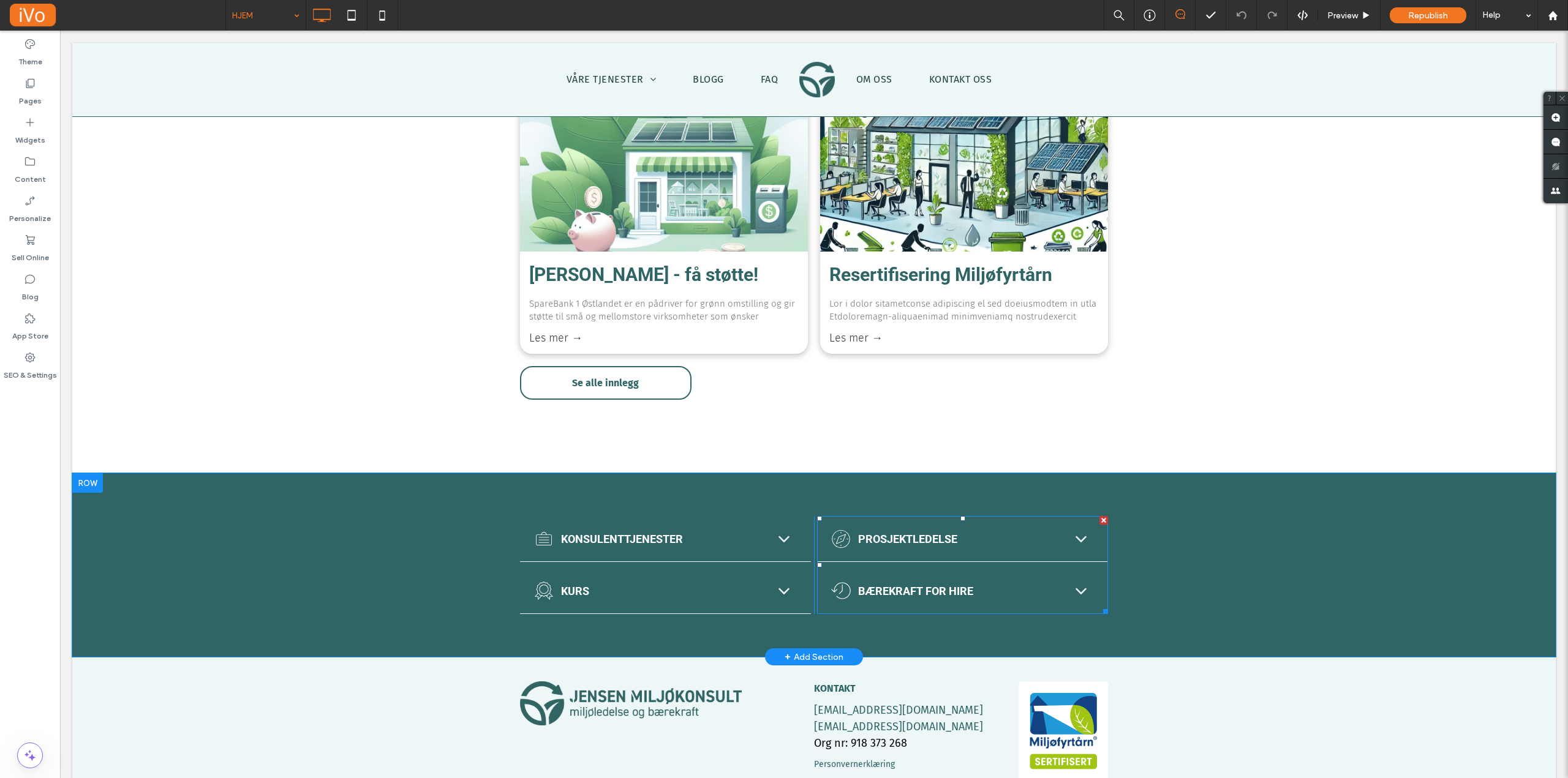
scroll to position [1816, 0]
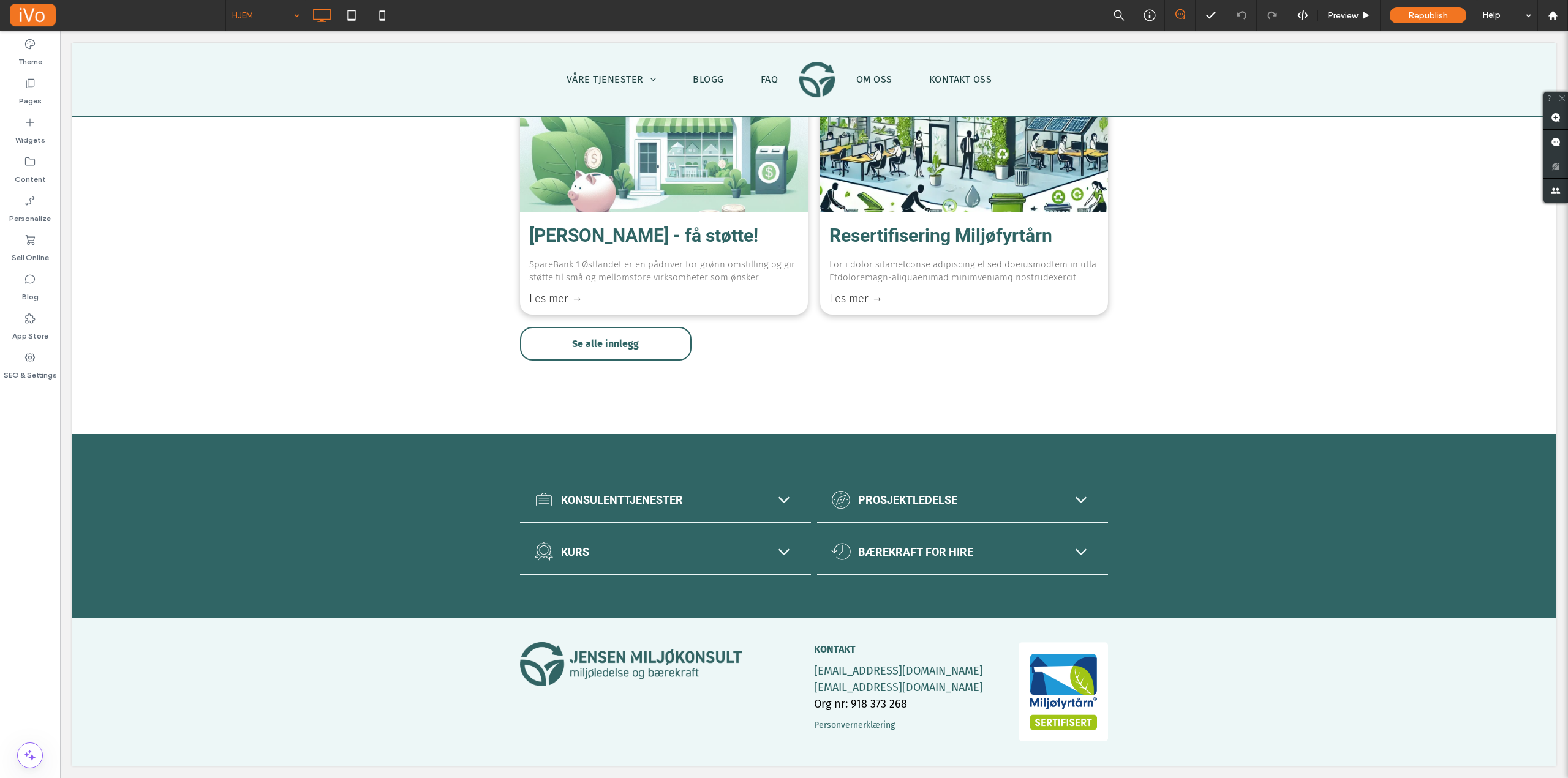
click at [247, 23] on input at bounding box center [262, 15] width 61 height 31
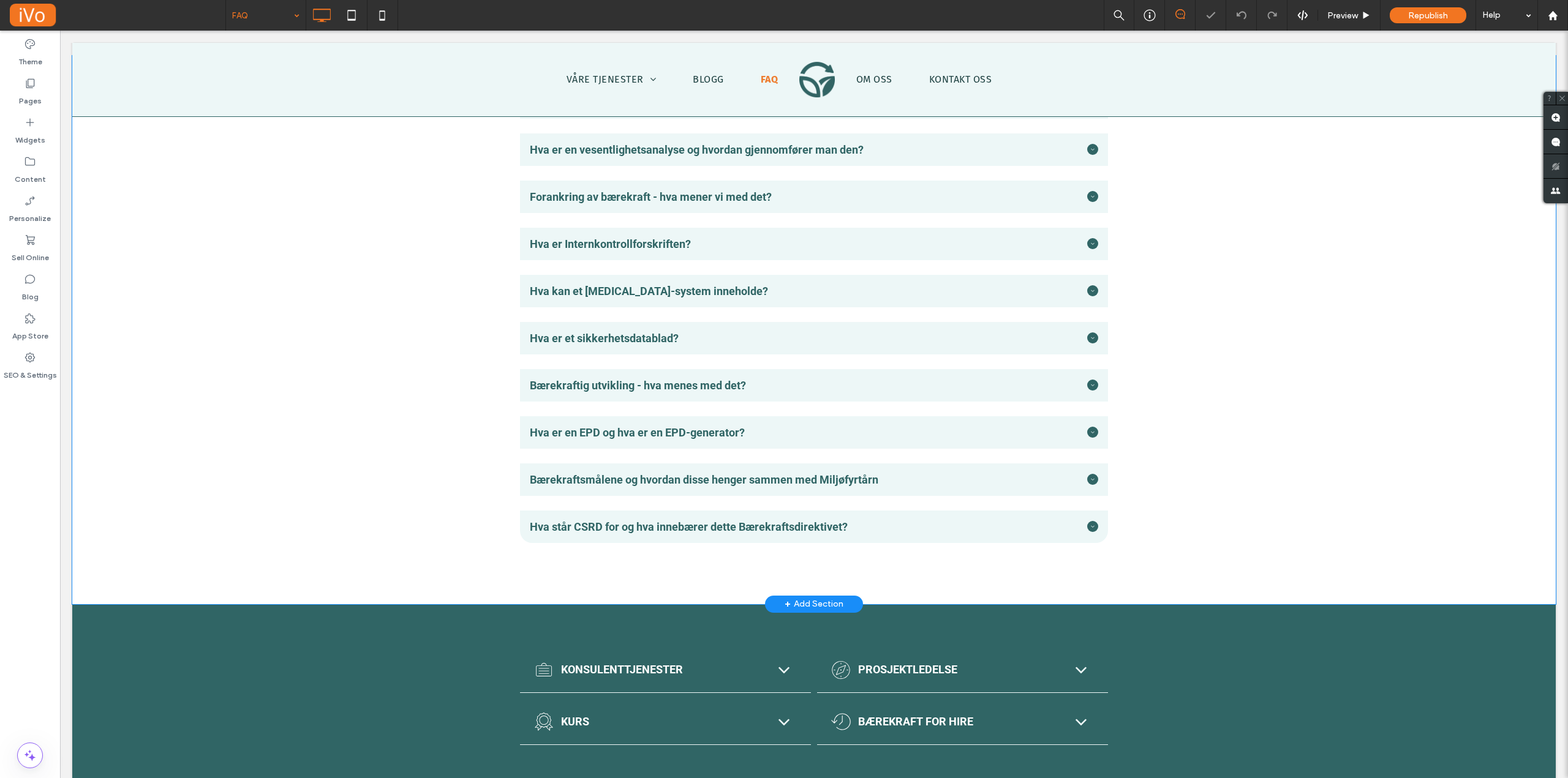
scroll to position [360, 0]
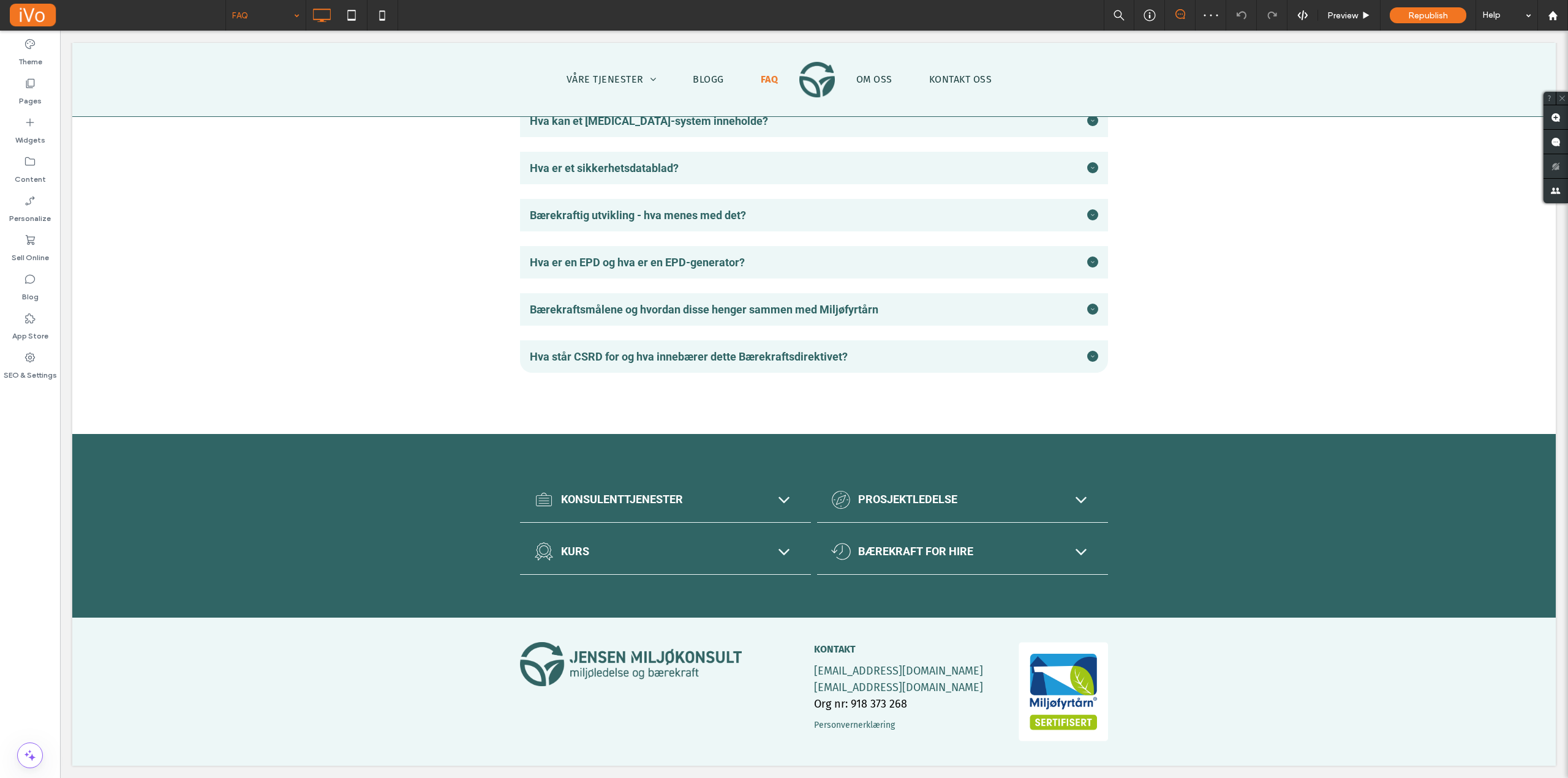
click at [247, 22] on input at bounding box center [262, 15] width 61 height 31
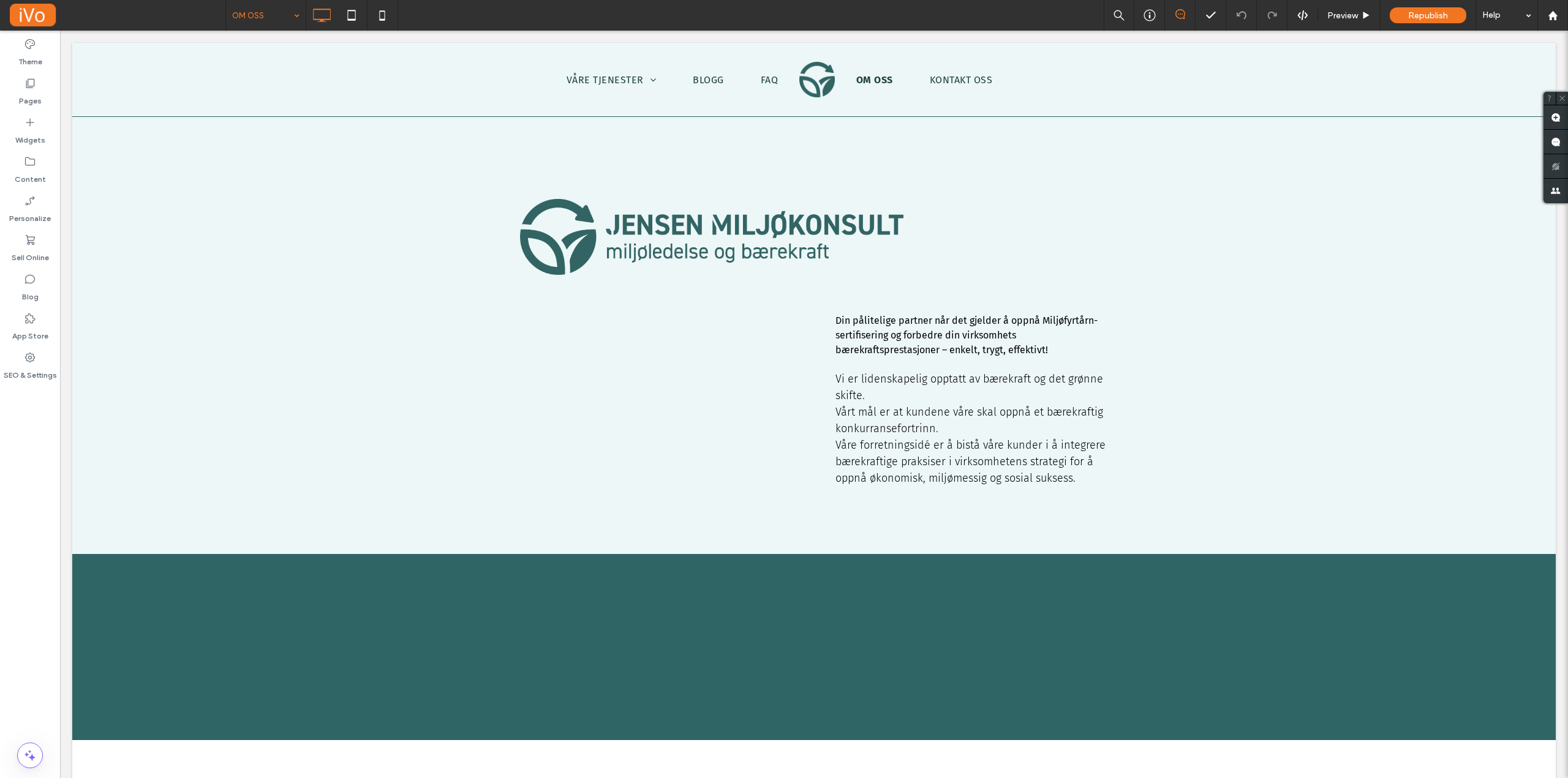
scroll to position [0, 0]
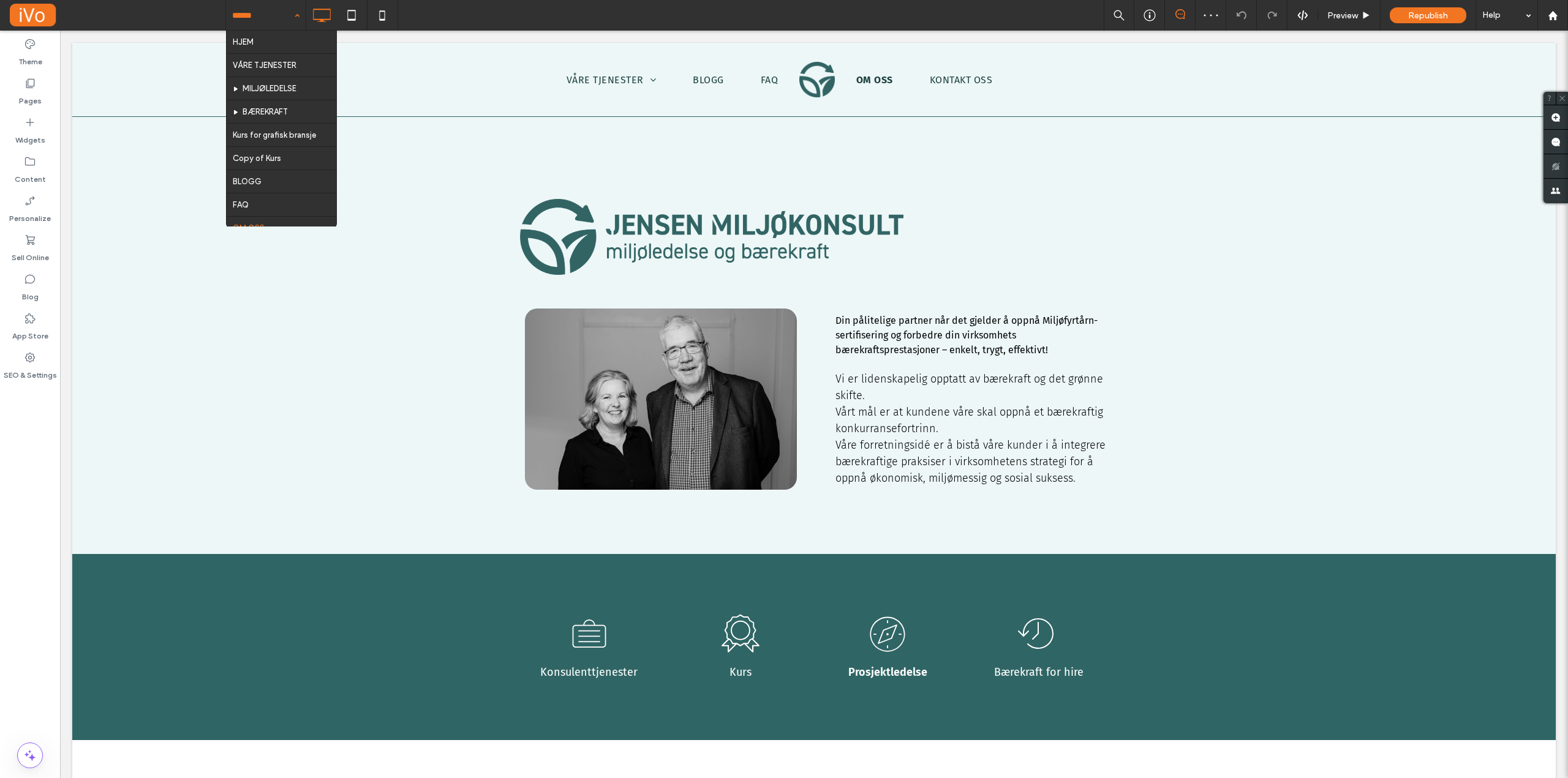
click at [248, 13] on input at bounding box center [262, 15] width 61 height 31
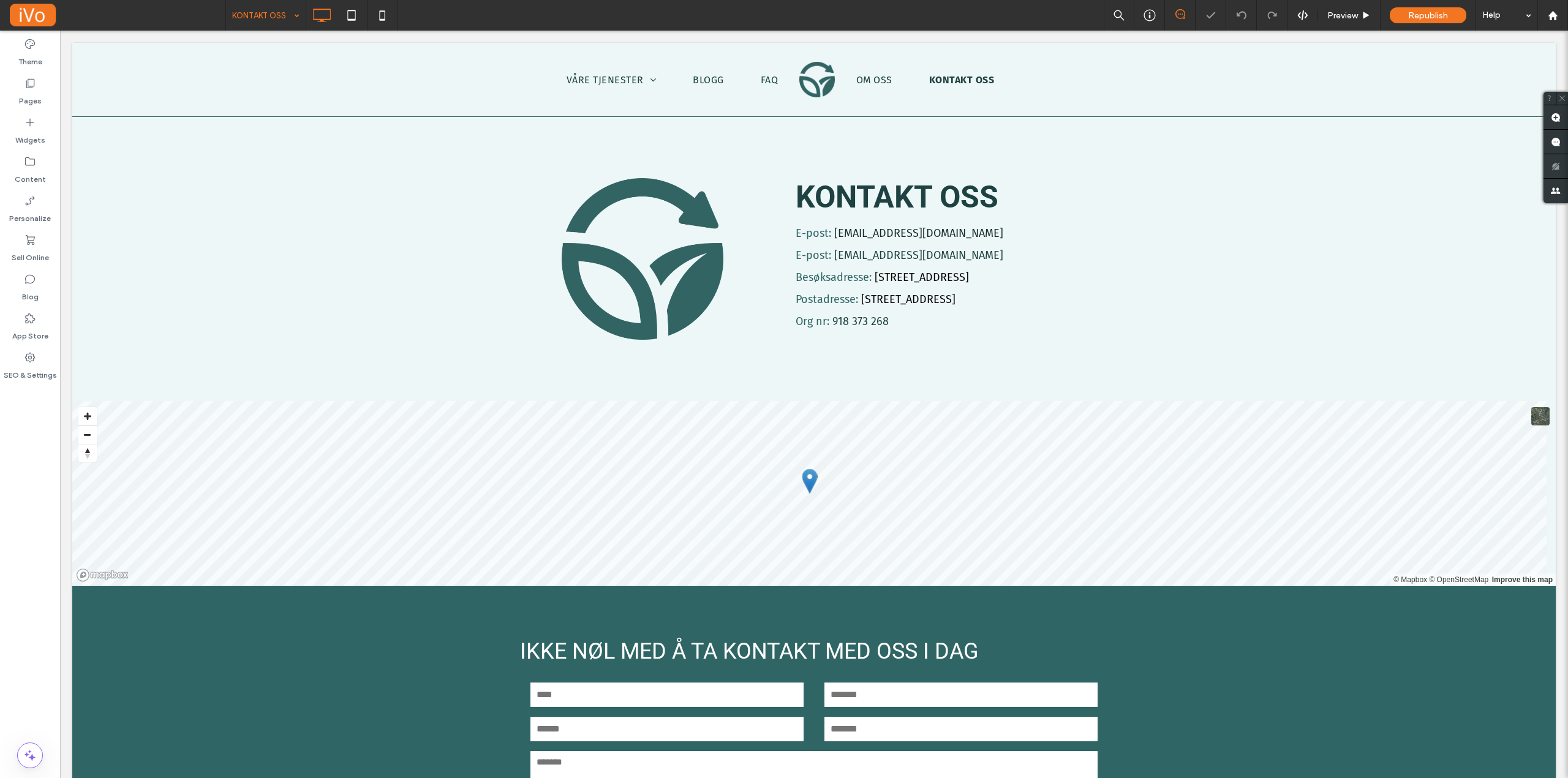
click at [259, 20] on input at bounding box center [262, 15] width 61 height 31
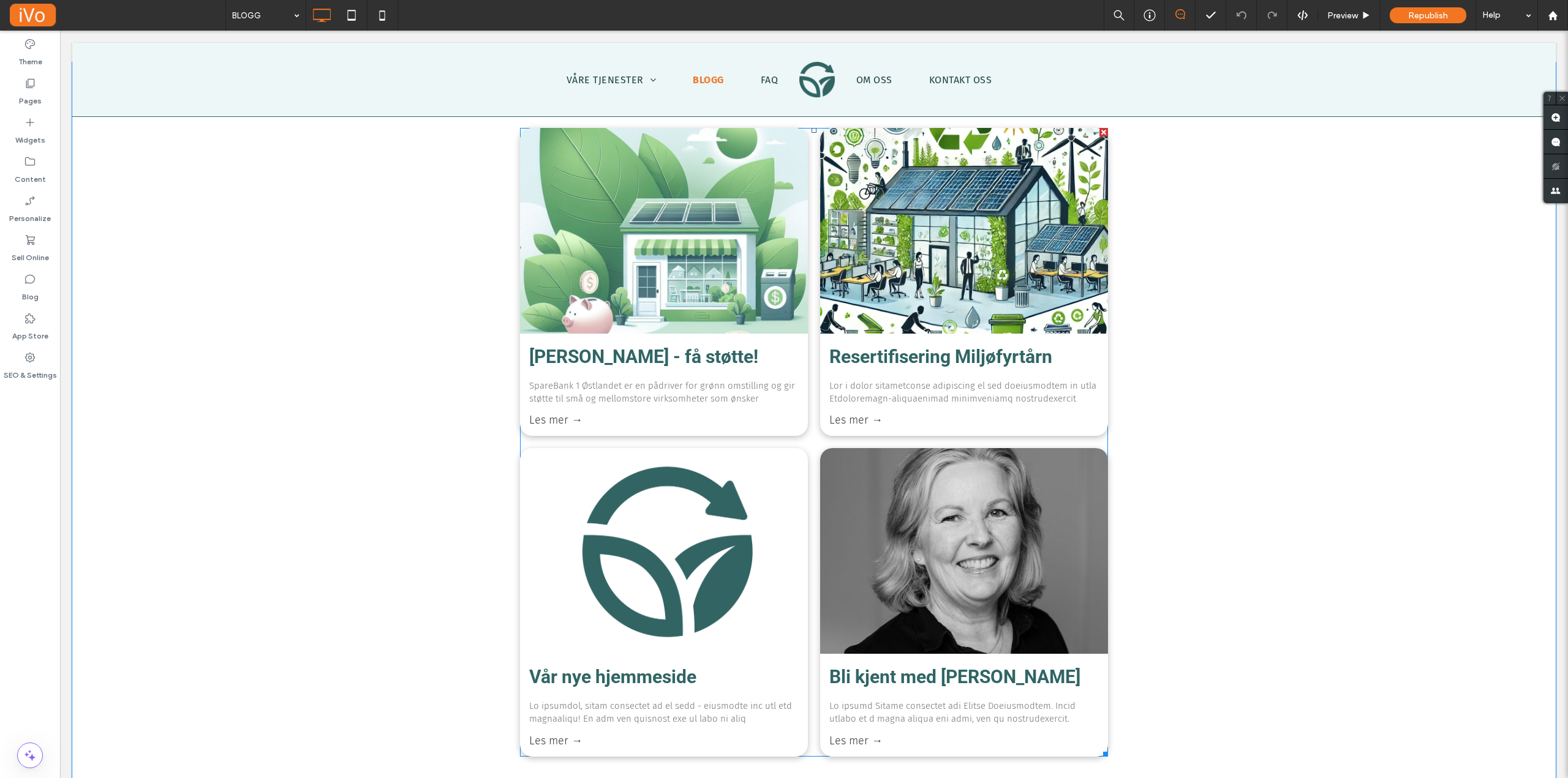
scroll to position [122, 0]
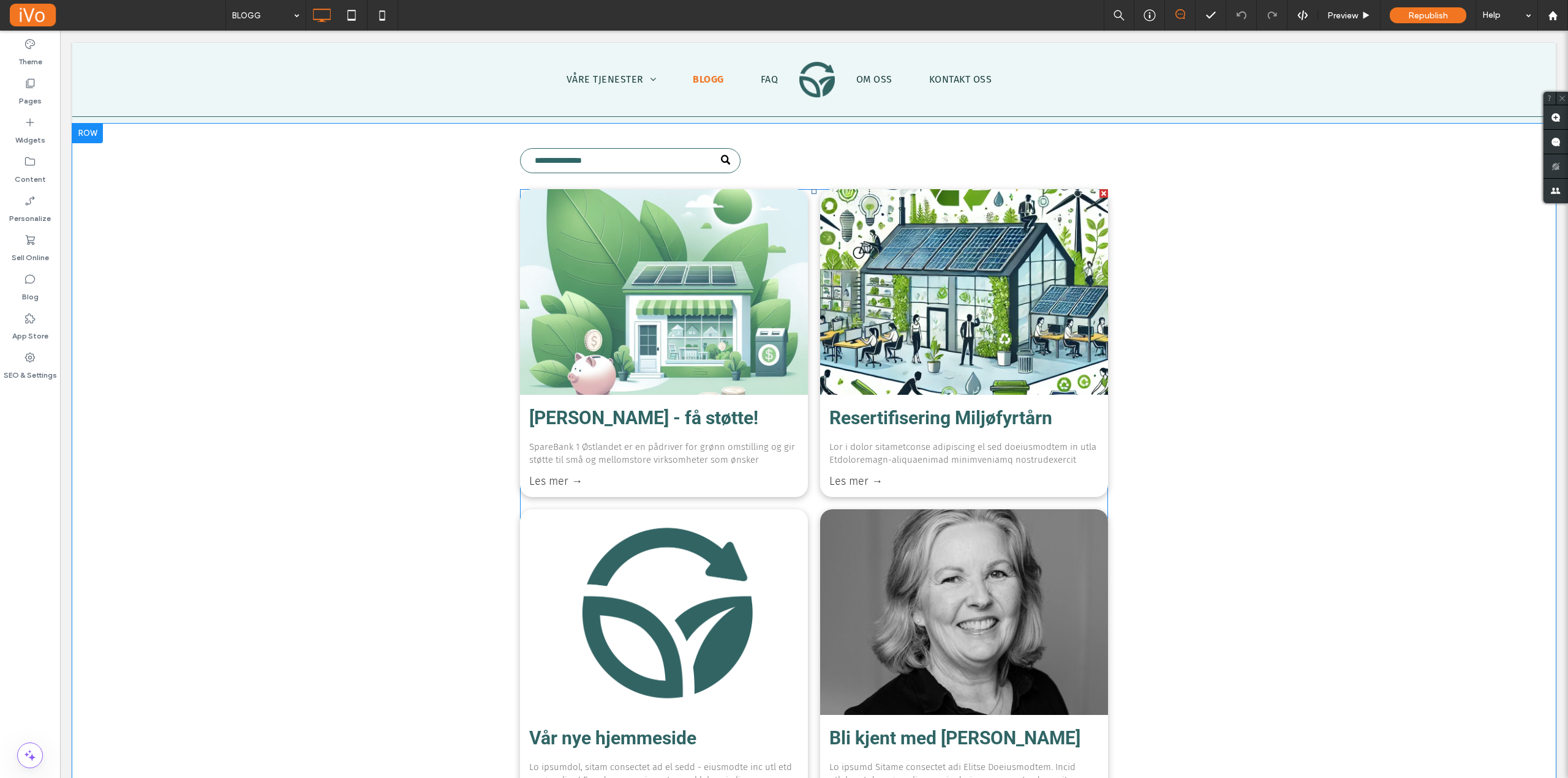
click at [925, 337] on div at bounding box center [964, 291] width 305 height 218
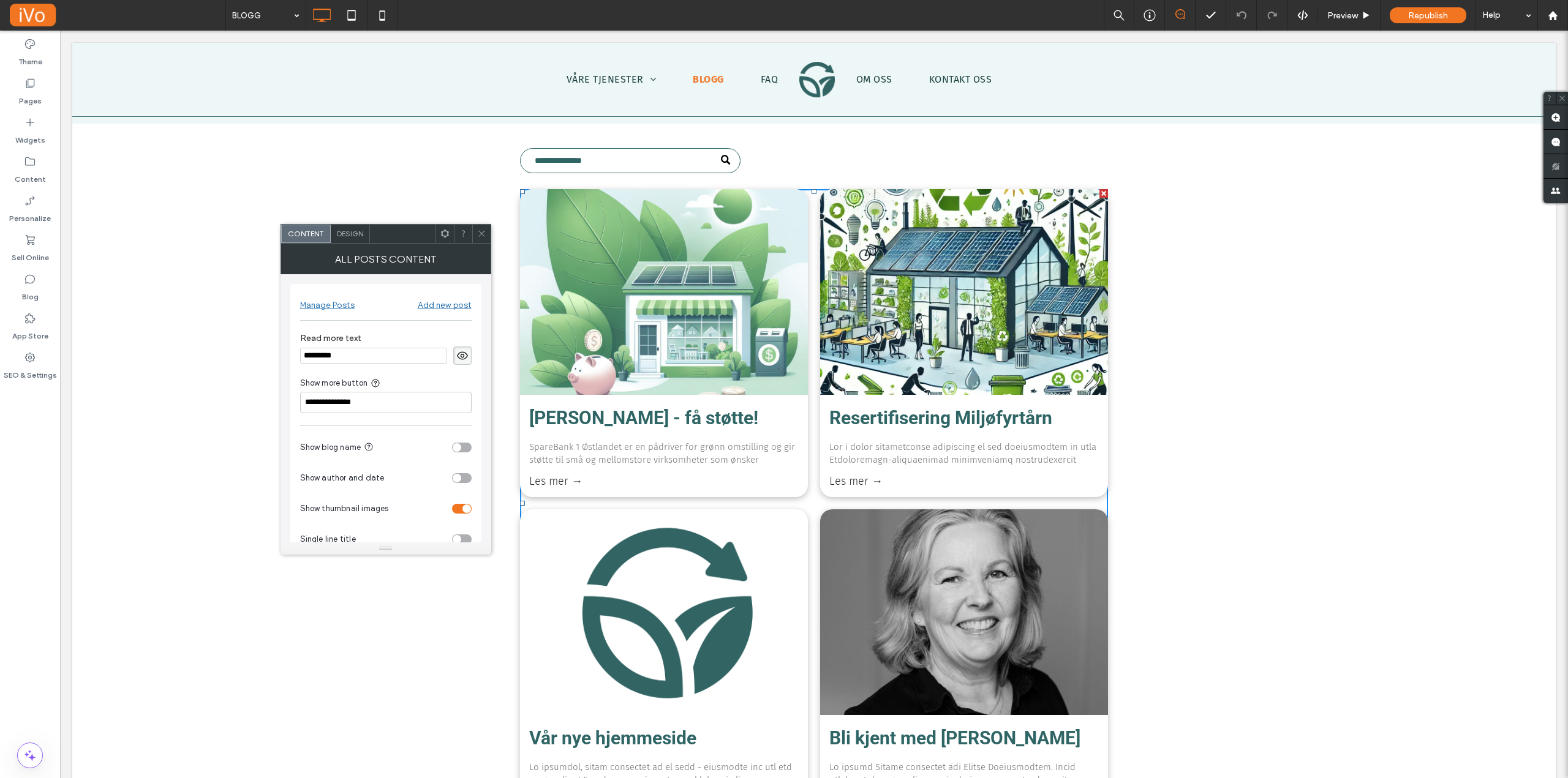
click at [484, 236] on use at bounding box center [481, 233] width 6 height 6
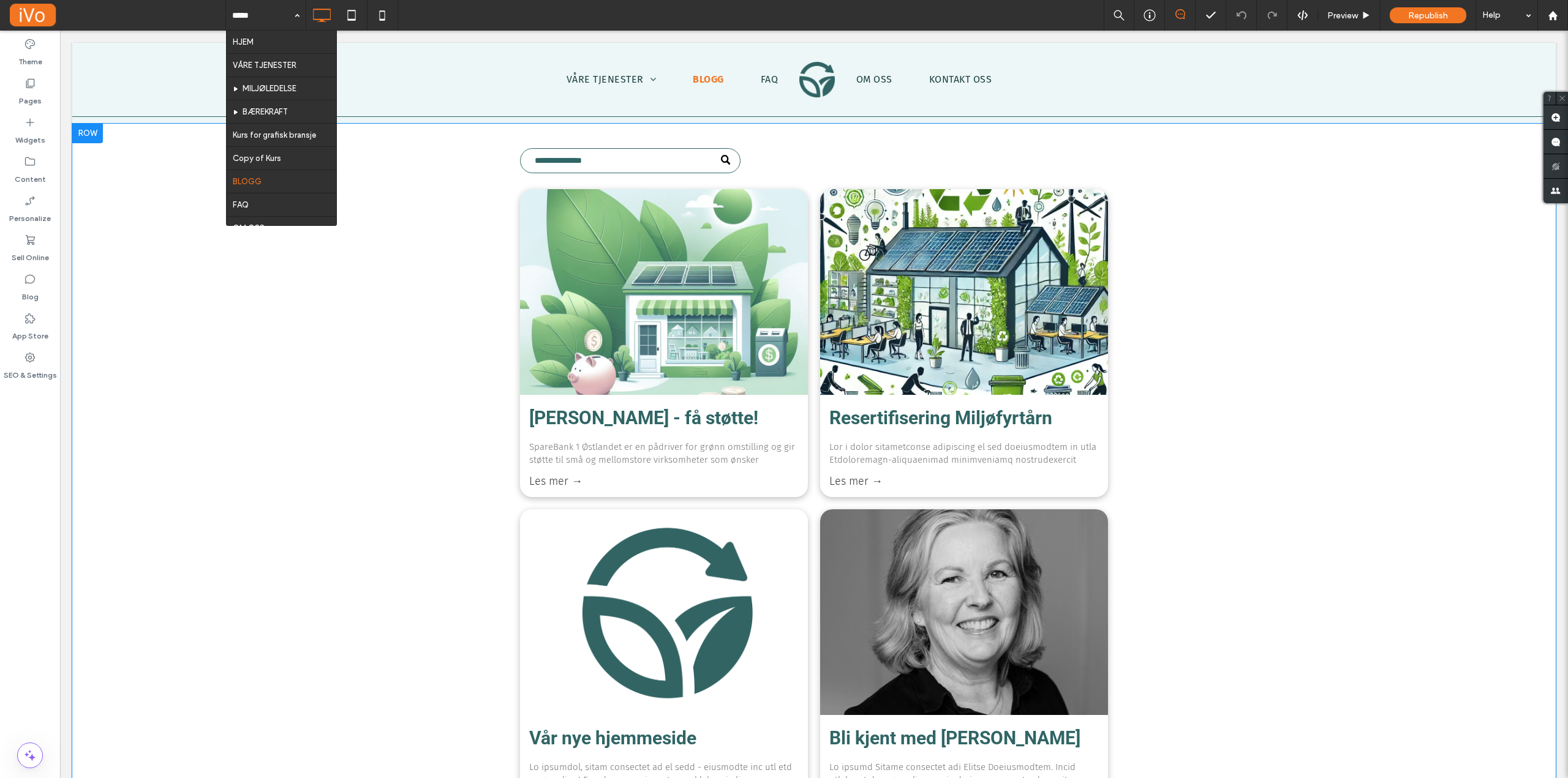
click at [1207, 379] on div "[PERSON_NAME] - få støtte! Av [PERSON_NAME] • [DATE] SpareBank 1 Østlandet er e…" at bounding box center [814, 495] width 1483 height 743
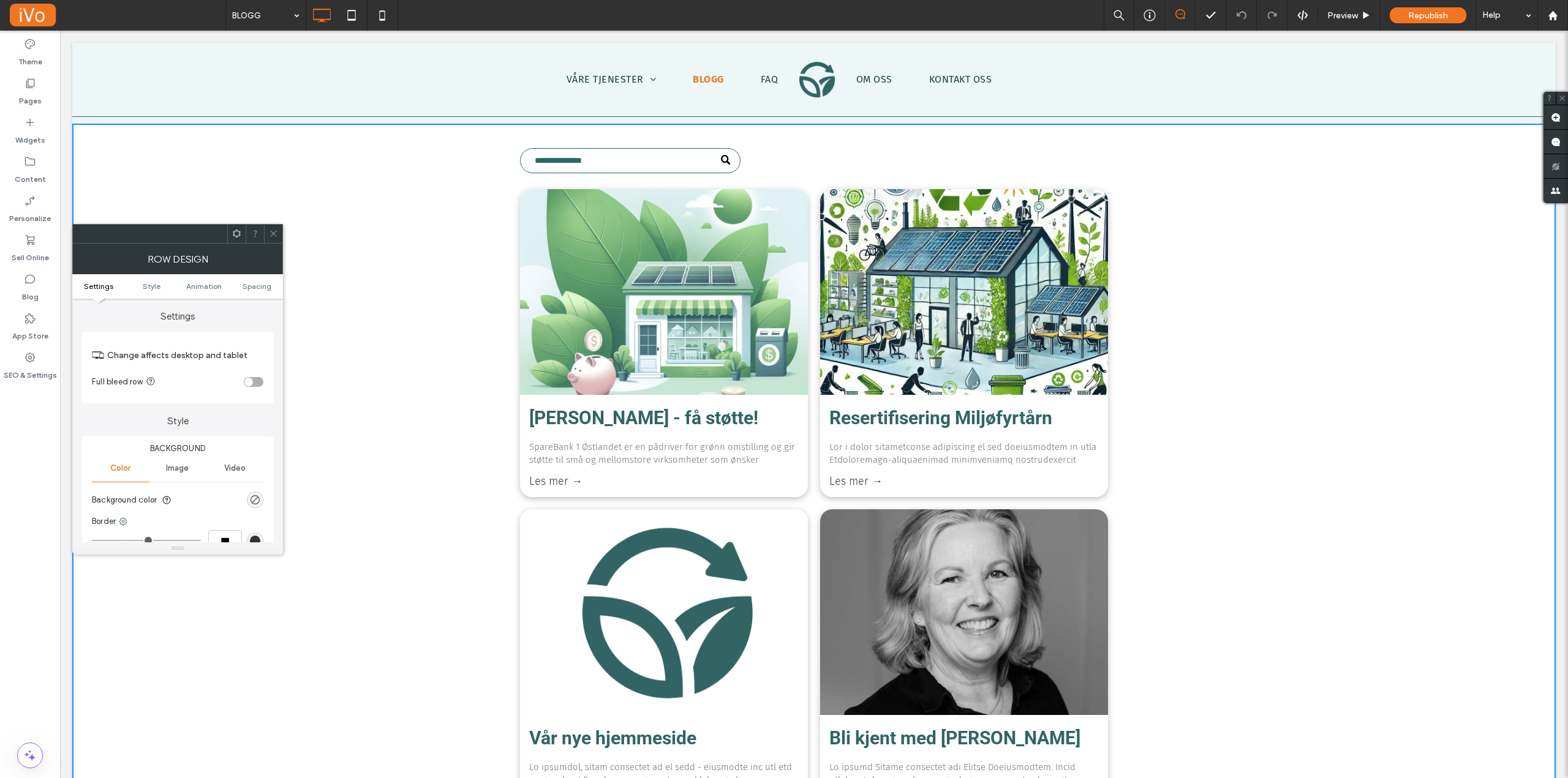
click at [270, 233] on icon at bounding box center [273, 233] width 10 height 10
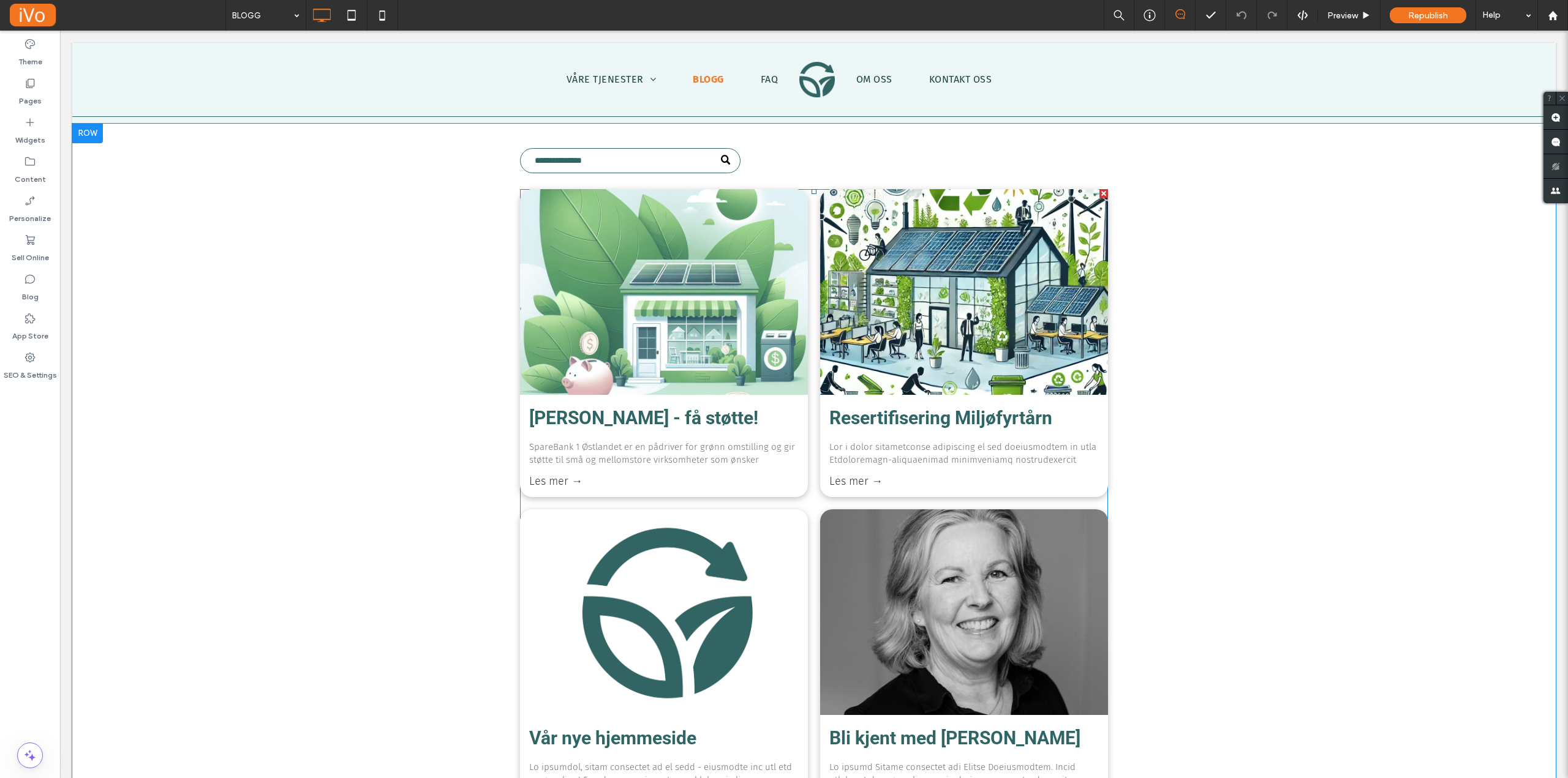
click at [547, 481] on link "Les mer →" at bounding box center [664, 481] width 269 height 13
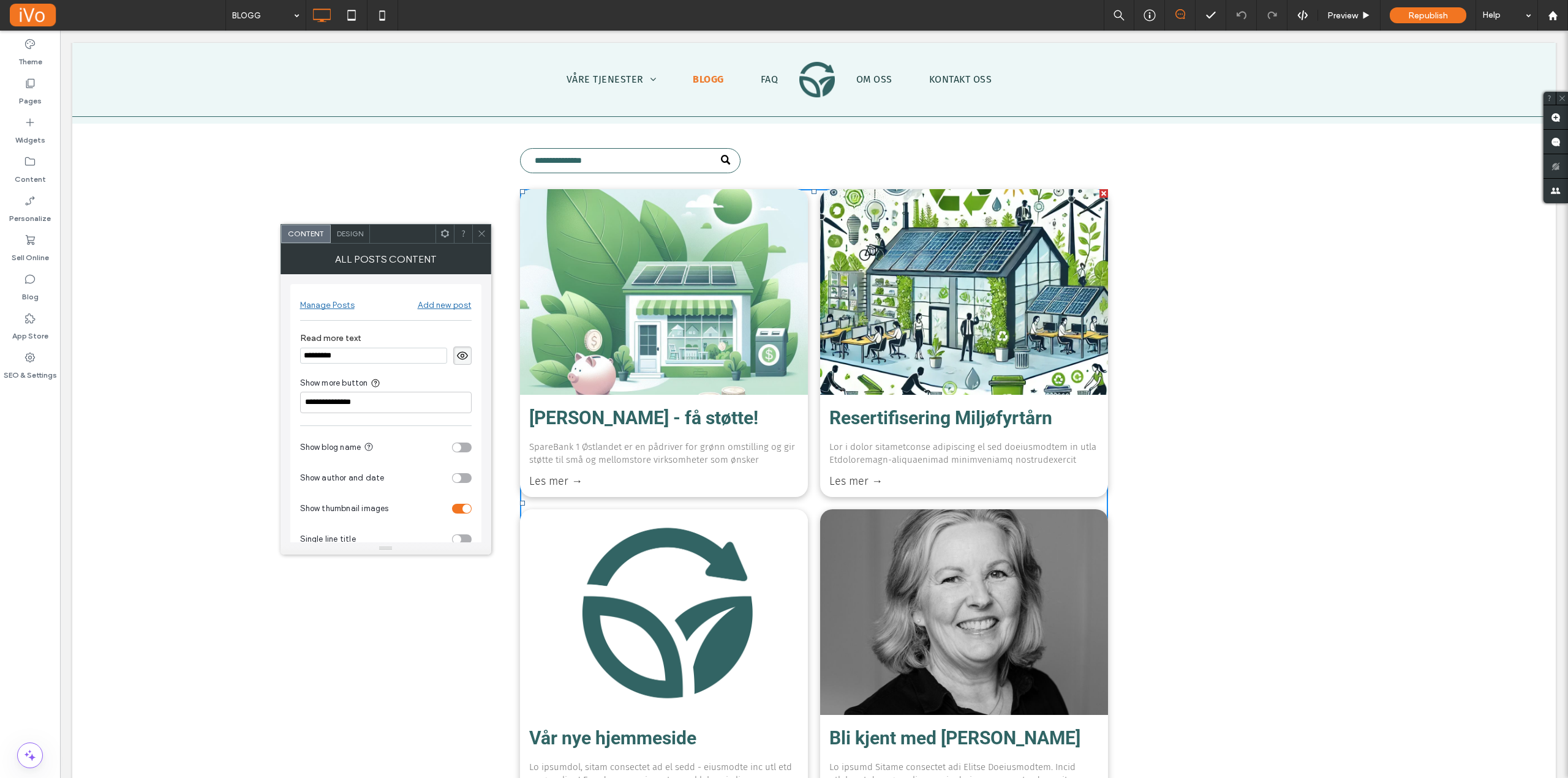
click at [481, 233] on use at bounding box center [481, 233] width 6 height 6
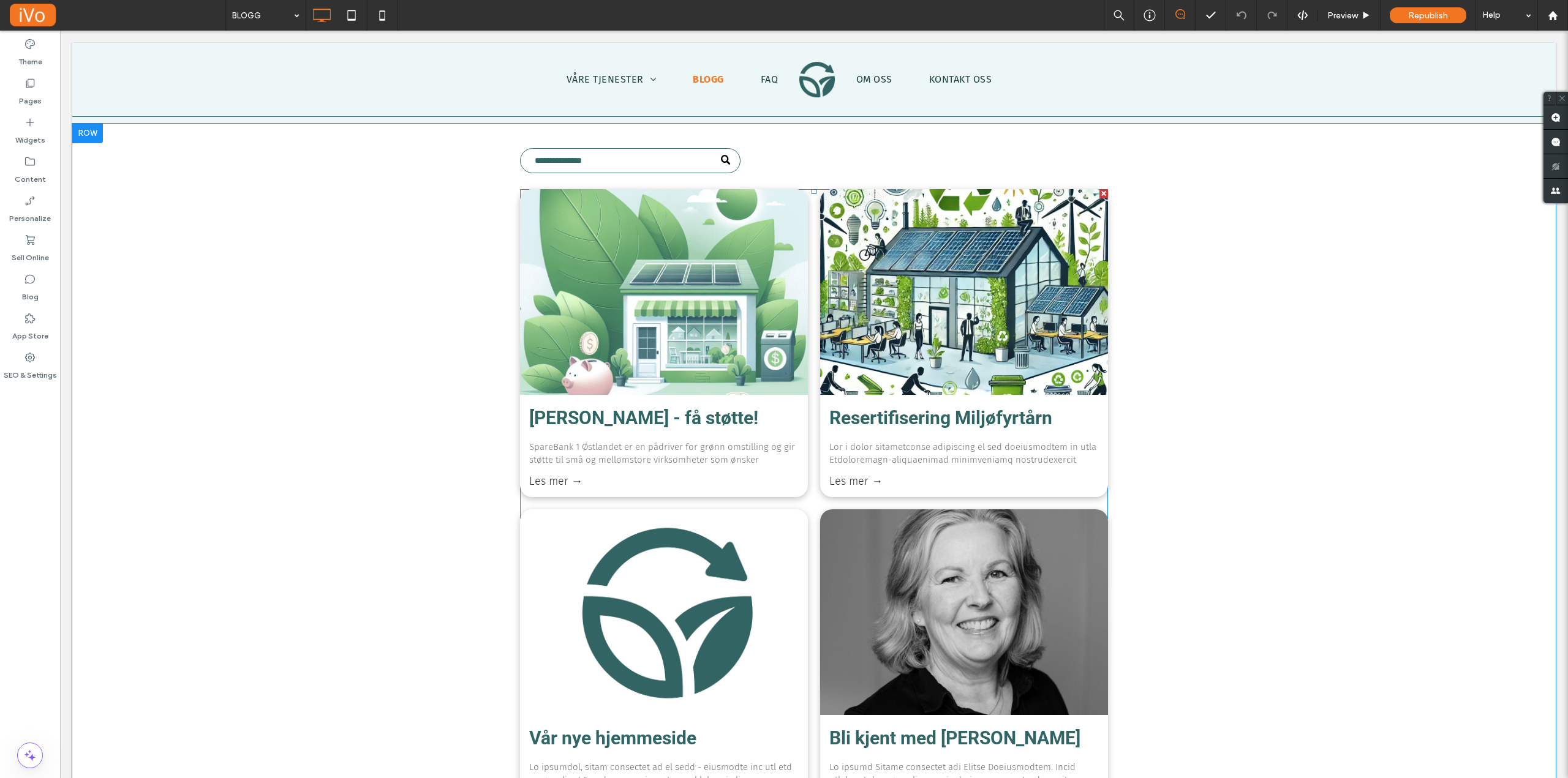
click at [547, 483] on link "Les mer →" at bounding box center [664, 481] width 269 height 13
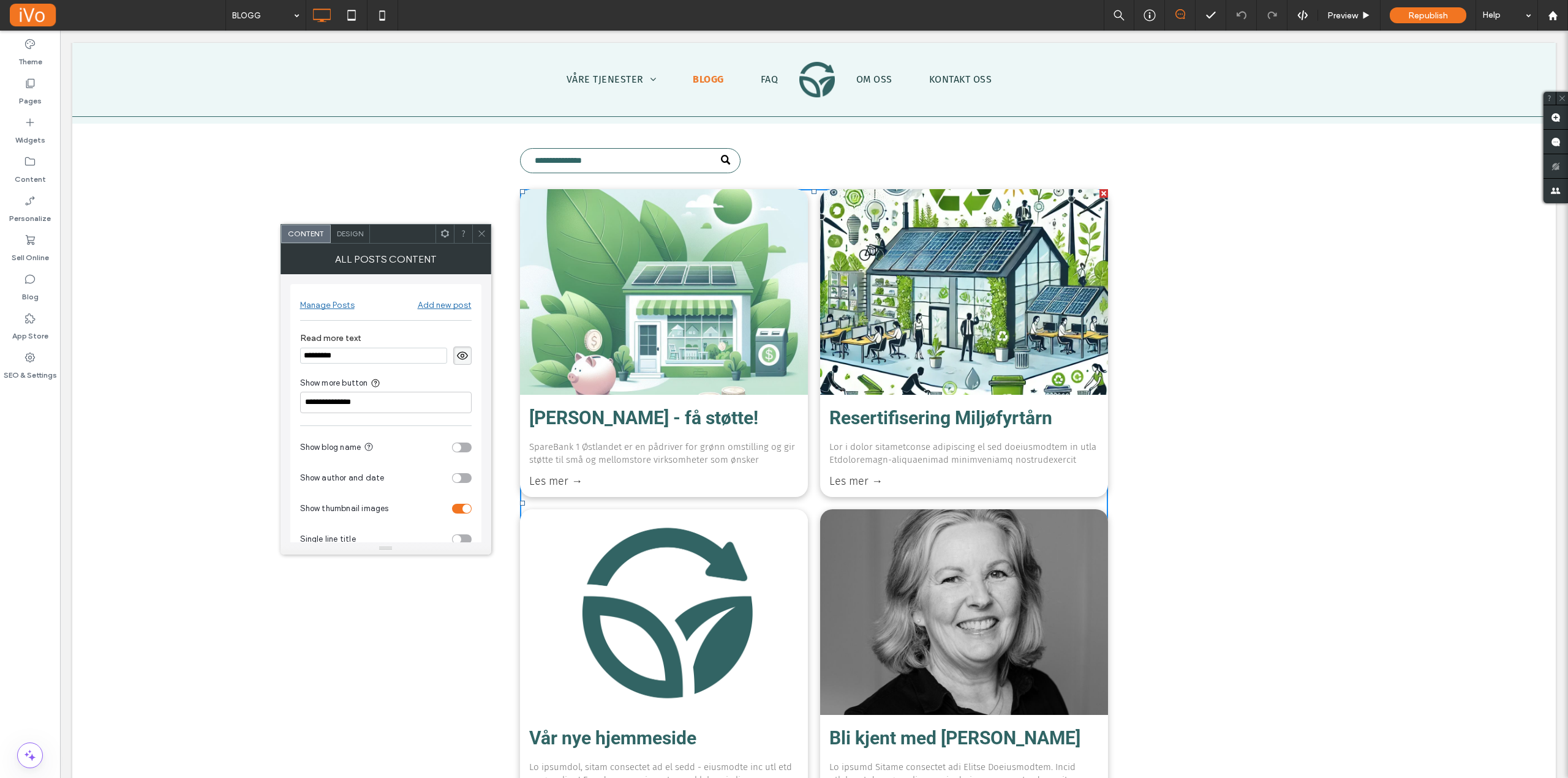
click at [479, 232] on icon at bounding box center [482, 233] width 10 height 10
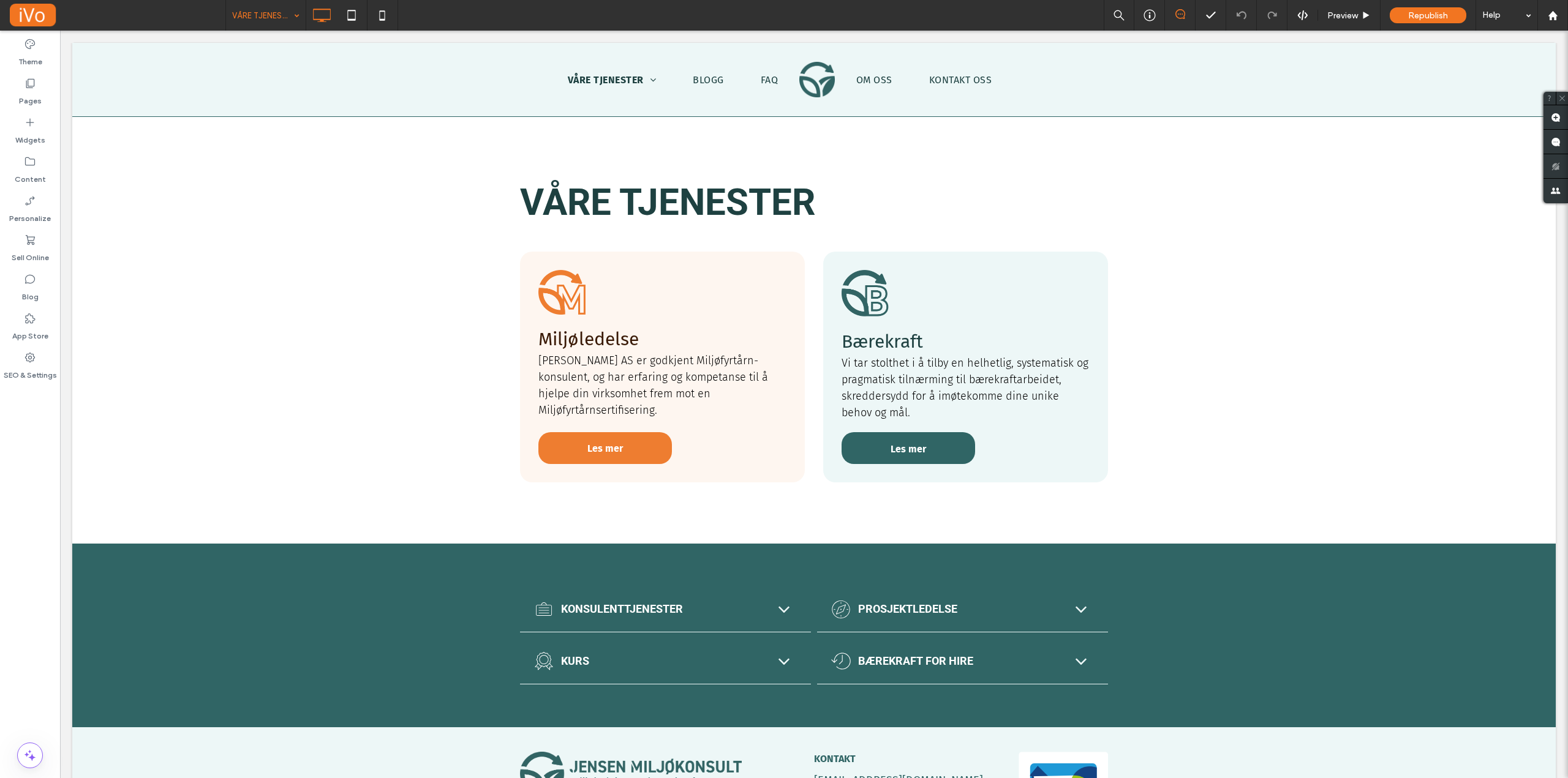
scroll to position [0, 0]
